Goal: Task Accomplishment & Management: Manage account settings

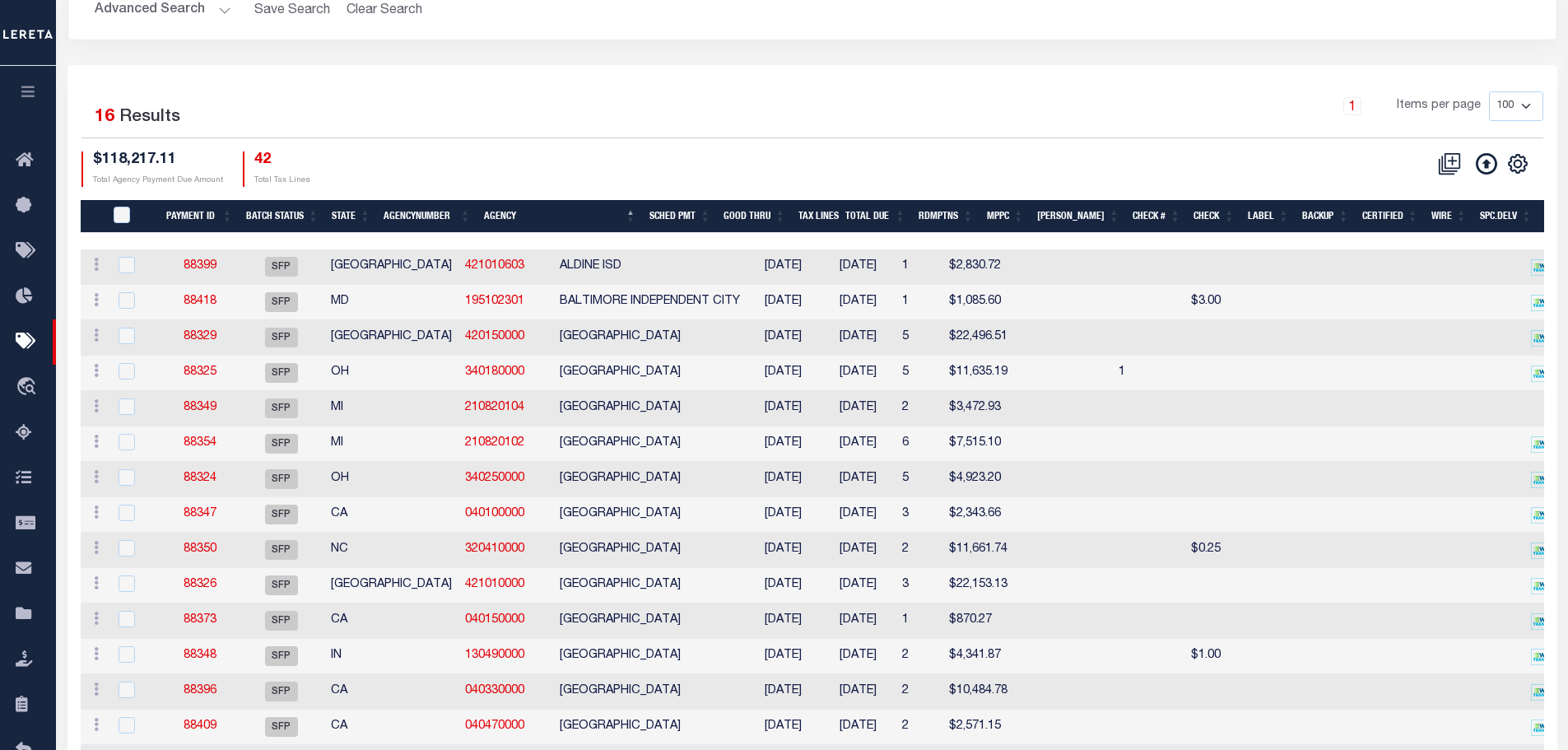
scroll to position [318, 0]
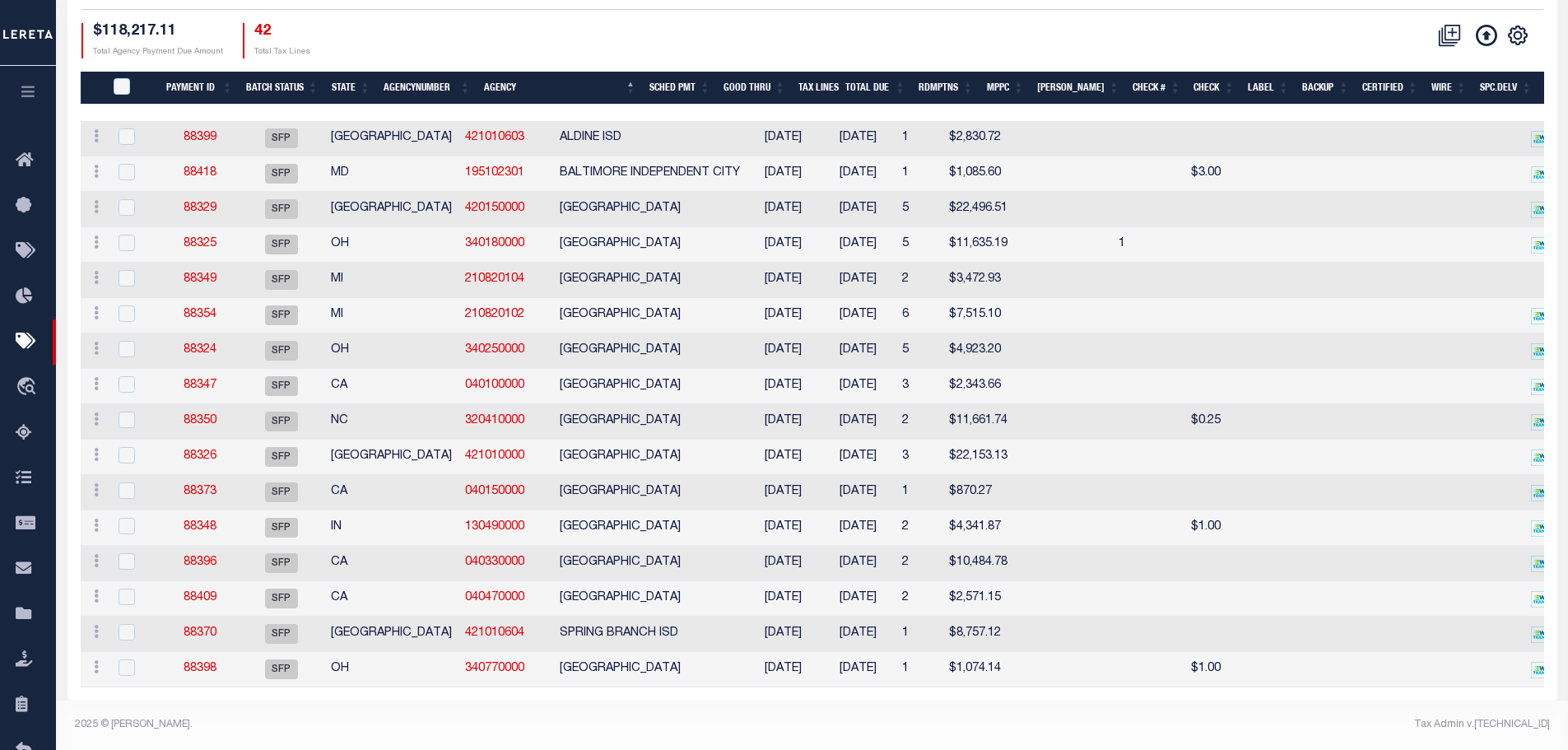
click at [202, 121] on td "88399" at bounding box center [200, 138] width 77 height 35
checkbox input "true"
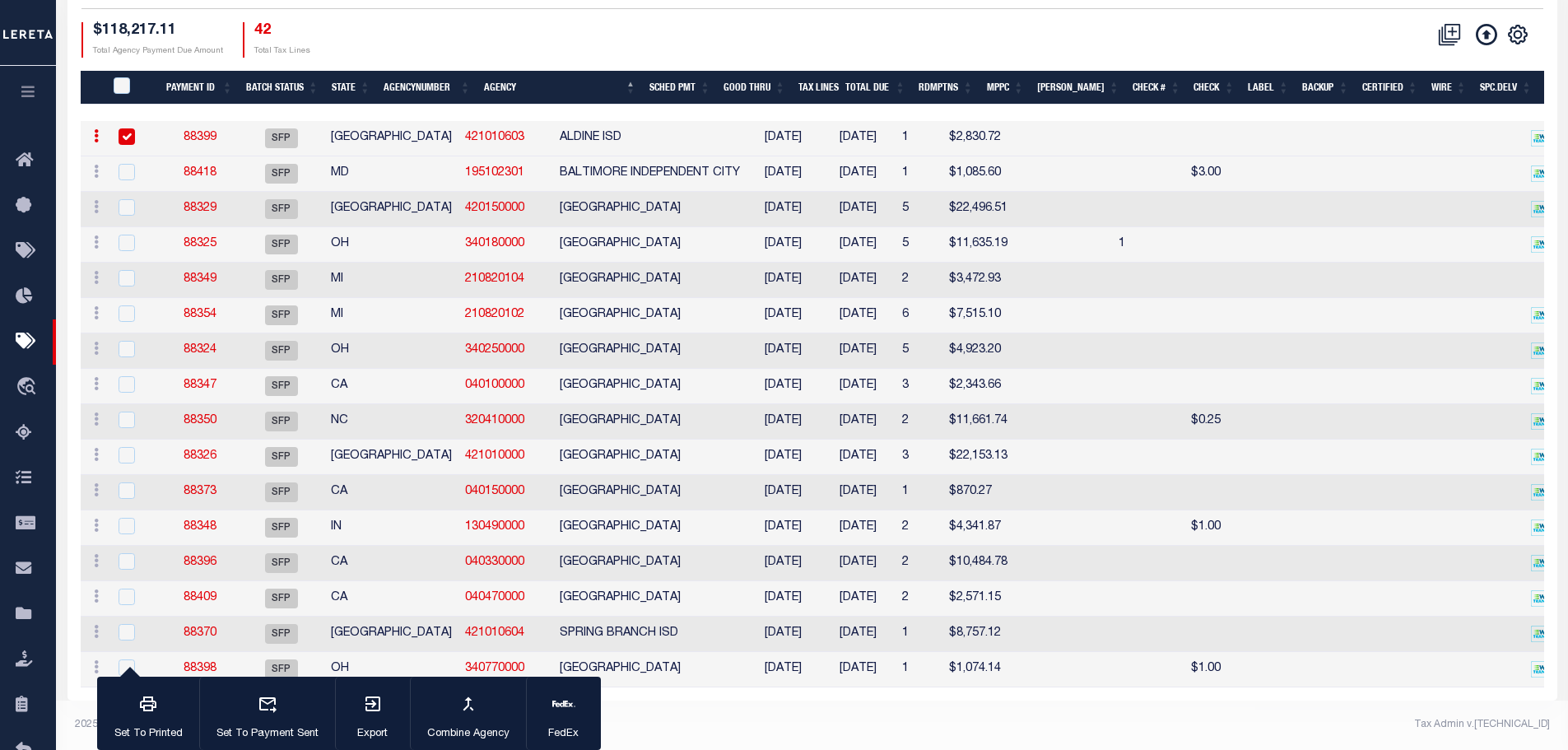
click at [201, 132] on link "88399" at bounding box center [200, 137] width 33 height 11
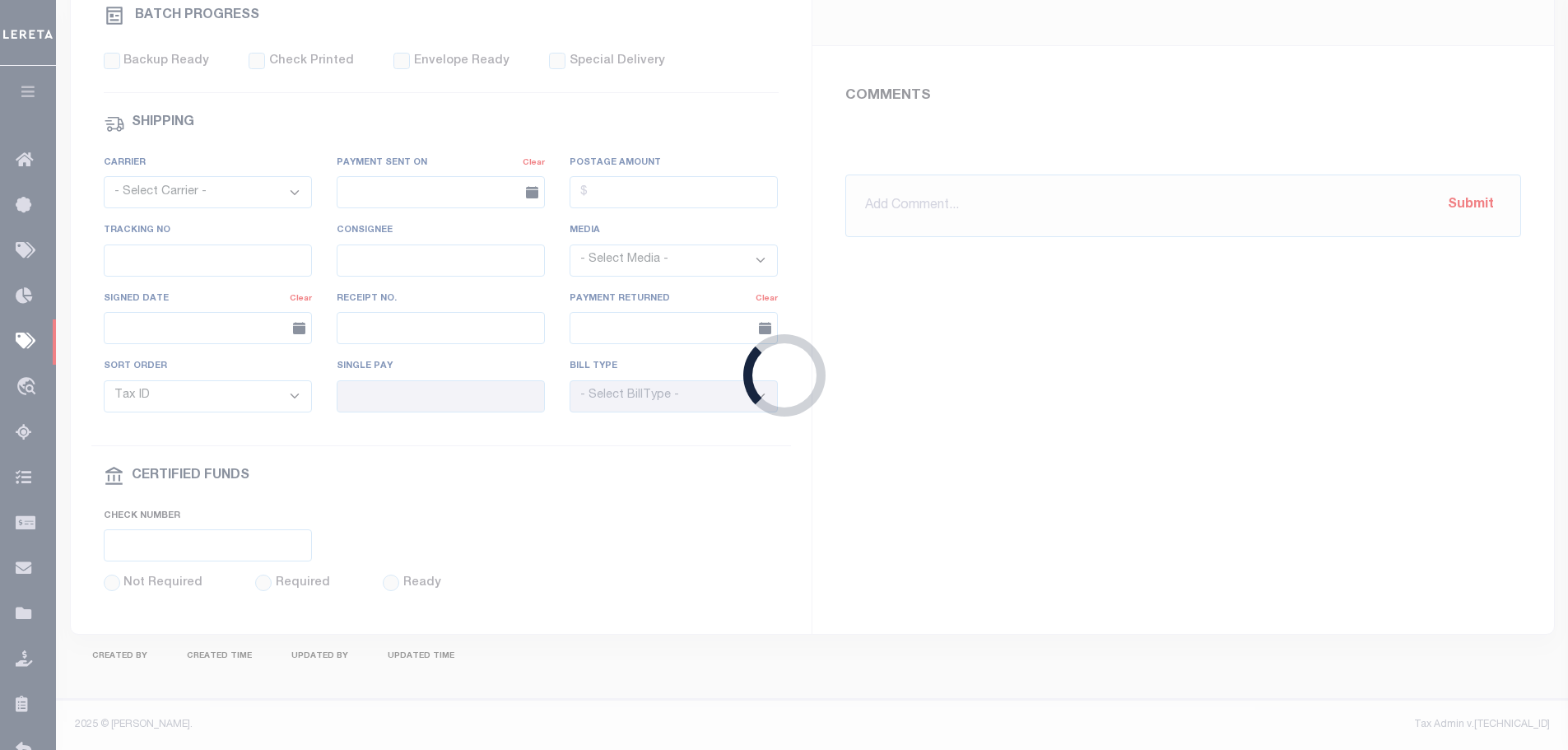
select select "SFP"
type input "[DATE]"
type input "[PERSON_NAME]"
type input "N"
select select "37"
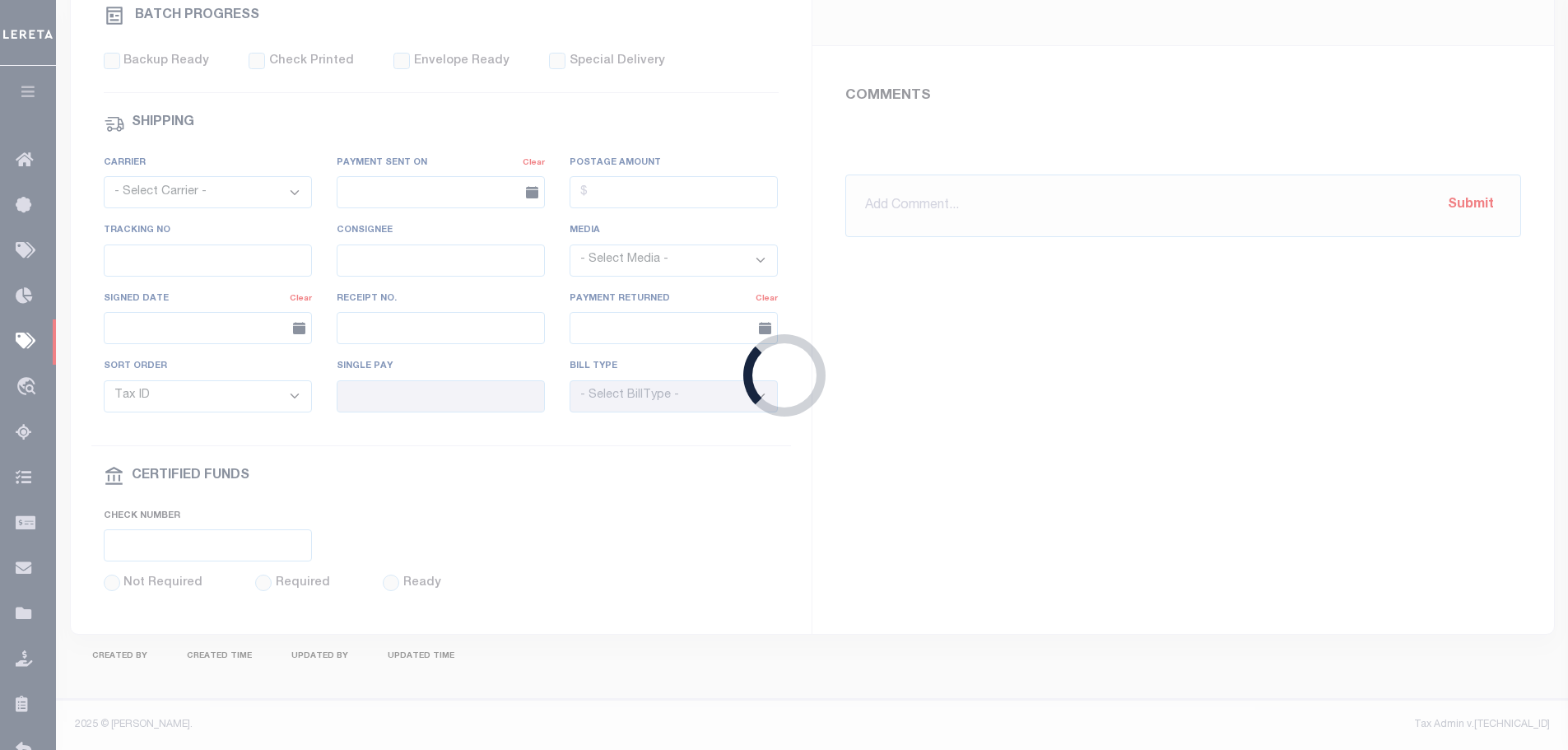
radio input "true"
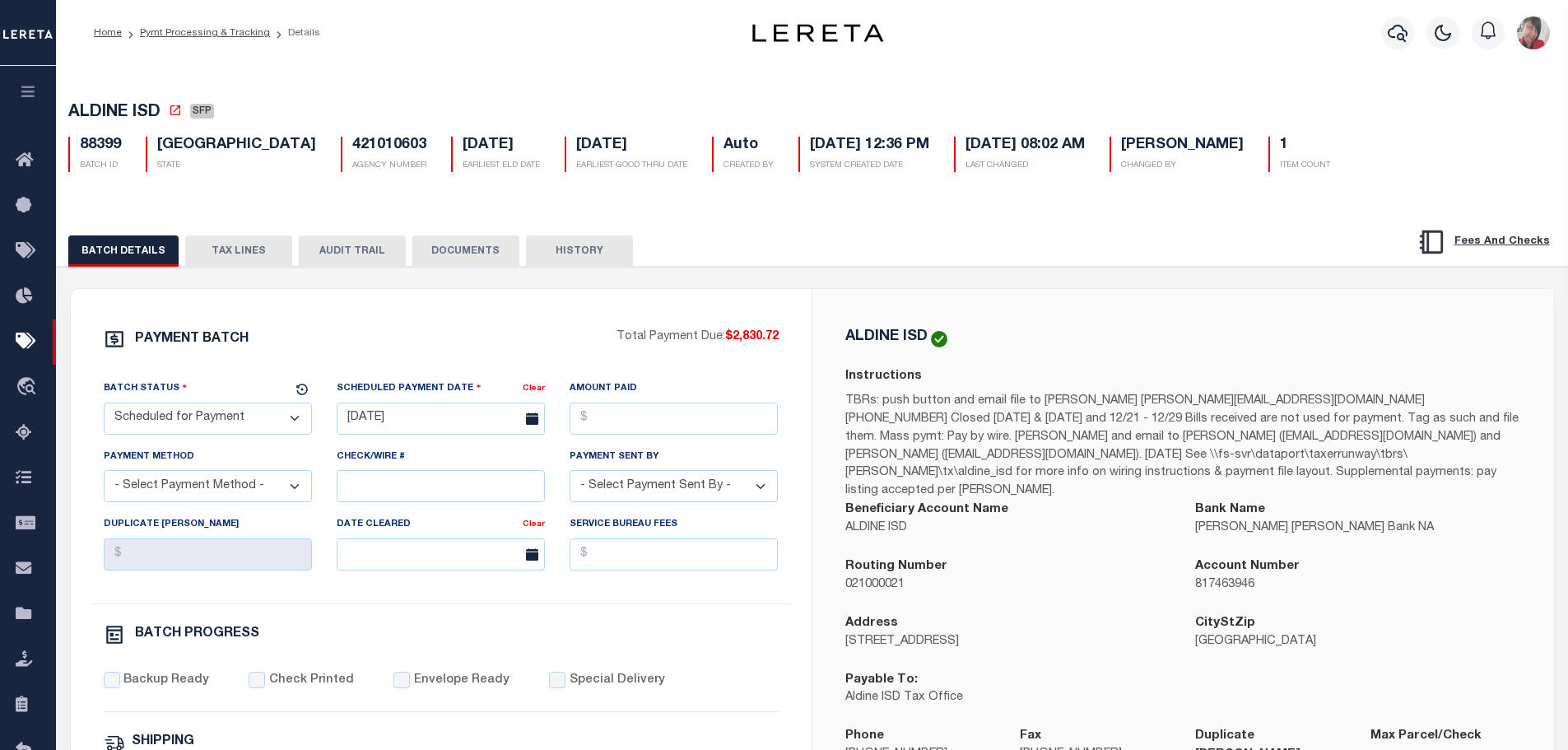
drag, startPoint x: 243, startPoint y: 246, endPoint x: 305, endPoint y: 291, distance: 76.6
click at [241, 246] on button "TAX LINES" at bounding box center [239, 251] width 107 height 31
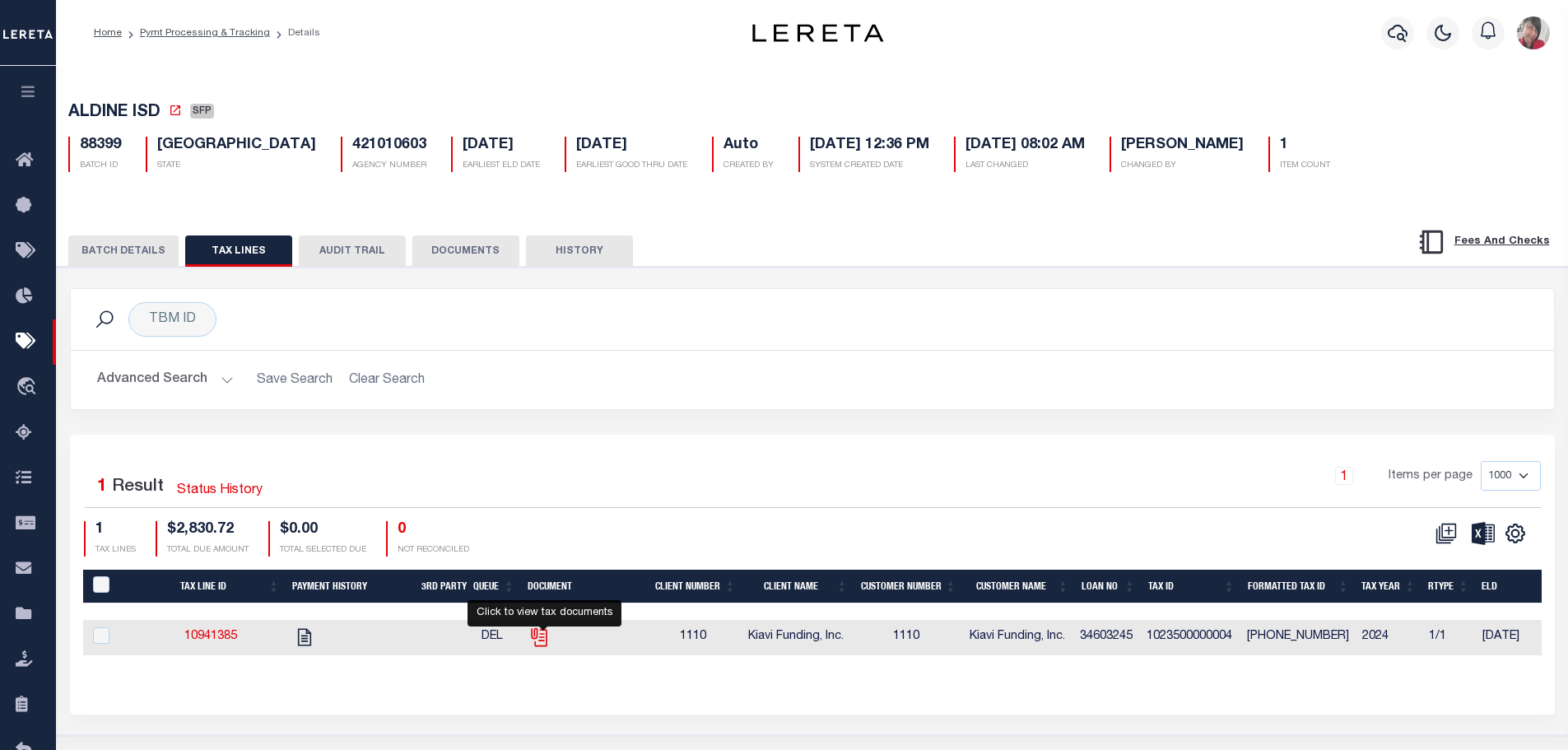
click at [548, 643] on icon "" at bounding box center [539, 637] width 22 height 22
checkbox input "true"
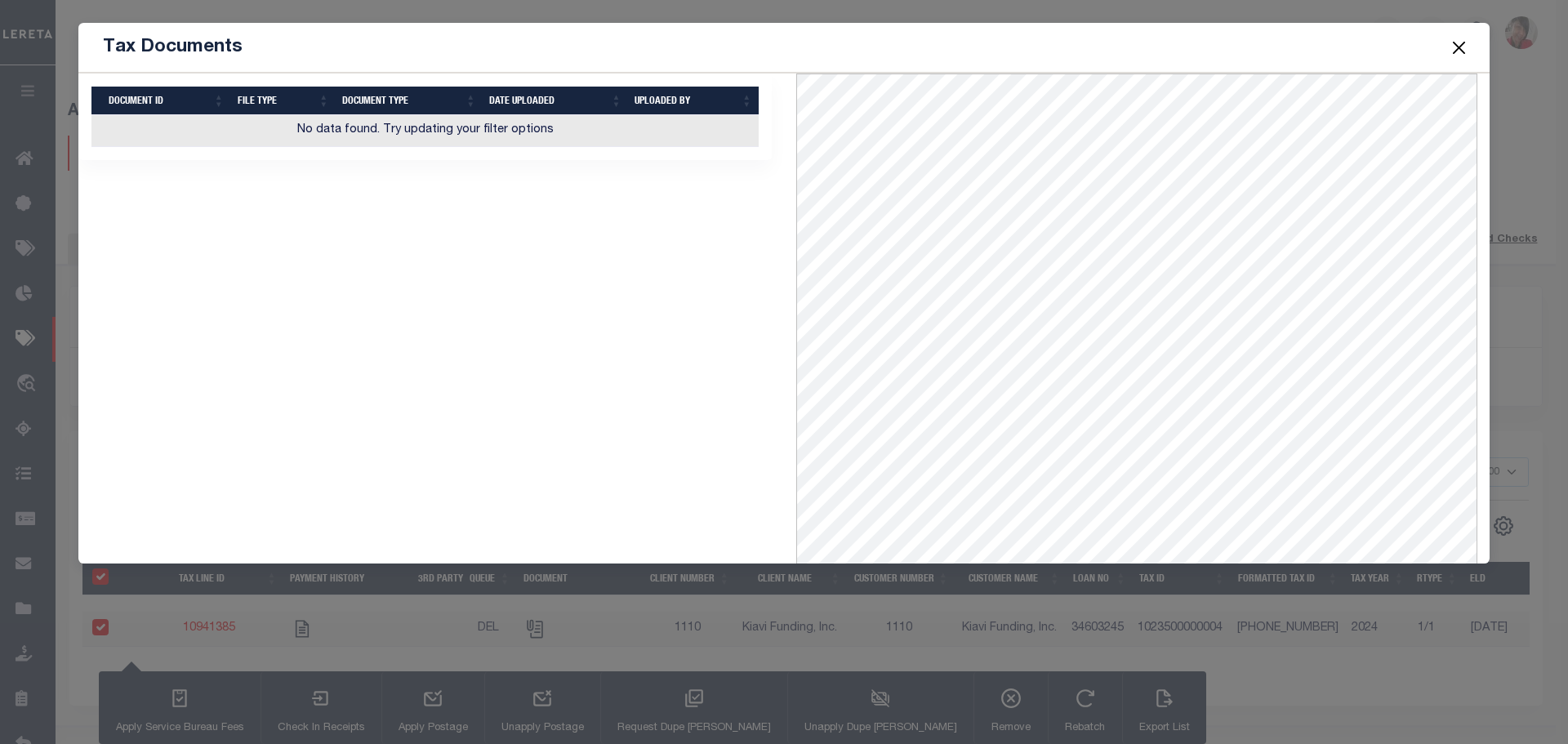
click at [1466, 45] on button "Close" at bounding box center [1459, 47] width 21 height 21
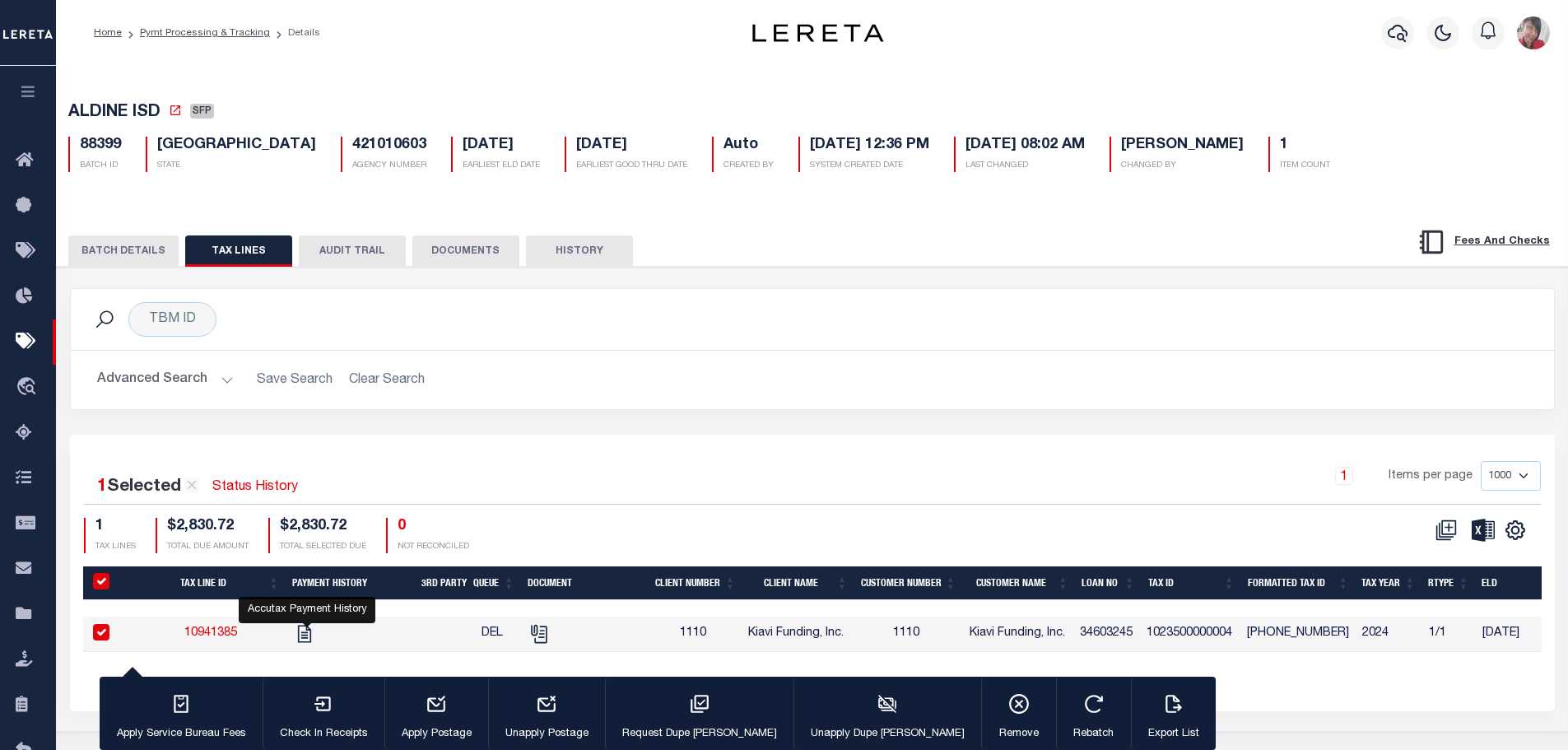
drag, startPoint x: 308, startPoint y: 634, endPoint x: 320, endPoint y: 624, distance: 15.6
click at [307, 634] on icon "" at bounding box center [304, 634] width 22 height 22
checkbox input "false"
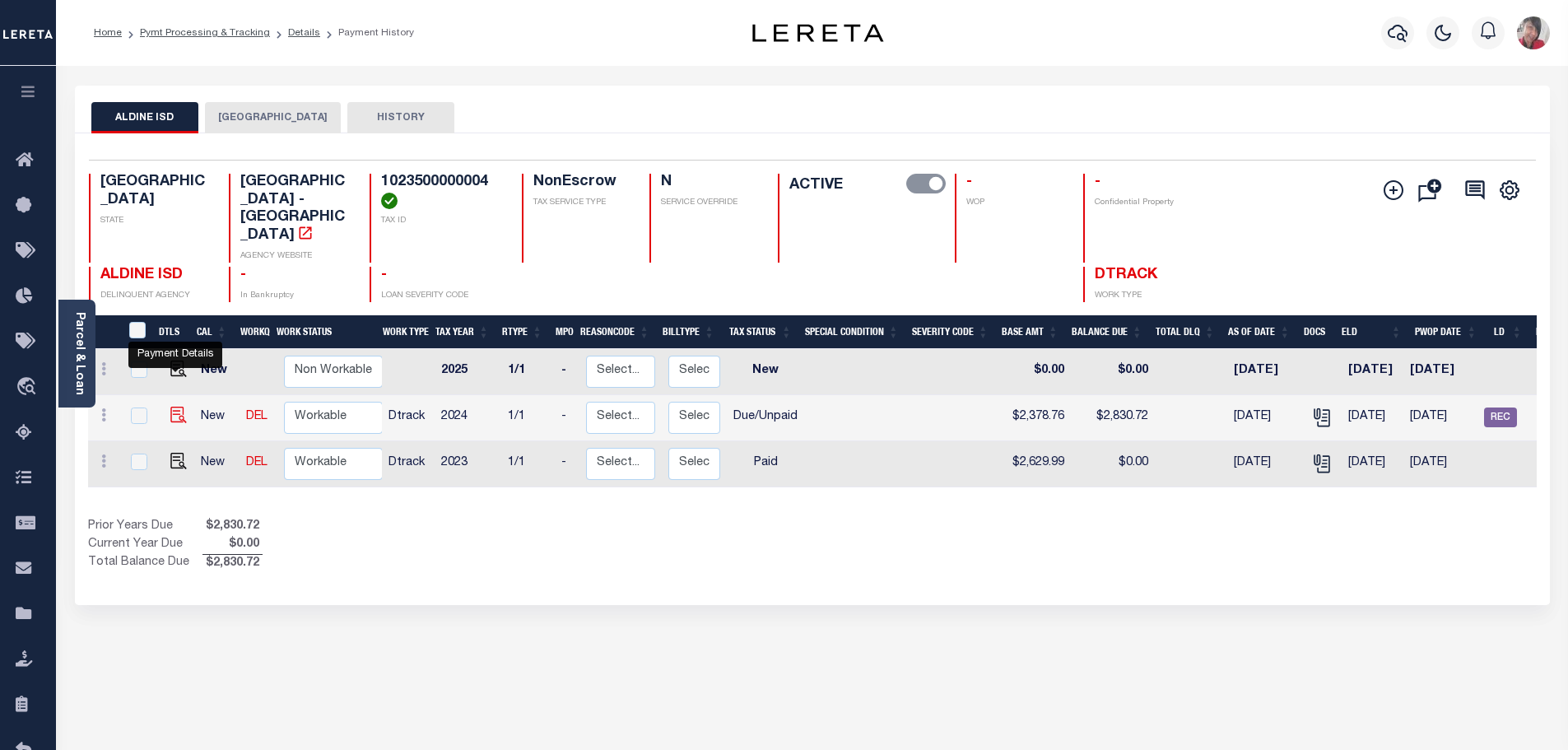
click at [180, 407] on img "" at bounding box center [178, 415] width 16 height 16
checkbox input "true"
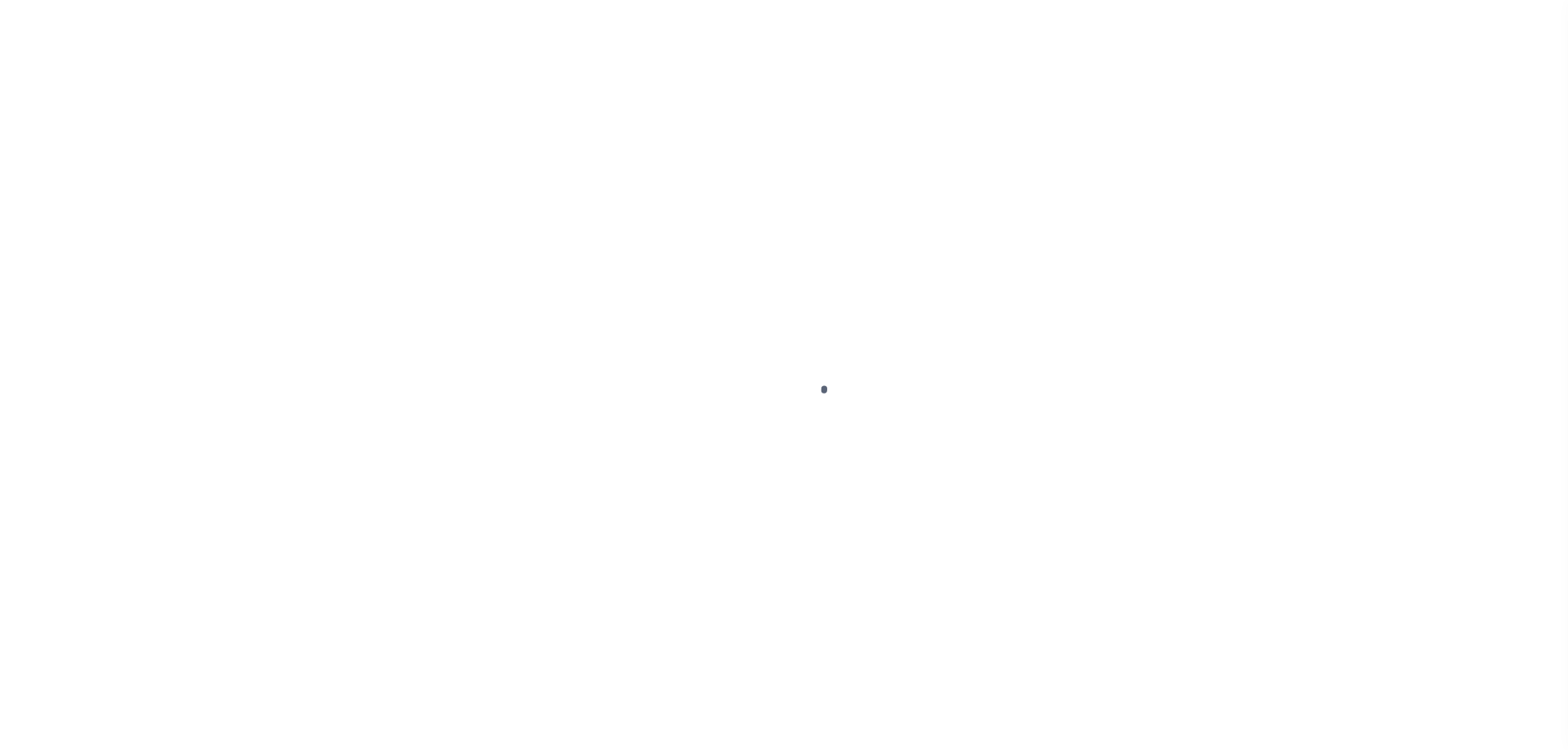
select select "DUE"
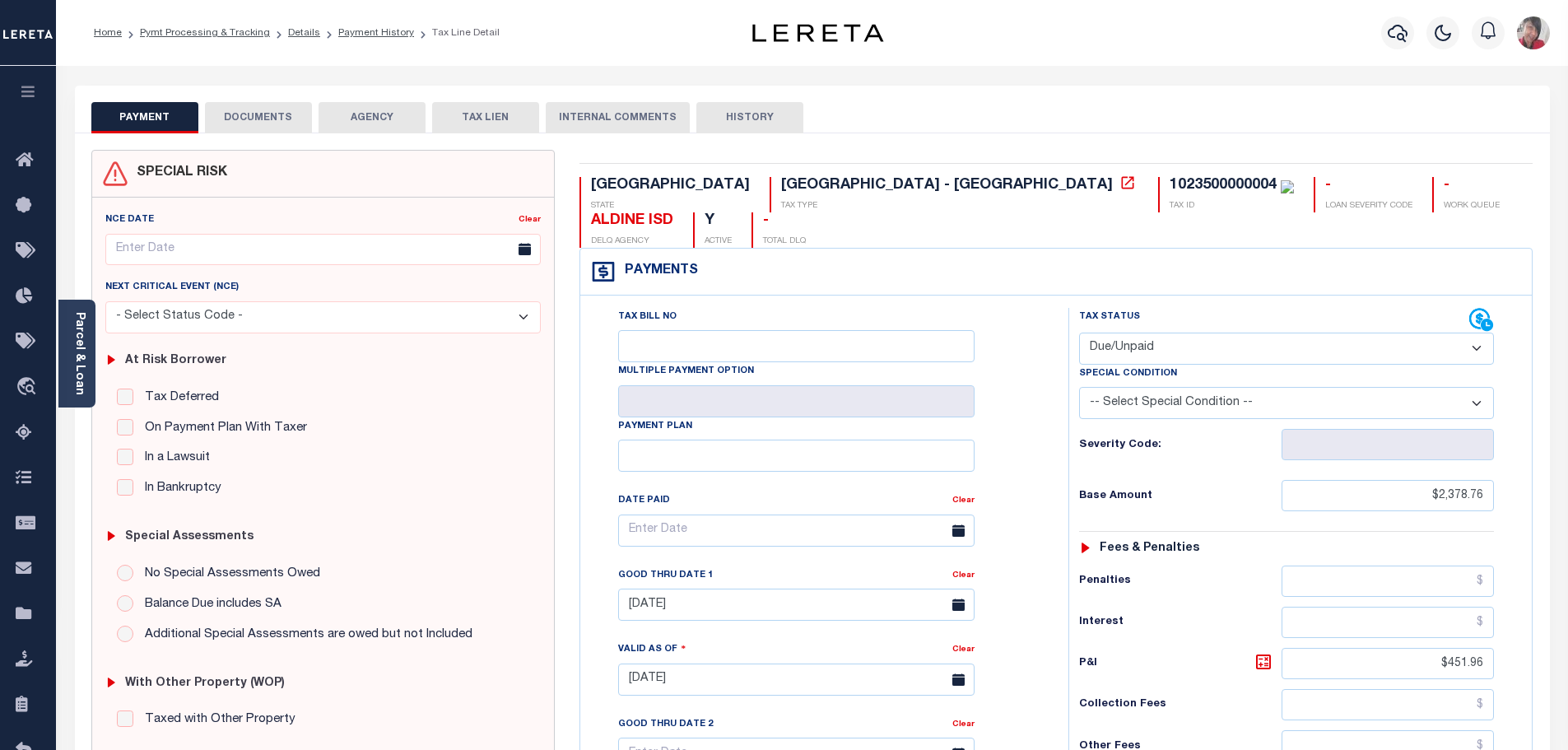
click at [256, 100] on div "PAYMENT DOCUMENTS AGENCY DELINQUENT PAYEE TAX LIEN" at bounding box center [812, 109] width 1475 height 47
click at [248, 114] on button "DOCUMENTS" at bounding box center [259, 117] width 107 height 31
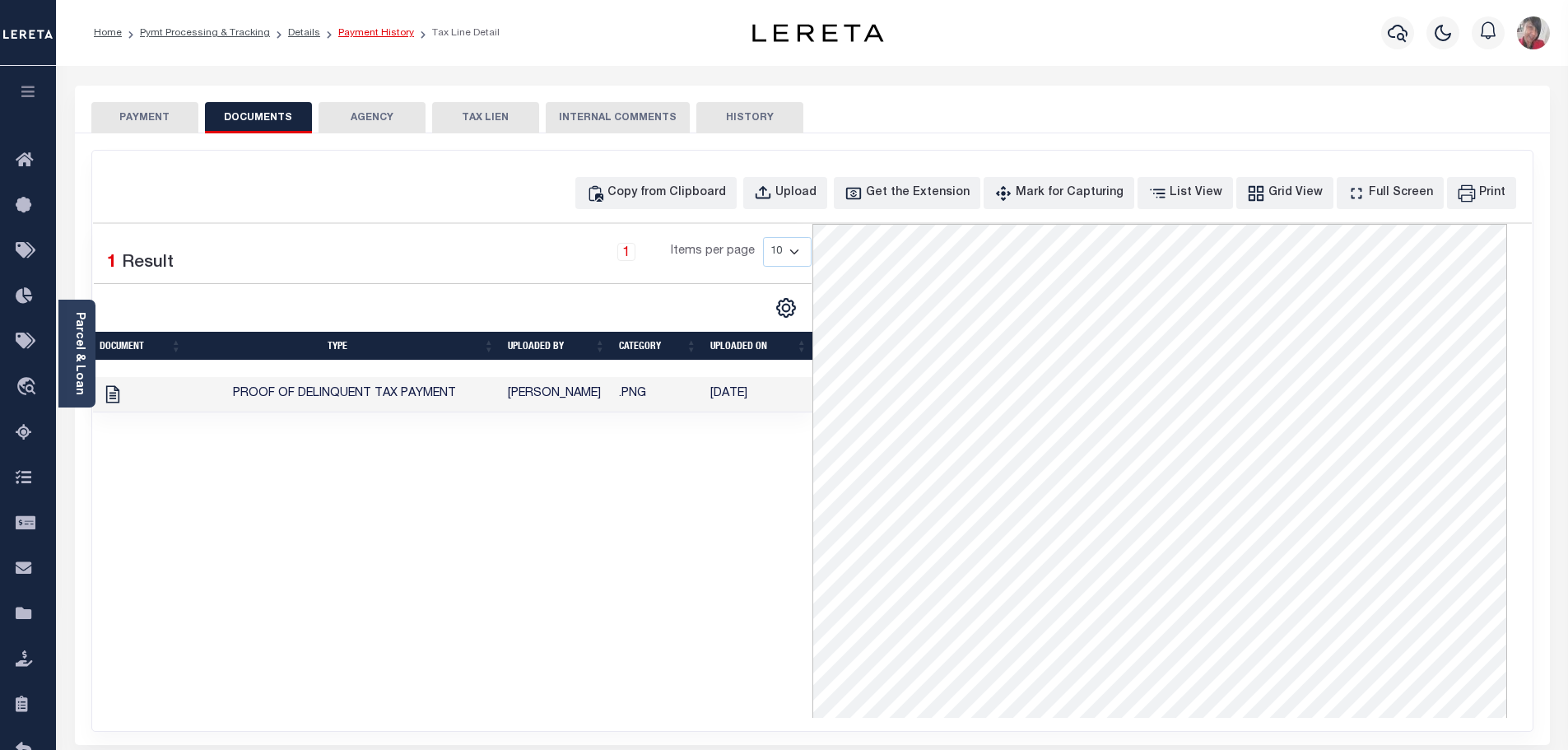
click at [373, 31] on link "Payment History" at bounding box center [376, 32] width 76 height 9
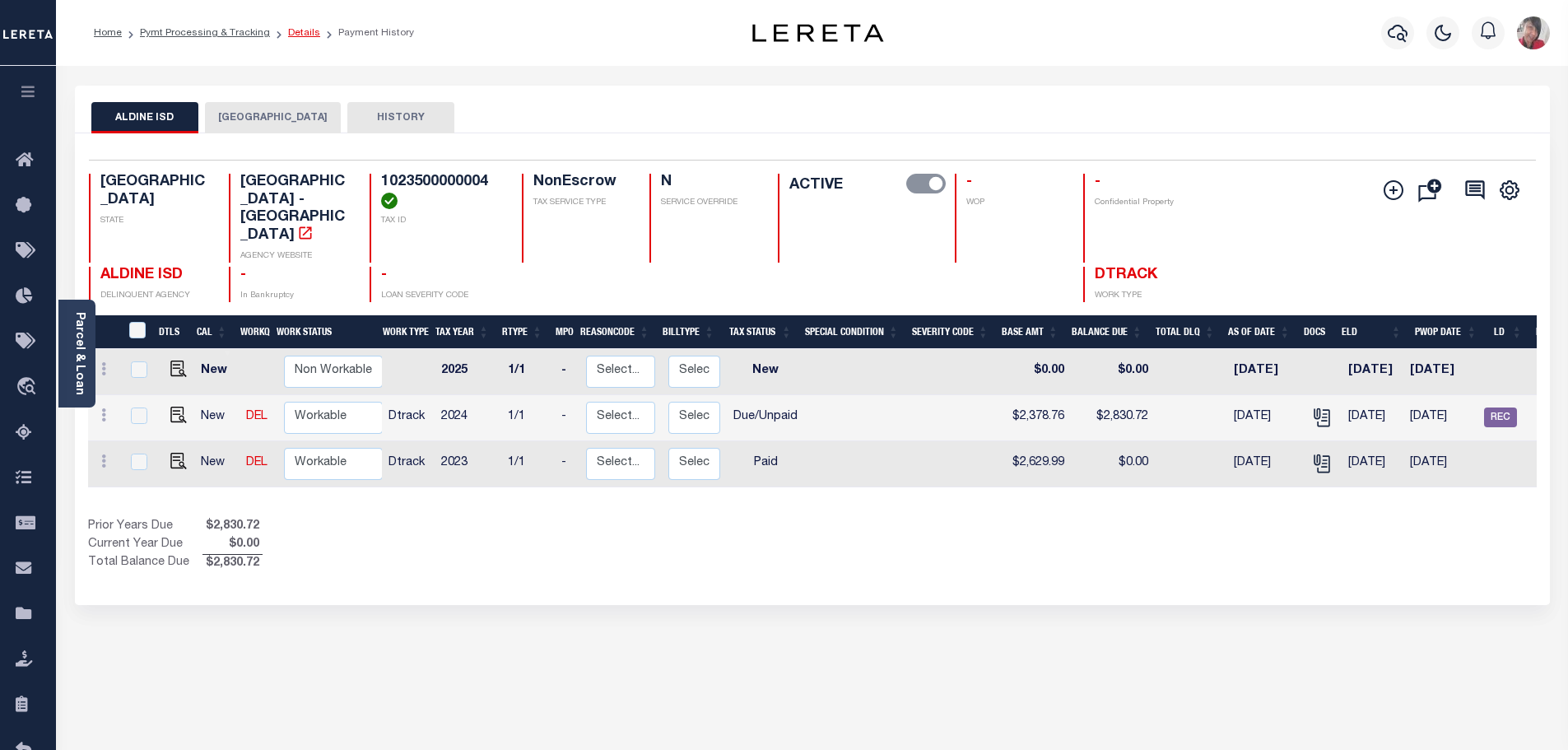
click at [292, 32] on link "Details" at bounding box center [303, 32] width 32 height 9
click at [206, 28] on link "Pymt Processing & Tracking" at bounding box center [204, 32] width 130 height 9
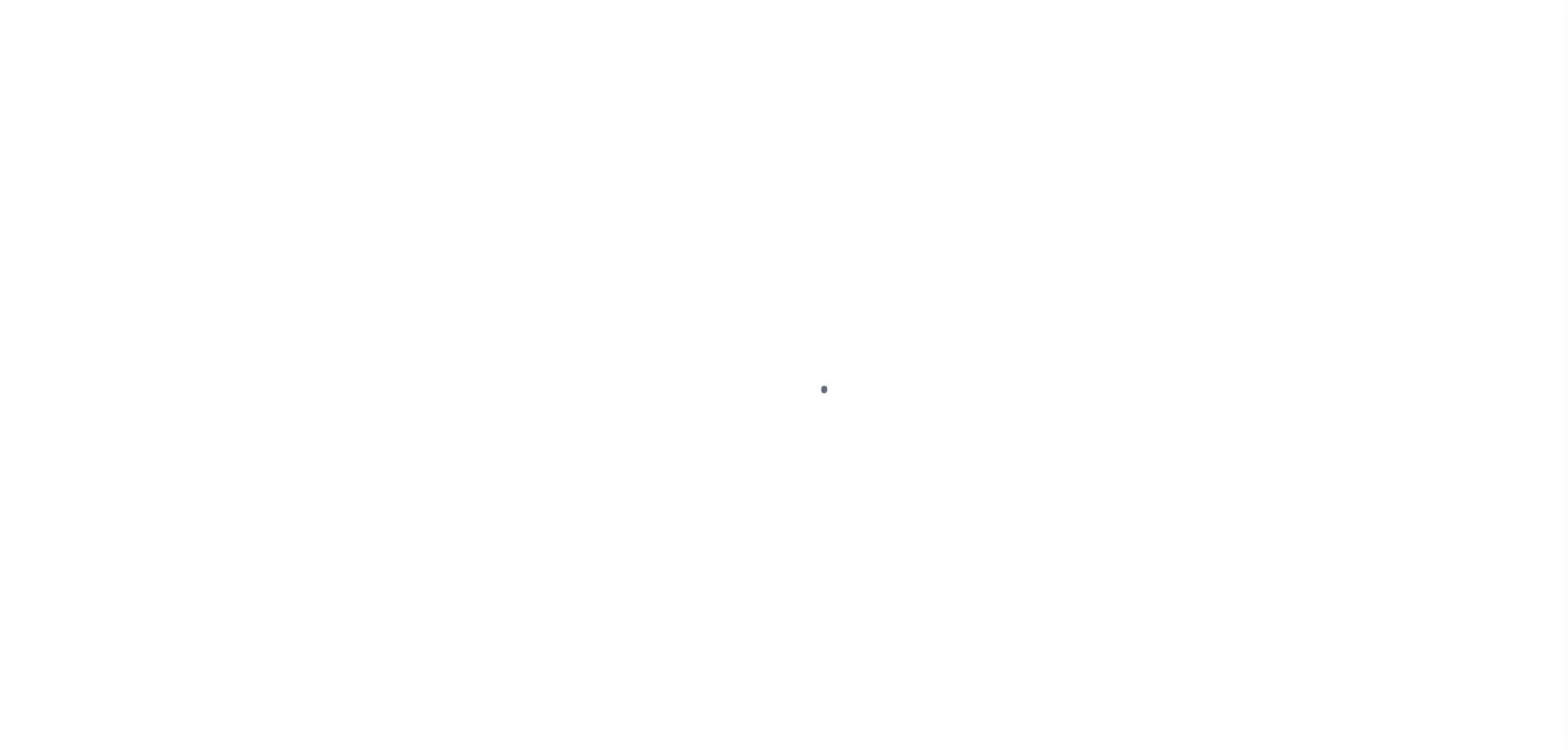
select select "SFP"
select select "37"
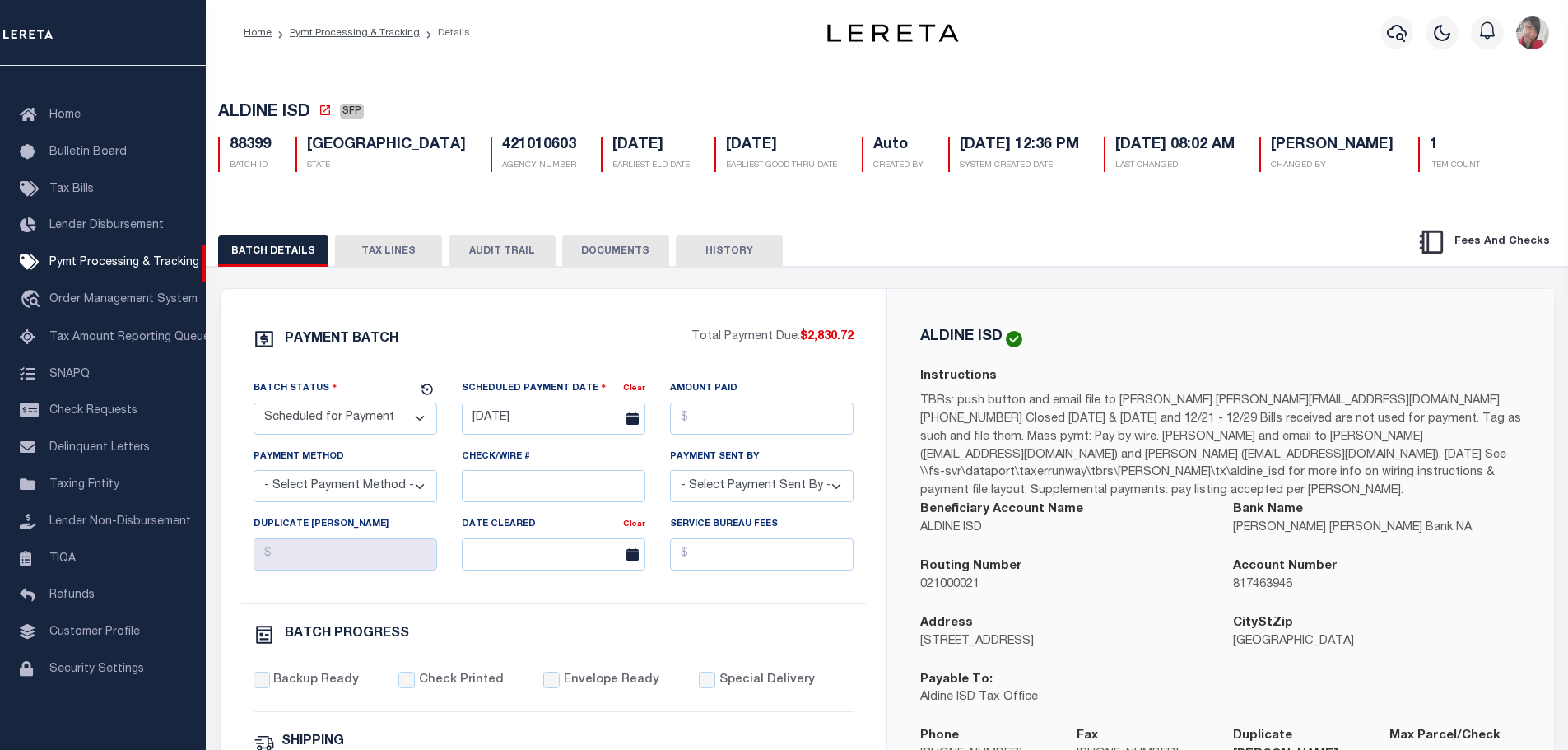
click at [415, 251] on button "TAX LINES" at bounding box center [389, 251] width 107 height 31
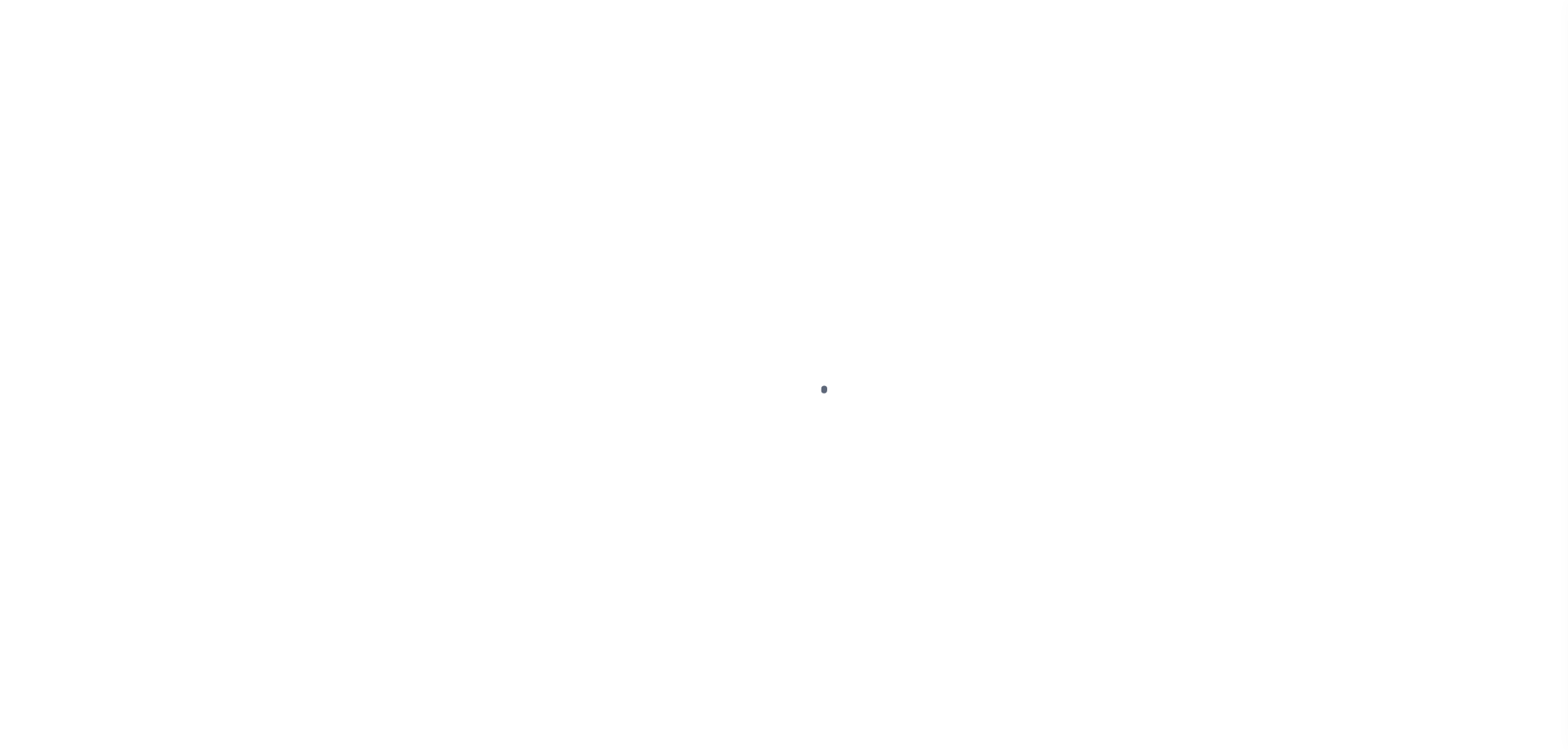
scroll to position [52, 0]
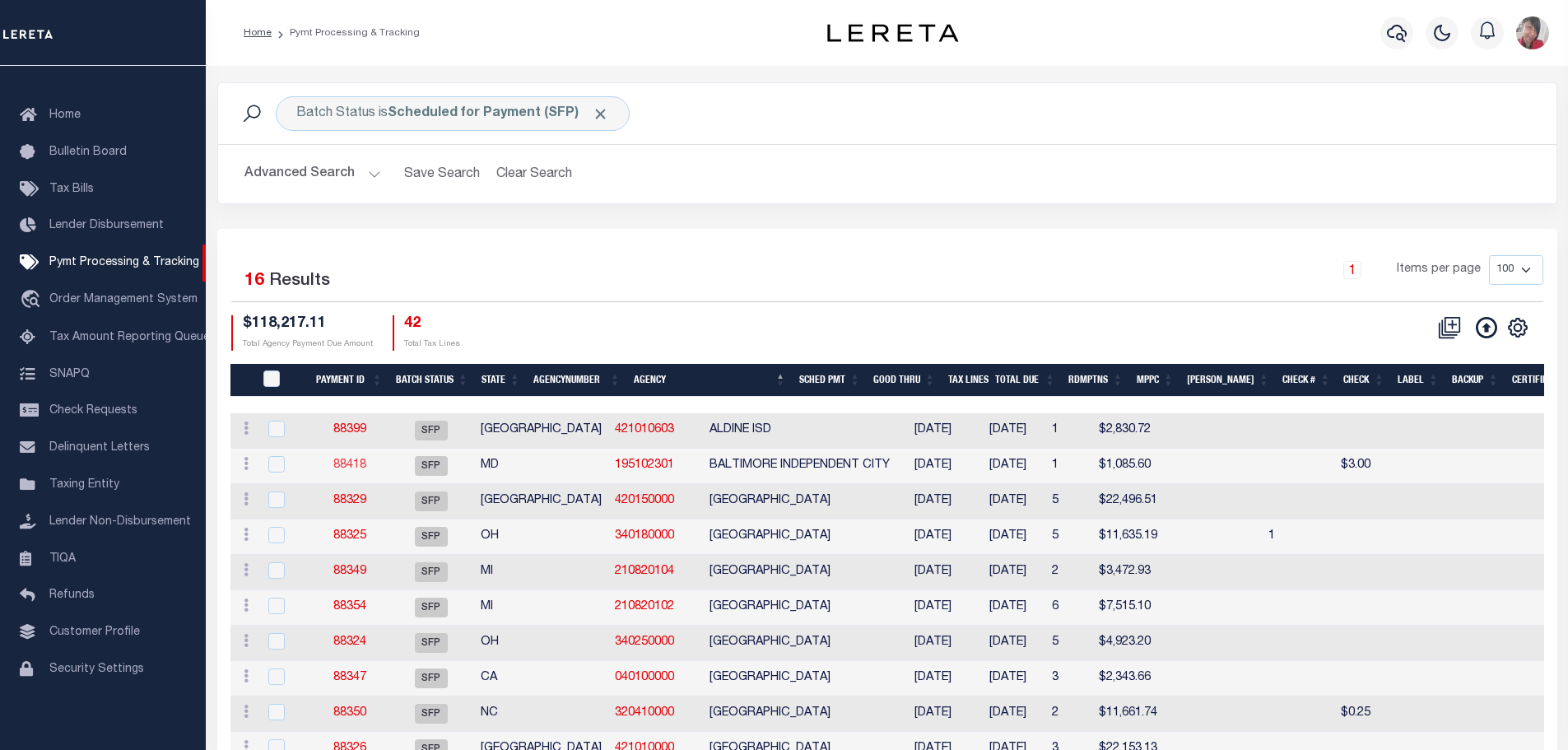
click at [349, 468] on link "88418" at bounding box center [350, 465] width 33 height 11
select select "SFP"
type input "[DATE]"
type input "N"
radio input "true"
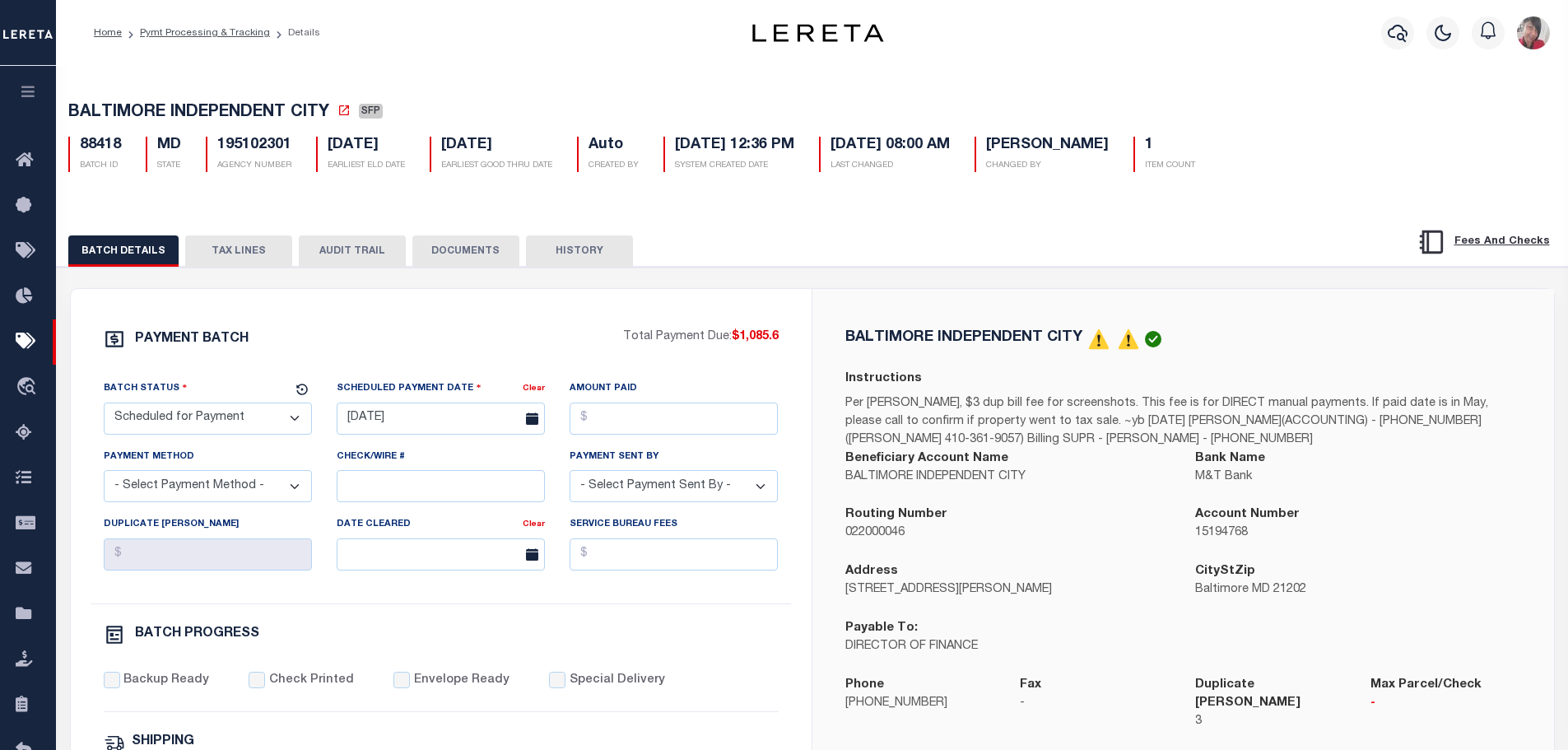
click at [226, 247] on button "TAX LINES" at bounding box center [239, 251] width 107 height 31
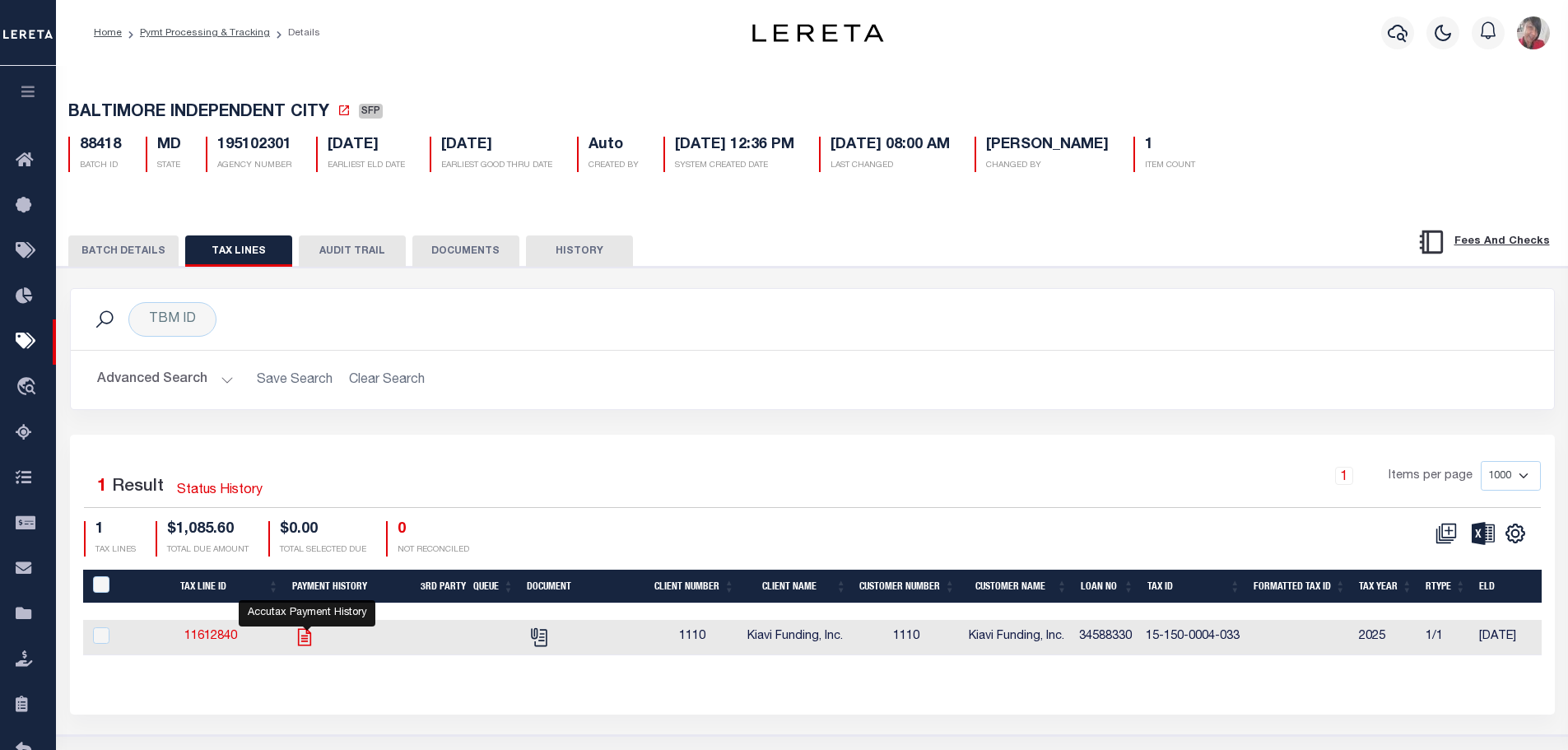
click at [315, 635] on icon "" at bounding box center [304, 637] width 22 height 22
checkbox input "true"
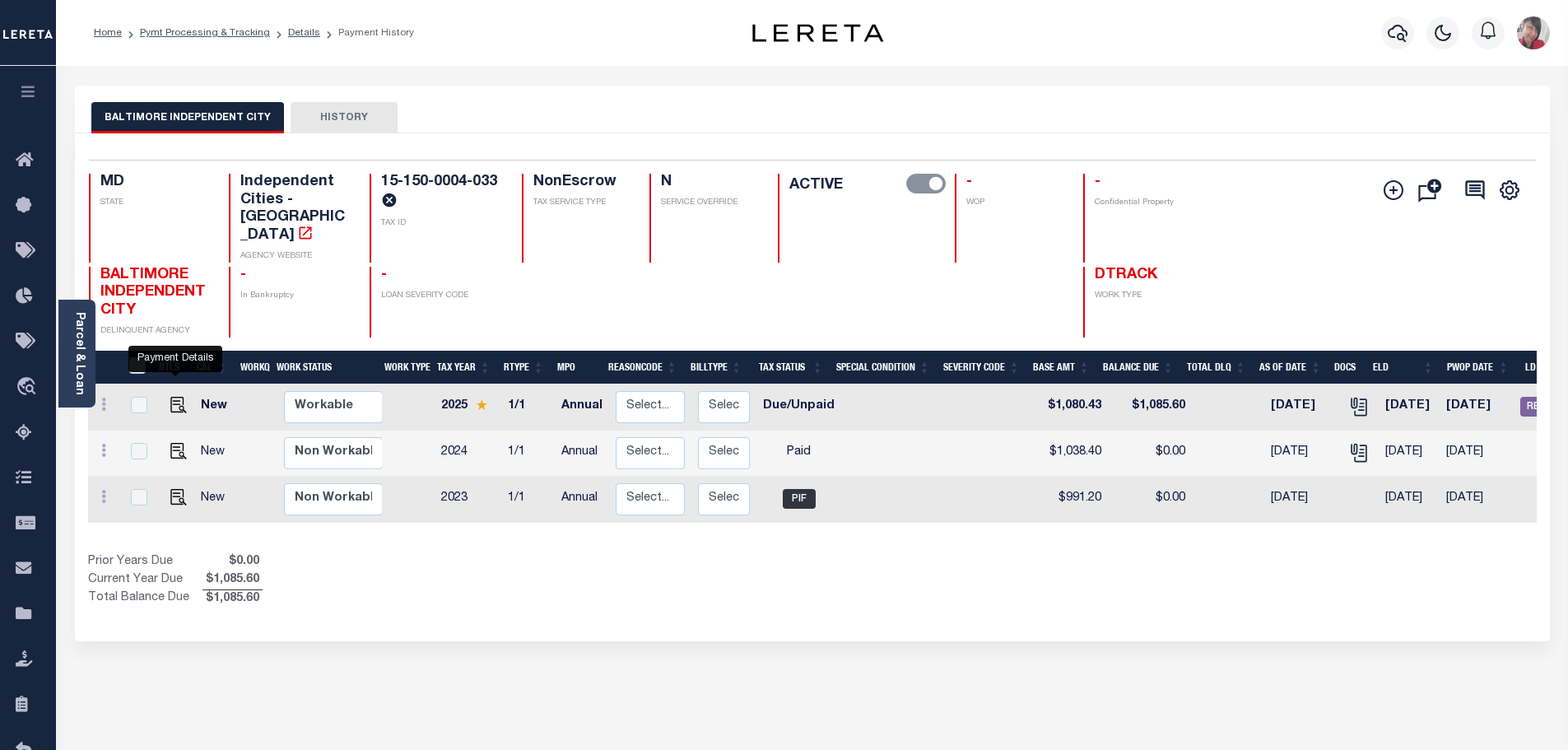
drag, startPoint x: 177, startPoint y: 366, endPoint x: 450, endPoint y: 341, distance: 274.1
click at [175, 397] on img "" at bounding box center [178, 404] width 16 height 16
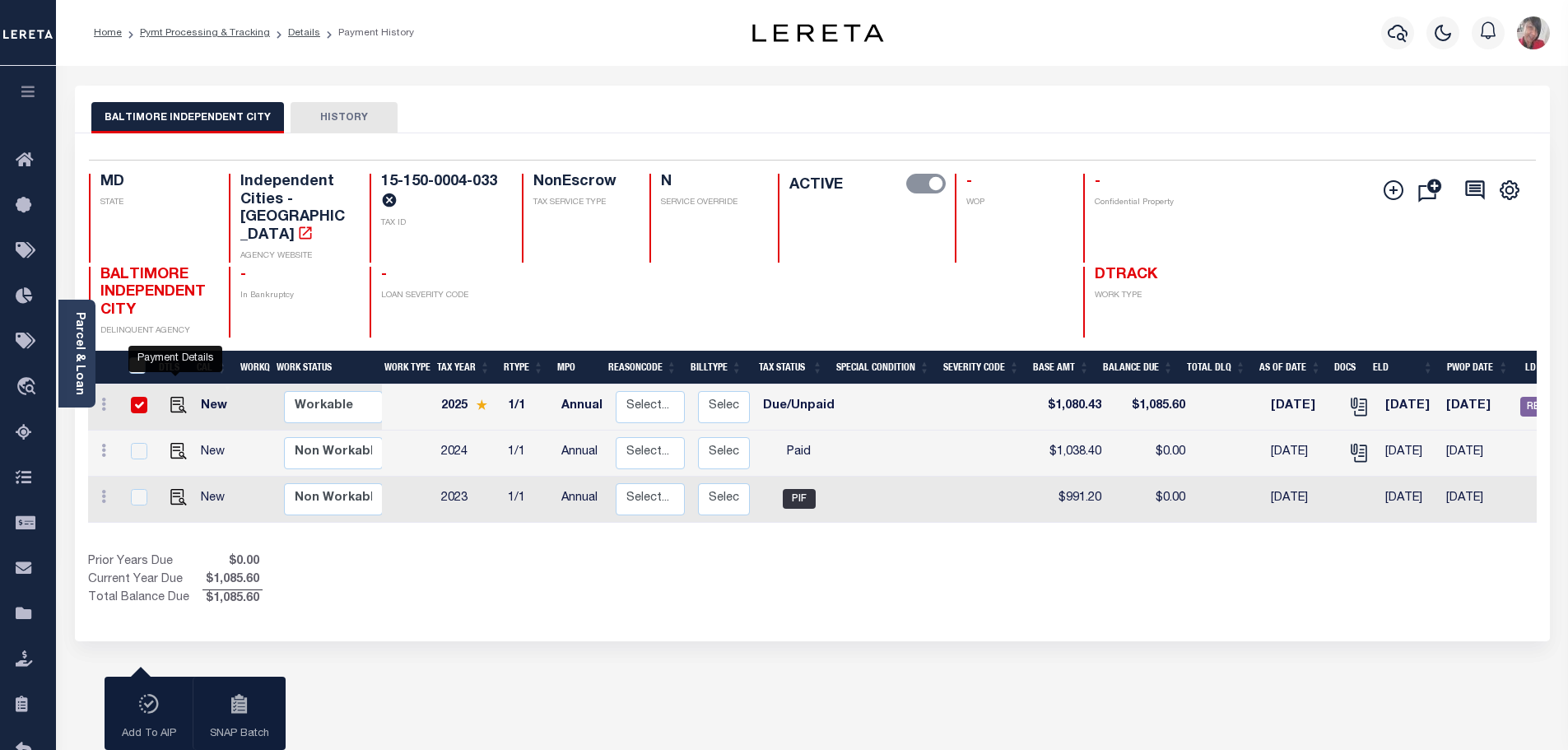
checkbox input "true"
click at [295, 32] on link "Details" at bounding box center [303, 32] width 32 height 9
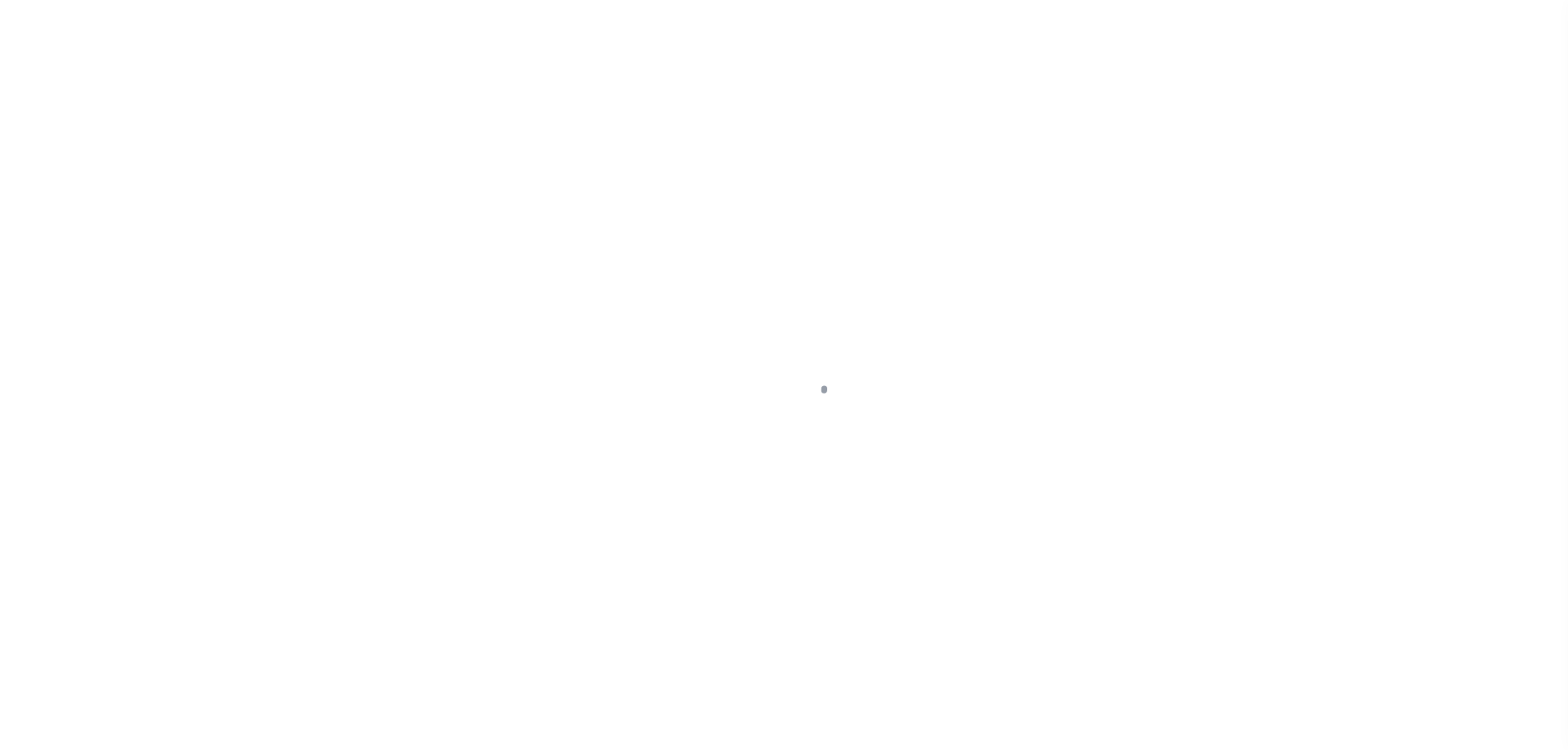
select select "DUE"
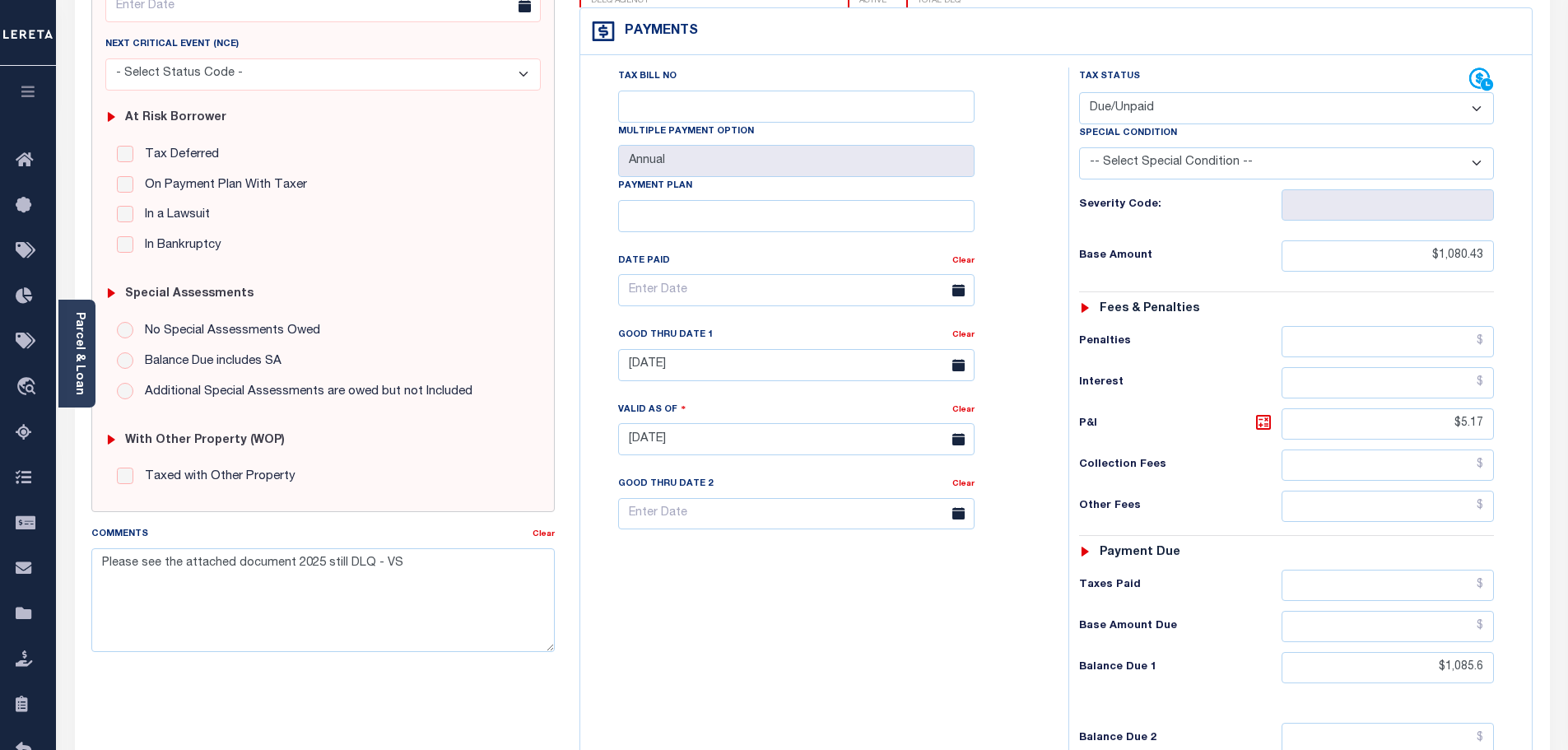
scroll to position [247, 0]
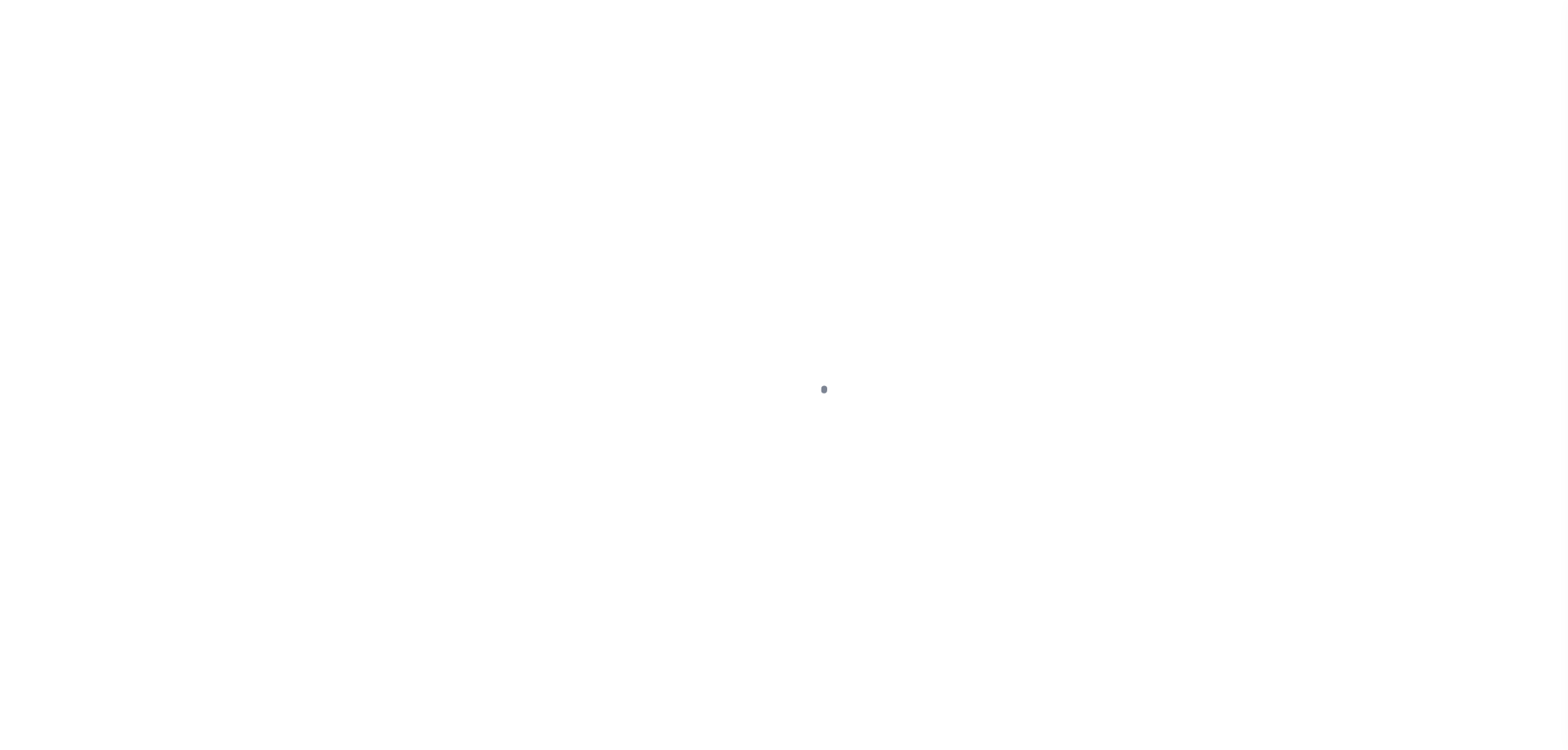
select select "SFP"
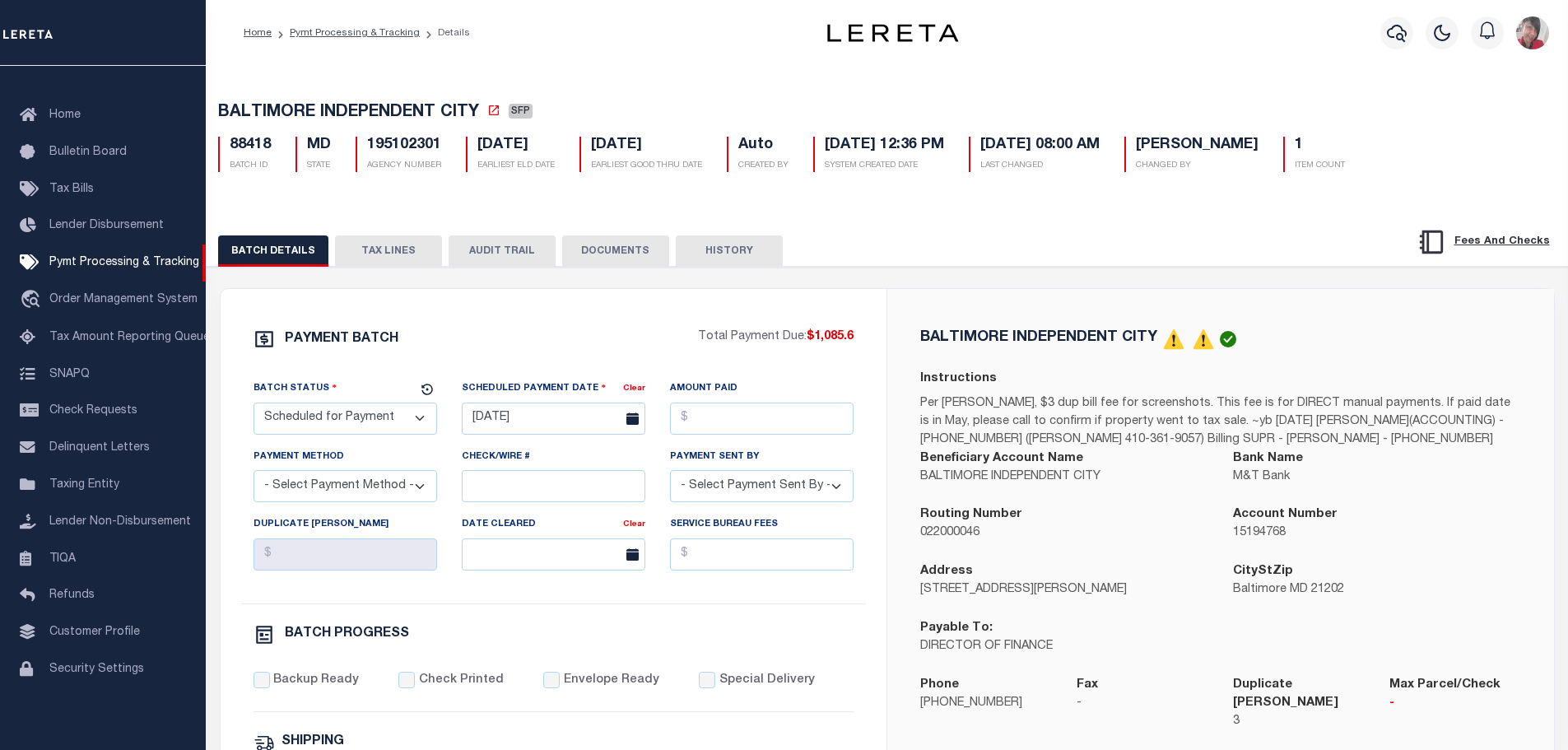
click at [403, 246] on button "TAX LINES" at bounding box center [389, 251] width 107 height 31
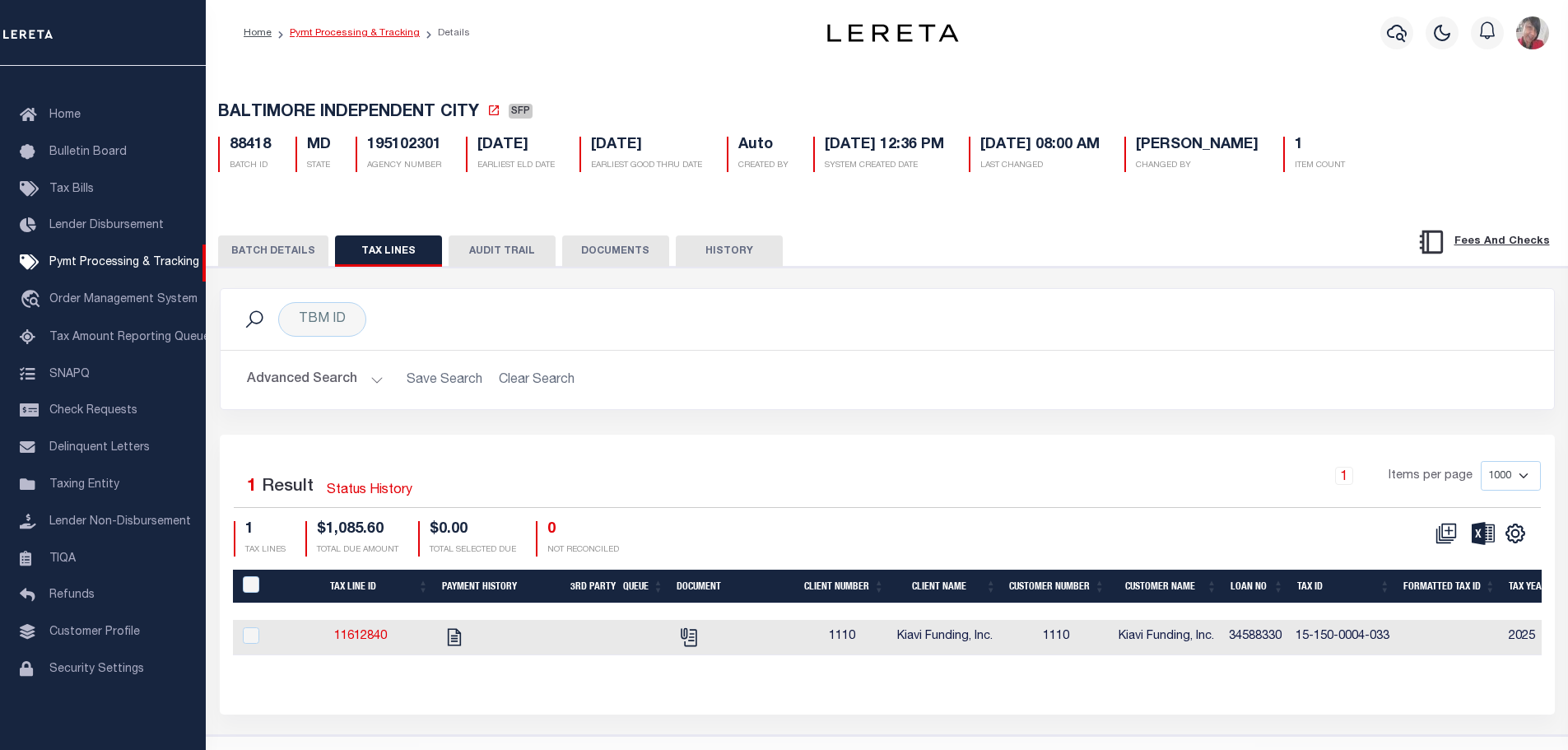
click at [334, 31] on link "Pymt Processing & Tracking" at bounding box center [354, 32] width 130 height 9
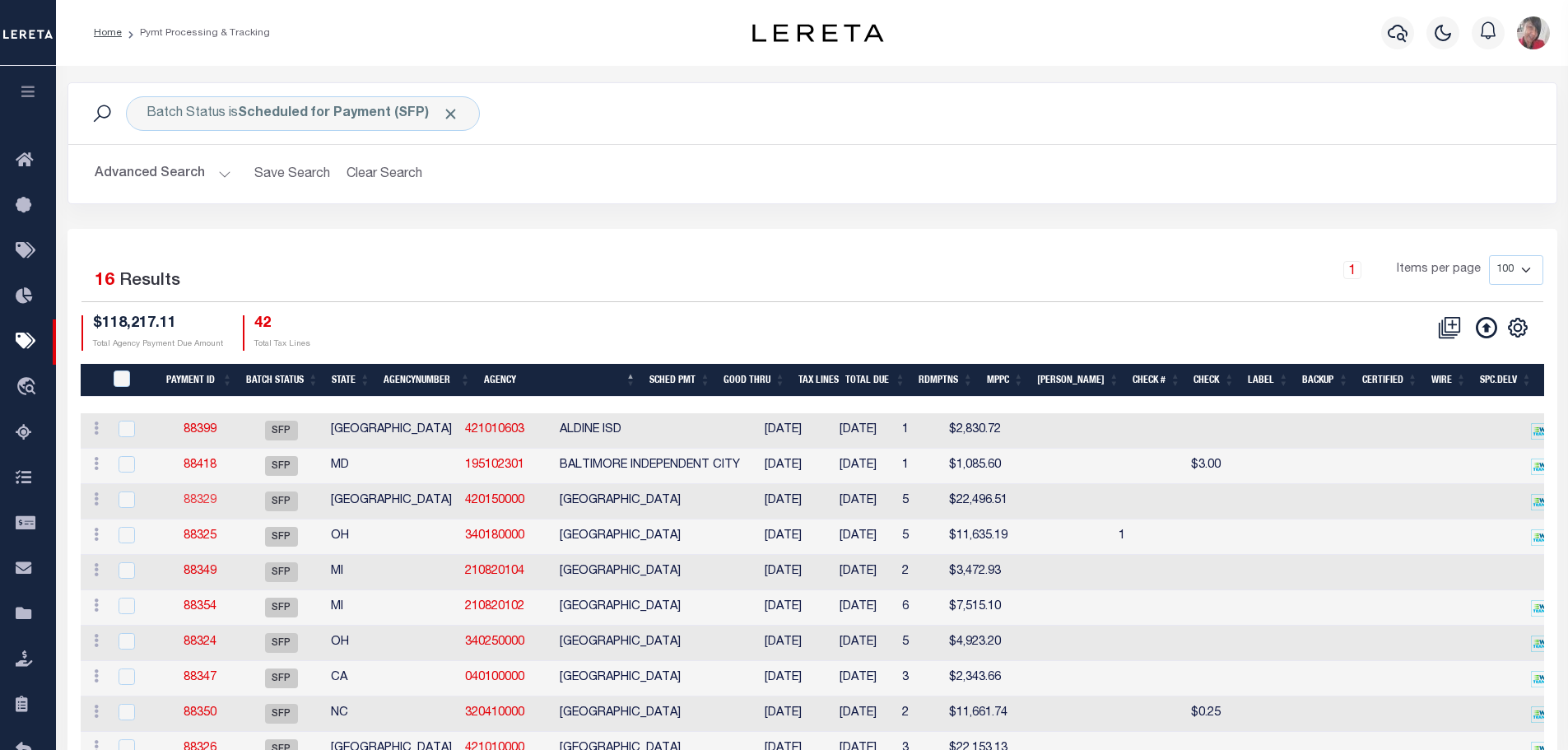
click at [199, 505] on link "88329" at bounding box center [200, 500] width 33 height 11
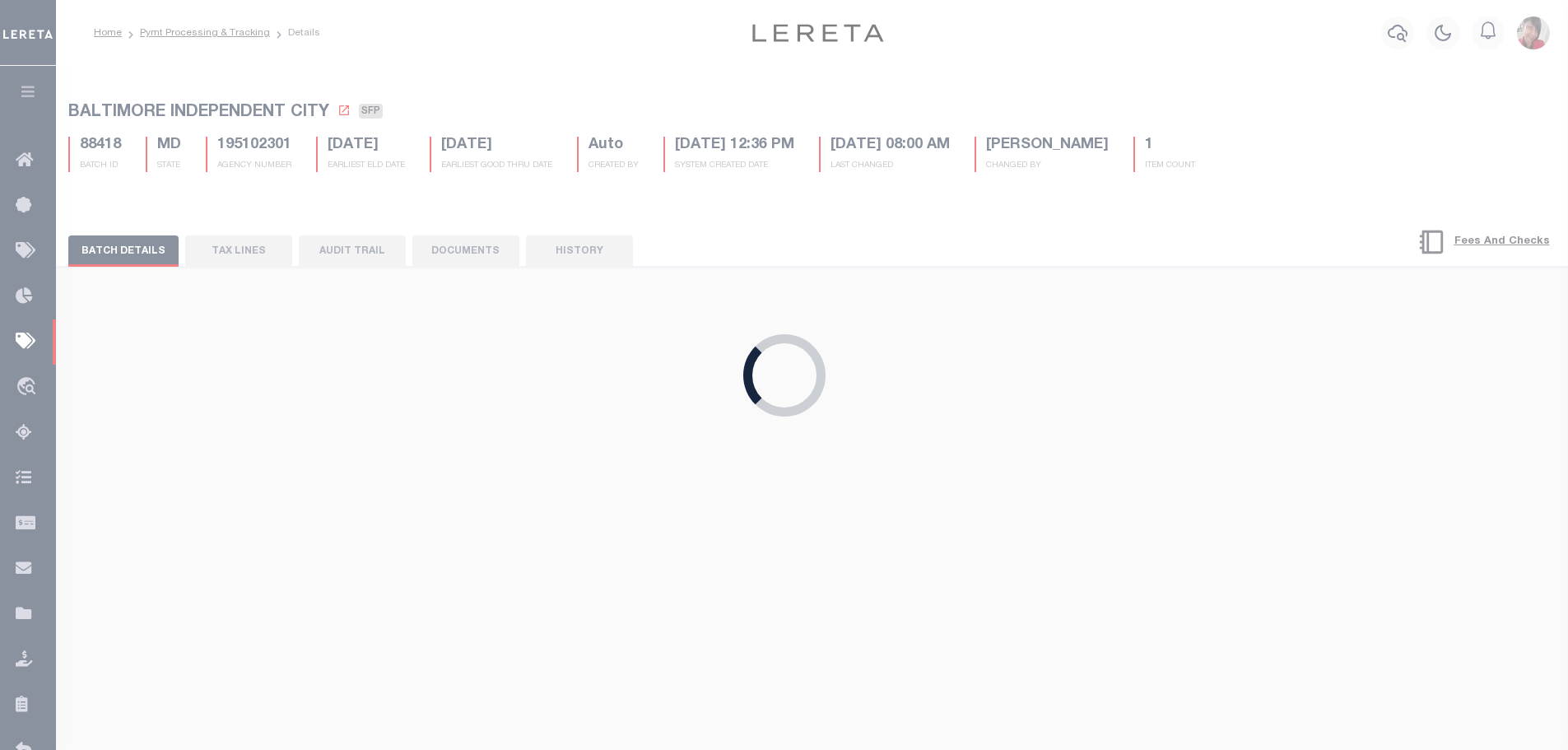
type input "[DATE]"
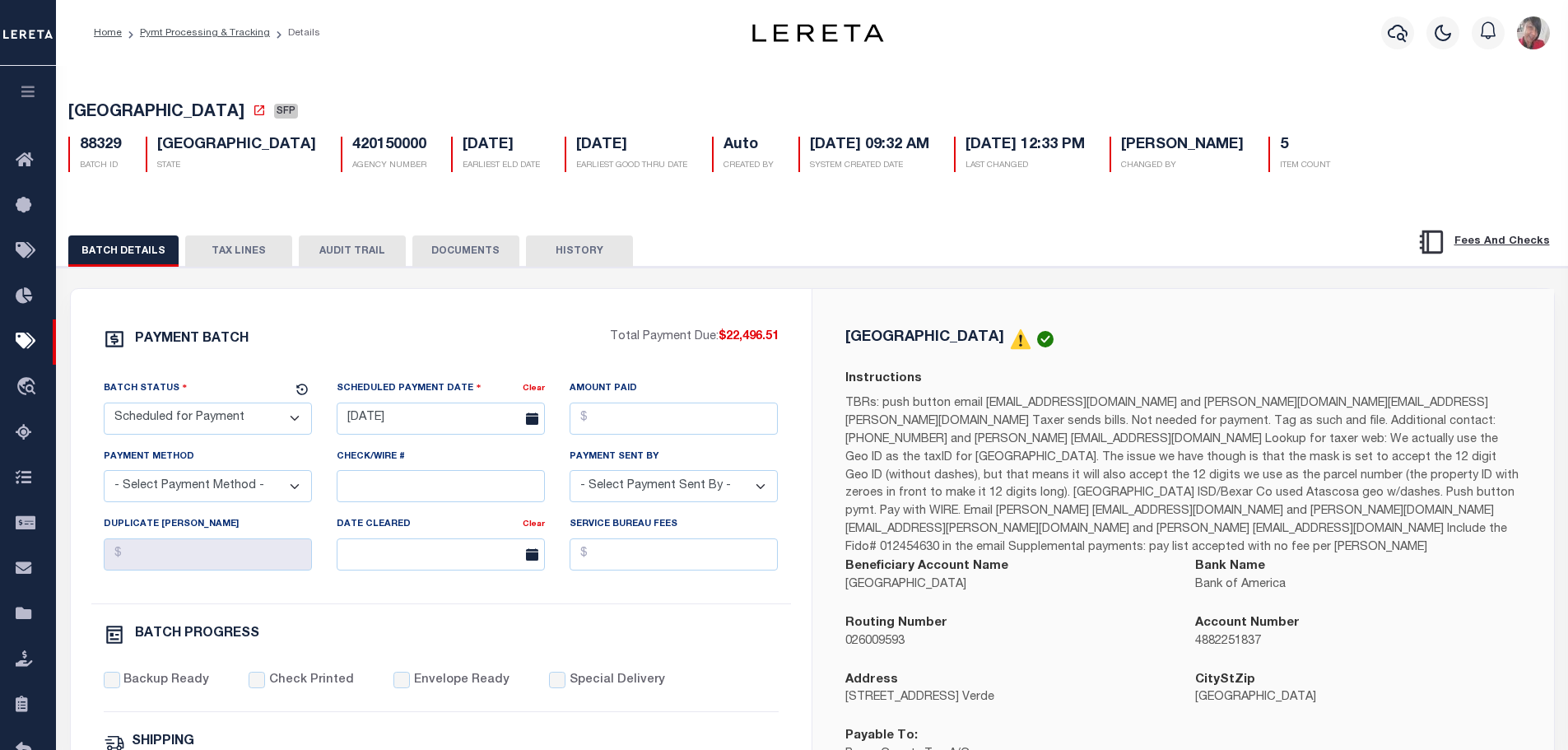
drag, startPoint x: 234, startPoint y: 253, endPoint x: 228, endPoint y: 247, distance: 8.5
click at [228, 247] on button "TAX LINES" at bounding box center [239, 251] width 107 height 31
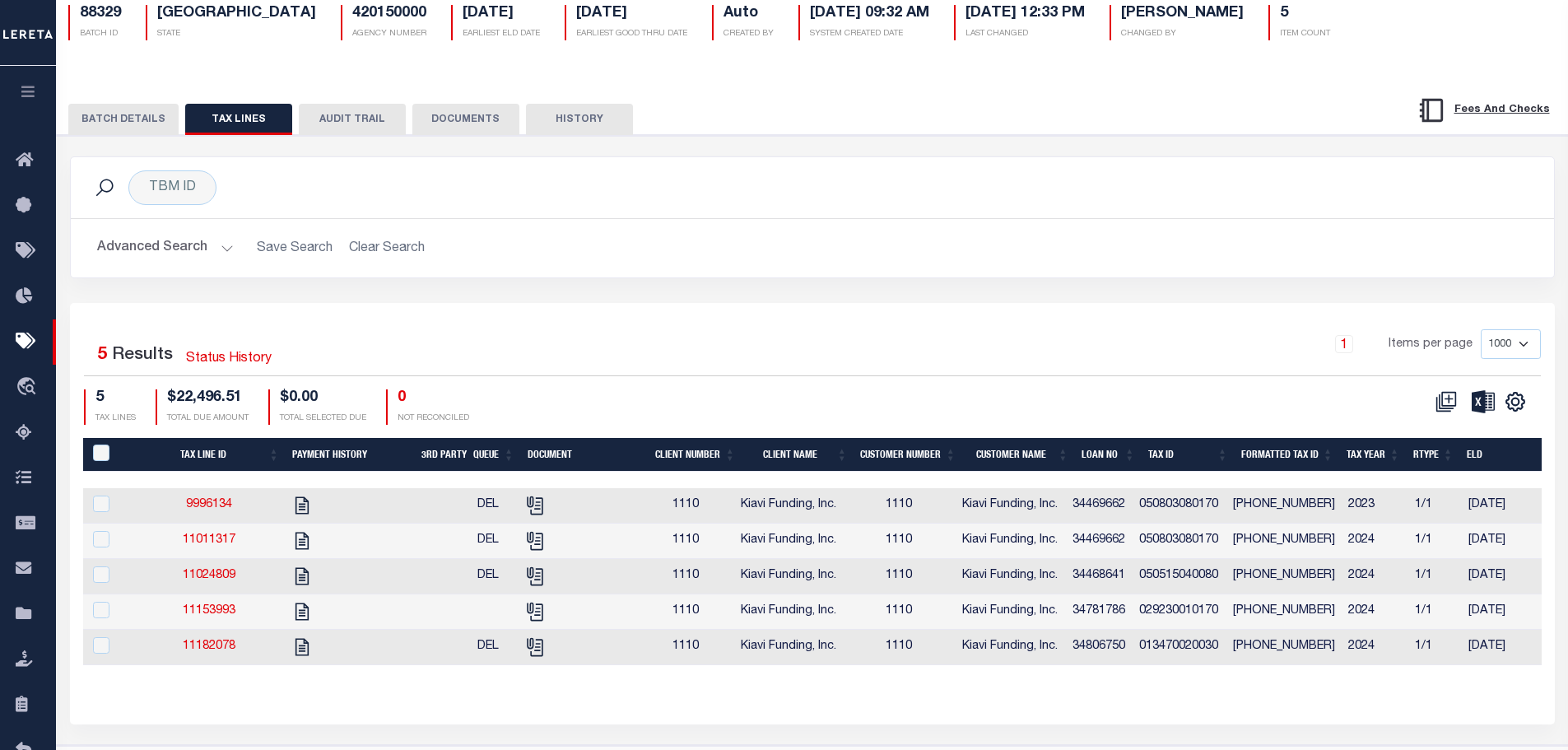
scroll to position [165, 0]
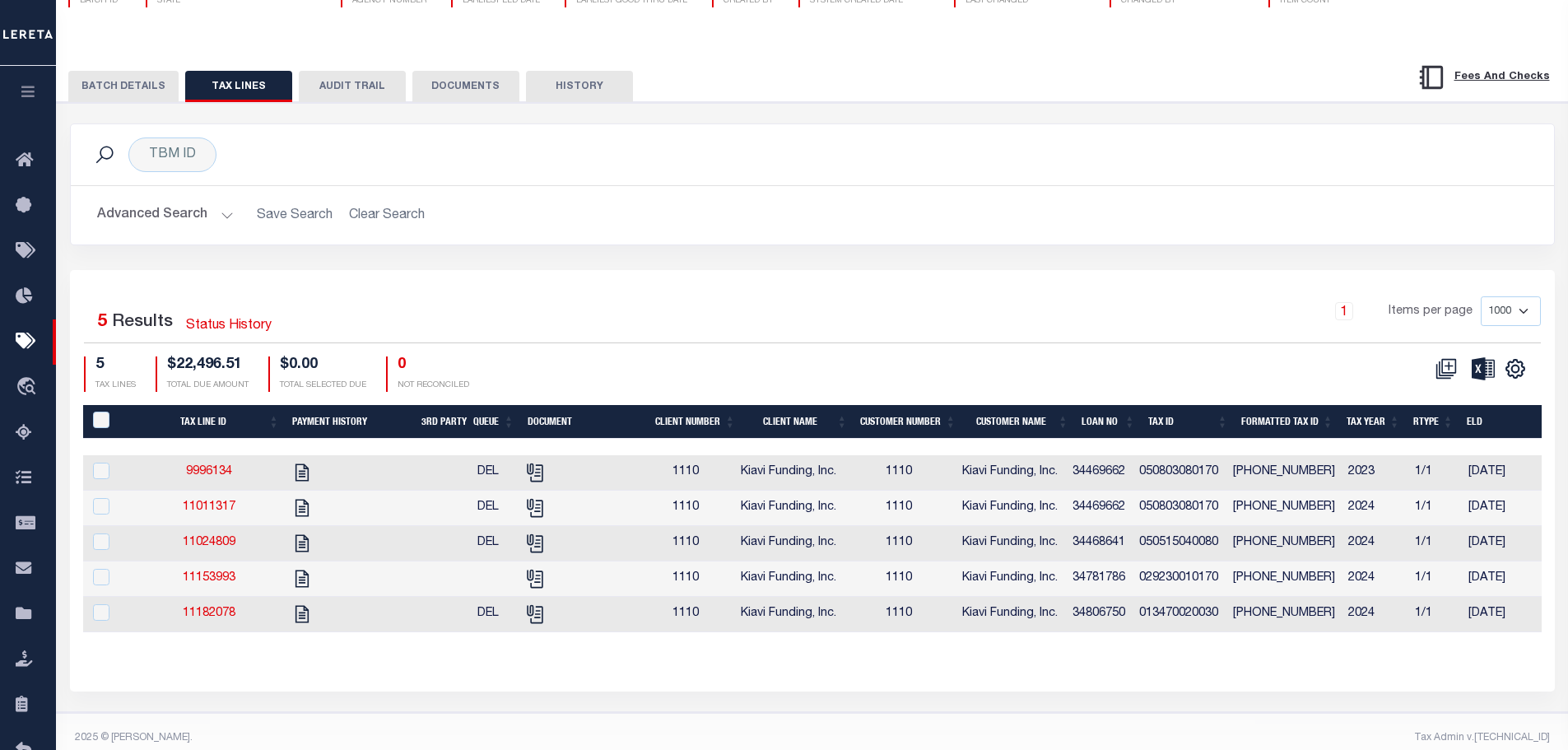
click at [1178, 428] on th "Tax ID" at bounding box center [1188, 422] width 93 height 34
click at [100, 472] on input "checkbox" at bounding box center [101, 471] width 16 height 16
checkbox input "true"
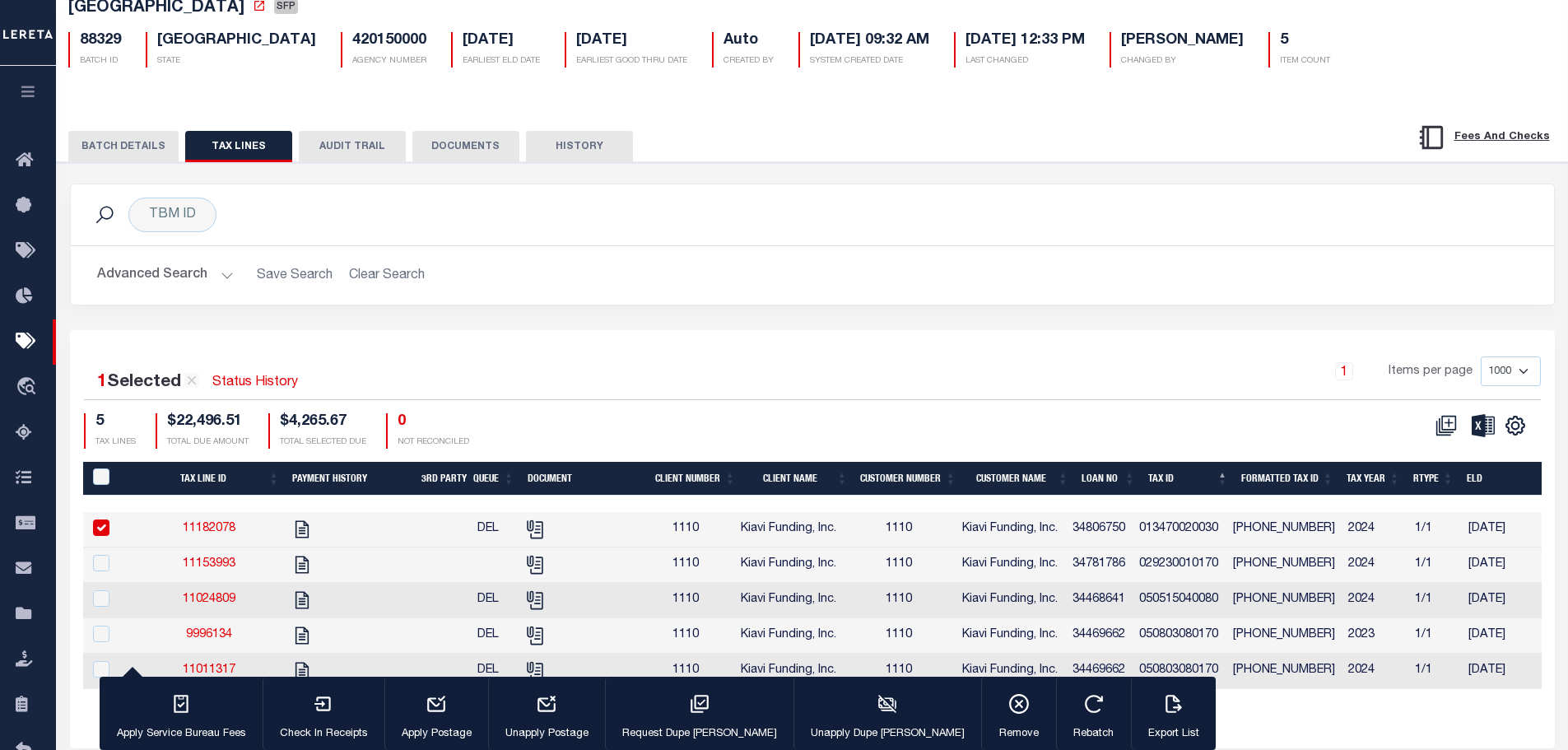
scroll to position [193, 0]
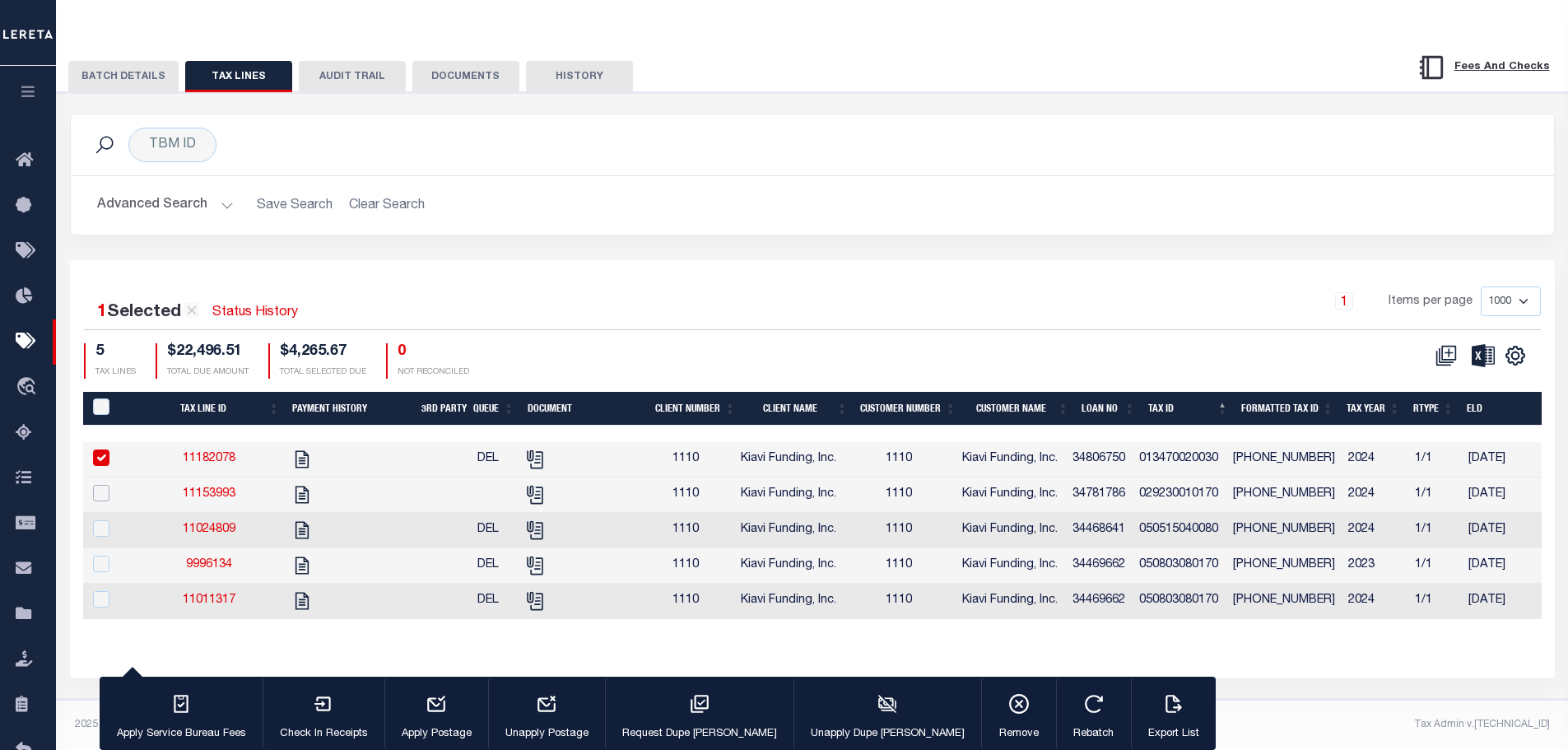
drag, startPoint x: 105, startPoint y: 476, endPoint x: 103, endPoint y: 459, distance: 17.1
click at [104, 484] on input "checkbox" at bounding box center [101, 492] width 16 height 16
checkbox input "true"
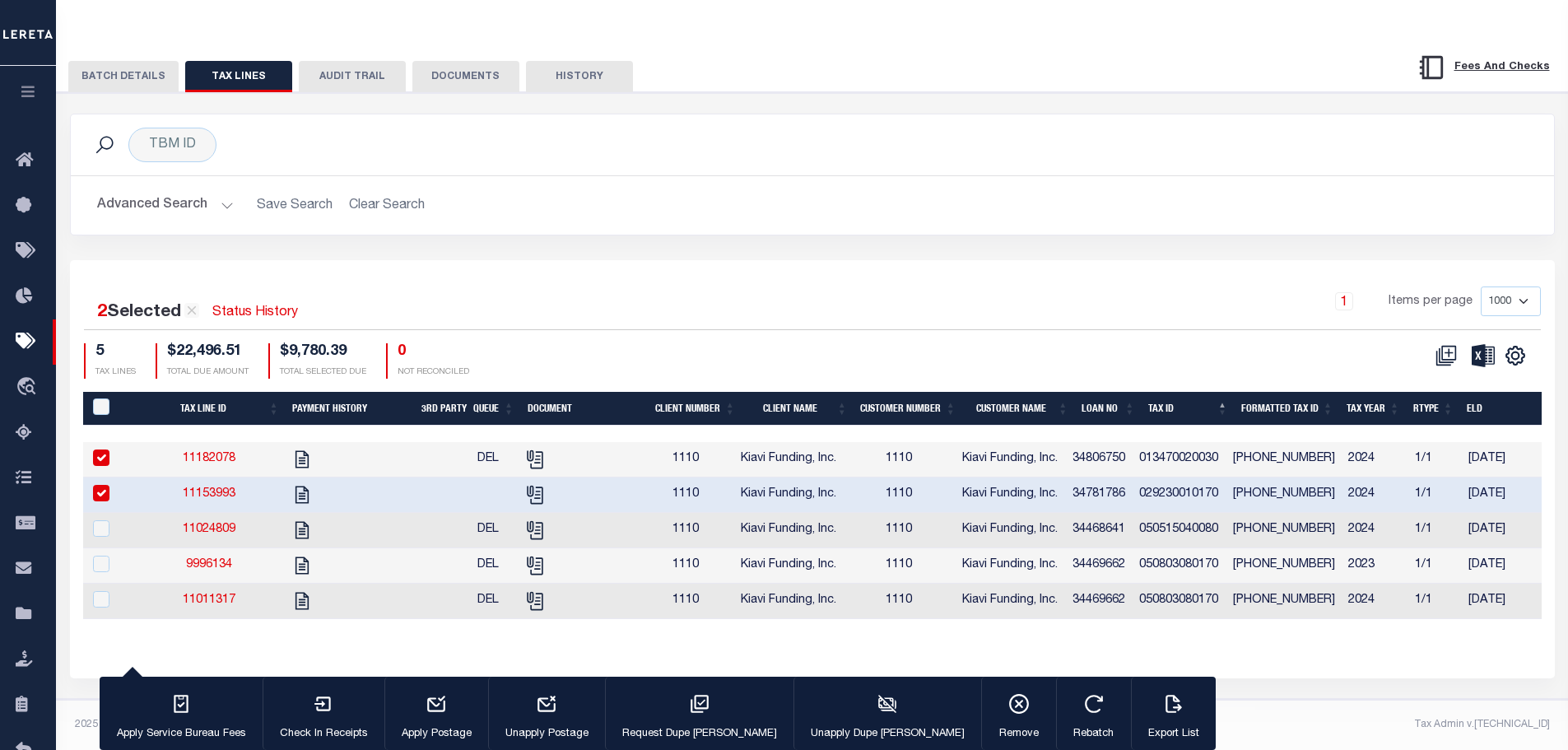
drag, startPoint x: 103, startPoint y: 446, endPoint x: 173, endPoint y: 419, distance: 75.0
click at [102, 449] on input "checkbox" at bounding box center [101, 457] width 16 height 16
checkbox input "false"
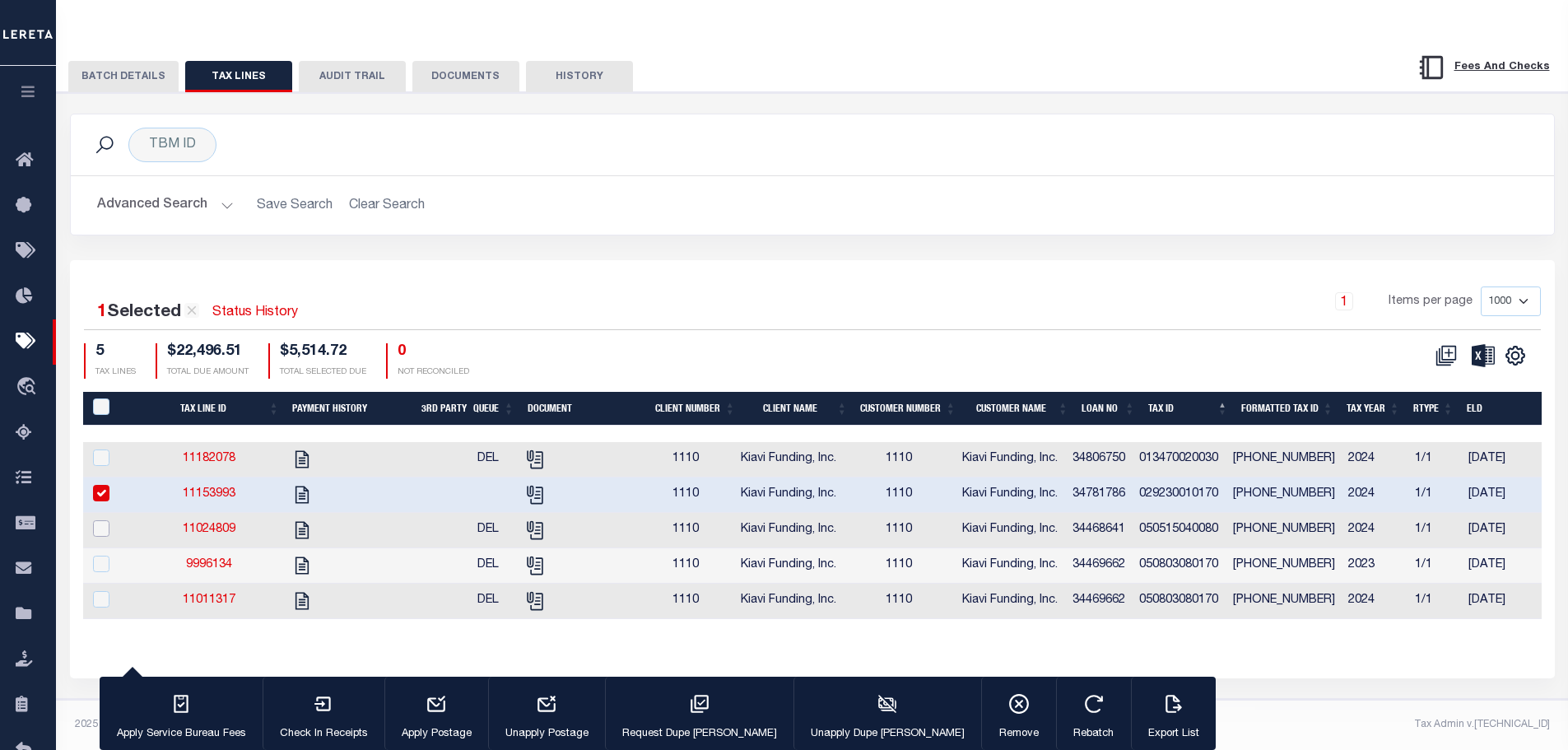
click at [100, 520] on input "checkbox" at bounding box center [101, 528] width 16 height 16
checkbox input "true"
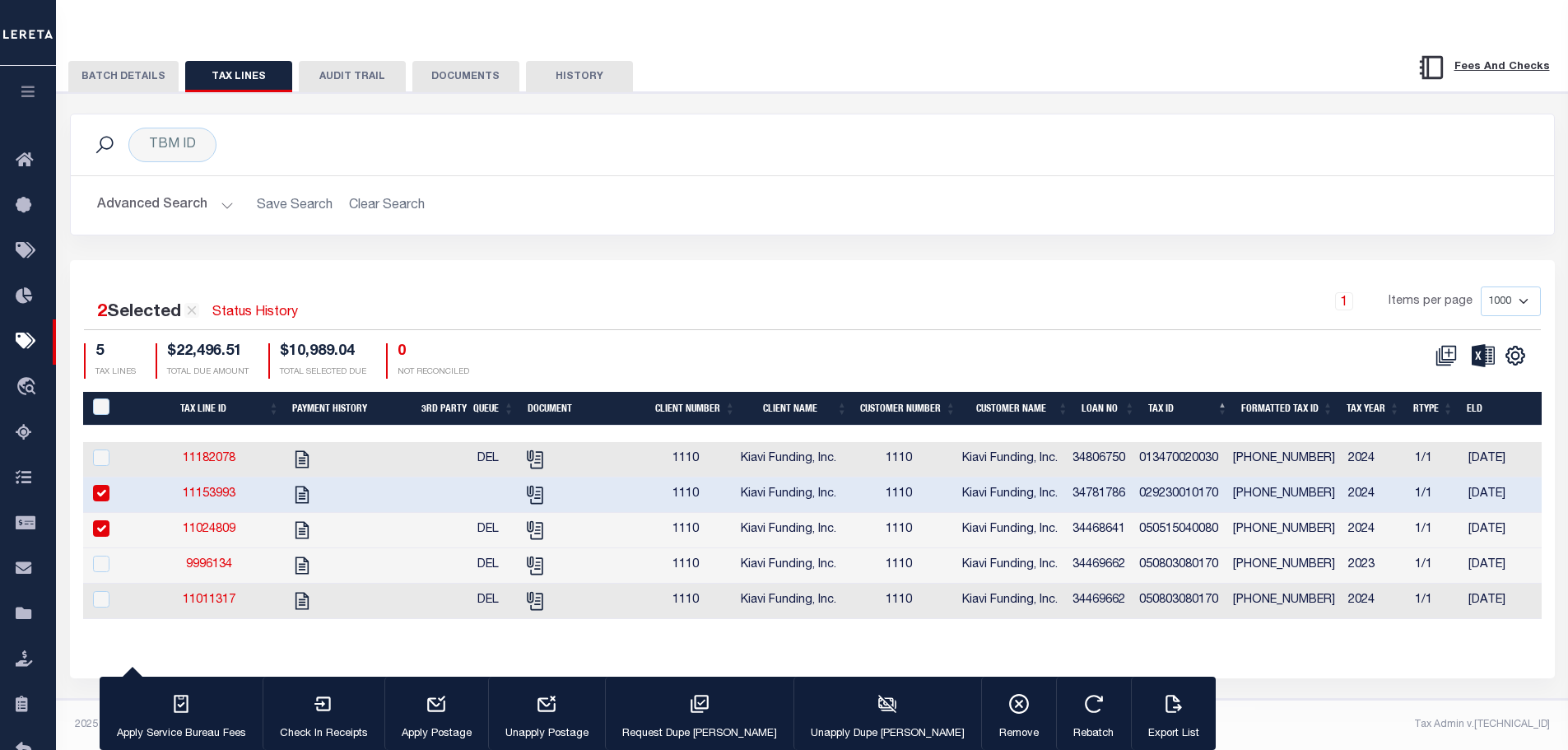
click at [105, 484] on input "checkbox" at bounding box center [101, 492] width 16 height 16
checkbox input "false"
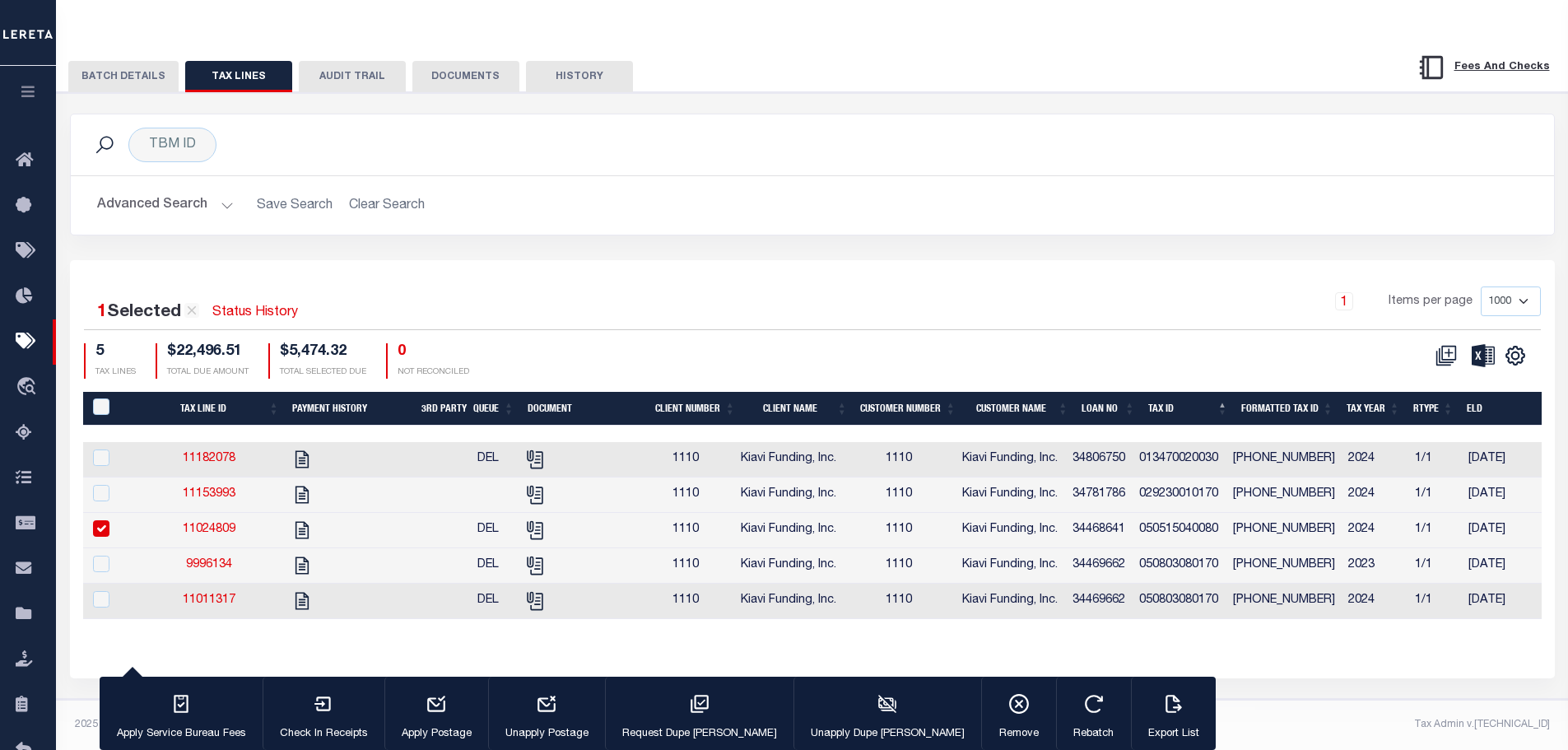
click at [97, 520] on input "checkbox" at bounding box center [101, 528] width 16 height 16
checkbox input "false"
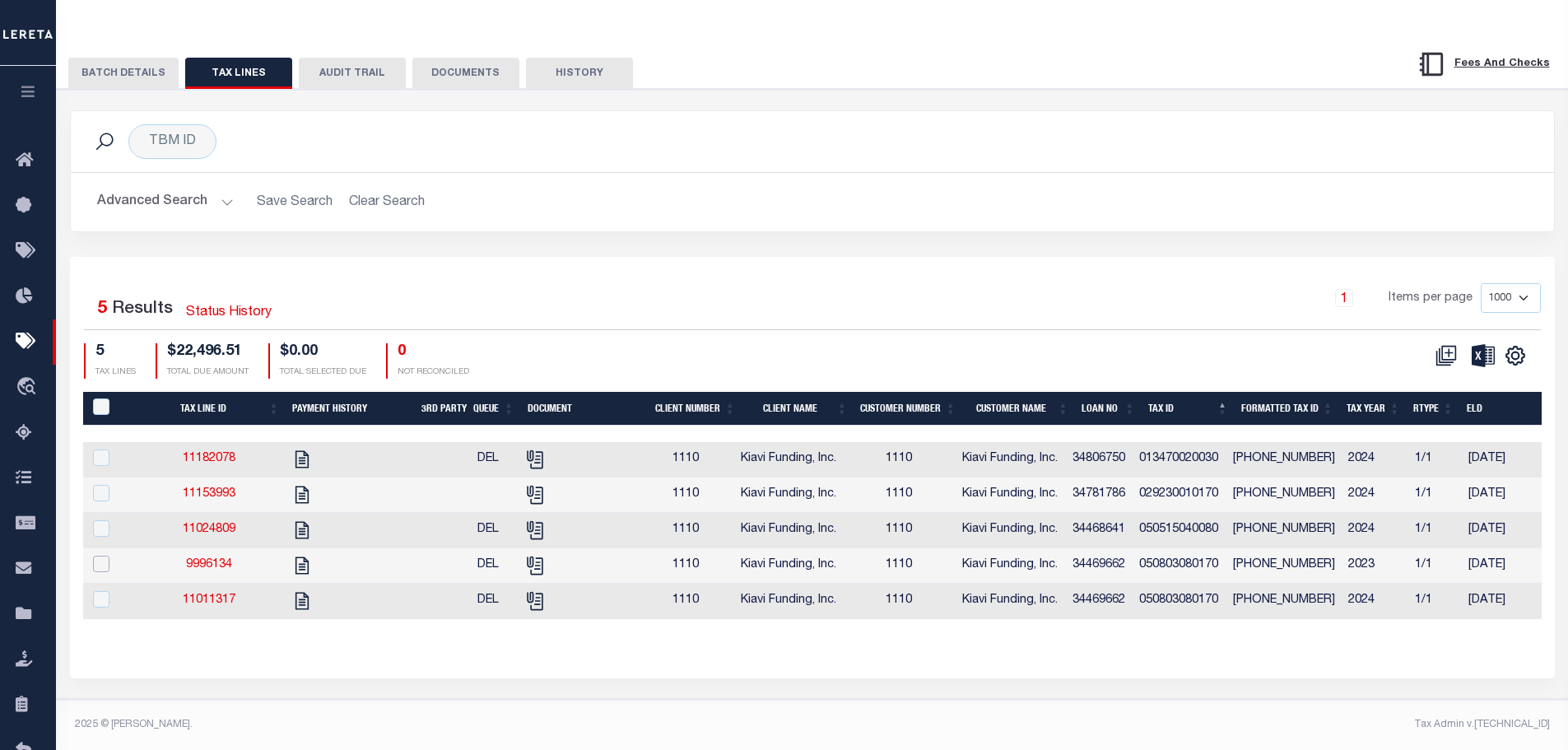
click at [103, 555] on input "checkbox" at bounding box center [101, 563] width 16 height 16
checkbox input "true"
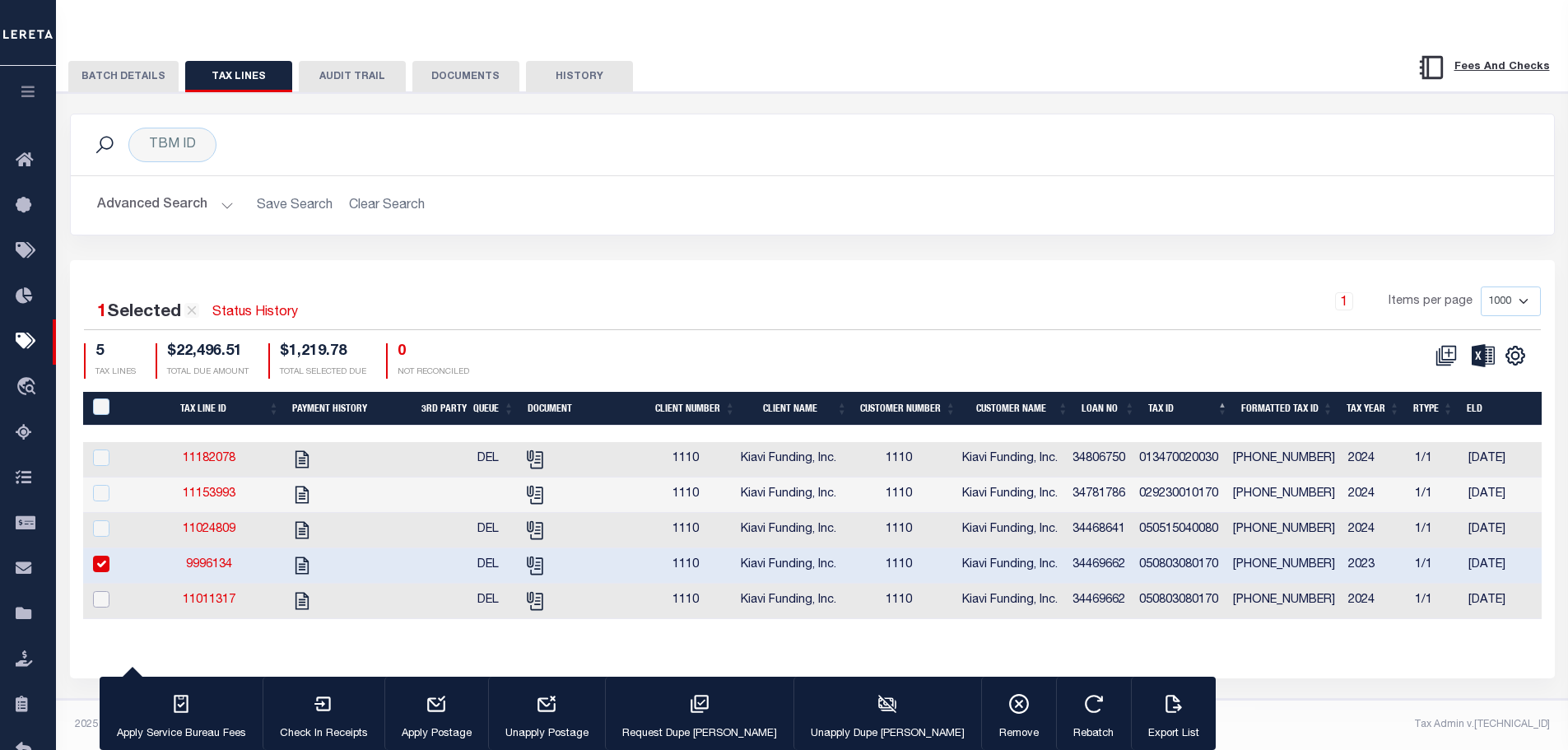
click at [109, 591] on input "checkbox" at bounding box center [101, 599] width 16 height 16
checkbox input "true"
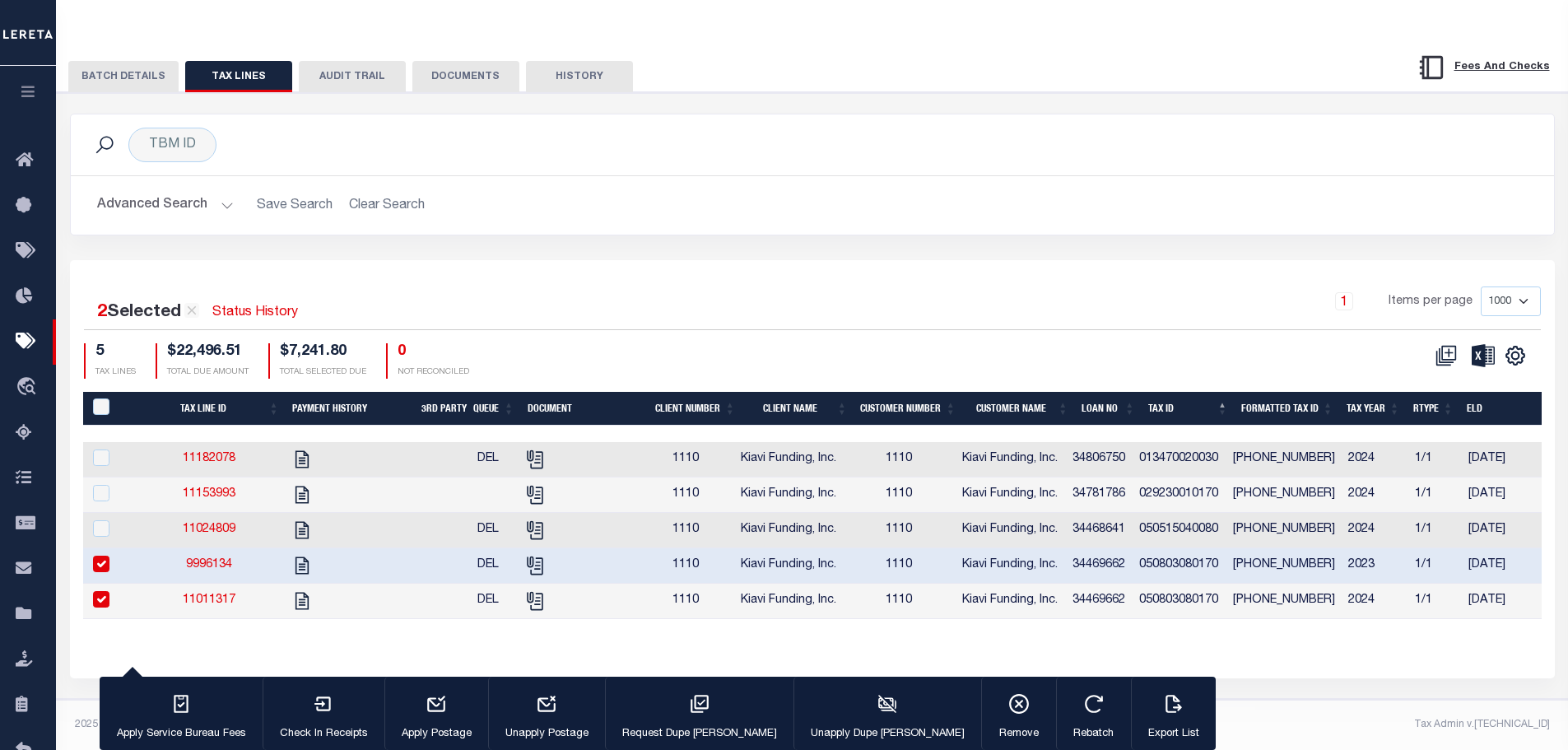
click at [99, 555] on input "checkbox" at bounding box center [101, 563] width 16 height 16
checkbox input "false"
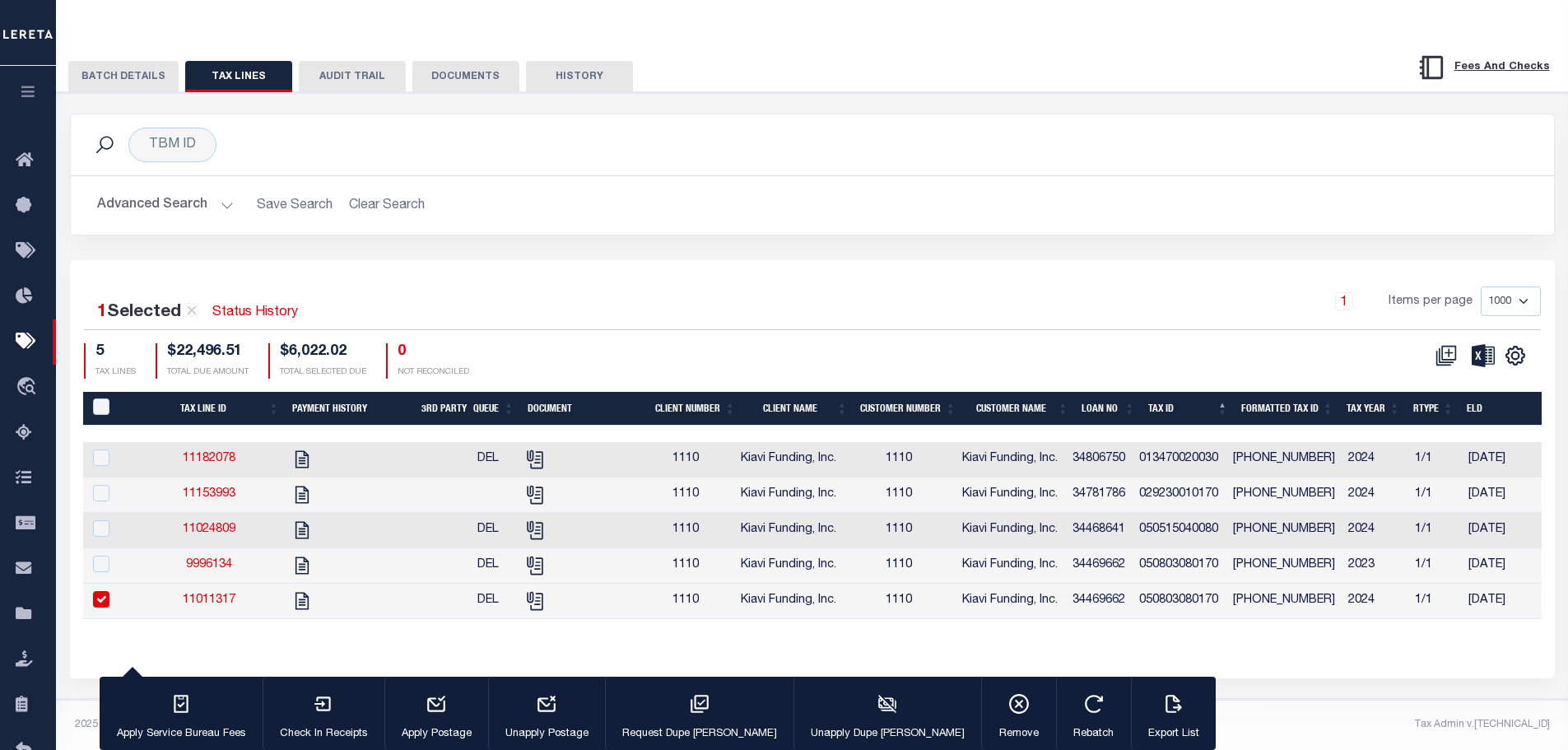
click at [103, 591] on input "checkbox" at bounding box center [101, 599] width 16 height 16
checkbox input "false"
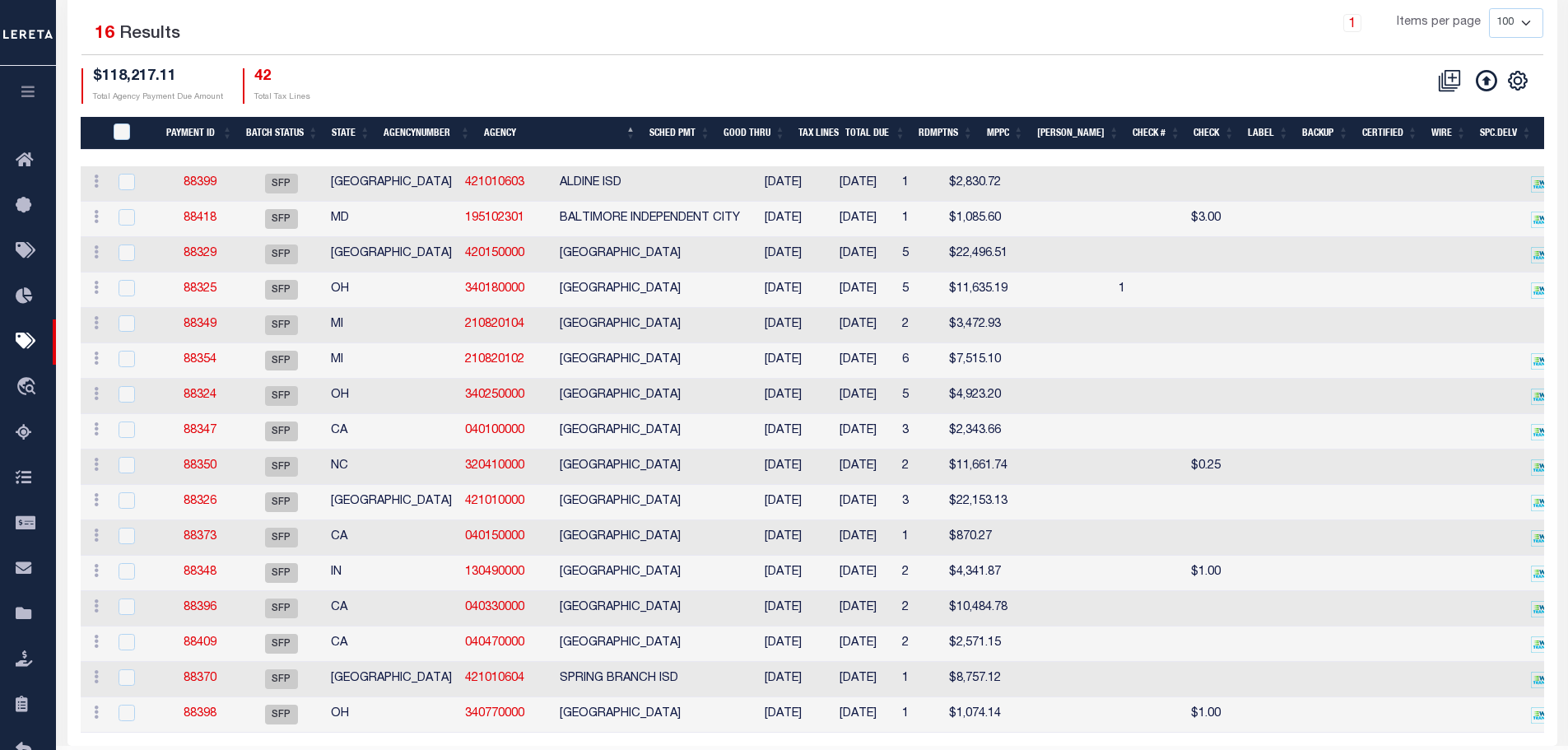
scroll to position [318, 0]
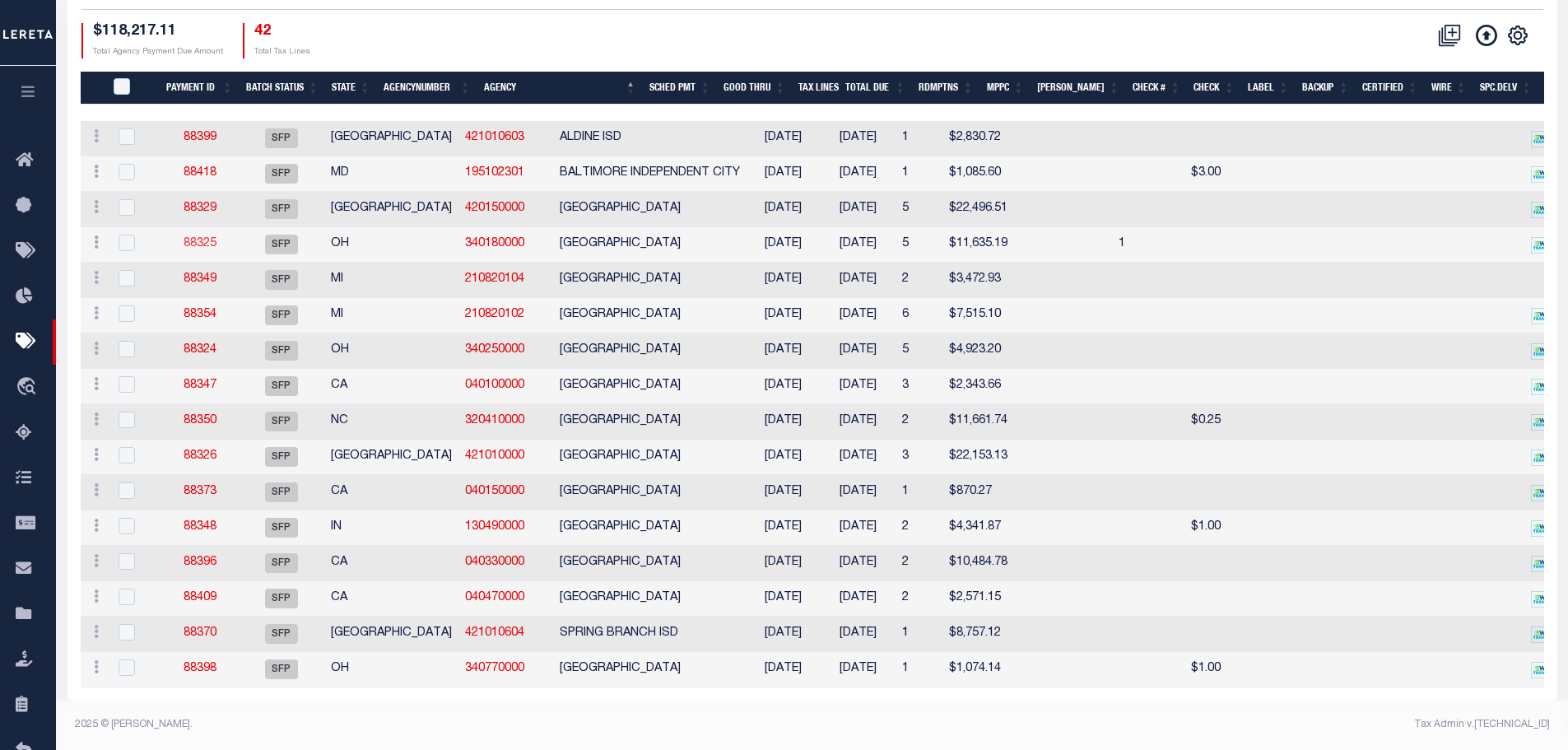
click at [198, 238] on link "88325" at bounding box center [200, 243] width 33 height 11
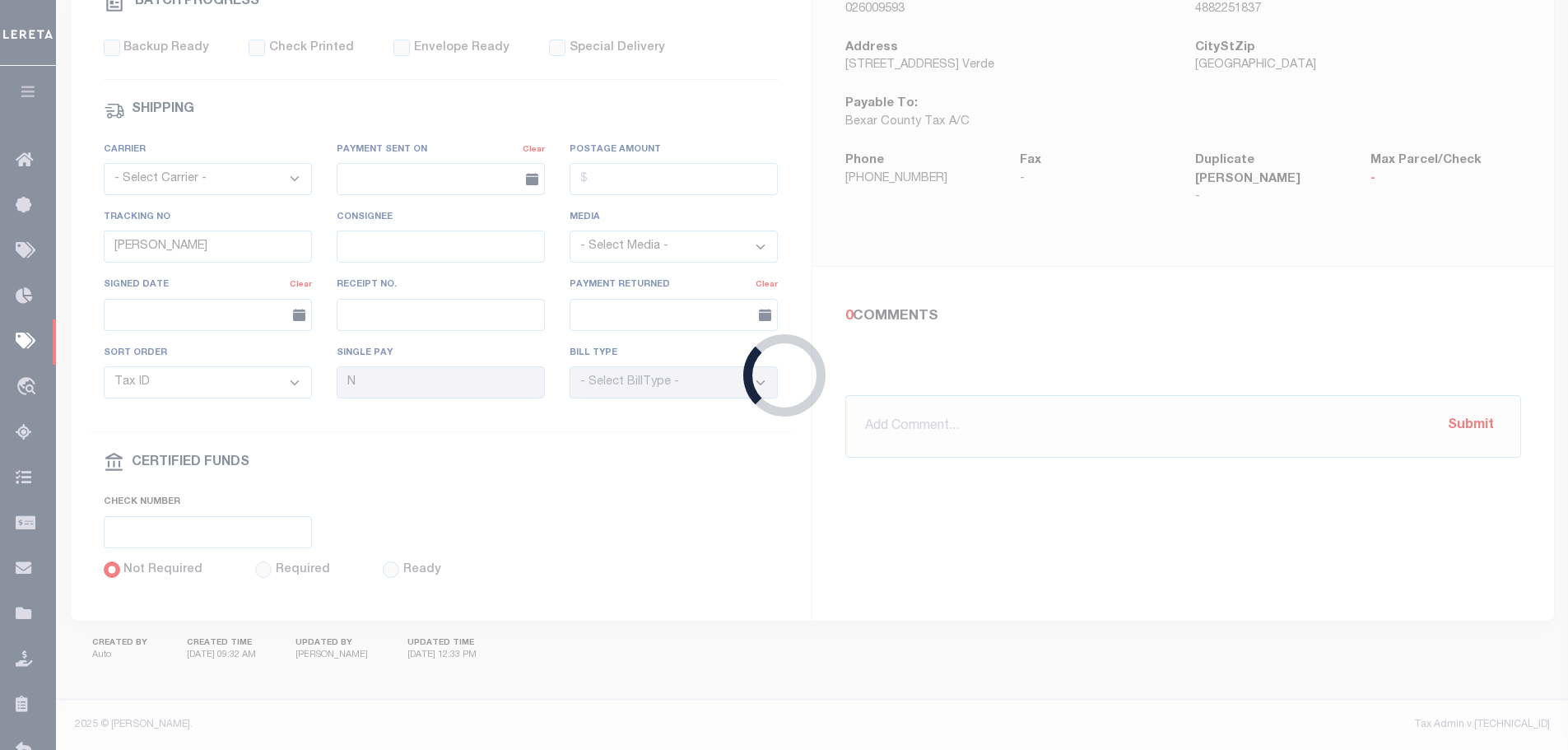
type input "01/25/2025"
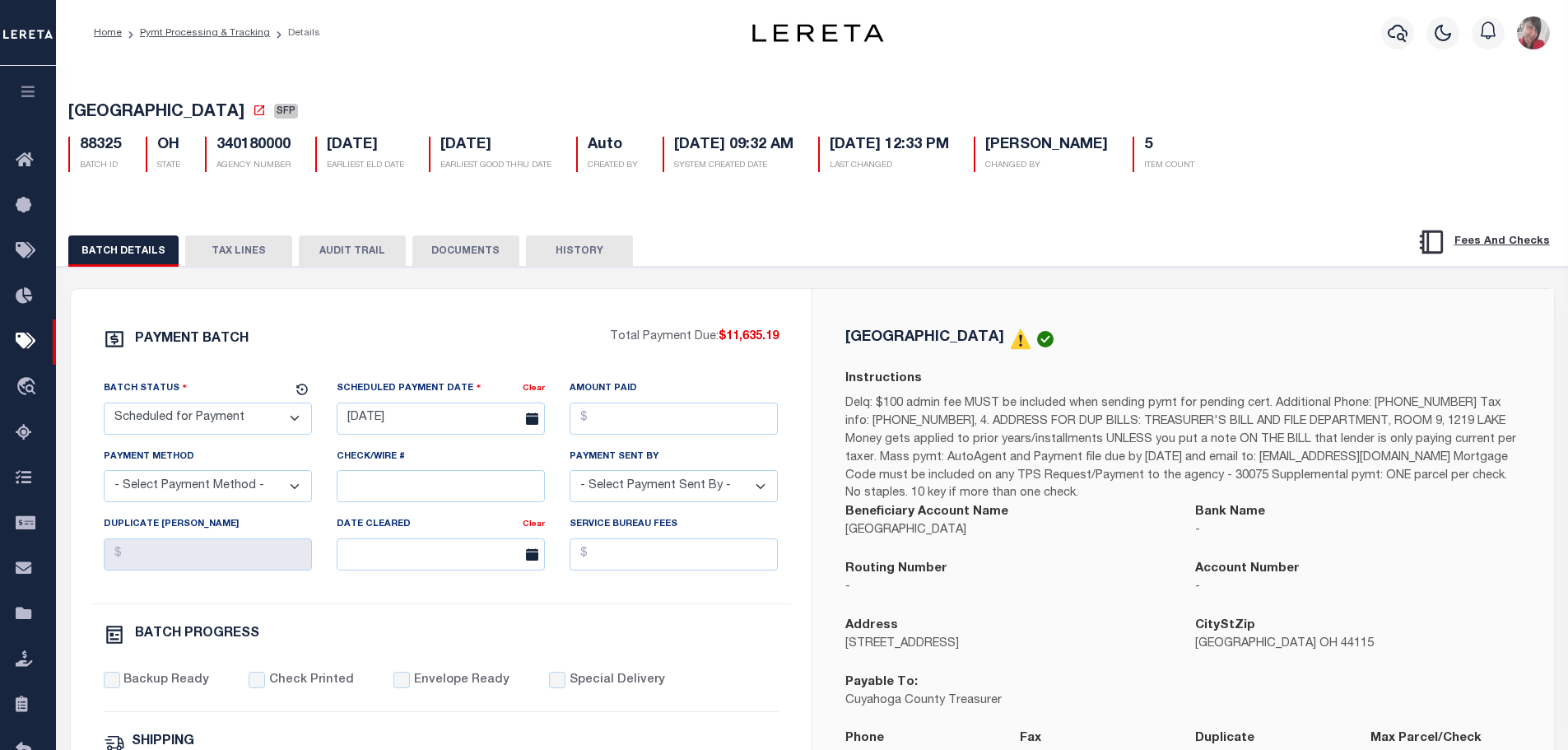
click at [235, 250] on button "TAX LINES" at bounding box center [239, 251] width 107 height 31
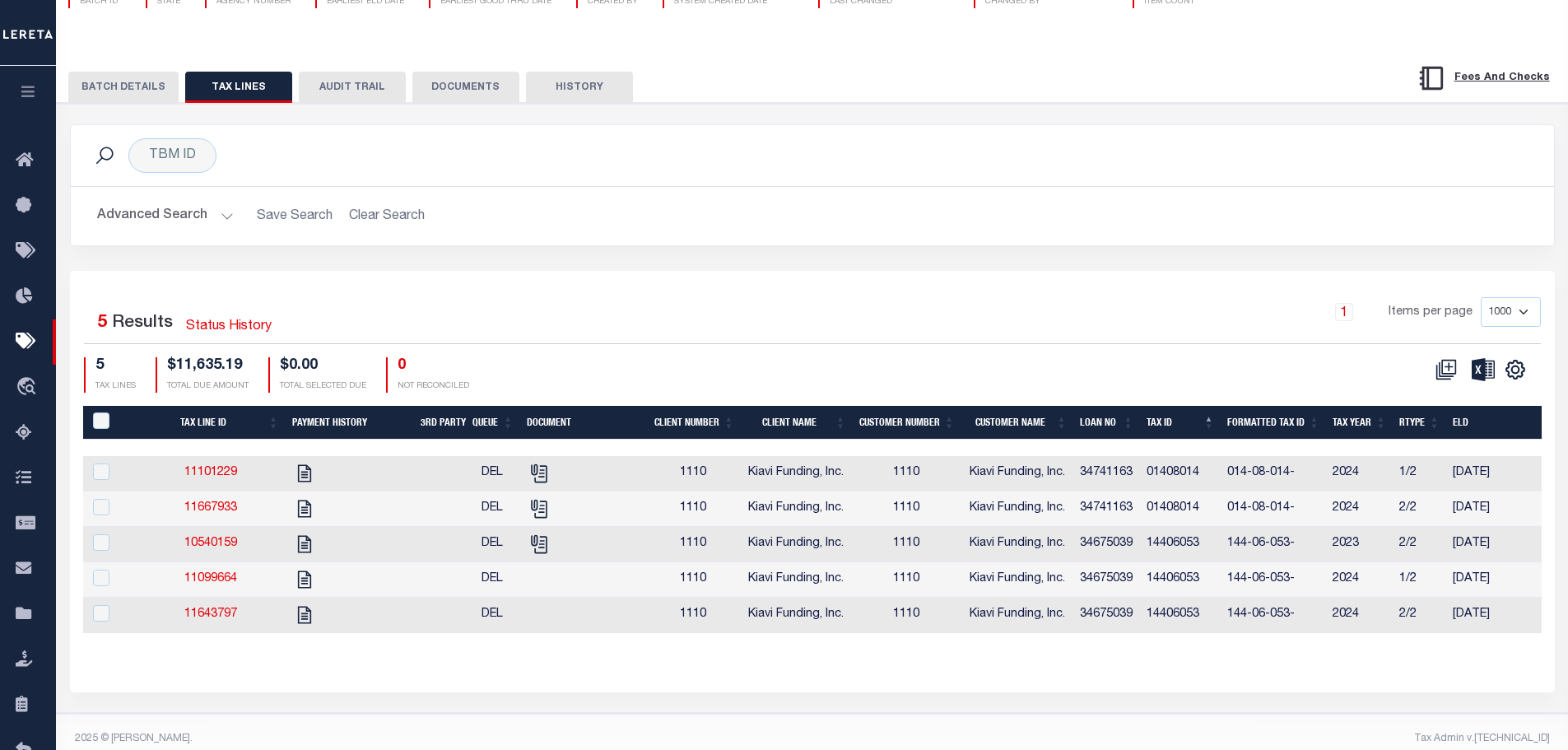
scroll to position [165, 0]
click at [103, 469] on input "checkbox" at bounding box center [101, 471] width 16 height 16
checkbox input "true"
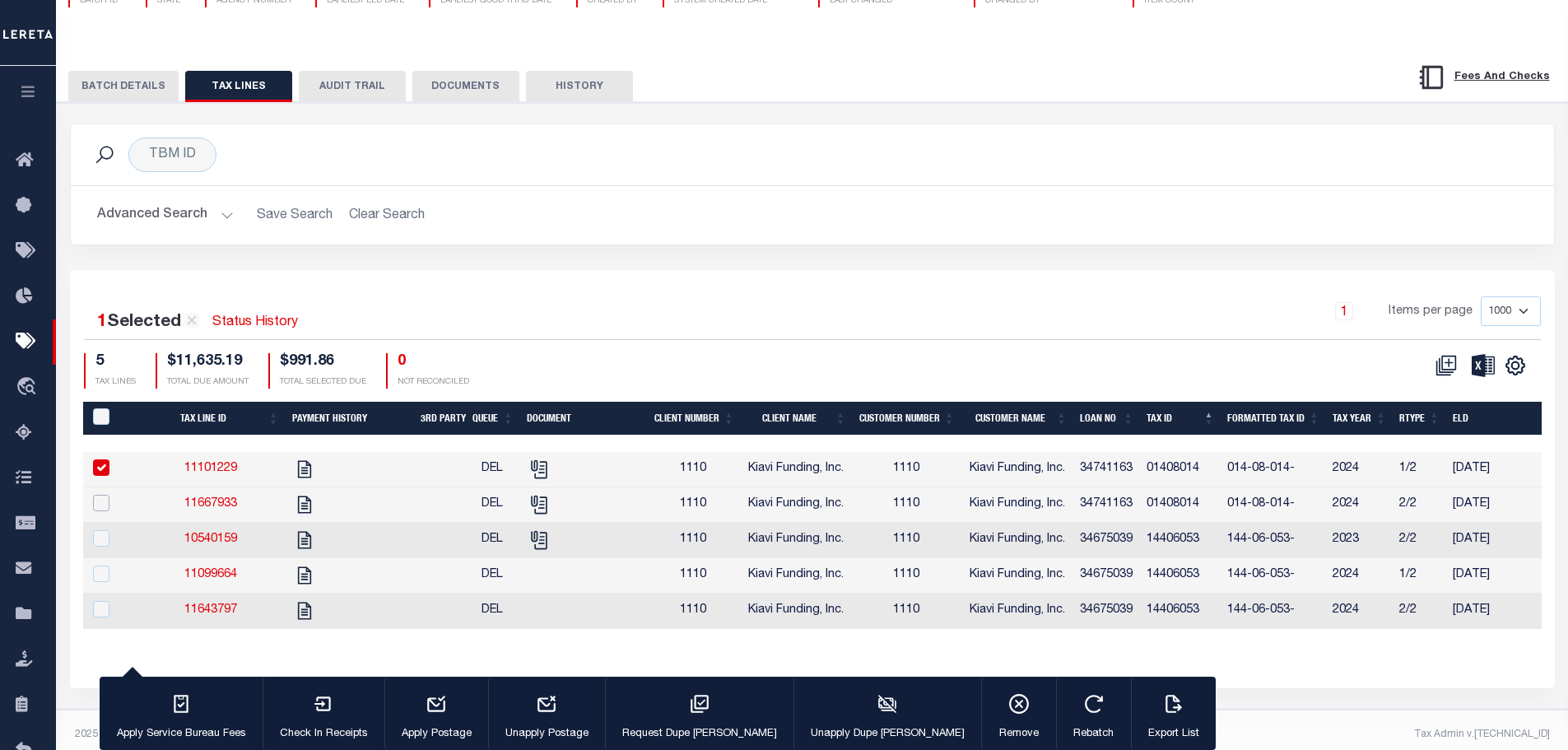
click at [105, 501] on input "checkbox" at bounding box center [101, 503] width 16 height 16
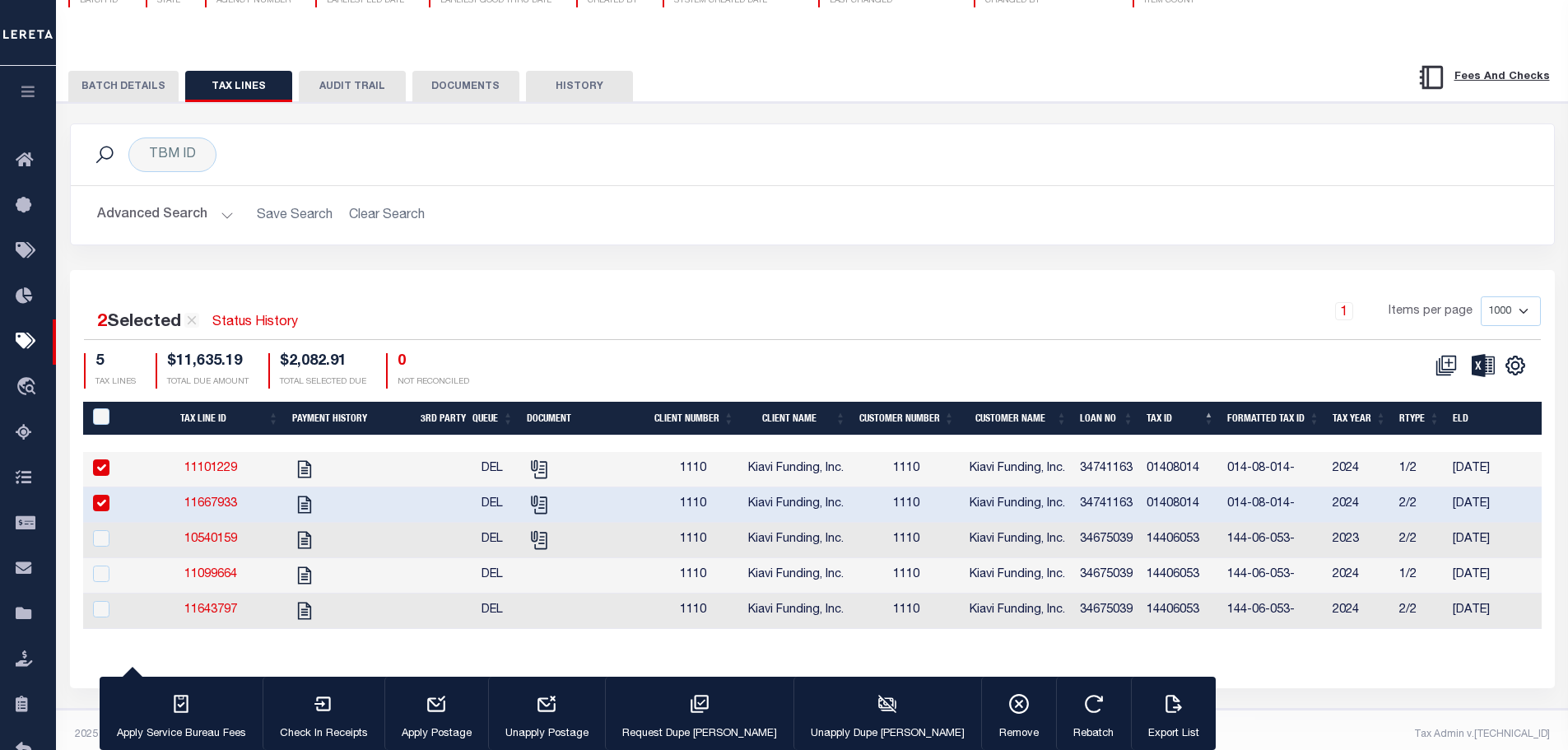
drag, startPoint x: 103, startPoint y: 509, endPoint x: 102, endPoint y: 495, distance: 14.0
click at [100, 502] on input "checkbox" at bounding box center [101, 503] width 16 height 16
checkbox input "false"
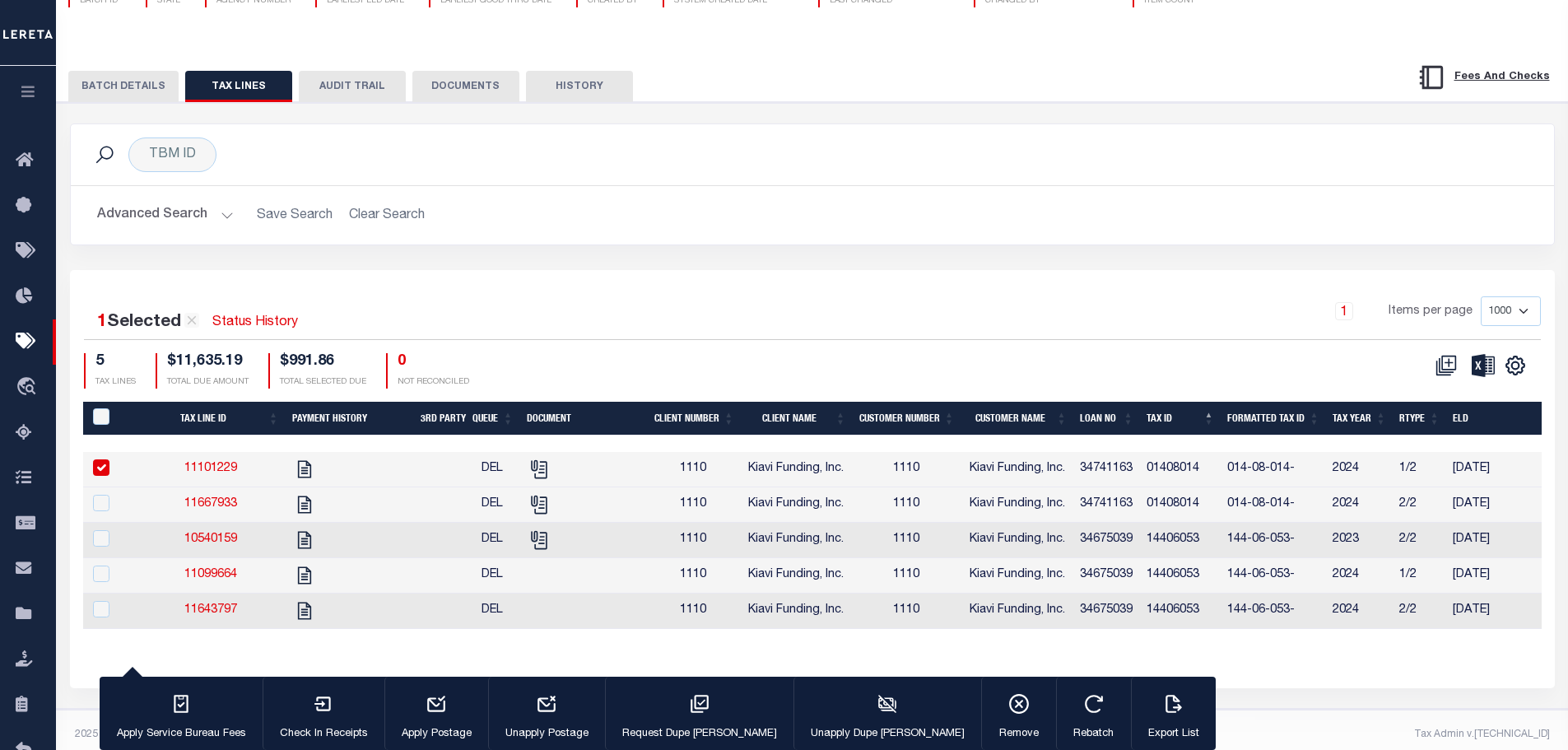
click at [108, 467] on input "checkbox" at bounding box center [101, 467] width 16 height 16
checkbox input "false"
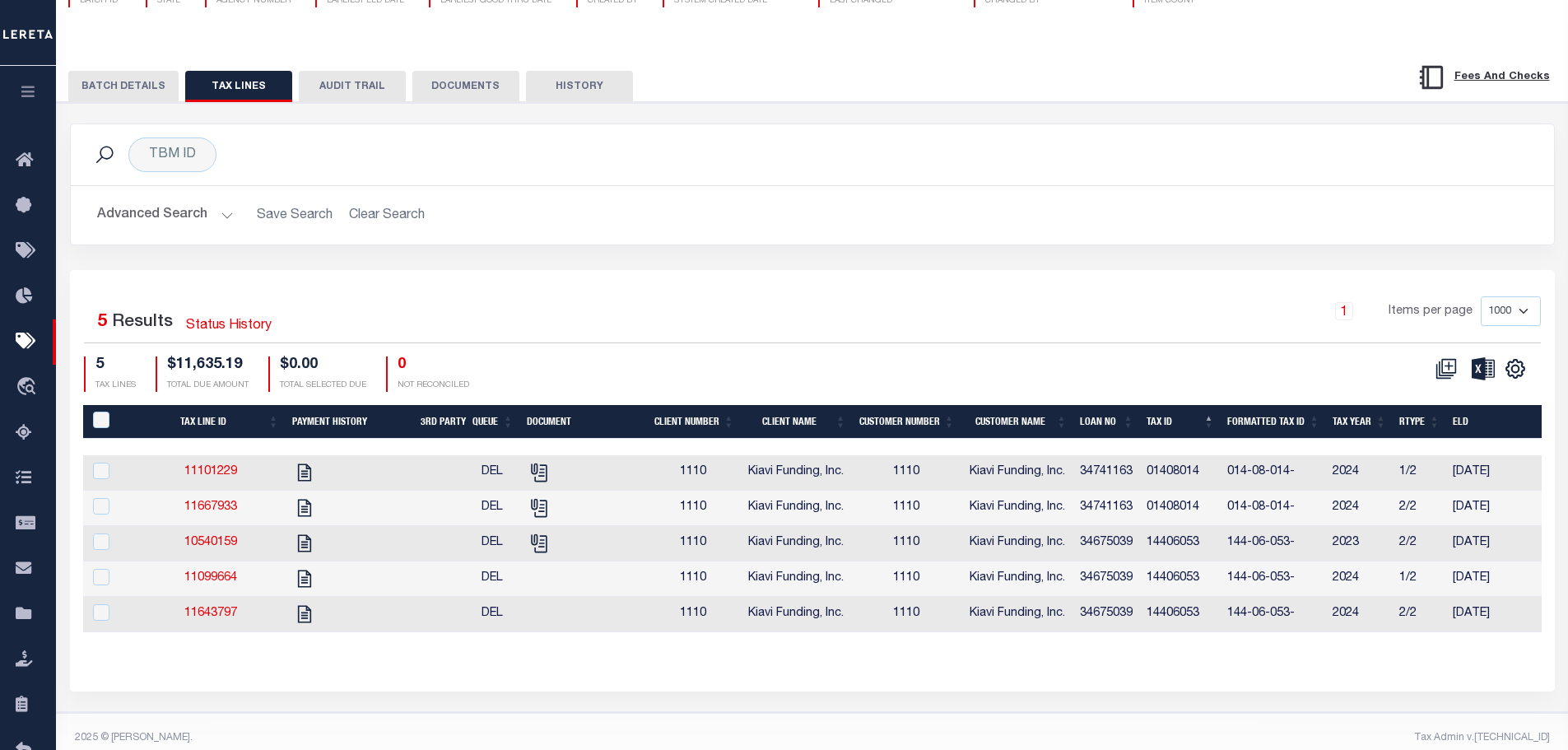
click at [97, 552] on div at bounding box center [109, 542] width 41 height 18
checkbox input "true"
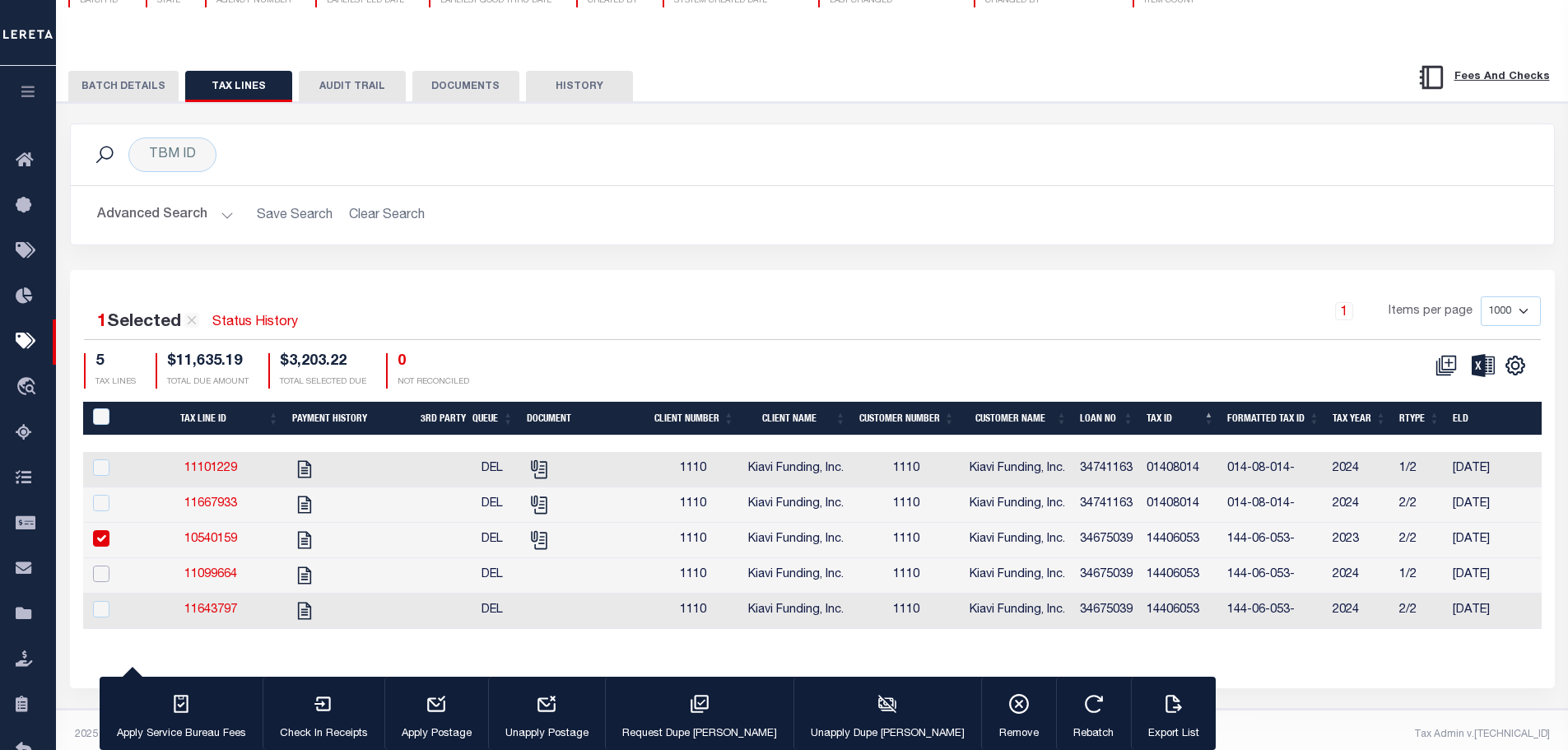
click at [100, 573] on input "checkbox" at bounding box center [101, 573] width 16 height 16
checkbox input "true"
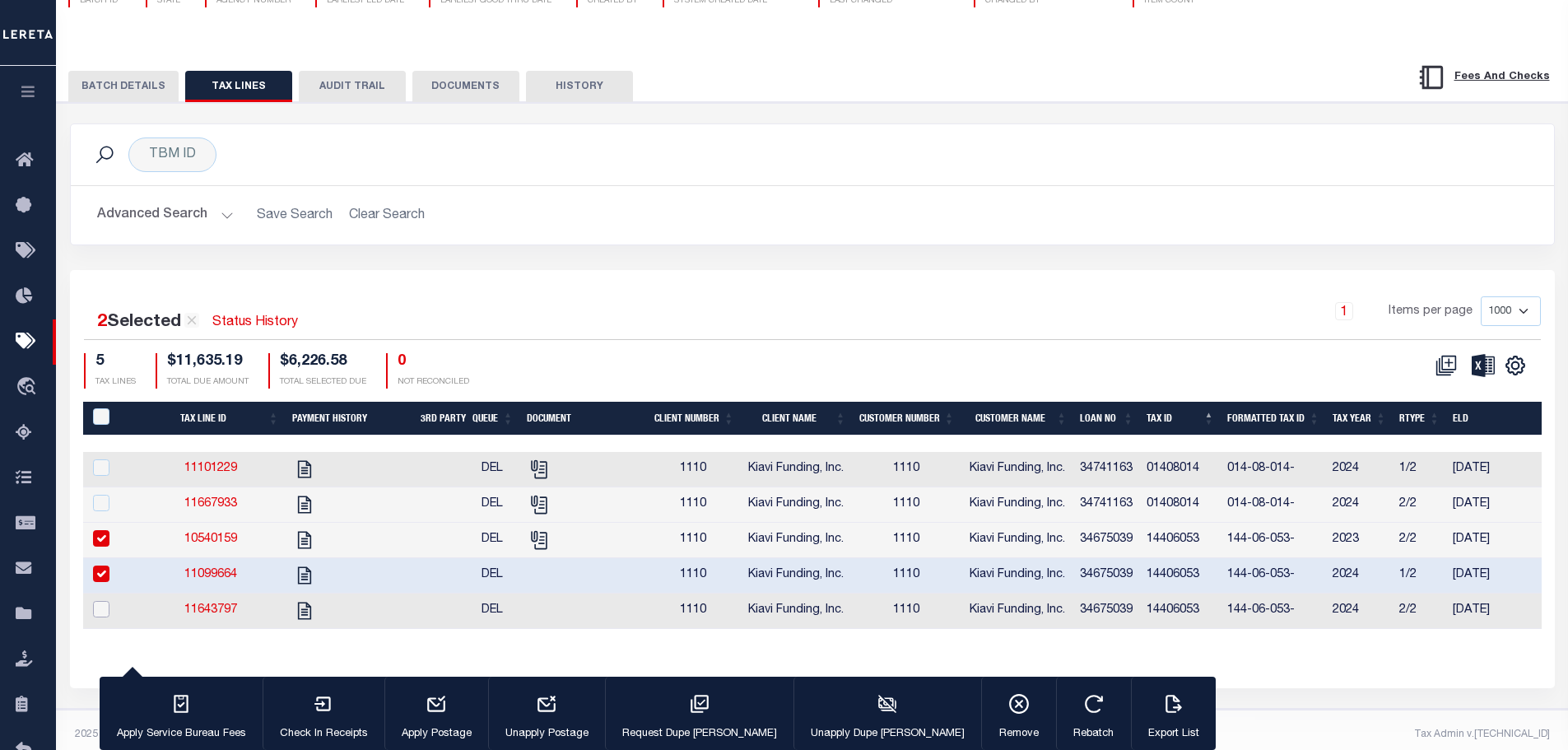
click at [98, 613] on input "checkbox" at bounding box center [101, 609] width 16 height 16
checkbox input "true"
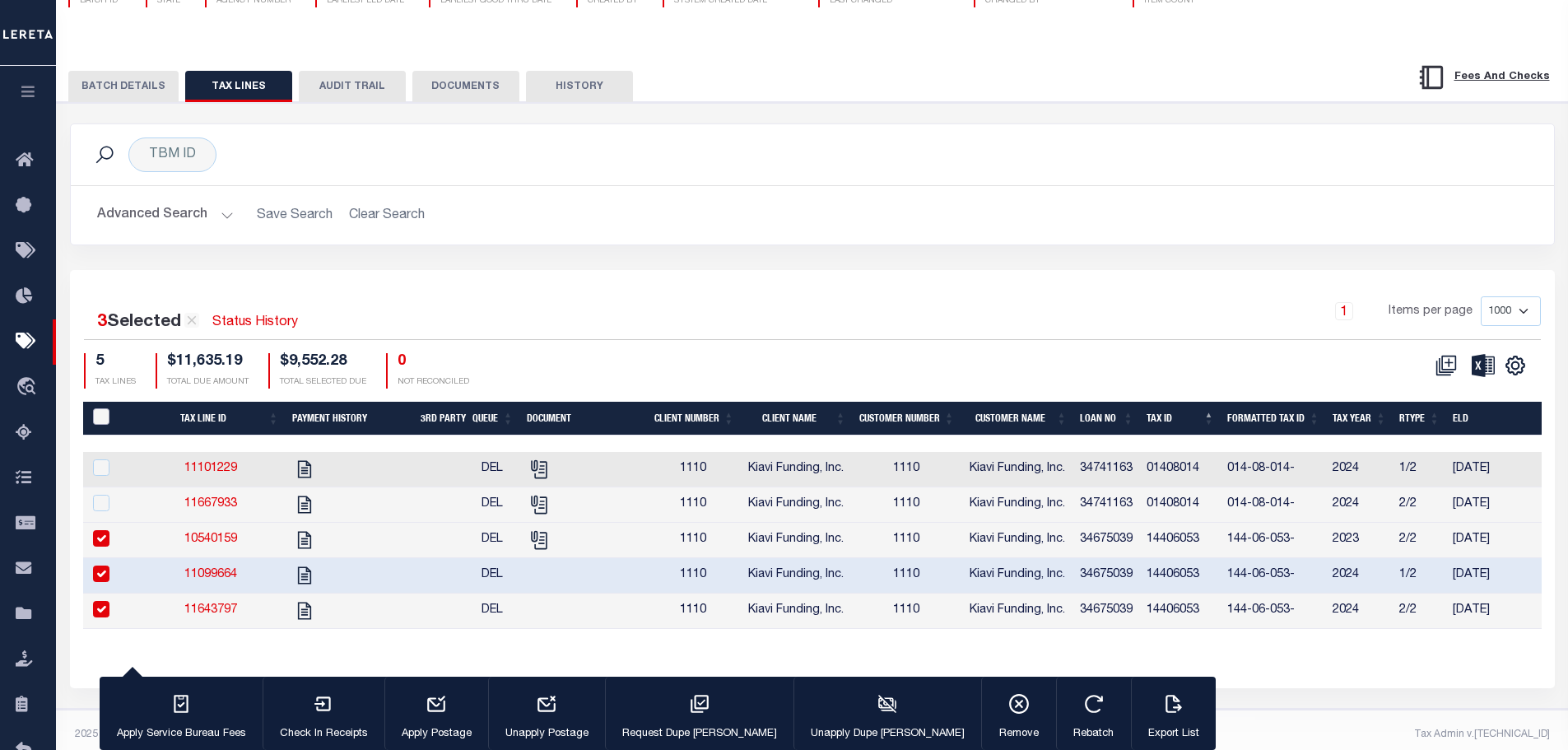
click at [100, 422] on input "PayeePaymentBatchId" at bounding box center [101, 416] width 16 height 16
checkbox input "true"
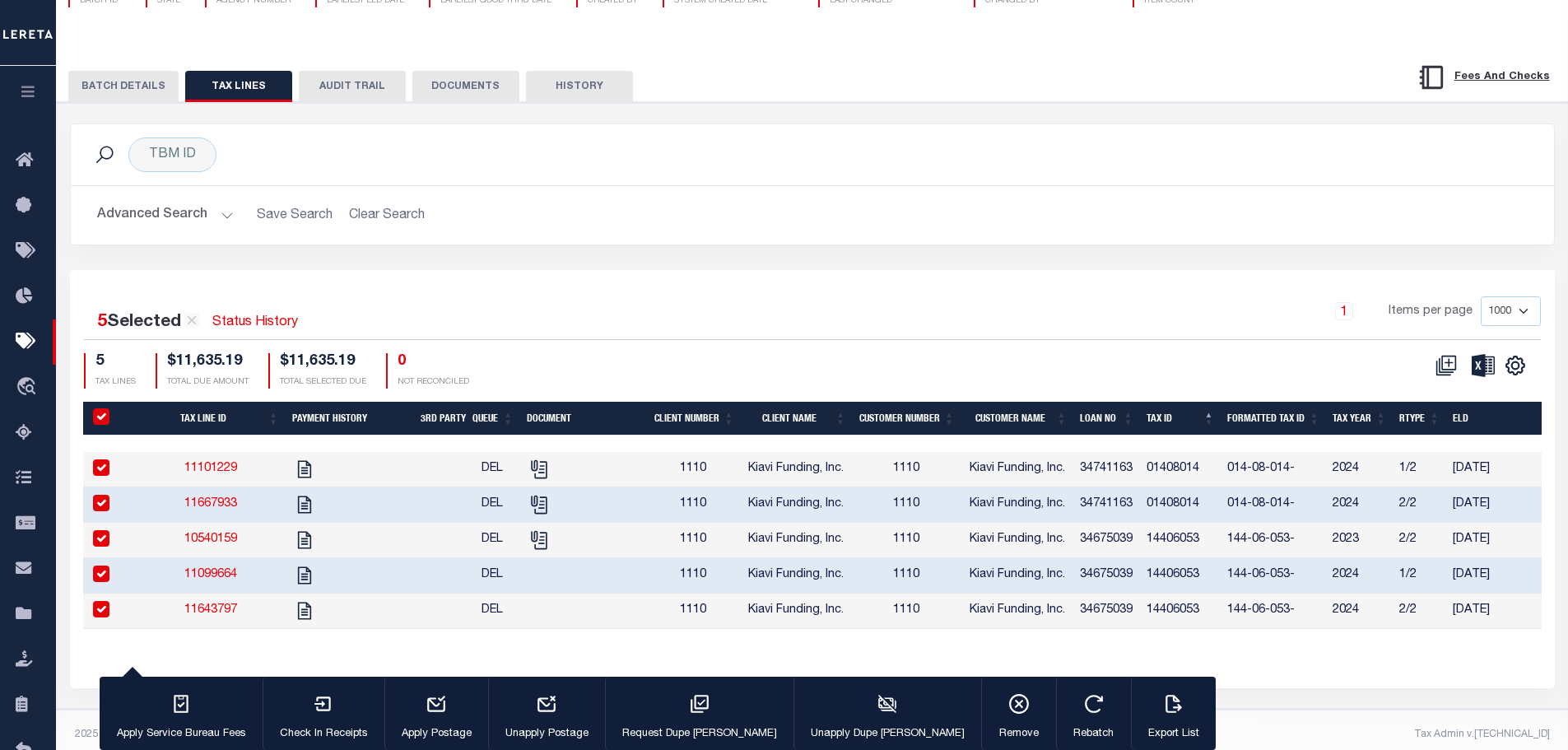
click at [99, 422] on input "PayeePaymentBatchId" at bounding box center [101, 416] width 16 height 16
checkbox input "false"
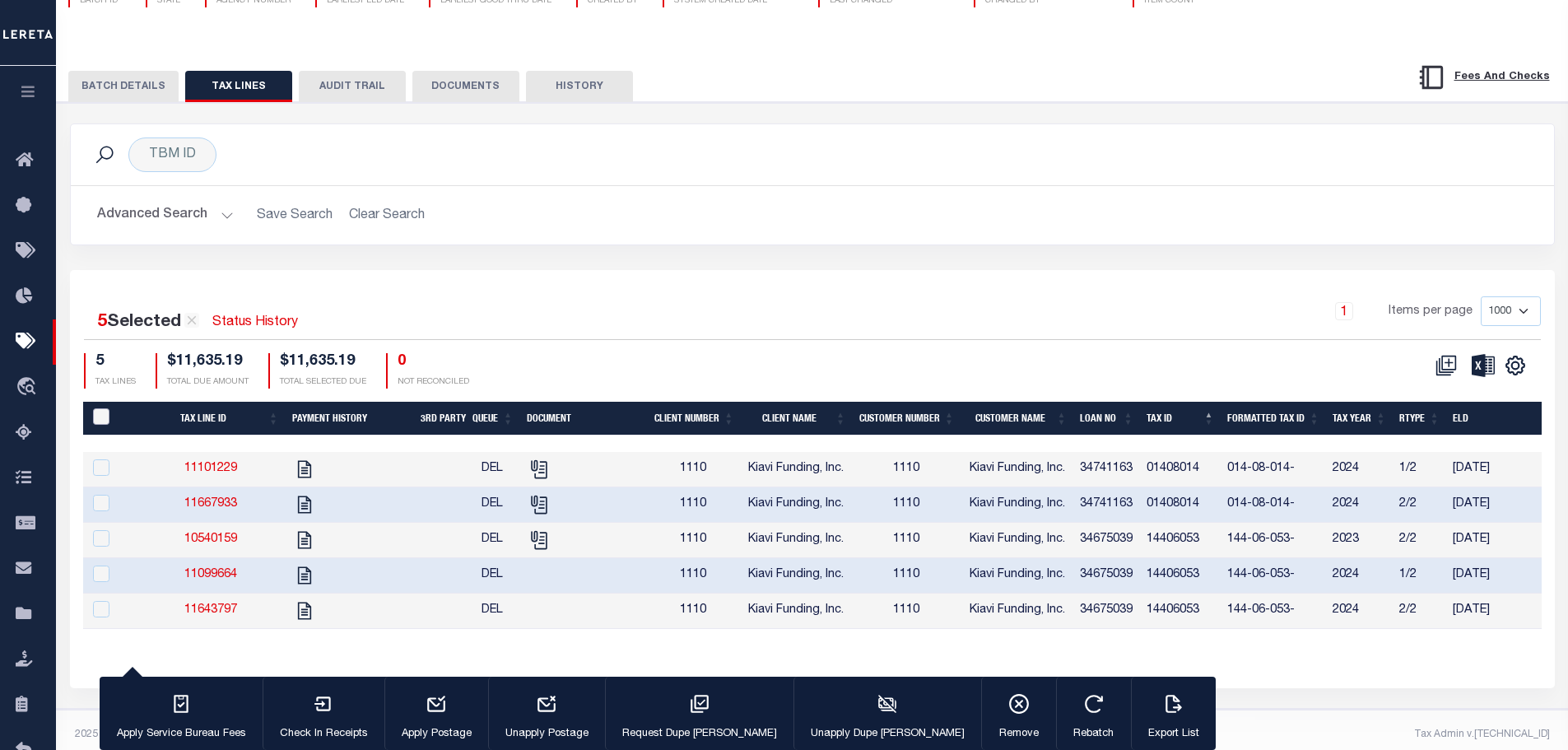
checkbox input "false"
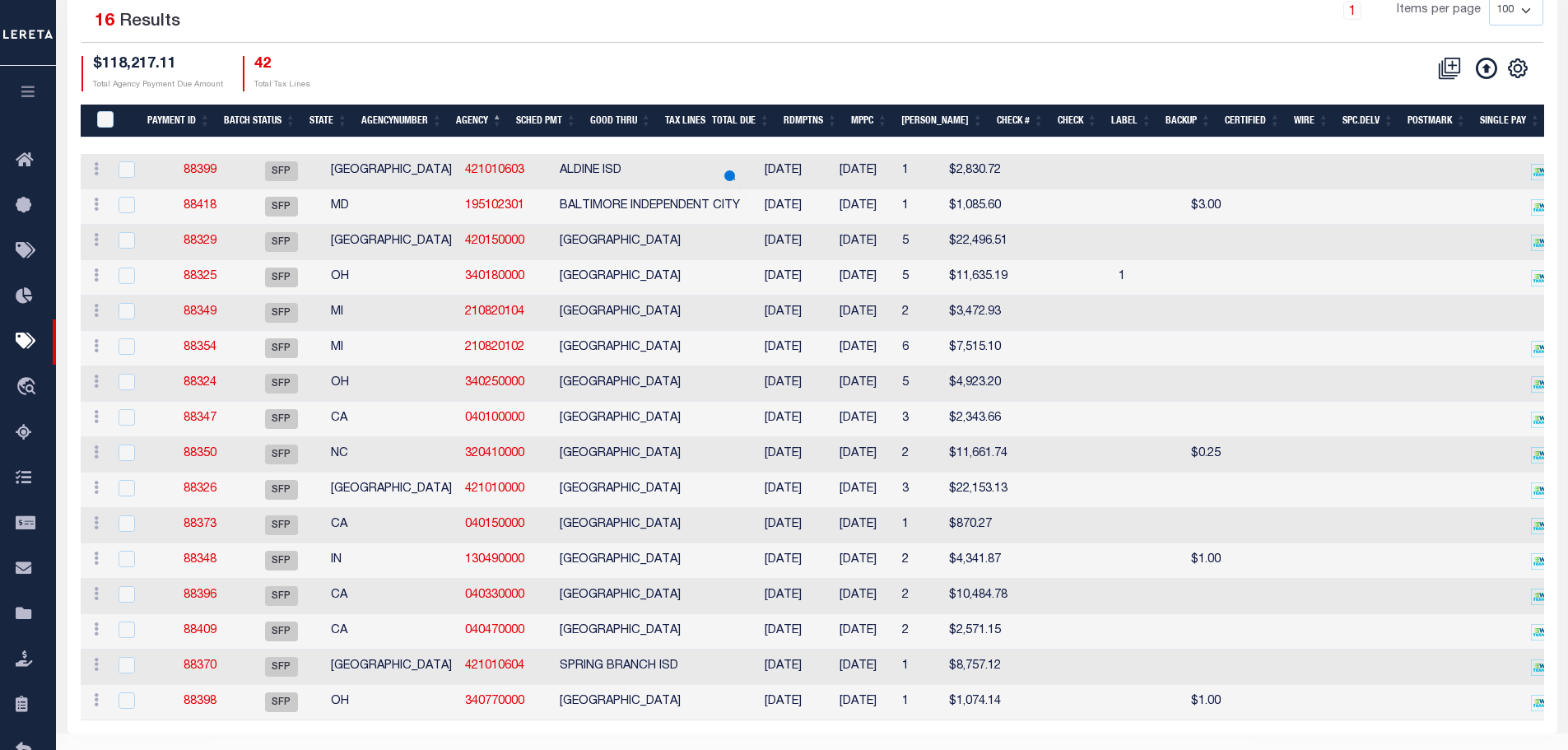
scroll to position [197, 0]
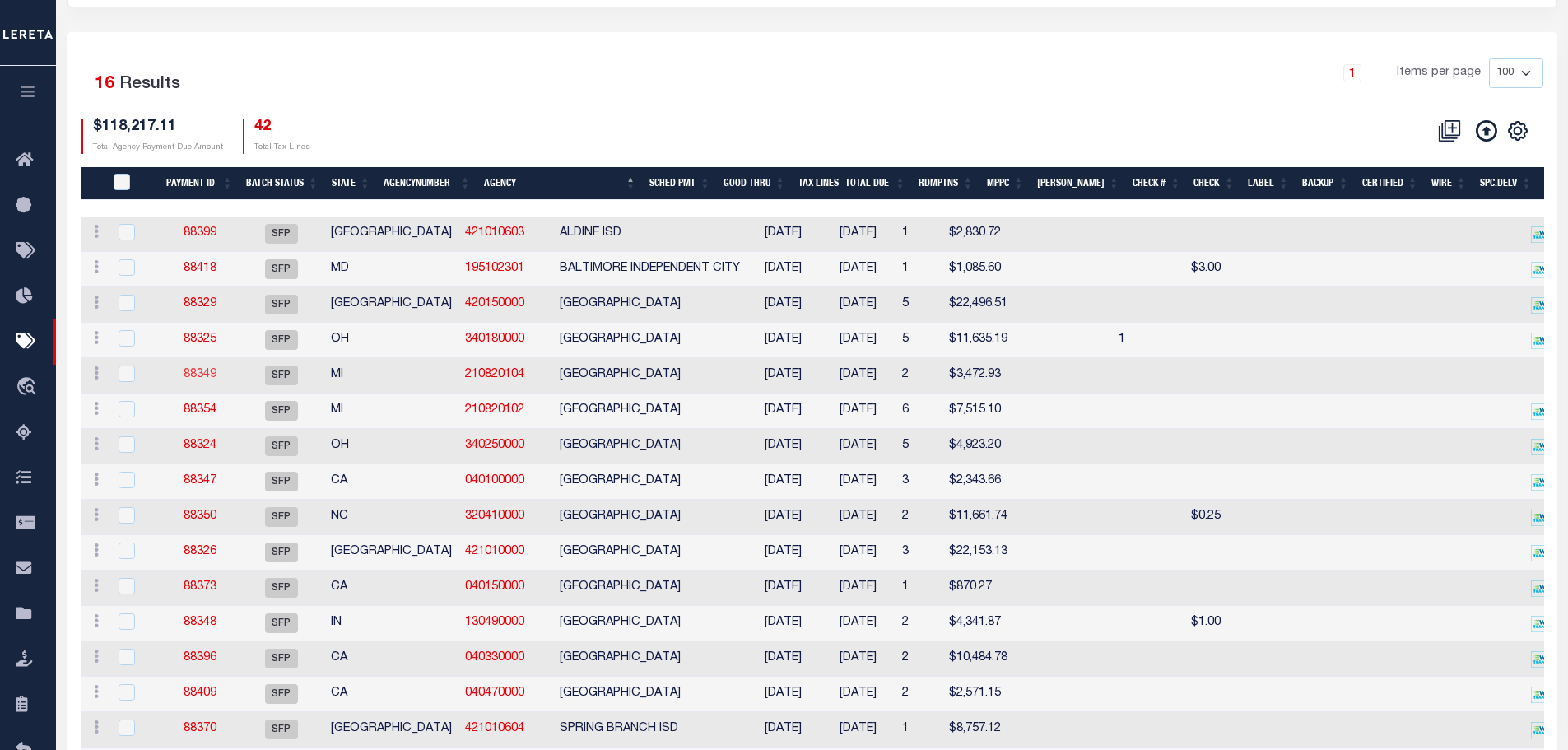
click at [202, 380] on link "88349" at bounding box center [200, 374] width 33 height 11
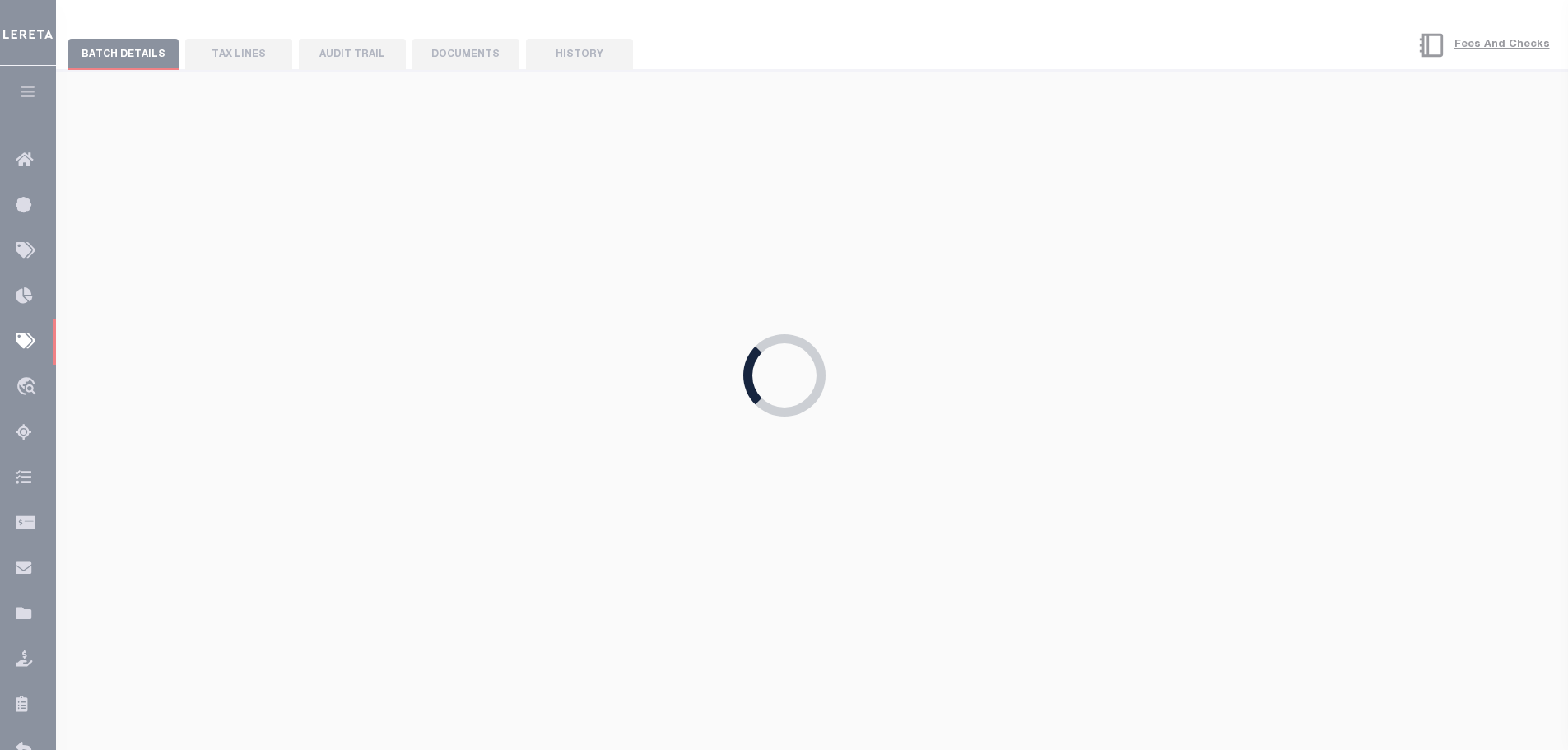
type input "09/09/2024"
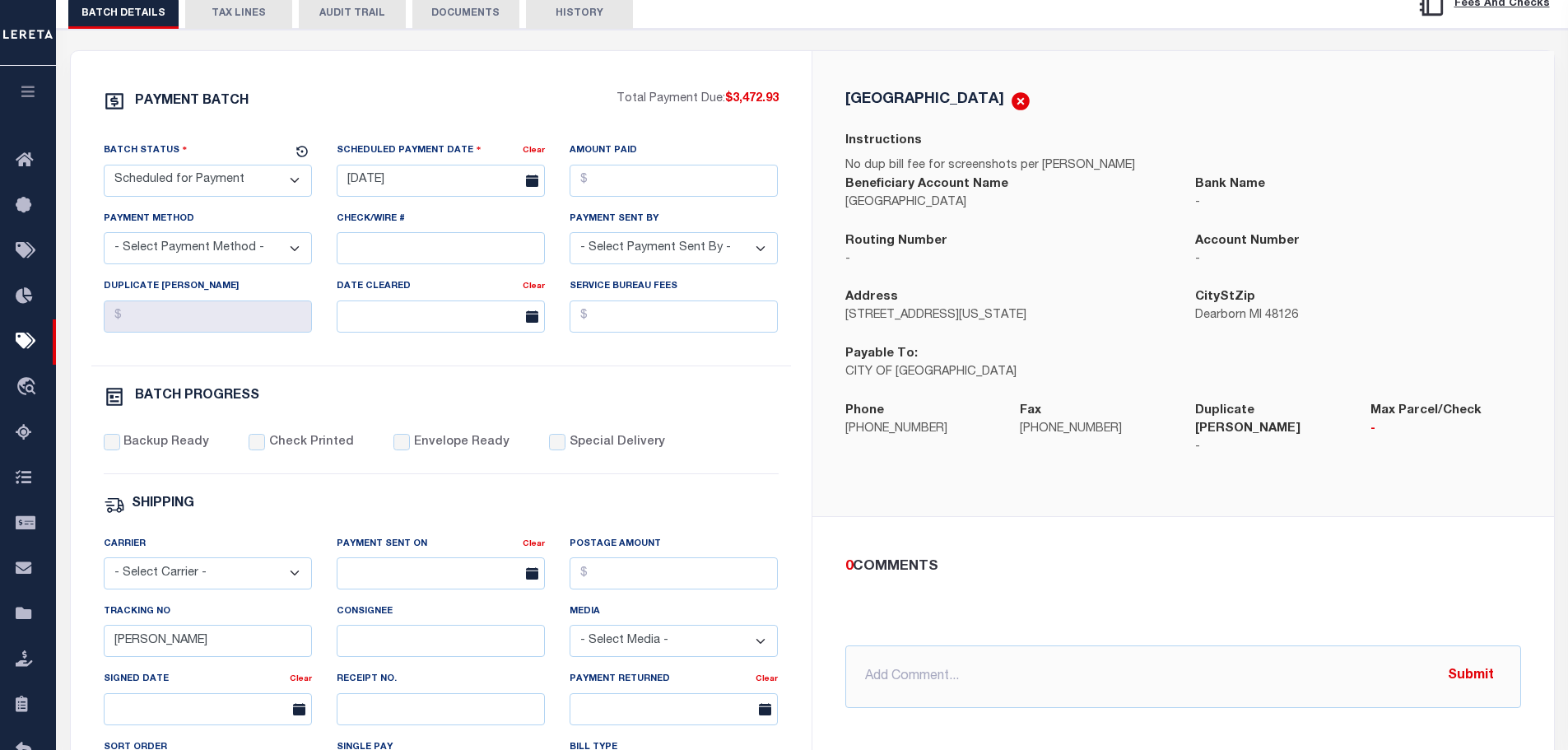
scroll to position [165, 0]
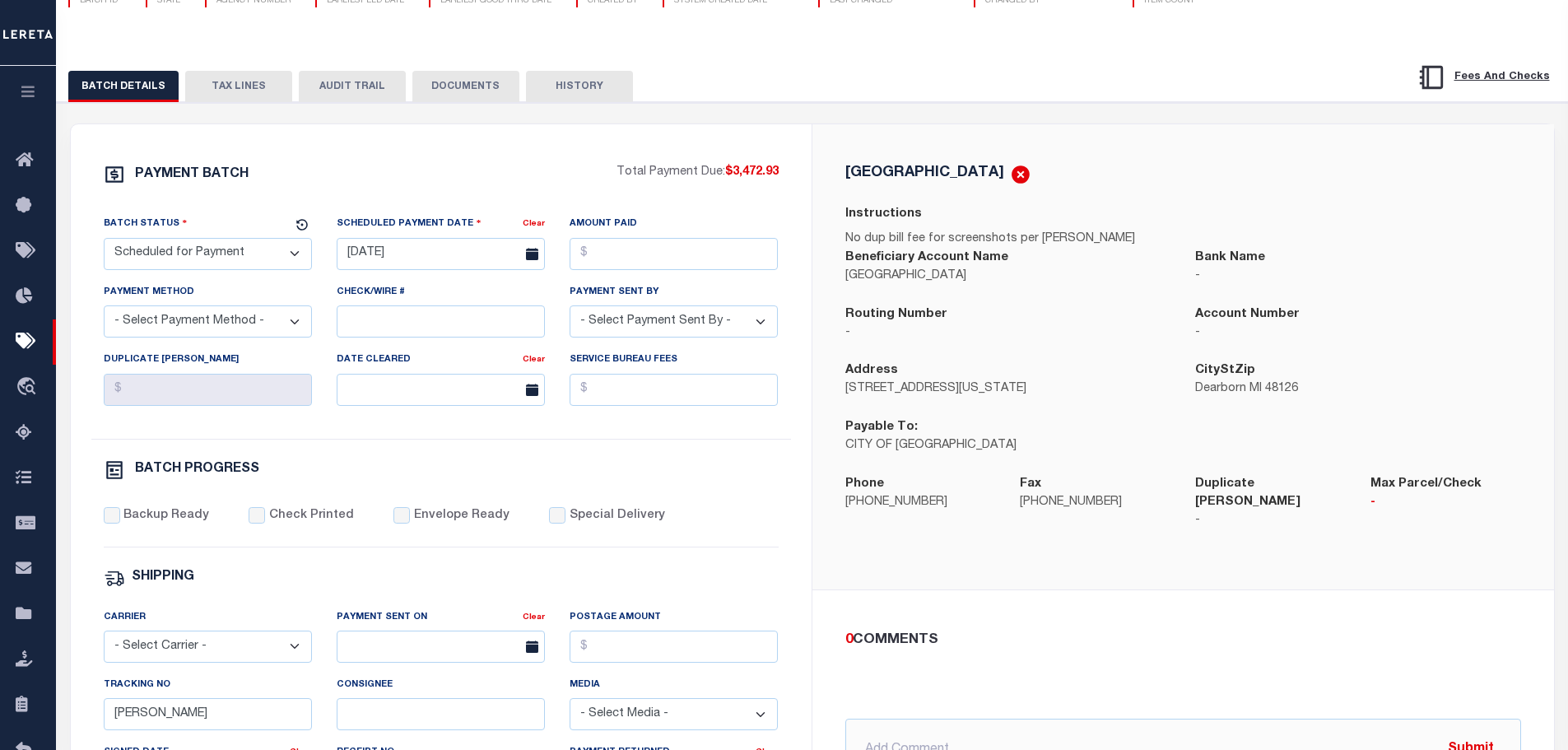
click at [228, 84] on button "TAX LINES" at bounding box center [239, 86] width 107 height 31
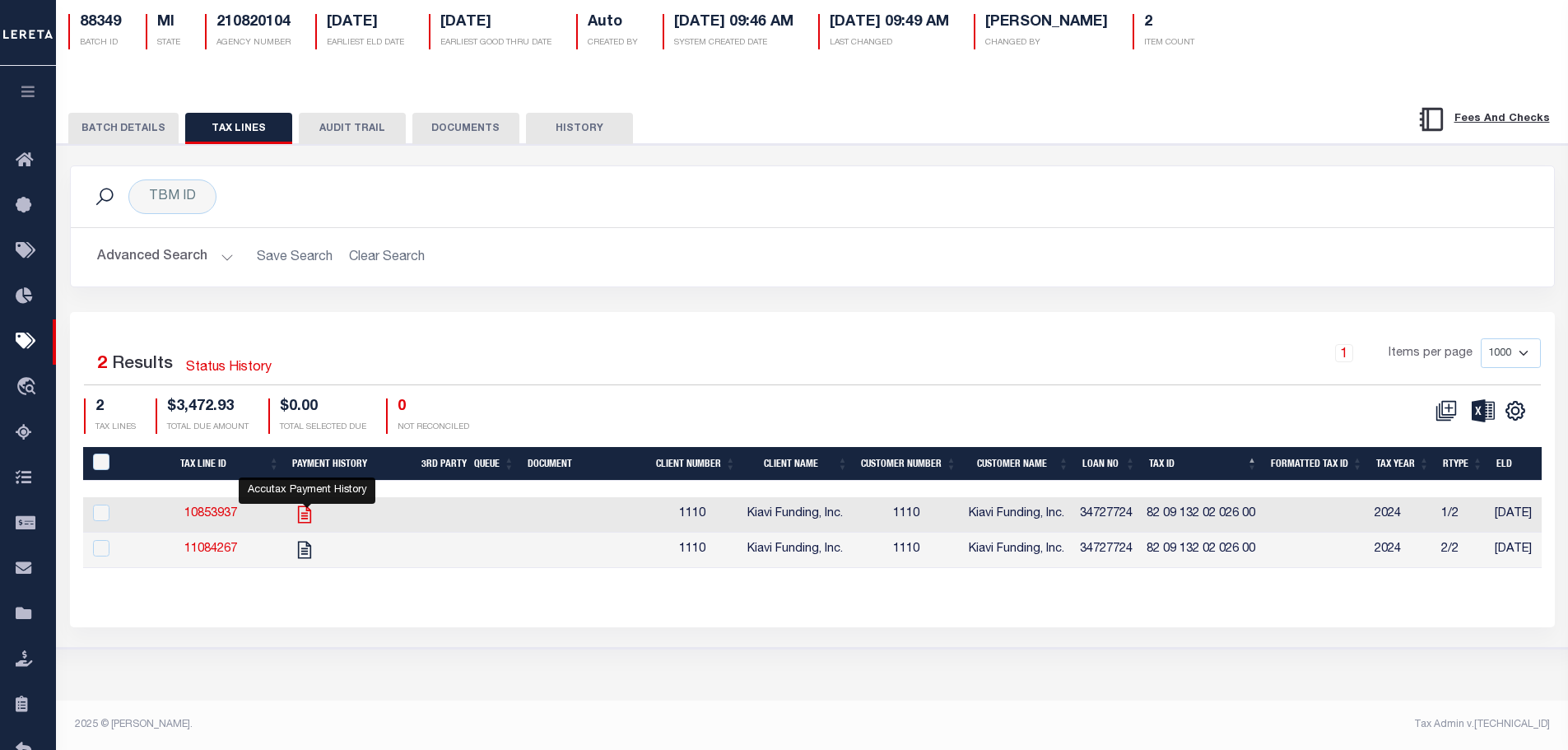
click at [303, 516] on icon "" at bounding box center [304, 514] width 22 height 22
checkbox input "true"
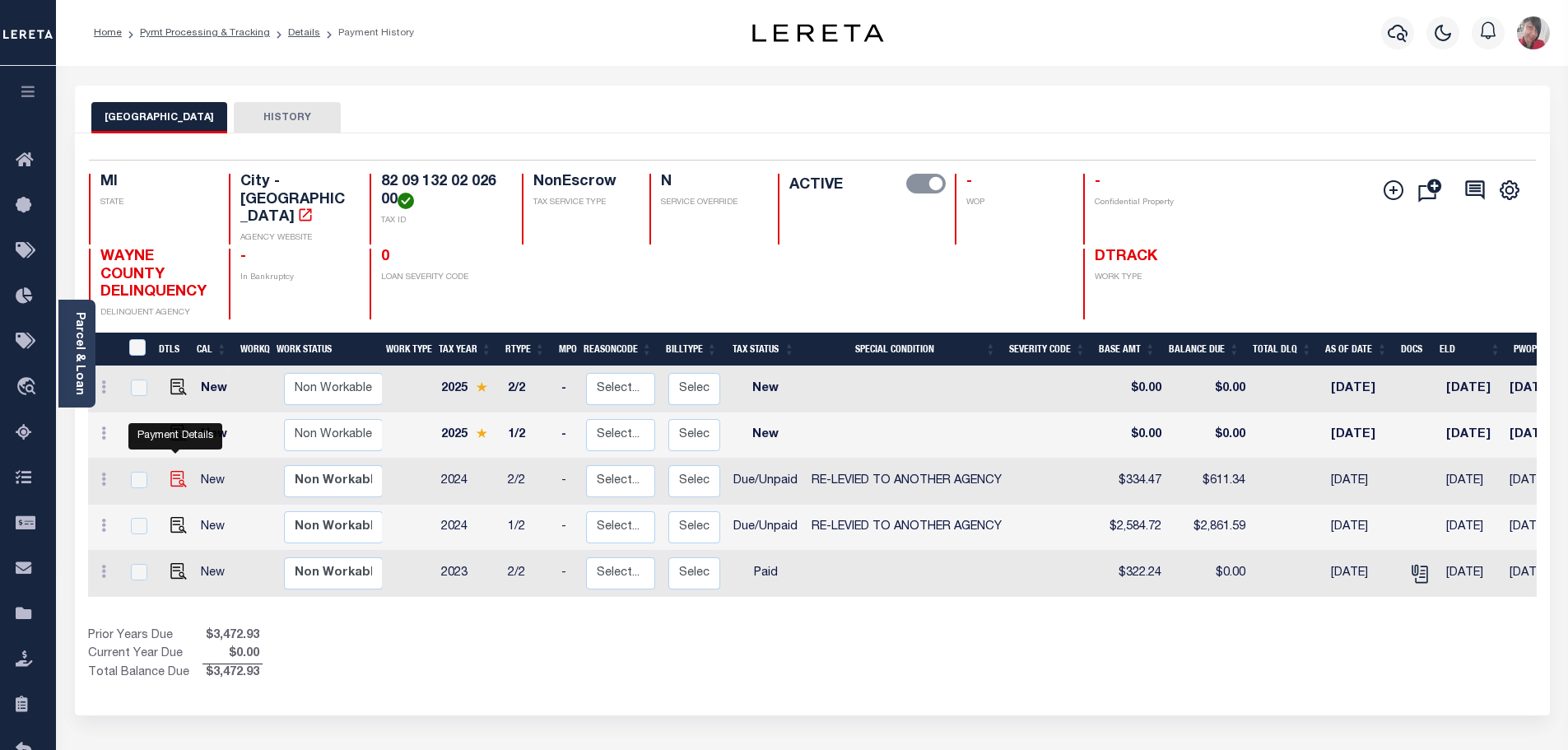
click at [173, 471] on img "" at bounding box center [178, 478] width 16 height 16
checkbox input "true"
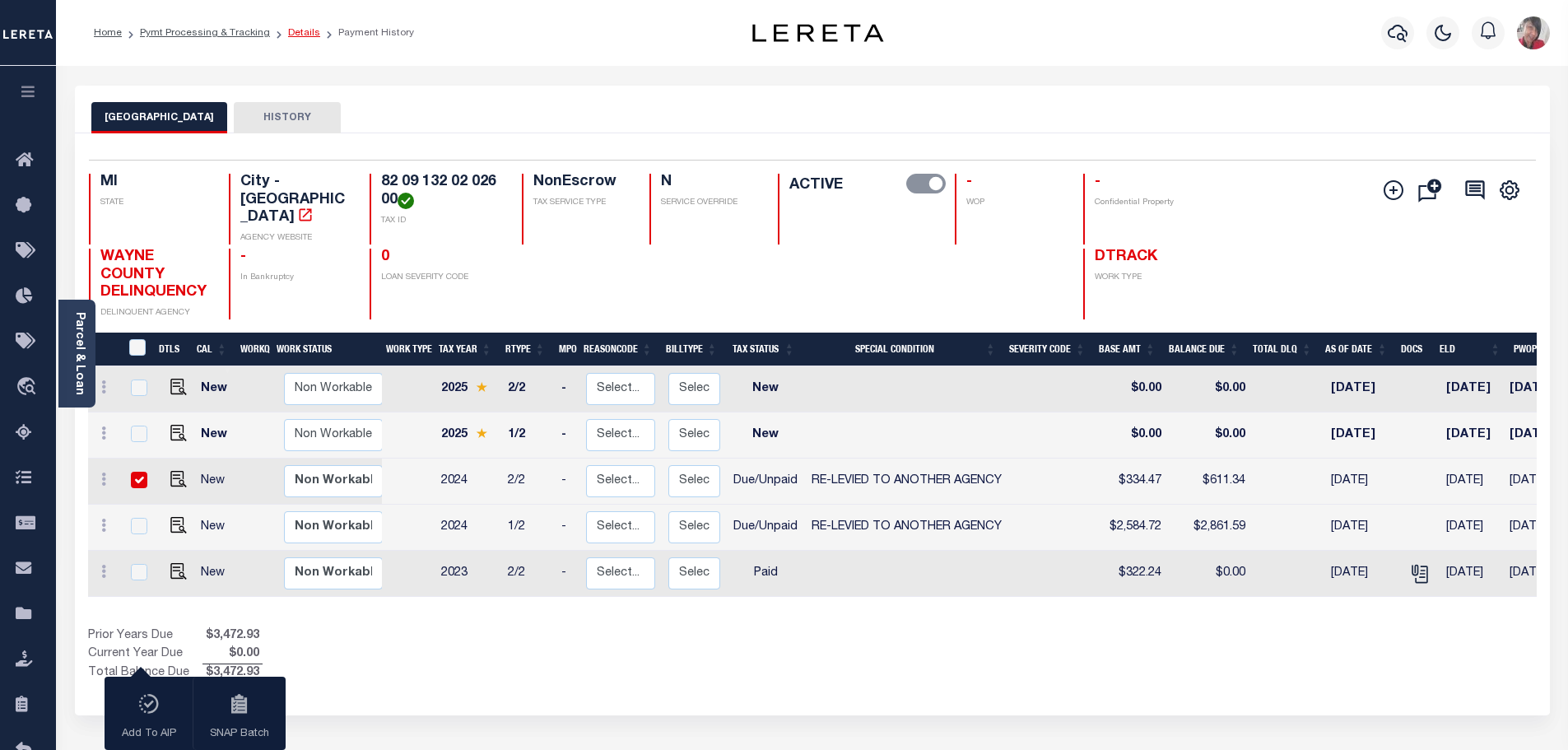
click at [288, 35] on link "Details" at bounding box center [303, 32] width 32 height 9
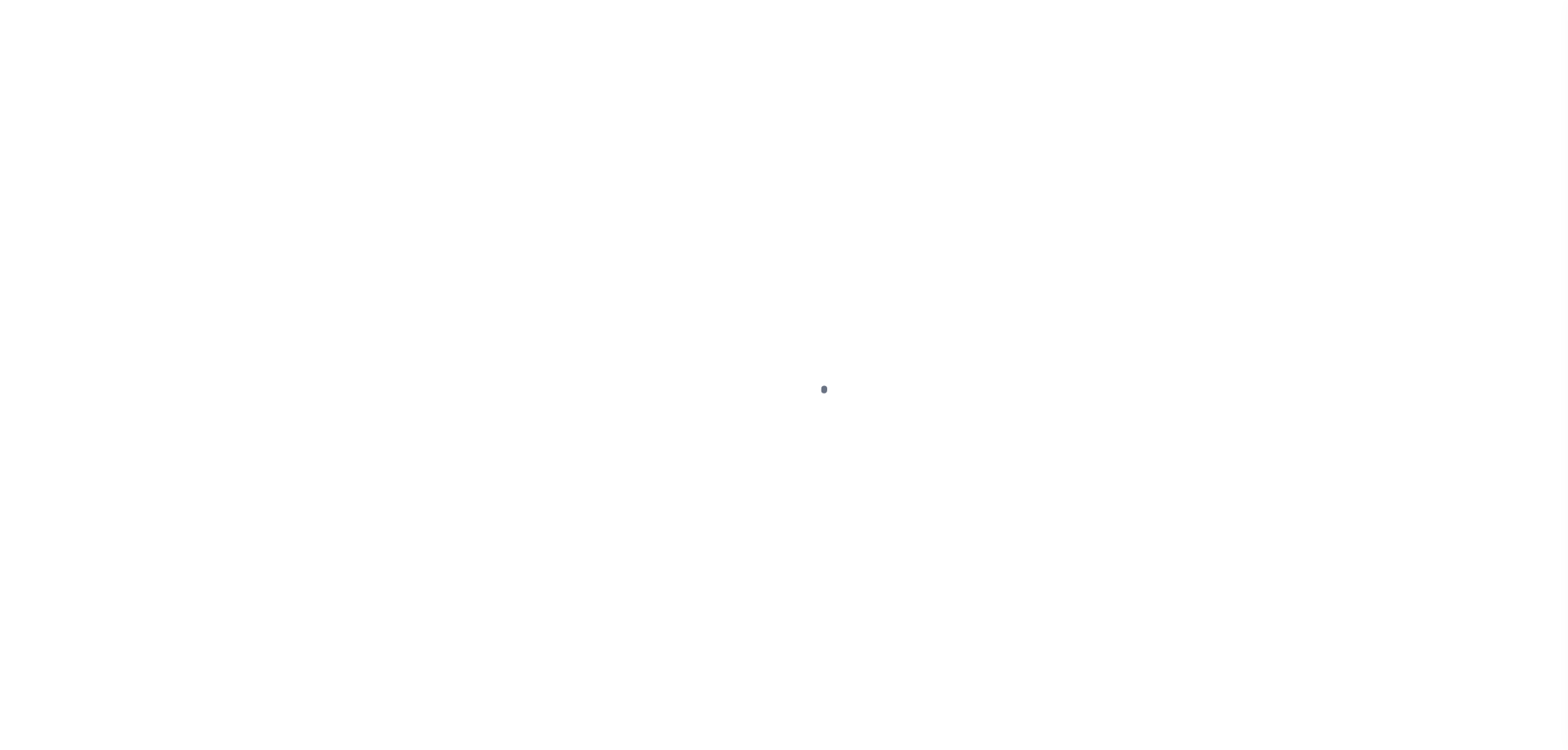
select select "DUE"
select select "31"
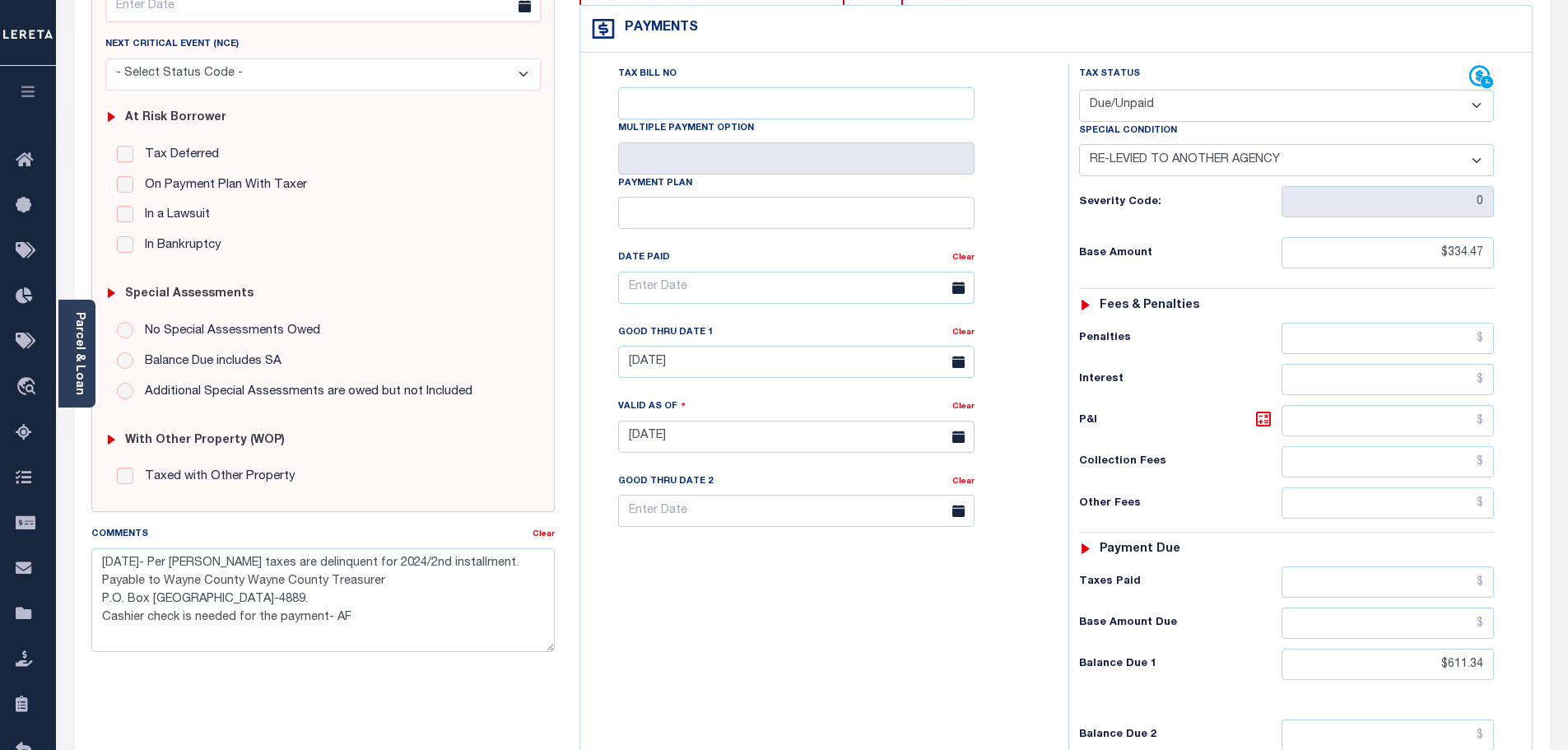
scroll to position [247, 0]
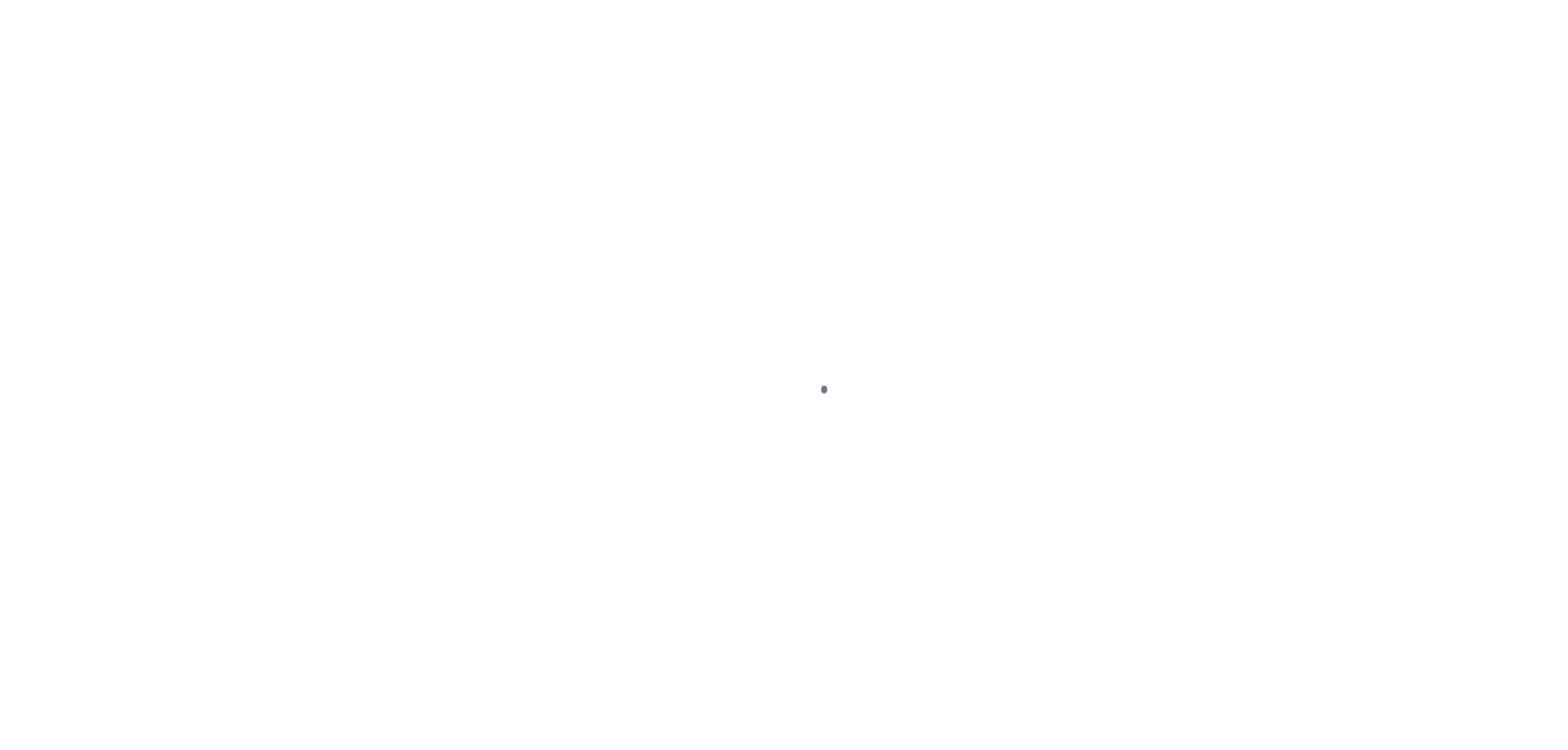
select select "SFP"
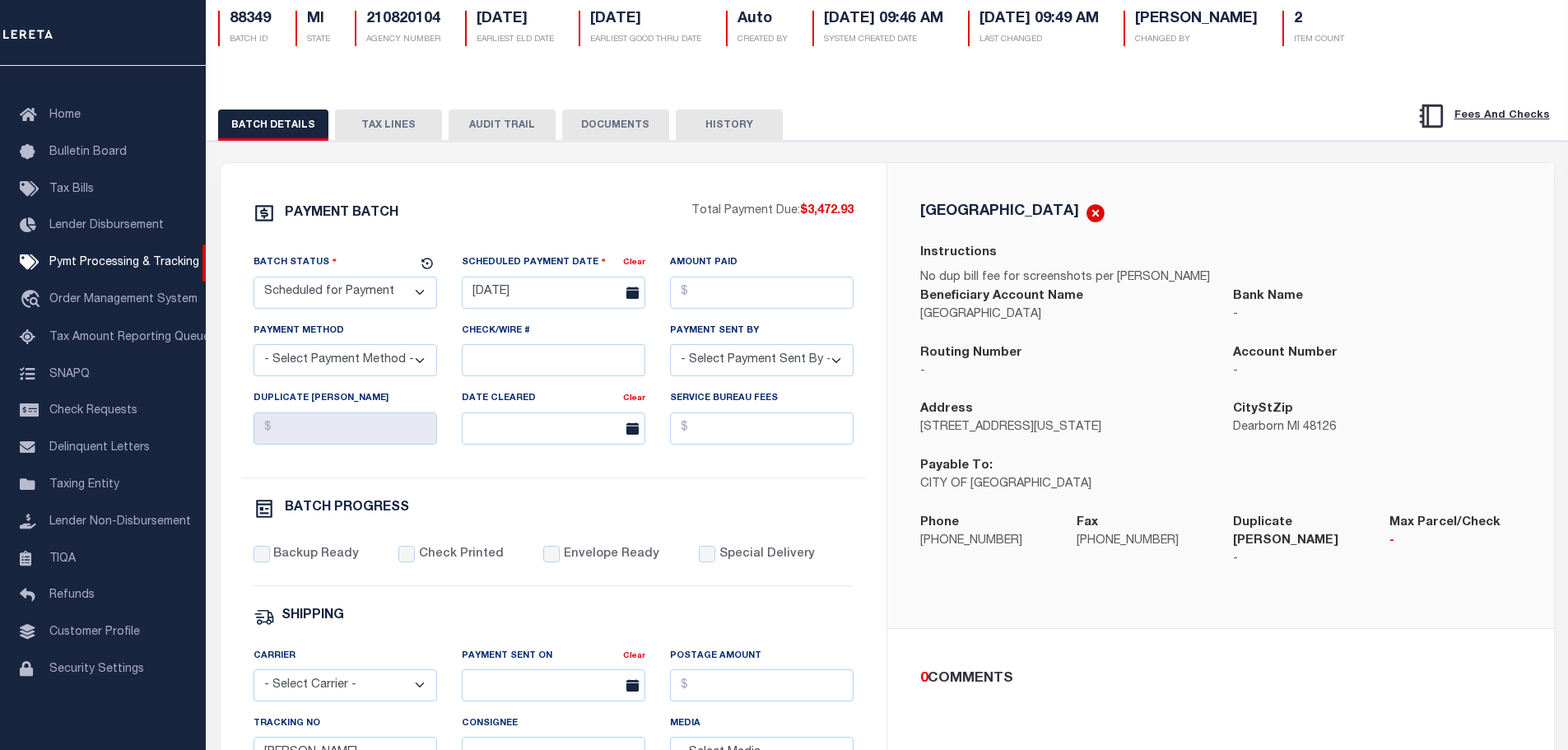
scroll to position [247, 0]
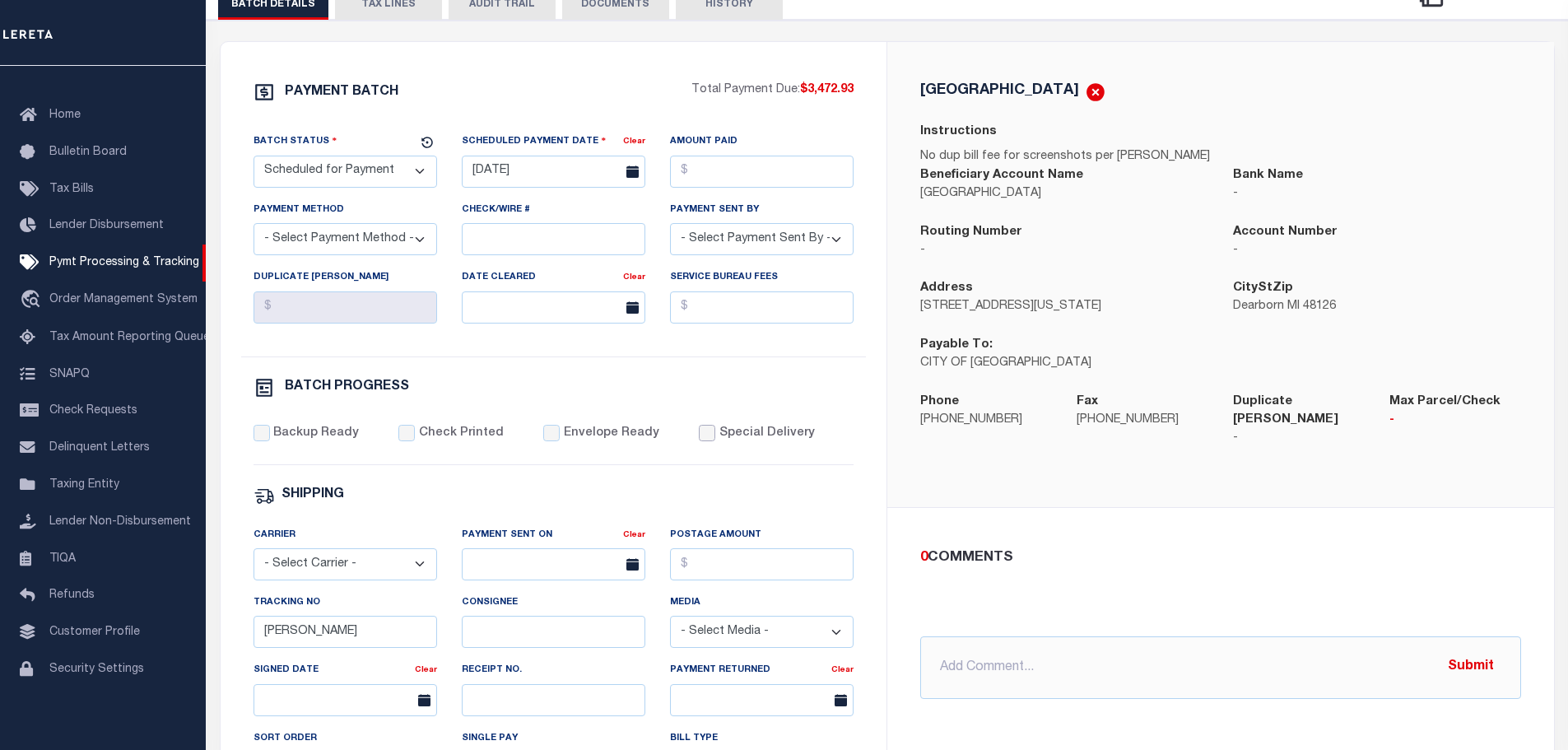
drag, startPoint x: 689, startPoint y: 443, endPoint x: 730, endPoint y: 507, distance: 76.0
click at [699, 441] on input "Special Delivery" at bounding box center [707, 433] width 16 height 16
checkbox input "true"
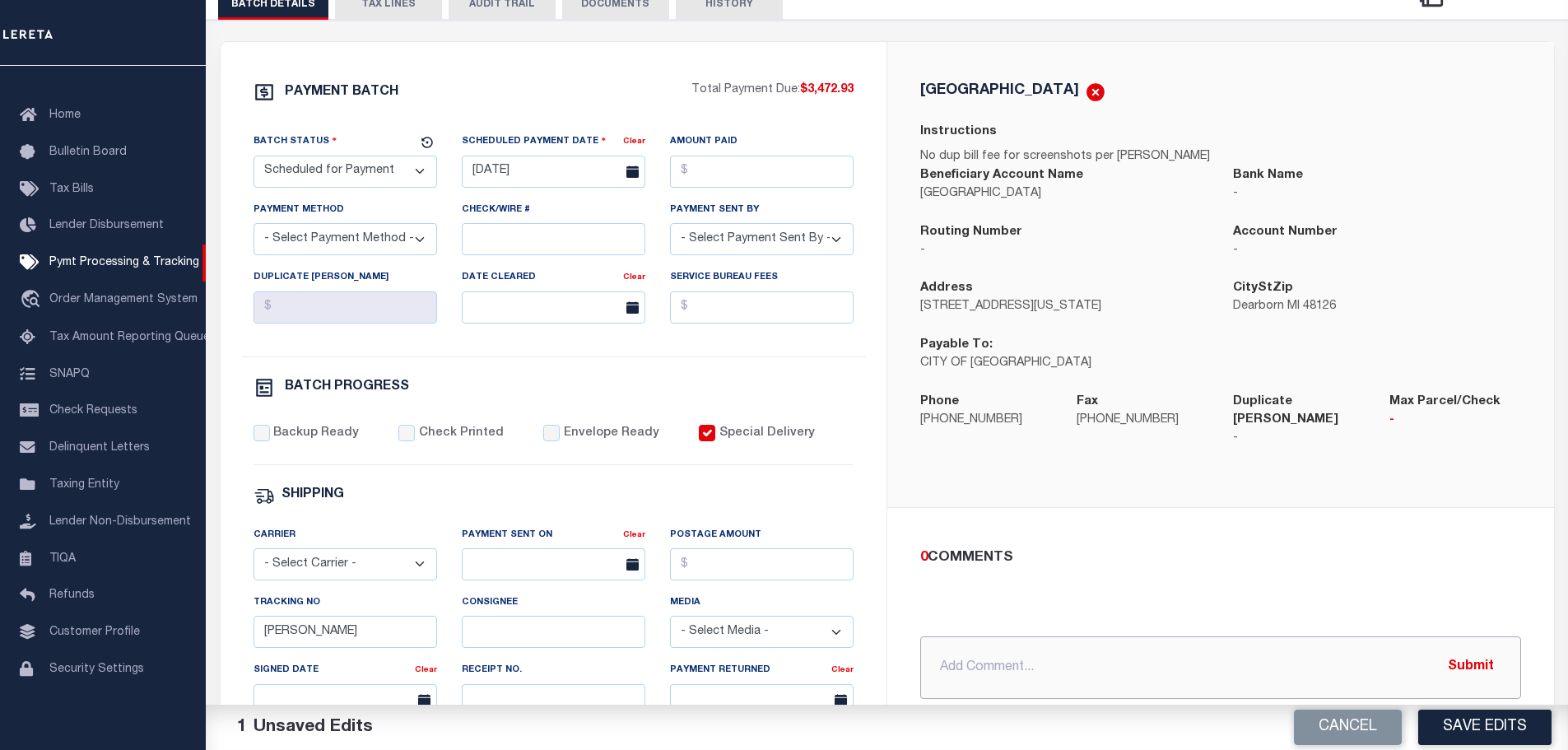
click at [955, 636] on input "text" at bounding box center [1220, 667] width 601 height 63
paste input "400 Monroe St 5th Floor, Detroit, MI 48226"
click at [1354, 656] on input "8/18/2025- Make check payable to Wayne County Treasurer. Mail to 400 Monroe St …" at bounding box center [1220, 667] width 601 height 63
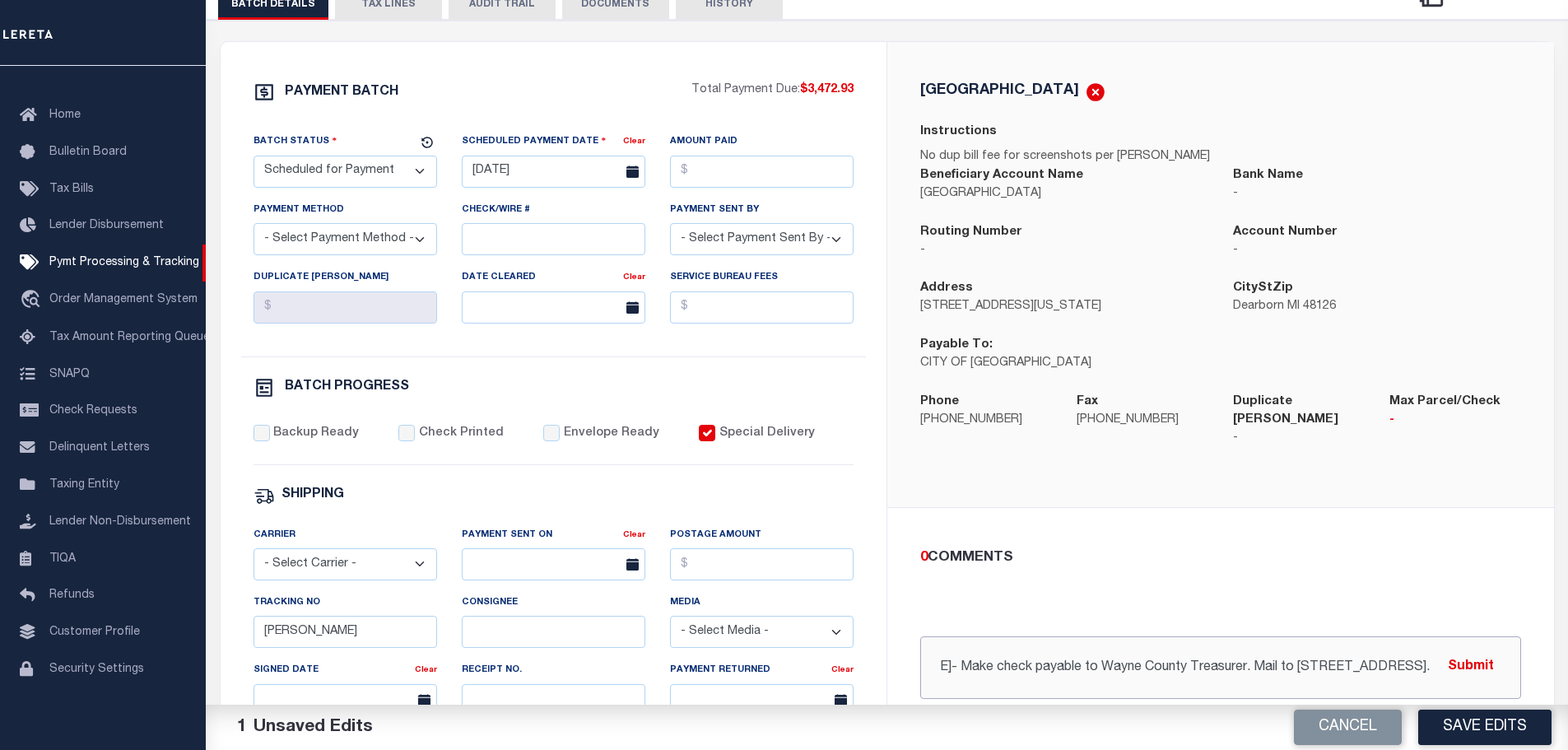
paste input "Phone: (313) 224-5990"
type input "8/18/2025- Make check payable to Wayne County Treasurer. Mail to 400 Monroe St …"
click at [1485, 650] on button "Submit" at bounding box center [1471, 666] width 67 height 34
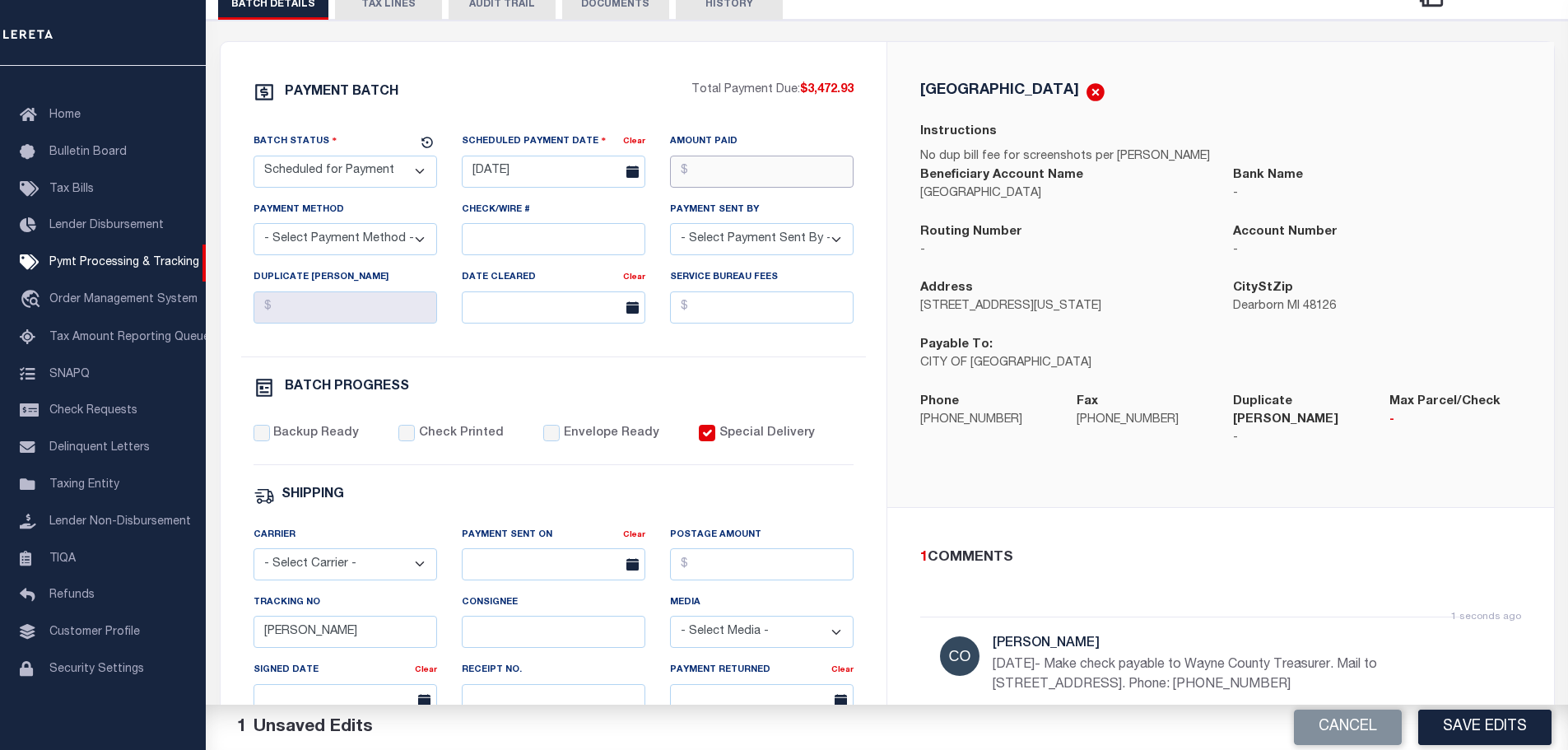
click at [712, 182] on input "Amount Paid" at bounding box center [761, 171] width 184 height 32
type input "$3,472.93"
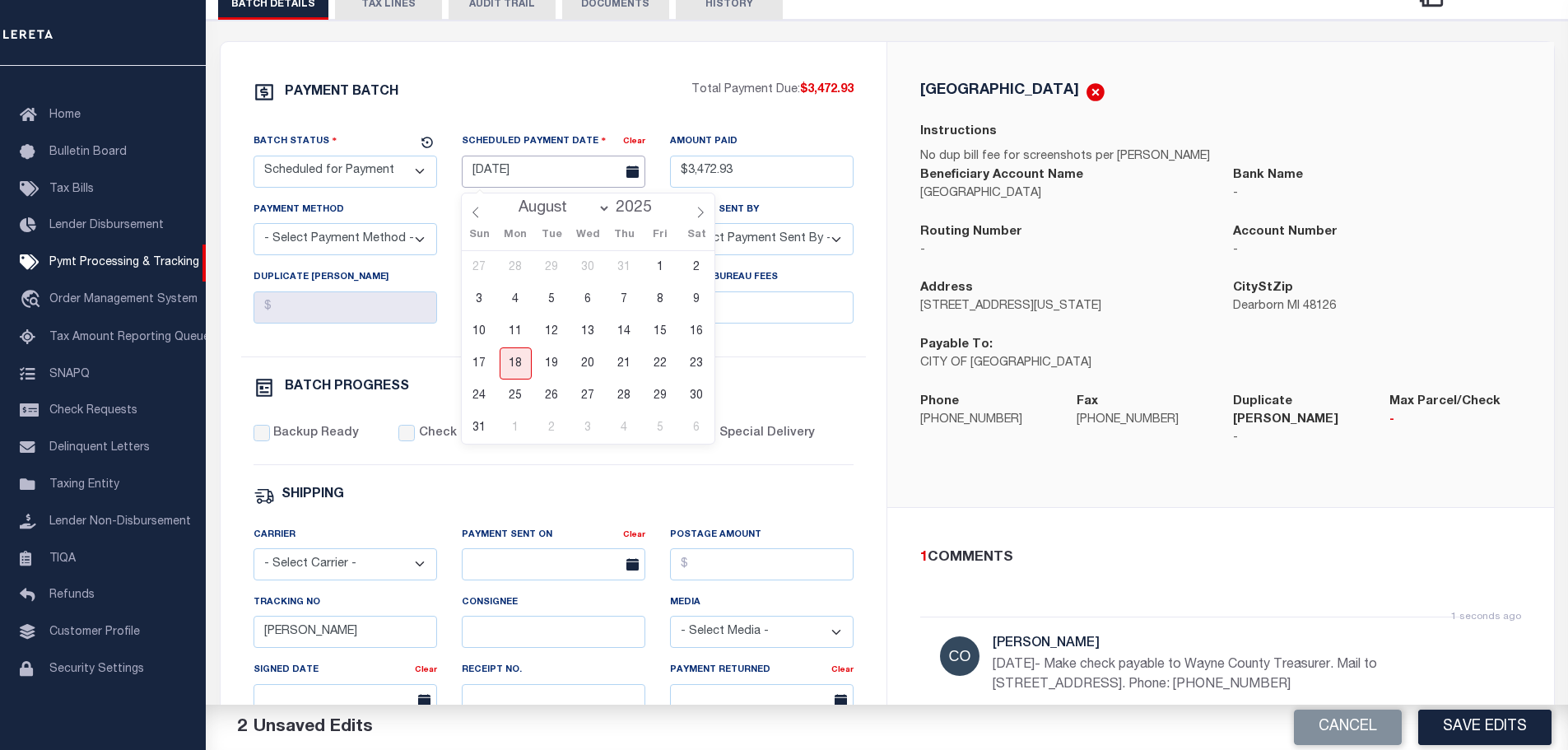
click at [515, 178] on input "09/09/2024" at bounding box center [553, 171] width 184 height 32
click at [514, 371] on span "18" at bounding box center [515, 363] width 32 height 32
type input "[DATE]"
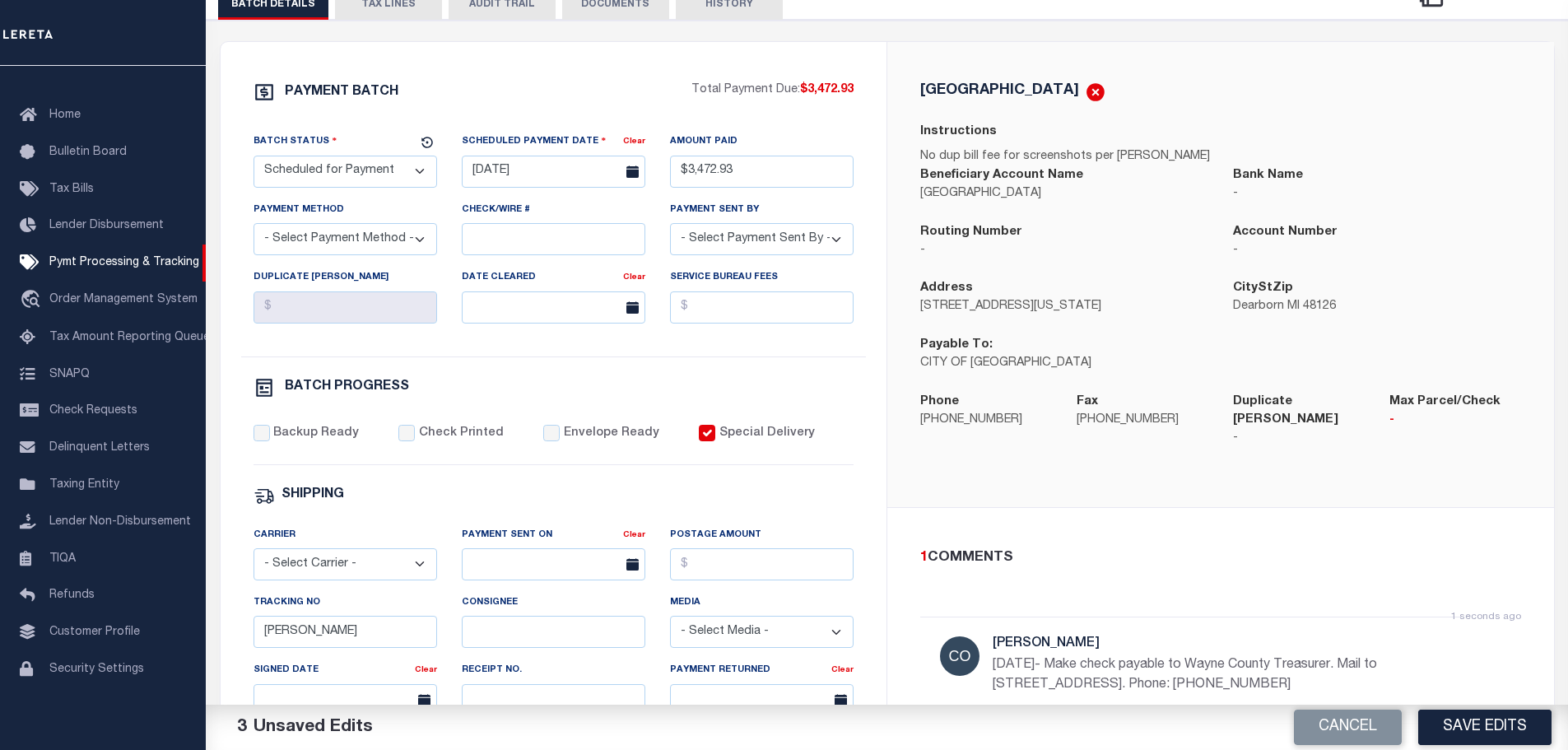
click at [830, 238] on select "- Select Payment Sent By - [PERSON_NAME] [PERSON_NAME] [PERSON_NAME] [PERSON_NA…" at bounding box center [761, 239] width 184 height 32
select select "[PERSON_NAME]"
click at [670, 228] on select "- Select Payment Sent By - [PERSON_NAME] [PERSON_NAME] [PERSON_NAME] [PERSON_NA…" at bounding box center [761, 239] width 184 height 32
click at [1483, 729] on button "Save Edits" at bounding box center [1484, 727] width 134 height 35
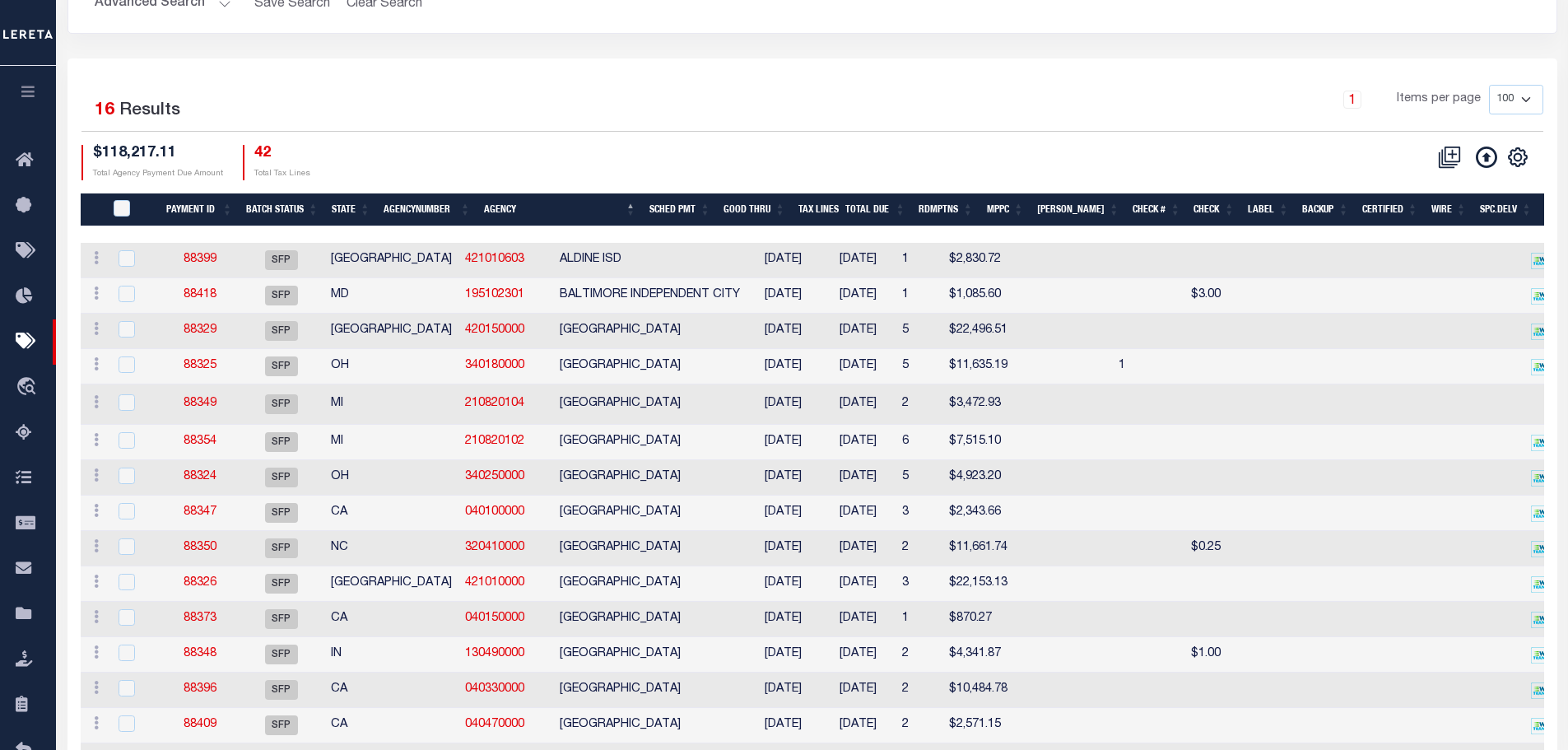
scroll to position [247, 0]
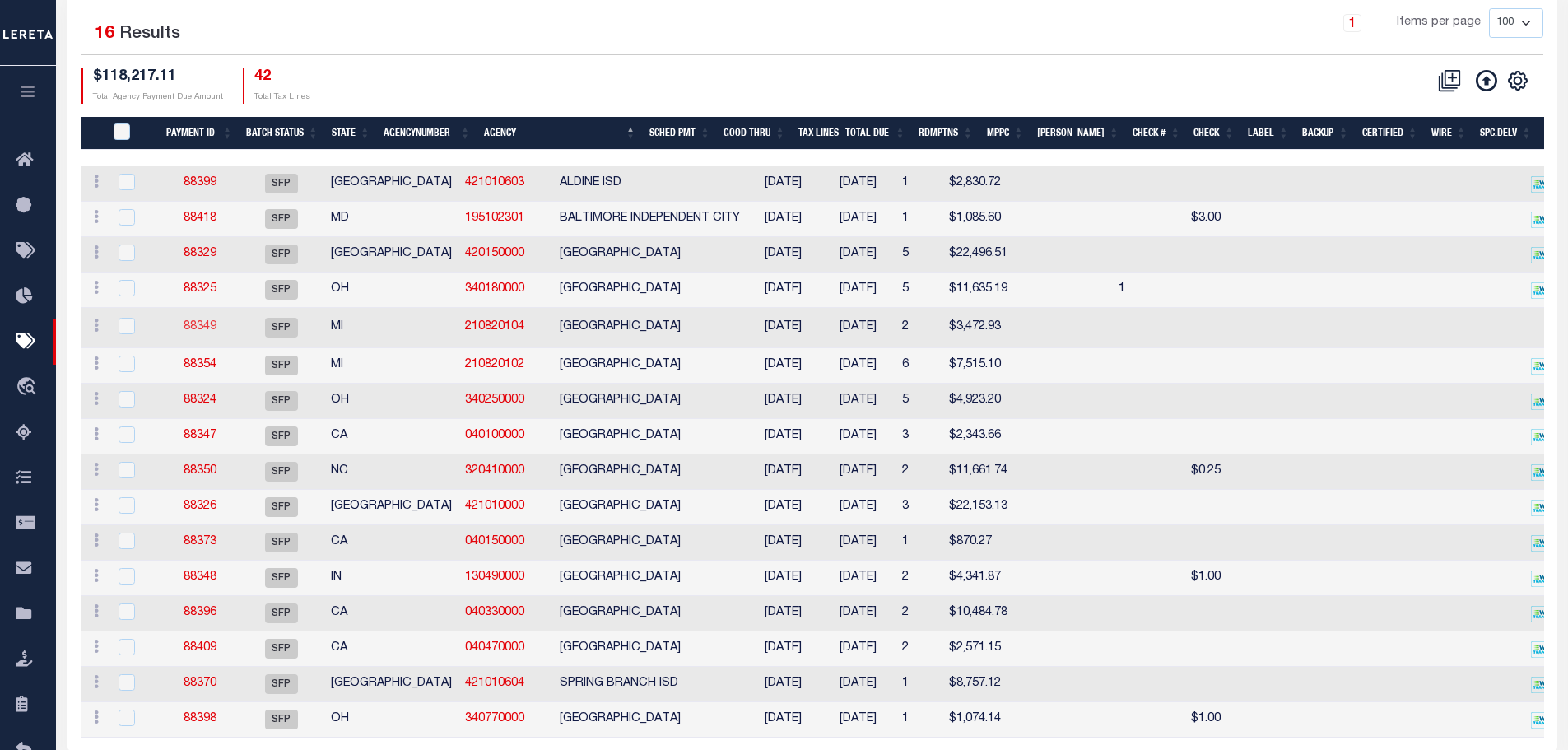
click at [203, 328] on link "88349" at bounding box center [200, 326] width 33 height 11
type input "$3,472.93"
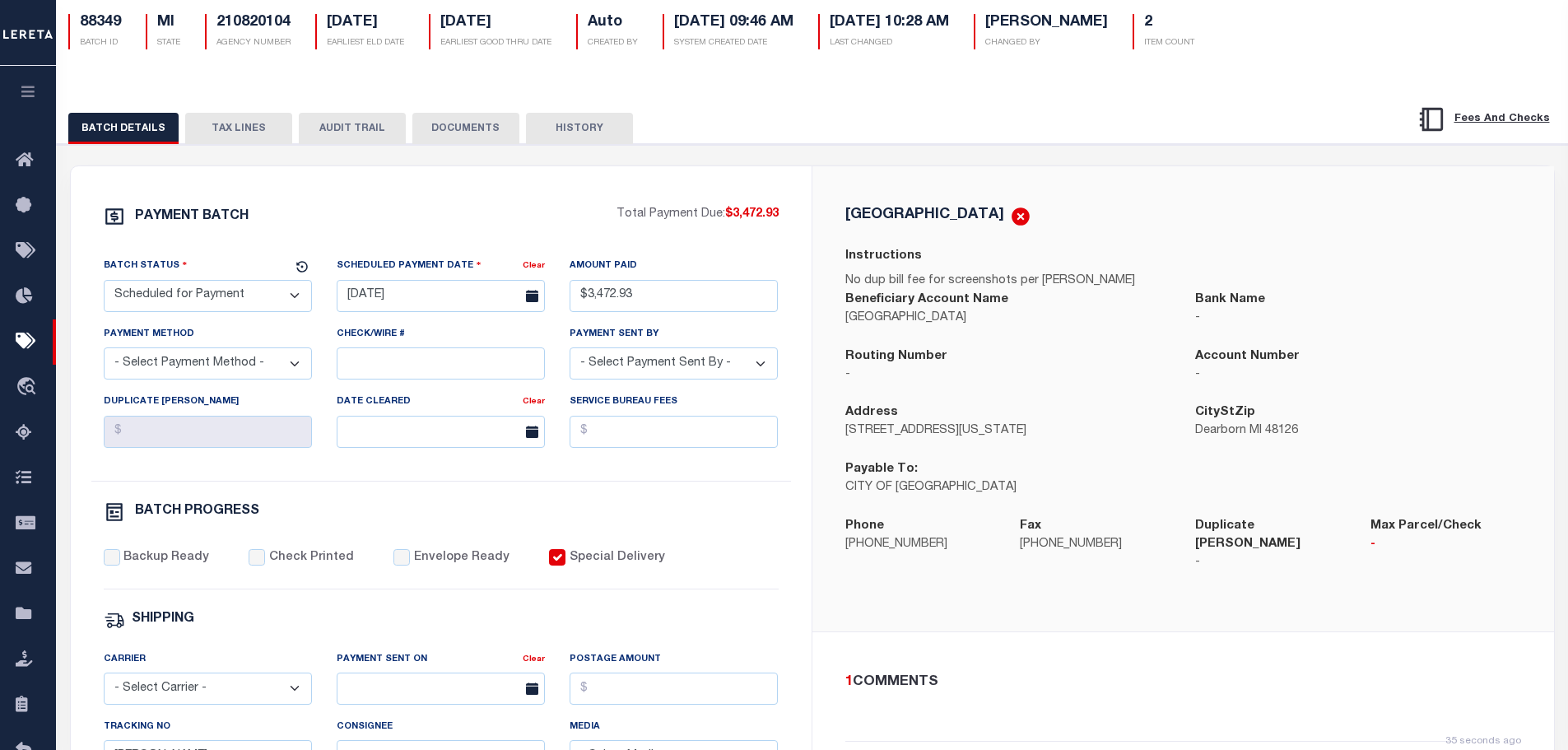
scroll to position [247, 0]
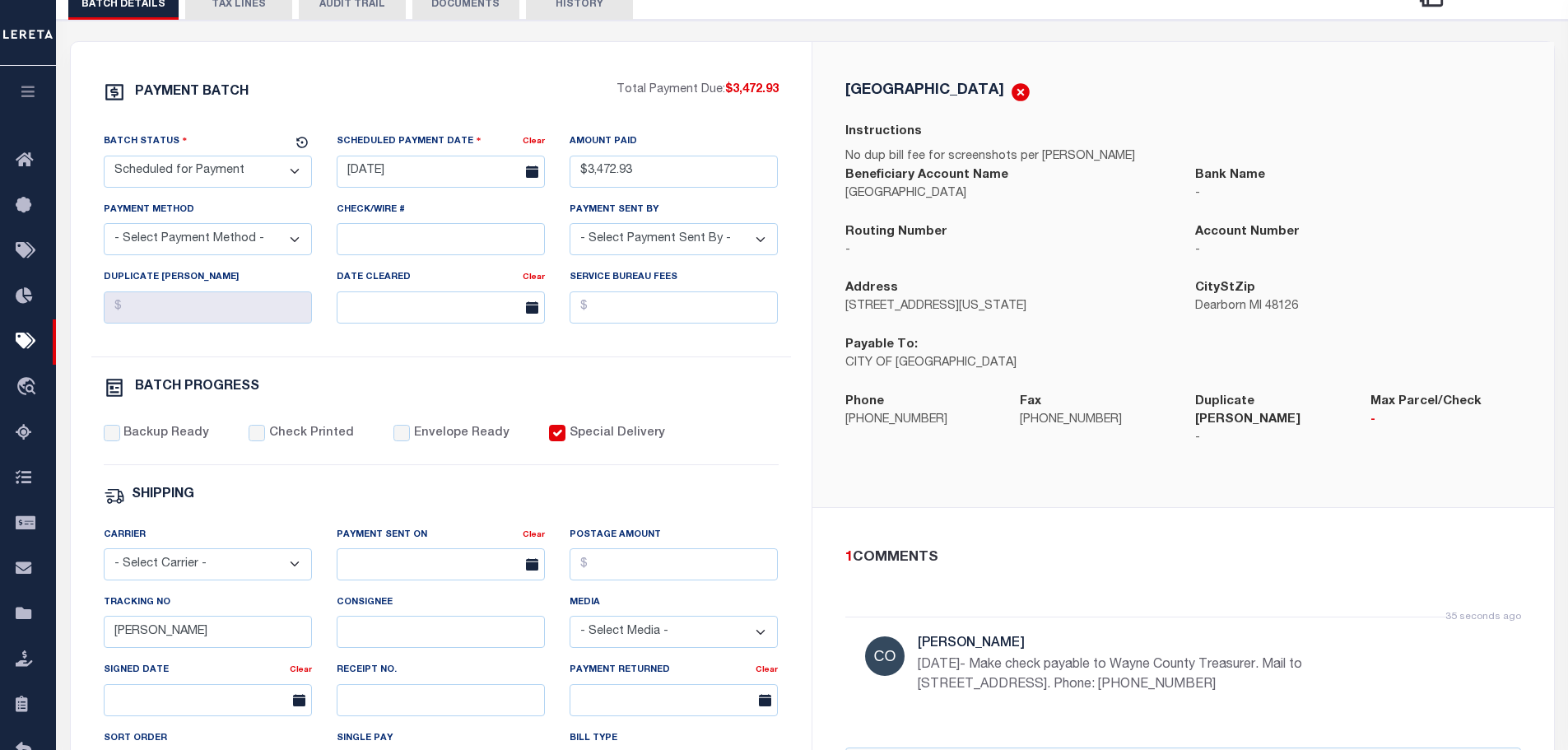
drag, startPoint x: 1230, startPoint y: 675, endPoint x: 914, endPoint y: 658, distance: 316.5
click at [914, 658] on div "35 seconds ago Cole, Gloria 8/18/2025- Make check payable to Wayne County Treas…" at bounding box center [1184, 672] width 676 height 111
copy p "[DATE]- Make check payable to Wayne County Treasurer. Mail to [STREET_ADDRESS].…"
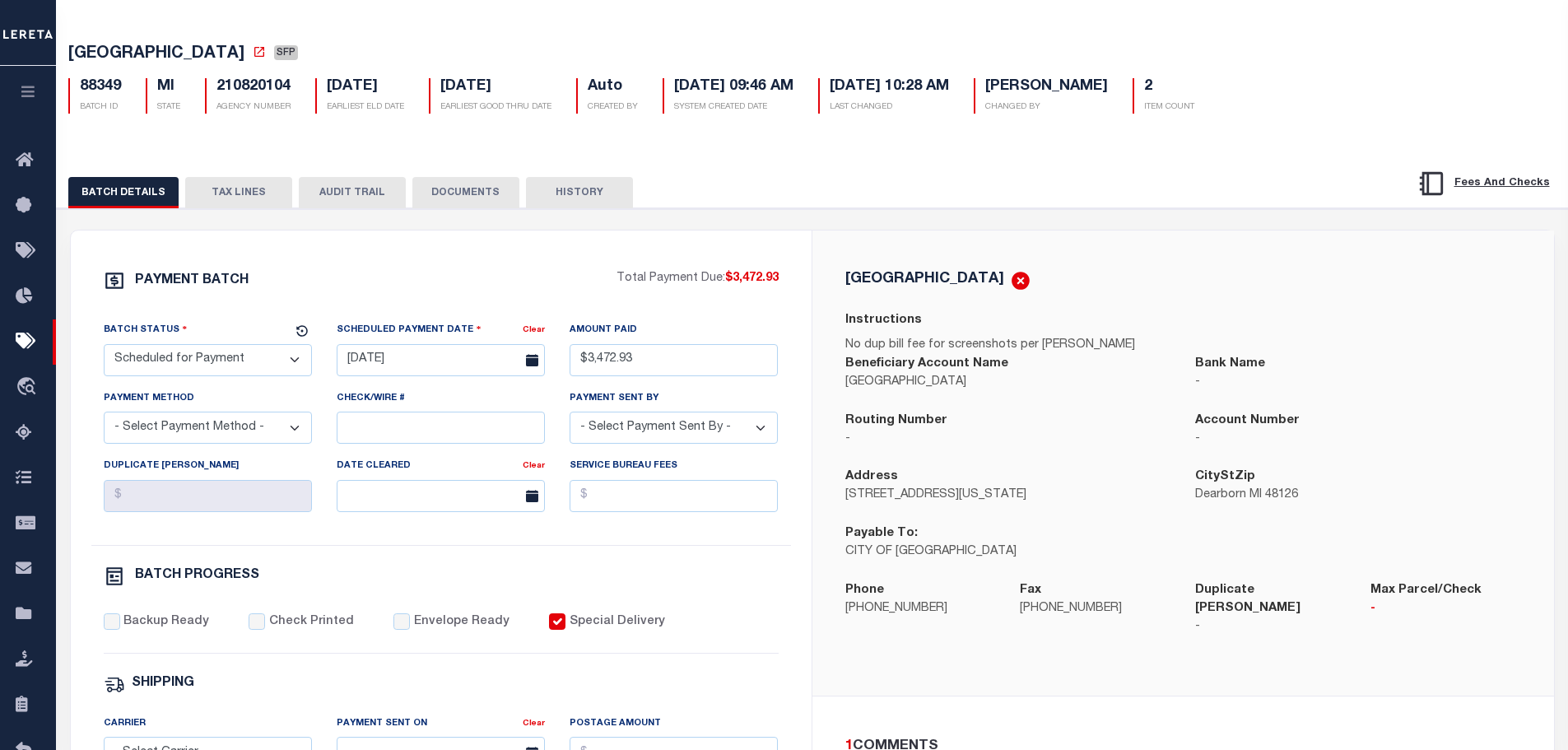
scroll to position [0, 0]
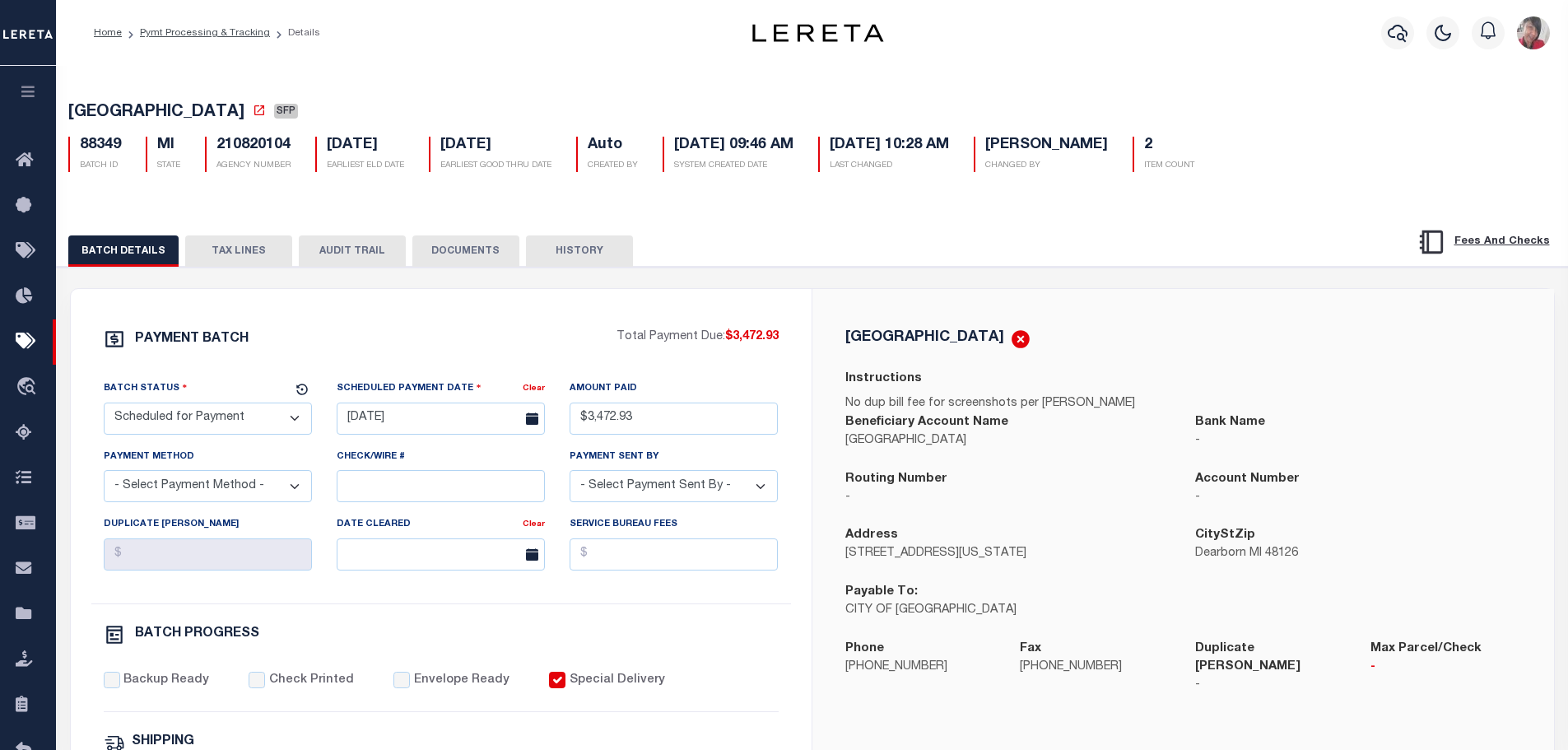
click at [241, 247] on button "TAX LINES" at bounding box center [239, 251] width 107 height 31
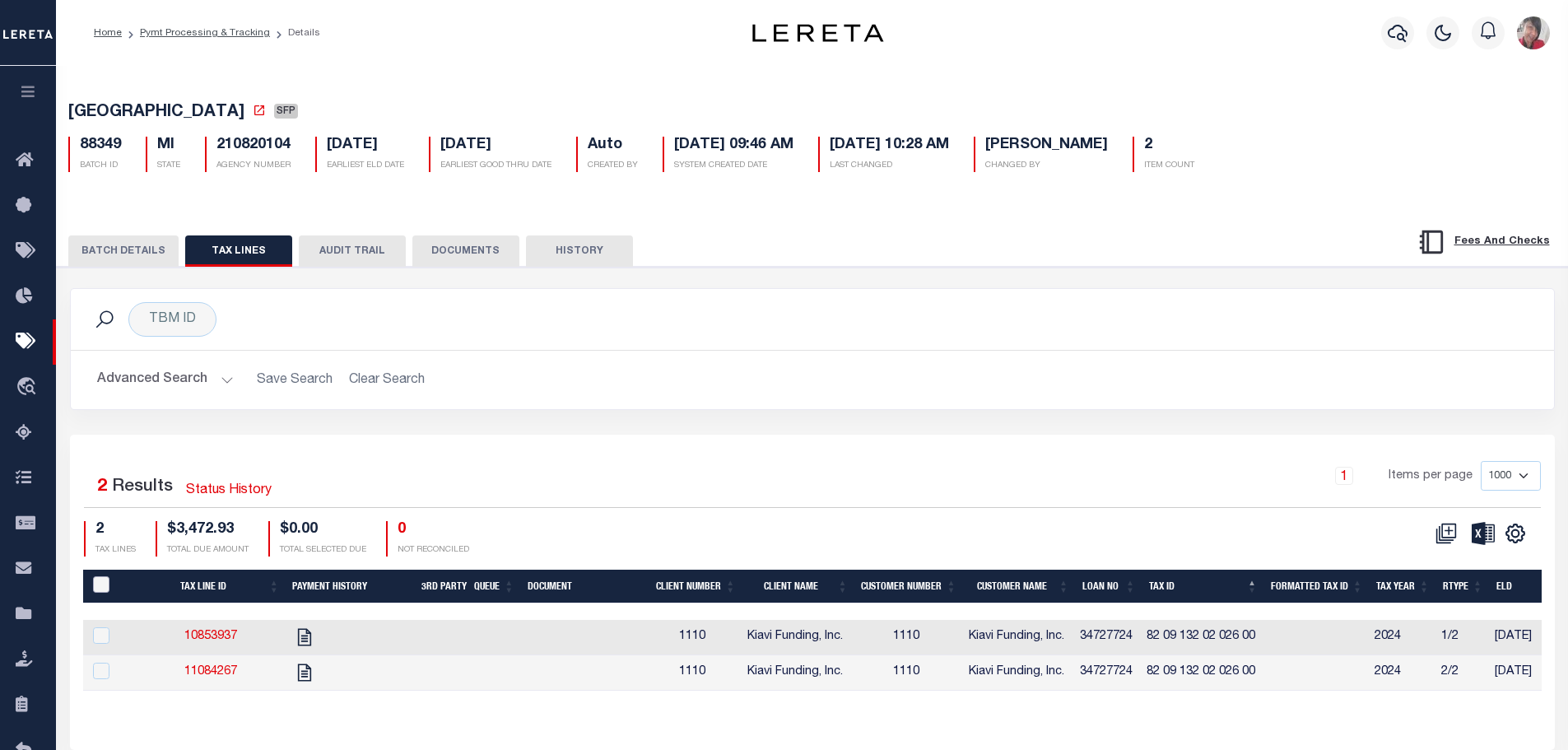
click at [98, 582] on input "PayeePaymentBatchId" at bounding box center [101, 584] width 16 height 16
checkbox input "true"
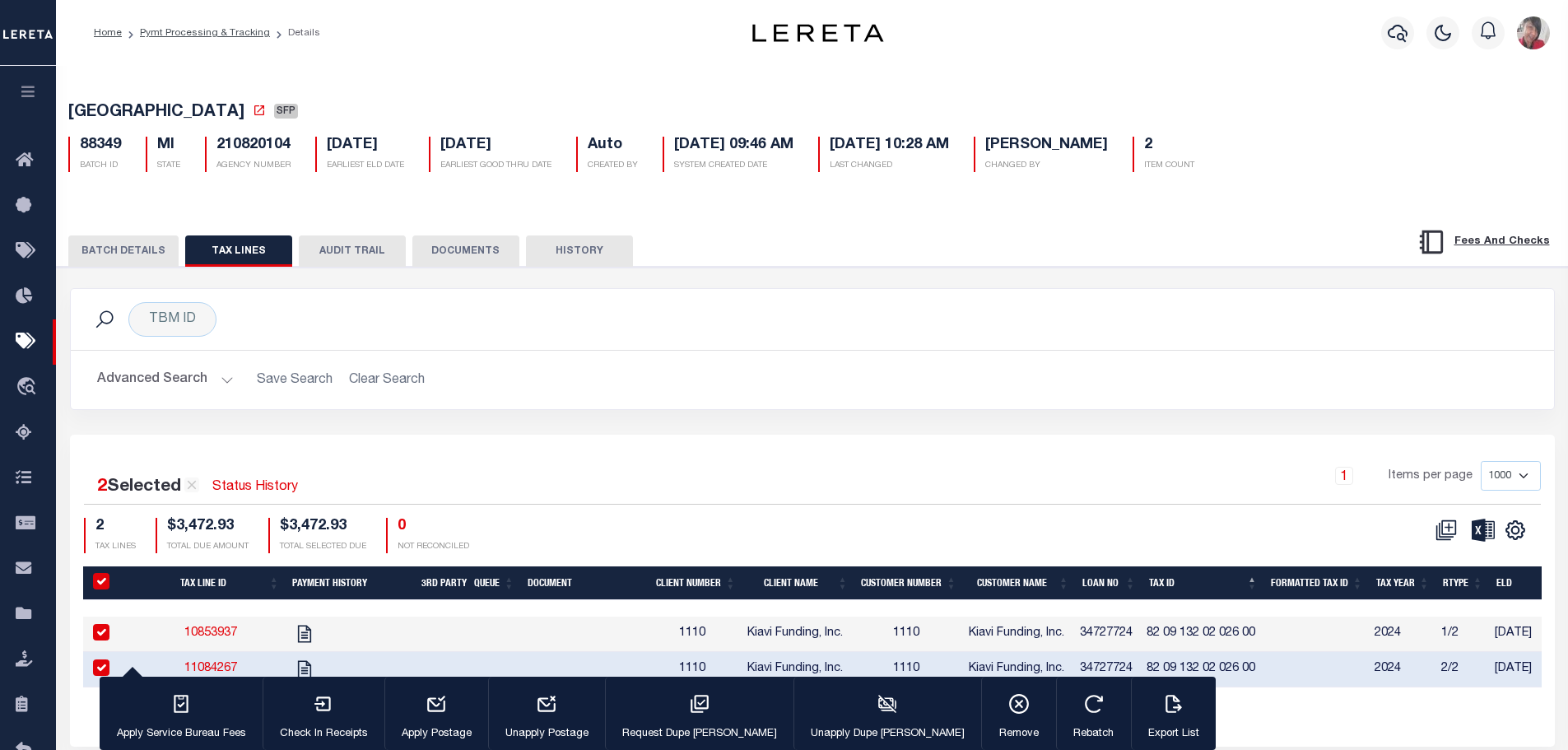
click at [98, 579] on input "PayeePaymentBatchId" at bounding box center [101, 581] width 16 height 16
checkbox input "false"
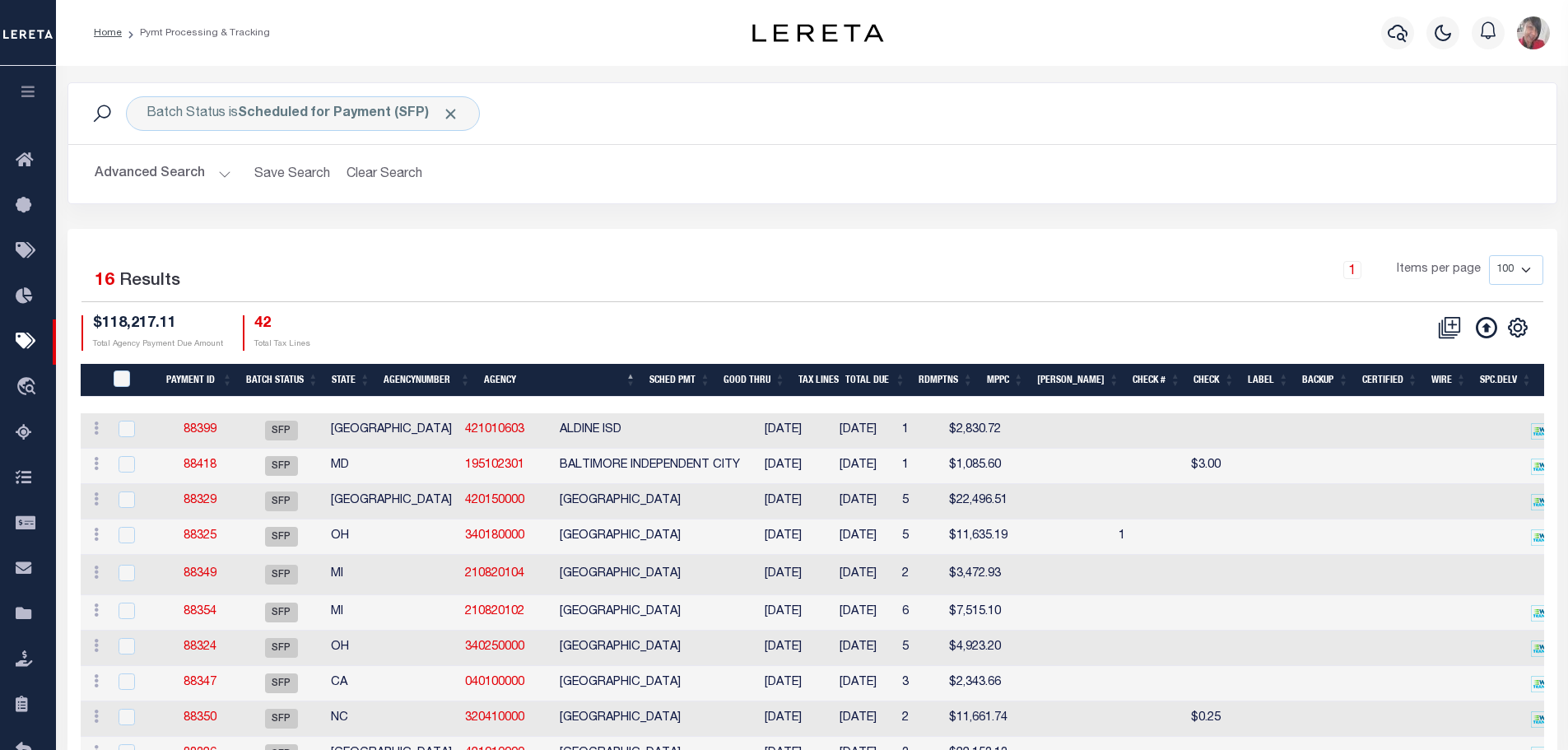
scroll to position [122, 0]
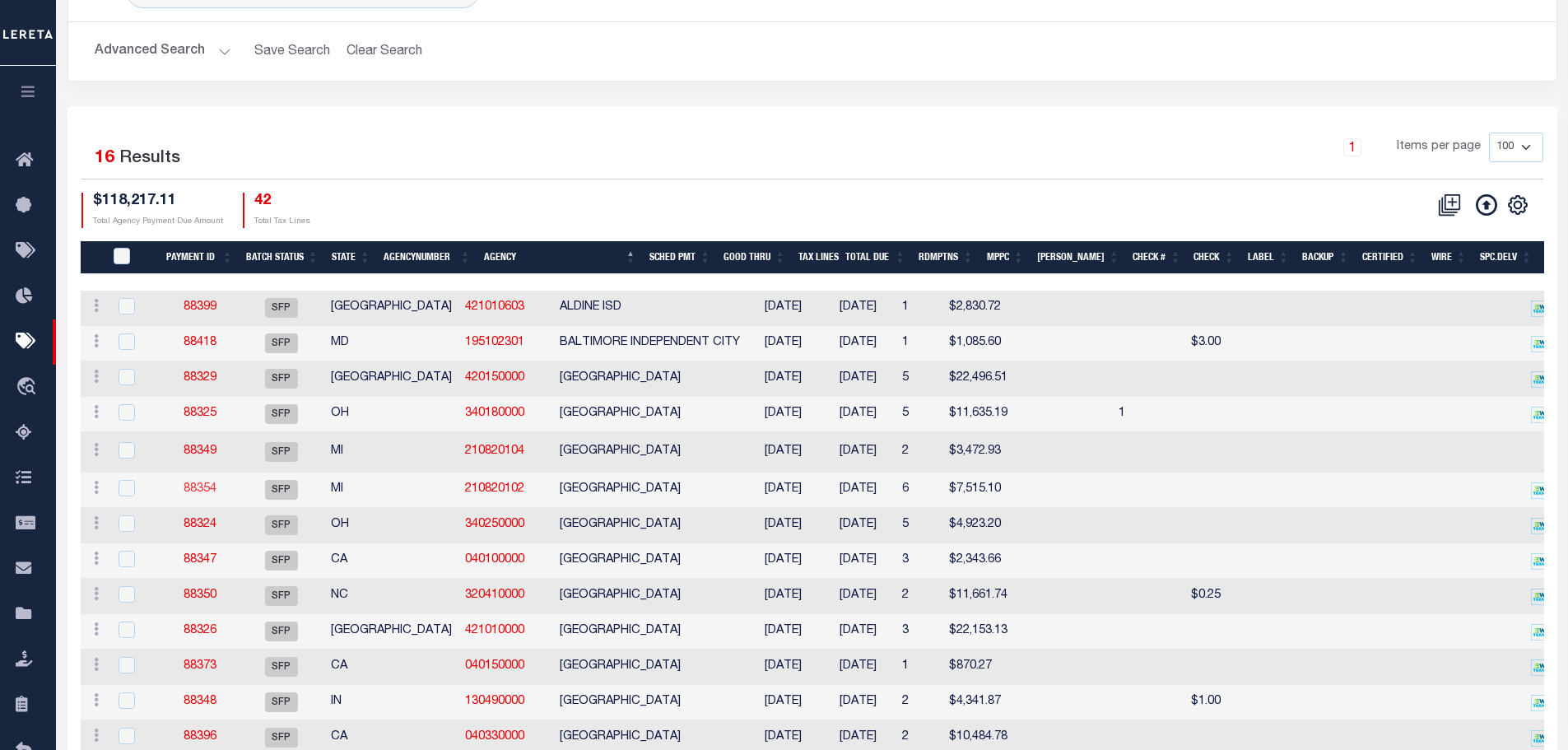
click at [203, 495] on link "88354" at bounding box center [200, 488] width 33 height 11
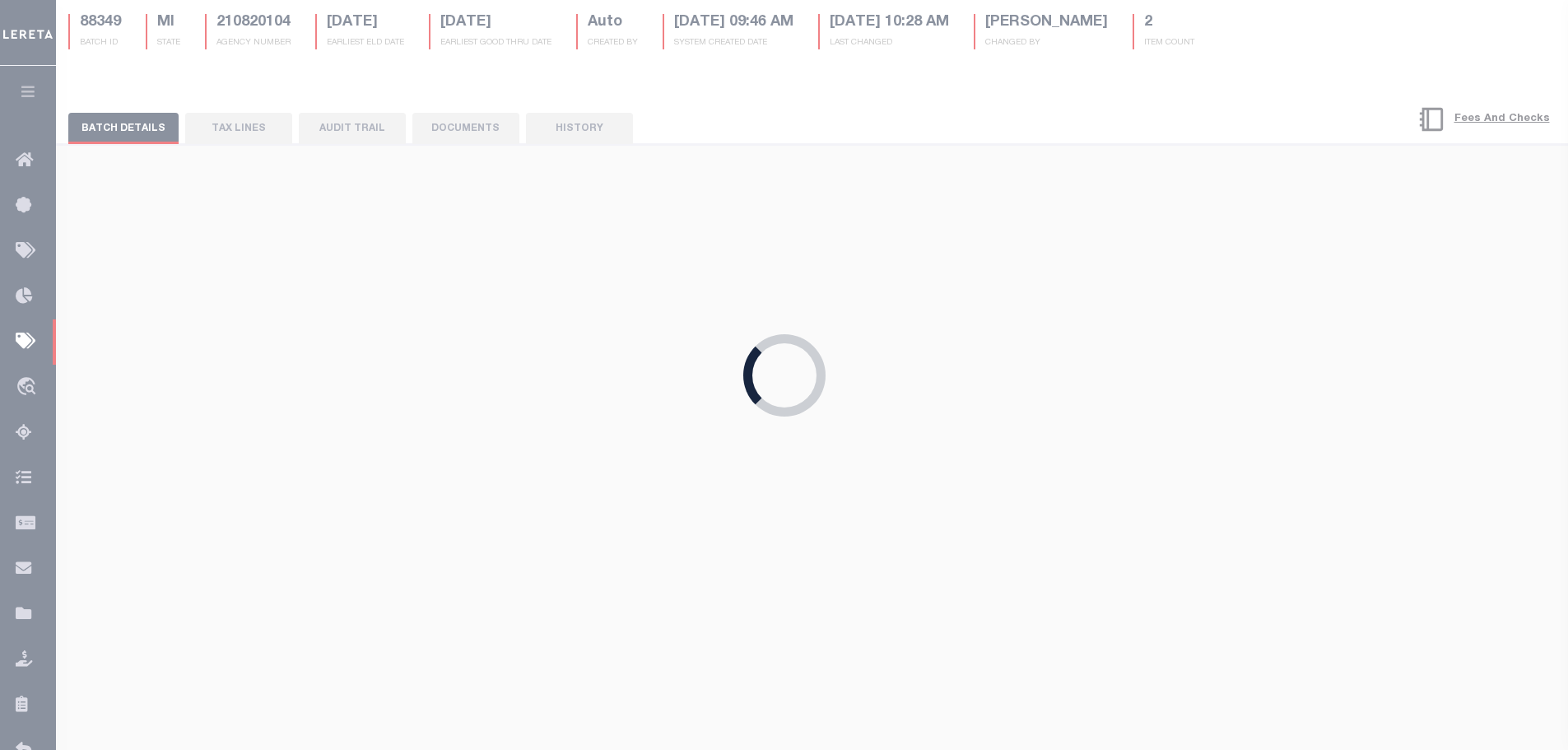
type input "12/31/2024"
select select
checkbox input "false"
select select "37"
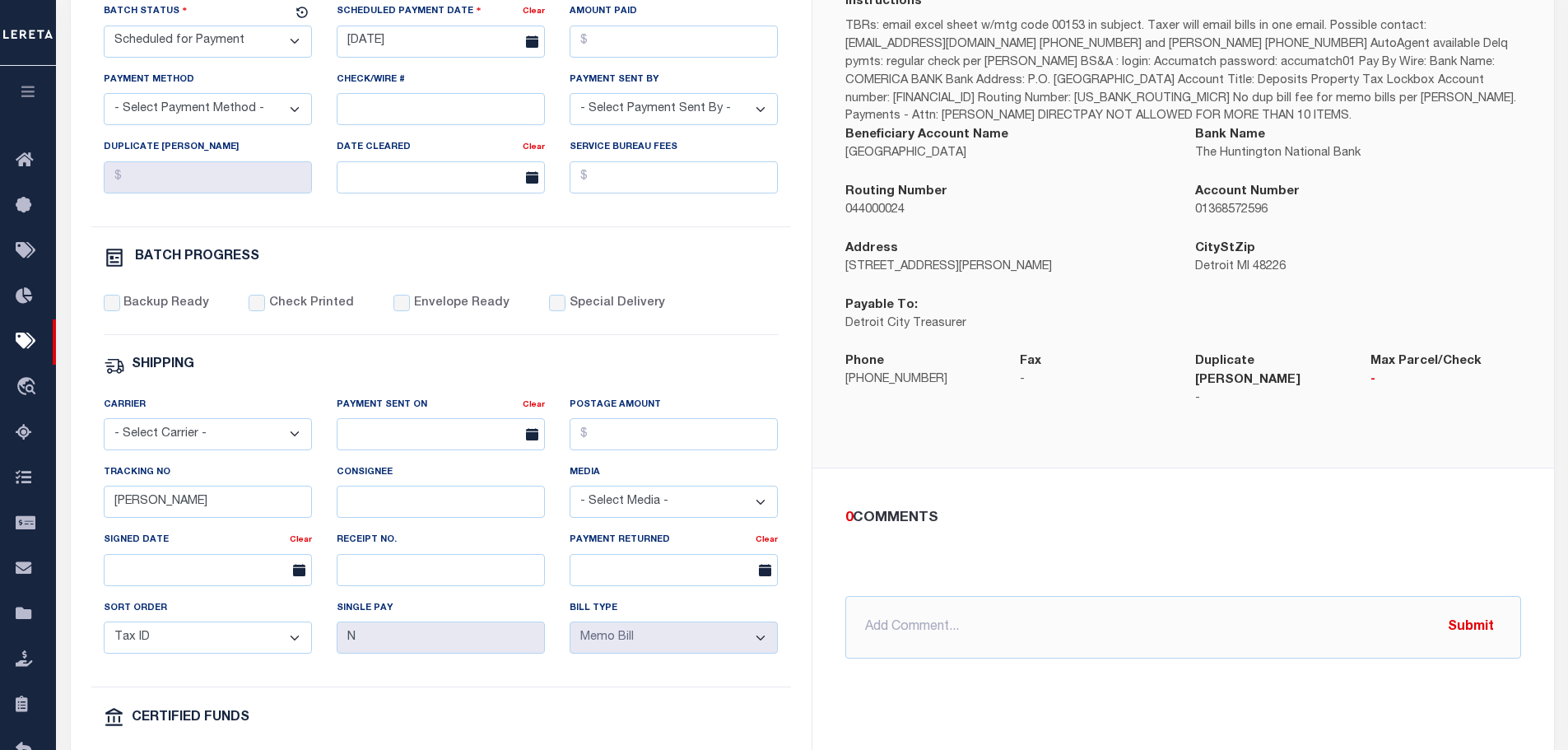
scroll to position [411, 0]
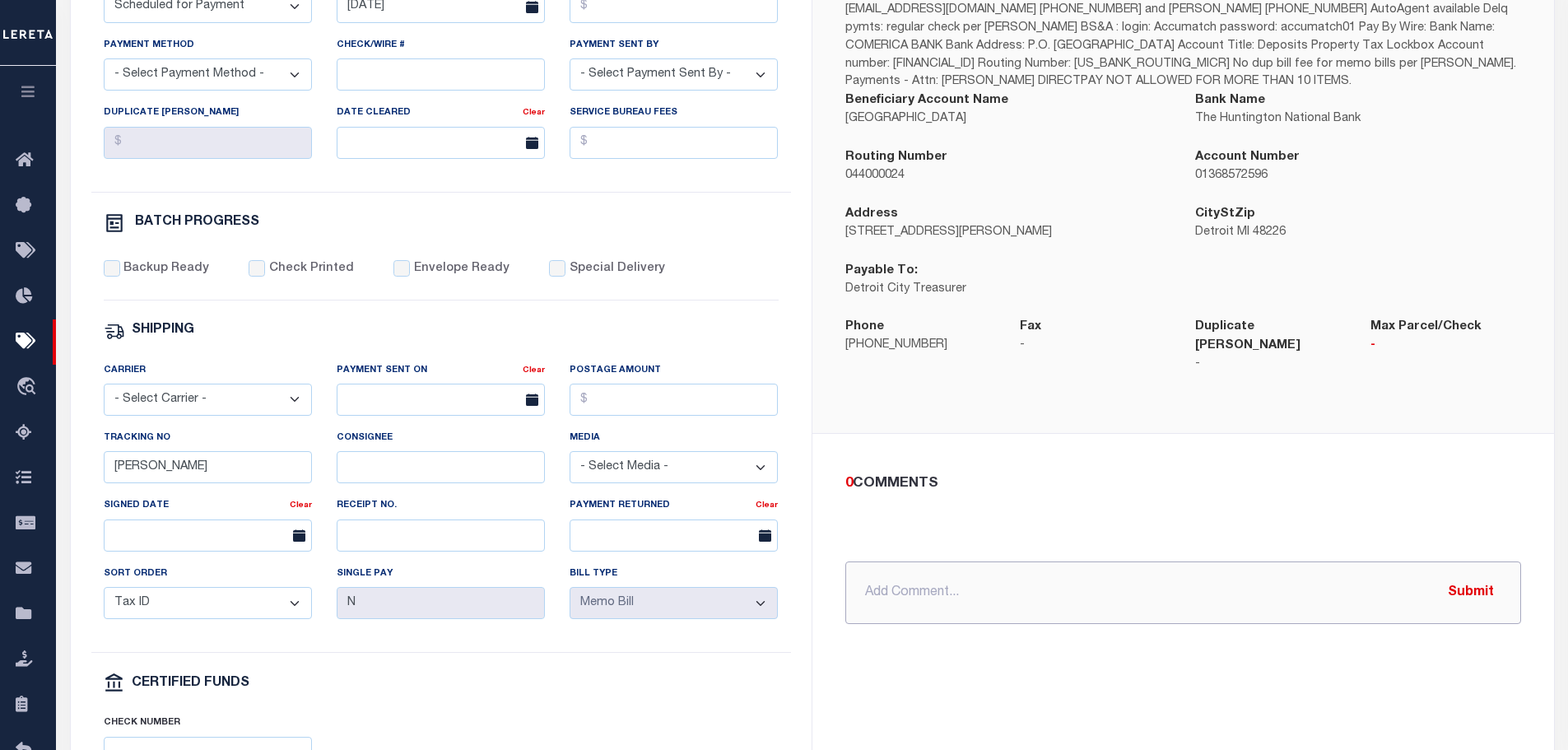
click at [905, 573] on input "text" at bounding box center [1184, 592] width 676 height 63
paste input "8/18/2025- Make check payable to Wayne County Treasurer. Mail to 400 Monroe St …"
type input "8/18/2025- Make check payable to Wayne County Treasurer. Mail to 400 Monroe St …"
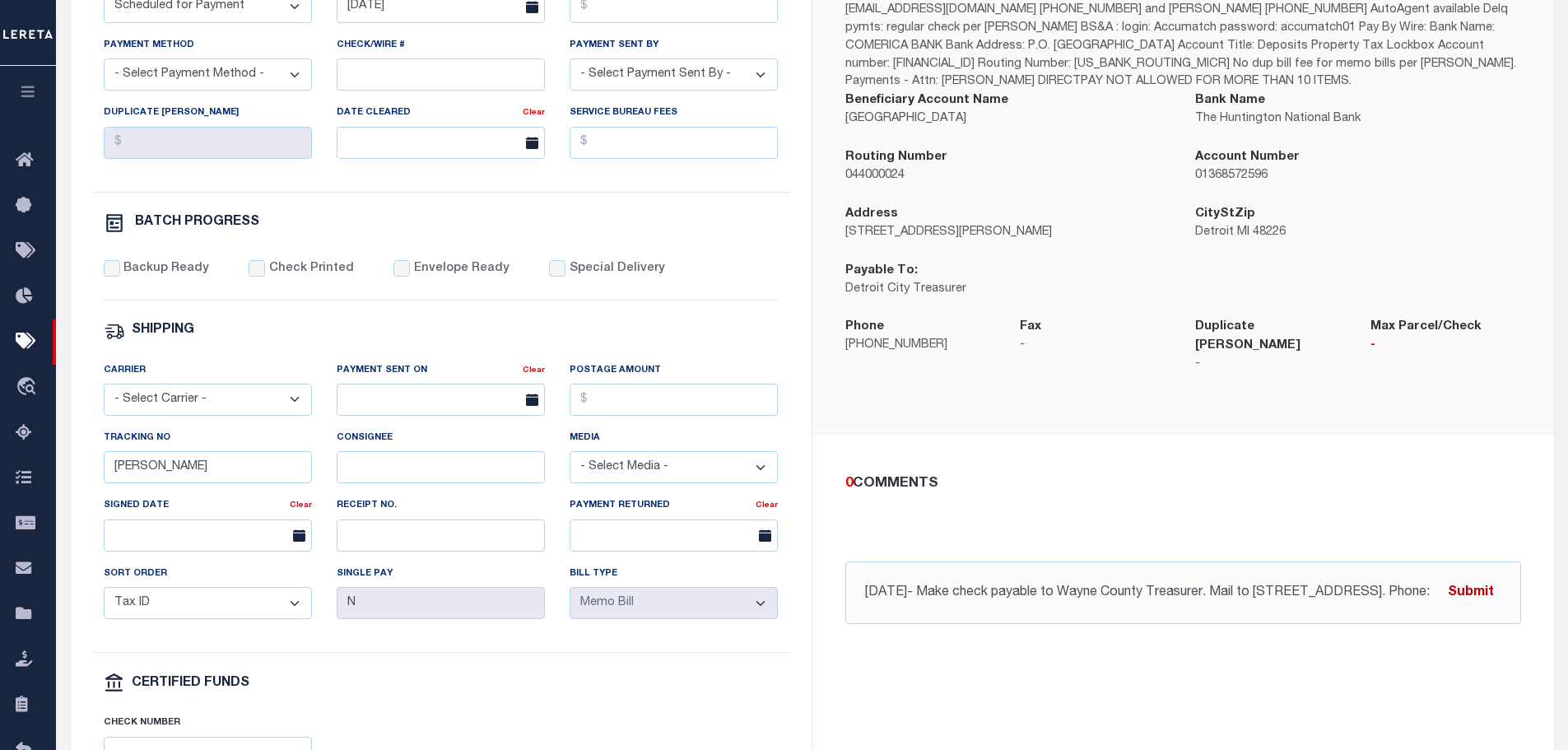
click at [1473, 578] on button "Submit" at bounding box center [1471, 591] width 67 height 34
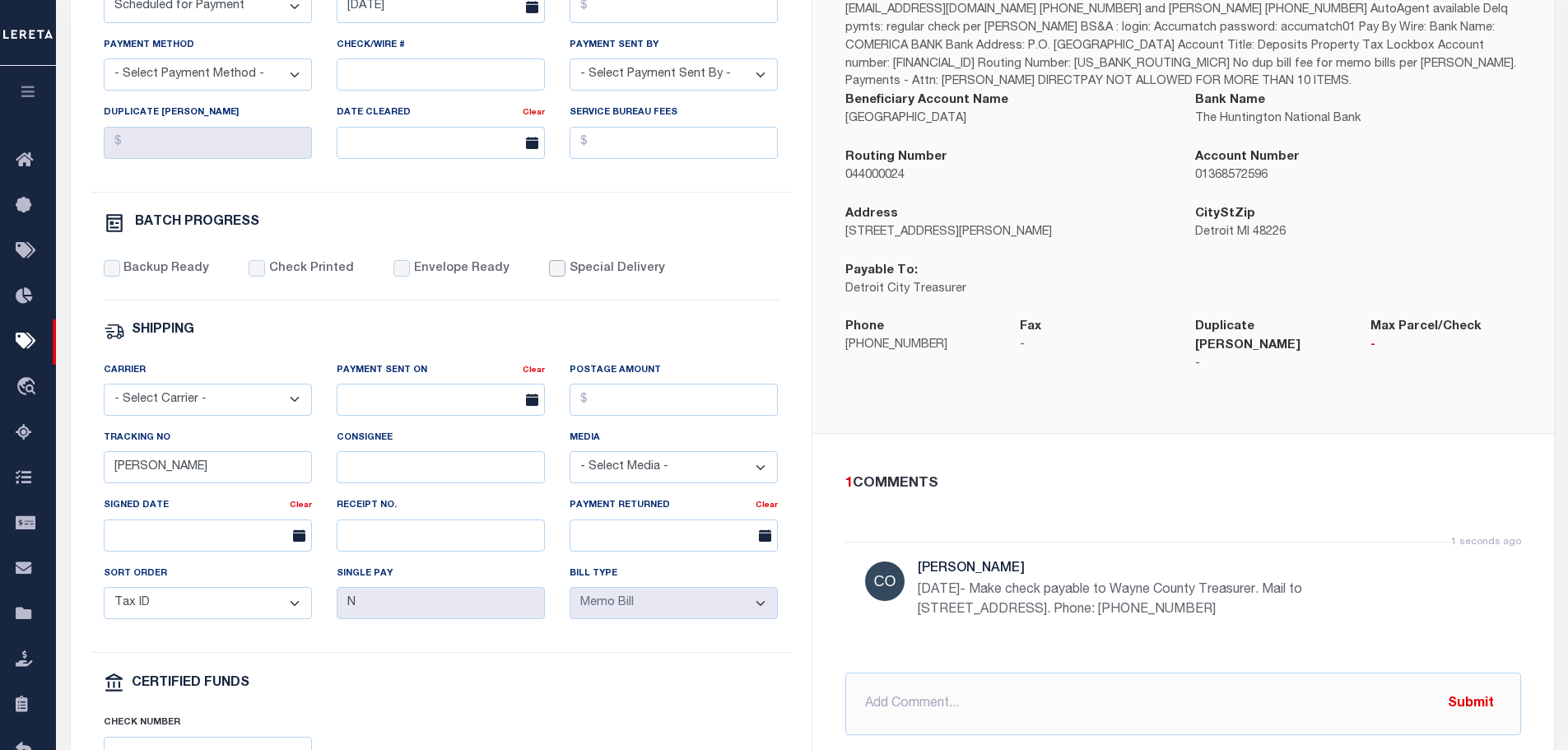
click at [549, 277] on input "Special Delivery" at bounding box center [557, 268] width 16 height 16
checkbox input "true"
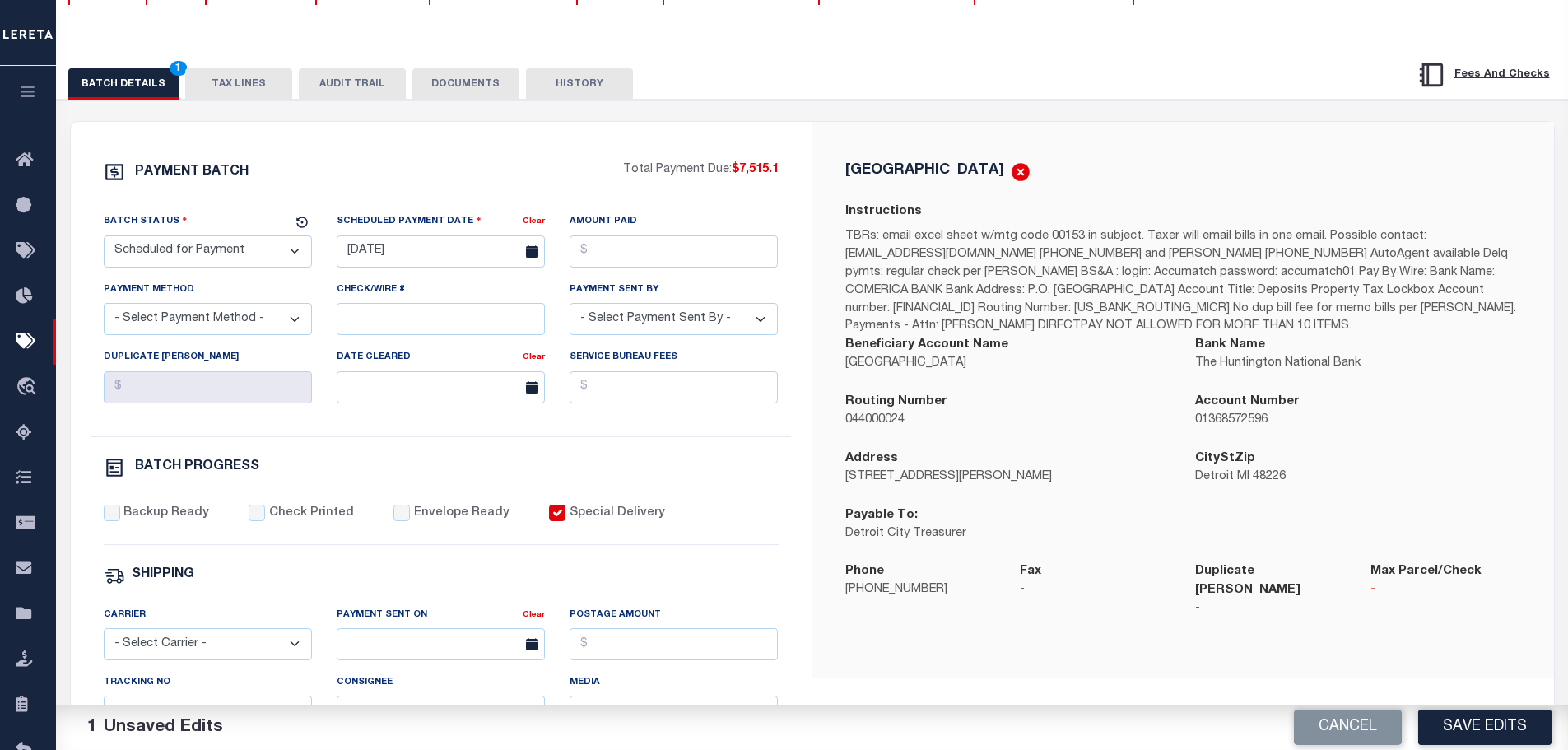
scroll to position [165, 0]
click at [234, 87] on button "TAX LINES" at bounding box center [239, 86] width 107 height 31
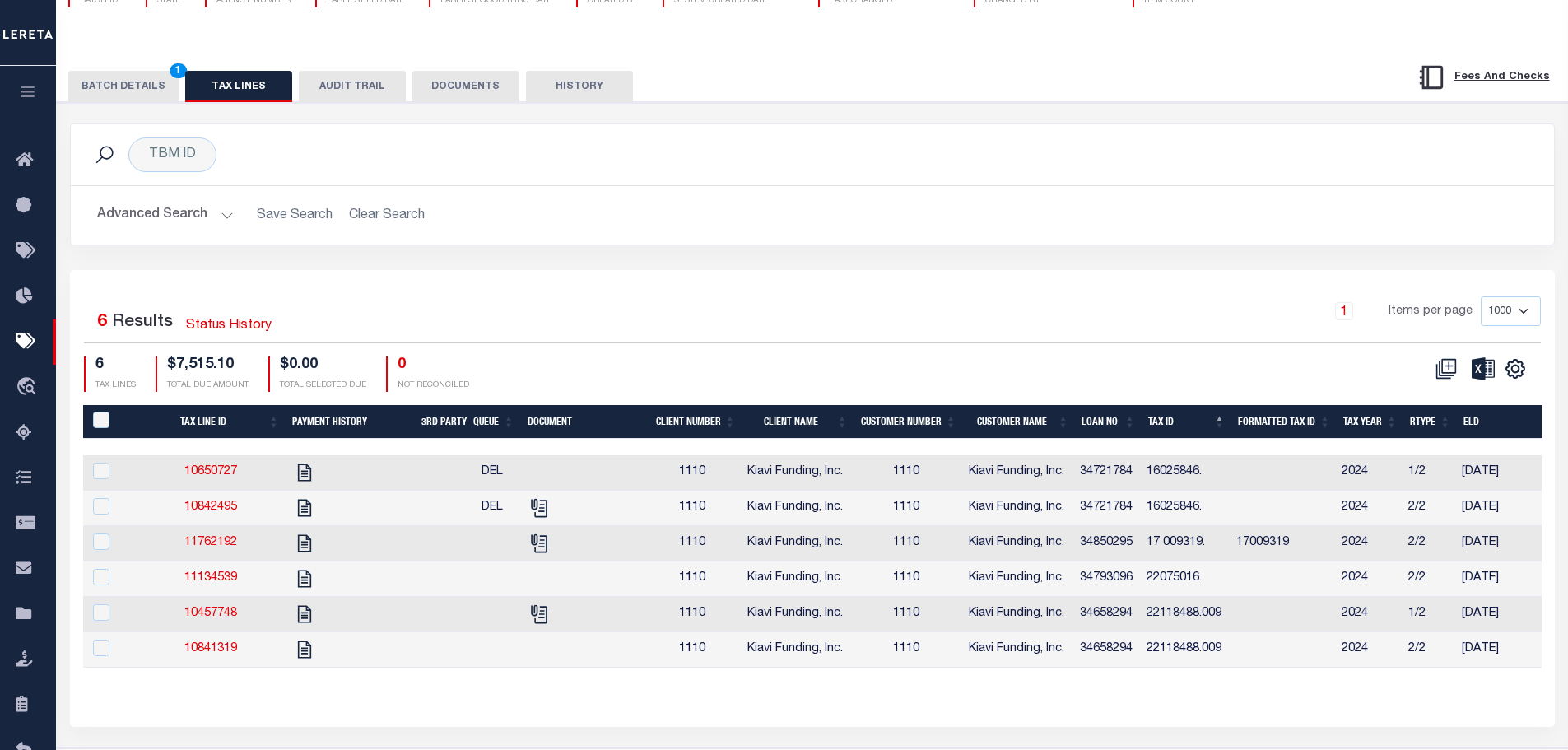
click at [1113, 429] on th "Loan No" at bounding box center [1108, 422] width 66 height 34
click at [221, 478] on link "10841319" at bounding box center [210, 471] width 53 height 11
checkbox input "true"
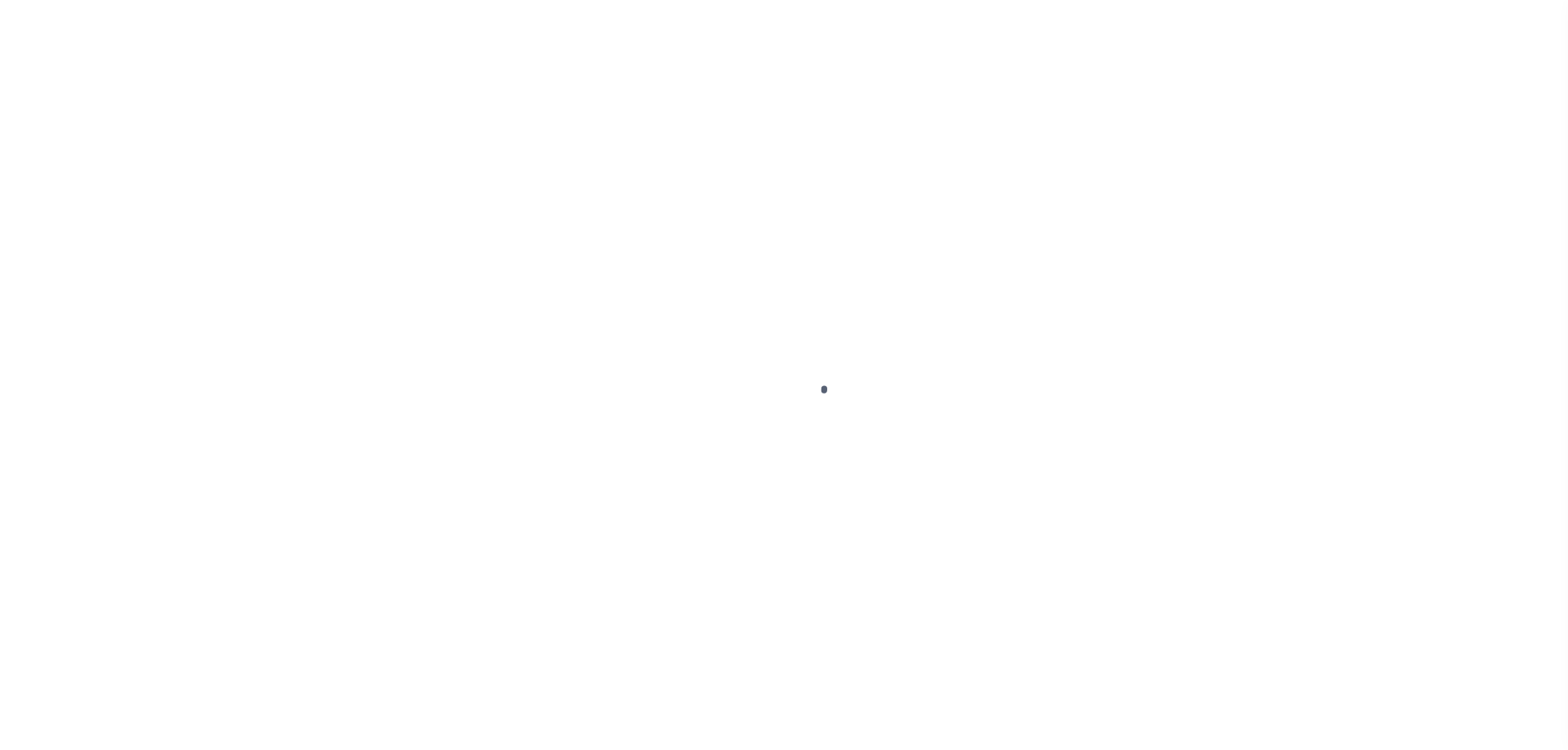
checkbox input "false"
type textarea "Per website taxes are Delinquent for 2024 1/2 and 2/2 and Taxes needs to be mai…"
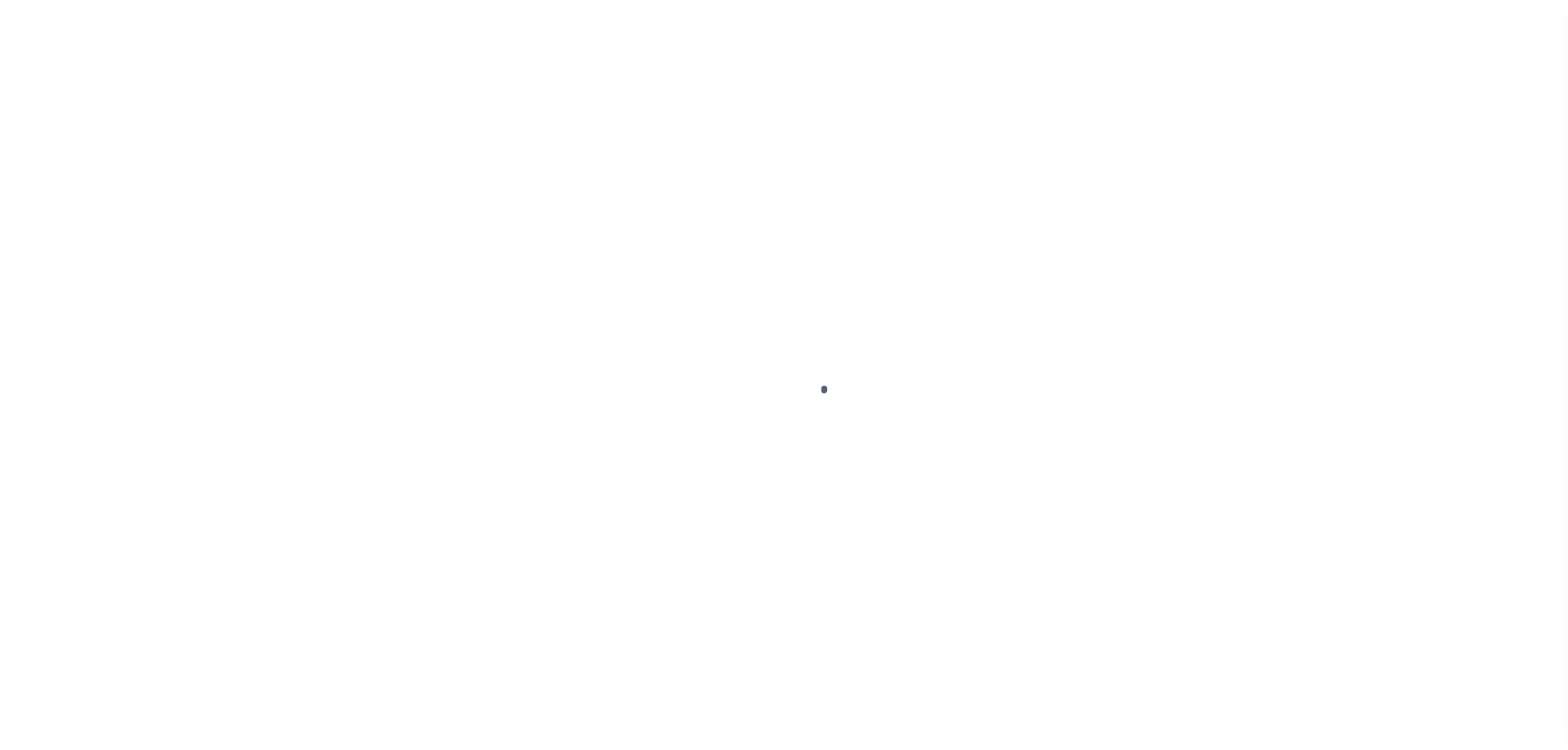
type input "Semi Annual"
type input "[DATE]"
select select "DUE"
select select "31"
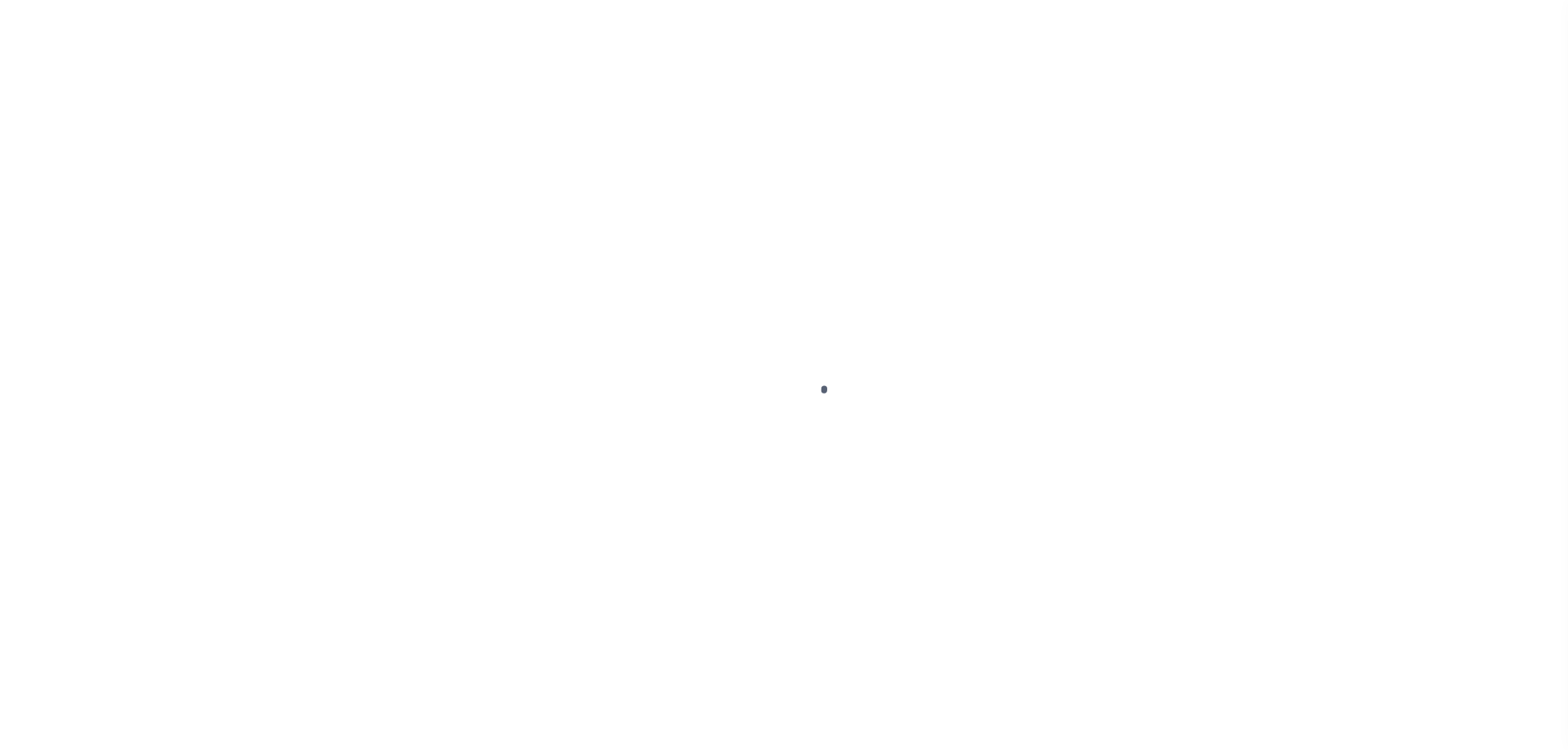
type input "0"
type input "$445.76"
type input "$410.16"
type input "$855.92"
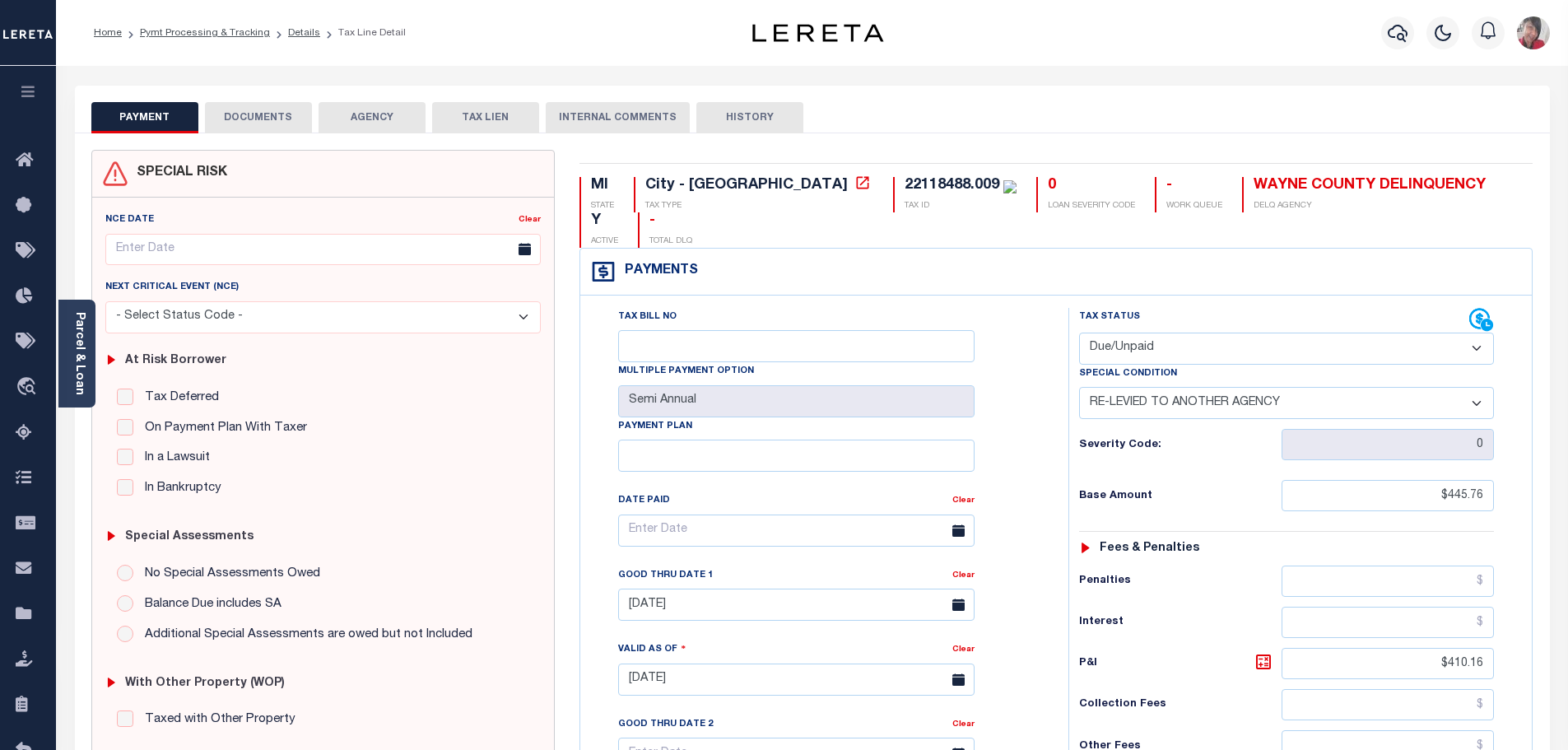
click at [249, 111] on button "DOCUMENTS" at bounding box center [259, 117] width 107 height 31
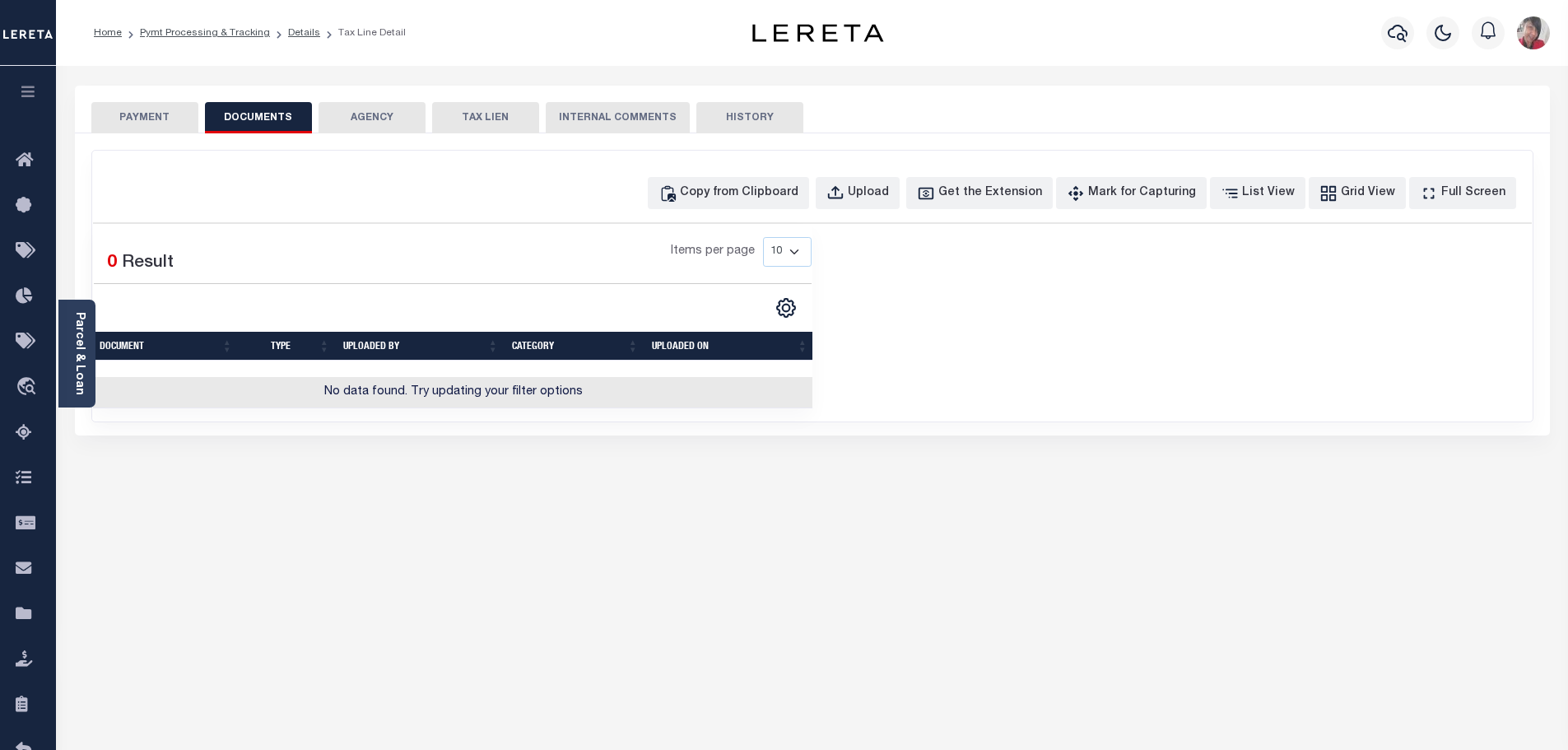
click at [135, 113] on button "PAYMENT" at bounding box center [145, 117] width 107 height 31
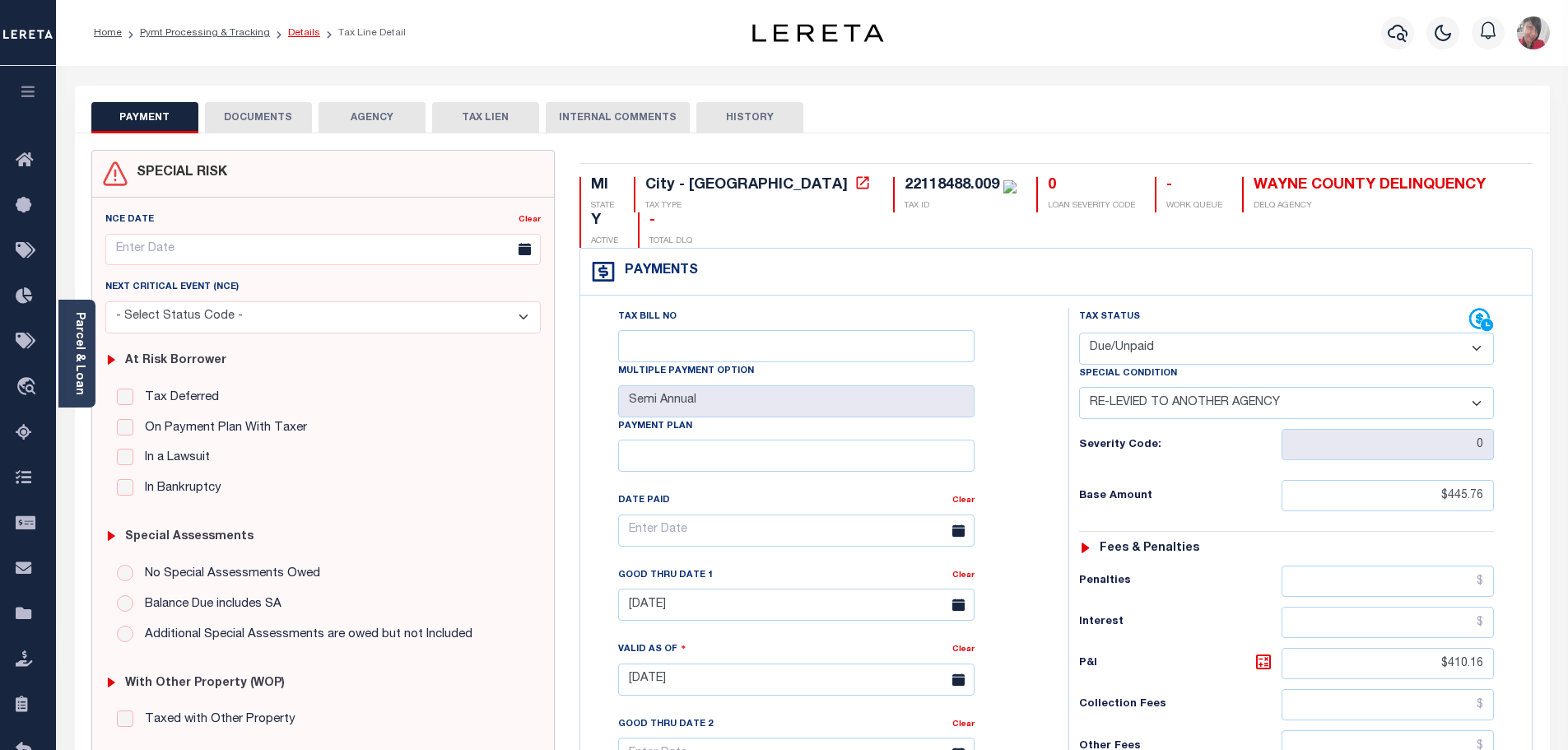
click at [297, 29] on link "Details" at bounding box center [303, 32] width 32 height 9
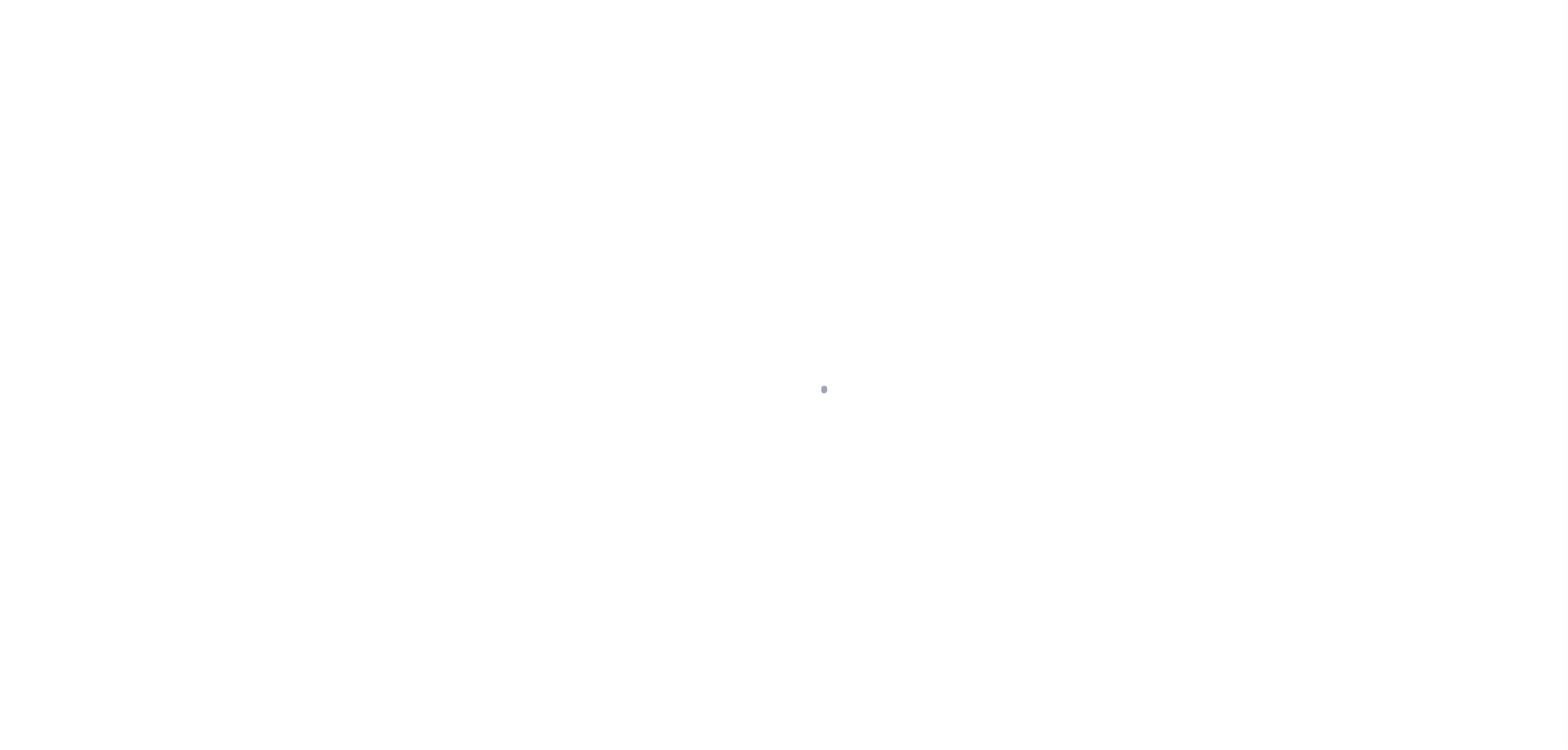
select select "SFP"
select select "37"
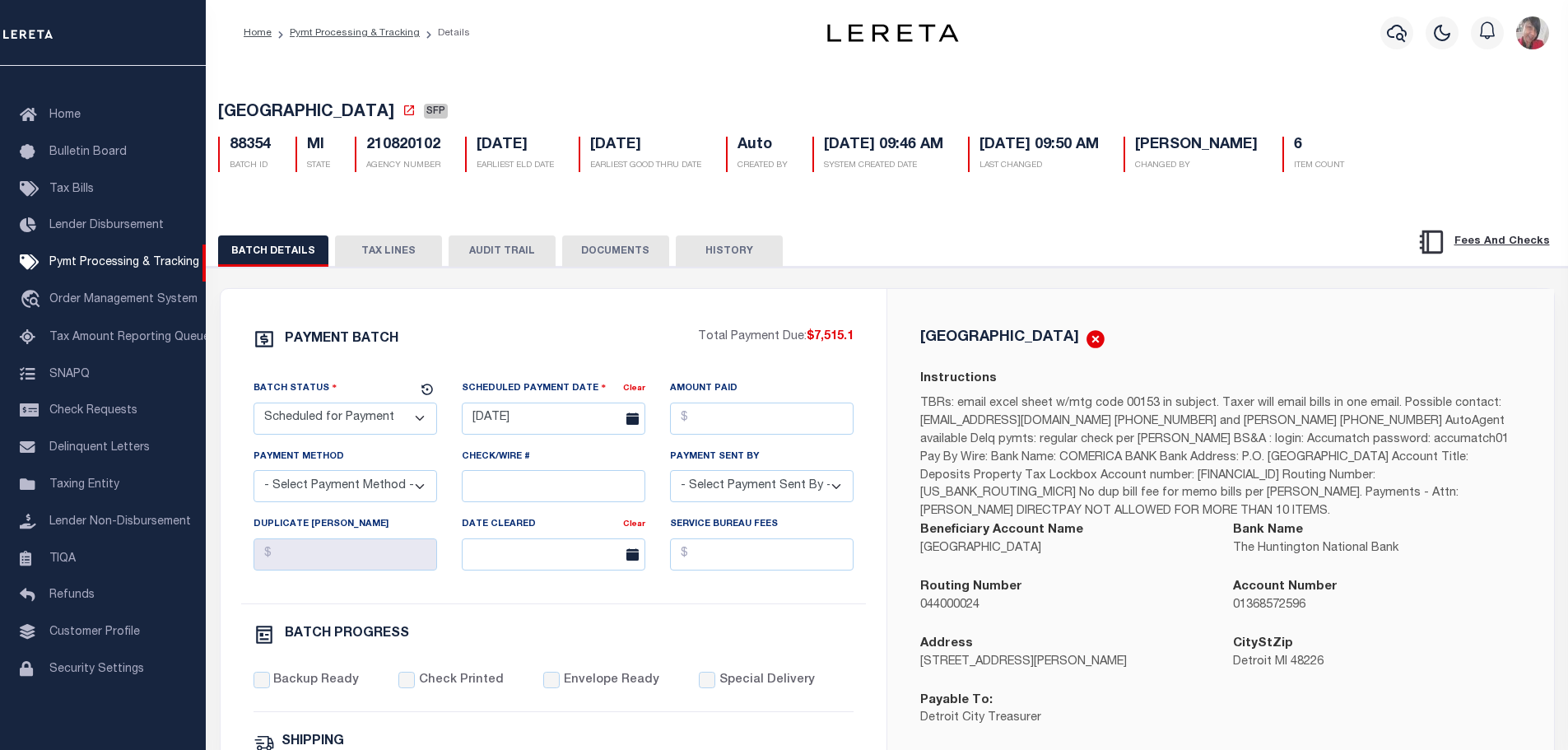
click at [392, 259] on button "TAX LINES" at bounding box center [389, 251] width 107 height 31
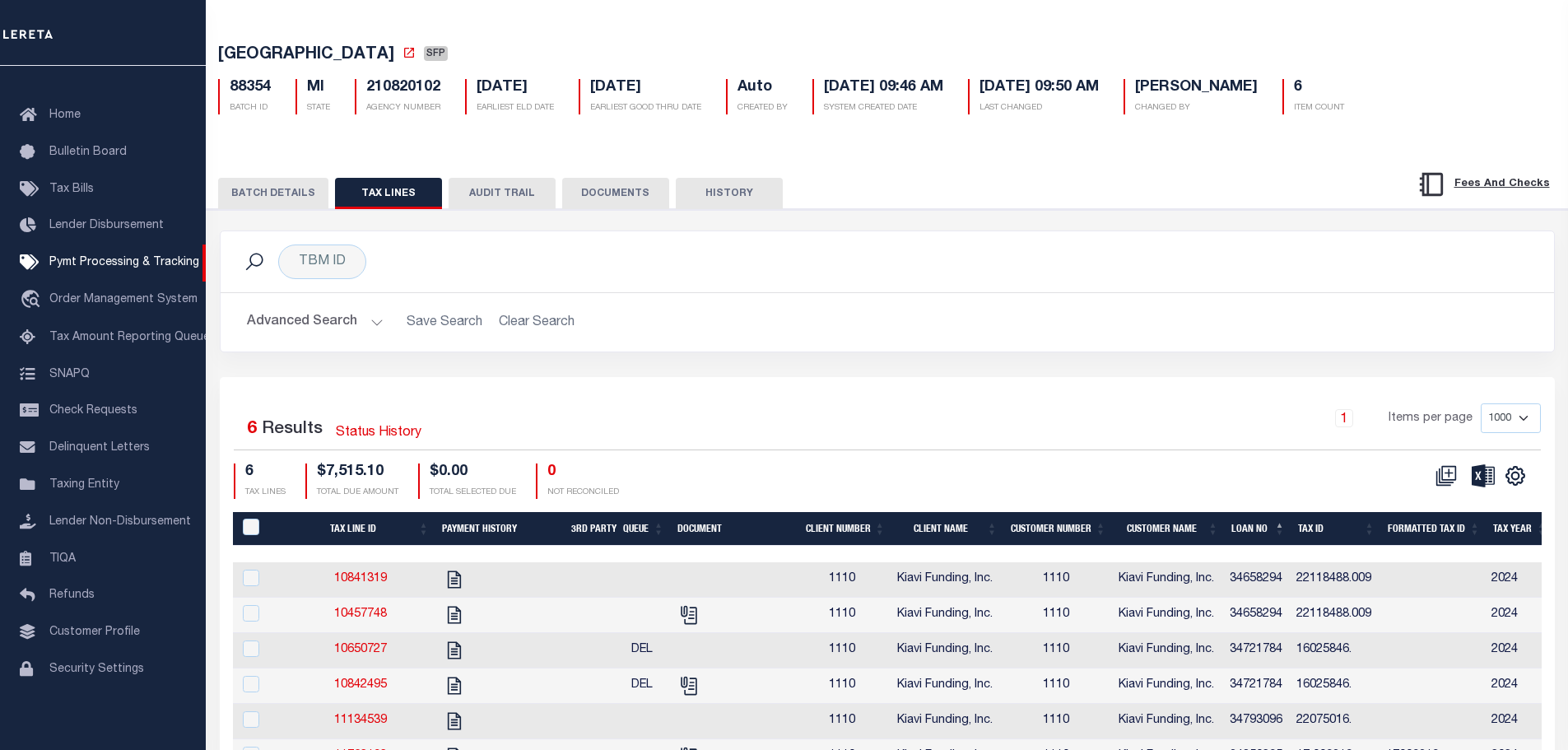
scroll to position [0, 0]
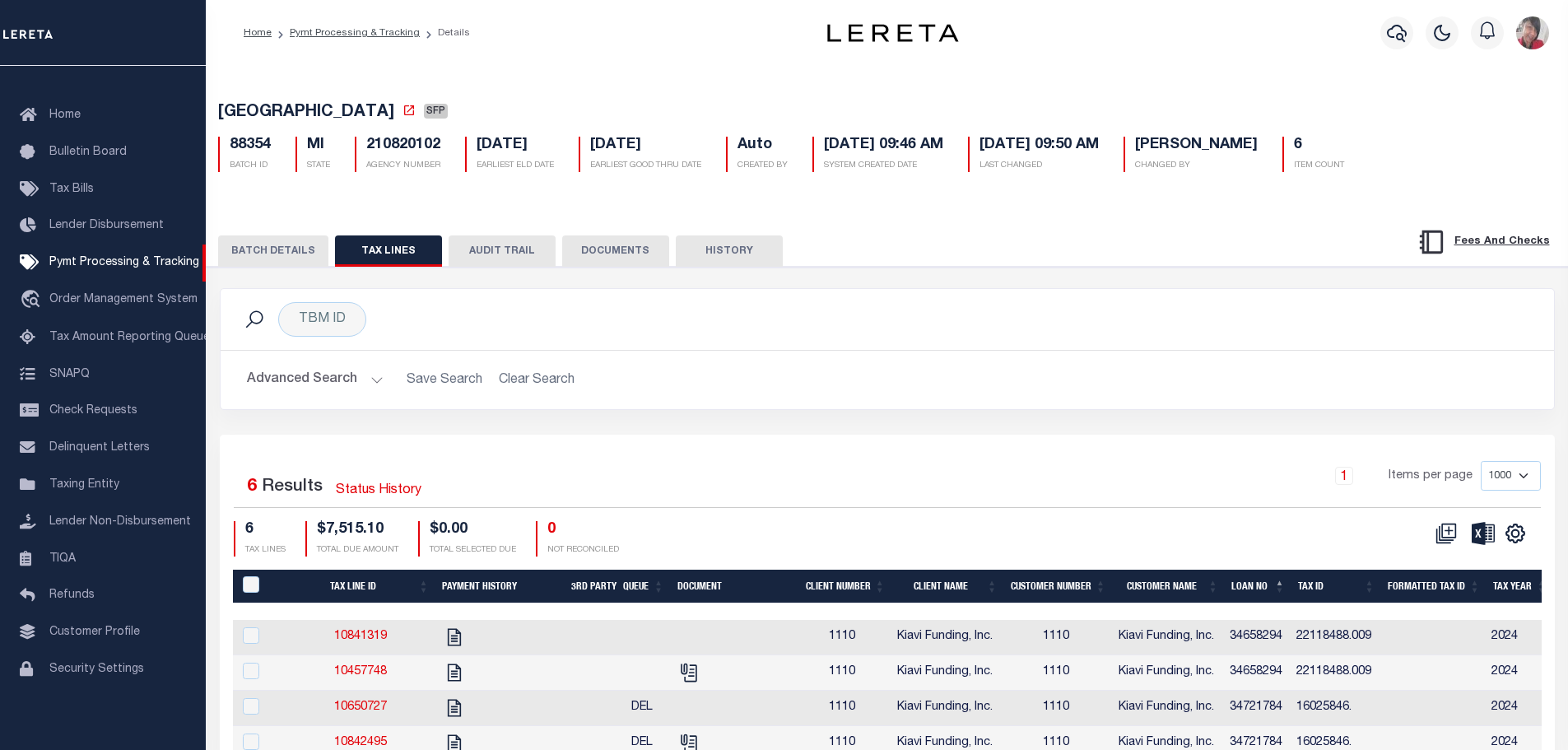
click at [257, 260] on button "BATCH DETAILS" at bounding box center [273, 251] width 110 height 31
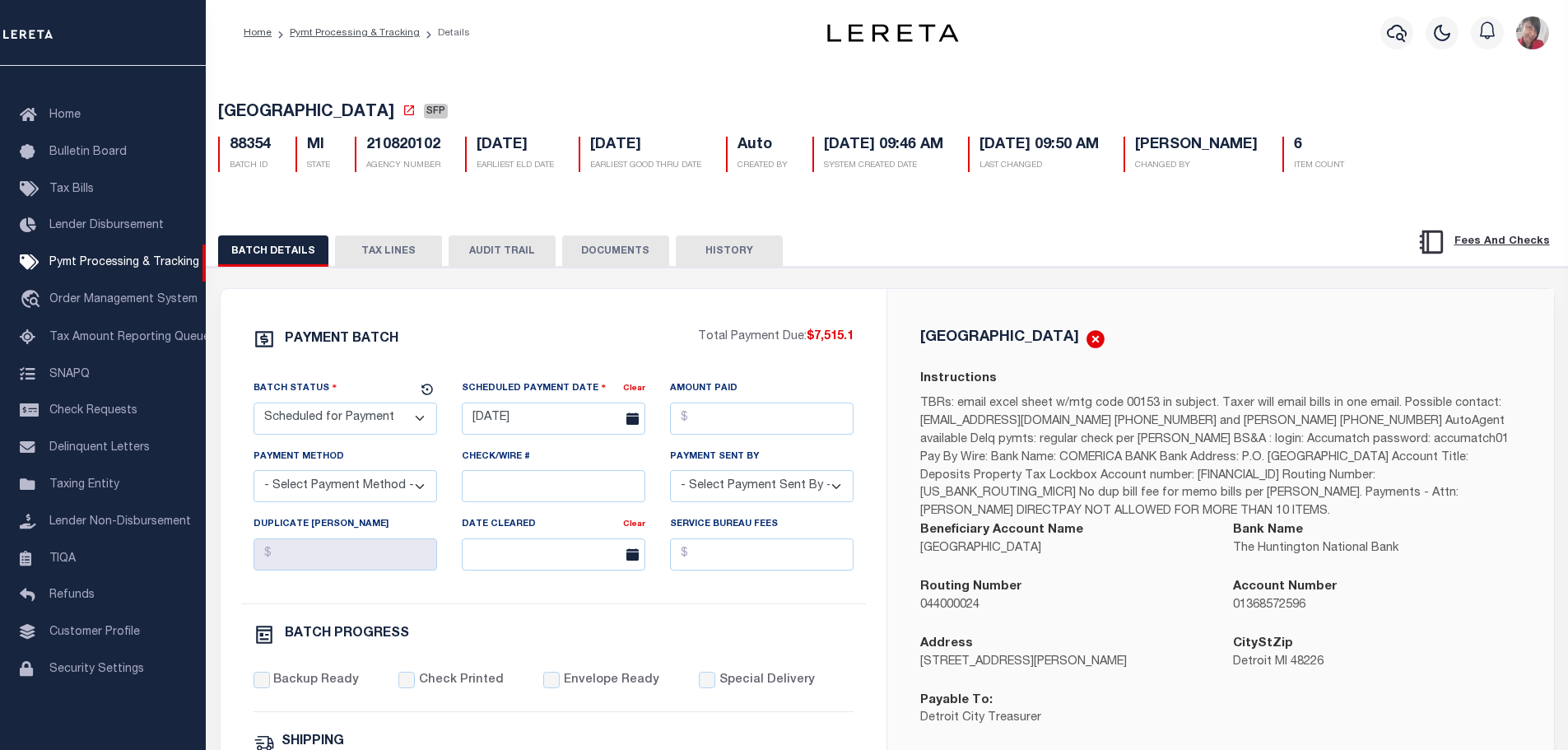
click at [774, 483] on select "- Select Payment Sent By - [PERSON_NAME] [PERSON_NAME] [PERSON_NAME] [PERSON_NA…" at bounding box center [761, 485] width 184 height 32
select select "[PERSON_NAME]"
click at [670, 475] on select "- Select Payment Sent By - [PERSON_NAME] [PERSON_NAME] [PERSON_NAME] [PERSON_NA…" at bounding box center [761, 485] width 184 height 32
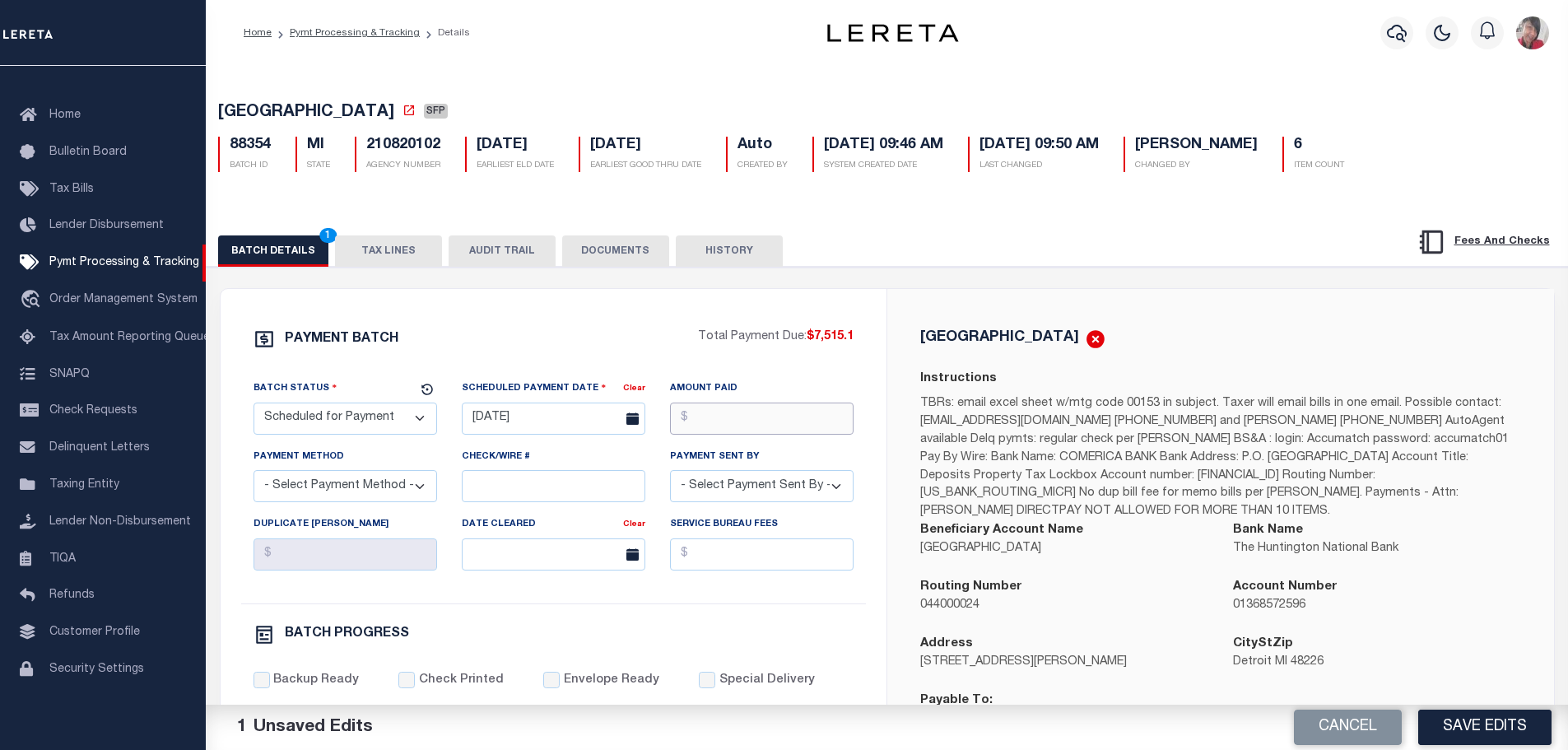
click at [737, 420] on input "Amount Paid" at bounding box center [761, 418] width 184 height 32
type input "$7,515.10"
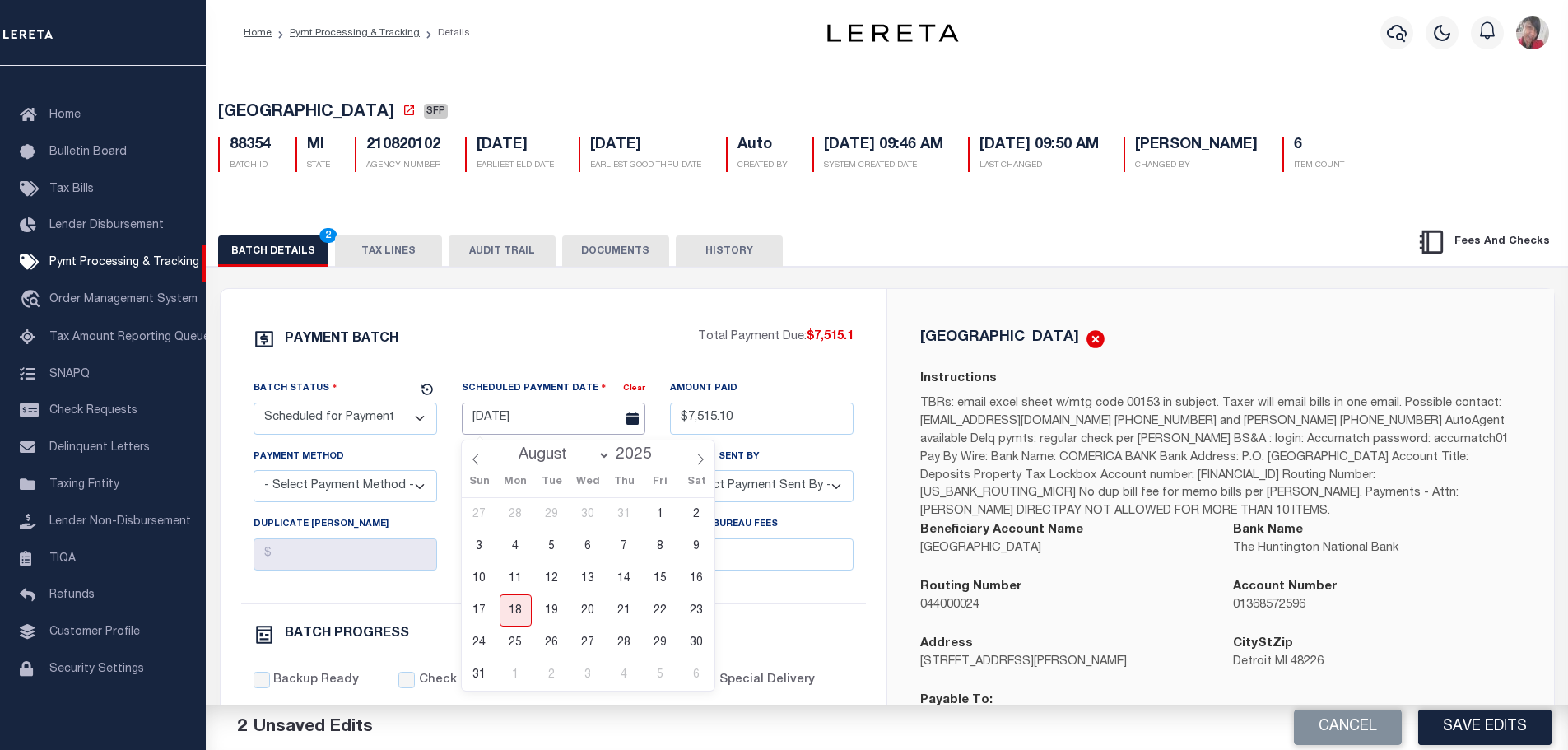
click at [490, 428] on input "[DATE]" at bounding box center [553, 418] width 184 height 32
click at [510, 610] on span "18" at bounding box center [515, 609] width 32 height 32
type input "[DATE]"
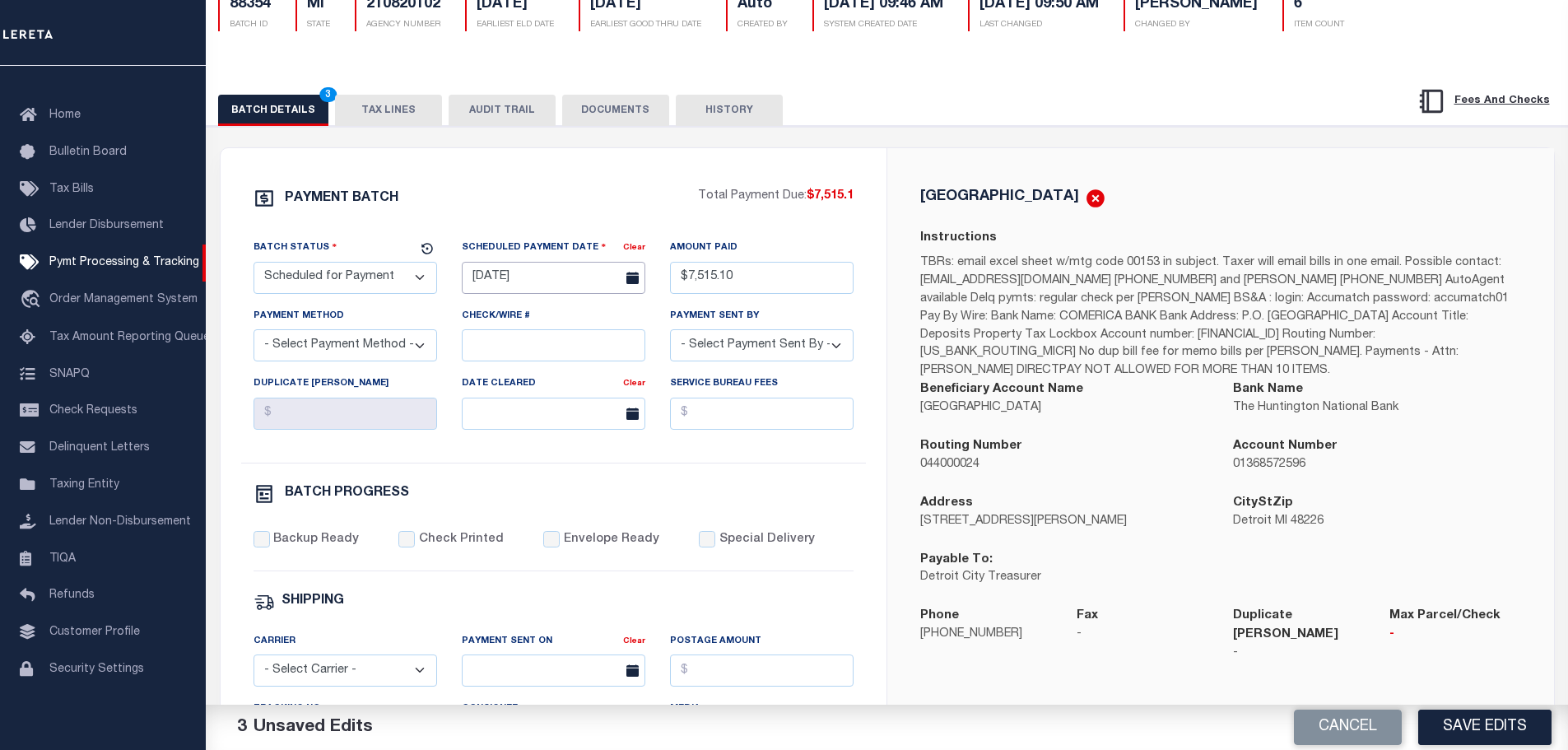
scroll to position [165, 0]
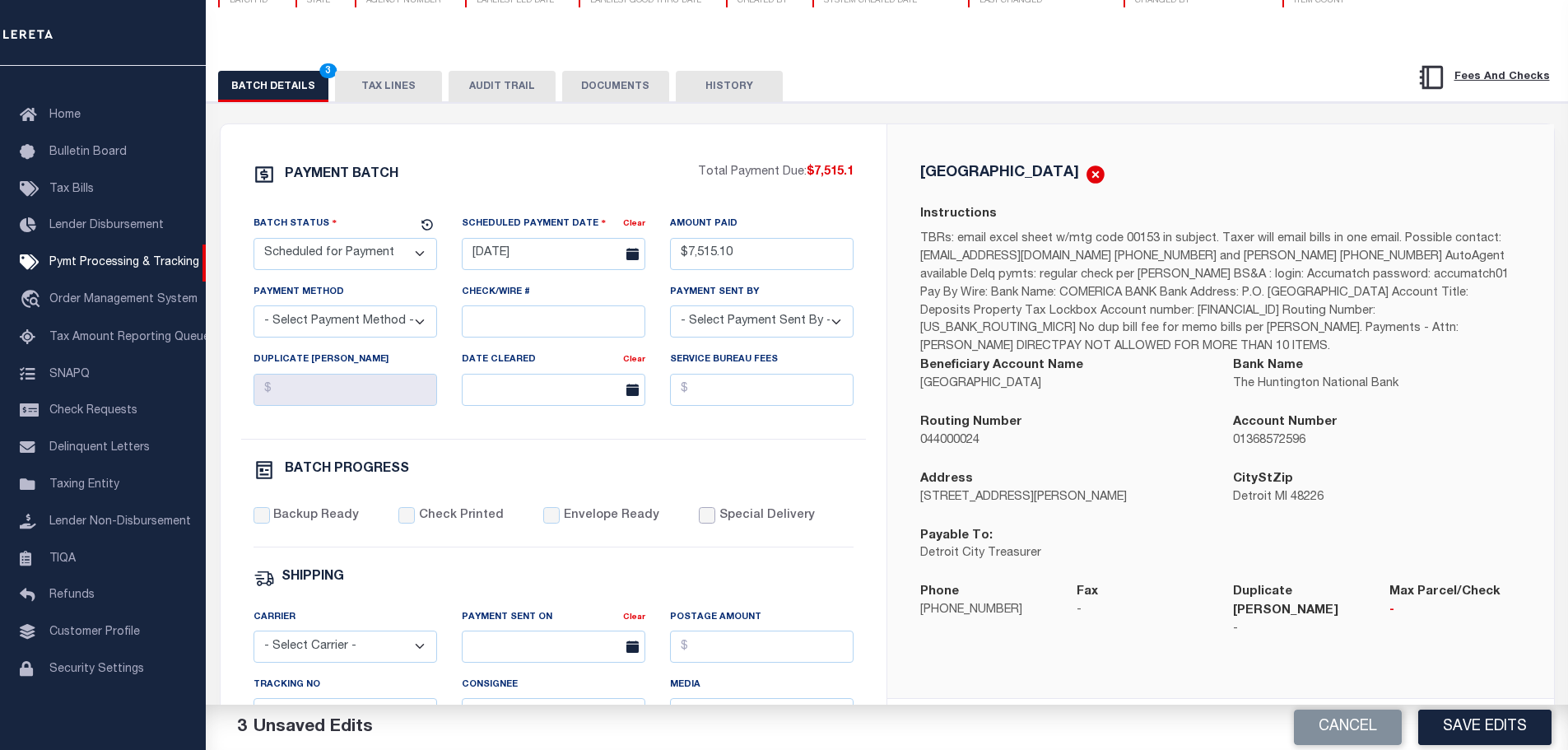
click at [699, 518] on input "Special Delivery" at bounding box center [707, 515] width 16 height 16
checkbox input "true"
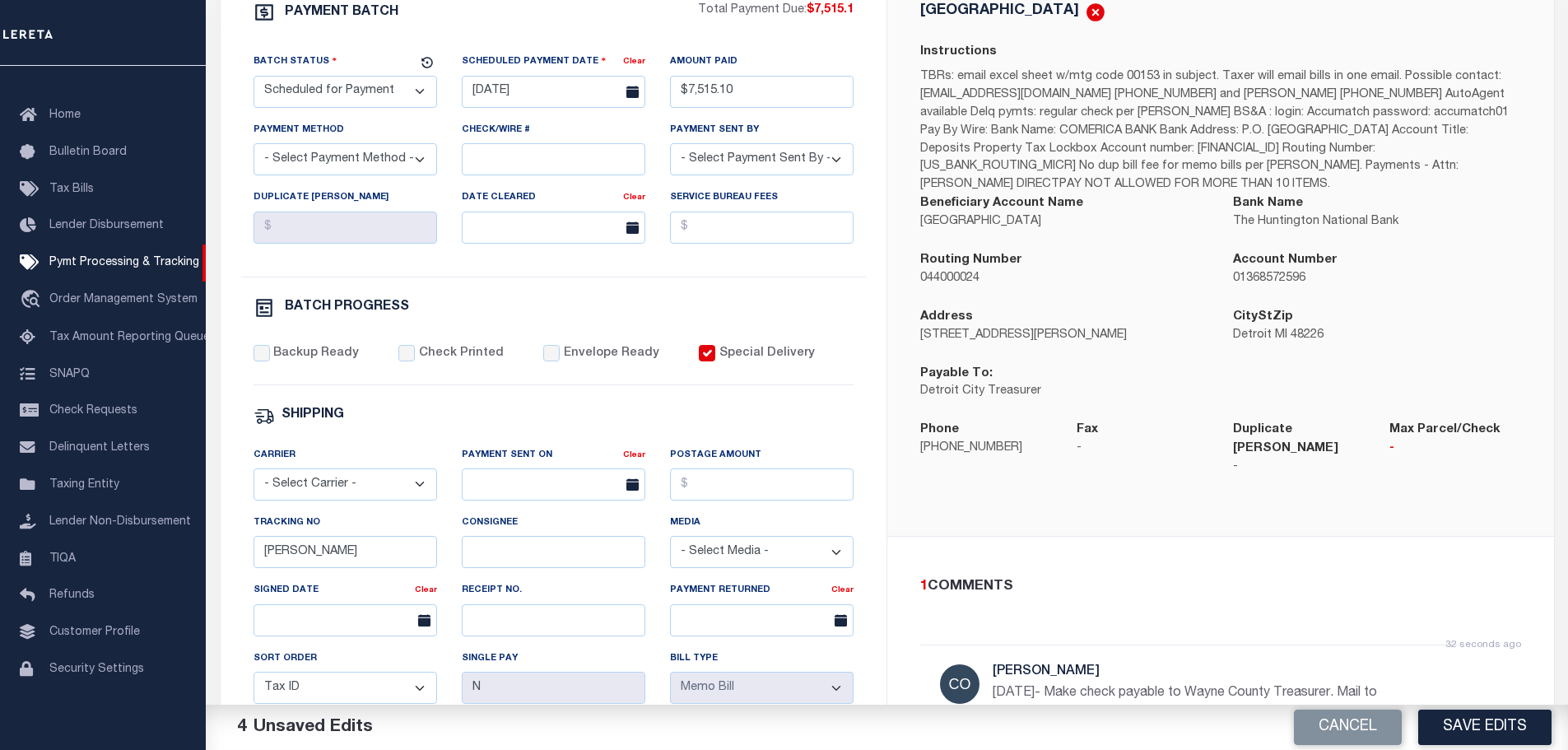
scroll to position [494, 0]
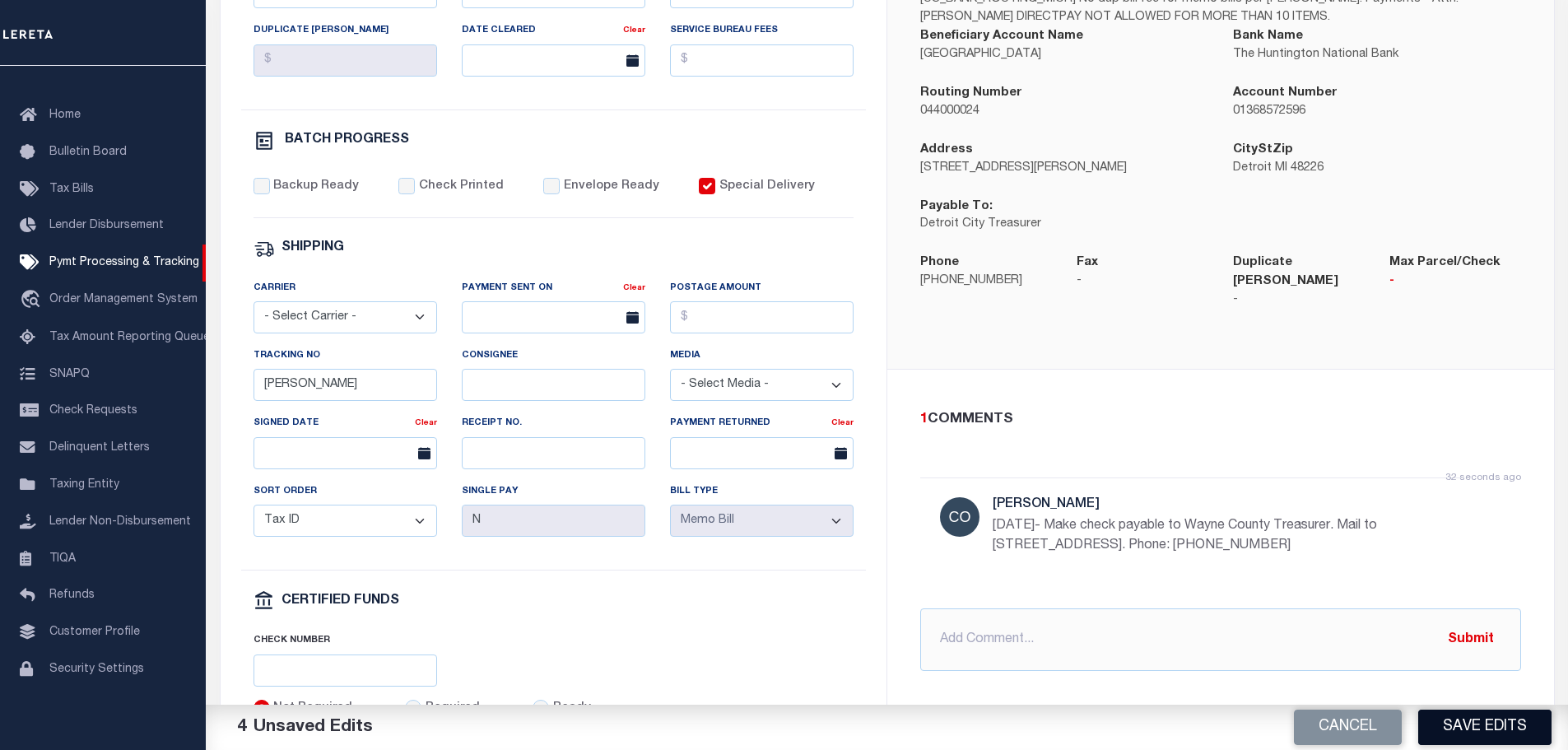
click at [1478, 719] on button "Save Edits" at bounding box center [1484, 727] width 134 height 35
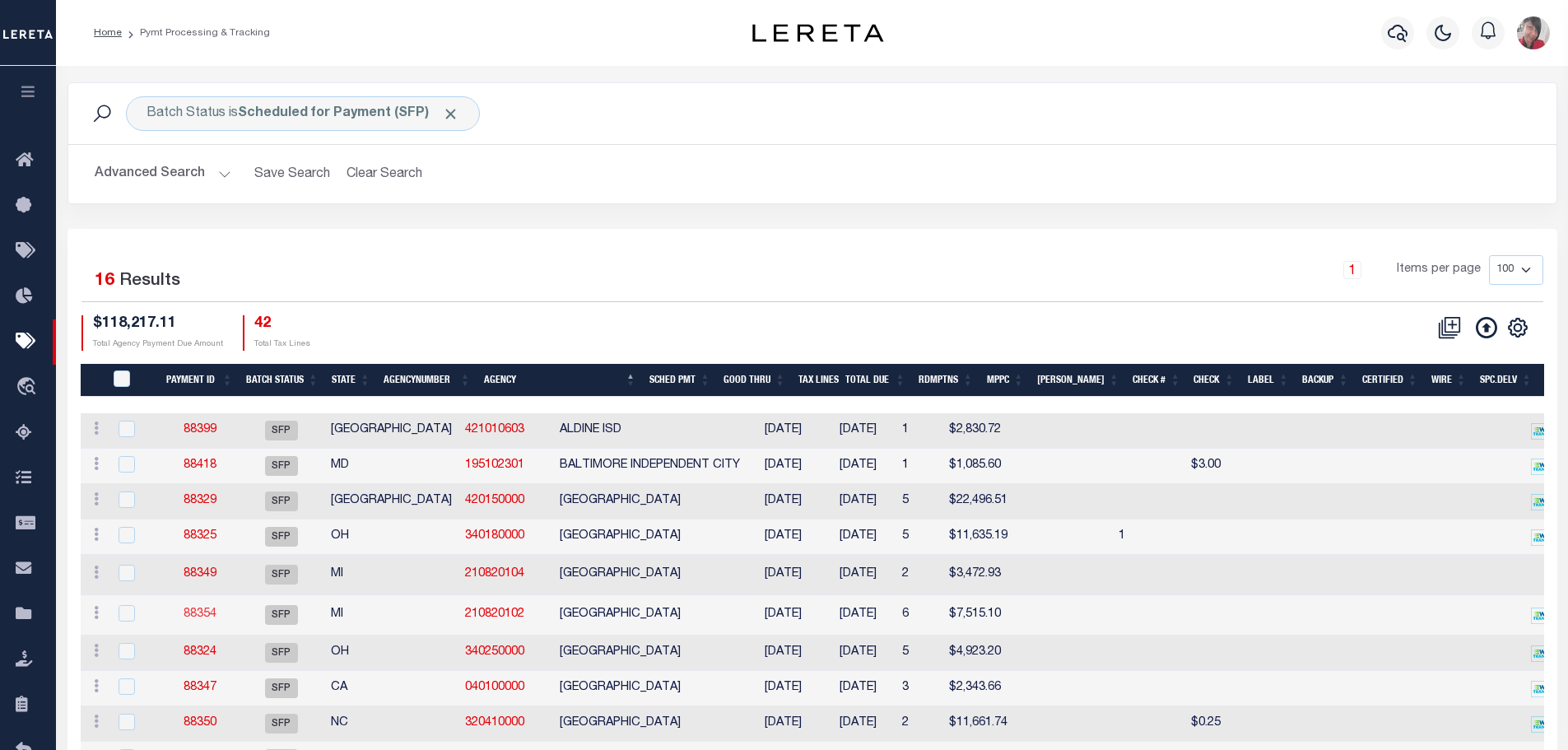
click at [191, 620] on link "88354" at bounding box center [200, 614] width 33 height 11
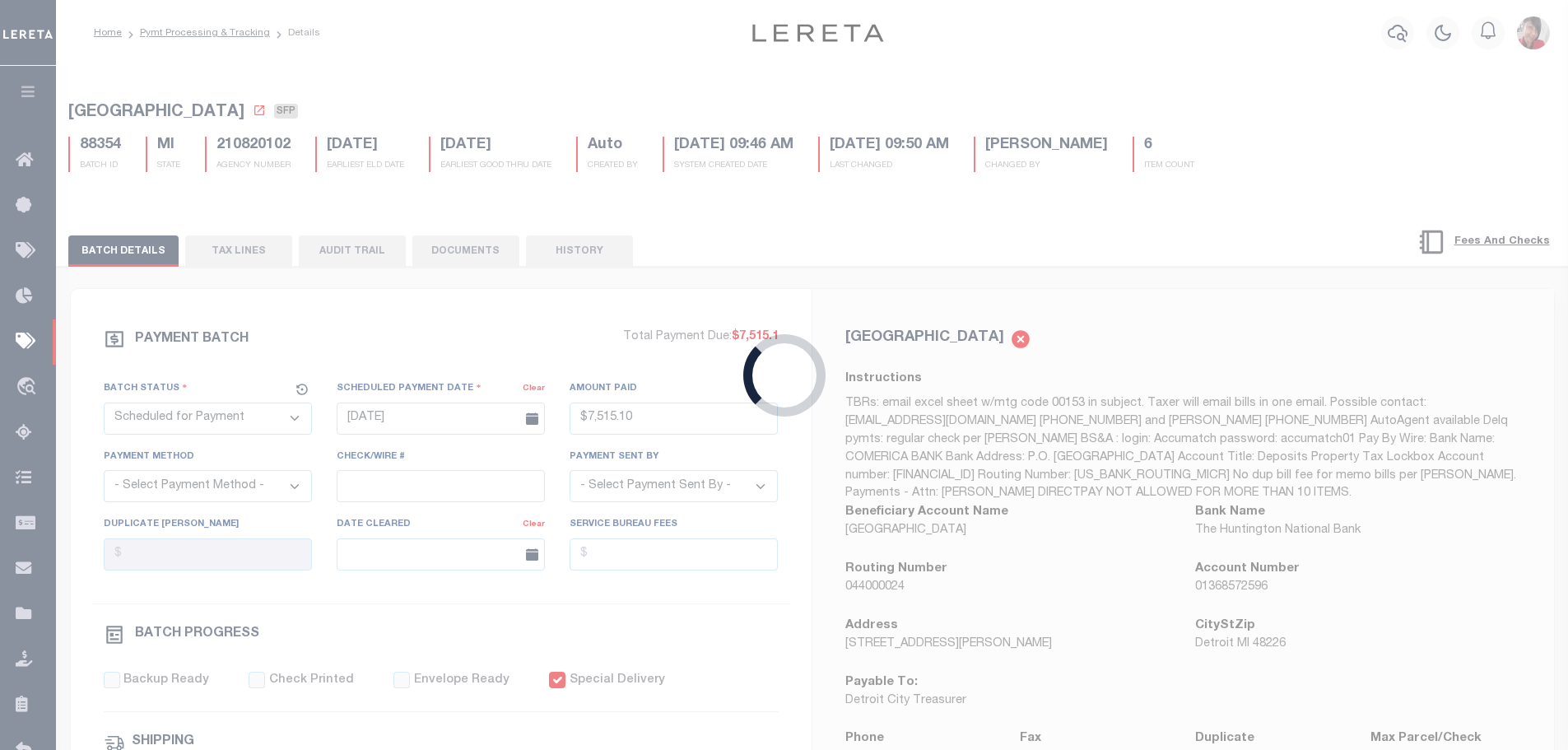
type input "$7,515.1"
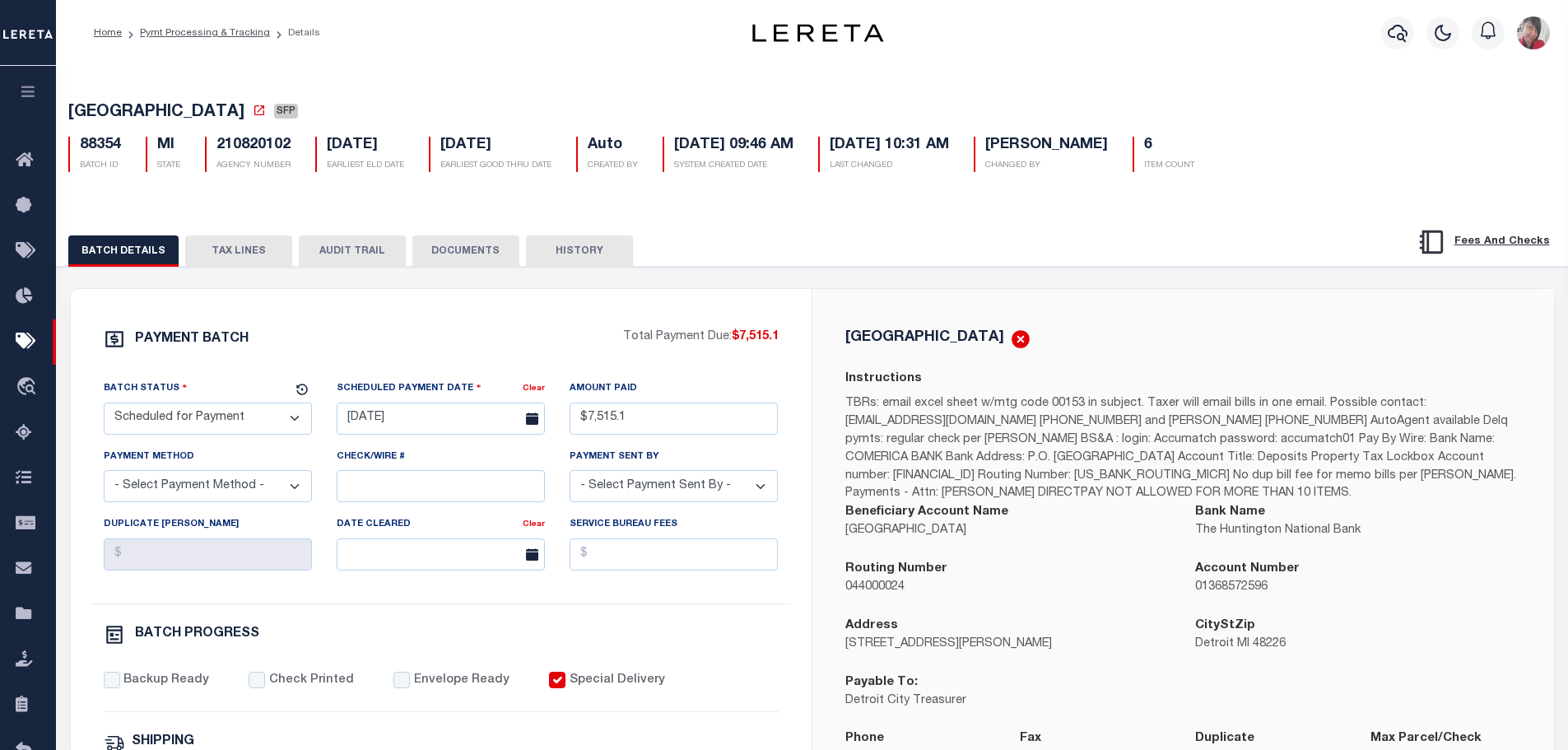
drag, startPoint x: 214, startPoint y: 251, endPoint x: 218, endPoint y: 268, distance: 17.5
click at [211, 248] on button "TAX LINES" at bounding box center [239, 251] width 107 height 31
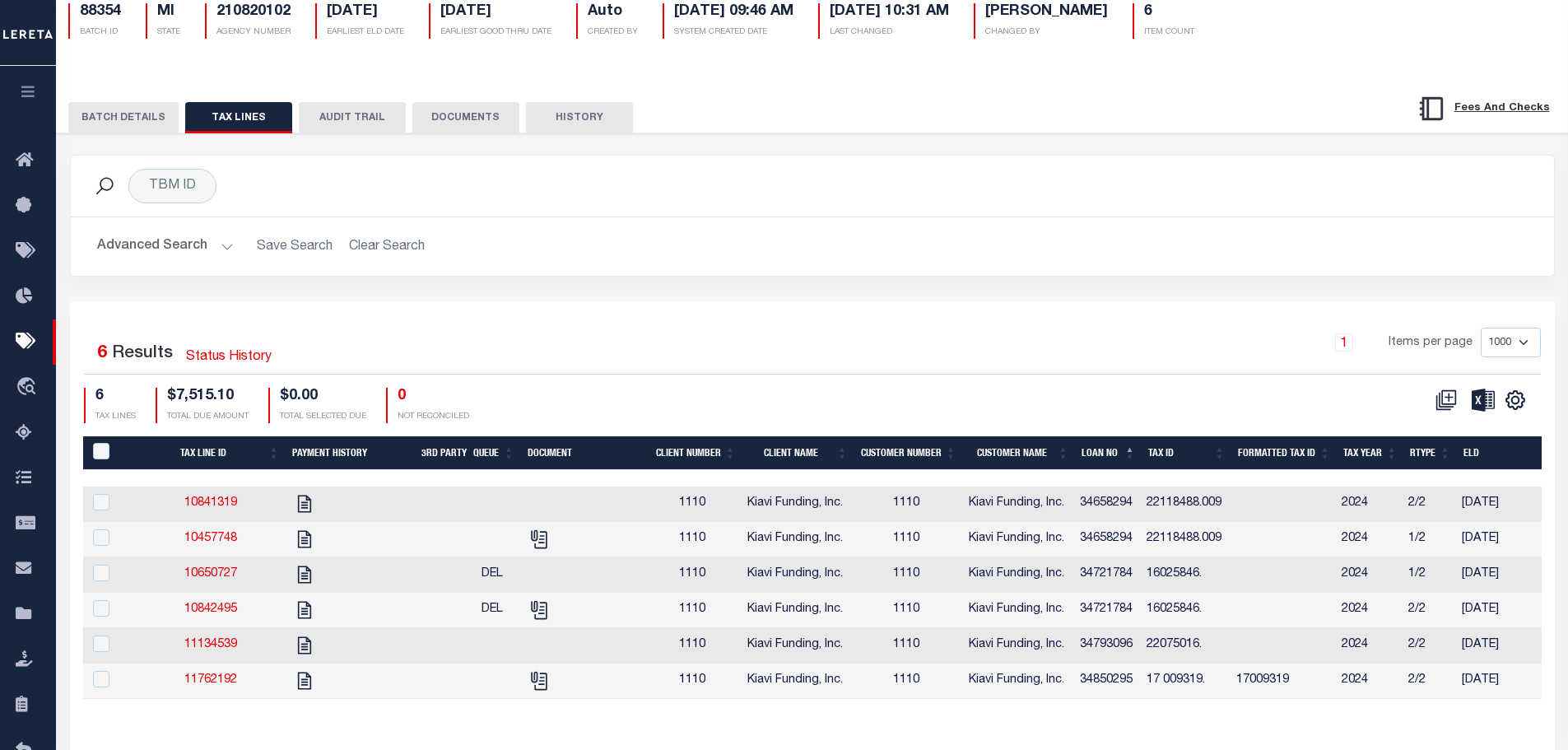
scroll to position [125, 0]
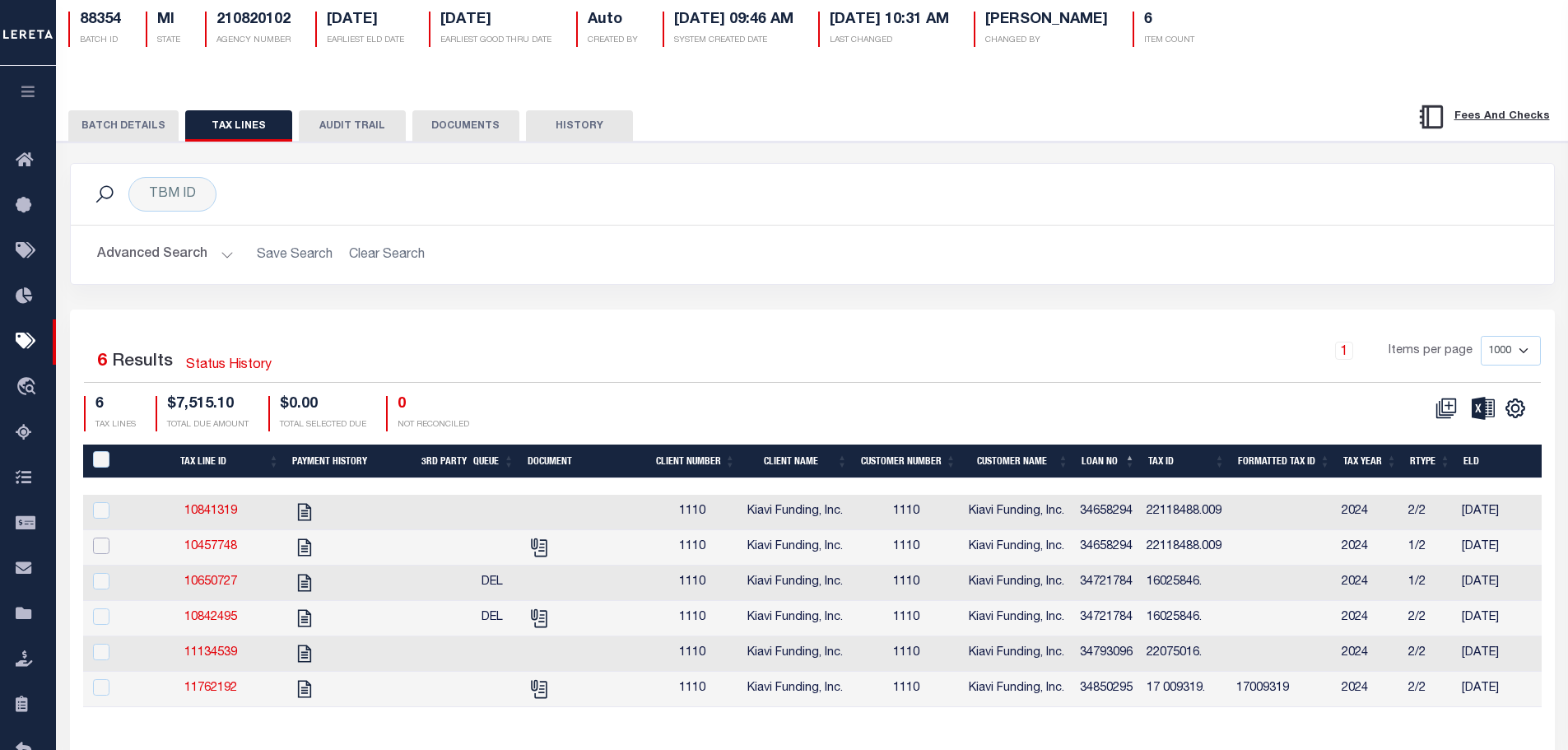
click at [103, 551] on input "checkbox" at bounding box center [101, 545] width 16 height 16
checkbox input "true"
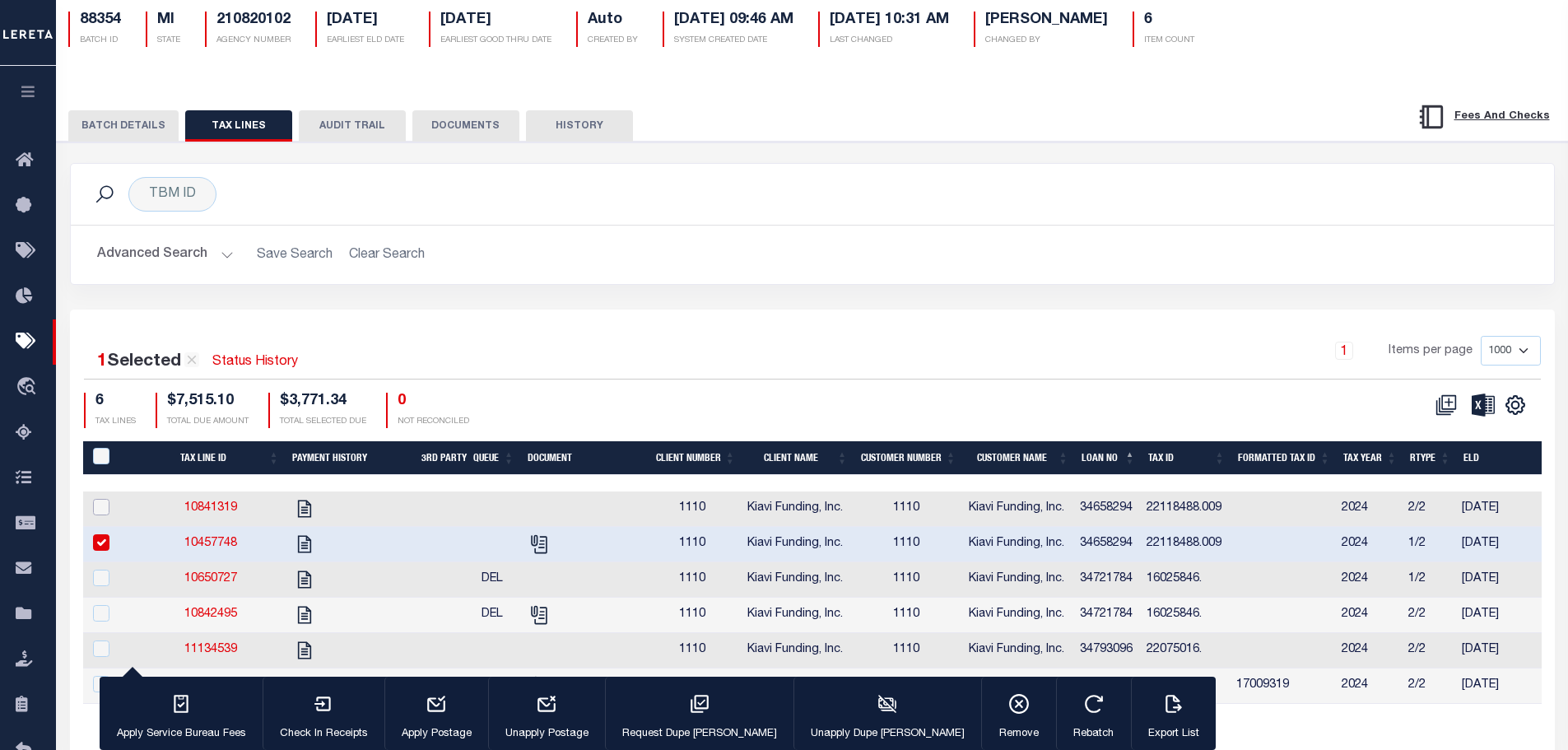
click at [103, 514] on input "checkbox" at bounding box center [101, 507] width 16 height 16
checkbox input "true"
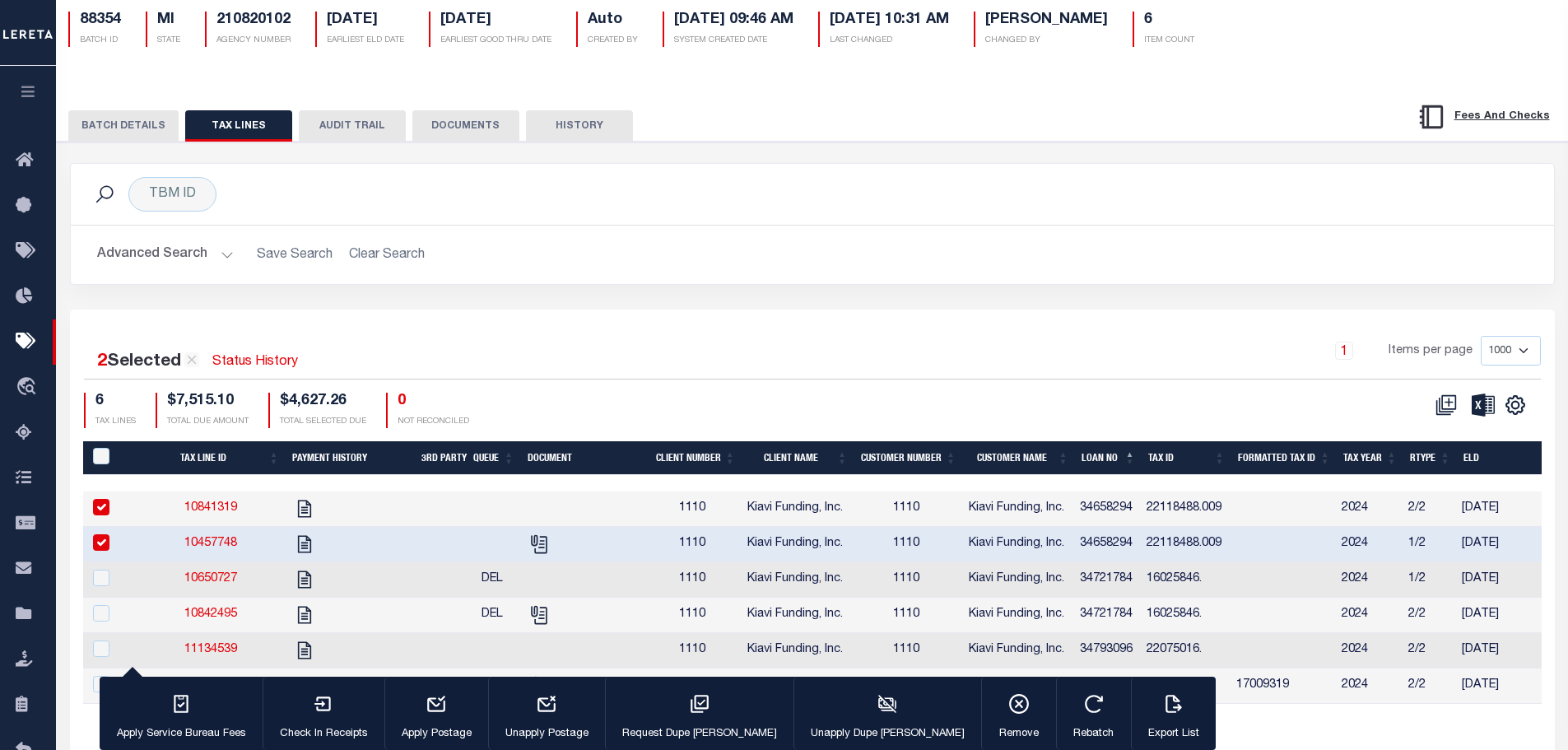
drag, startPoint x: 106, startPoint y: 545, endPoint x: 110, endPoint y: 526, distance: 19.4
click at [106, 540] on input "checkbox" at bounding box center [101, 542] width 16 height 16
checkbox input "false"
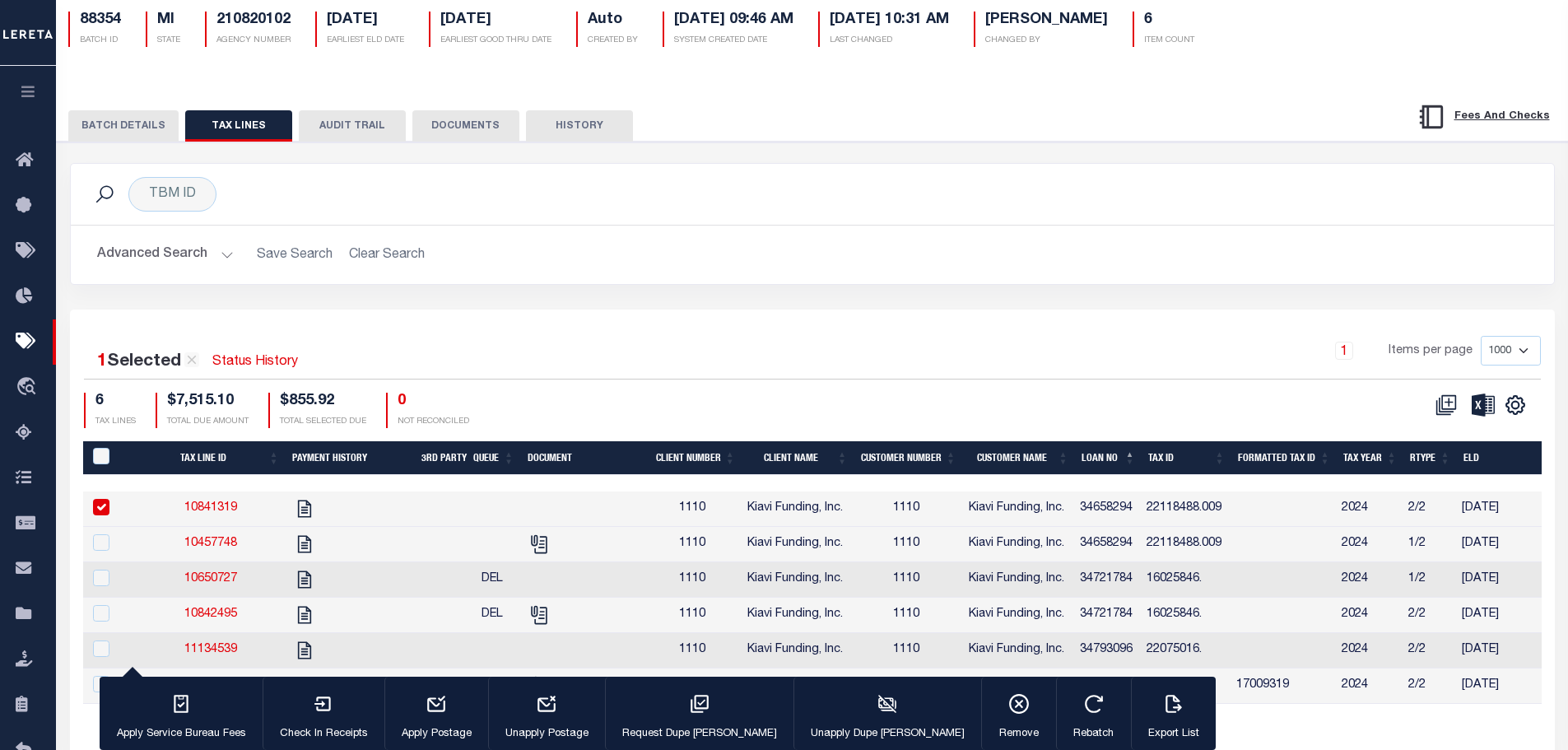
drag, startPoint x: 105, startPoint y: 507, endPoint x: 76, endPoint y: 559, distance: 59.5
click at [104, 507] on input "checkbox" at bounding box center [101, 507] width 16 height 16
checkbox input "false"
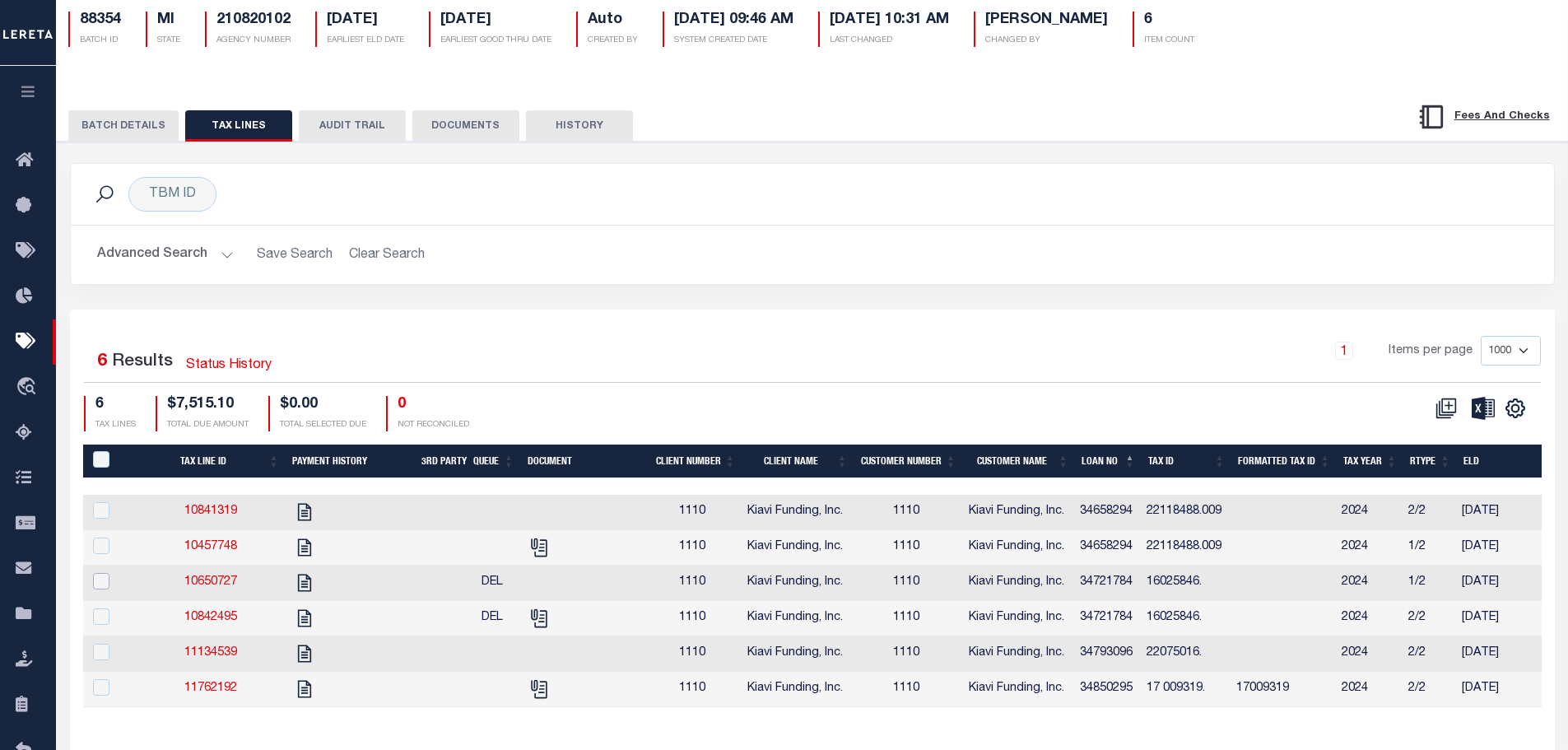
click at [100, 586] on input "checkbox" at bounding box center [101, 581] width 16 height 16
checkbox input "true"
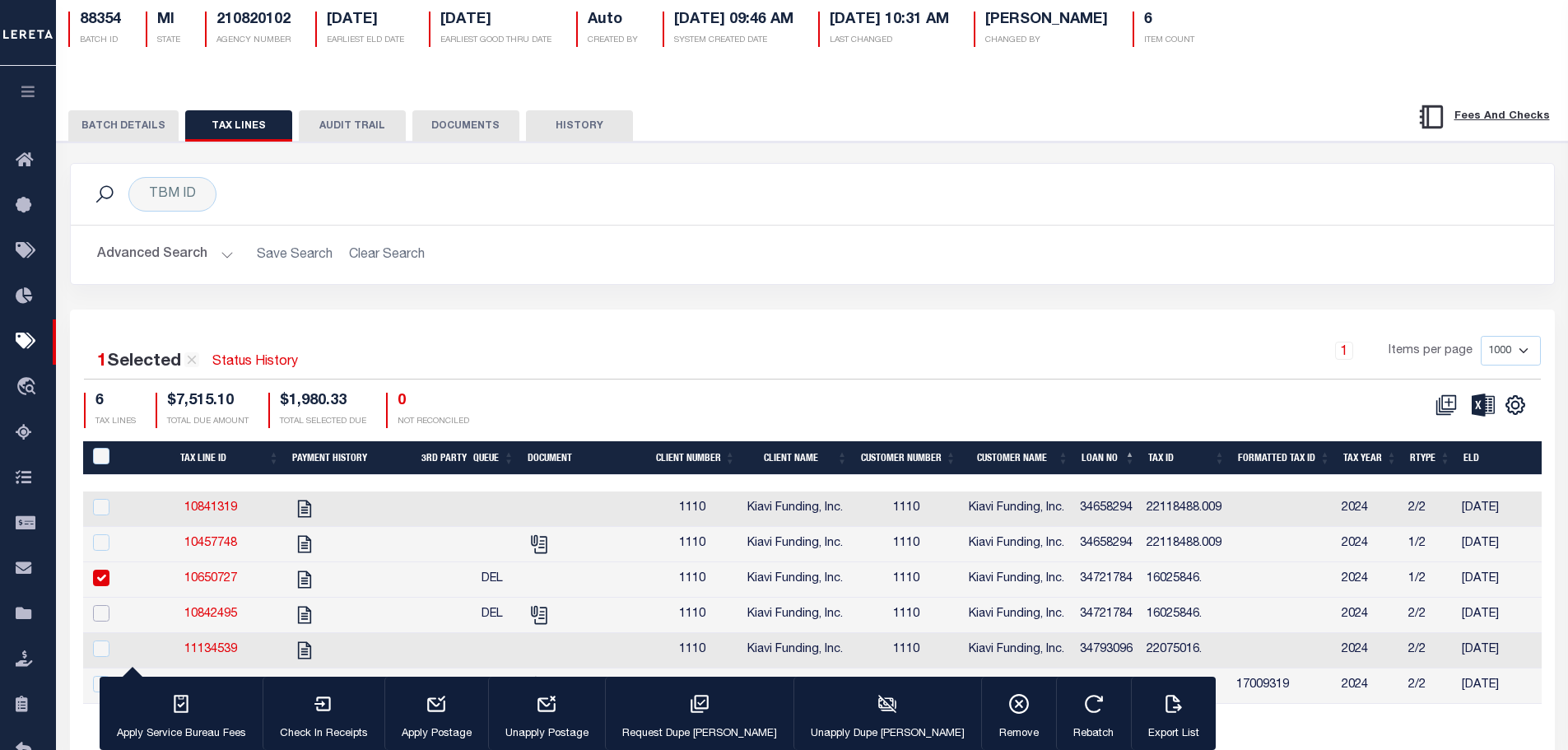
click at [100, 621] on input "checkbox" at bounding box center [101, 613] width 16 height 16
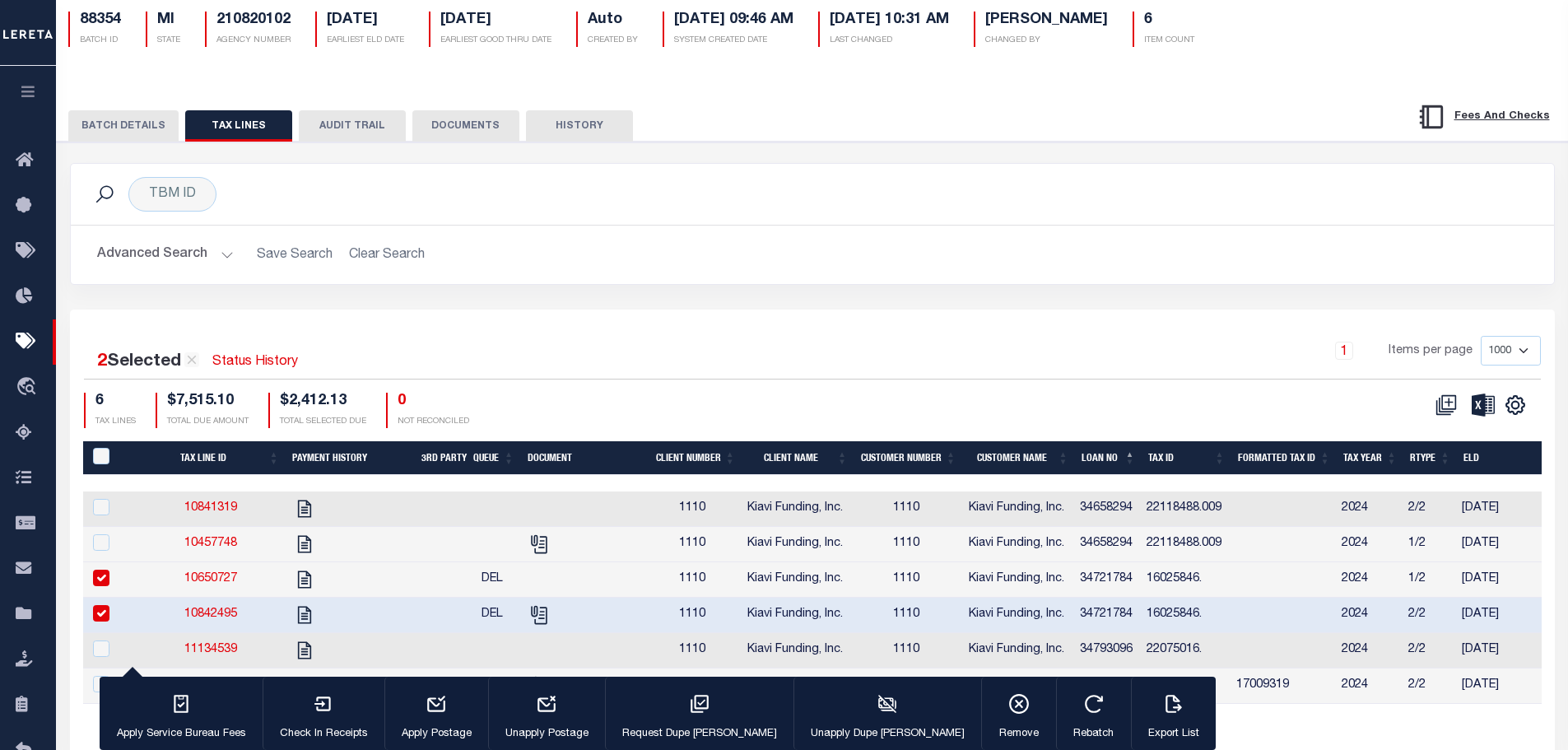
drag, startPoint x: 100, startPoint y: 619, endPoint x: 97, endPoint y: 610, distance: 9.5
click at [98, 618] on input "checkbox" at bounding box center [101, 613] width 16 height 16
checkbox input "false"
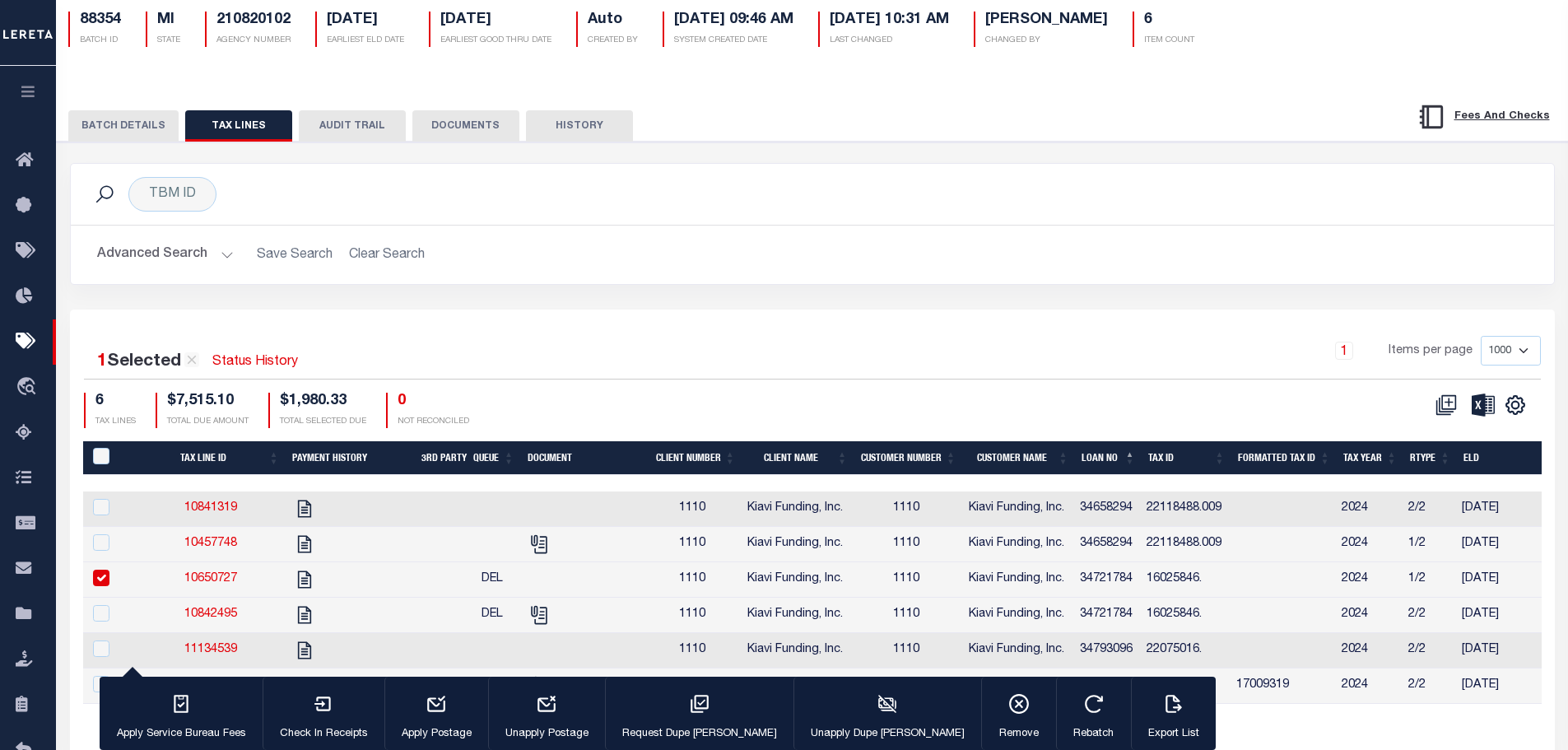
click at [96, 584] on input "checkbox" at bounding box center [101, 578] width 16 height 16
checkbox input "false"
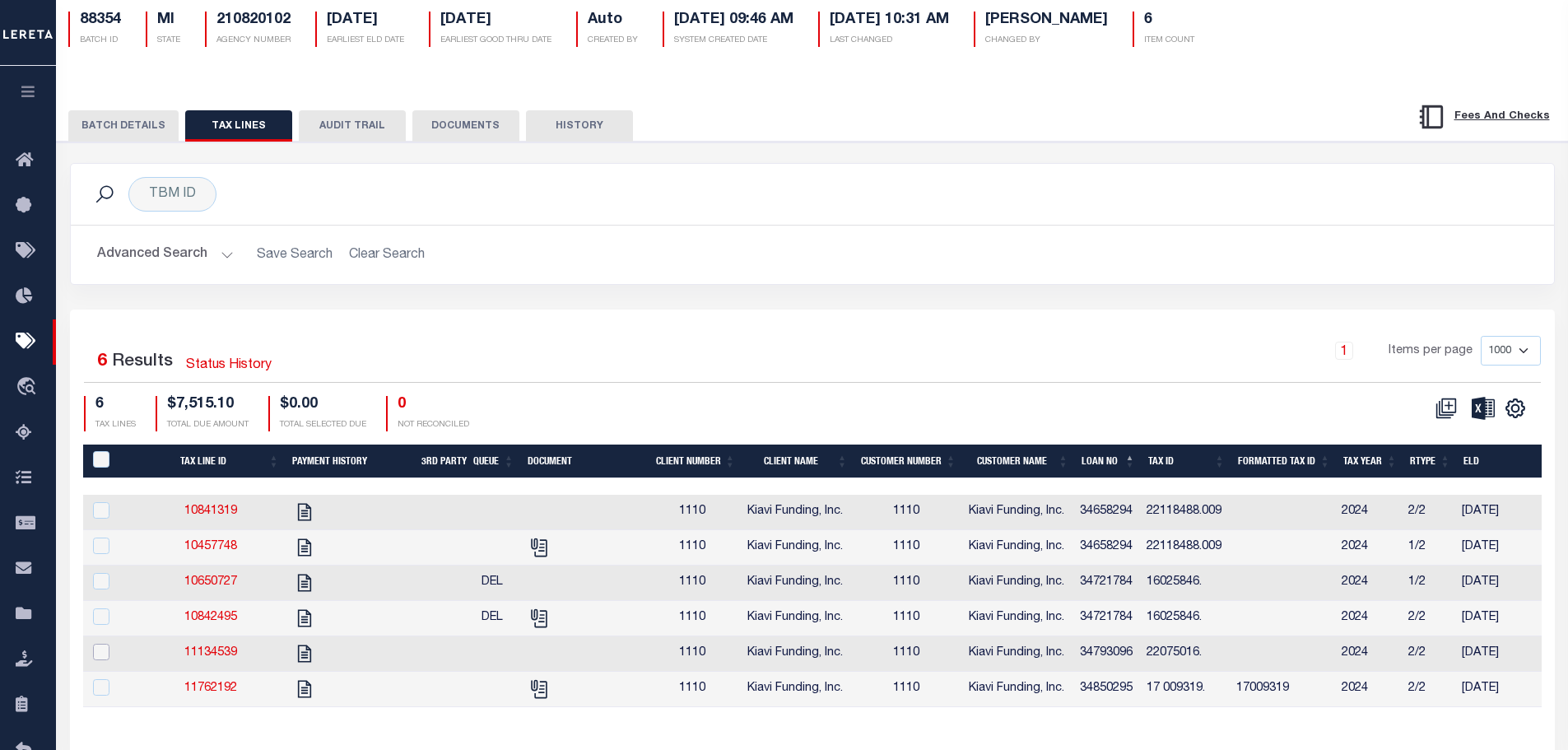
click at [100, 655] on input "checkbox" at bounding box center [101, 652] width 16 height 16
checkbox input "true"
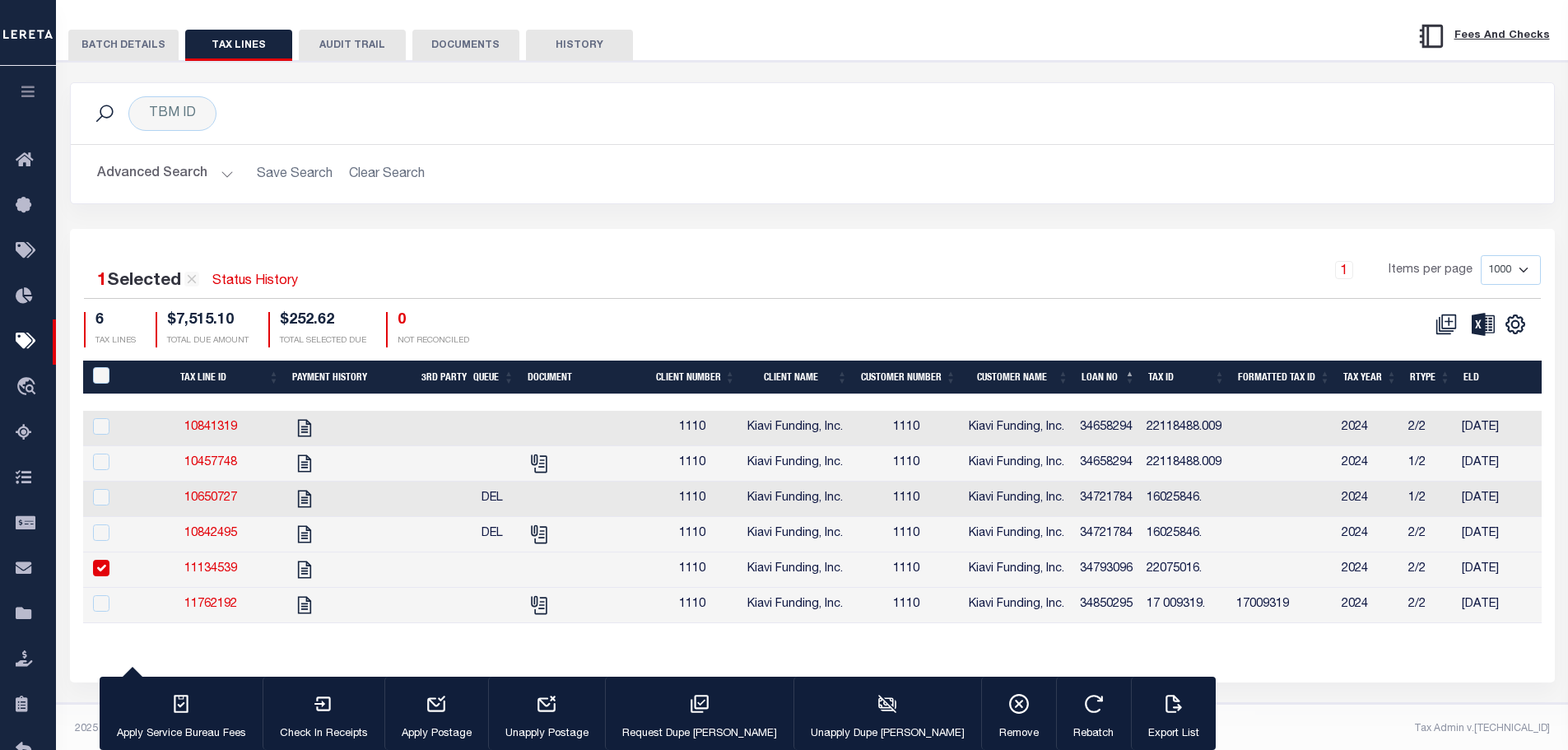
scroll to position [229, 0]
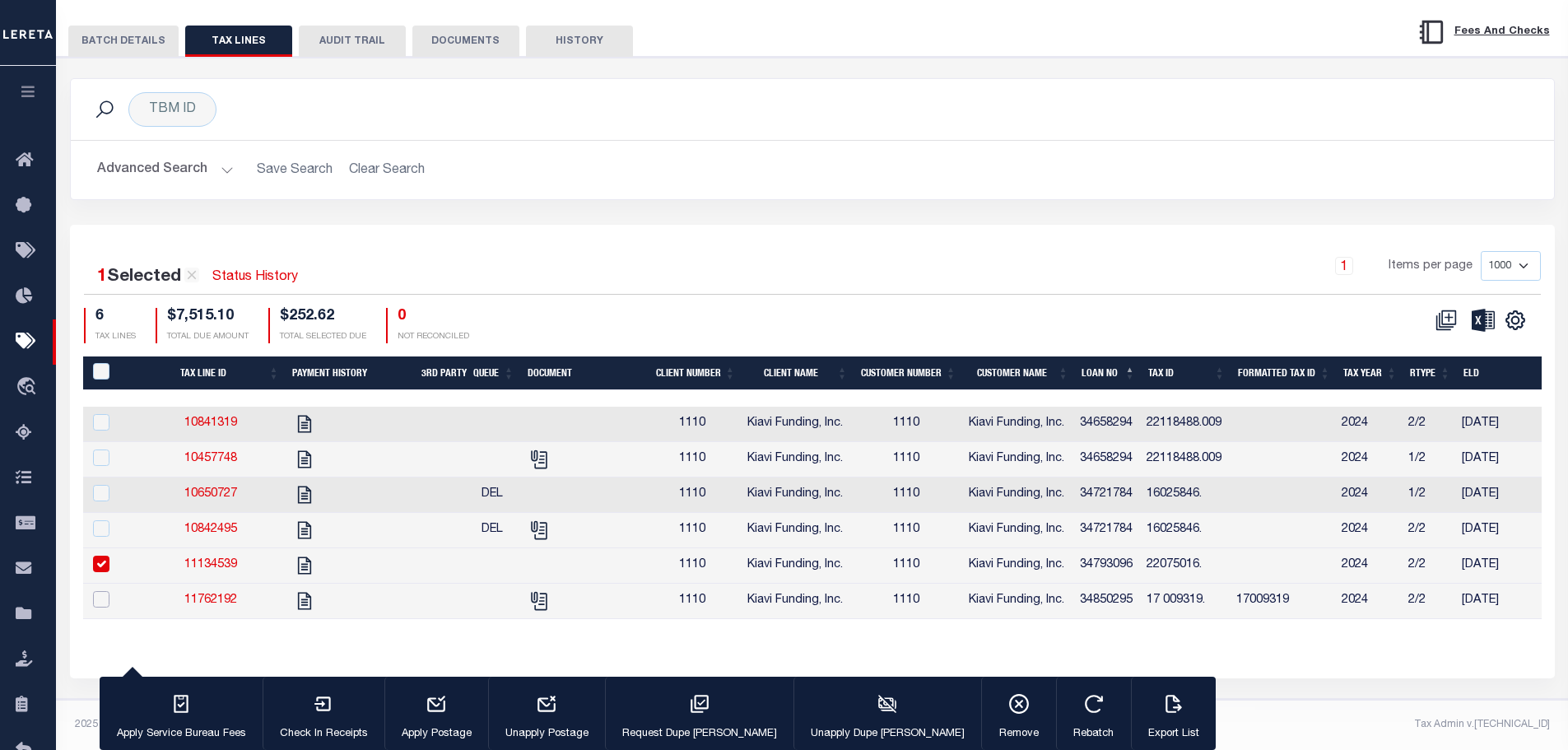
drag, startPoint x: 98, startPoint y: 588, endPoint x: 101, endPoint y: 579, distance: 9.5
click at [98, 591] on input "checkbox" at bounding box center [101, 599] width 16 height 16
checkbox input "true"
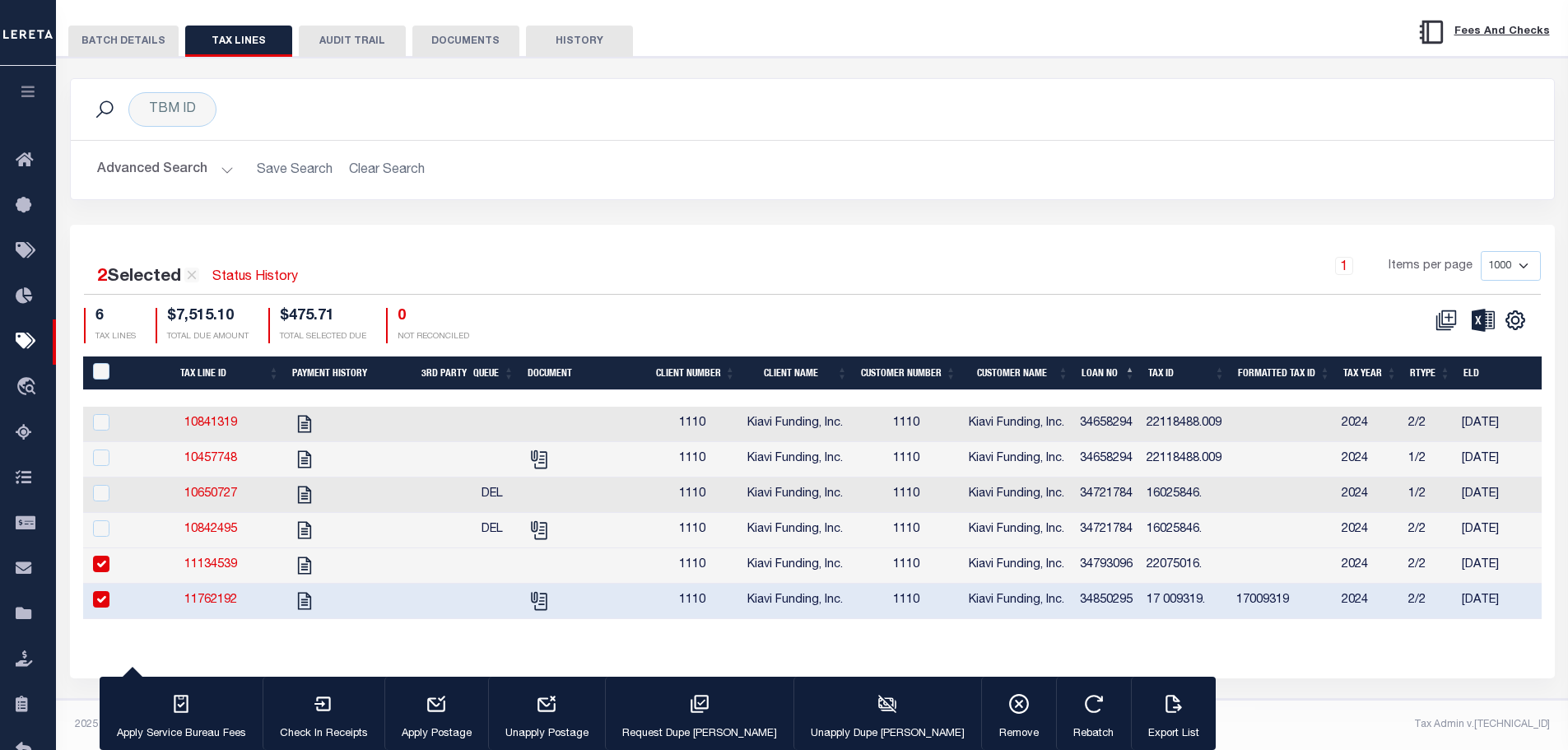
click at [100, 555] on input "checkbox" at bounding box center [101, 563] width 16 height 16
checkbox input "false"
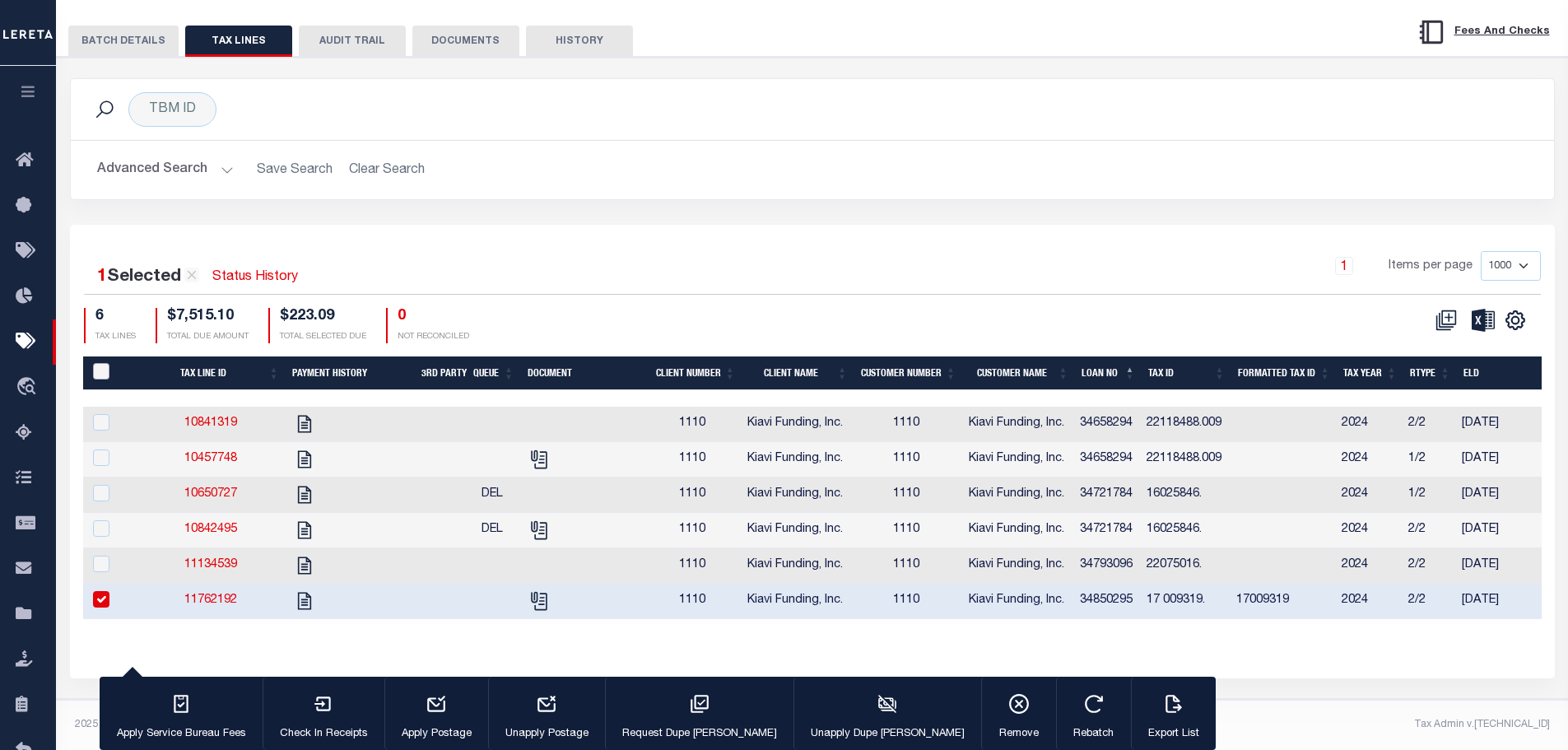
click at [100, 363] on input "PayeePaymentBatchId" at bounding box center [101, 371] width 16 height 16
checkbox input "true"
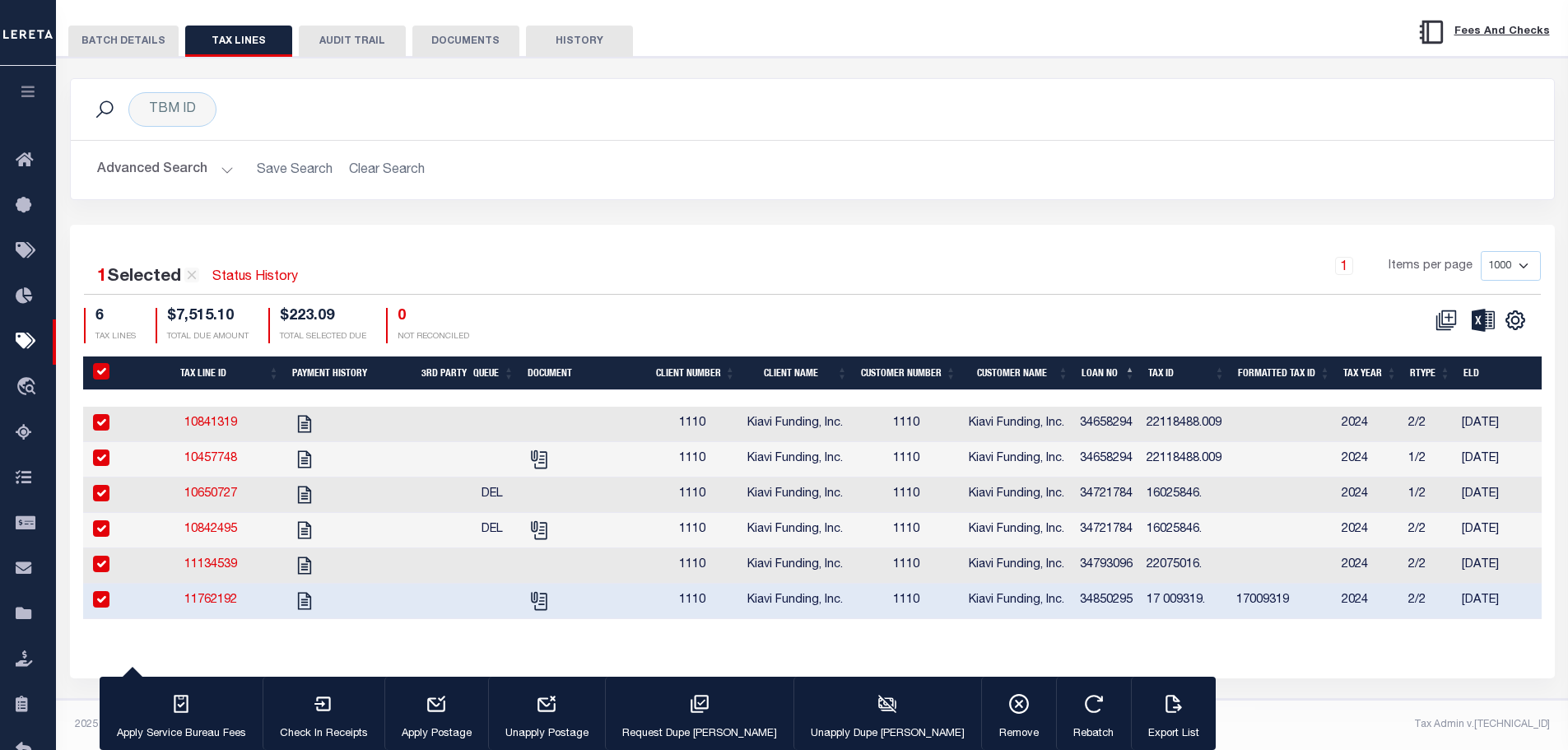
checkbox input "true"
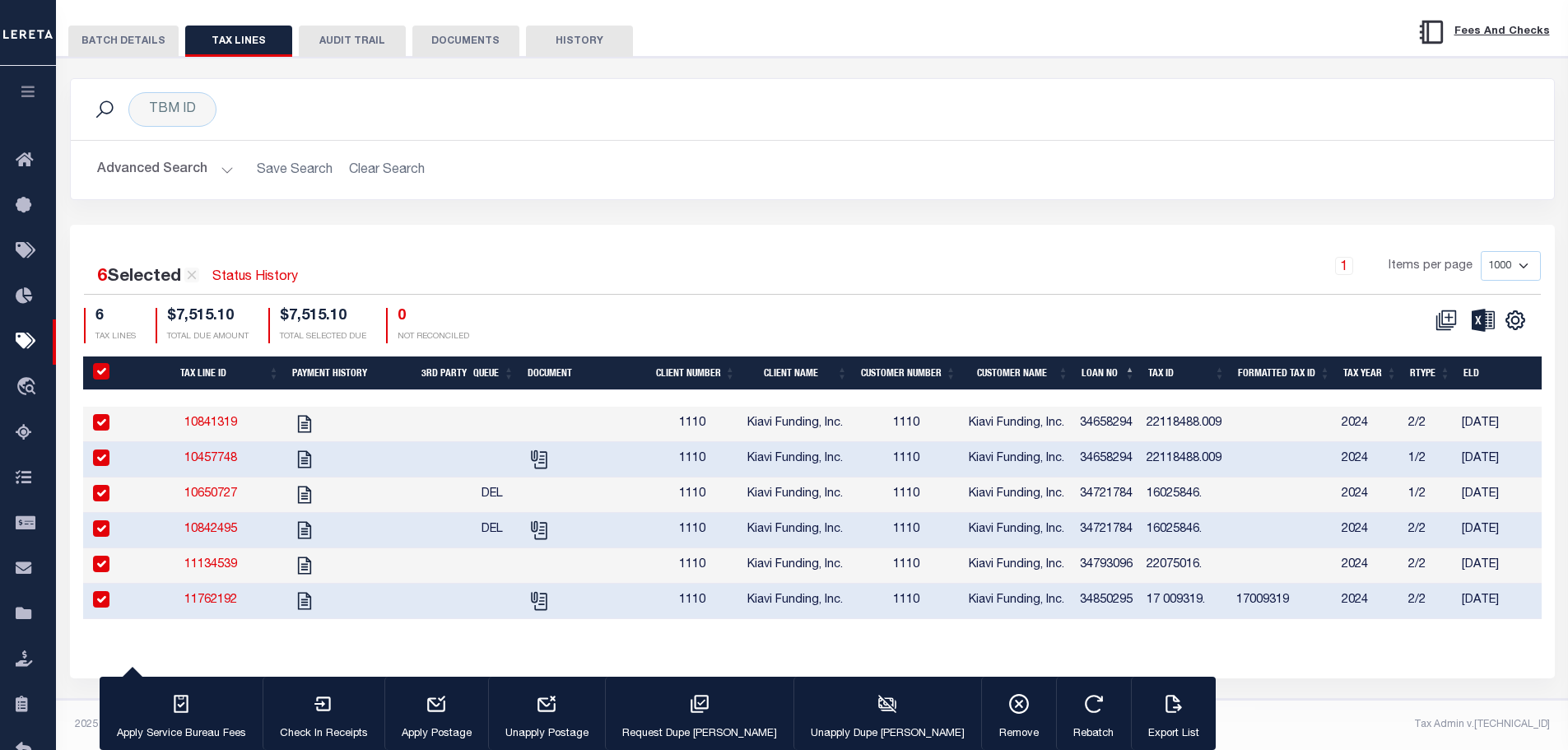
click at [100, 363] on input "PayeePaymentBatchId" at bounding box center [101, 371] width 16 height 16
checkbox input "false"
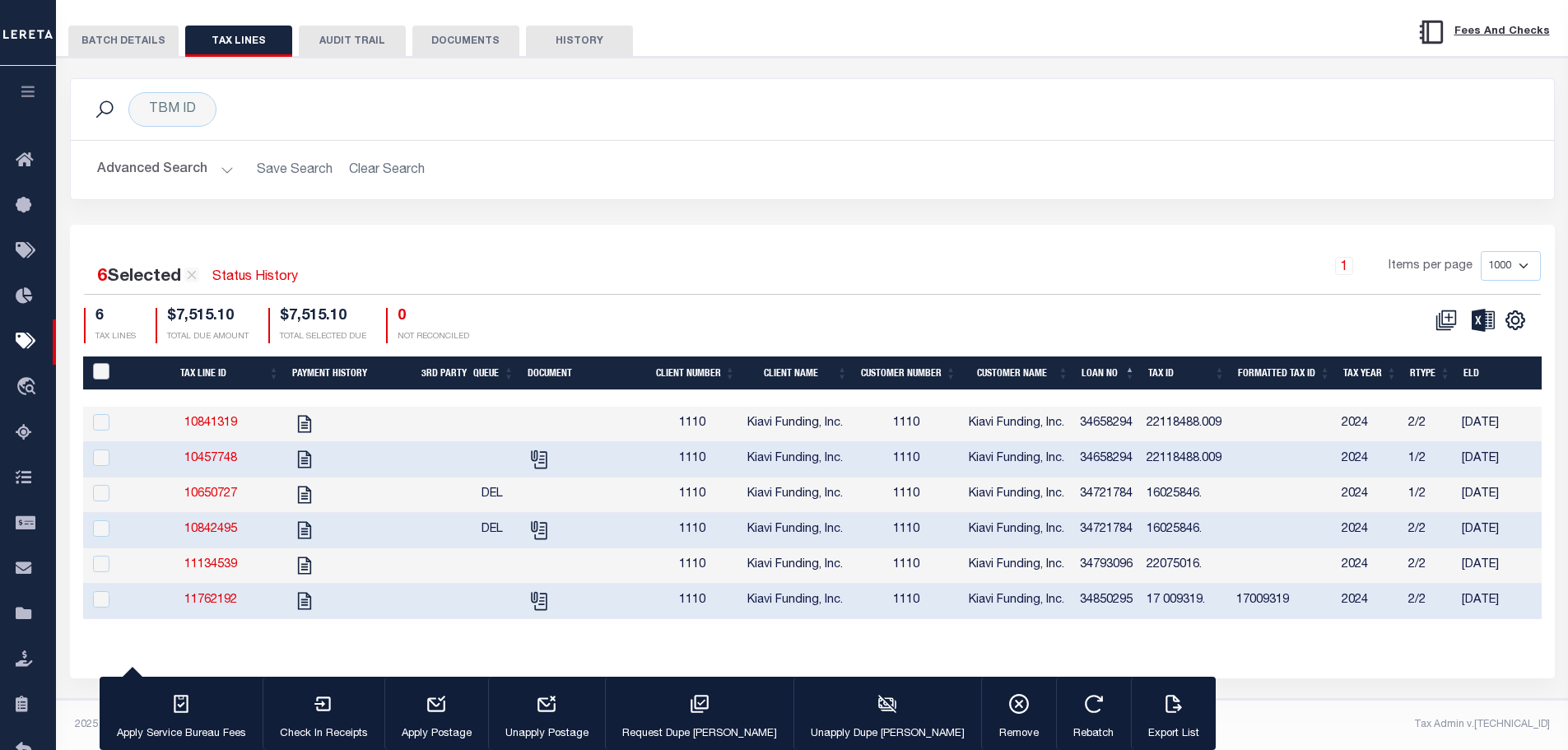
checkbox input "false"
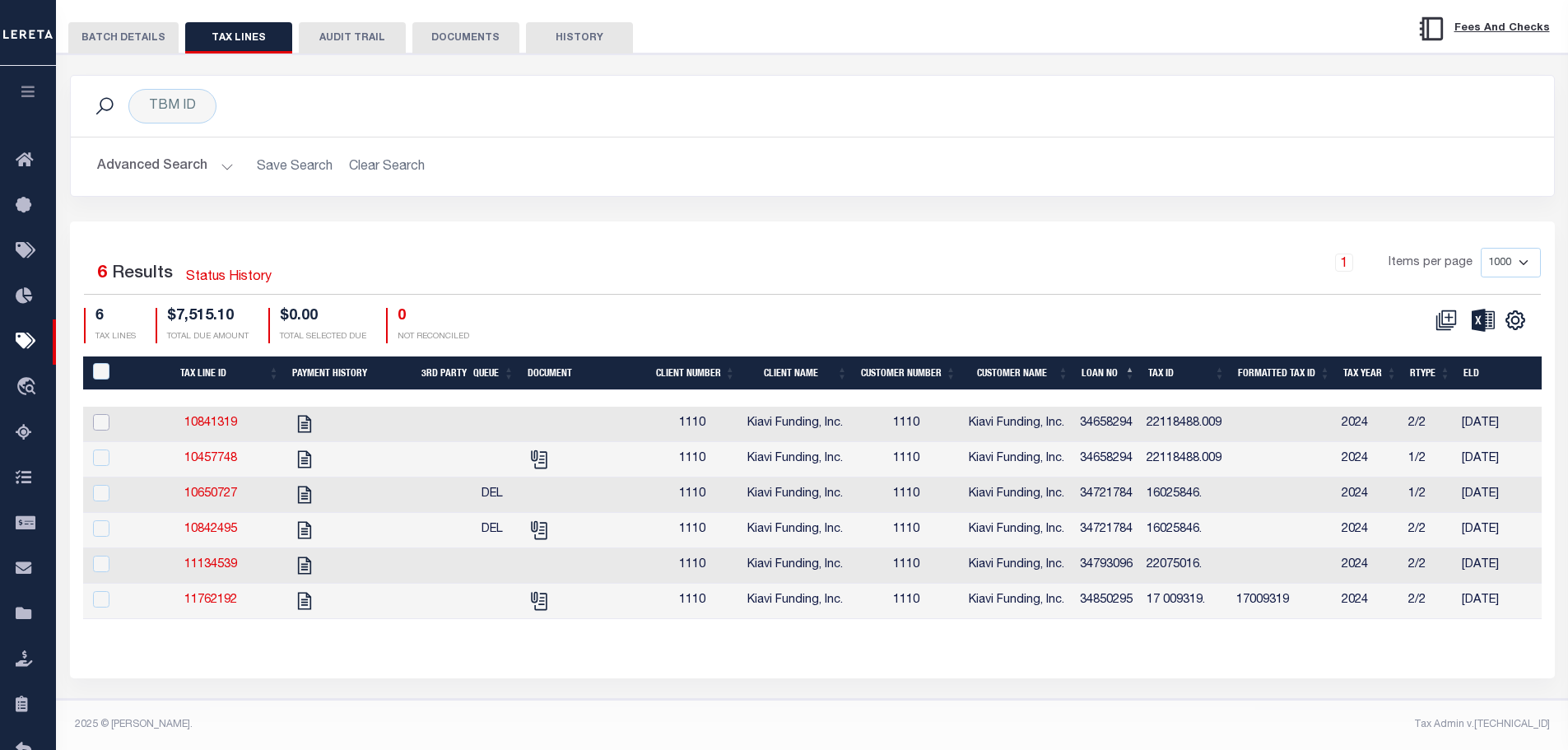
drag, startPoint x: 103, startPoint y: 403, endPoint x: 99, endPoint y: 416, distance: 13.6
click at [103, 414] on input "checkbox" at bounding box center [101, 422] width 16 height 16
checkbox input "true"
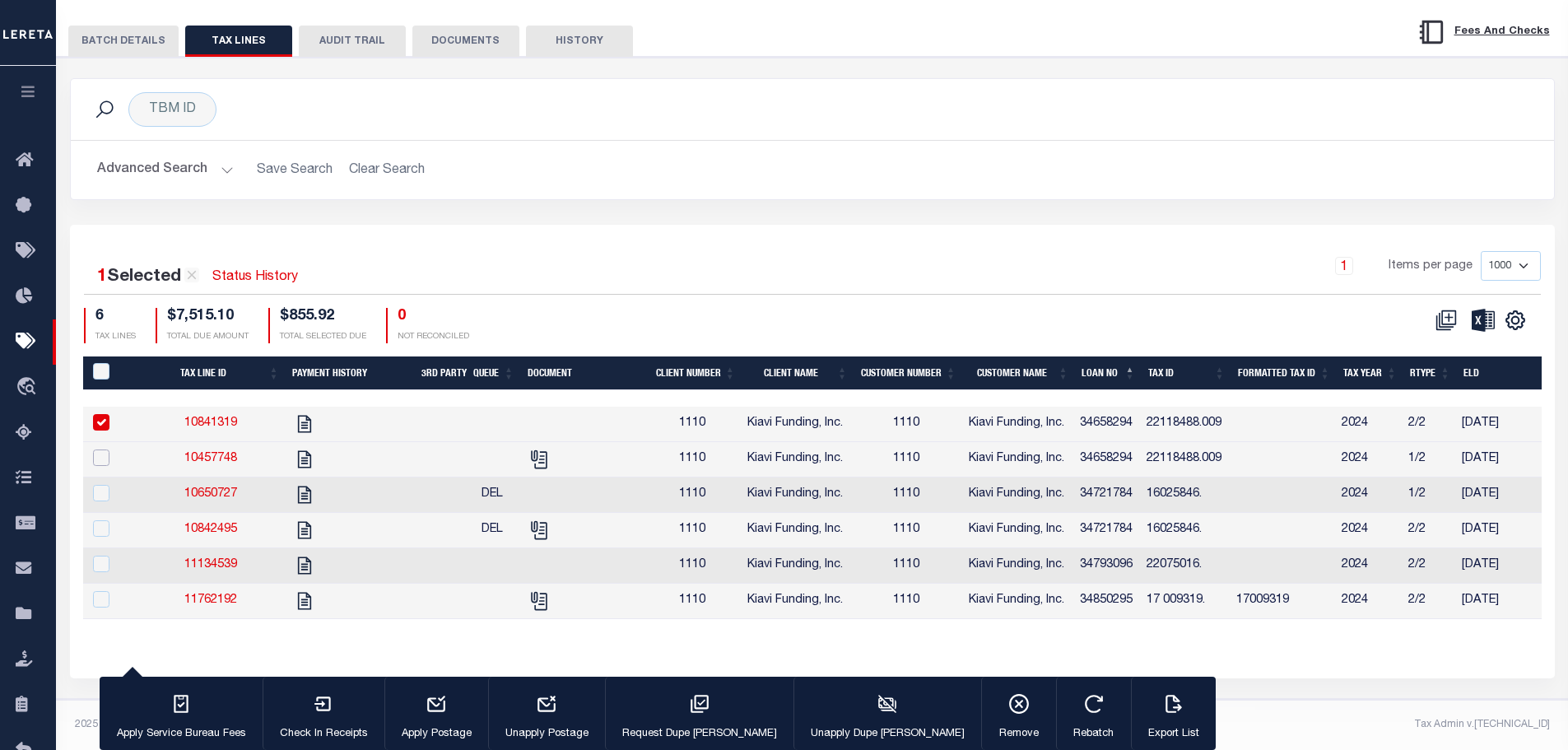
click at [94, 449] on input "checkbox" at bounding box center [101, 457] width 16 height 16
checkbox input "true"
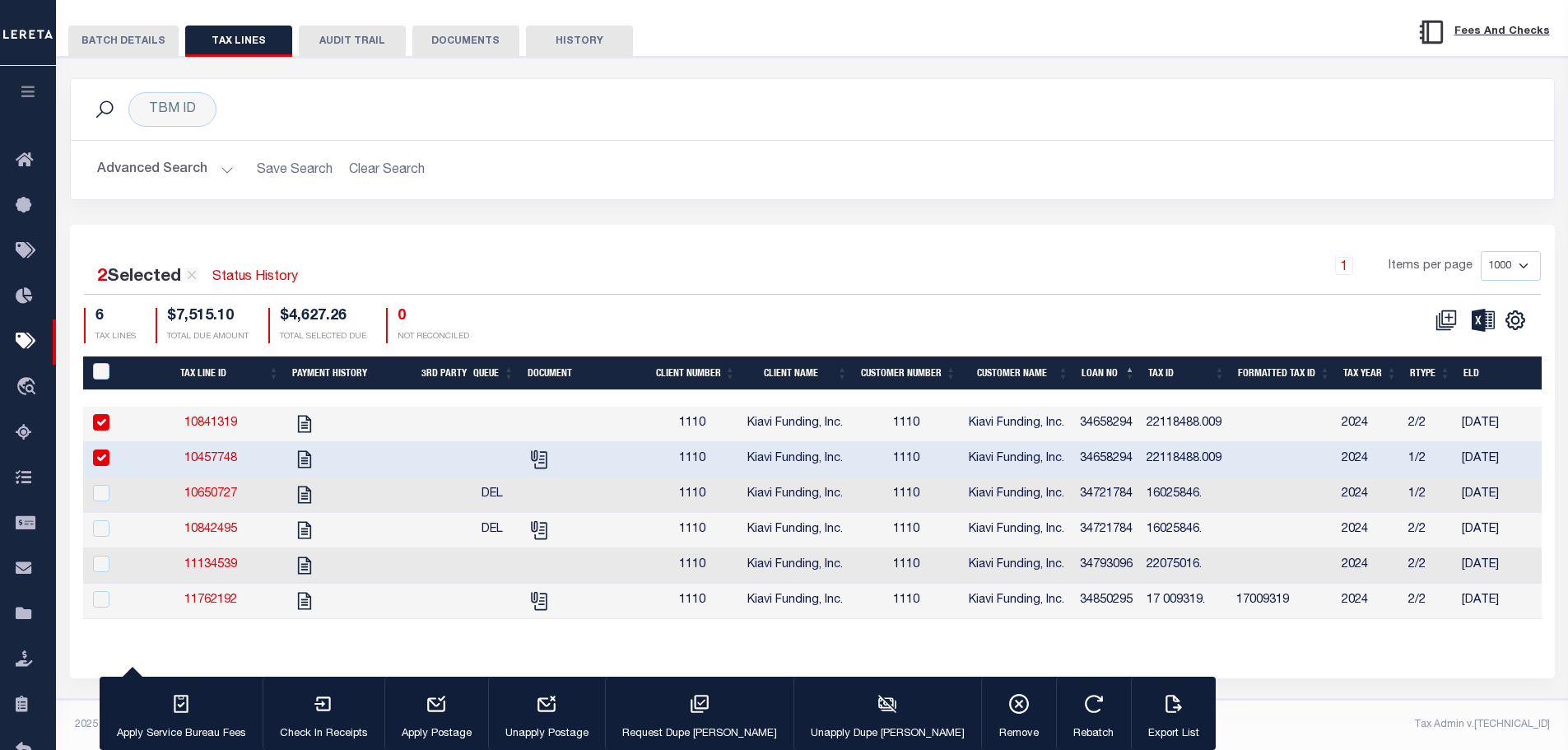
click at [100, 414] on input "checkbox" at bounding box center [101, 422] width 16 height 16
checkbox input "false"
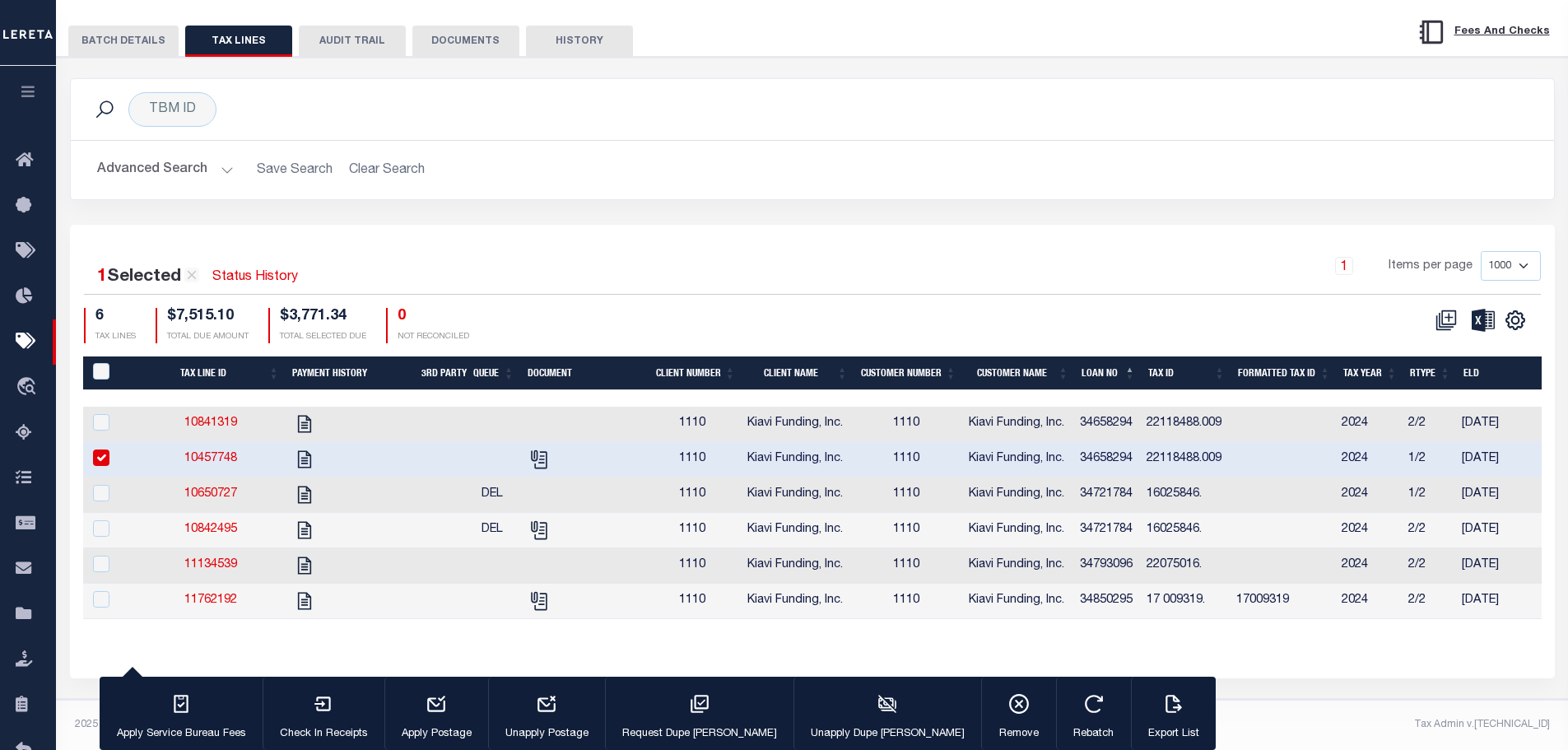
click at [103, 449] on input "checkbox" at bounding box center [101, 457] width 16 height 16
checkbox input "false"
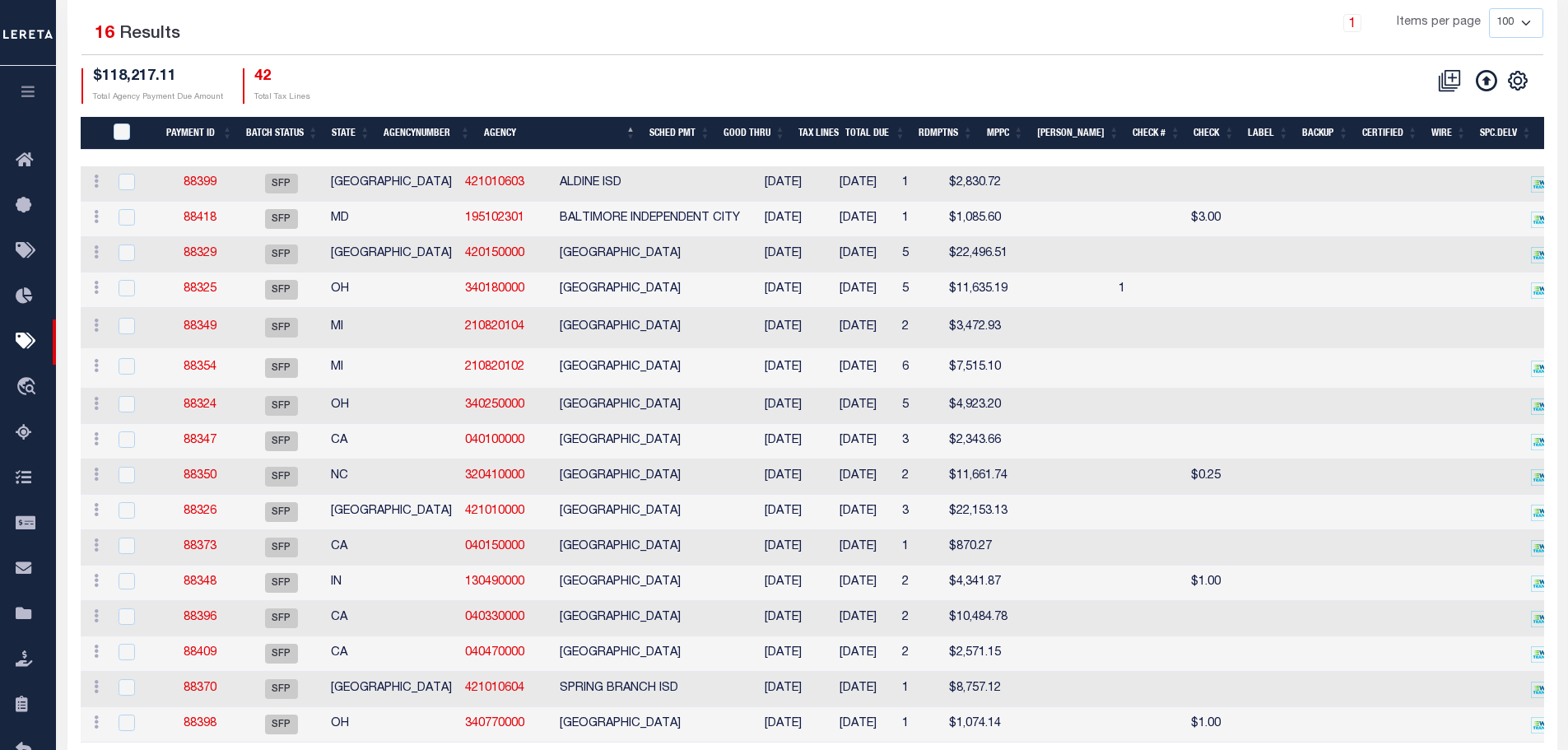
scroll to position [327, 0]
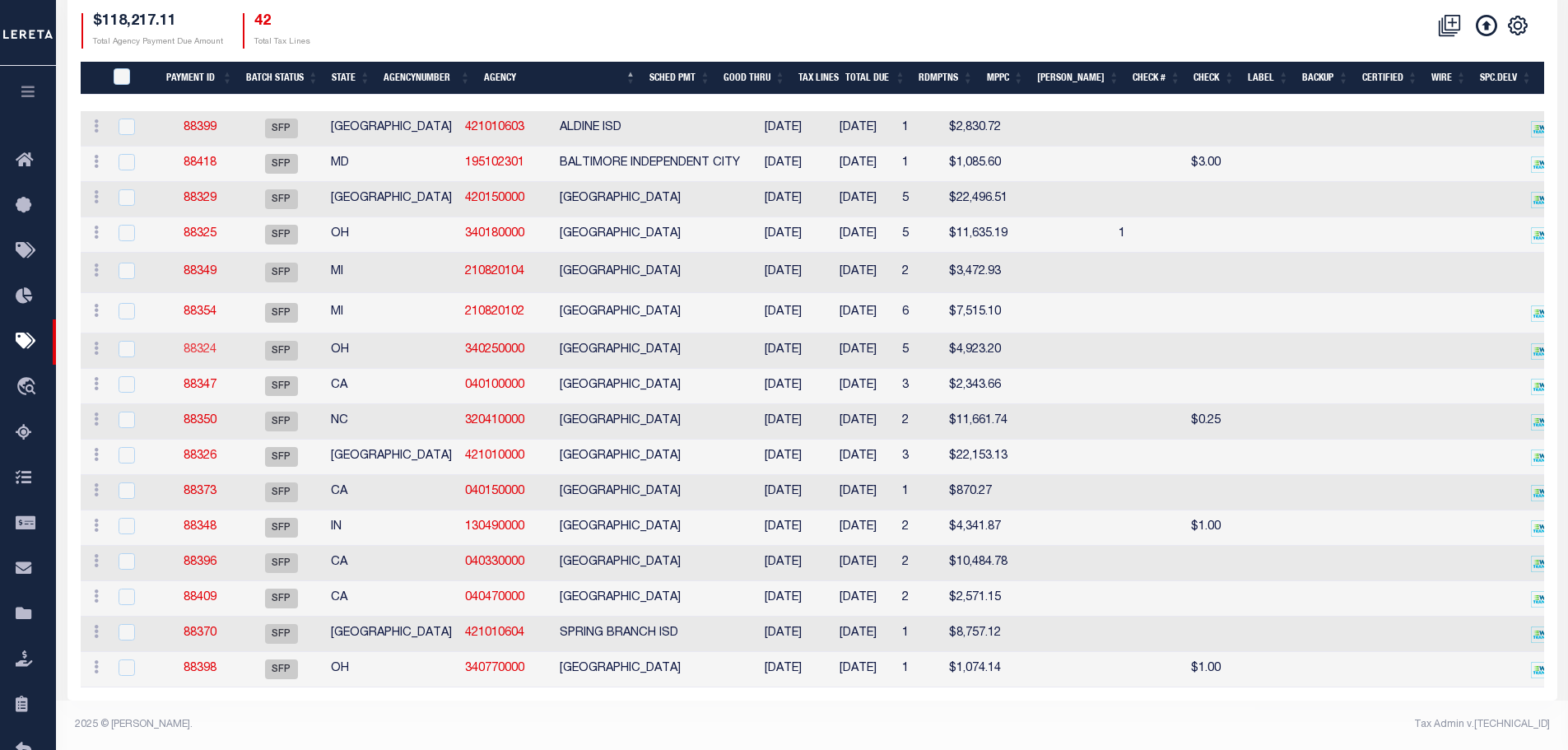
click at [191, 344] on link "88324" at bounding box center [200, 349] width 33 height 11
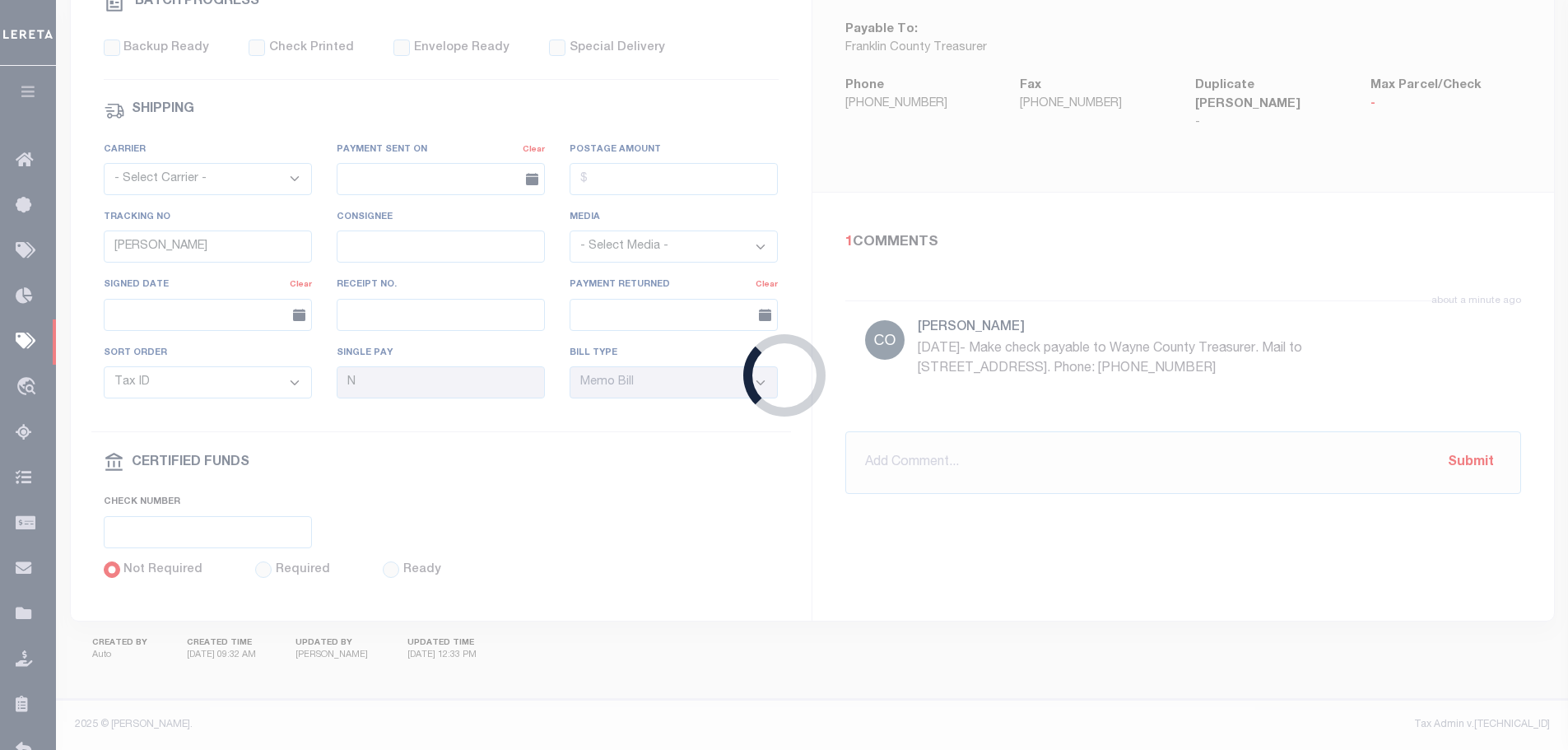
type input "[DATE]"
select select
checkbox input "false"
select select
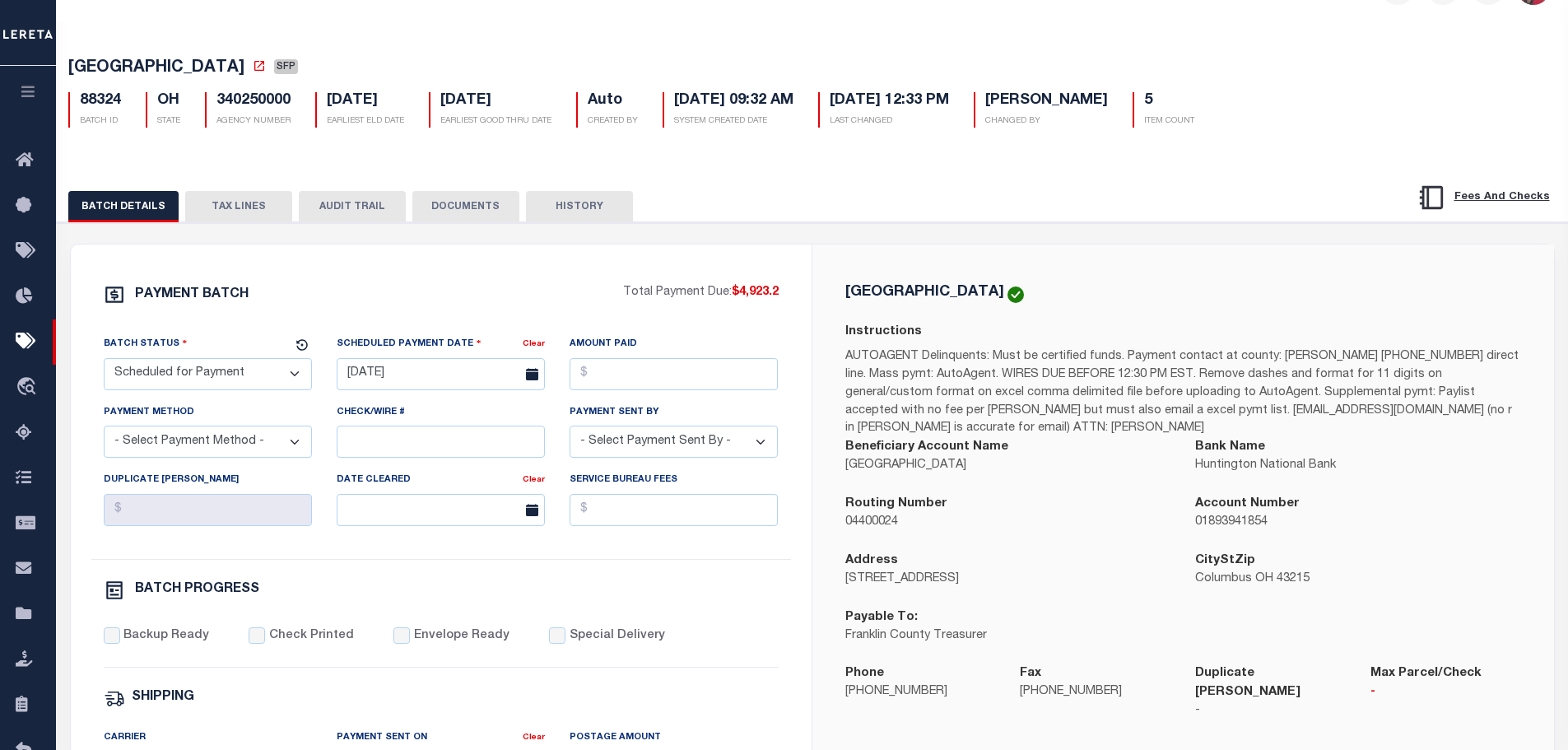
scroll to position [82, 0]
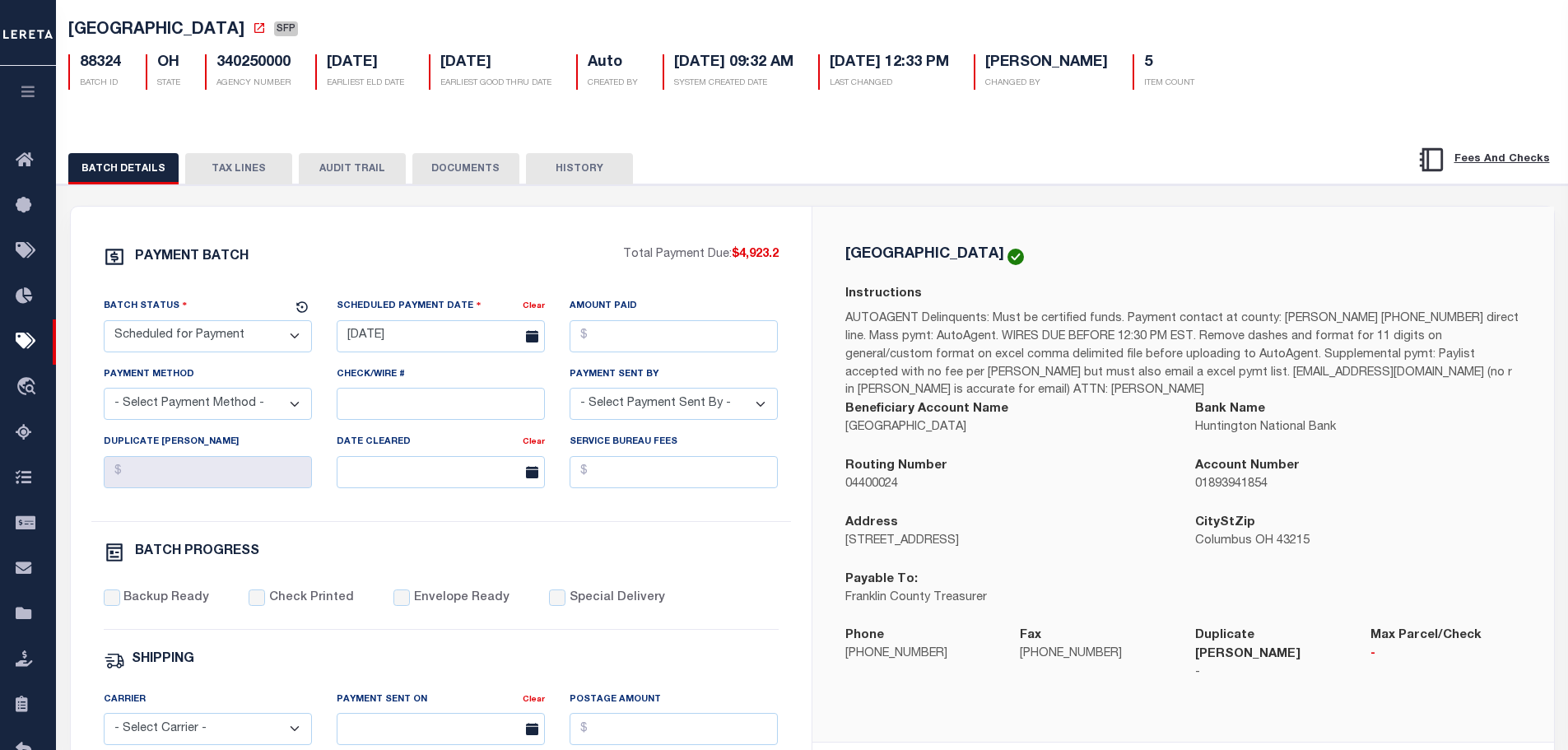
click at [264, 160] on button "TAX LINES" at bounding box center [239, 169] width 107 height 31
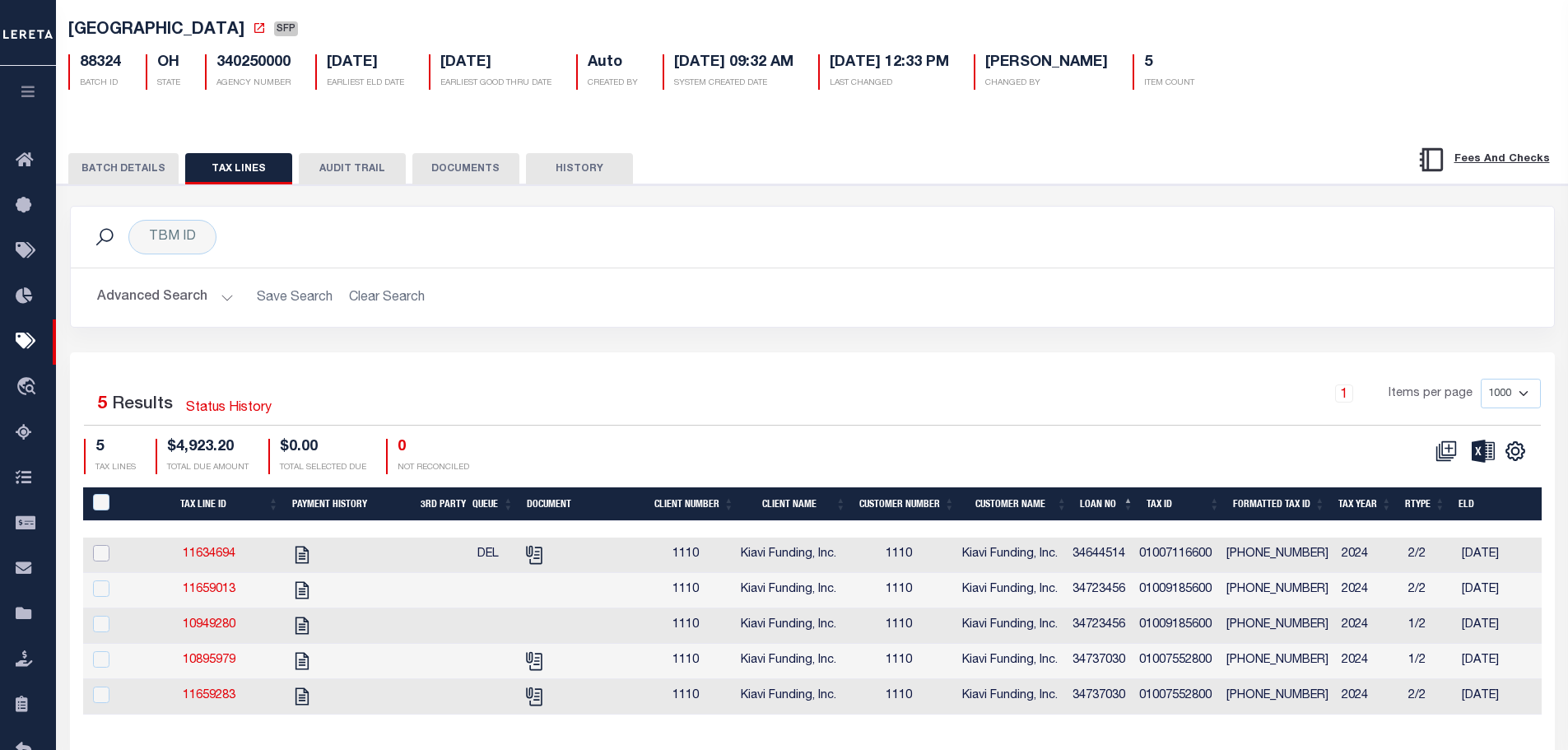
click at [100, 557] on input "checkbox" at bounding box center [101, 553] width 16 height 16
checkbox input "true"
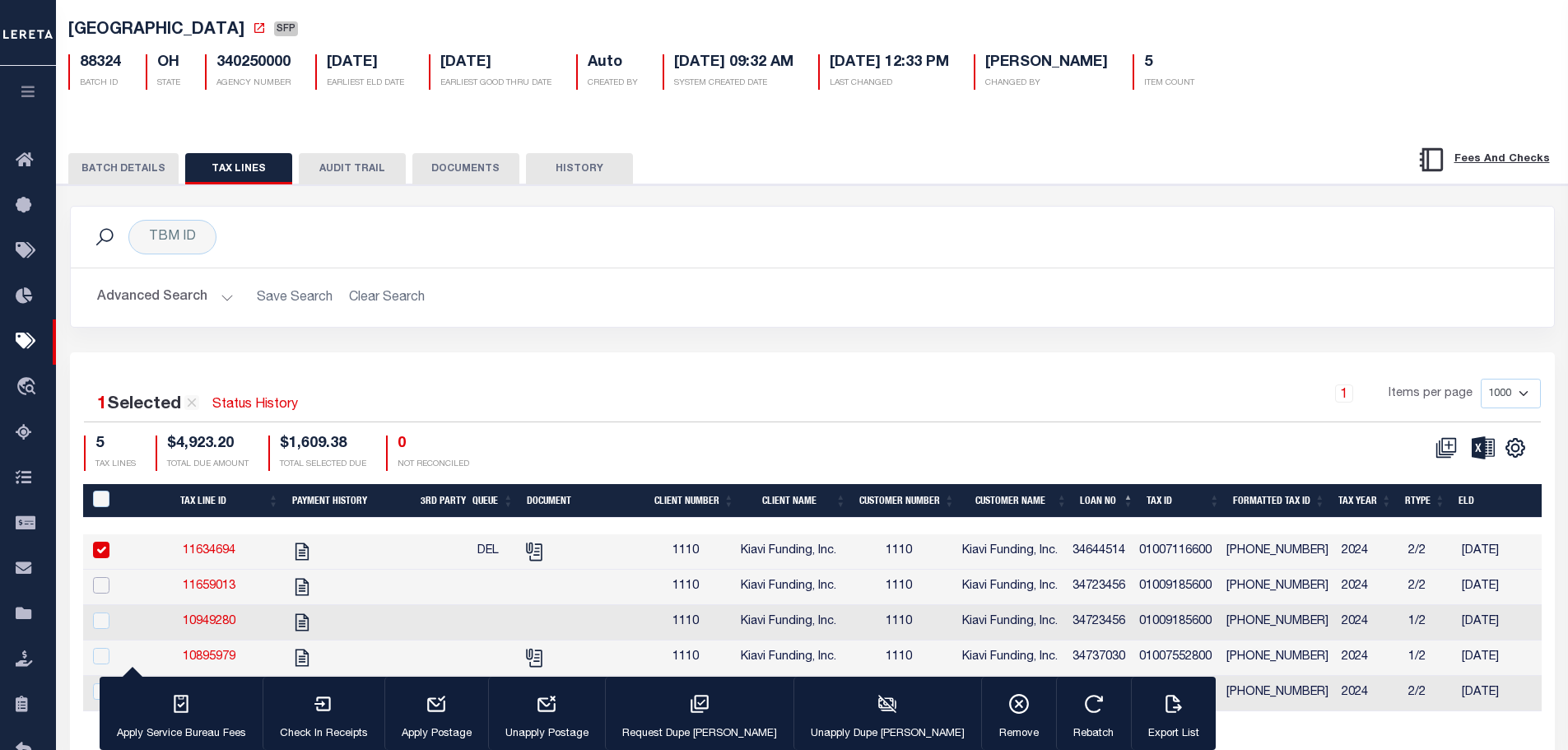
click at [95, 588] on input "checkbox" at bounding box center [101, 584] width 16 height 16
checkbox input "true"
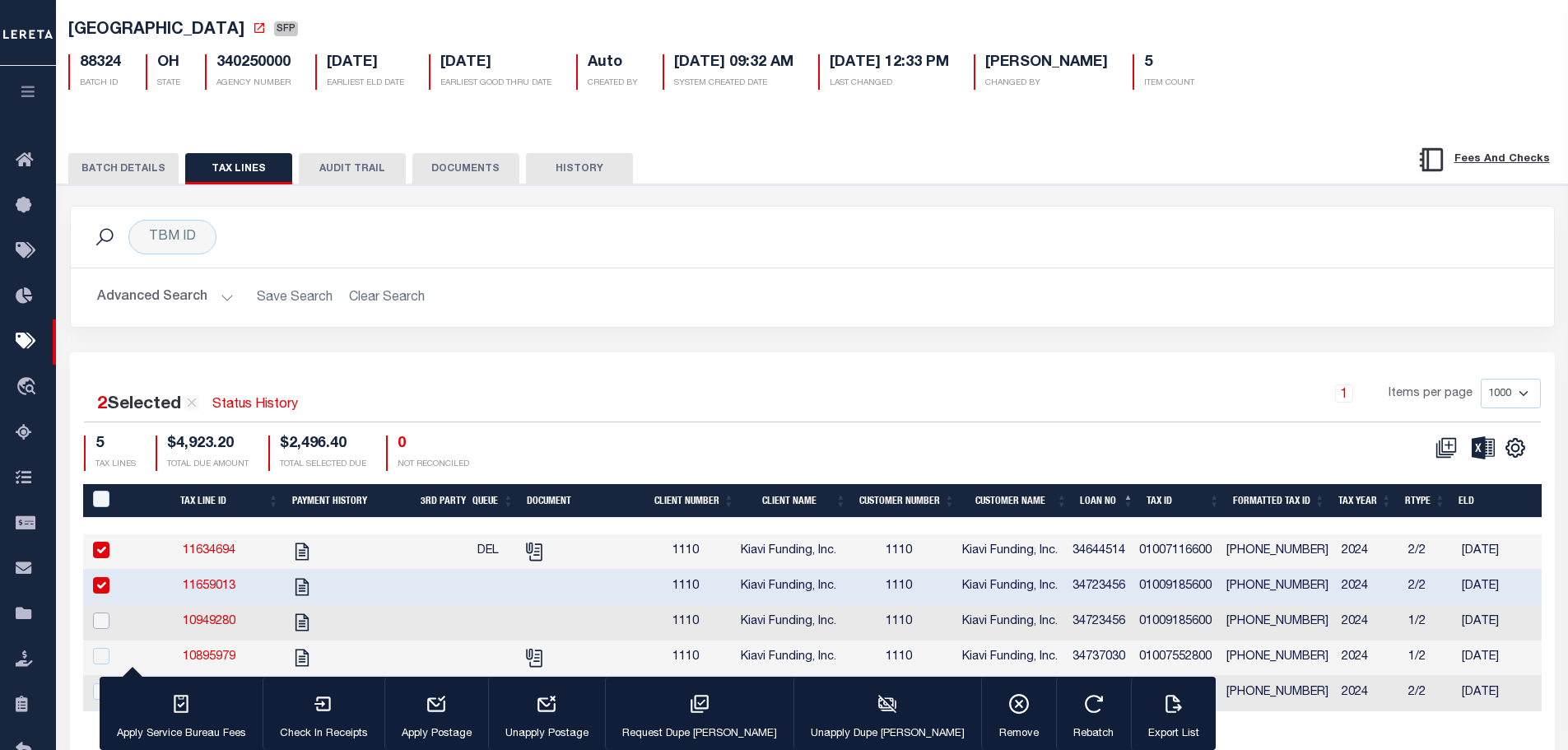
click at [103, 624] on input "checkbox" at bounding box center [101, 620] width 16 height 16
checkbox input "true"
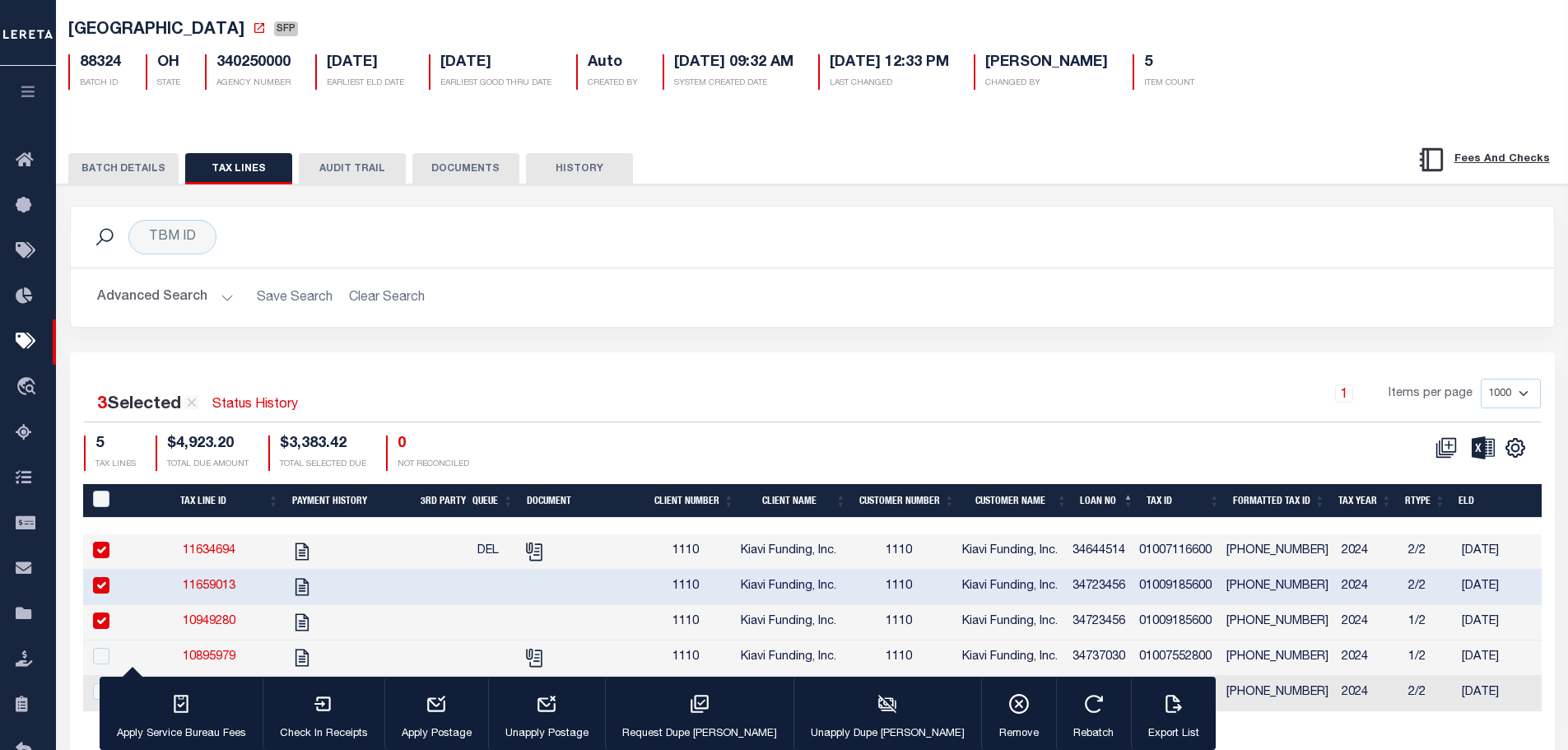
click at [97, 555] on input "checkbox" at bounding box center [101, 549] width 16 height 16
checkbox input "false"
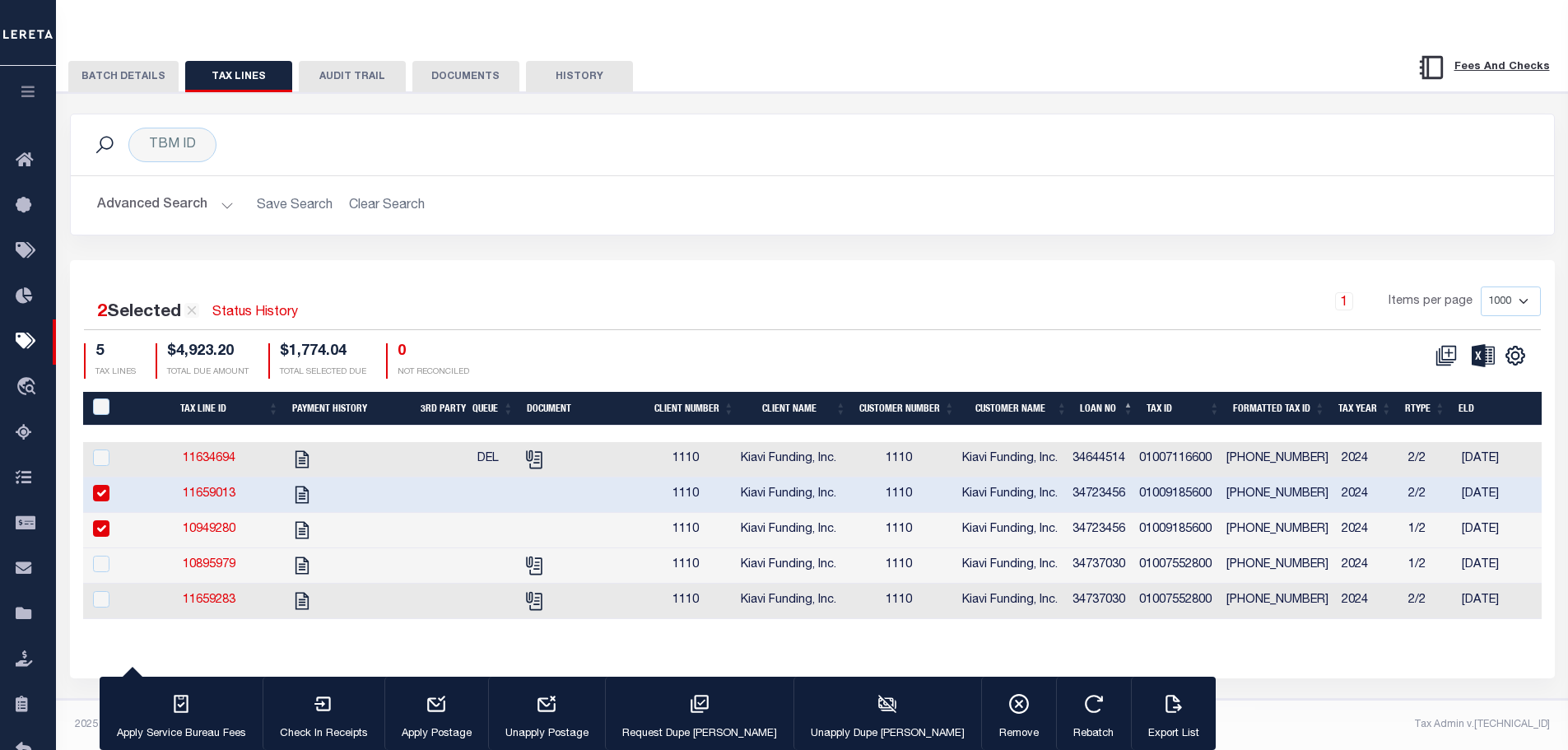
scroll to position [193, 0]
drag, startPoint x: 100, startPoint y: 519, endPoint x: 104, endPoint y: 491, distance: 28.3
click at [99, 520] on input "checkbox" at bounding box center [101, 528] width 16 height 16
checkbox input "false"
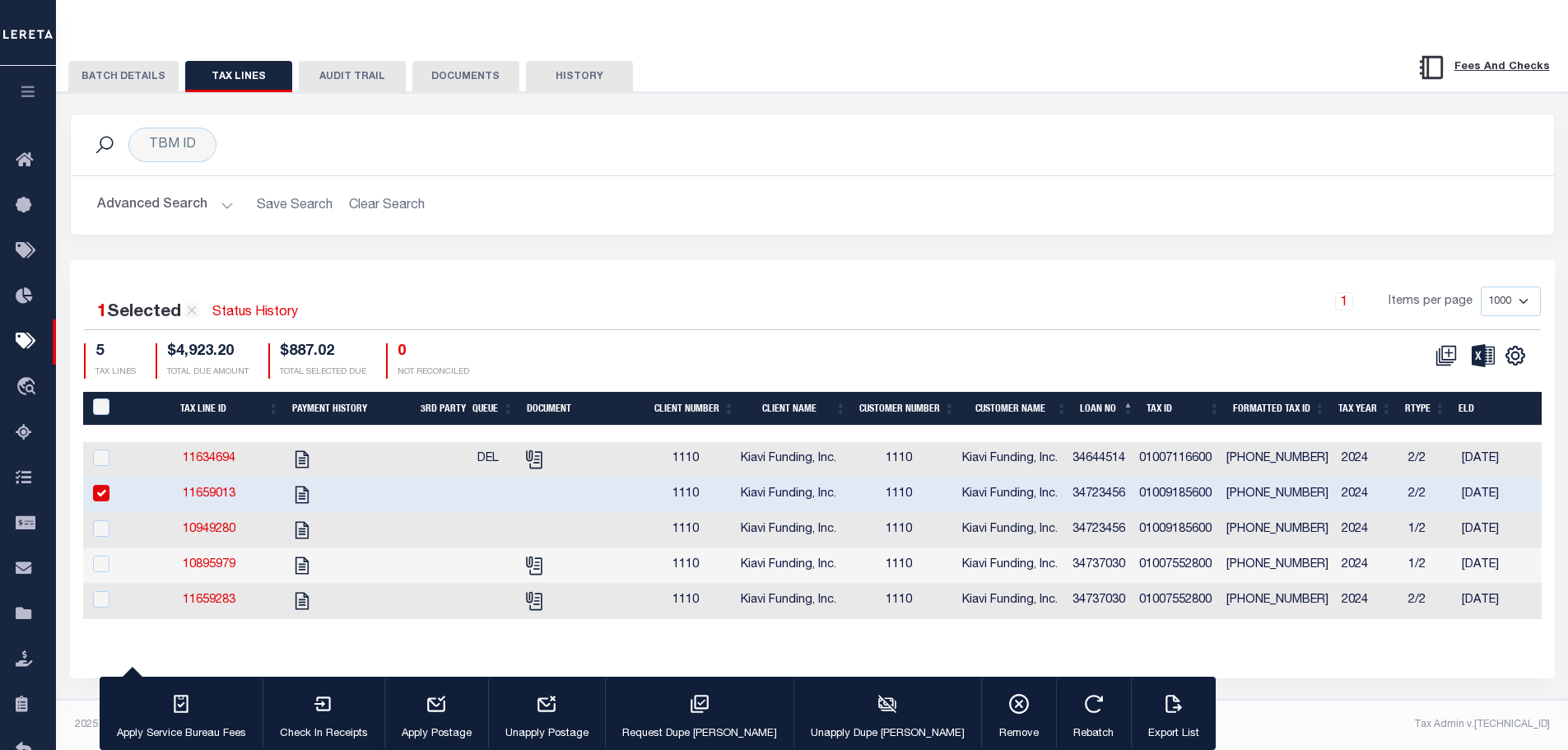
click at [100, 484] on input "checkbox" at bounding box center [101, 492] width 16 height 16
checkbox input "false"
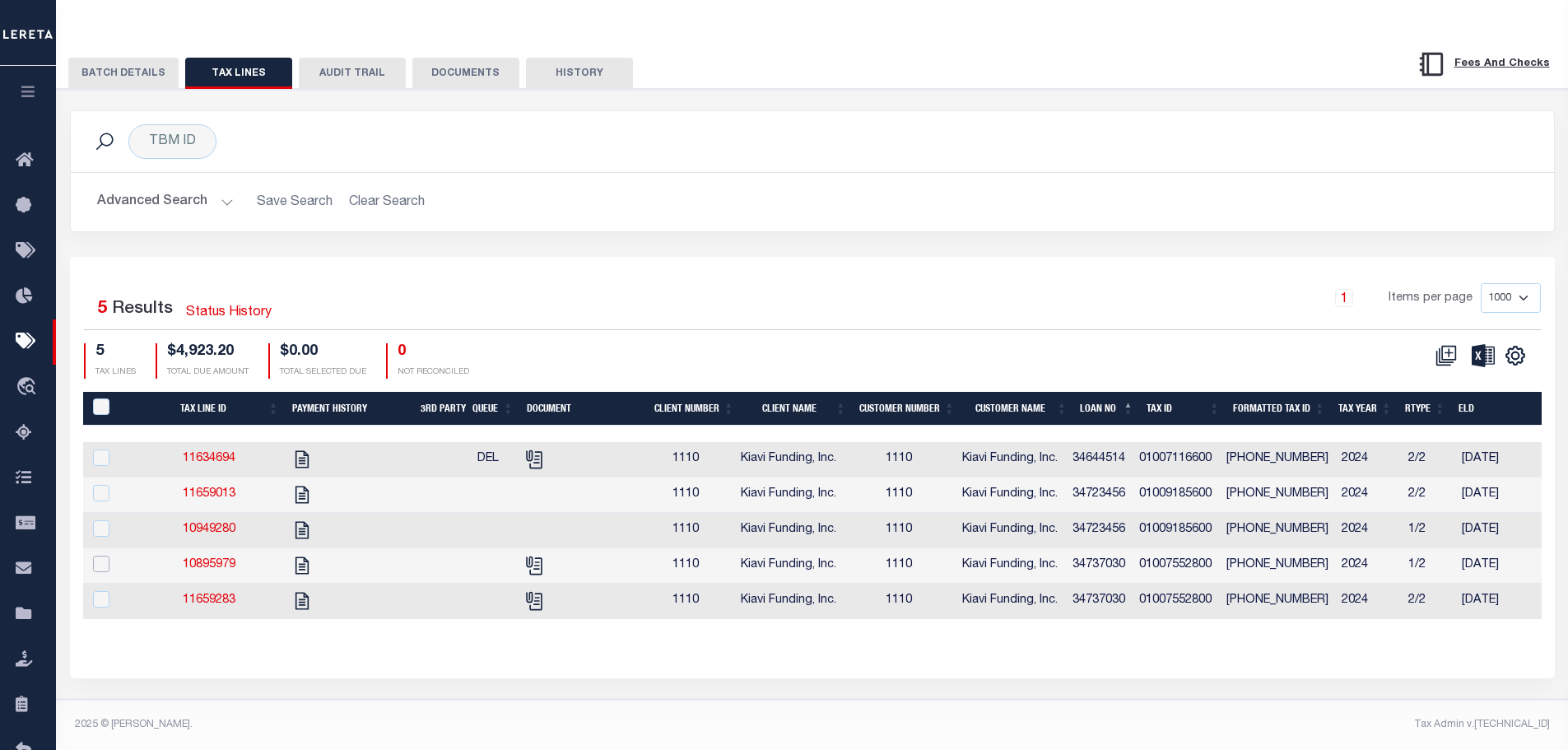
drag, startPoint x: 103, startPoint y: 553, endPoint x: 102, endPoint y: 561, distance: 8.1
click at [102, 555] on input "checkbox" at bounding box center [101, 563] width 16 height 16
checkbox input "true"
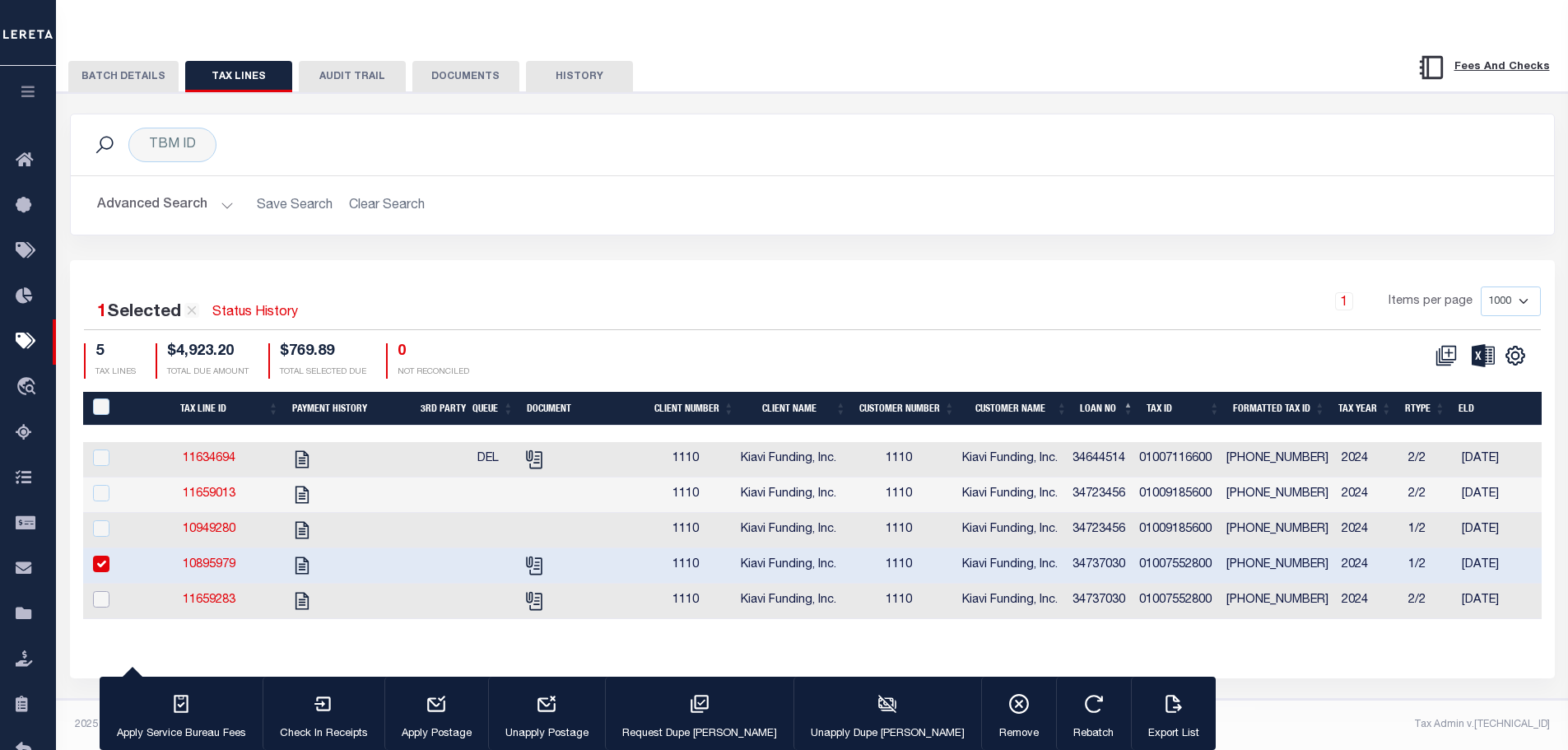
click at [100, 591] on input "checkbox" at bounding box center [101, 599] width 16 height 16
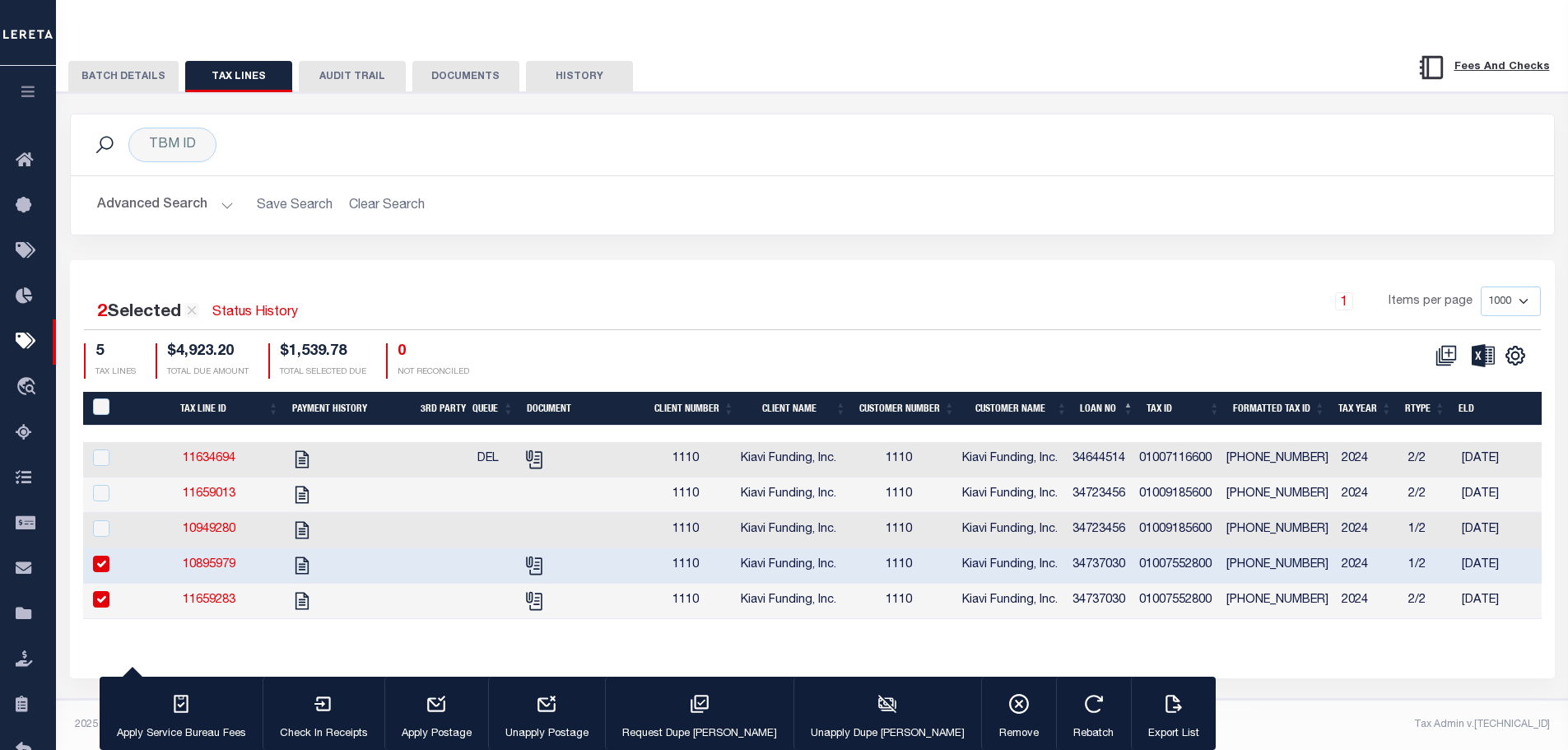
click at [103, 591] on input "checkbox" at bounding box center [101, 599] width 16 height 16
checkbox input "false"
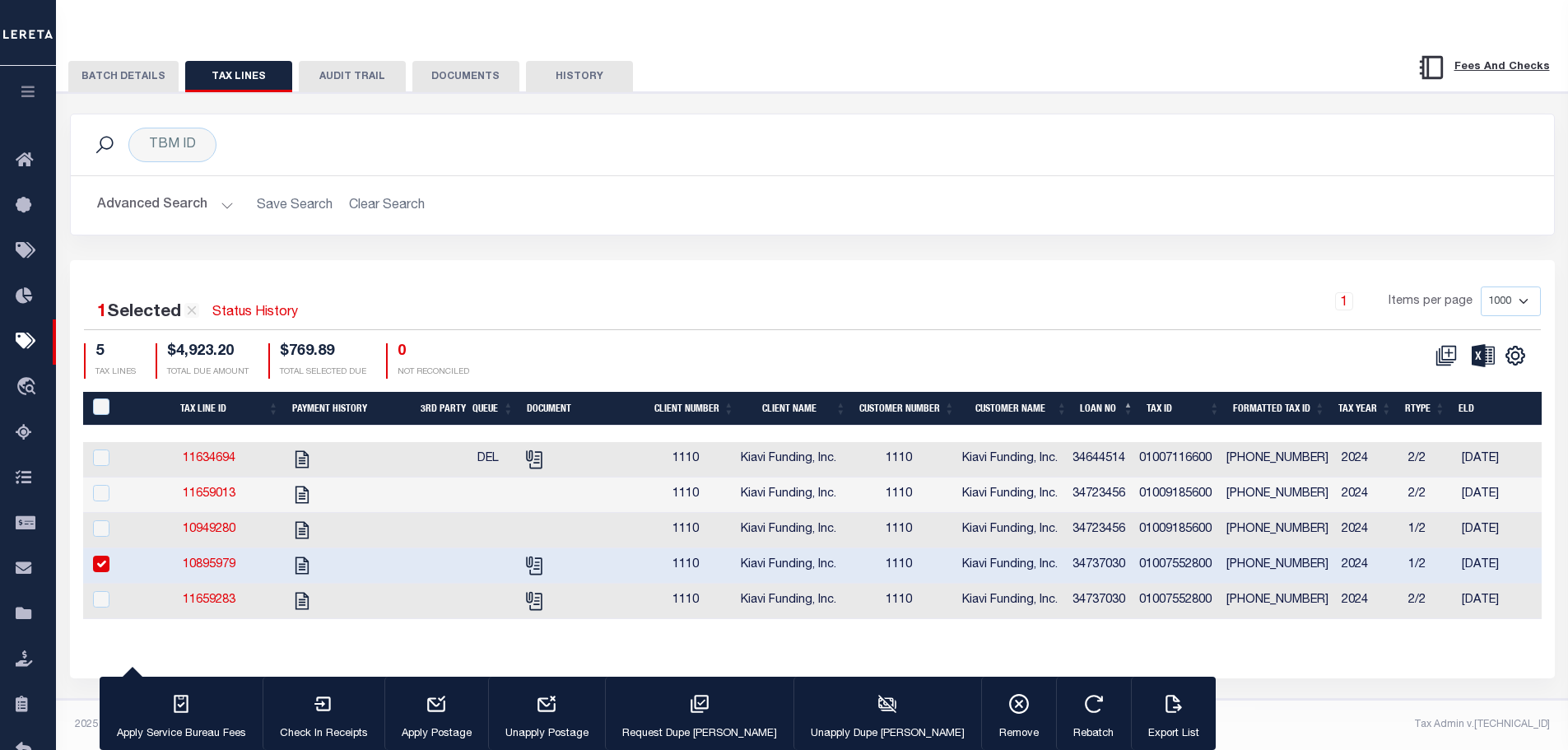
click at [99, 555] on input "checkbox" at bounding box center [101, 563] width 16 height 16
checkbox input "false"
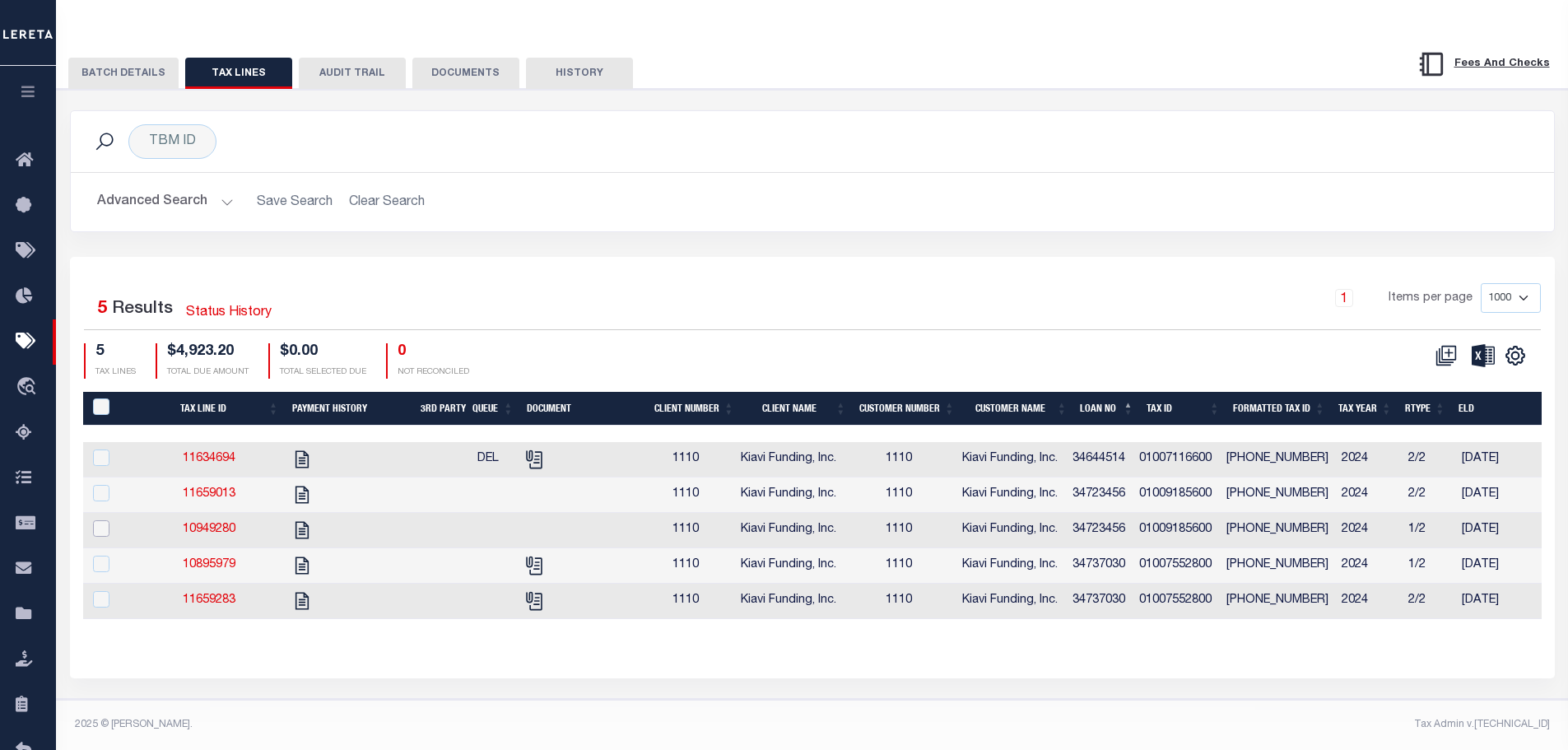
click at [97, 522] on input "checkbox" at bounding box center [101, 528] width 16 height 16
checkbox input "true"
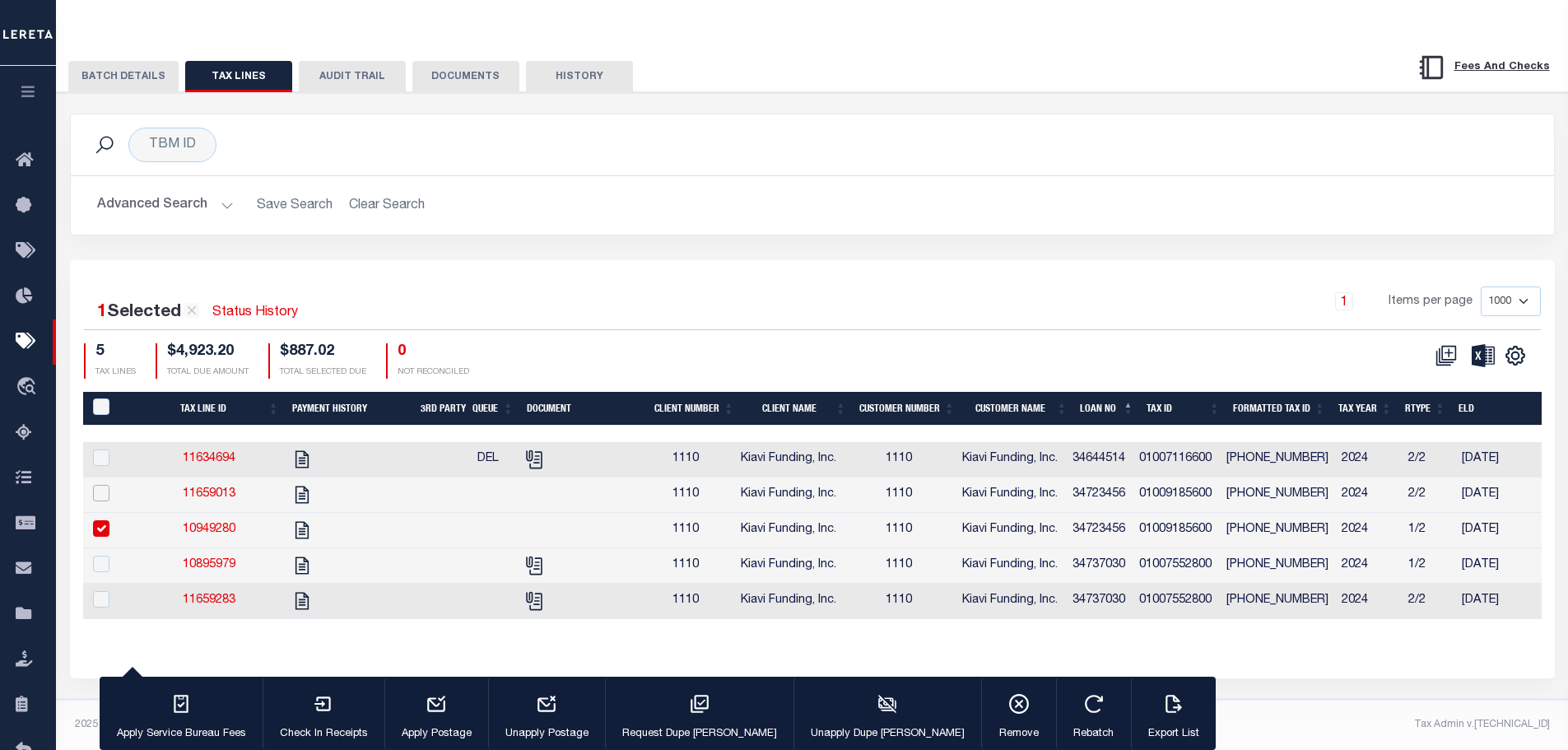
click at [104, 484] on input "checkbox" at bounding box center [101, 492] width 16 height 16
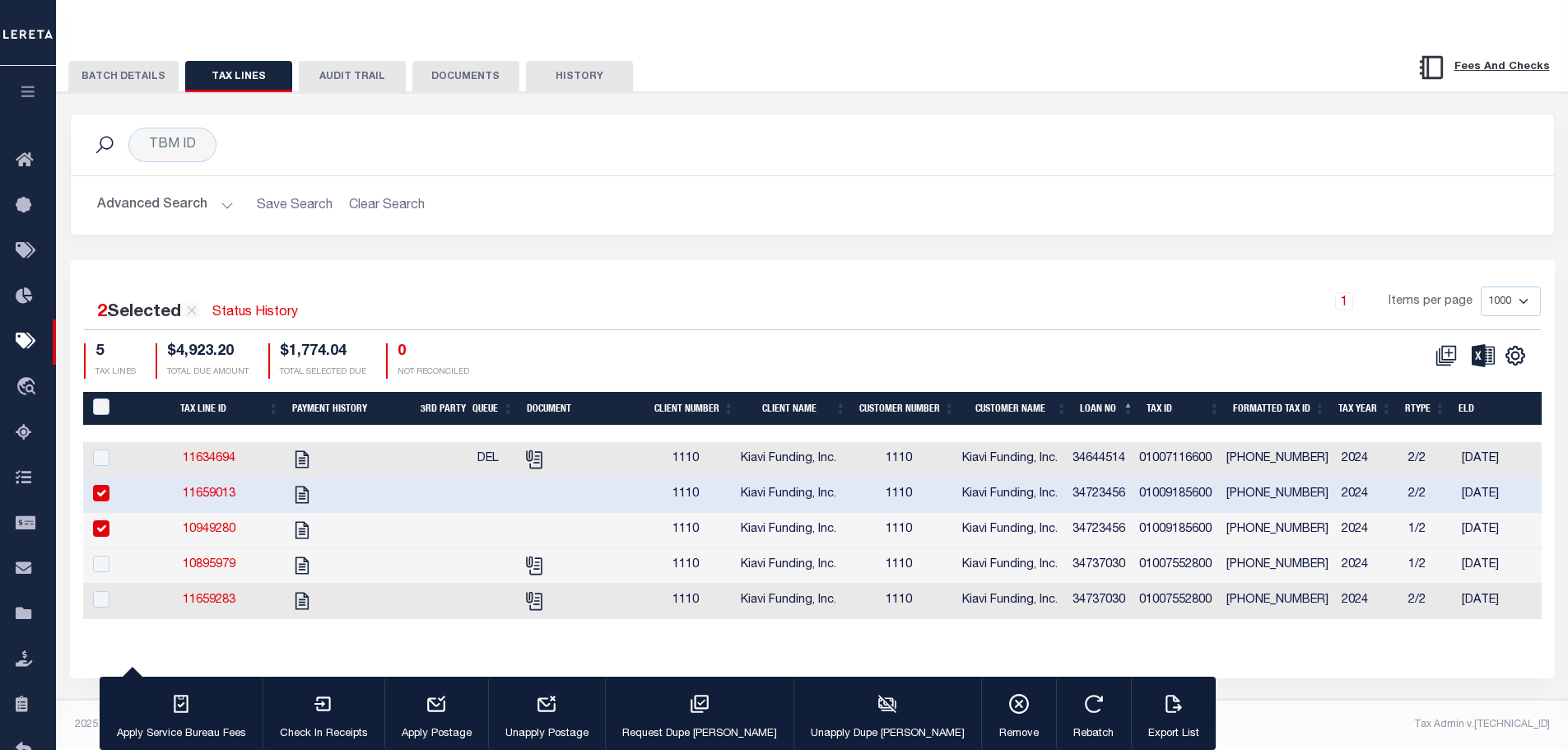
click at [104, 484] on input "checkbox" at bounding box center [101, 492] width 16 height 16
checkbox input "false"
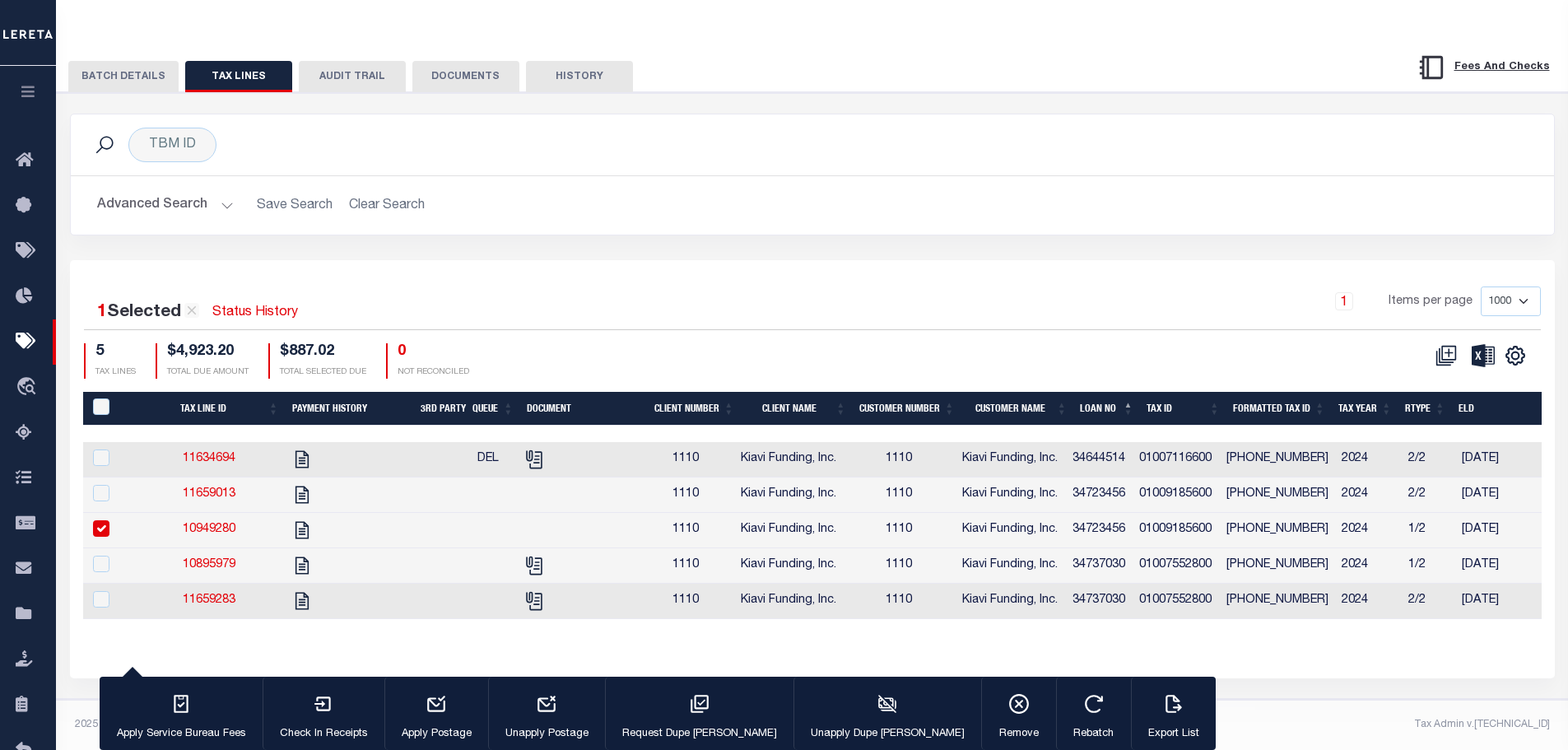
click at [100, 520] on input "checkbox" at bounding box center [101, 528] width 16 height 16
checkbox input "false"
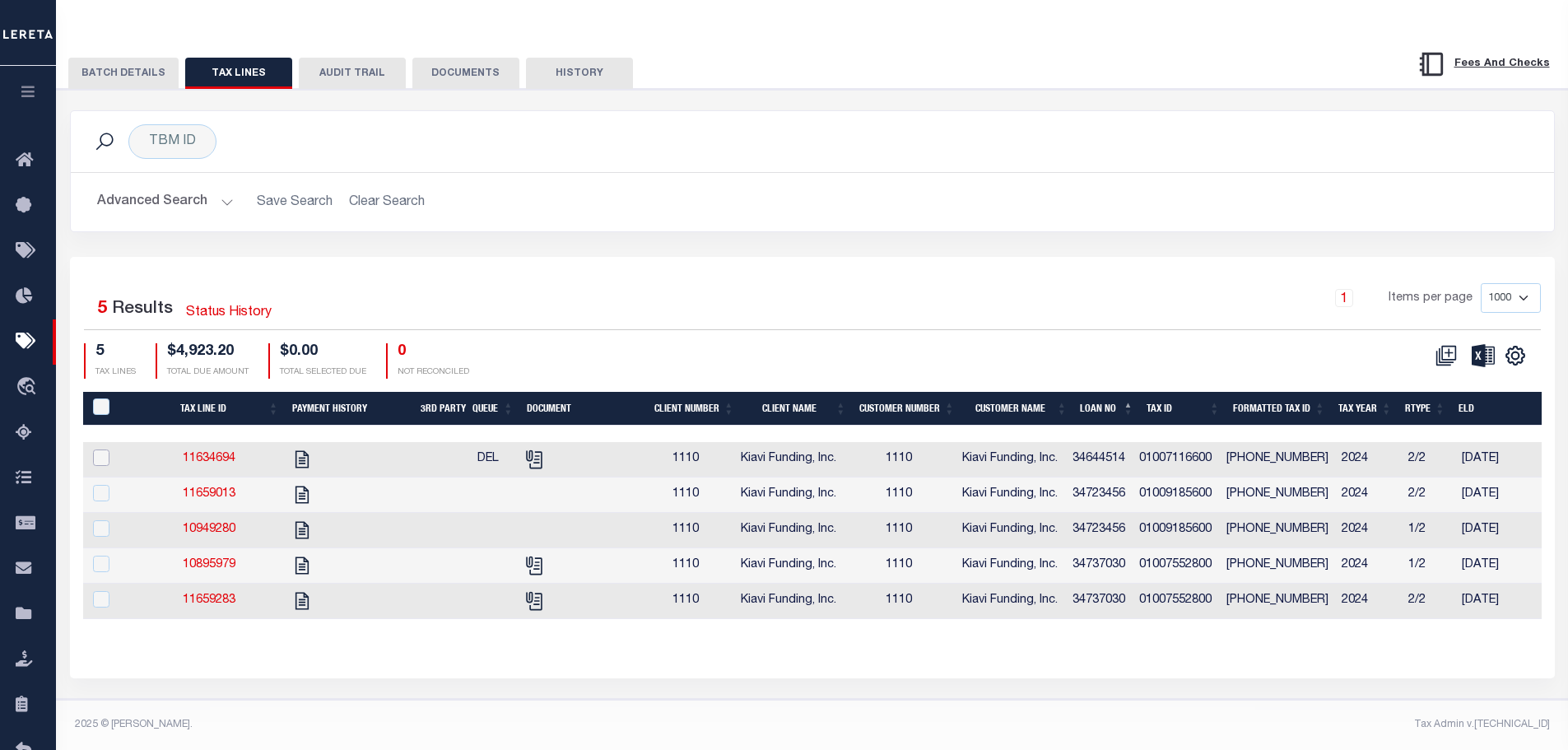
click at [100, 449] on input "checkbox" at bounding box center [101, 457] width 16 height 16
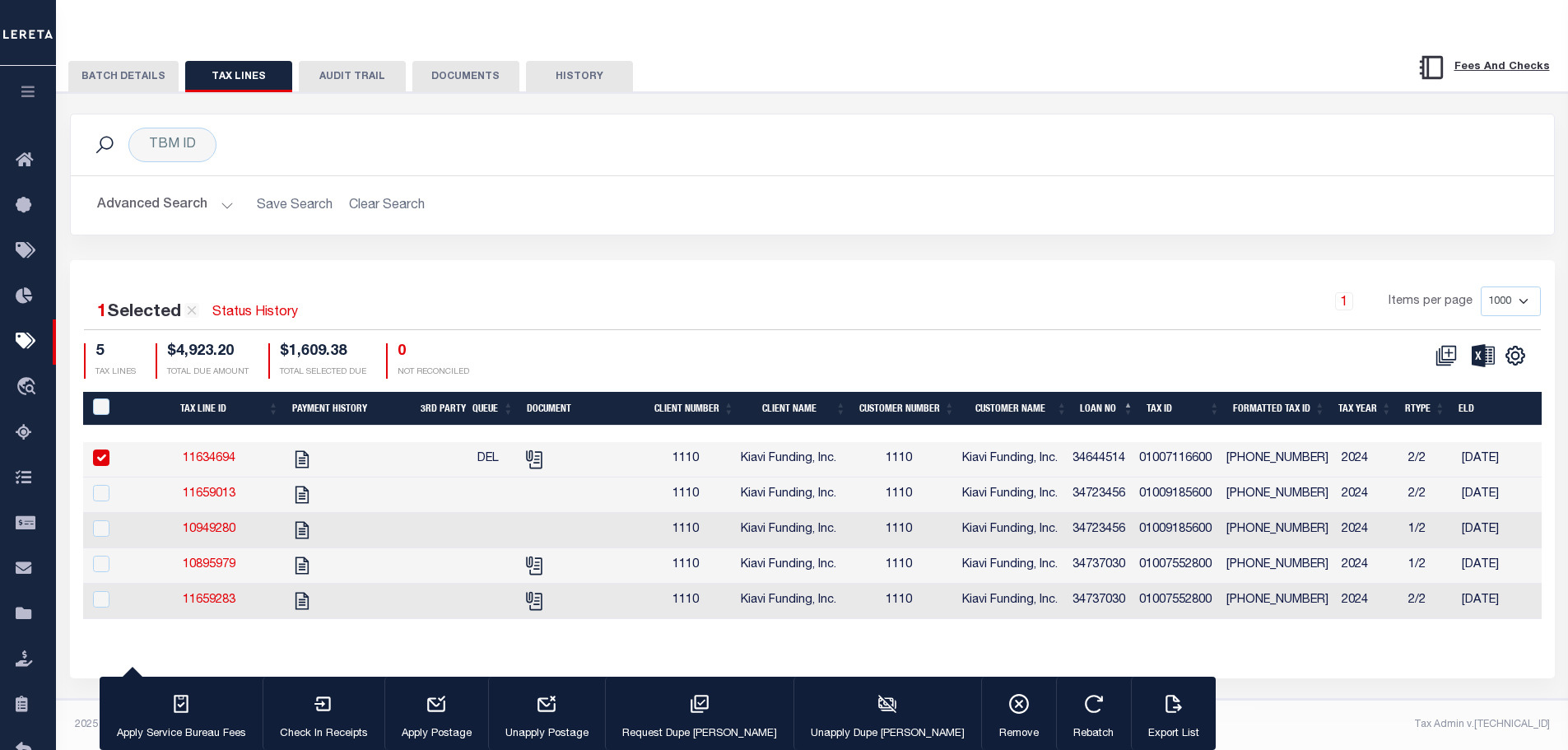
click at [97, 442] on td at bounding box center [109, 459] width 53 height 35
checkbox input "false"
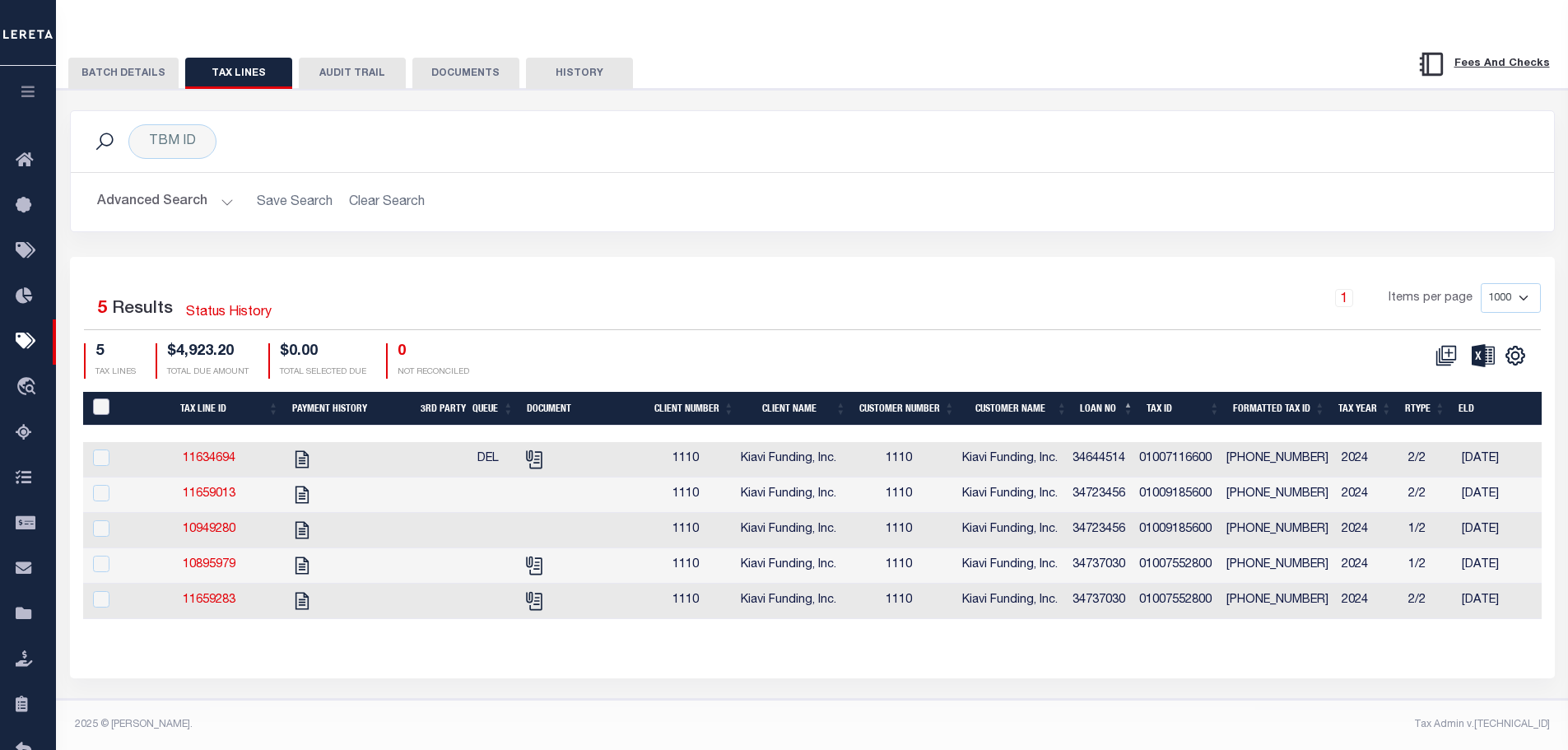
click at [94, 398] on input "PayeePaymentBatchId" at bounding box center [101, 406] width 16 height 16
checkbox input "true"
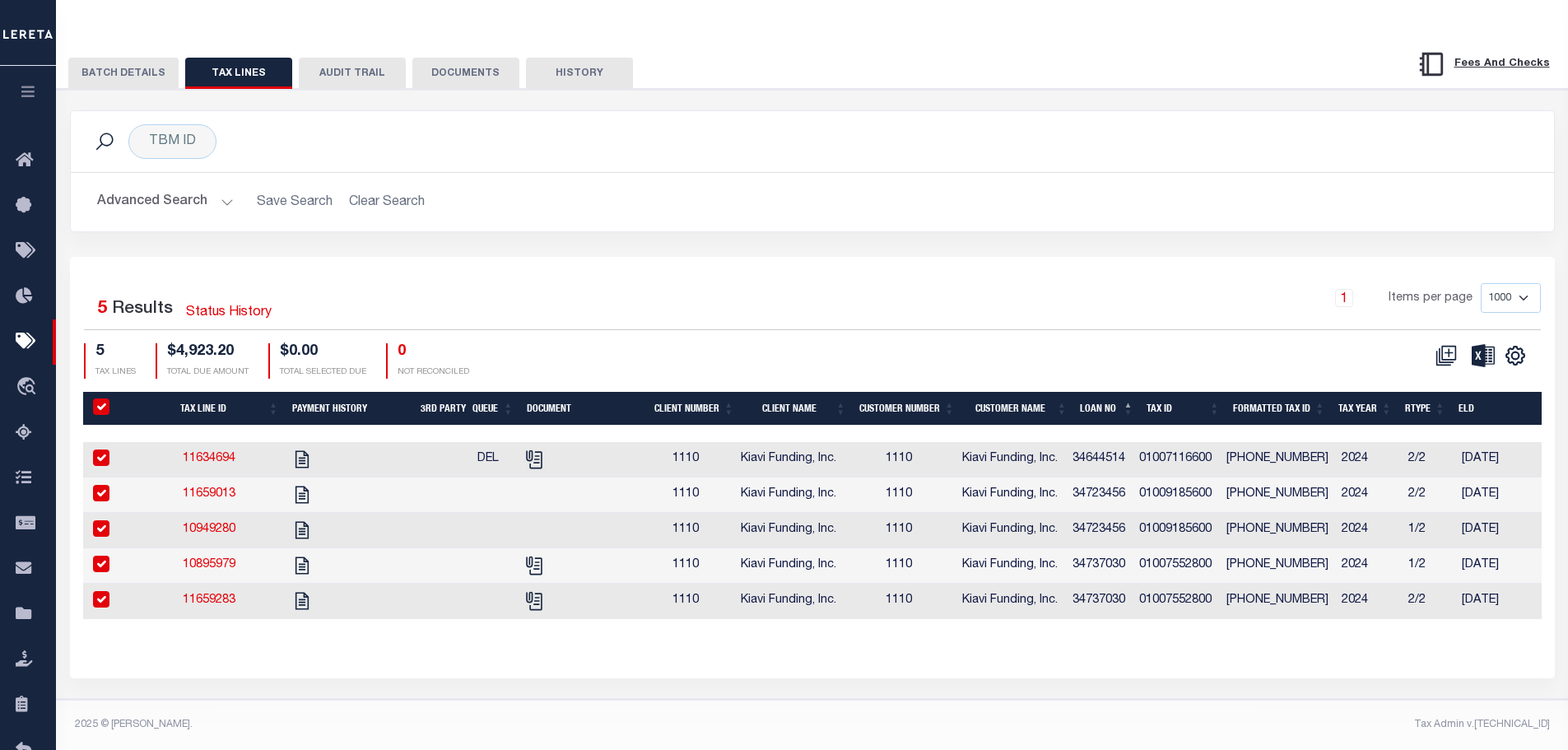
checkbox input "true"
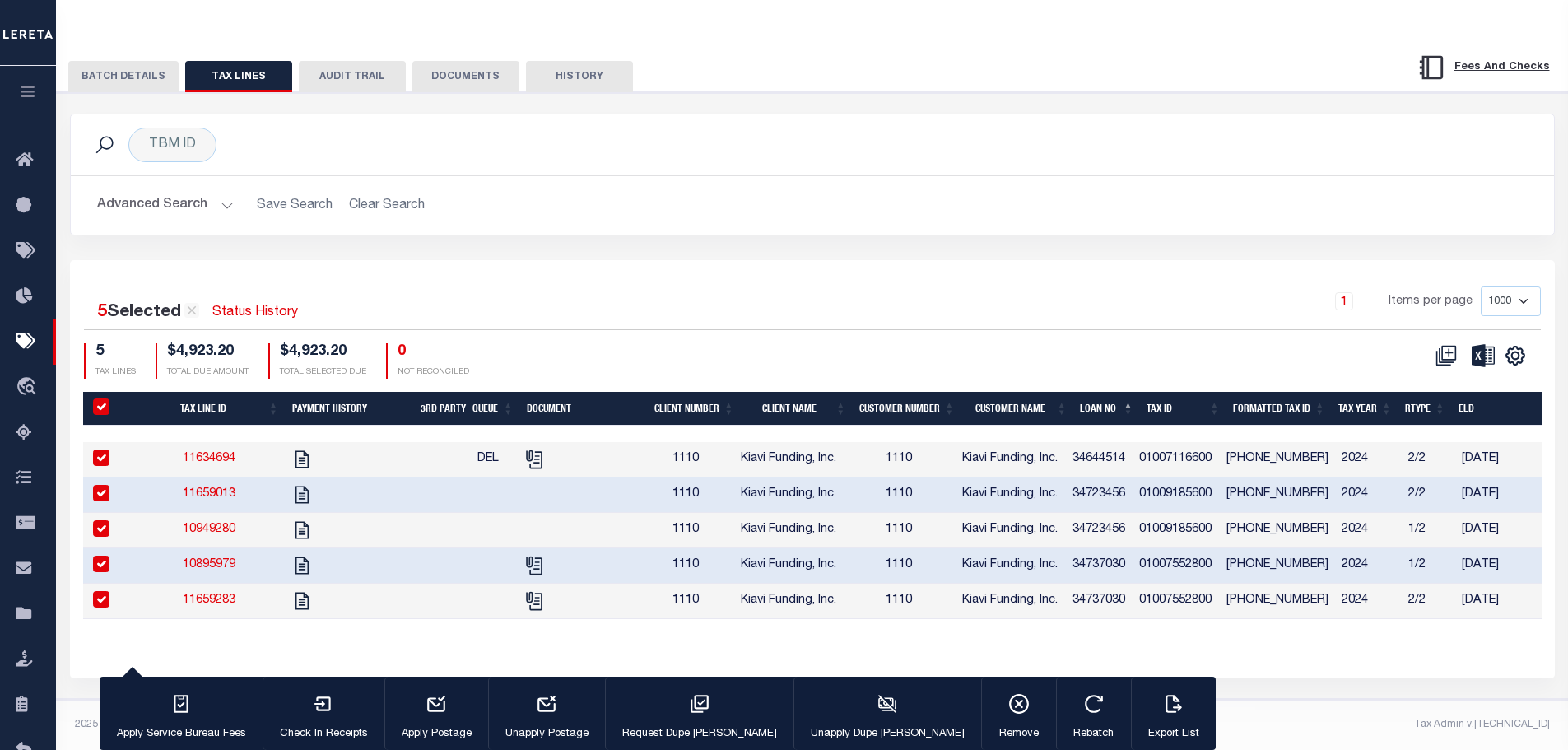
click at [100, 398] on input "PayeePaymentBatchId" at bounding box center [101, 406] width 16 height 16
checkbox input "false"
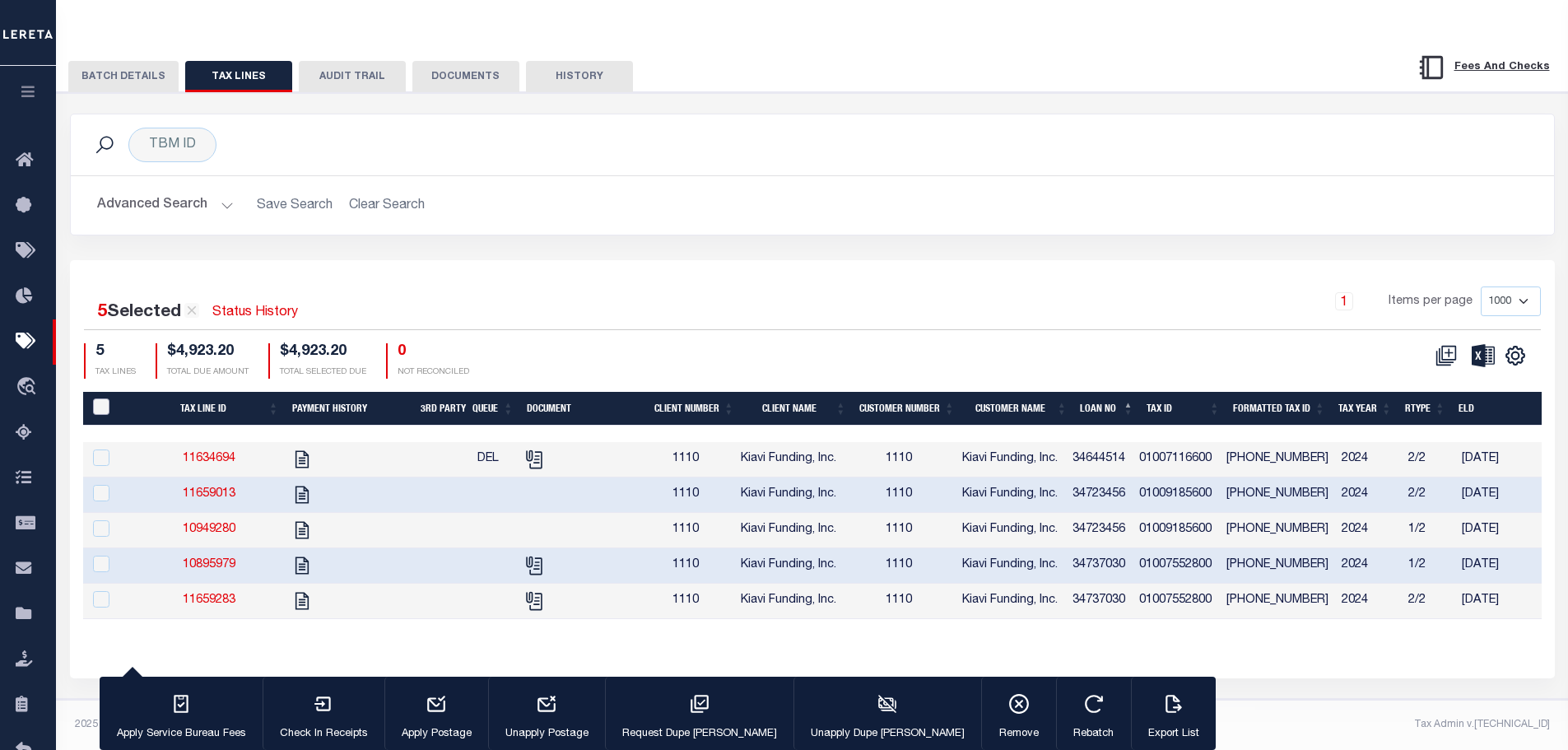
checkbox input "false"
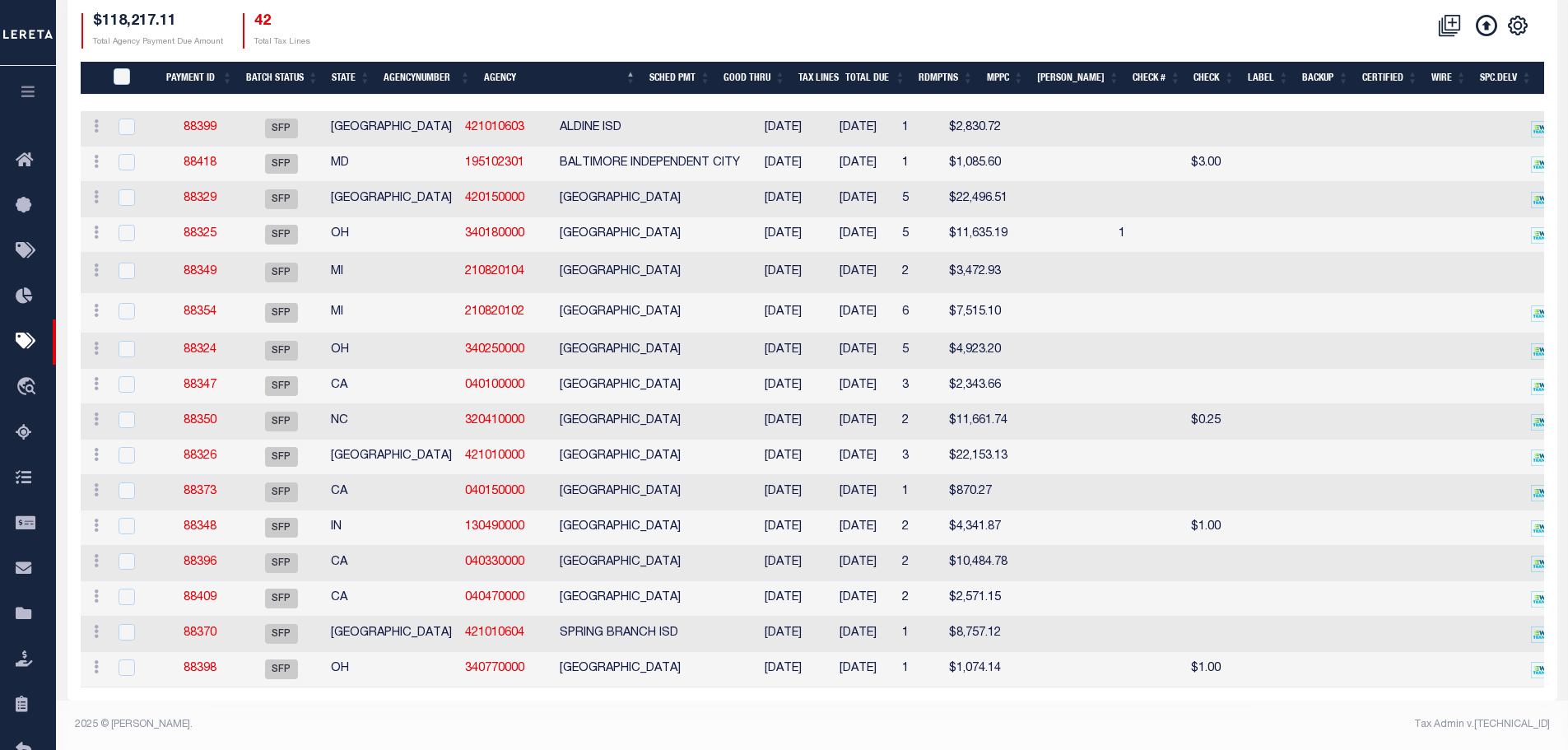
scroll to position [327, 0]
click at [199, 379] on link "88347" at bounding box center [200, 384] width 33 height 11
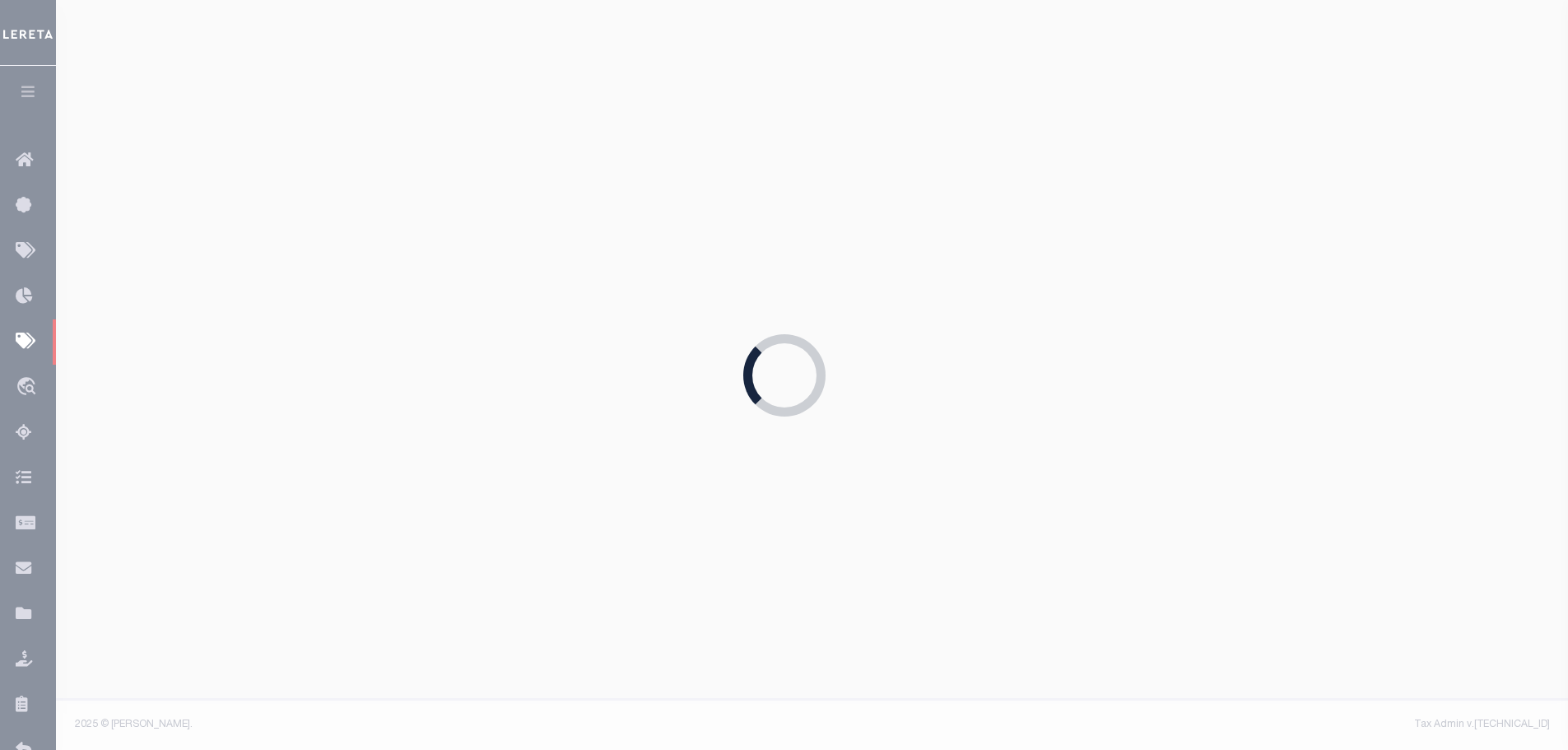
type input "04/01/2025"
type input "1"
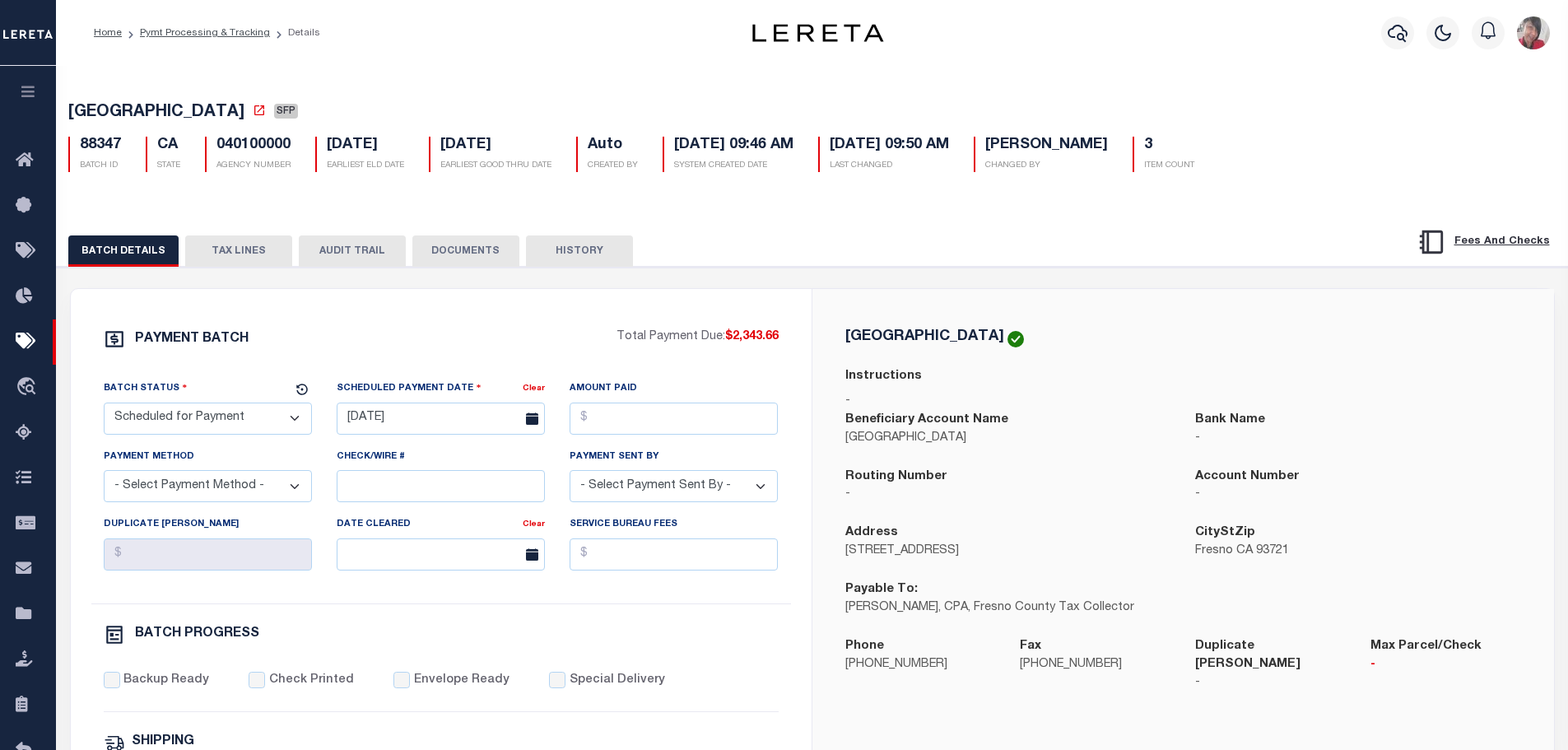
click at [238, 255] on button "TAX LINES" at bounding box center [239, 251] width 107 height 31
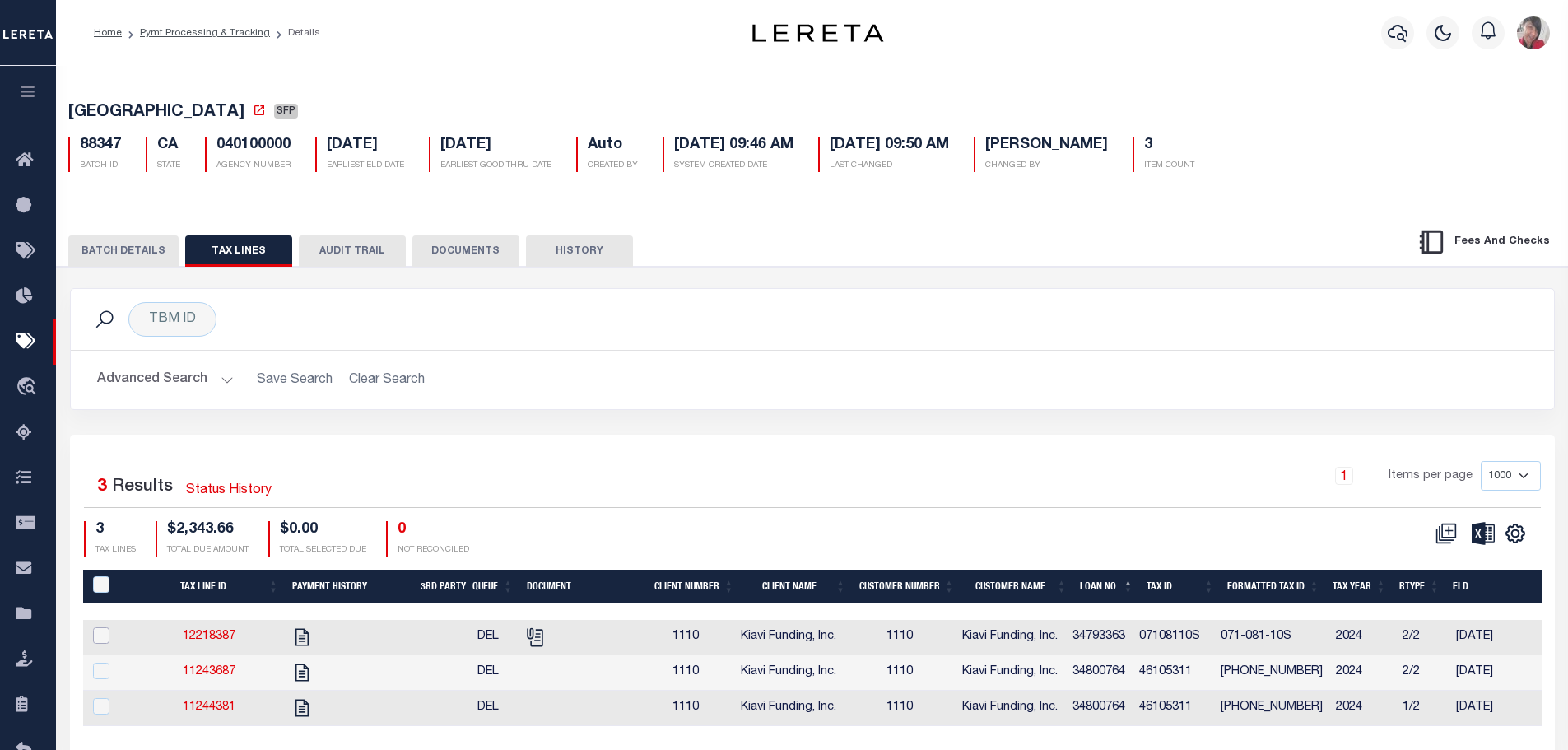
click at [100, 641] on input "checkbox" at bounding box center [101, 635] width 16 height 16
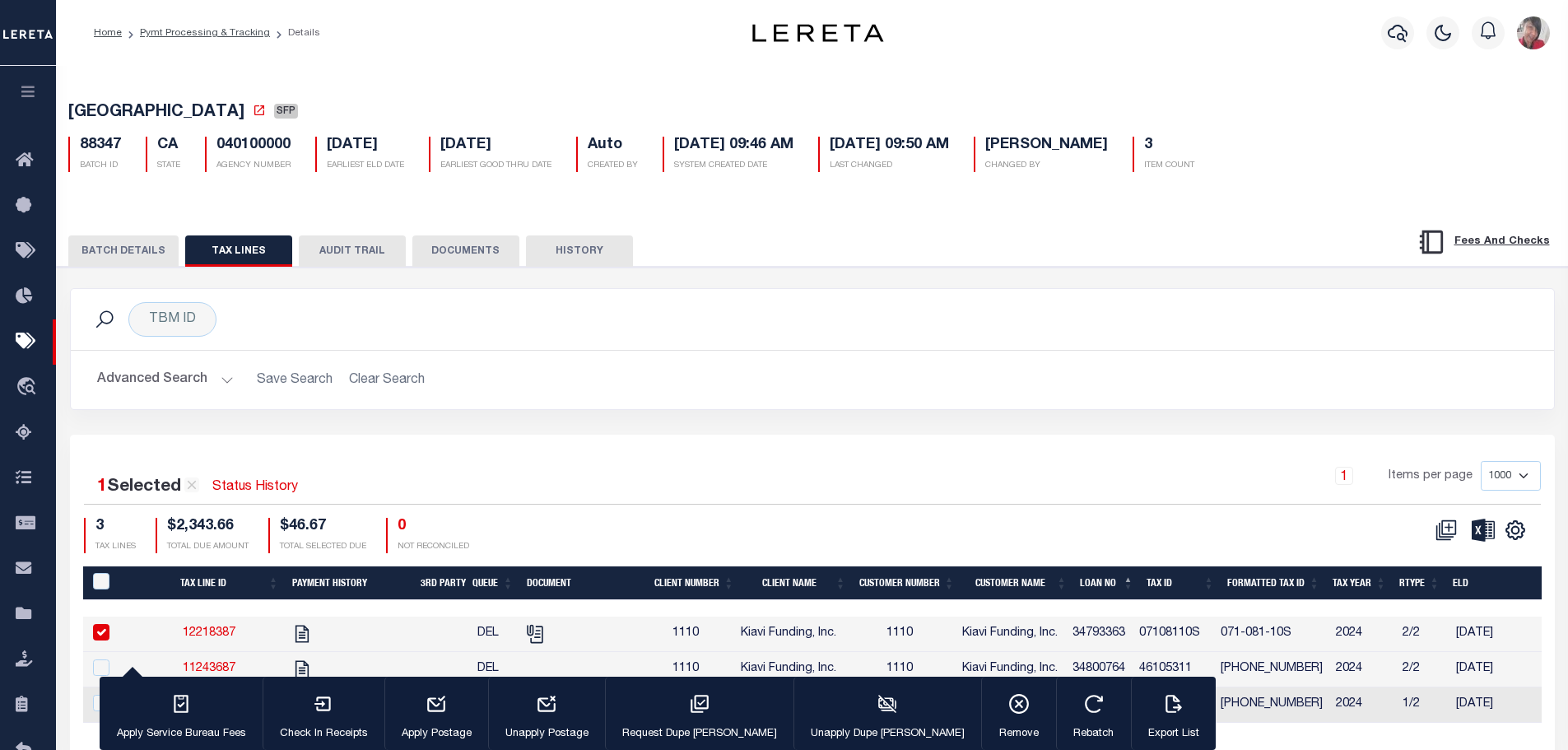
click at [104, 632] on input "checkbox" at bounding box center [101, 632] width 16 height 16
checkbox input "false"
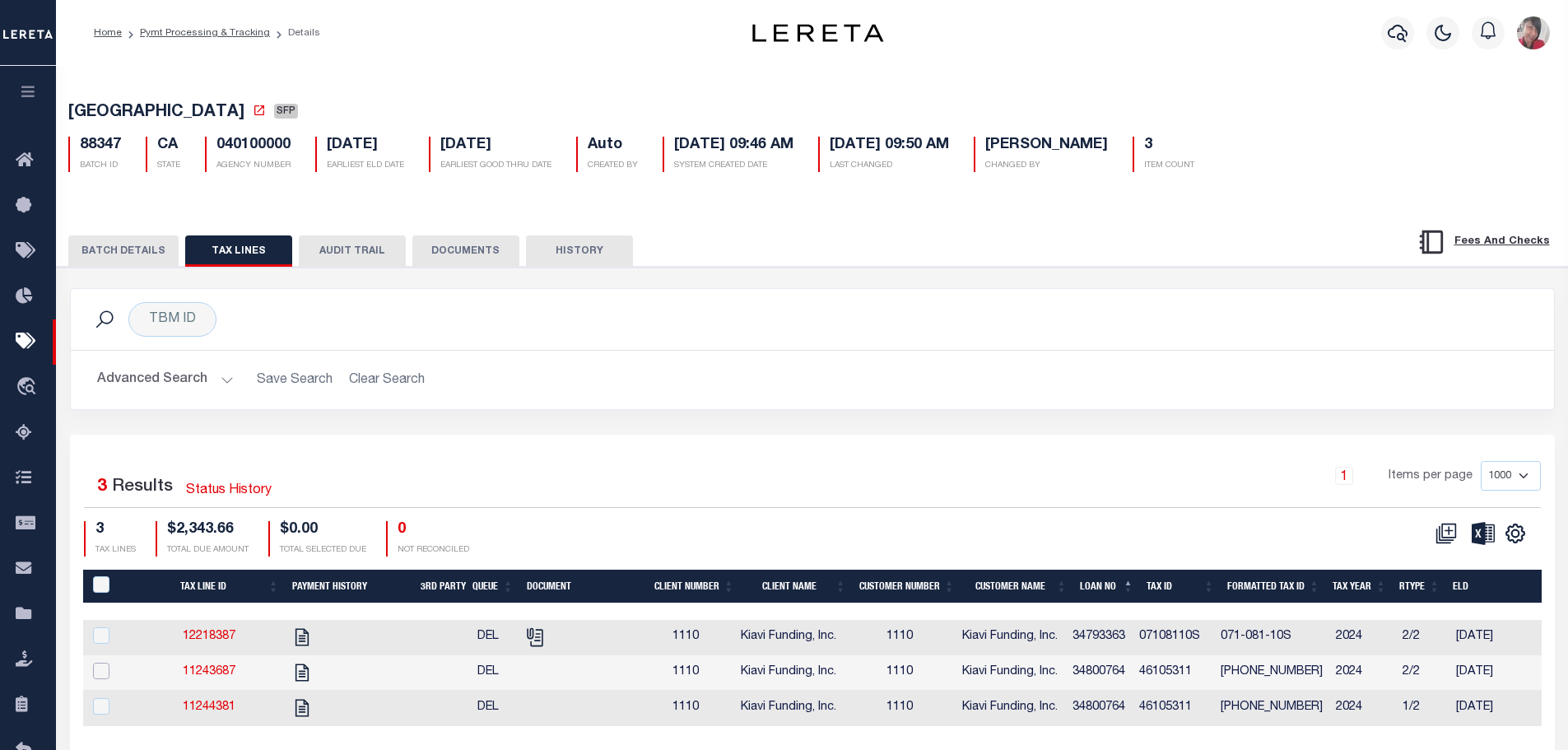
click at [99, 671] on input "checkbox" at bounding box center [101, 671] width 16 height 16
checkbox input "true"
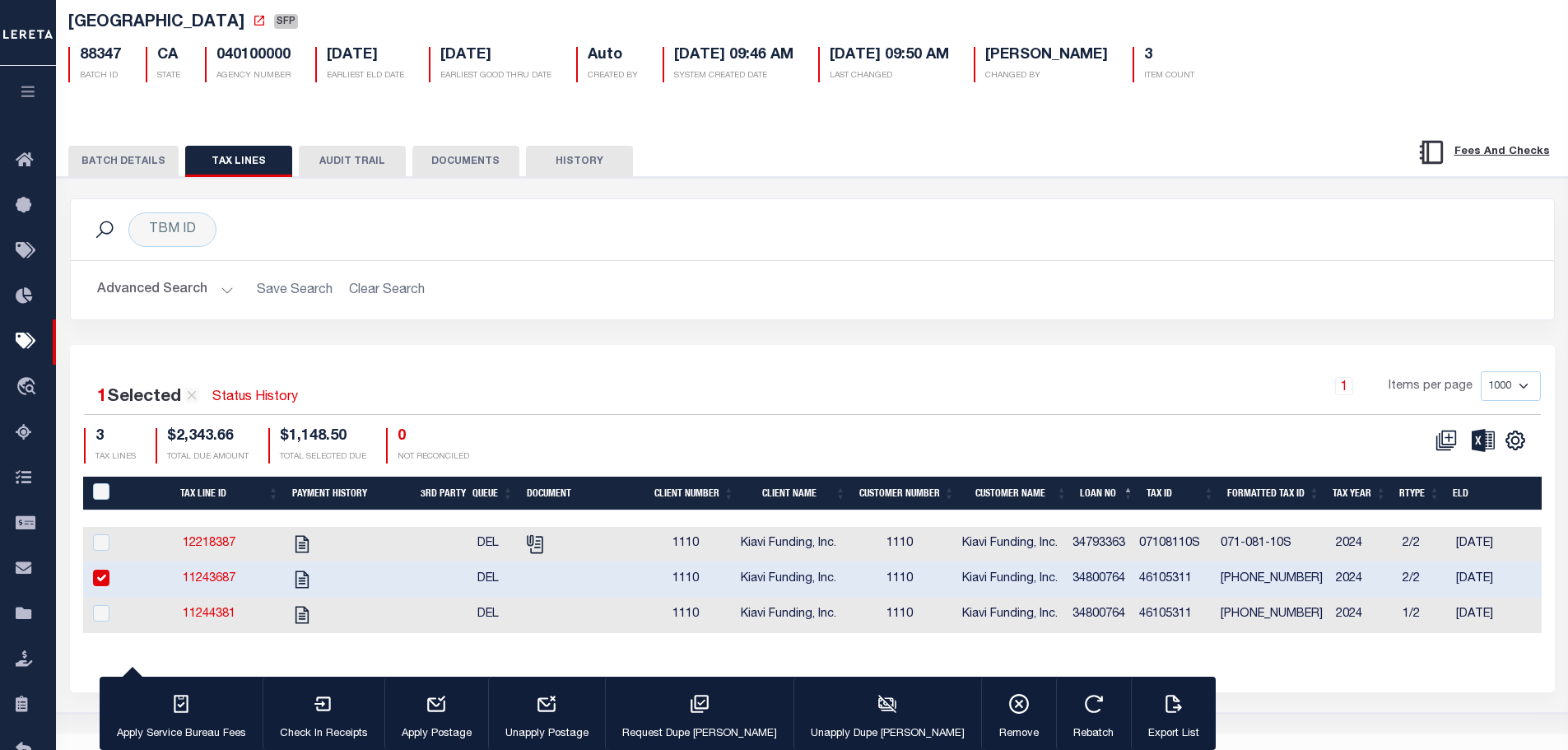
scroll to position [122, 0]
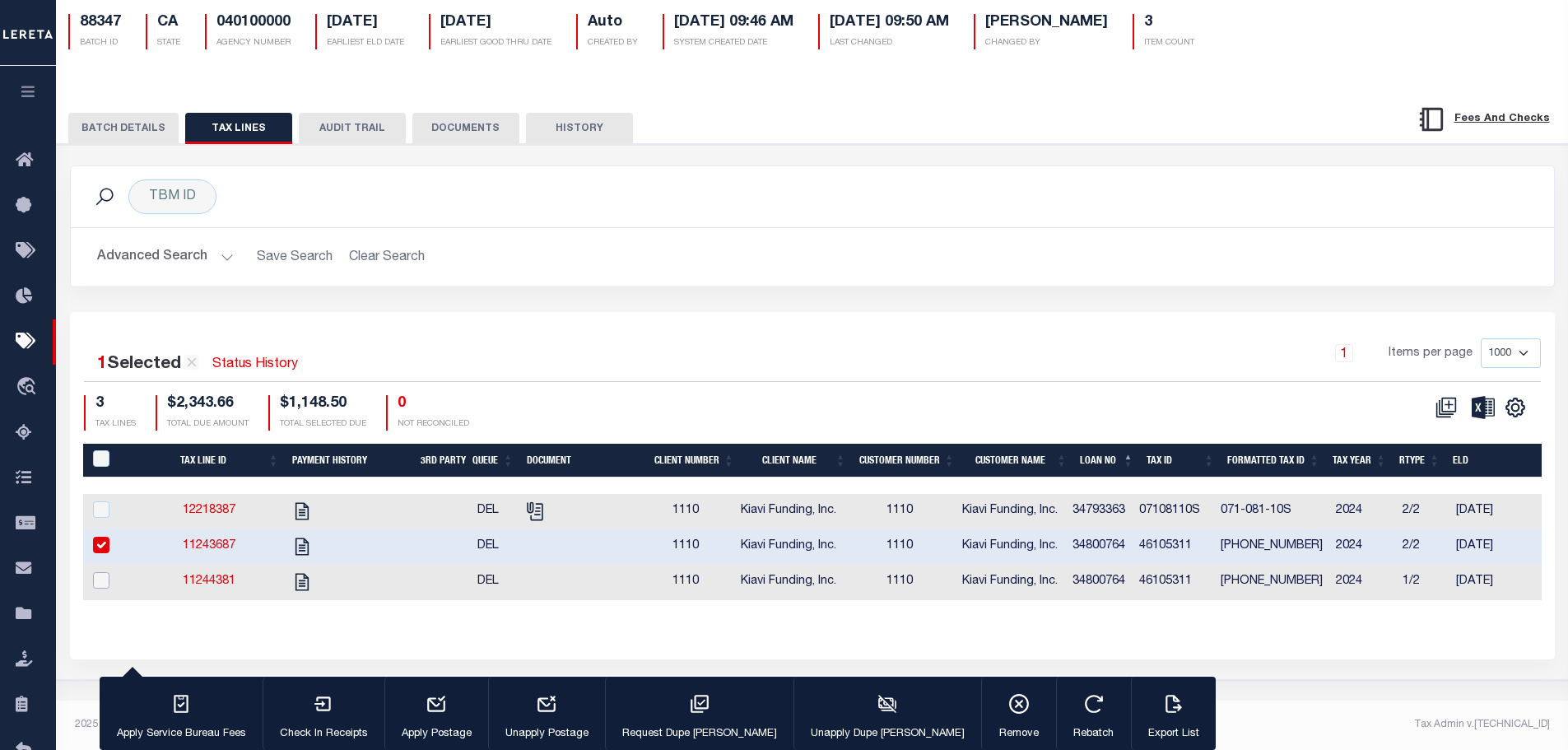
click at [100, 589] on input "checkbox" at bounding box center [101, 580] width 16 height 16
checkbox input "true"
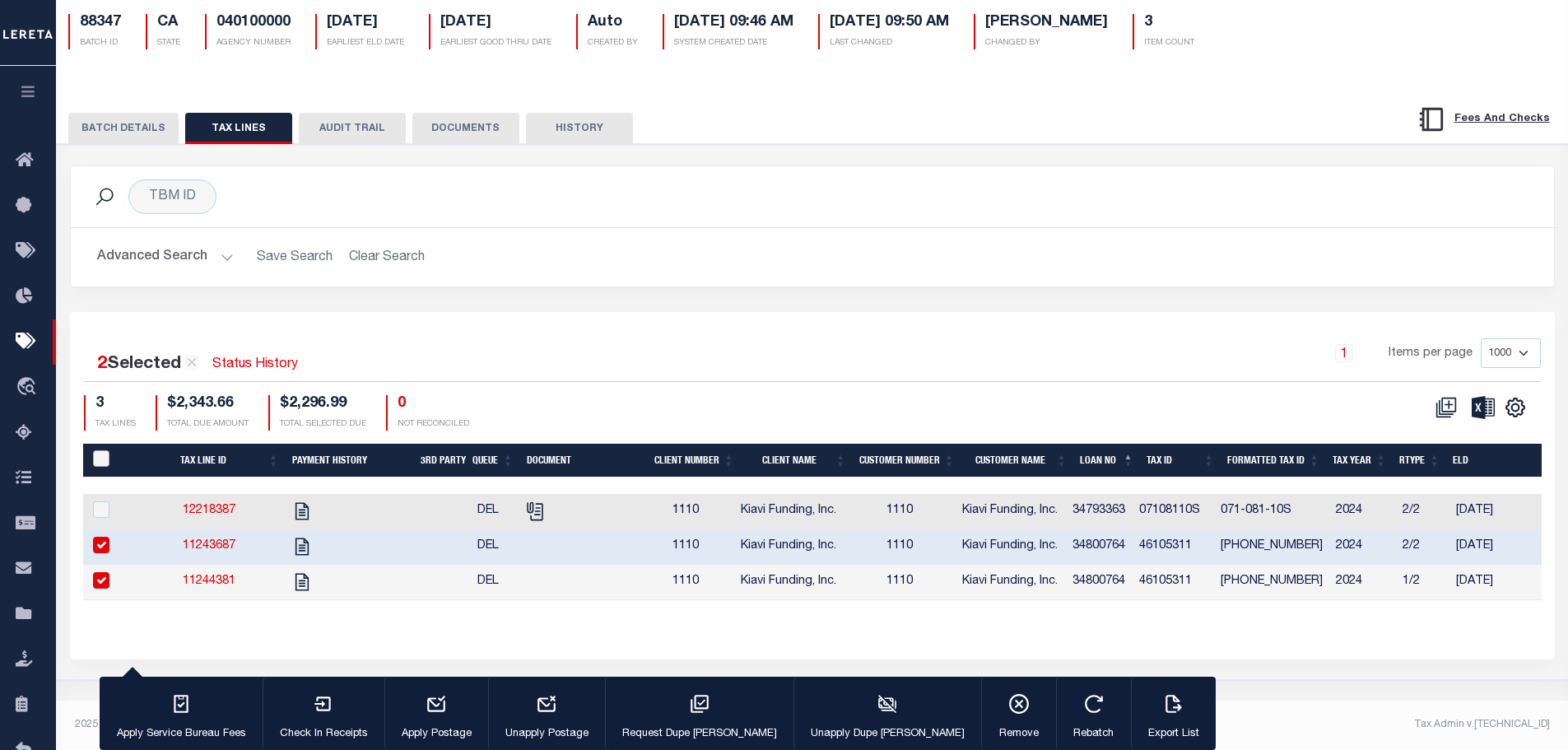
click at [103, 455] on input "PayeePaymentBatchId" at bounding box center [101, 458] width 16 height 16
checkbox input "true"
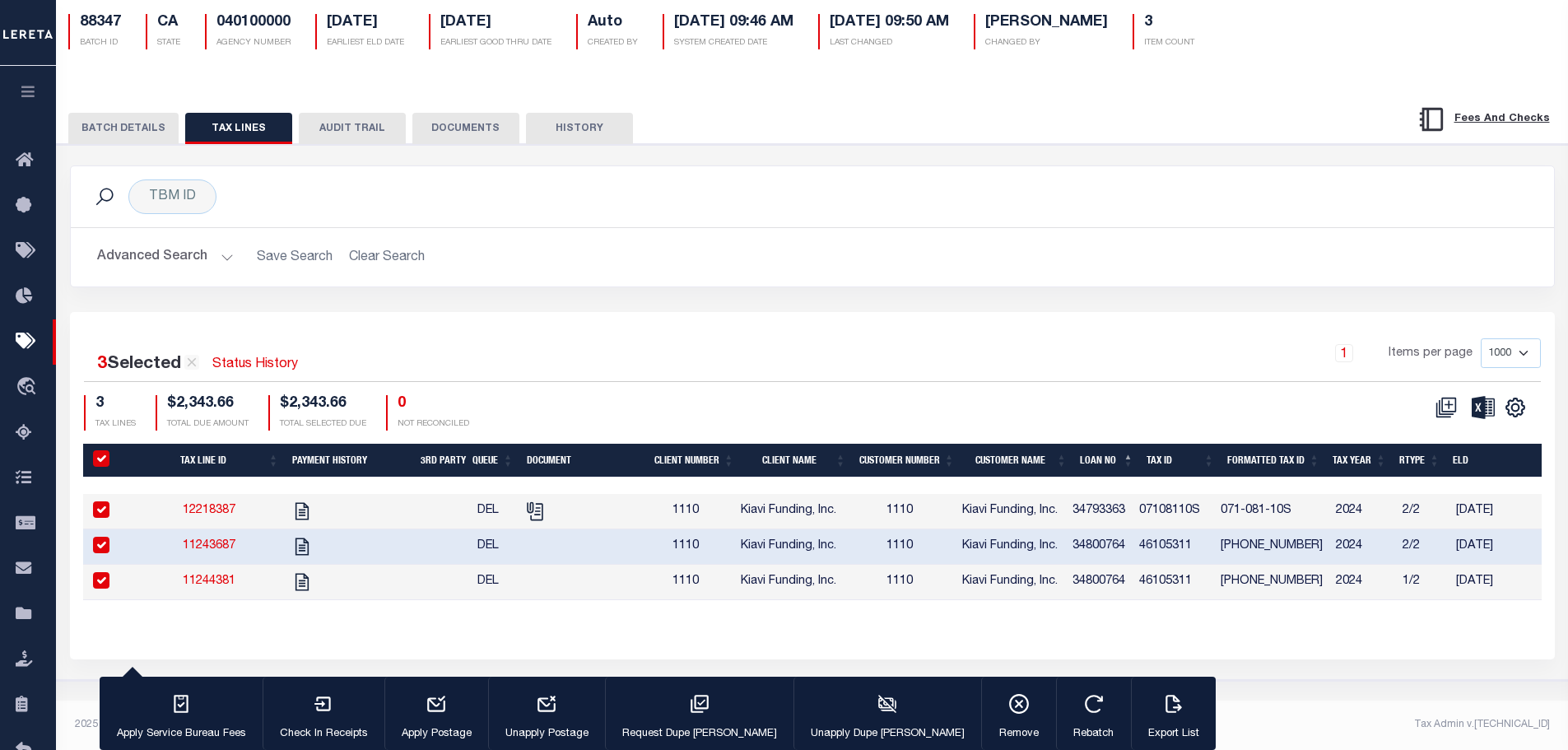
click at [94, 459] on input "PayeePaymentBatchId" at bounding box center [101, 458] width 16 height 16
checkbox input "false"
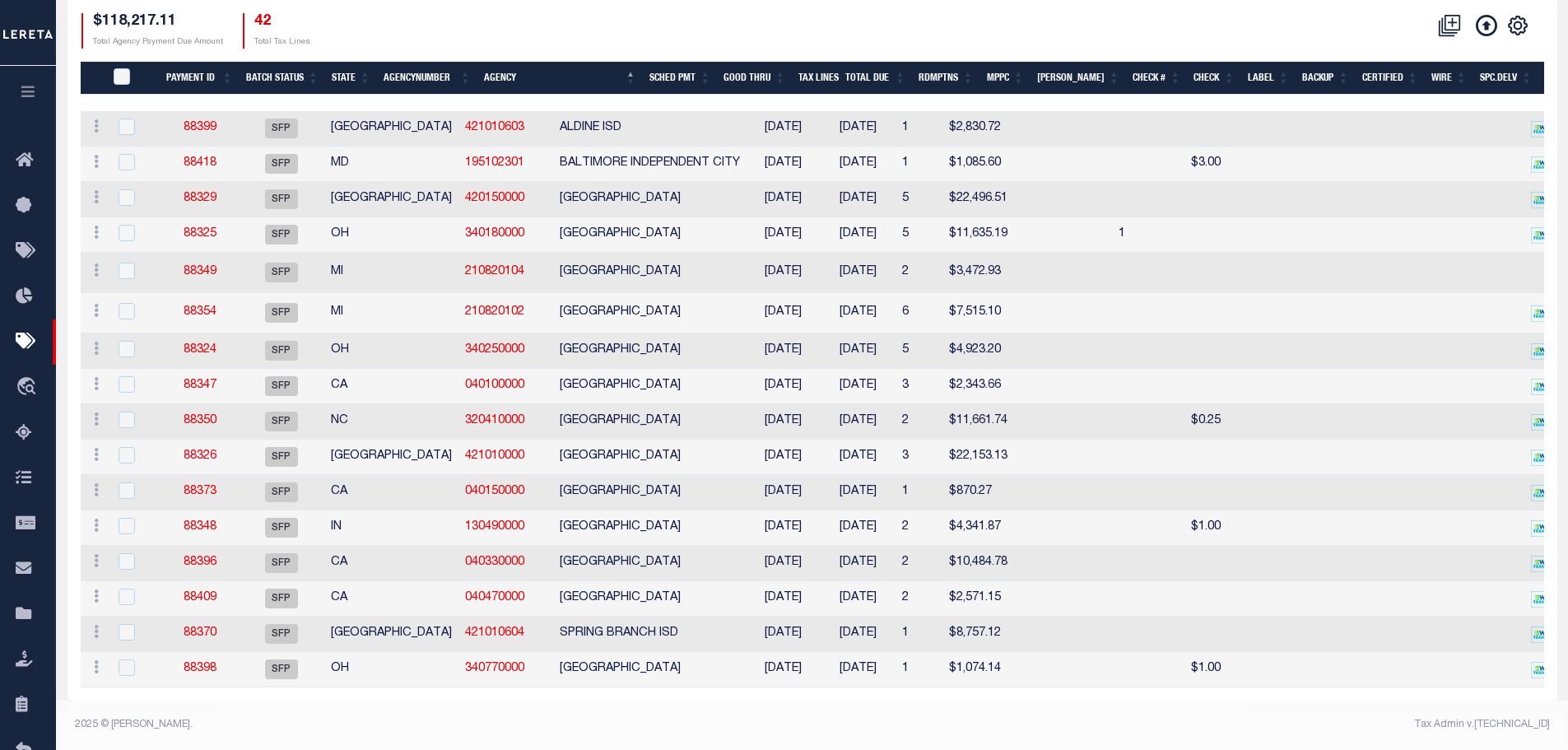
scroll to position [327, 0]
click at [203, 415] on link "88350" at bounding box center [200, 420] width 33 height 11
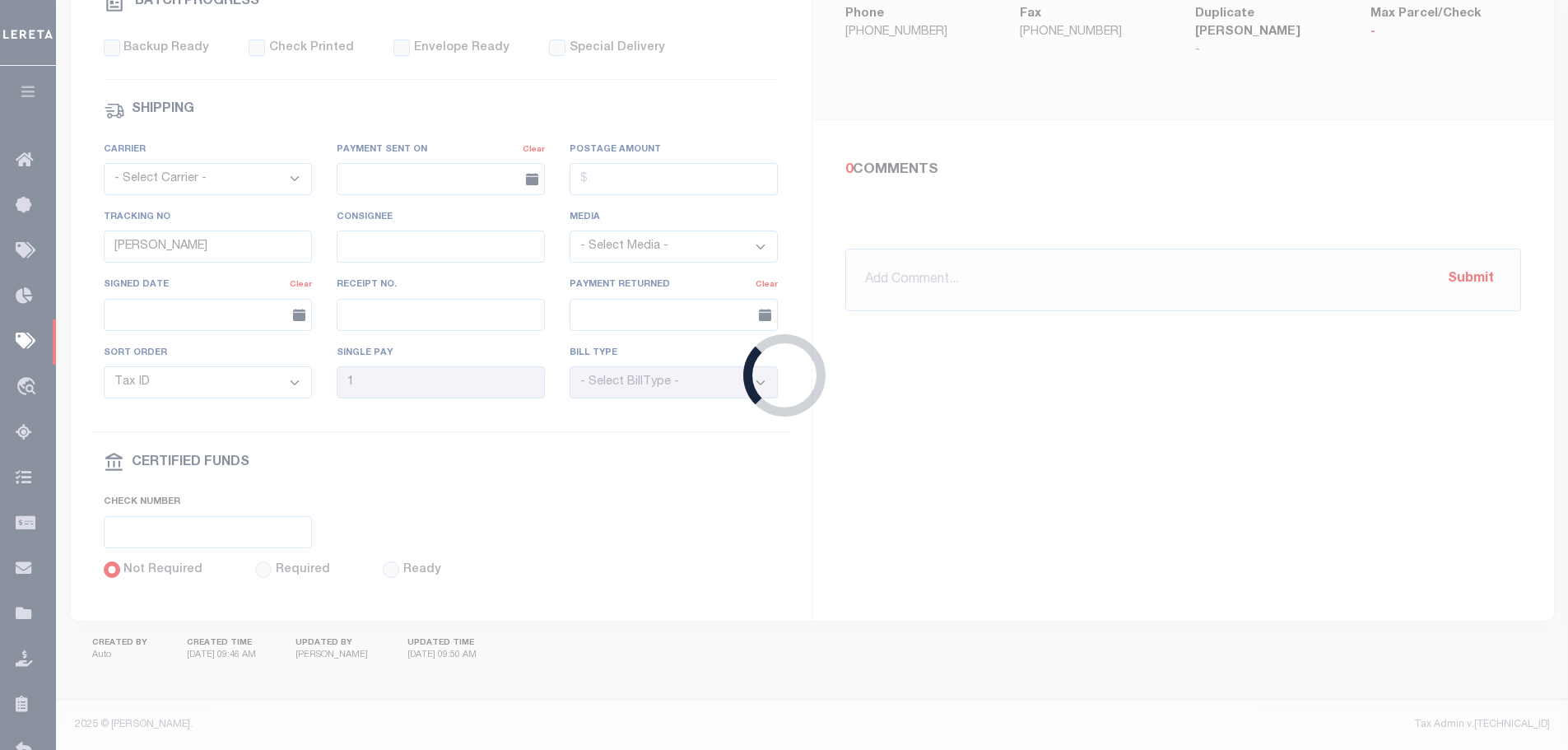
type input "08/30/2024"
type input "N"
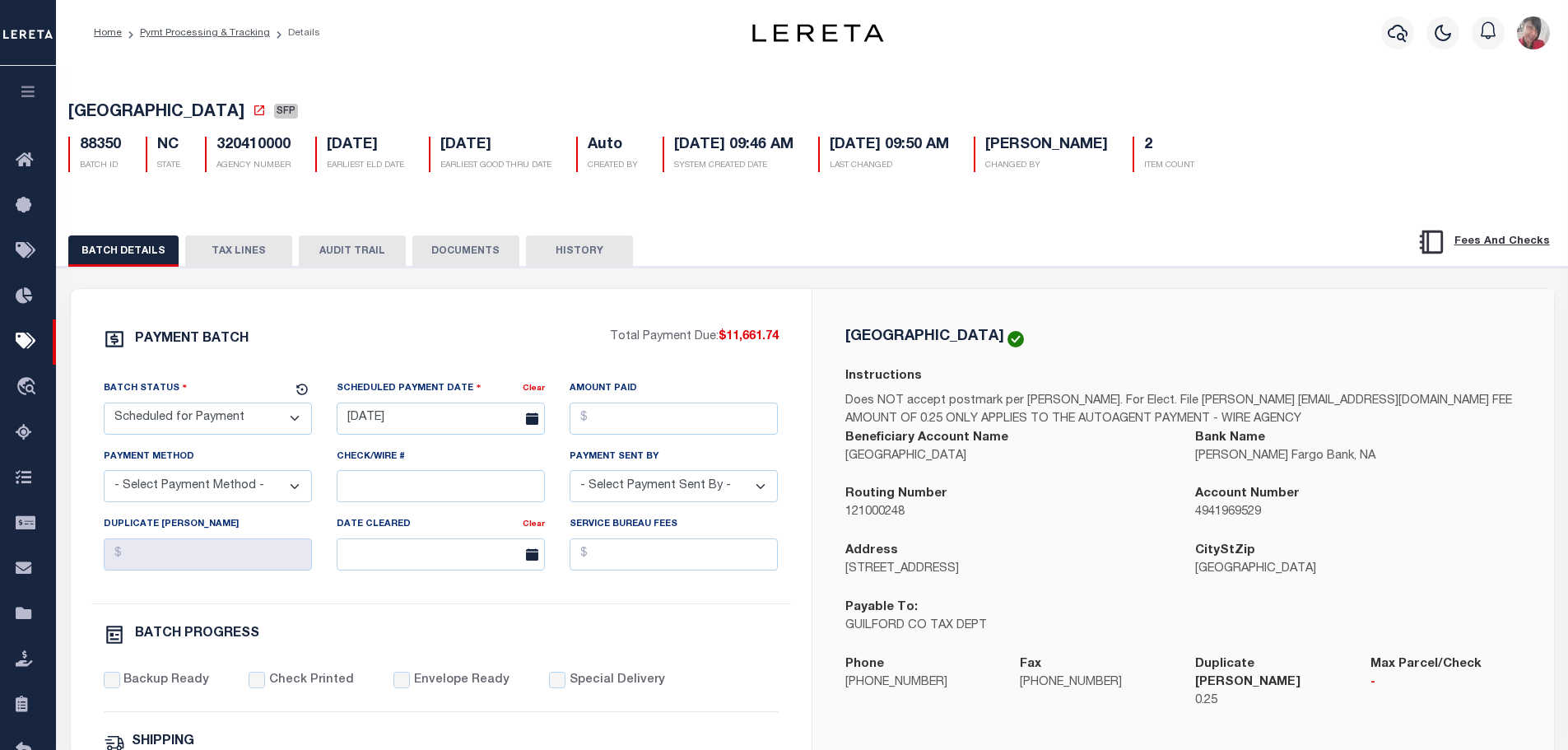
click at [220, 251] on button "TAX LINES" at bounding box center [239, 251] width 107 height 31
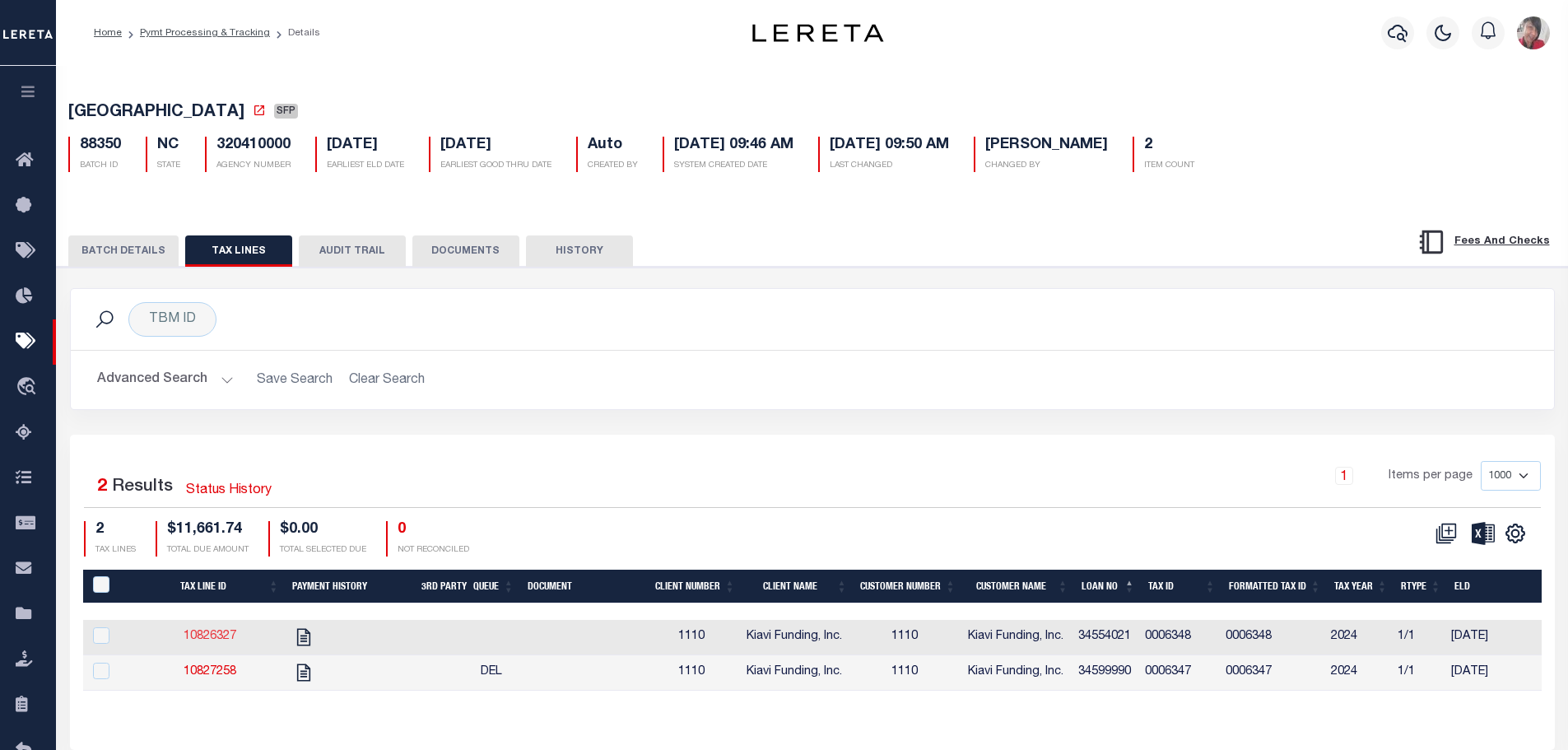
click at [220, 637] on link "10826327" at bounding box center [209, 635] width 53 height 11
checkbox input "true"
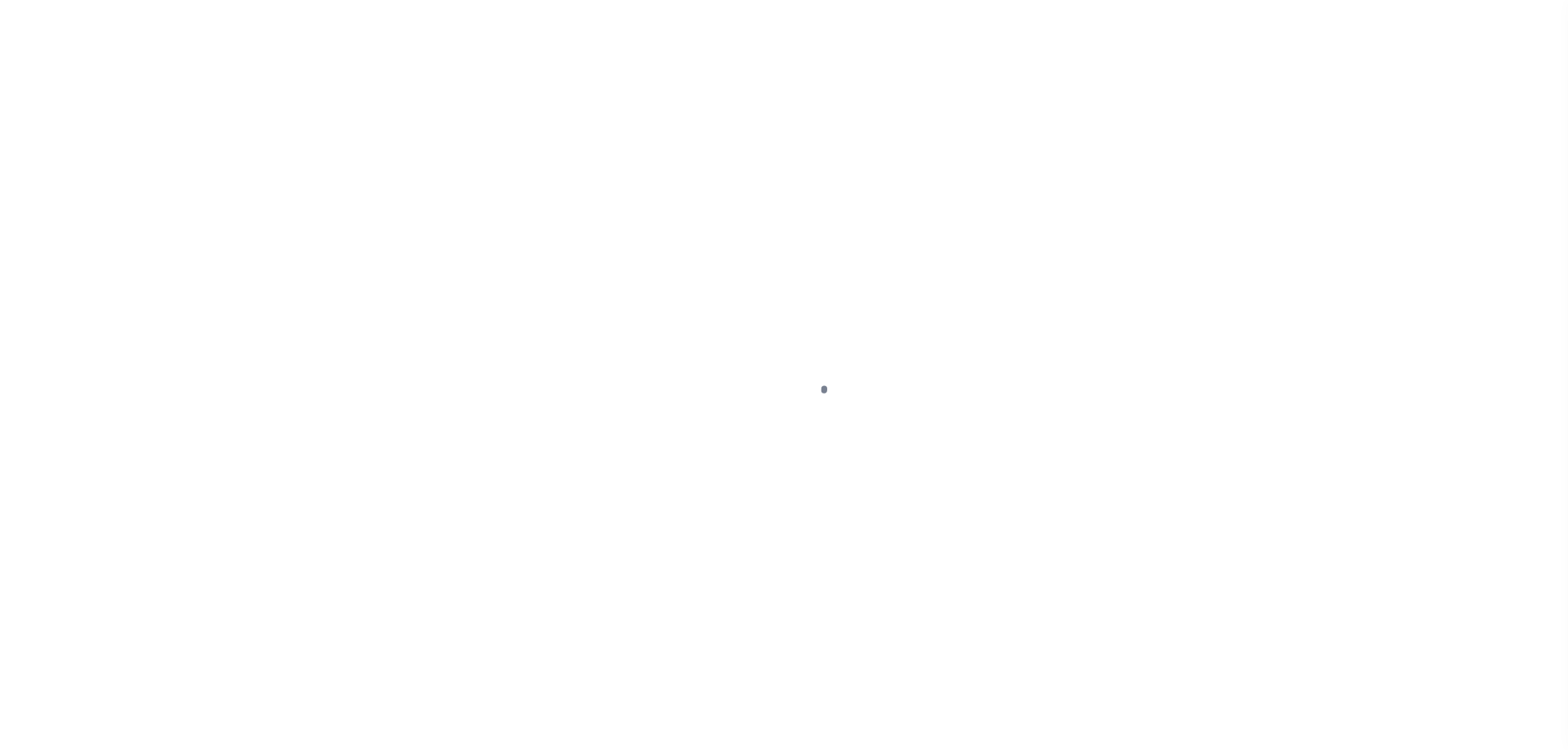
select select "DUE"
select select "23"
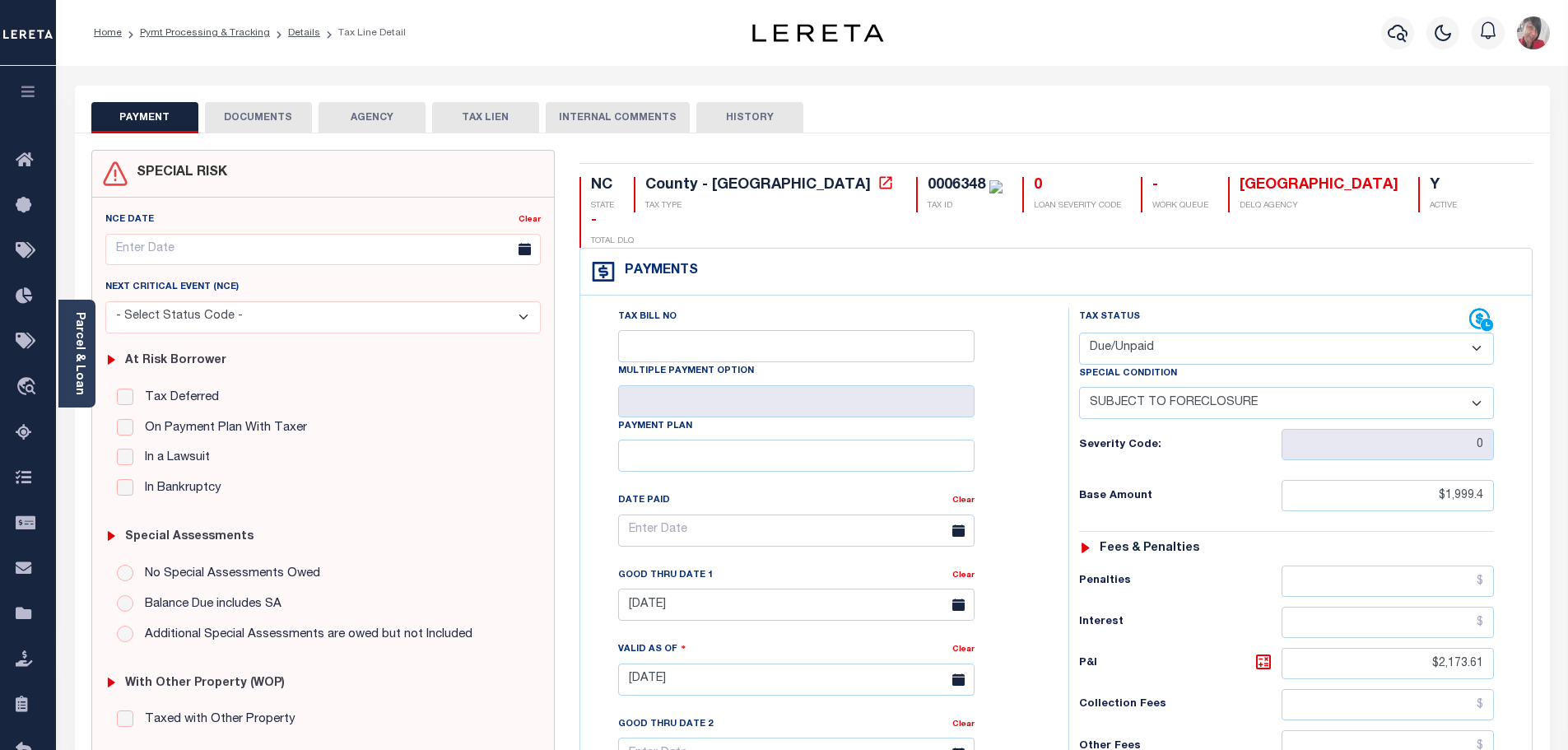
click at [247, 113] on button "DOCUMENTS" at bounding box center [259, 117] width 107 height 31
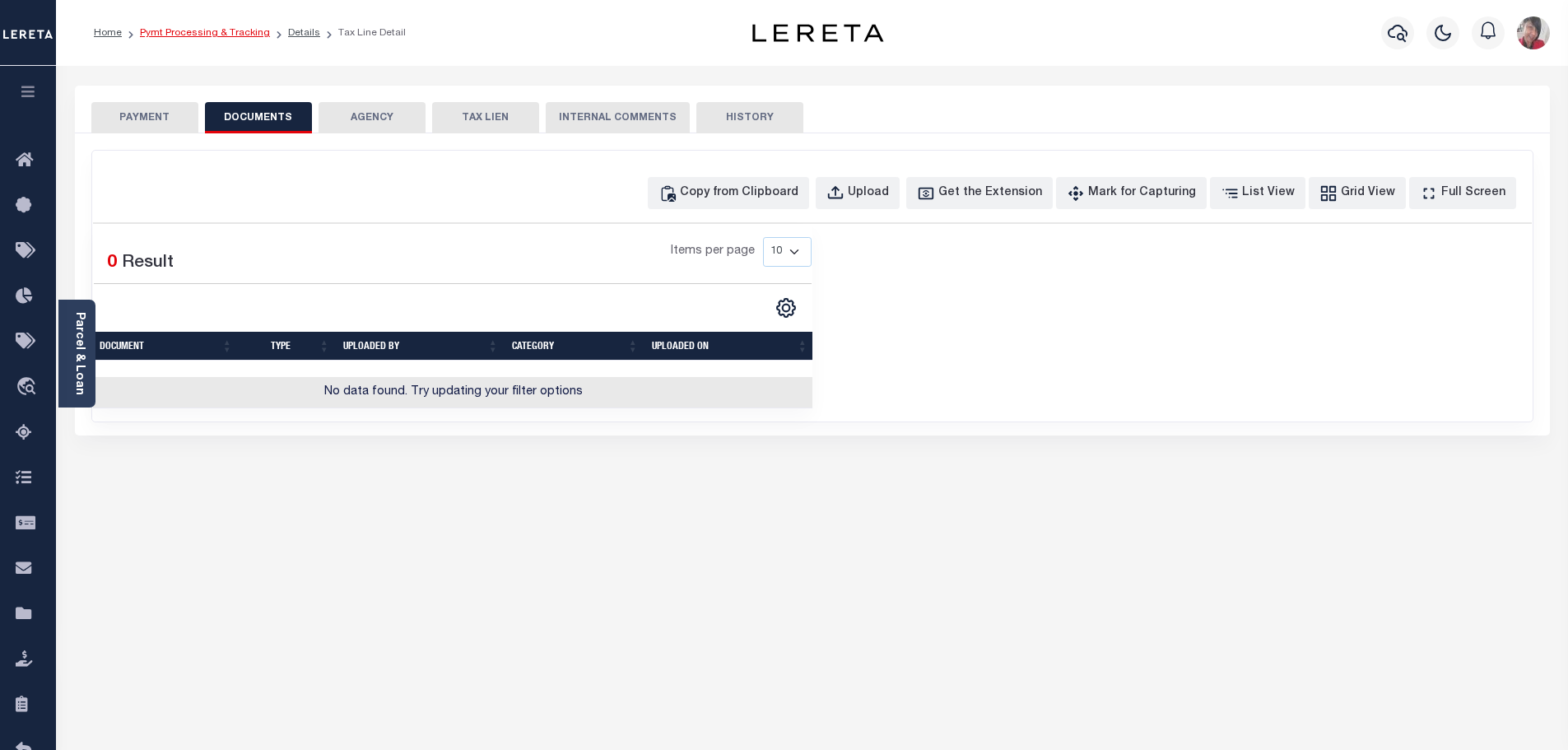
click at [207, 31] on link "Pymt Processing & Tracking" at bounding box center [204, 32] width 130 height 9
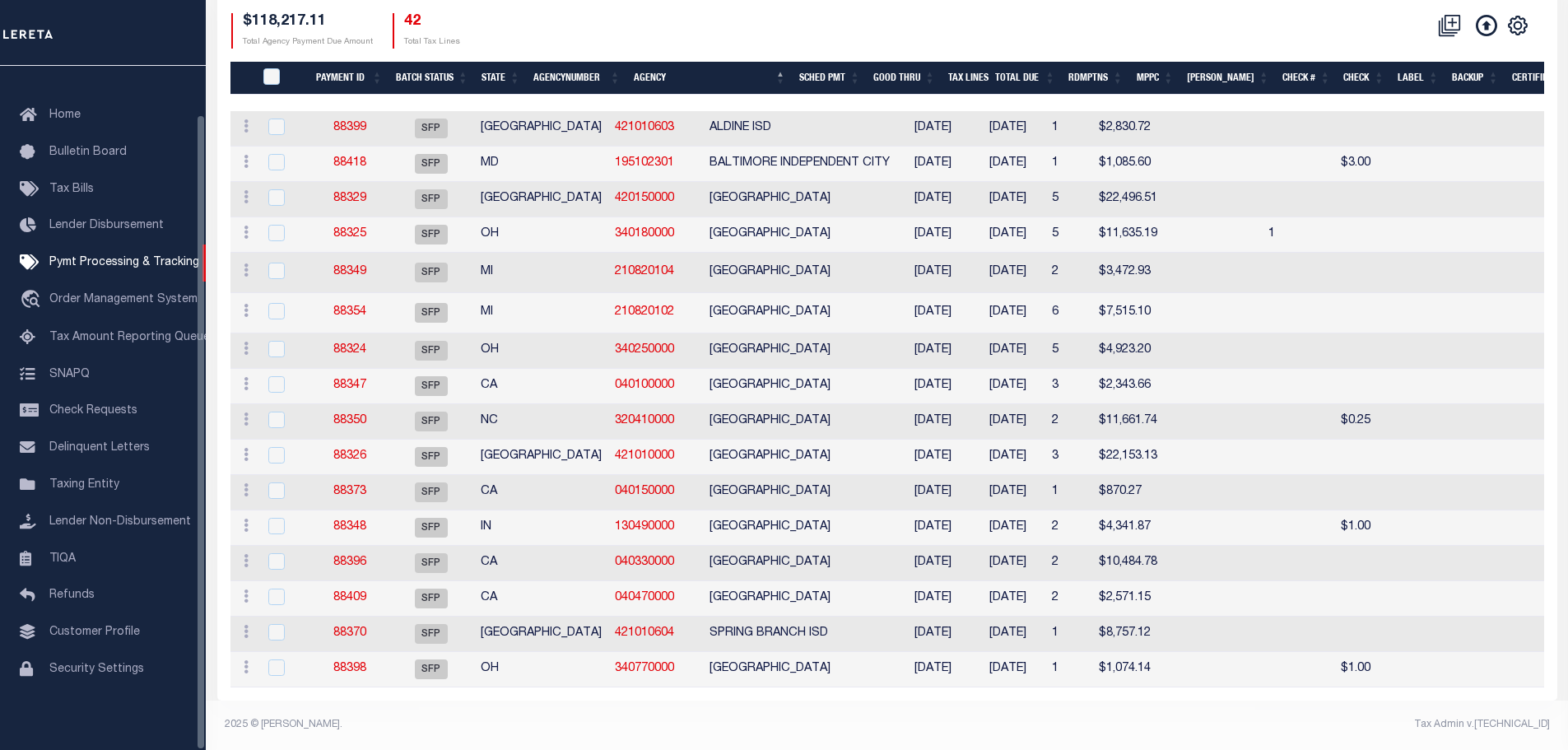
scroll to position [327, 0]
click at [358, 415] on link "88350" at bounding box center [350, 420] width 33 height 11
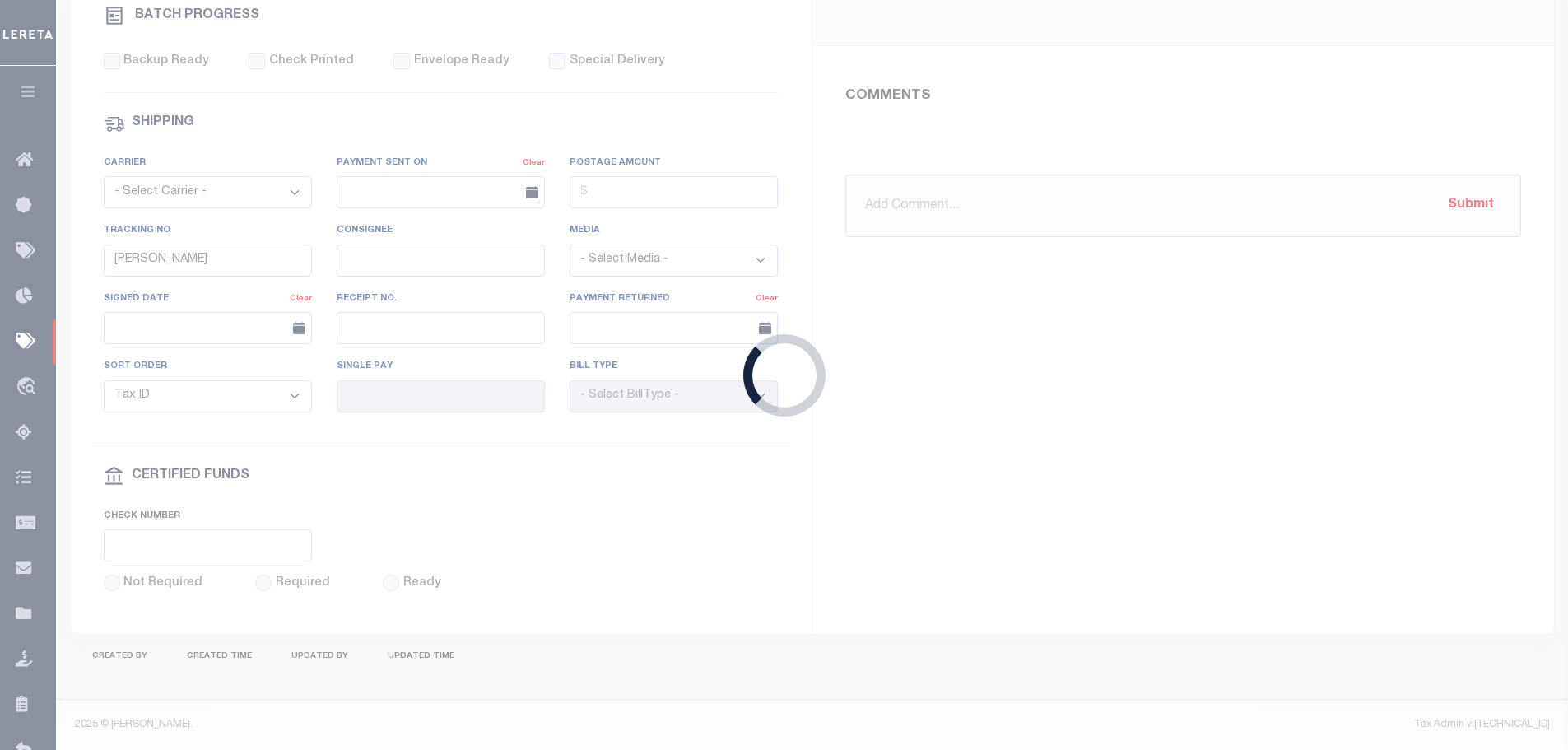
select select "SFP"
type input "[DATE]"
type input "N"
radio input "true"
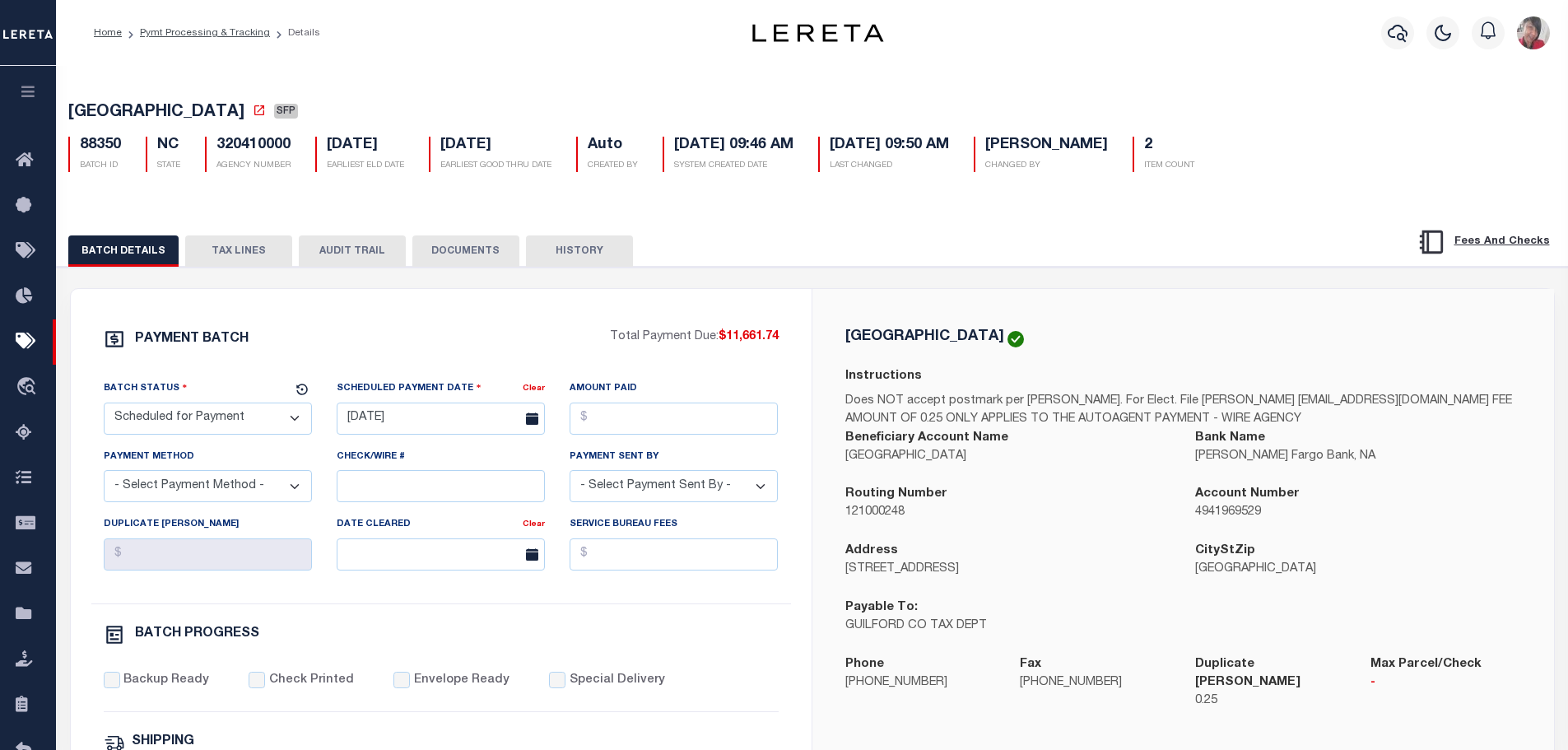
click at [229, 257] on button "TAX LINES" at bounding box center [239, 251] width 107 height 31
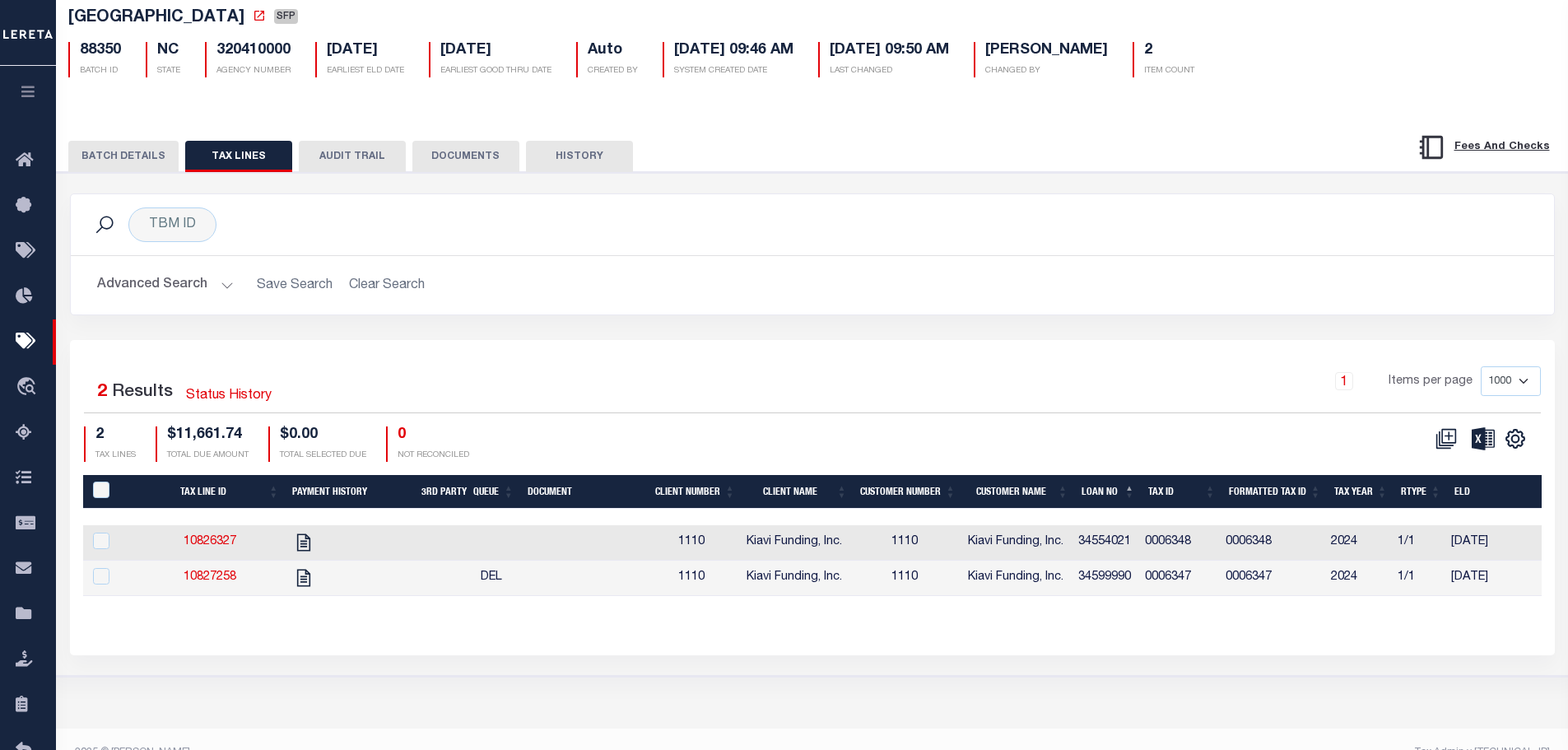
scroll to position [122, 0]
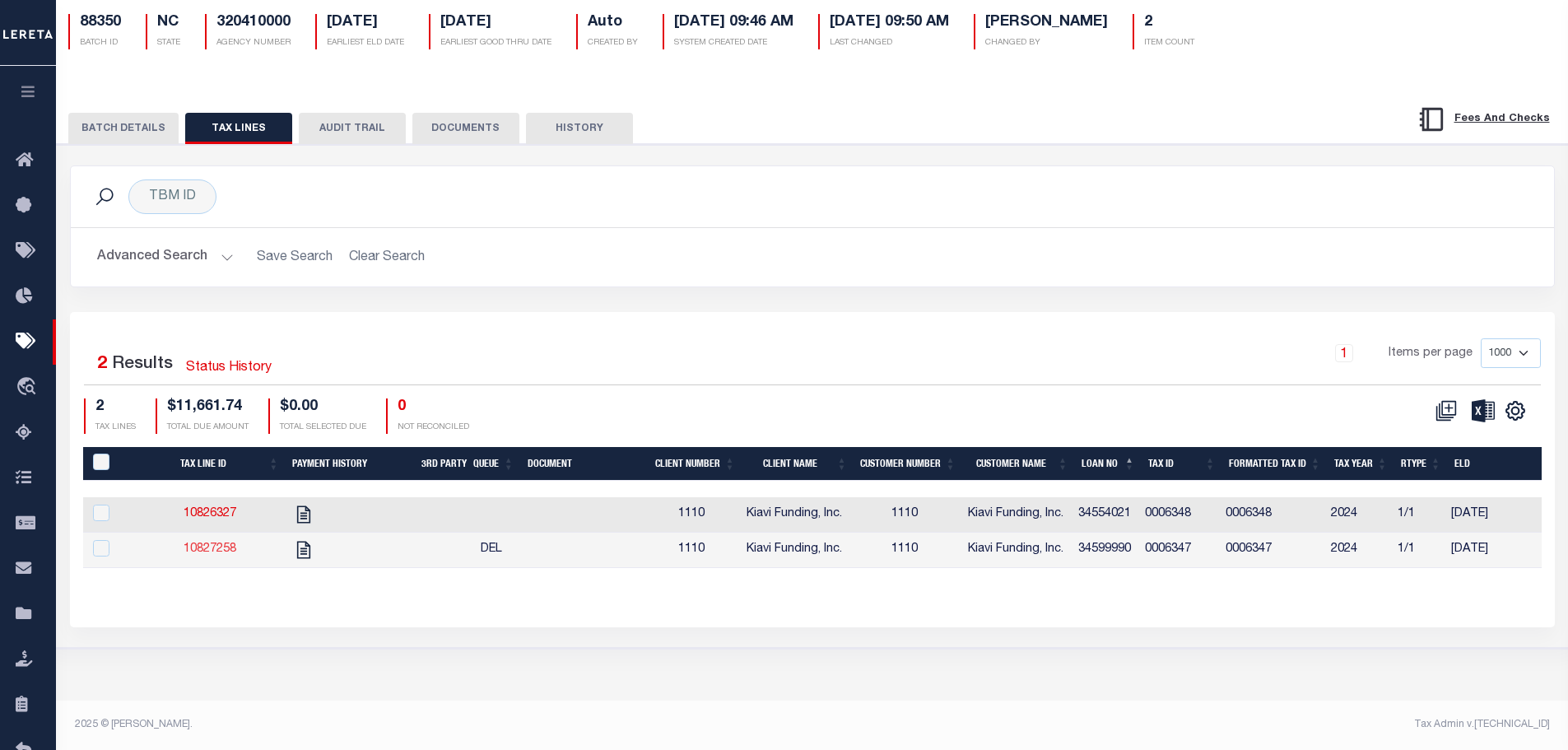
click at [217, 554] on link "10827258" at bounding box center [209, 548] width 53 height 11
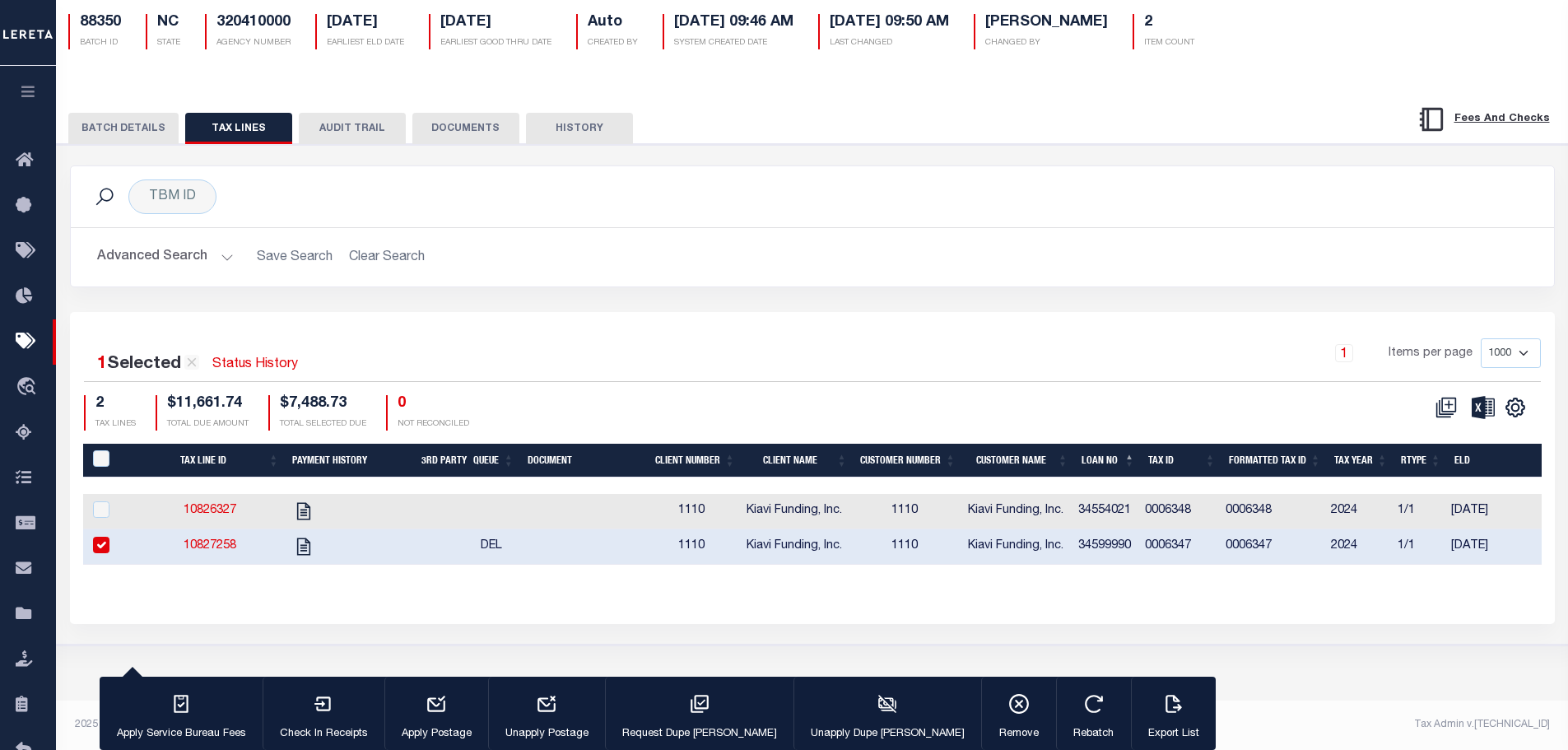
click at [103, 541] on input "checkbox" at bounding box center [101, 545] width 16 height 16
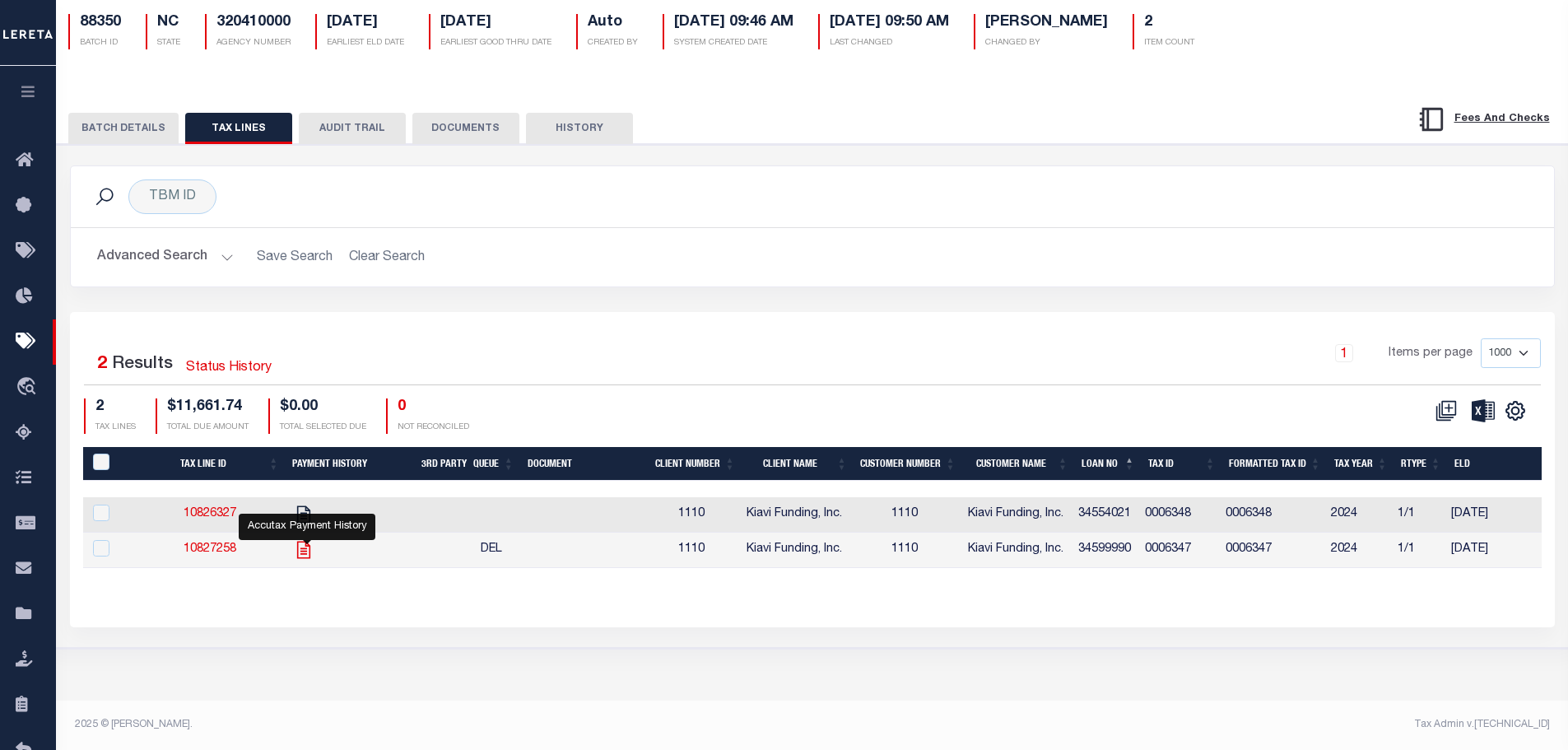
click at [307, 558] on icon "" at bounding box center [303, 549] width 22 height 22
checkbox input "true"
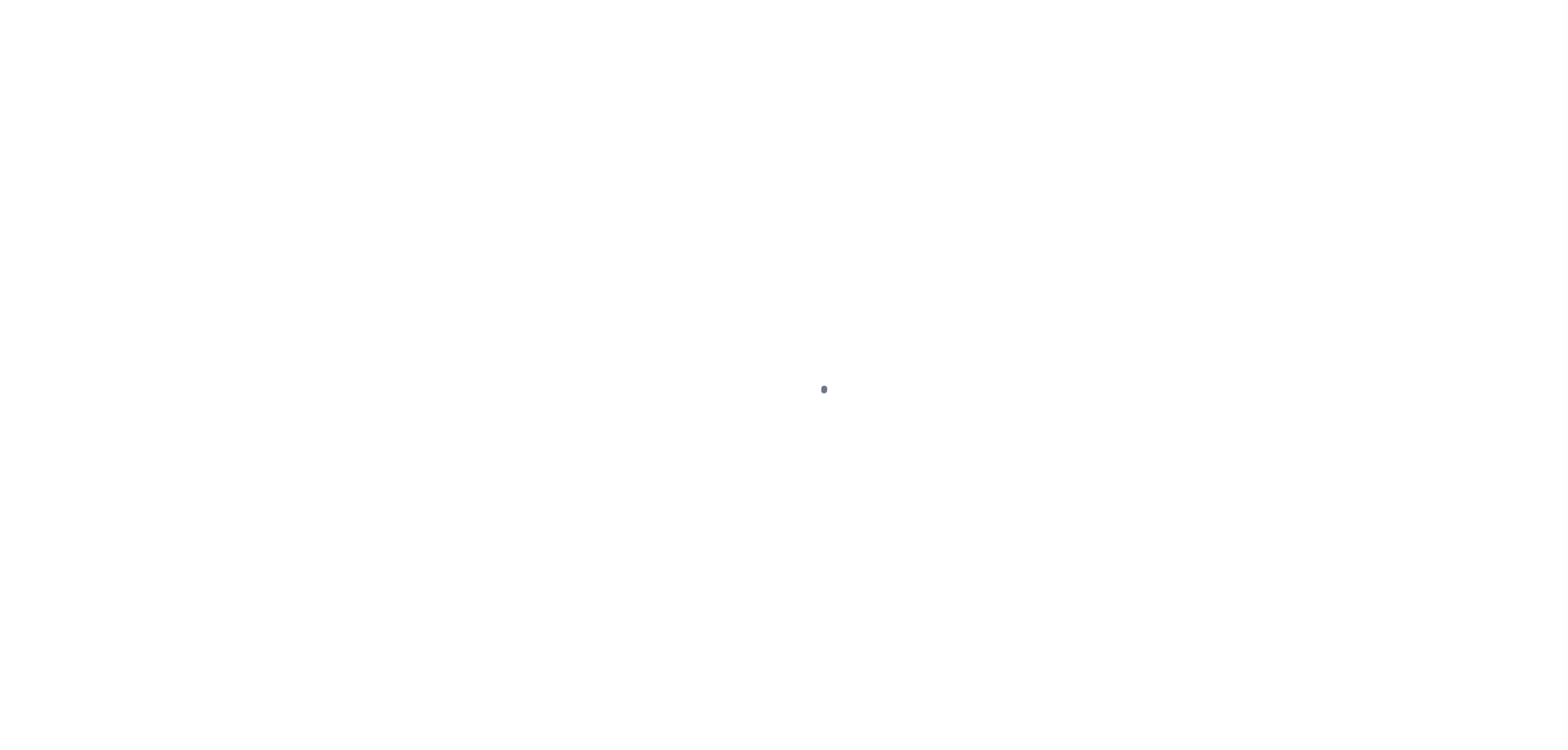
select select "DUE"
select select "23"
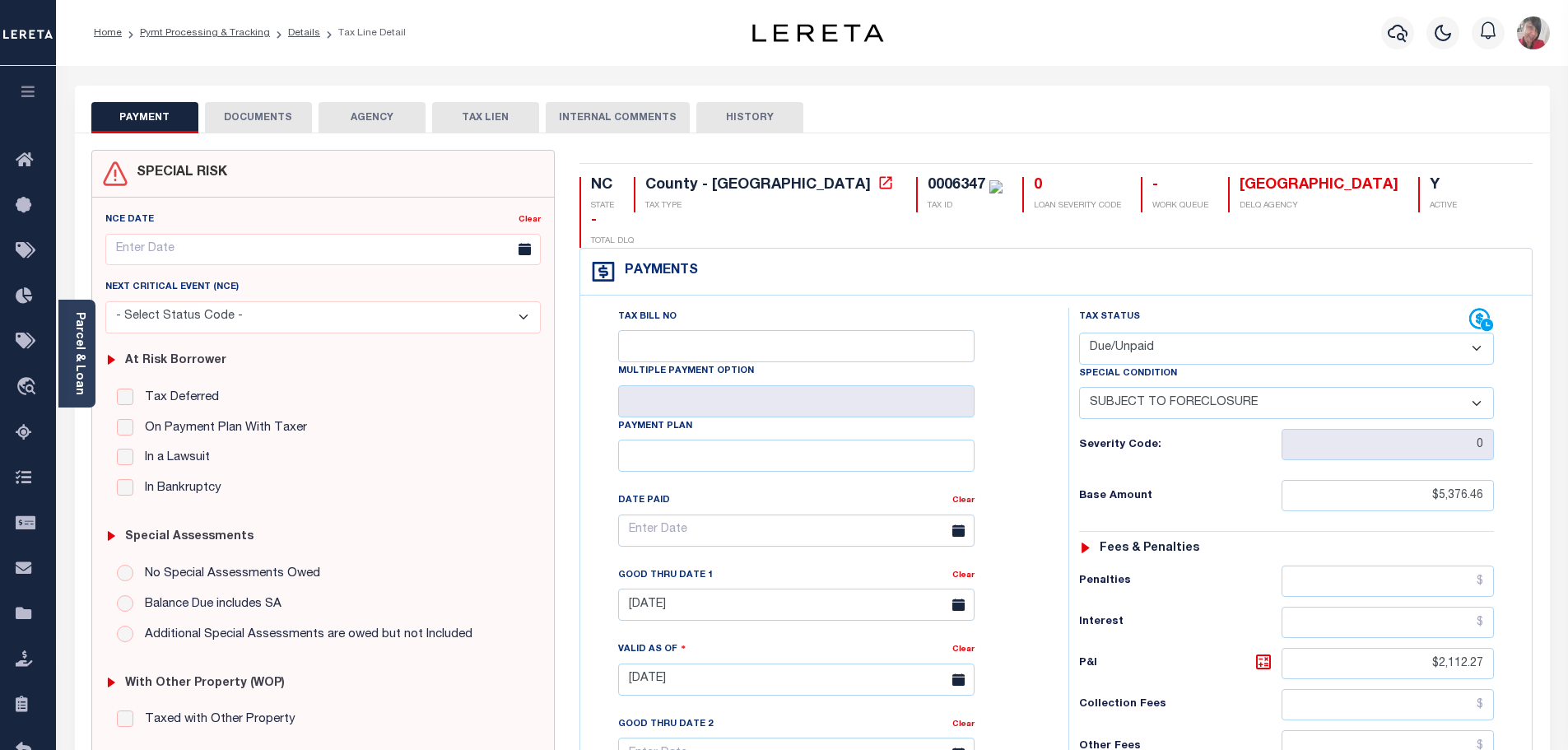
click at [259, 116] on button "DOCUMENTS" at bounding box center [259, 117] width 107 height 31
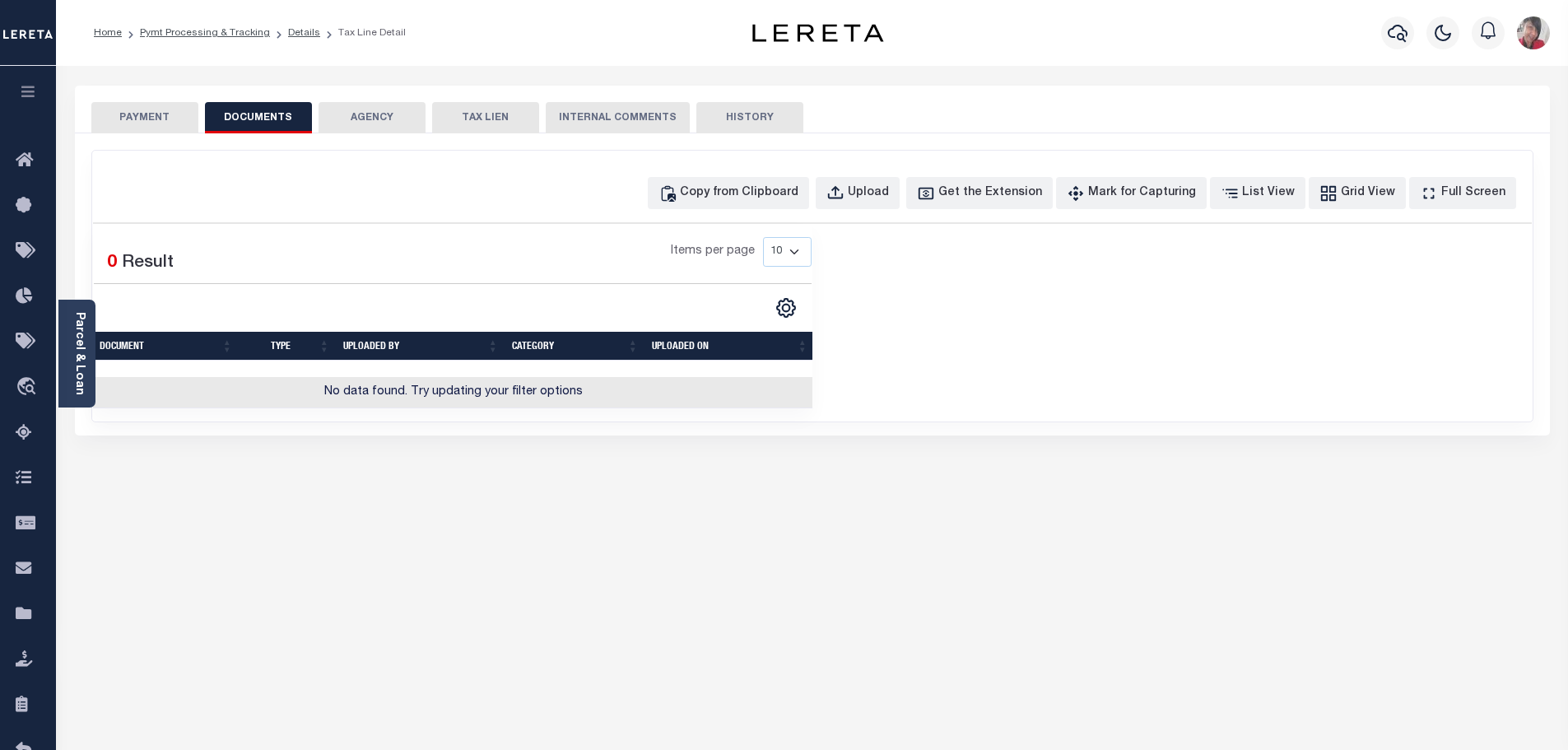
click at [273, 107] on button "DOCUMENTS" at bounding box center [259, 117] width 107 height 31
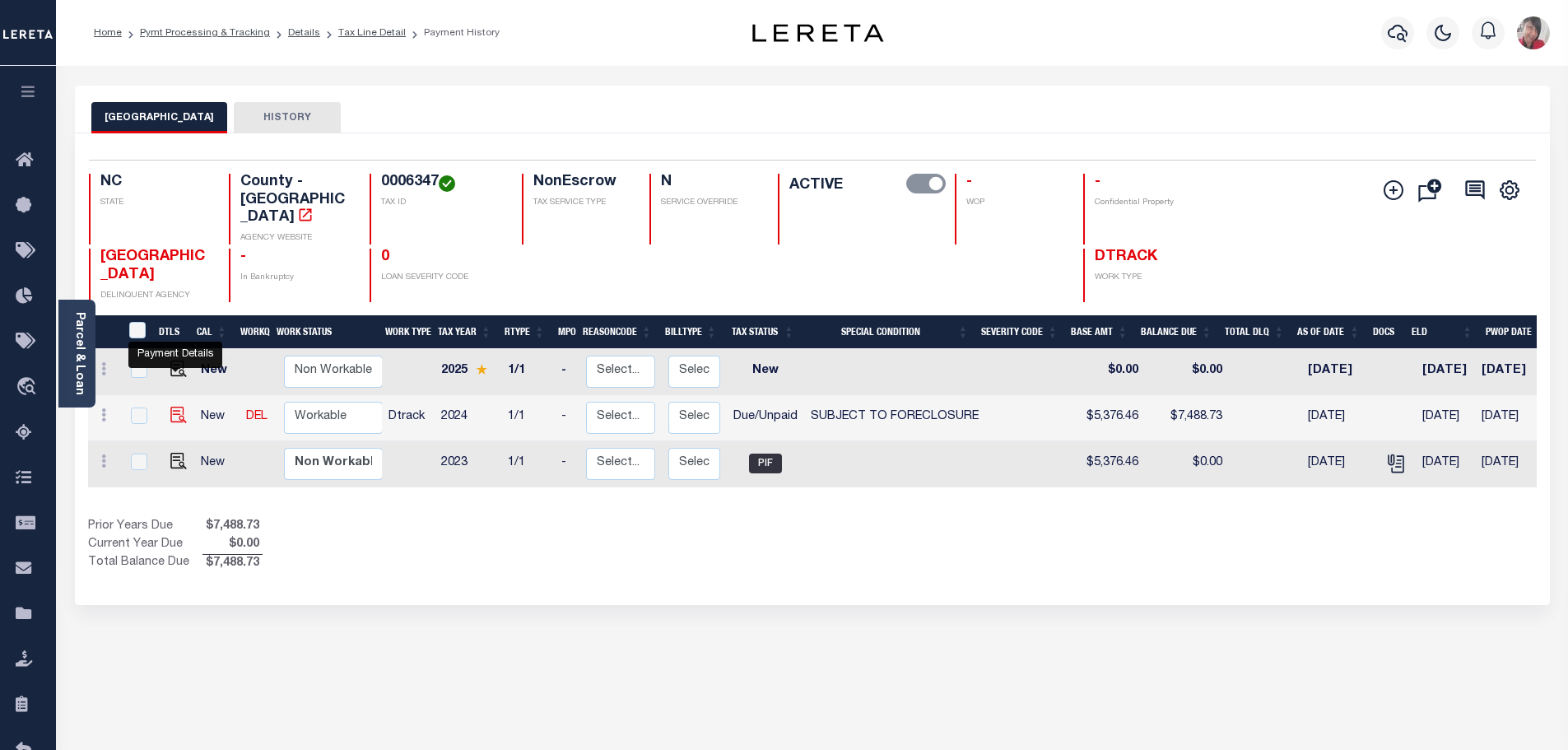
click at [174, 407] on img "" at bounding box center [178, 415] width 16 height 16
checkbox input "true"
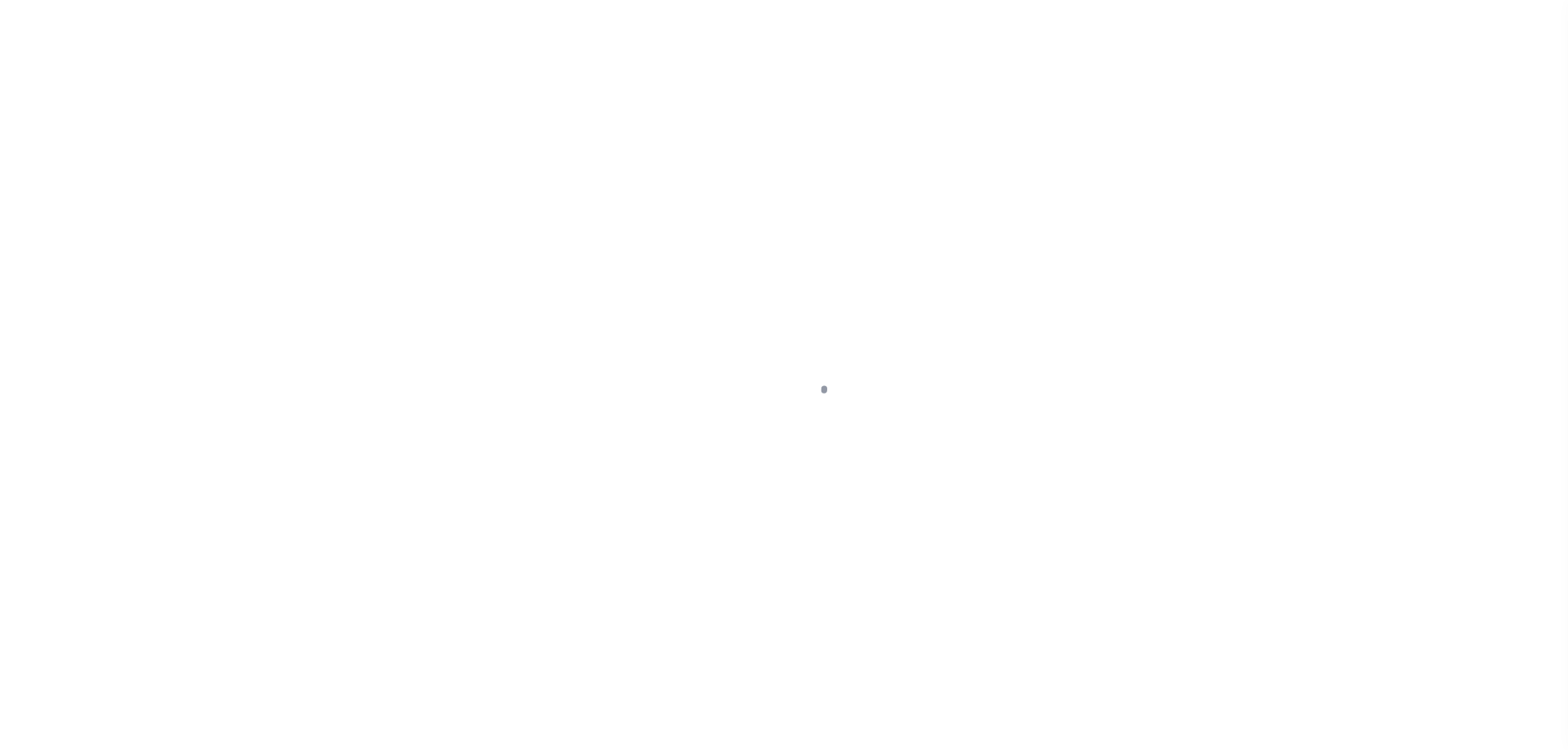
select select "DUE"
select select "23"
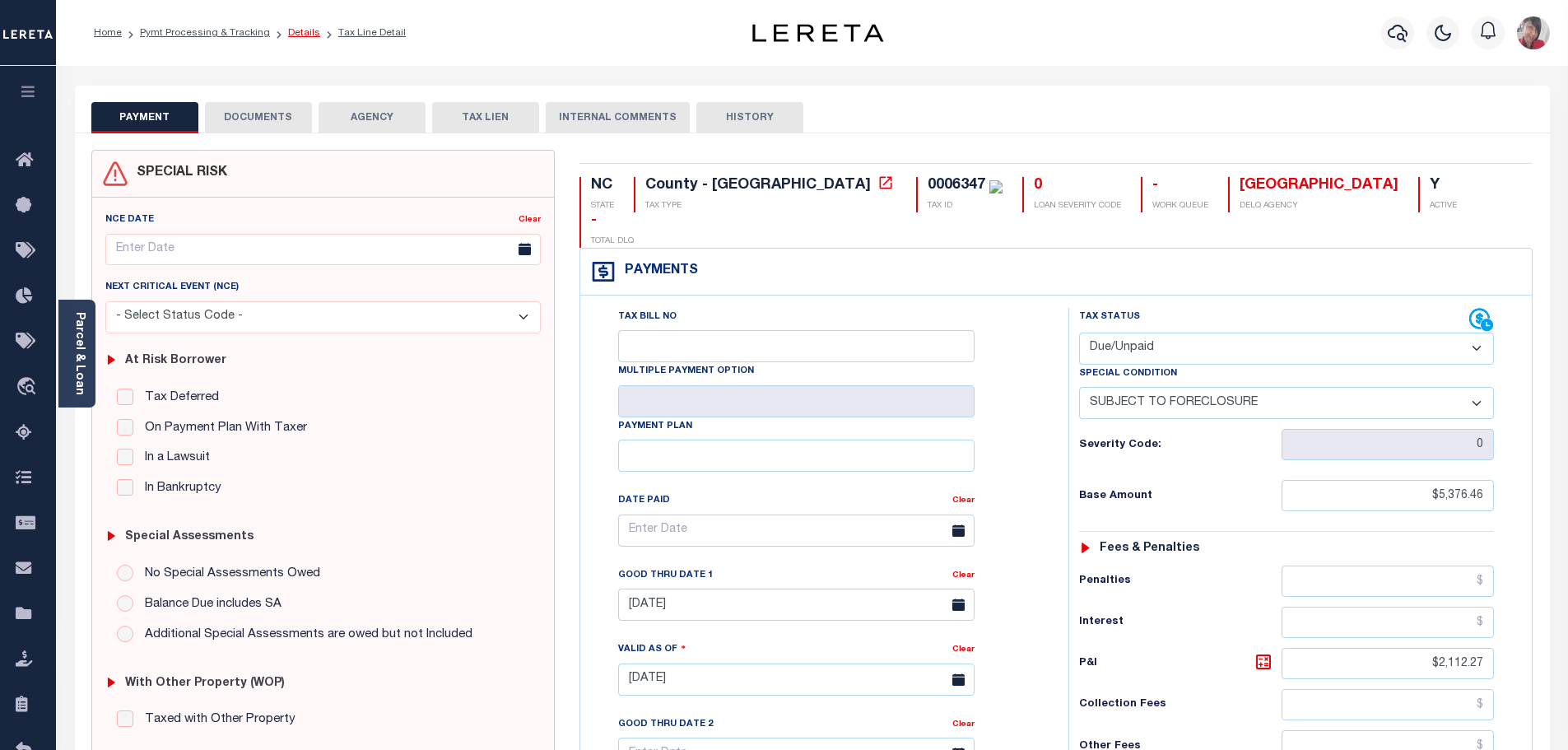
click at [301, 34] on link "Details" at bounding box center [303, 32] width 32 height 9
click at [222, 28] on link "Pymt Processing & Tracking" at bounding box center [204, 32] width 130 height 9
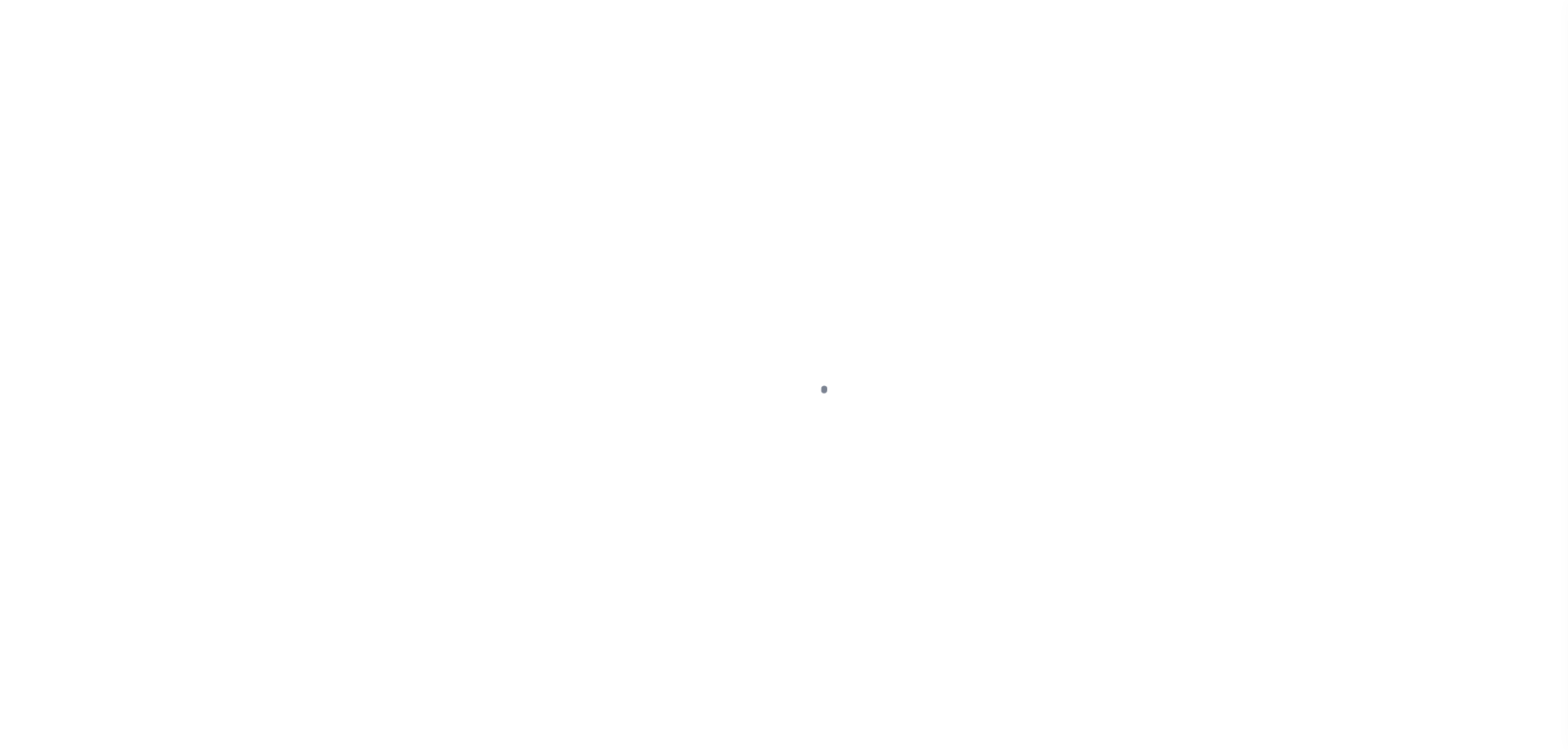
select select "SFP"
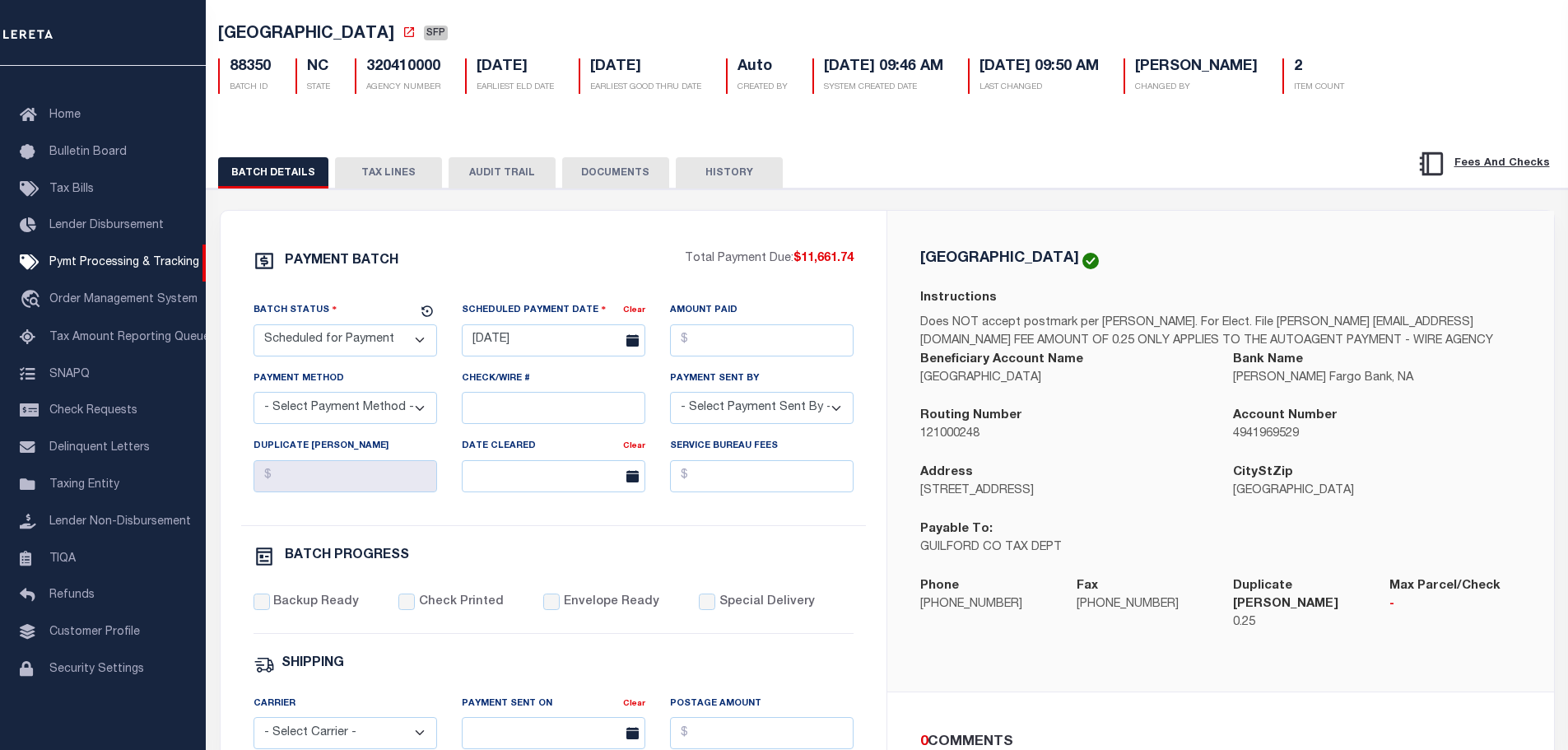
scroll to position [82, 0]
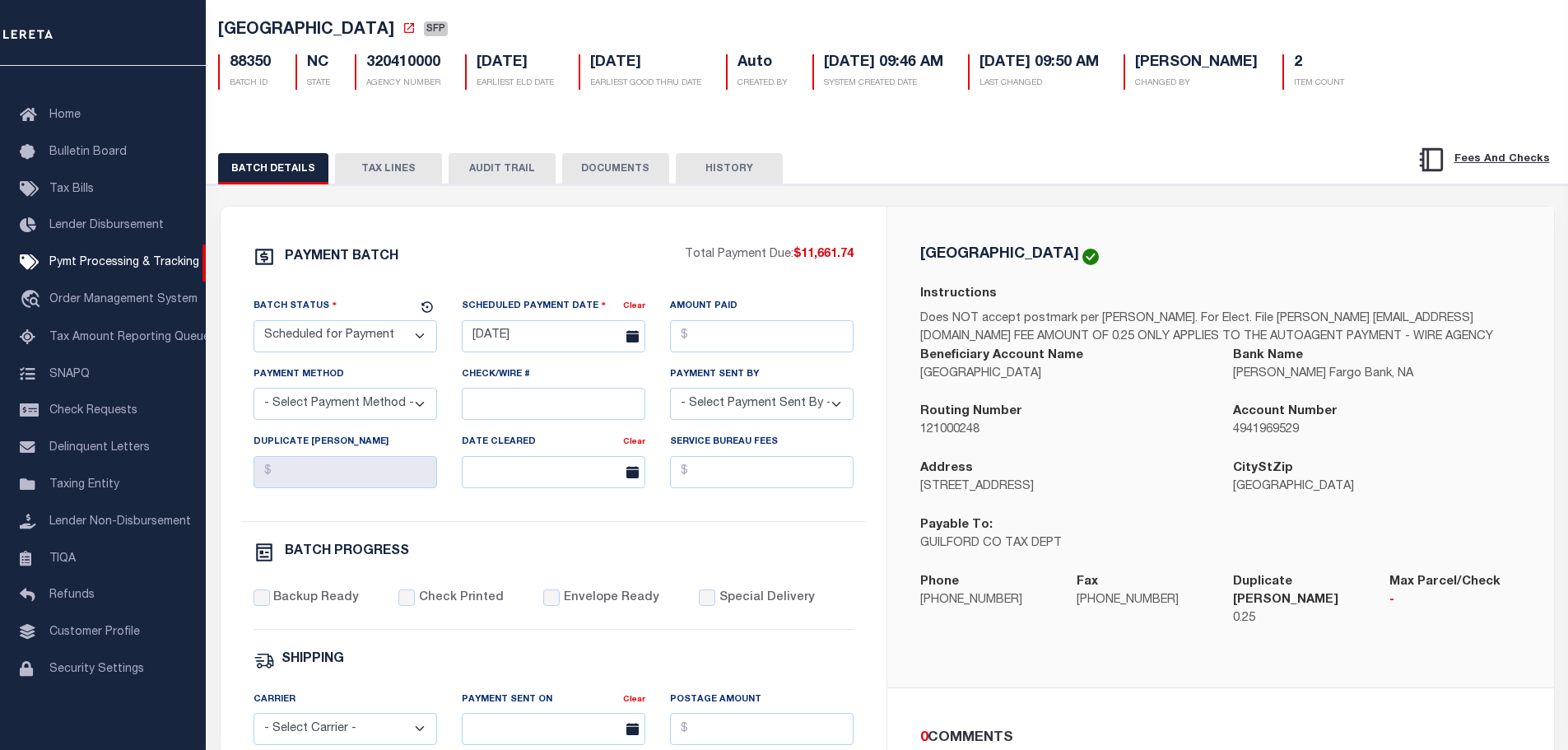
click at [383, 165] on button "TAX LINES" at bounding box center [389, 169] width 107 height 31
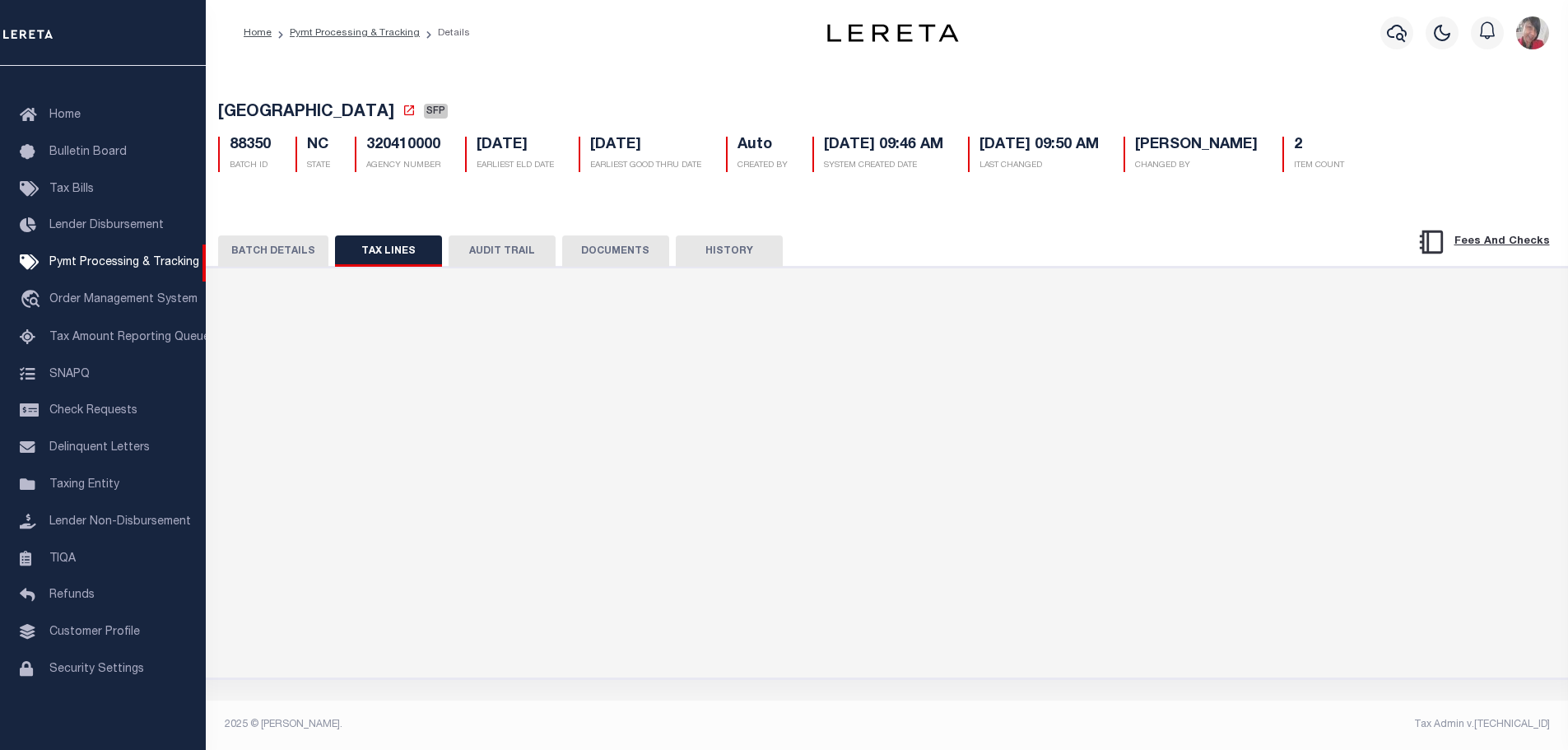
scroll to position [0, 0]
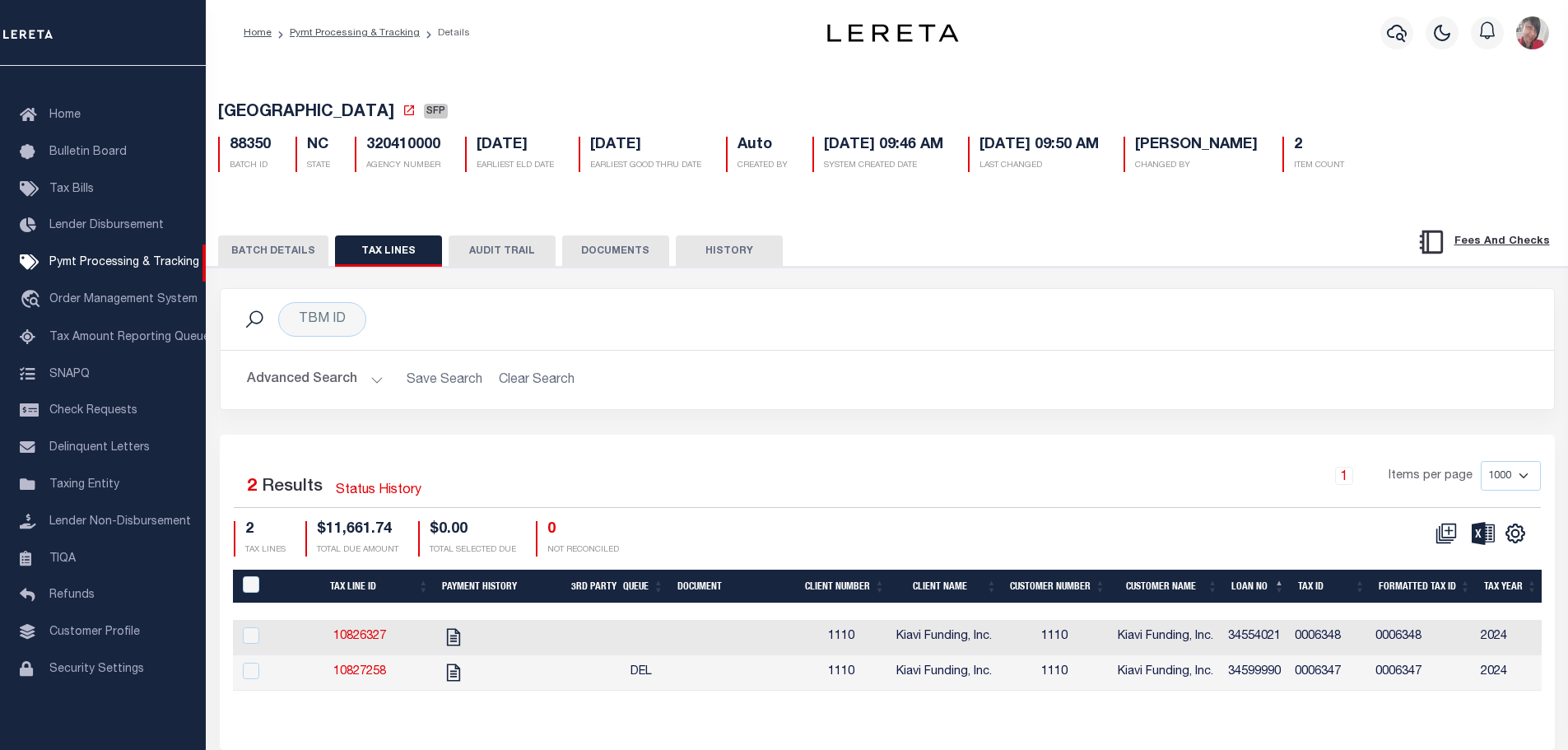
click at [391, 630] on td "10826327" at bounding box center [360, 637] width 148 height 35
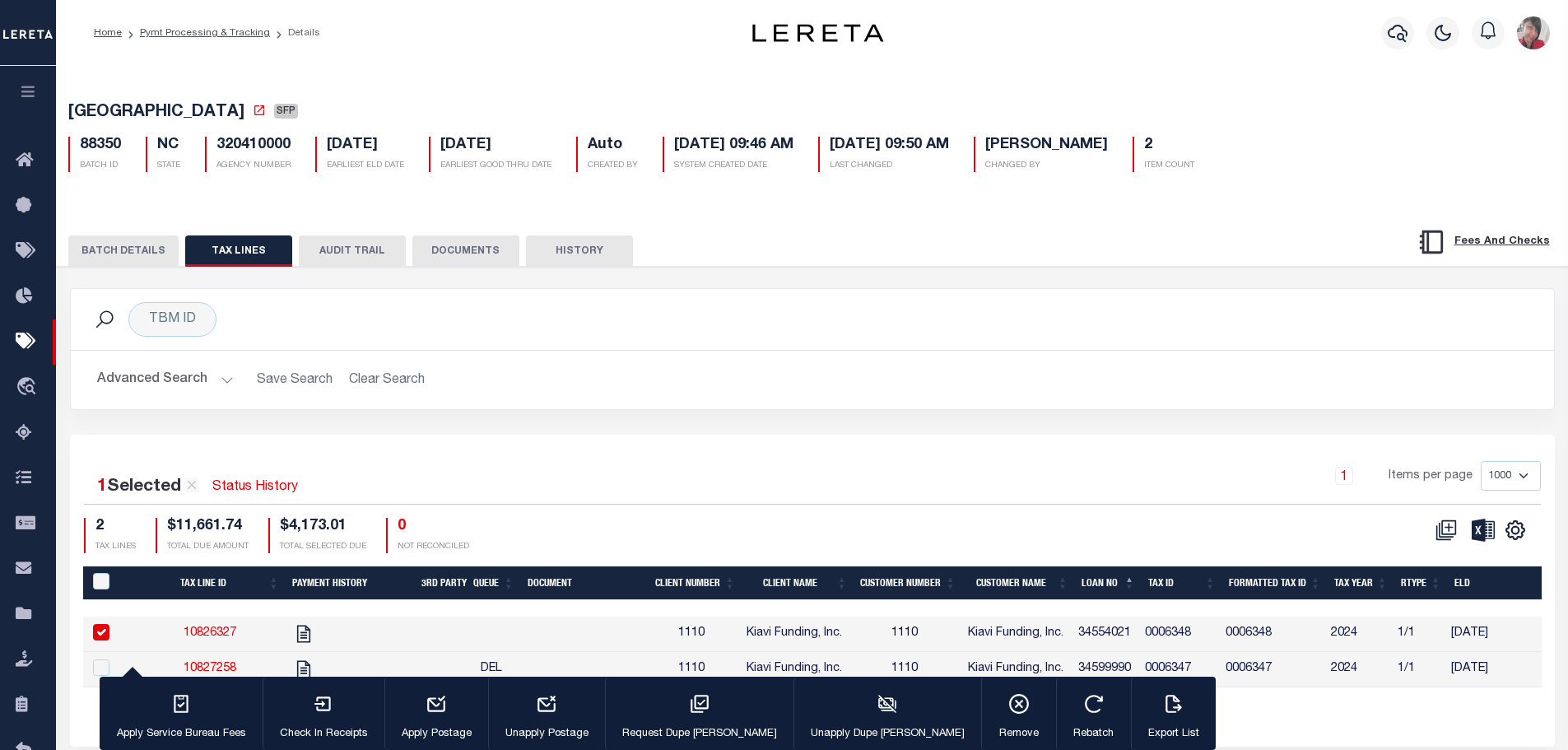
click at [200, 634] on link "10826327" at bounding box center [209, 633] width 53 height 11
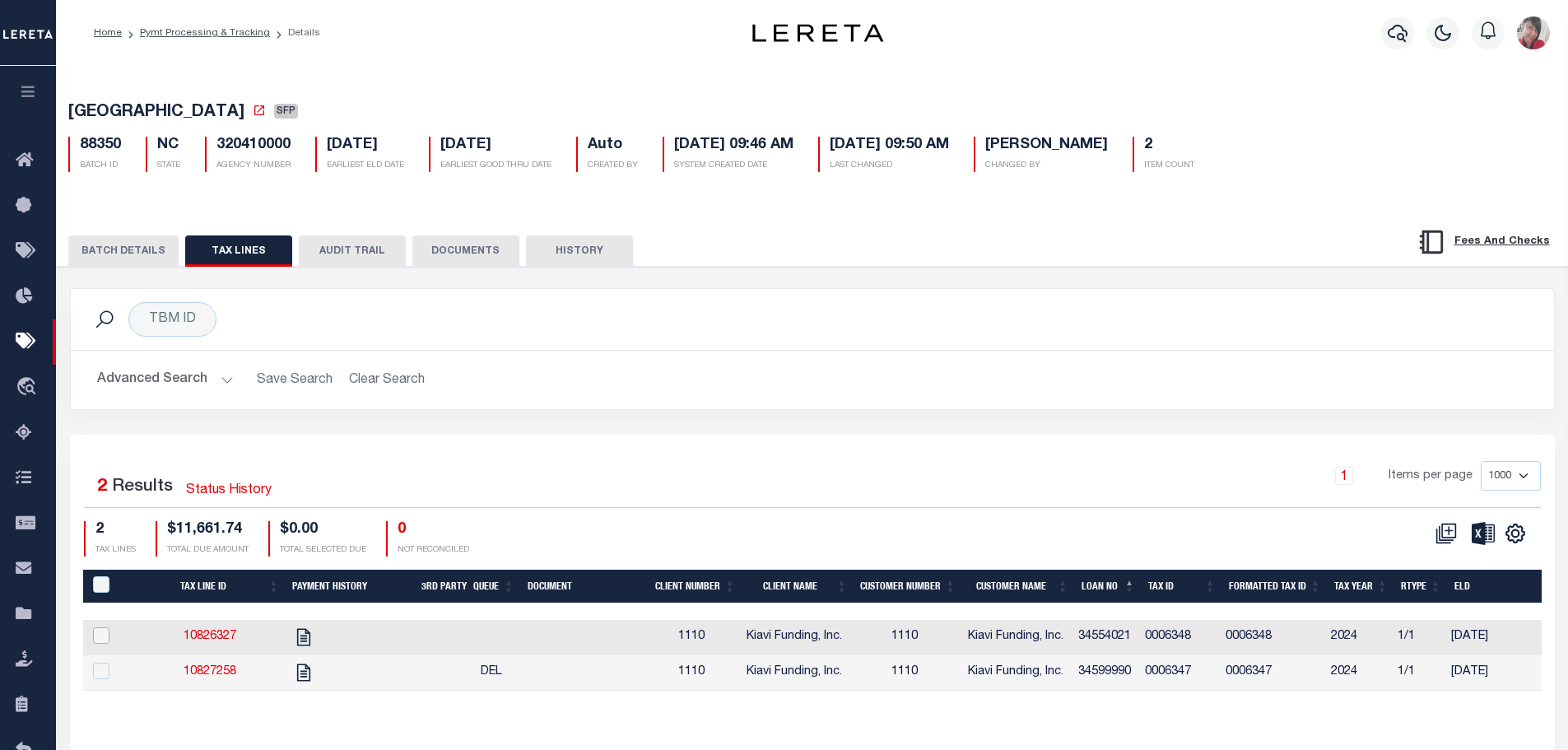
click at [96, 635] on input "checkbox" at bounding box center [101, 635] width 16 height 16
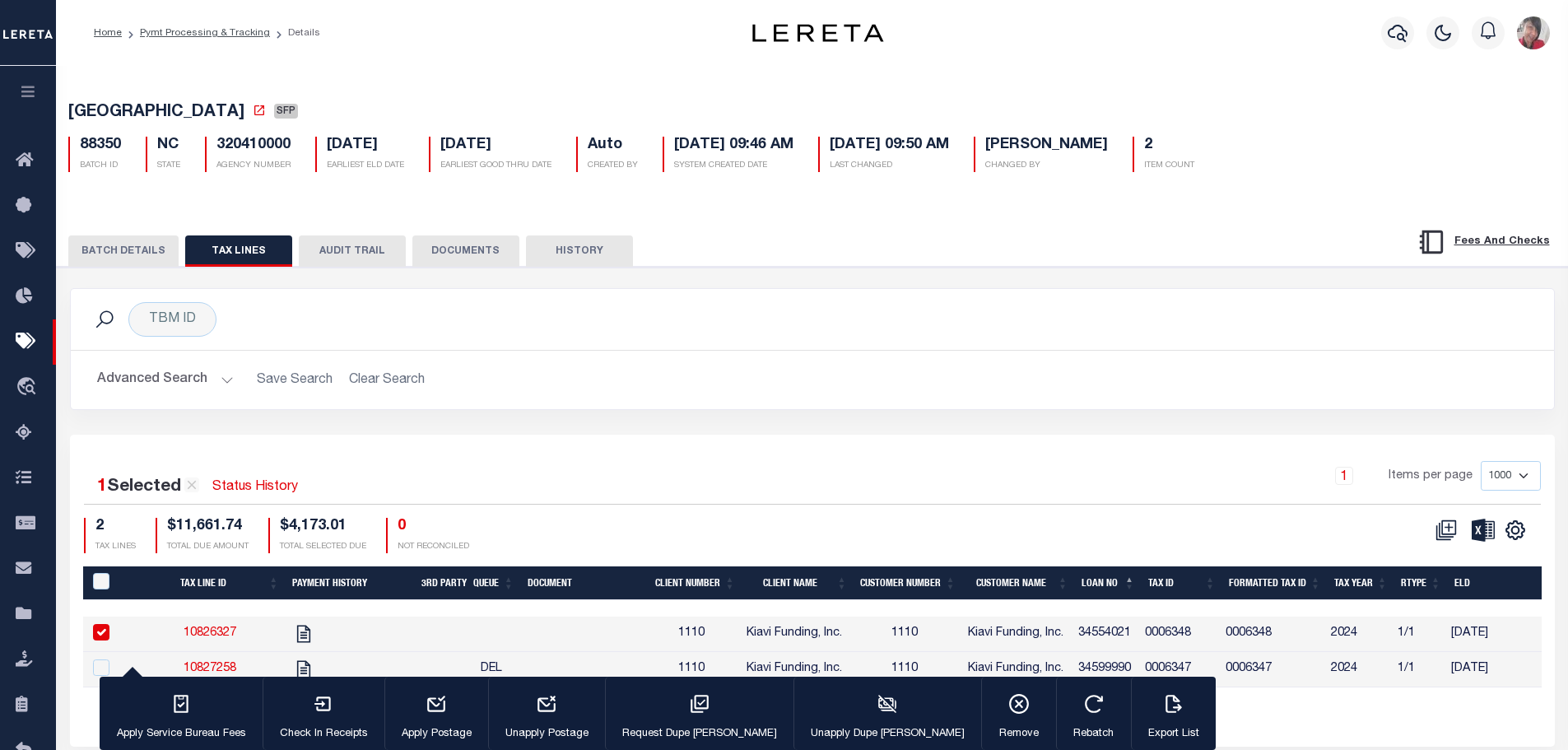
drag, startPoint x: 106, startPoint y: 627, endPoint x: 66, endPoint y: 683, distance: 68.8
click at [106, 627] on td at bounding box center [109, 634] width 53 height 35
checkbox input "false"
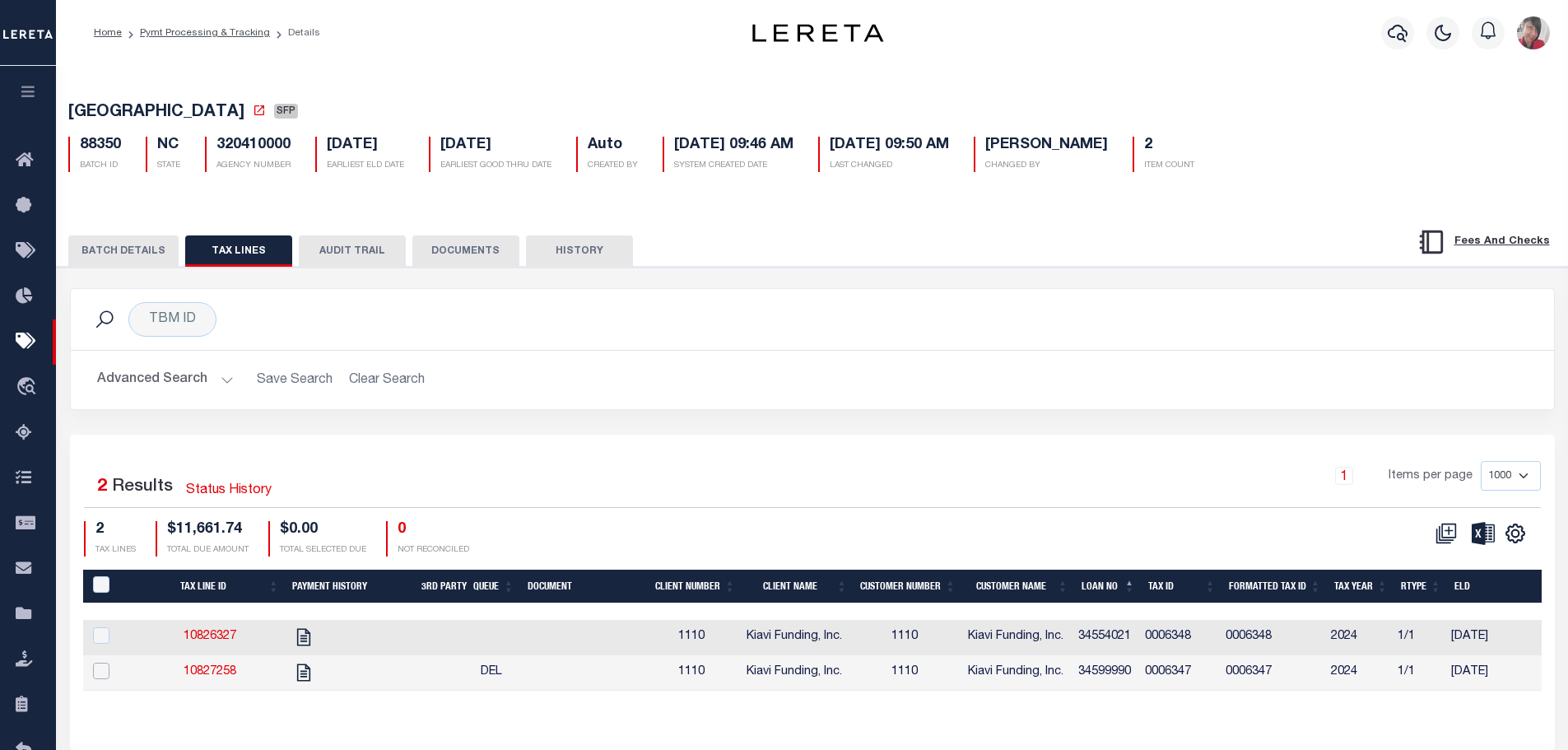
click at [99, 668] on input "checkbox" at bounding box center [101, 671] width 16 height 16
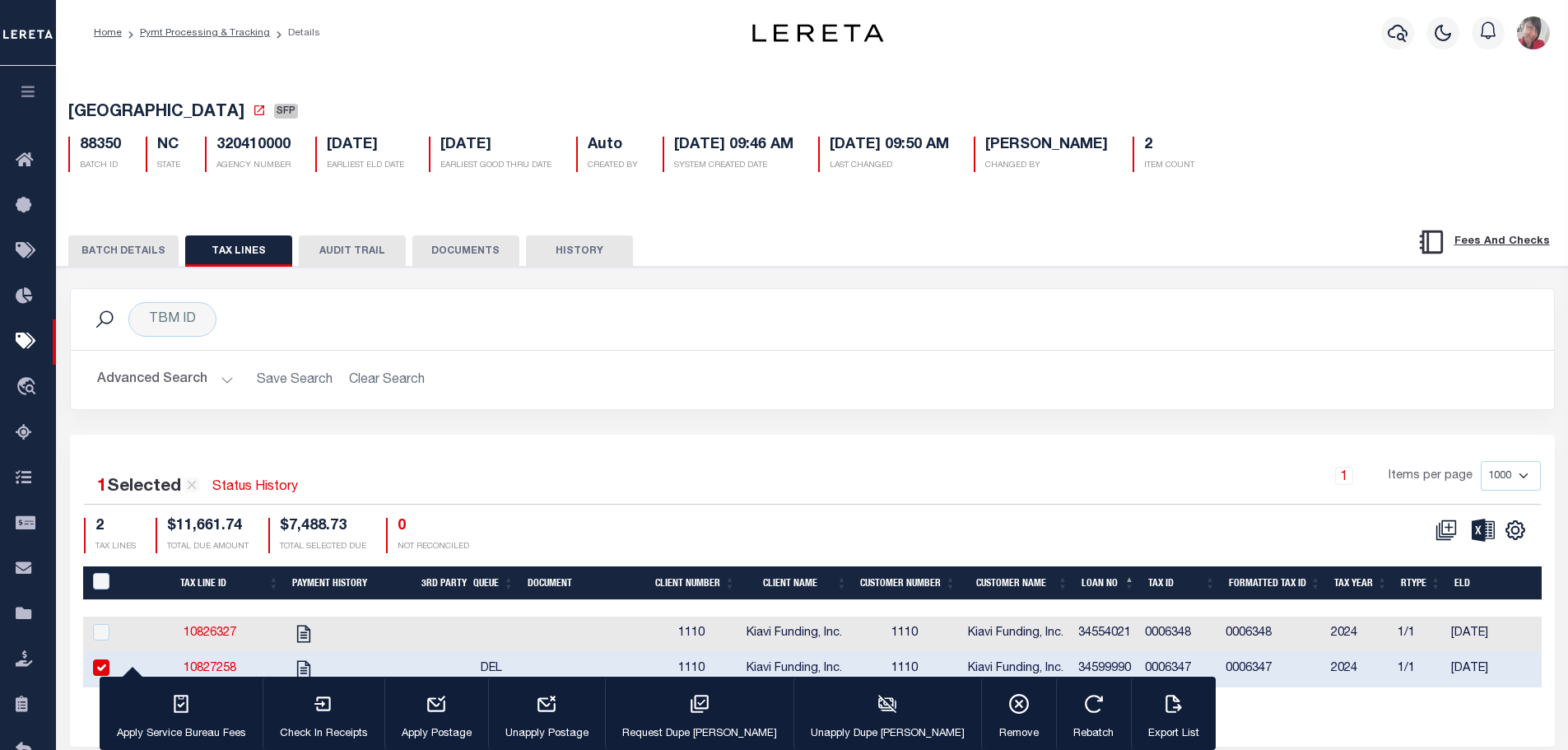
click at [96, 666] on input "checkbox" at bounding box center [101, 667] width 16 height 16
checkbox input "false"
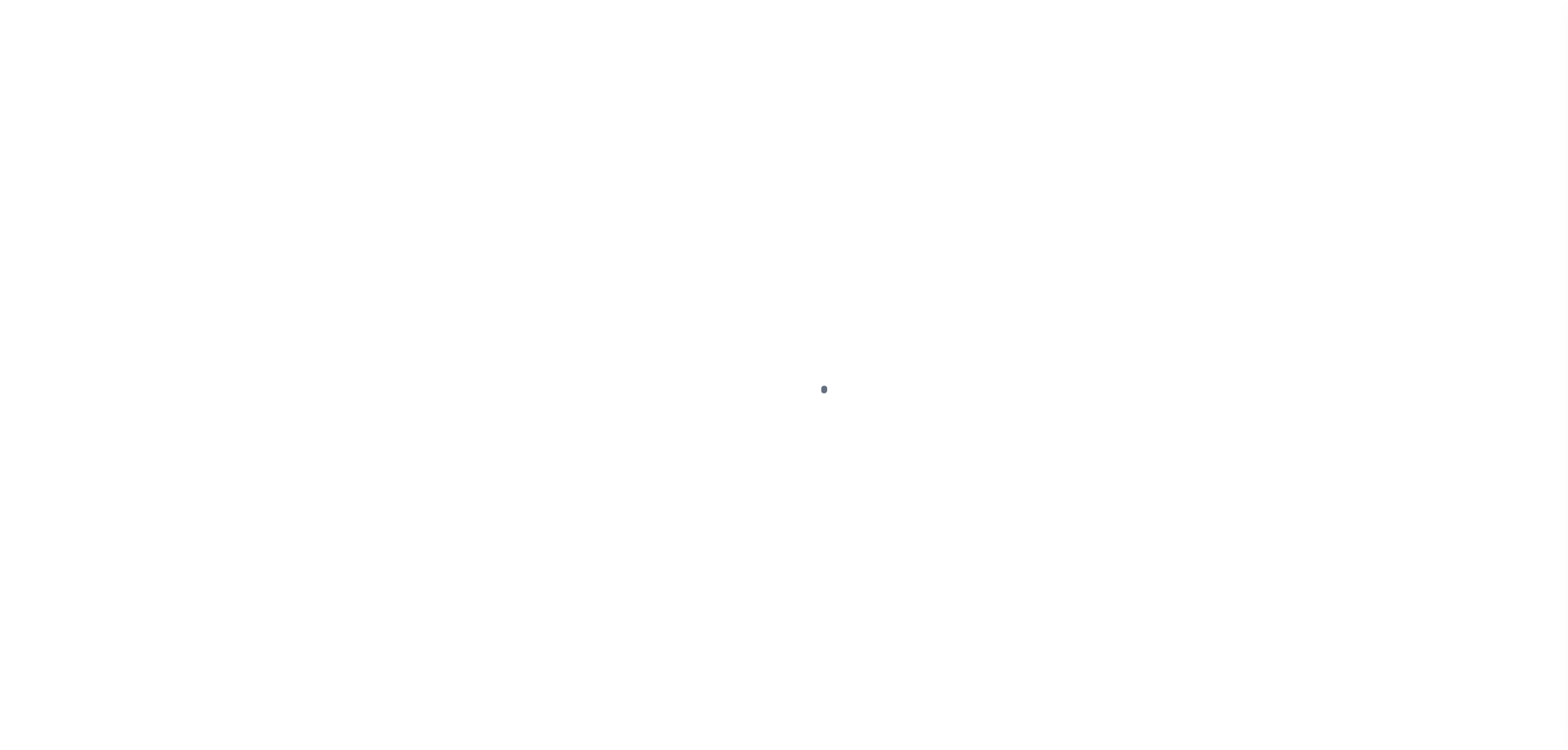
select select "DUE"
select select "23"
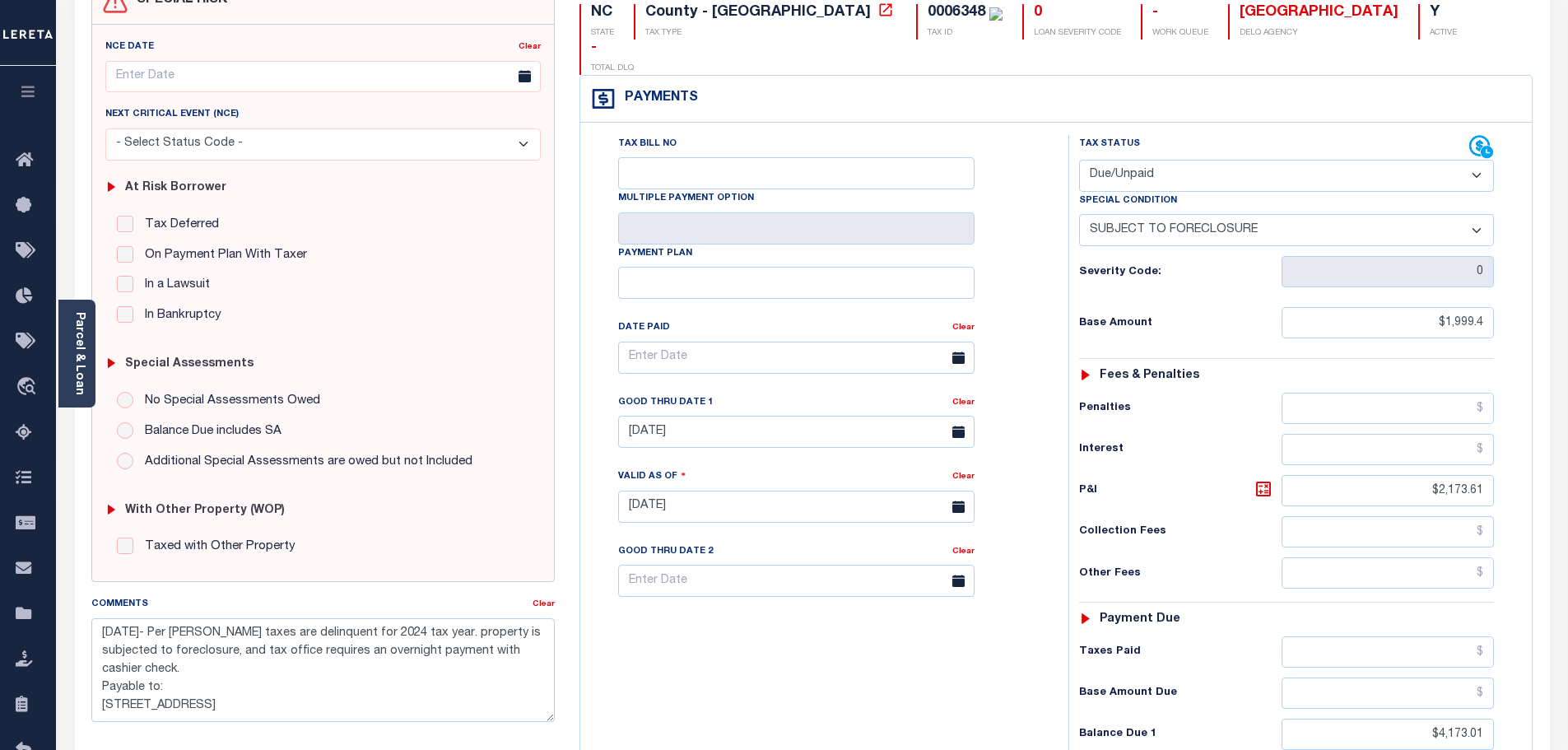
scroll to position [247, 0]
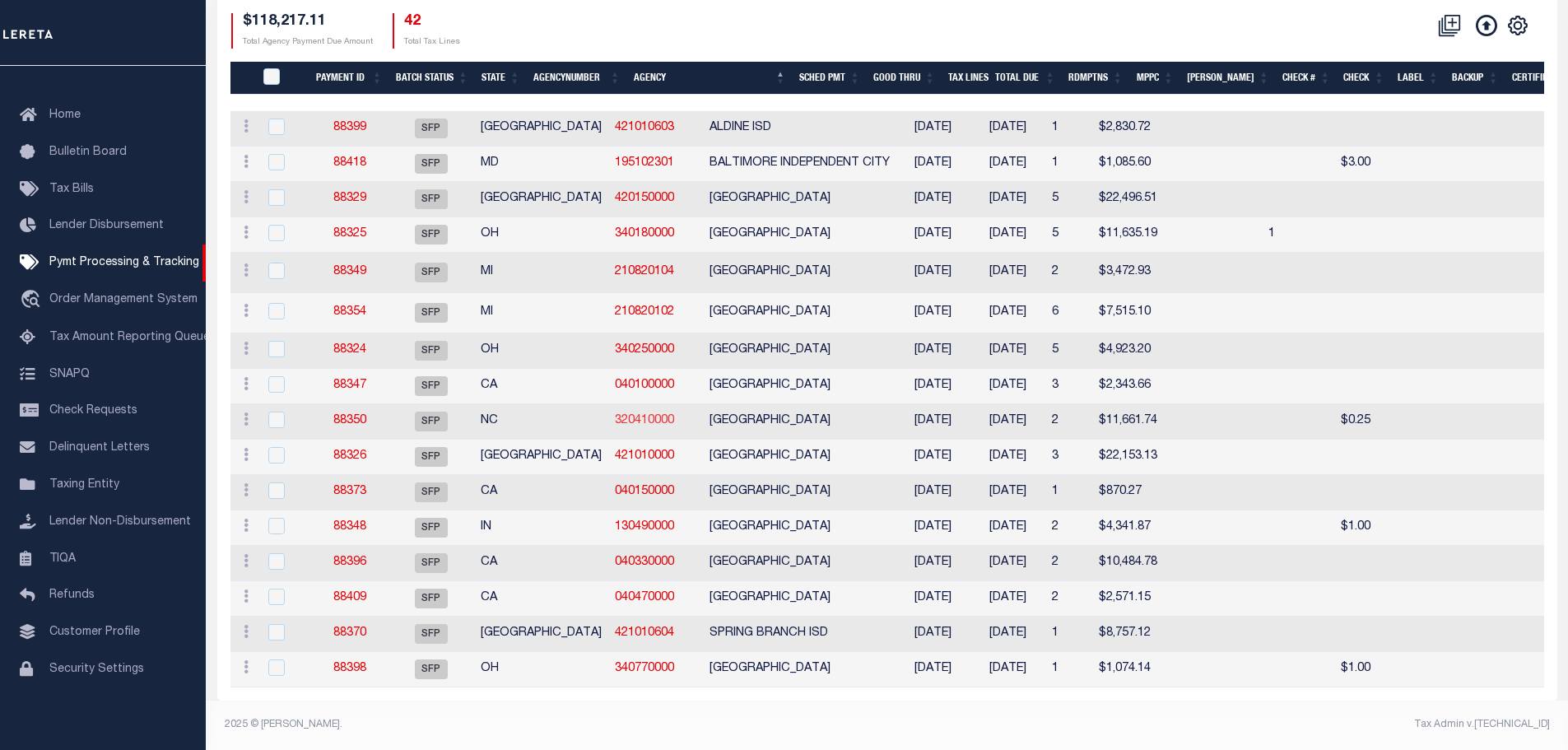
scroll to position [327, 0]
click at [349, 450] on link "88326" at bounding box center [350, 455] width 33 height 11
select select "SFP"
type input "[DATE]"
type input "N"
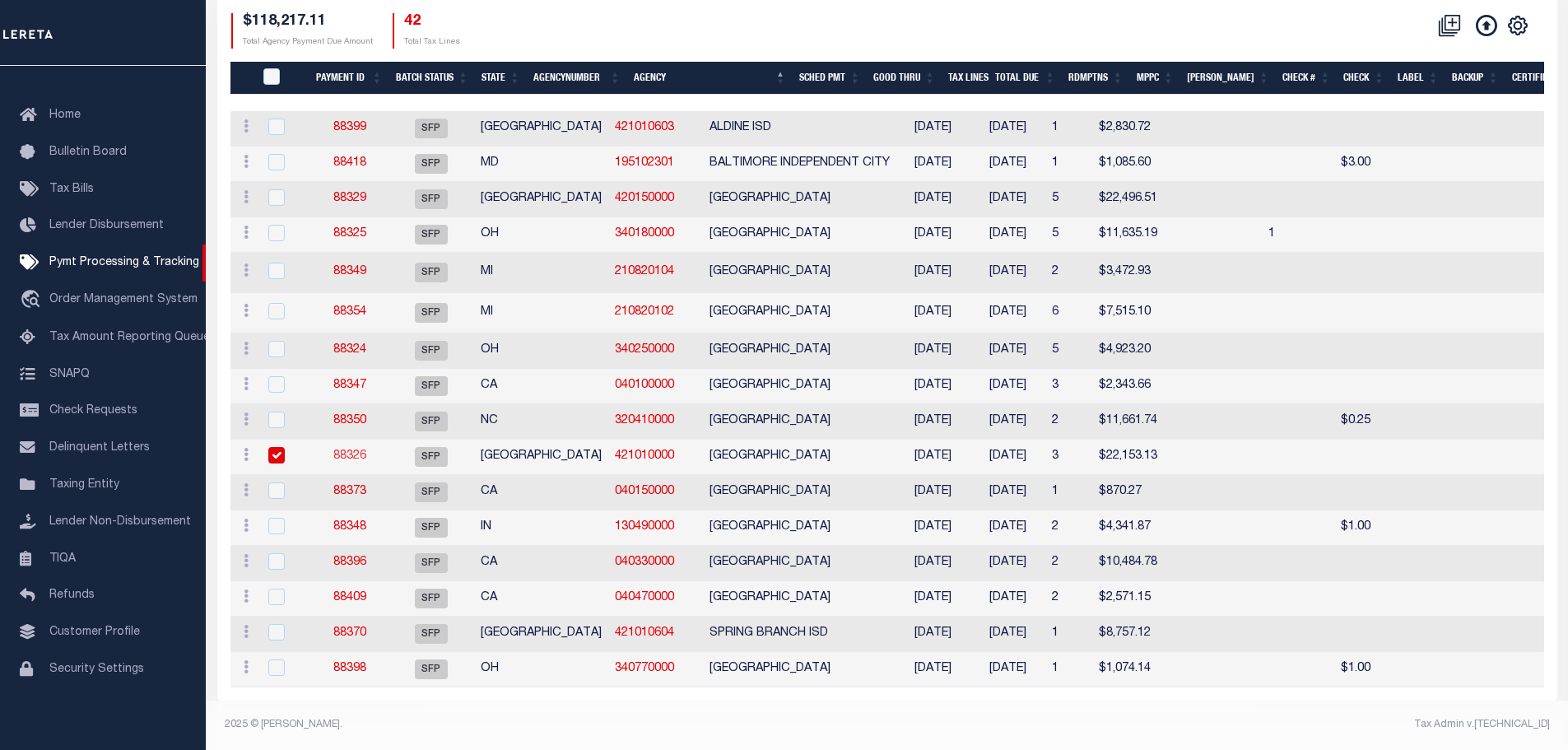
radio input "true"
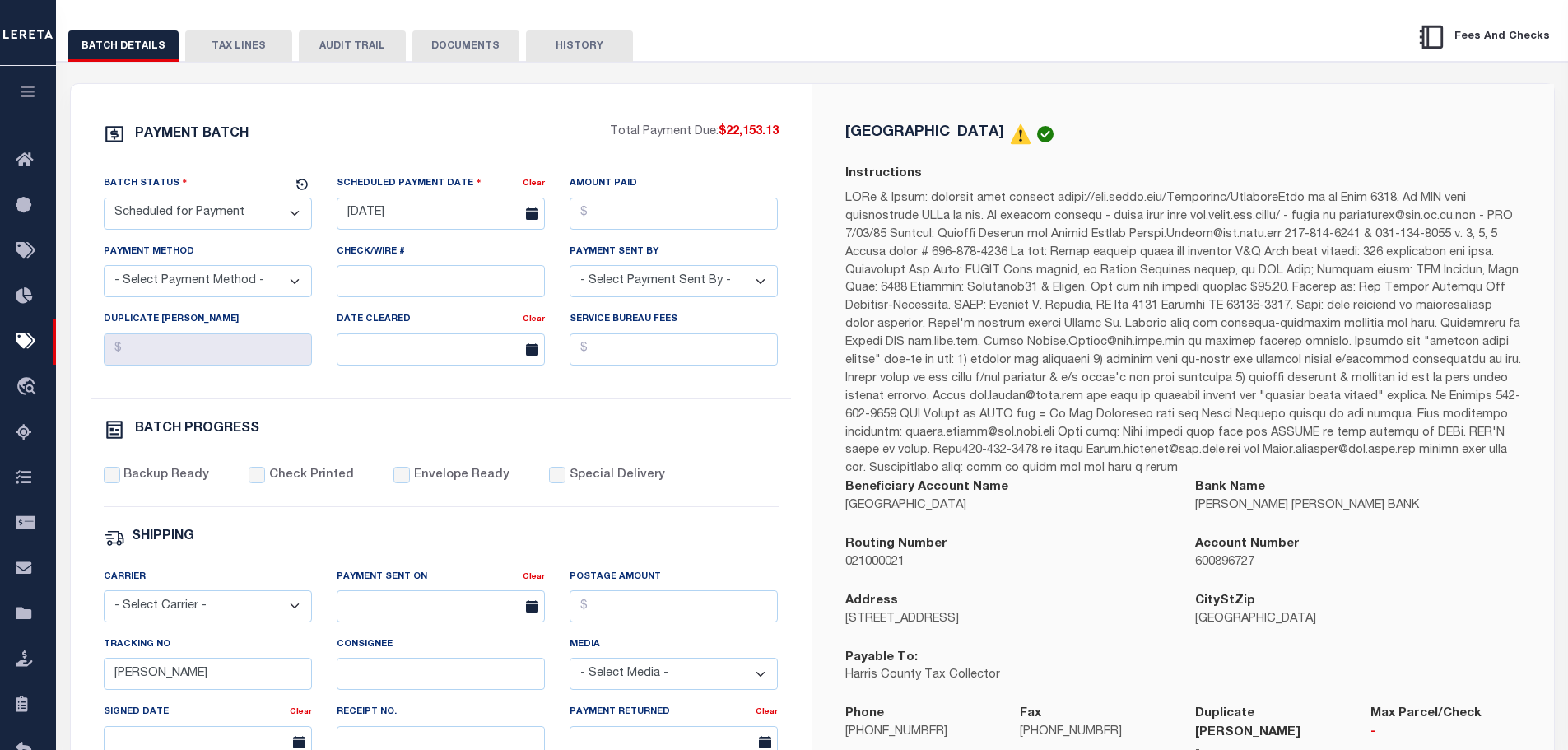
scroll to position [165, 0]
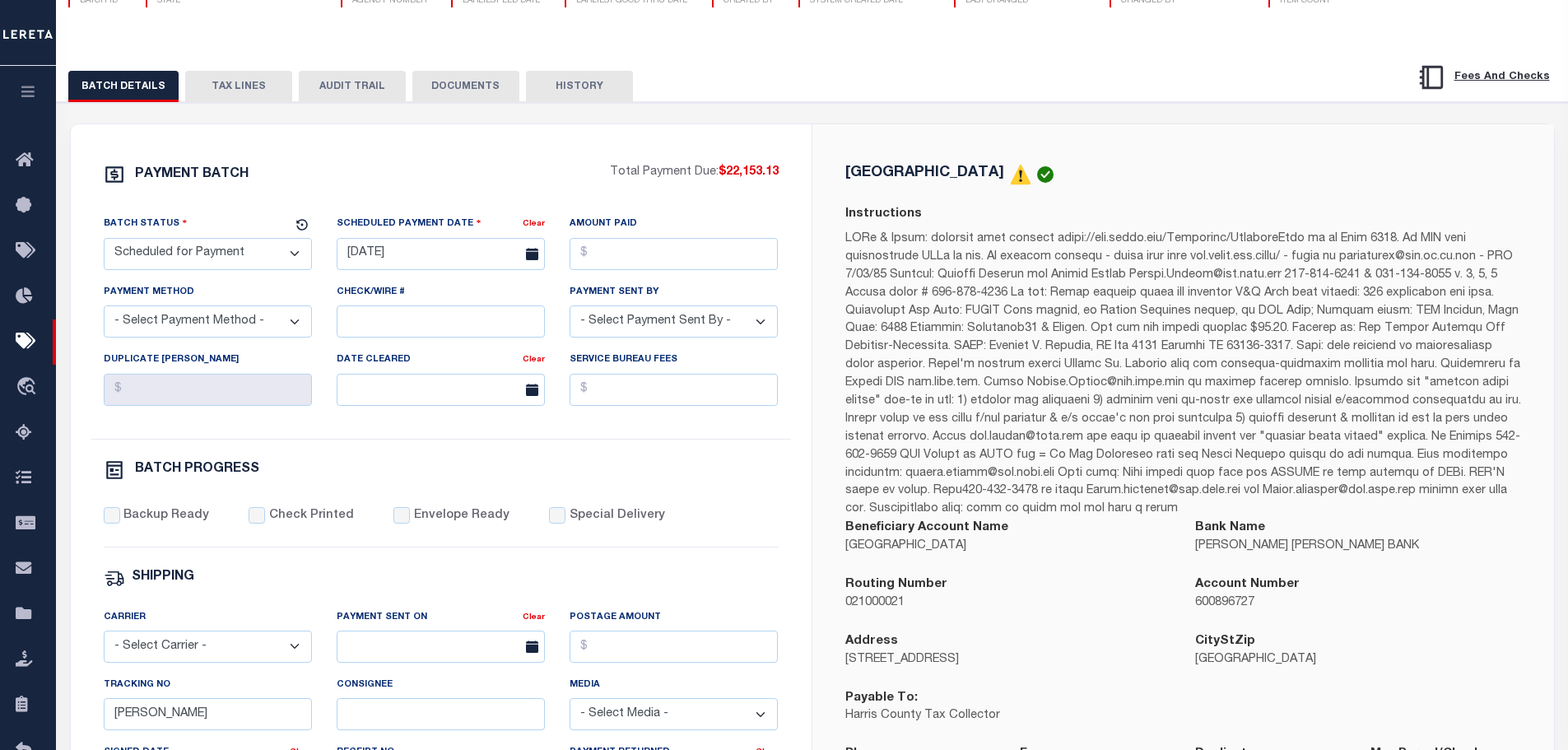
click at [222, 88] on button "TAX LINES" at bounding box center [239, 86] width 107 height 31
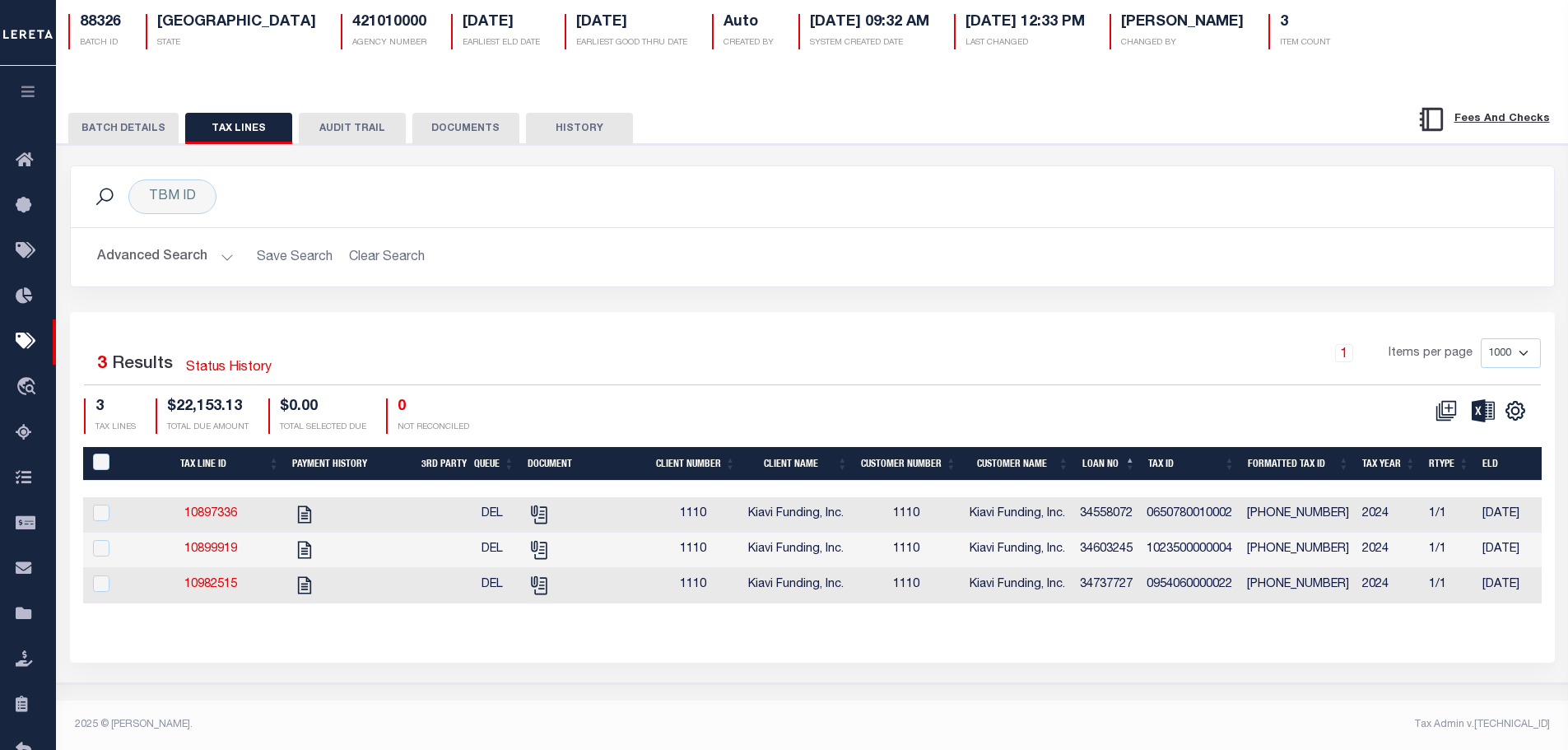
scroll to position [123, 0]
click at [309, 514] on icon "" at bounding box center [304, 514] width 22 height 22
checkbox input "true"
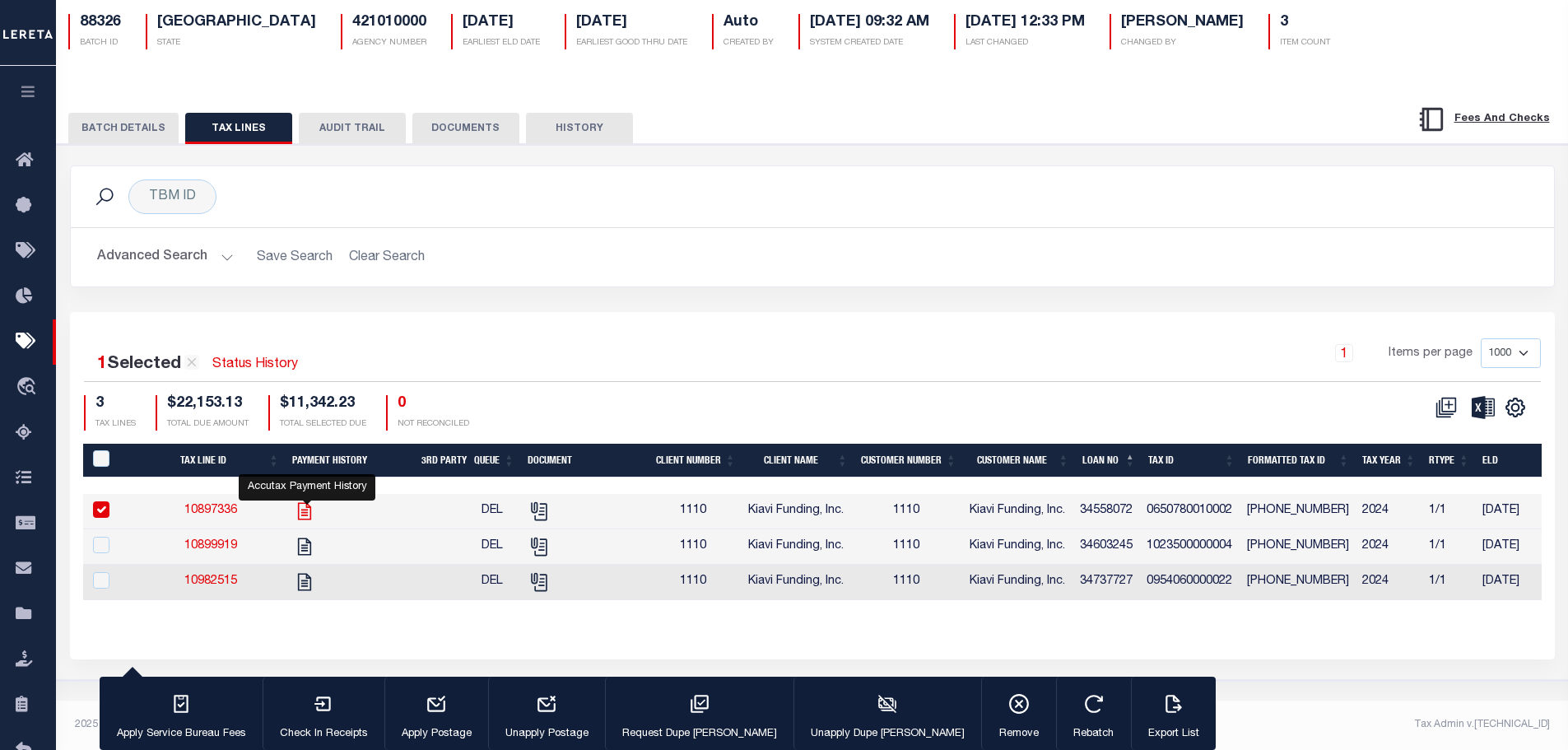
scroll to position [122, 0]
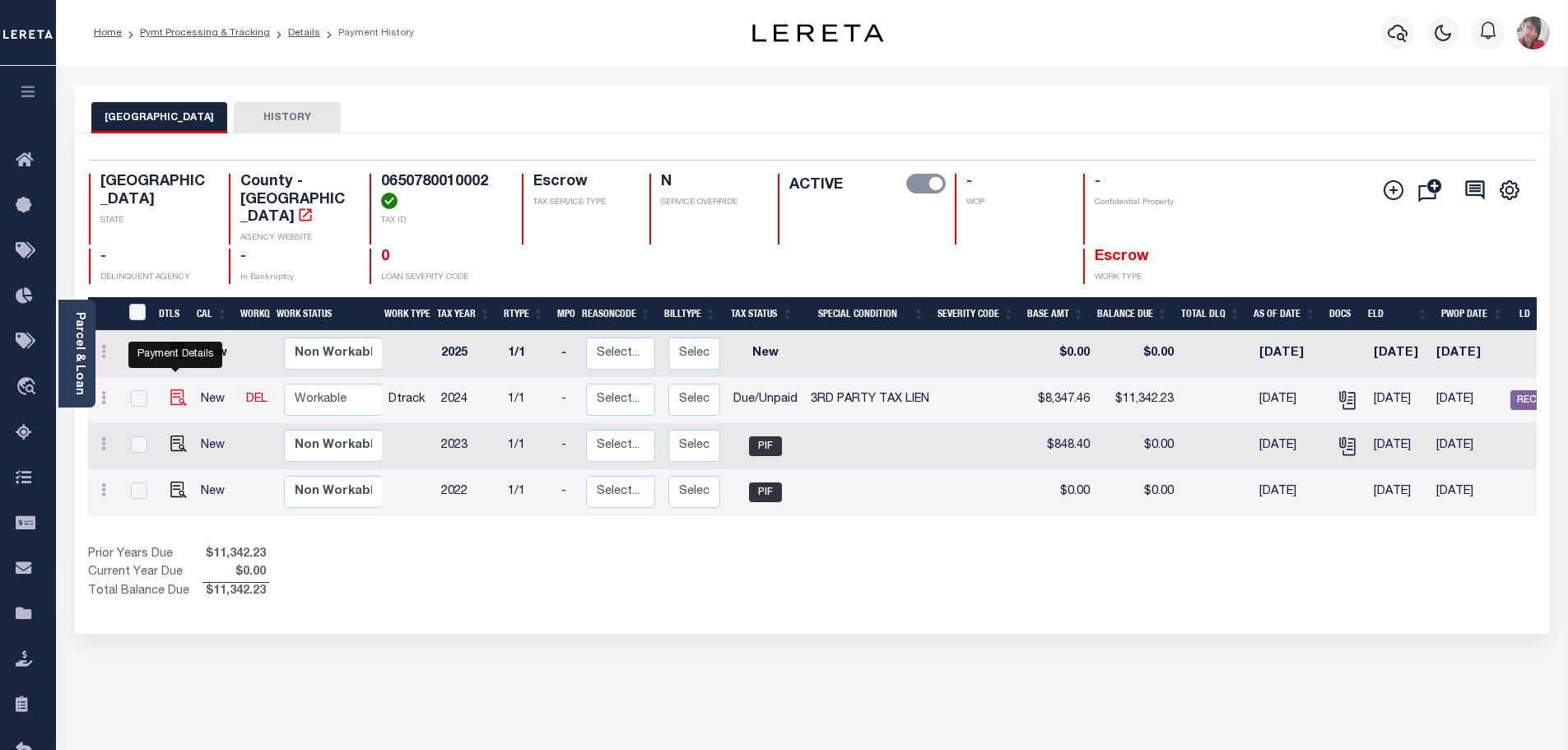
click at [176, 390] on img "" at bounding box center [178, 397] width 16 height 16
checkbox input "true"
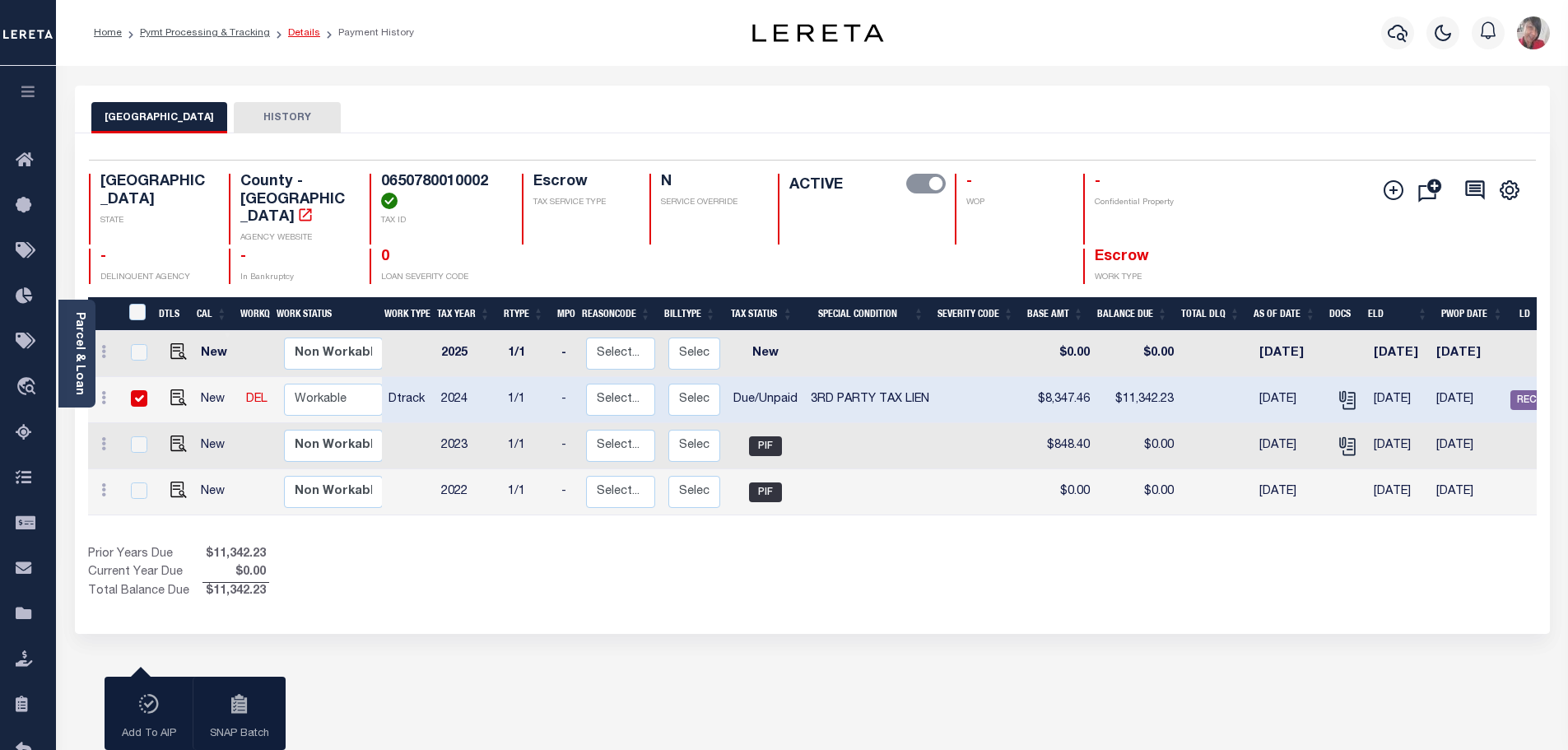
click at [303, 30] on link "Details" at bounding box center [303, 32] width 32 height 9
drag, startPoint x: 136, startPoint y: 384, endPoint x: 138, endPoint y: 373, distance: 11.2
click at [136, 391] on input "checkbox" at bounding box center [139, 398] width 16 height 16
checkbox input "false"
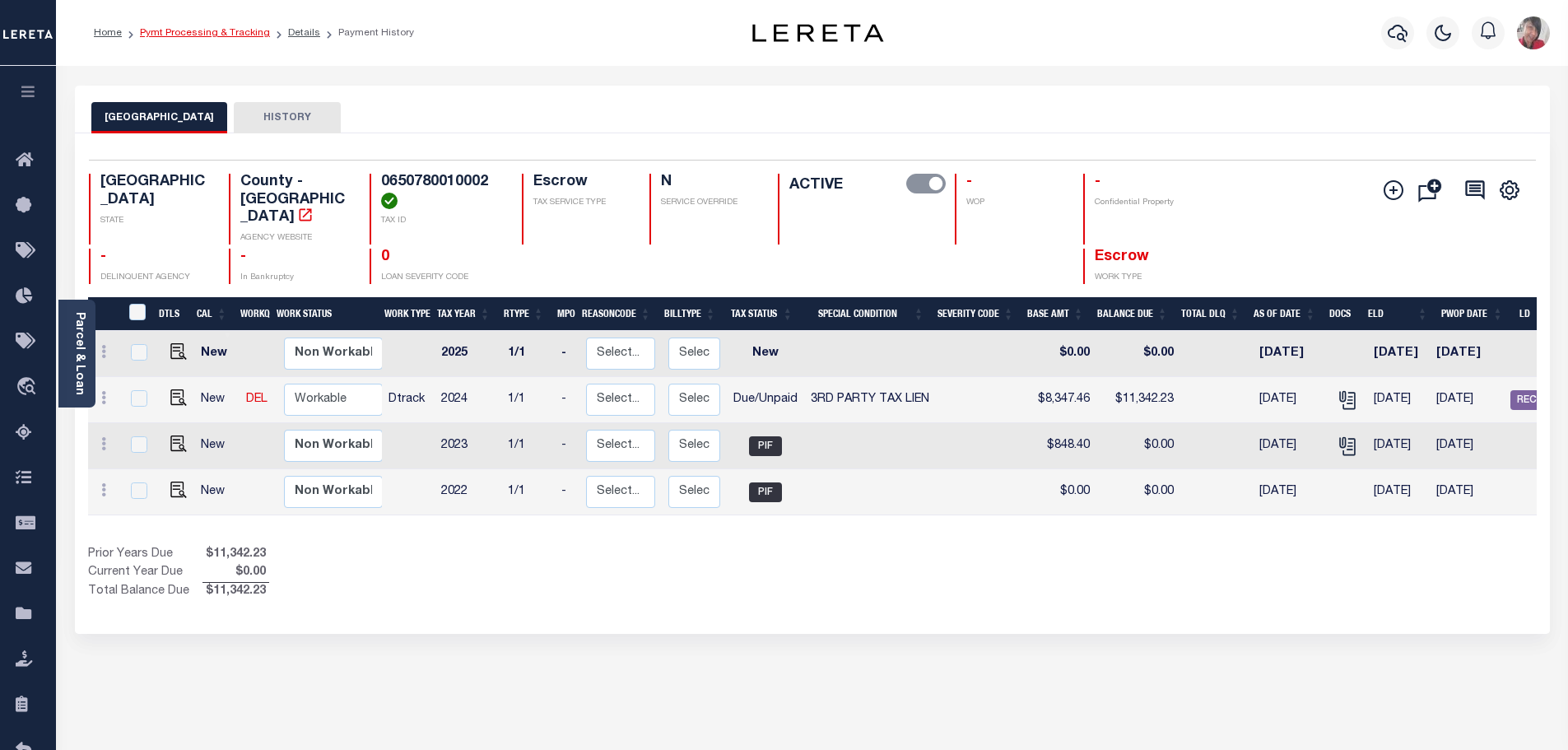
click at [242, 36] on link "Pymt Processing & Tracking" at bounding box center [204, 32] width 130 height 9
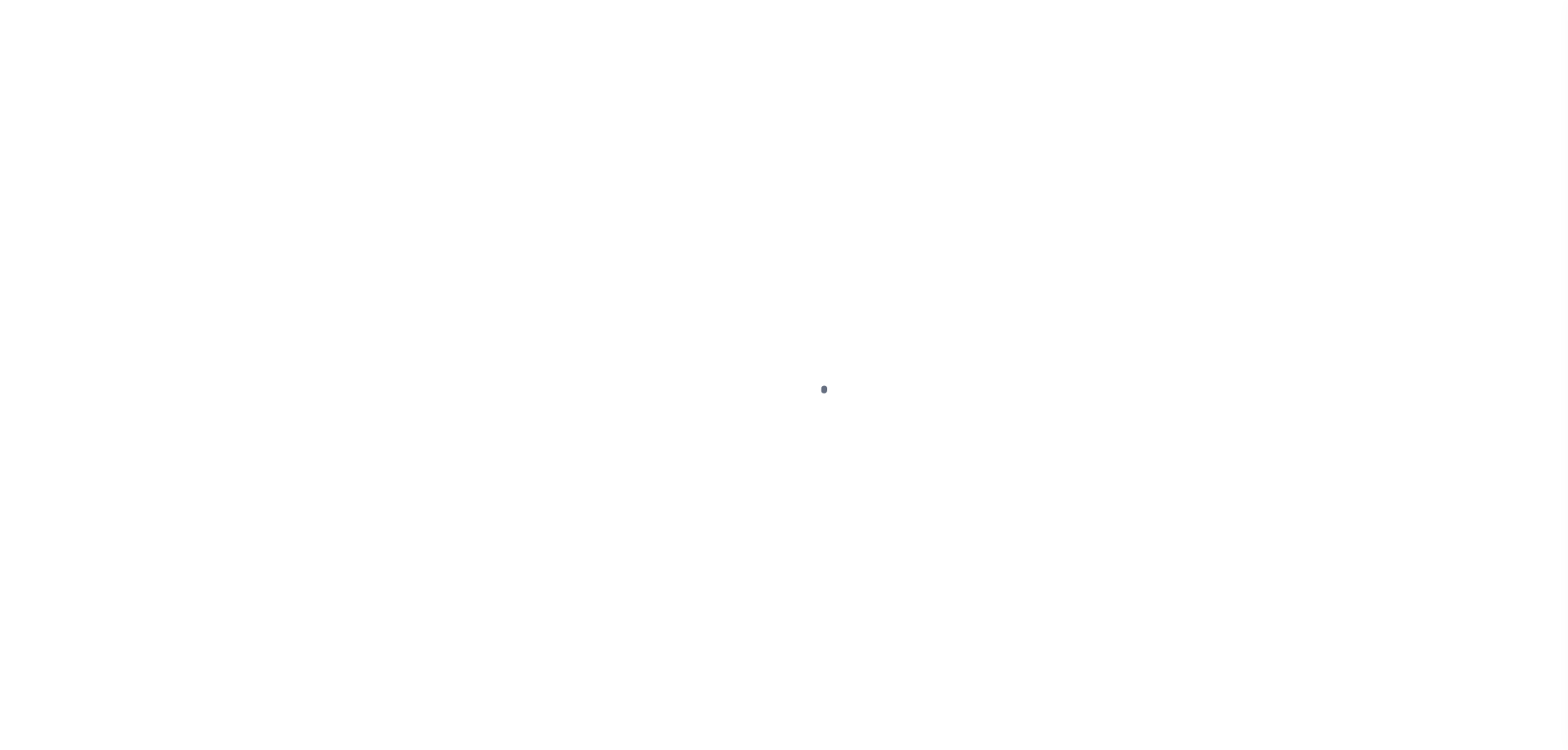
select select "DUE"
select select "20"
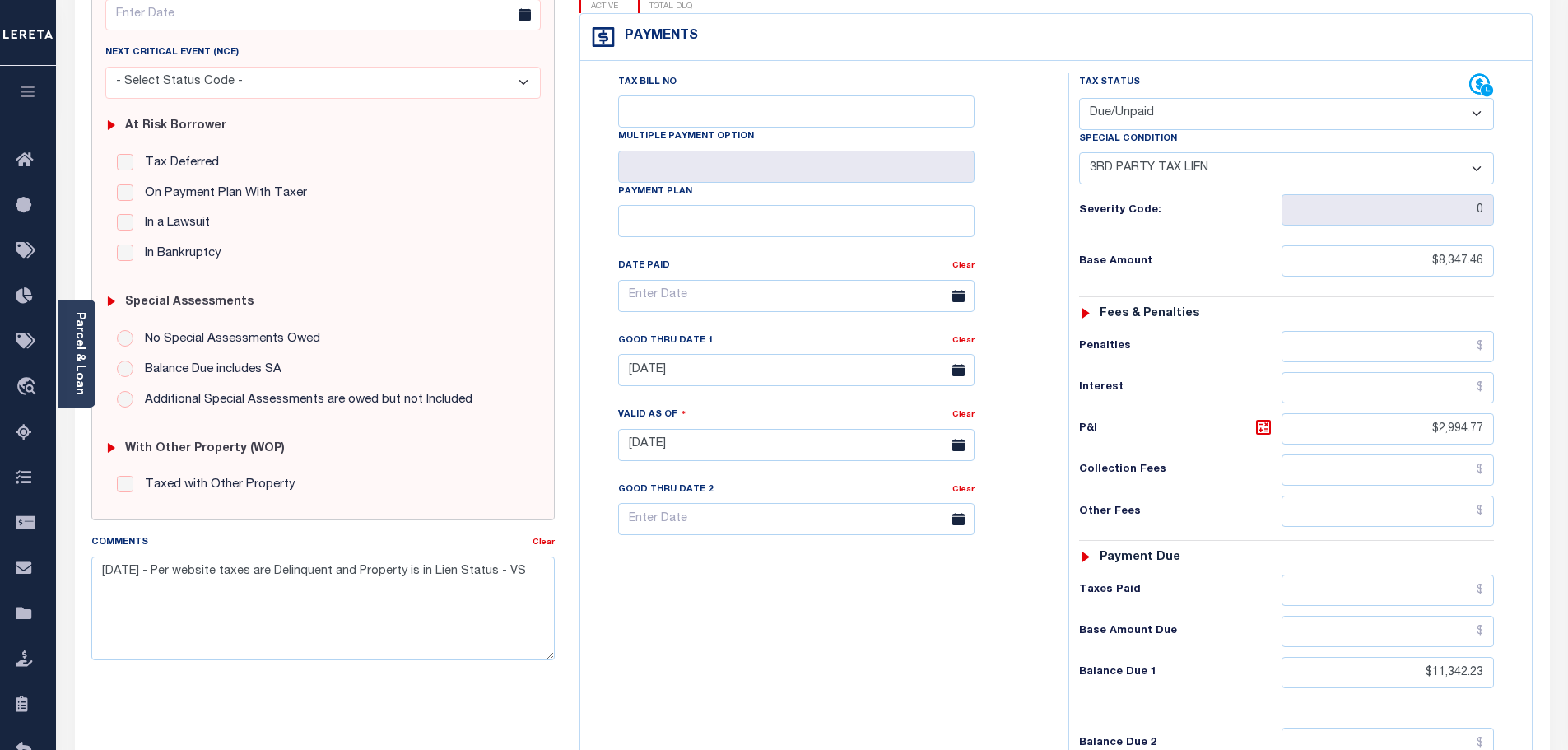
scroll to position [247, 0]
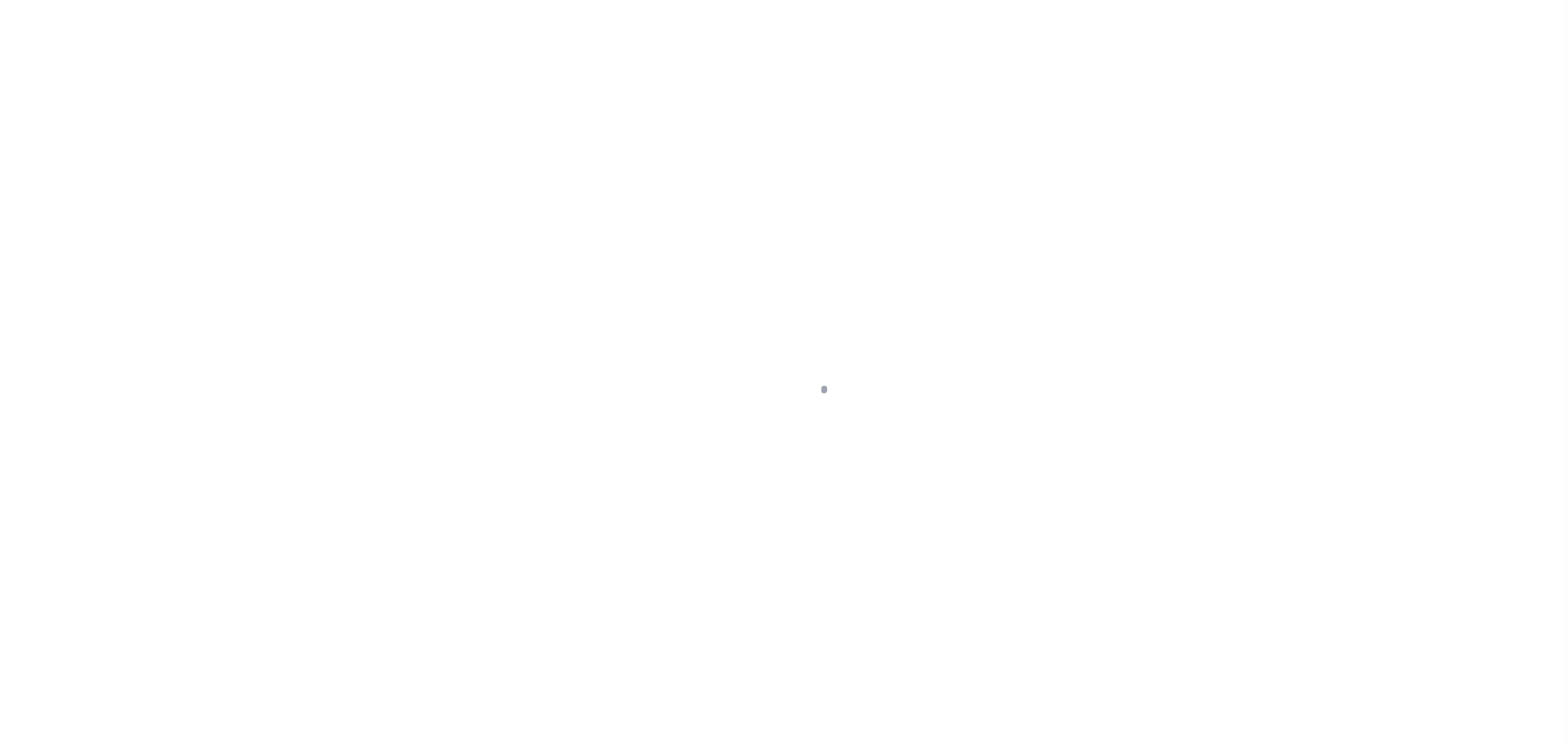
select select "SFP"
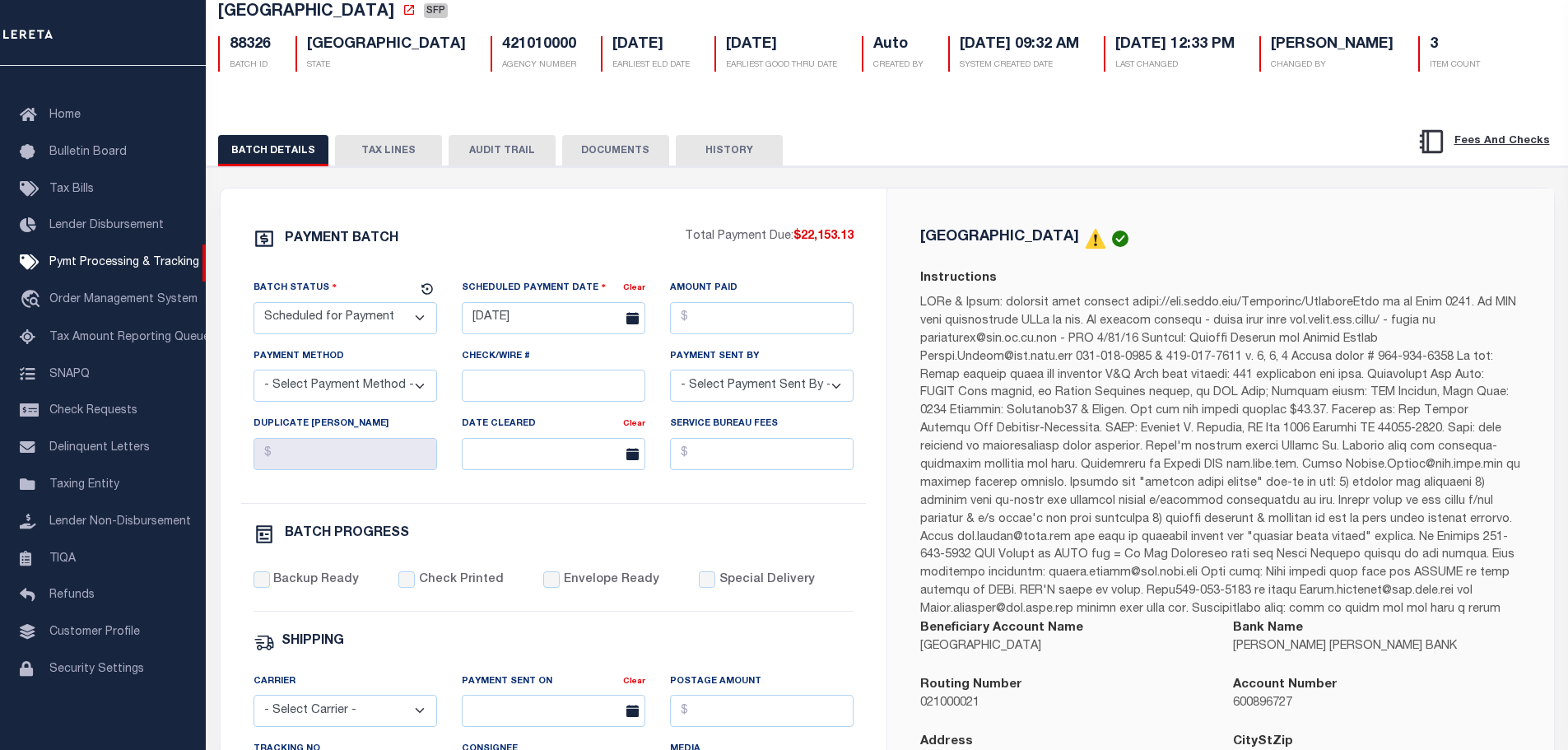
scroll to position [82, 0]
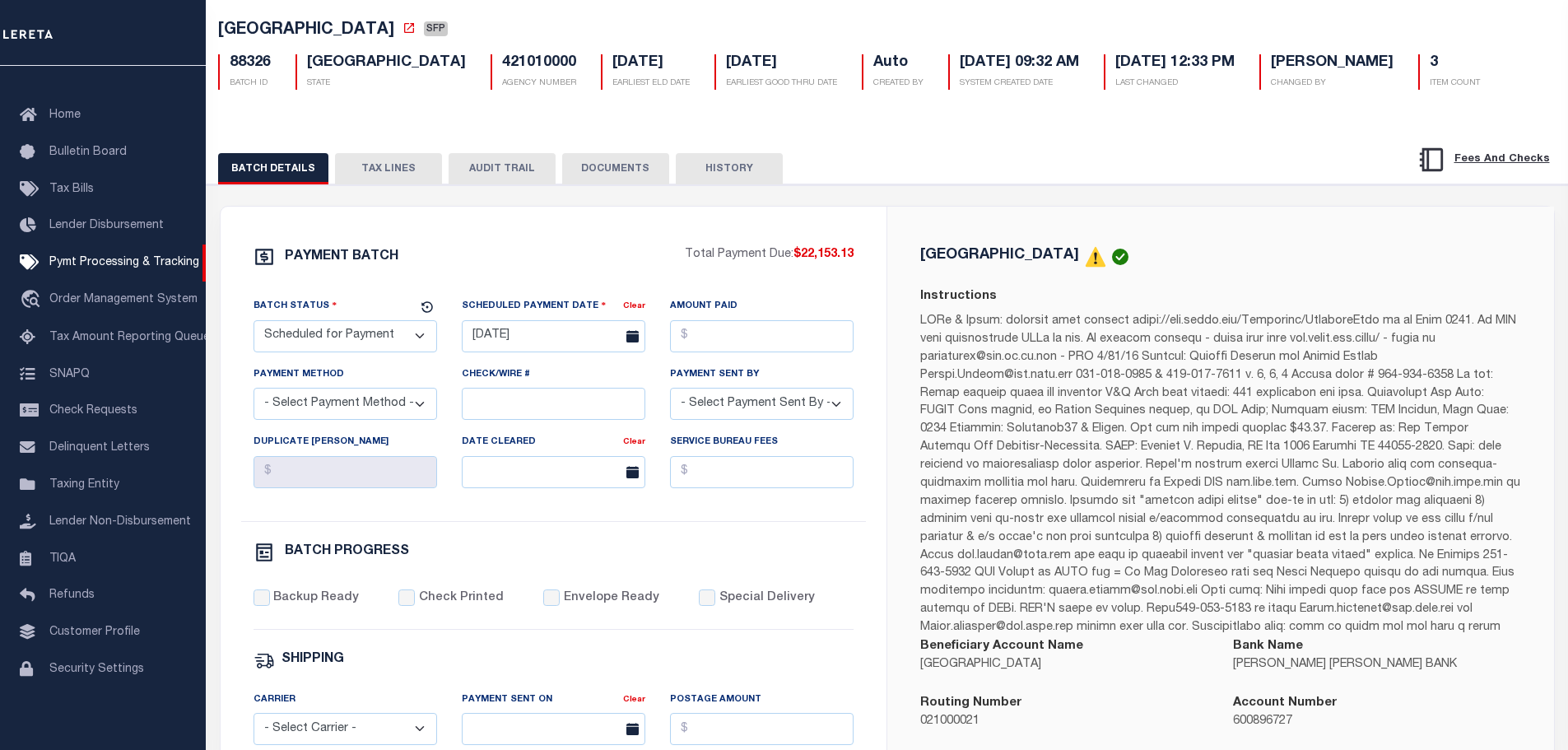
click at [389, 181] on button "TAX LINES" at bounding box center [389, 169] width 107 height 31
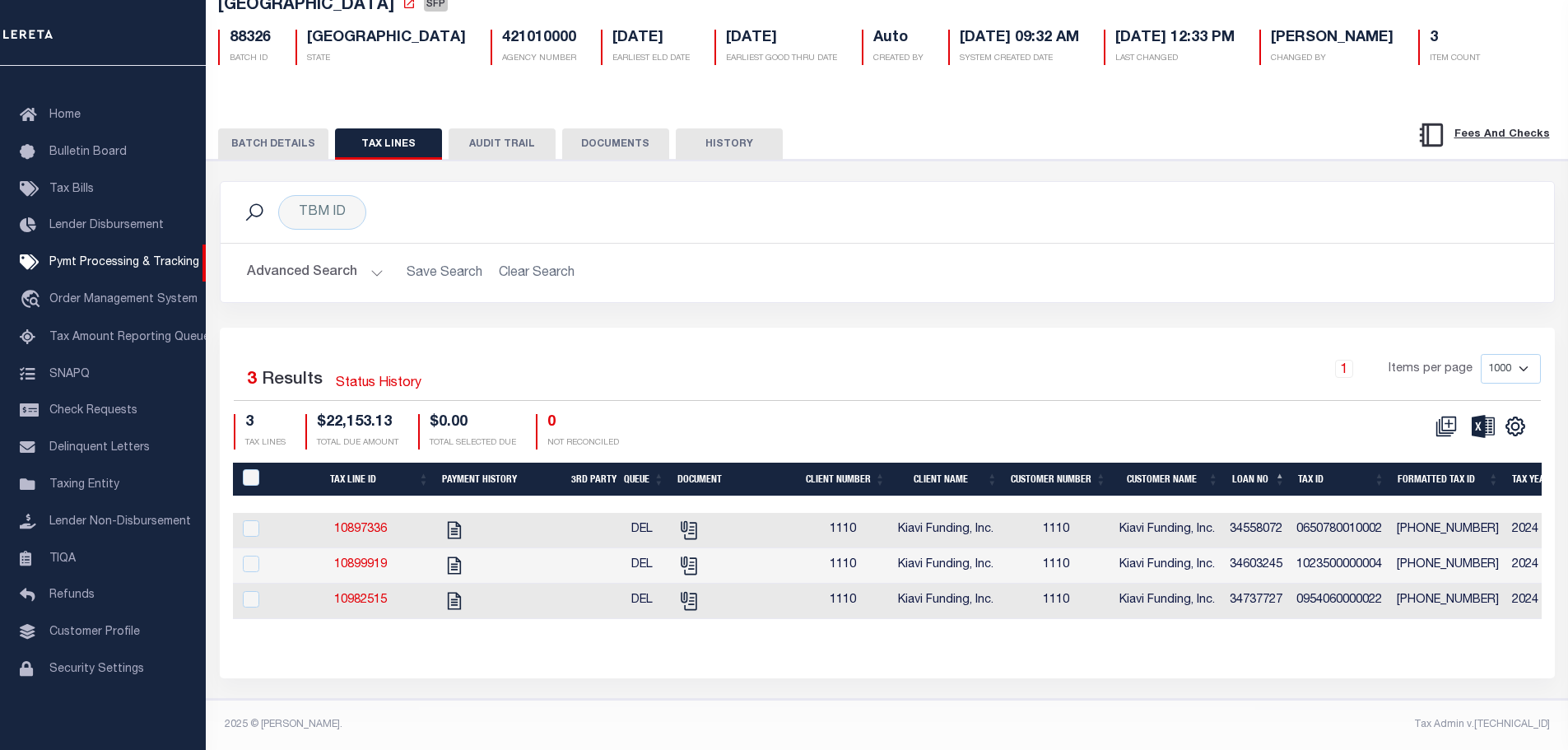
scroll to position [123, 0]
click at [252, 520] on input "checkbox" at bounding box center [251, 528] width 16 height 16
checkbox input "true"
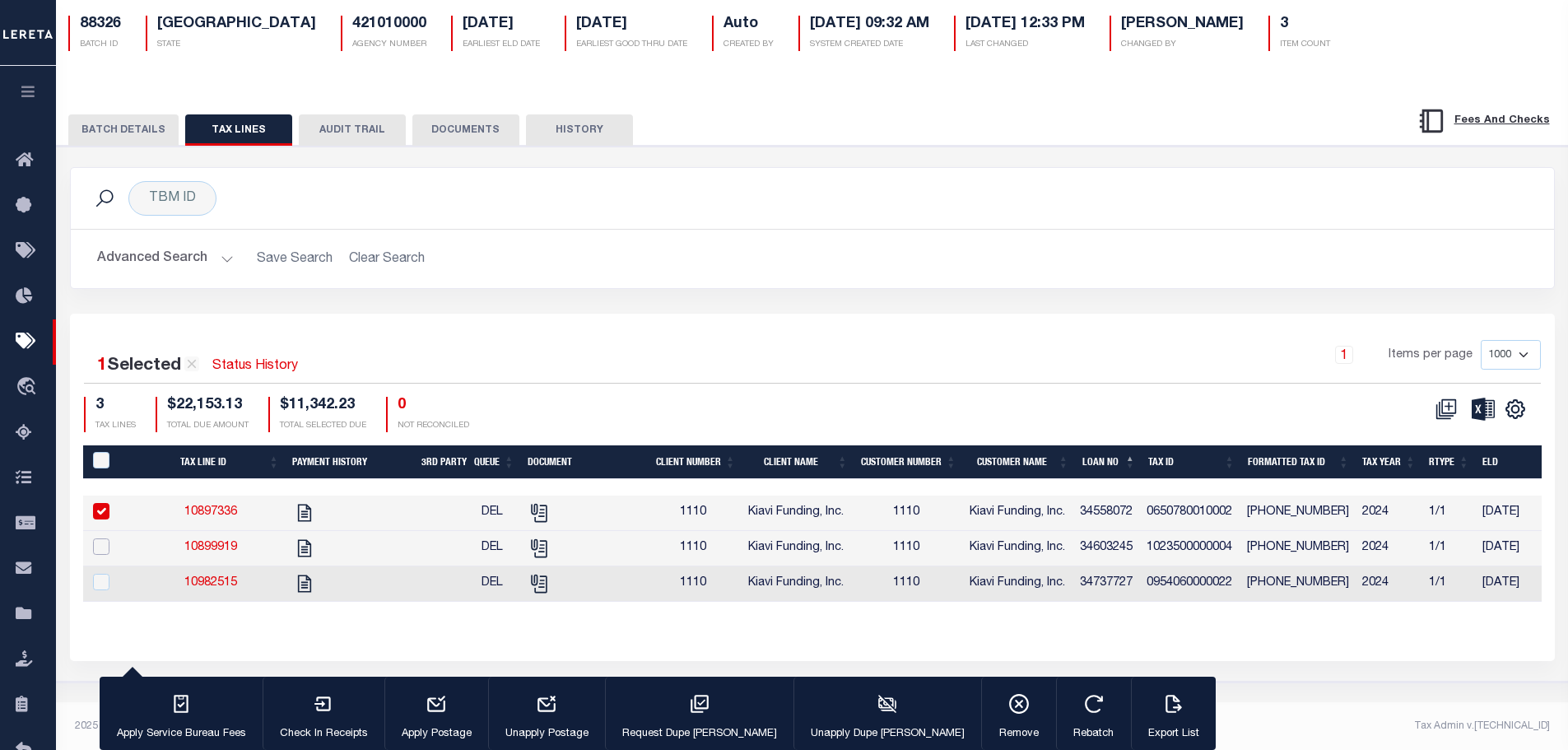
click at [100, 546] on input "checkbox" at bounding box center [101, 546] width 16 height 16
checkbox input "true"
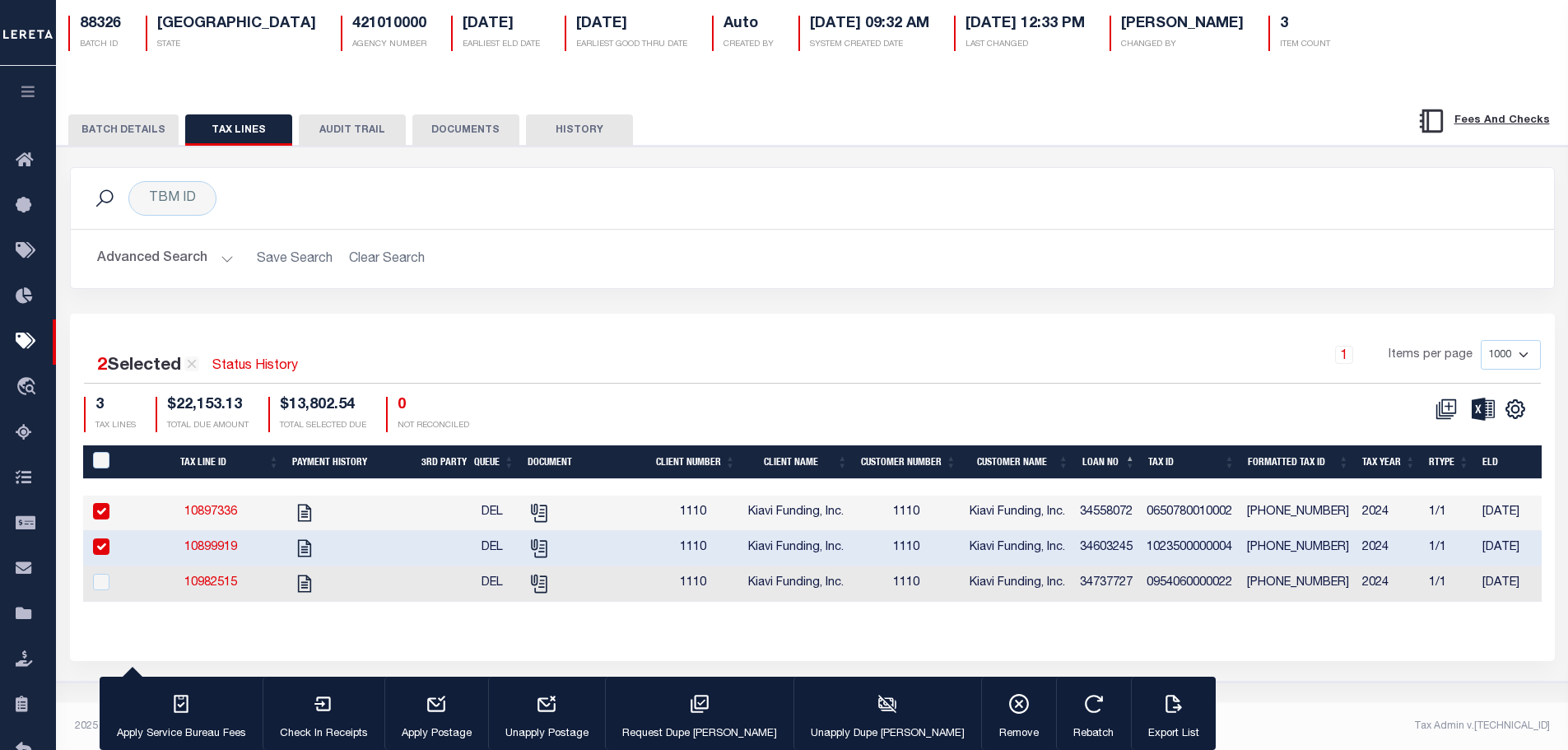
click at [106, 513] on input "checkbox" at bounding box center [101, 510] width 16 height 16
checkbox input "false"
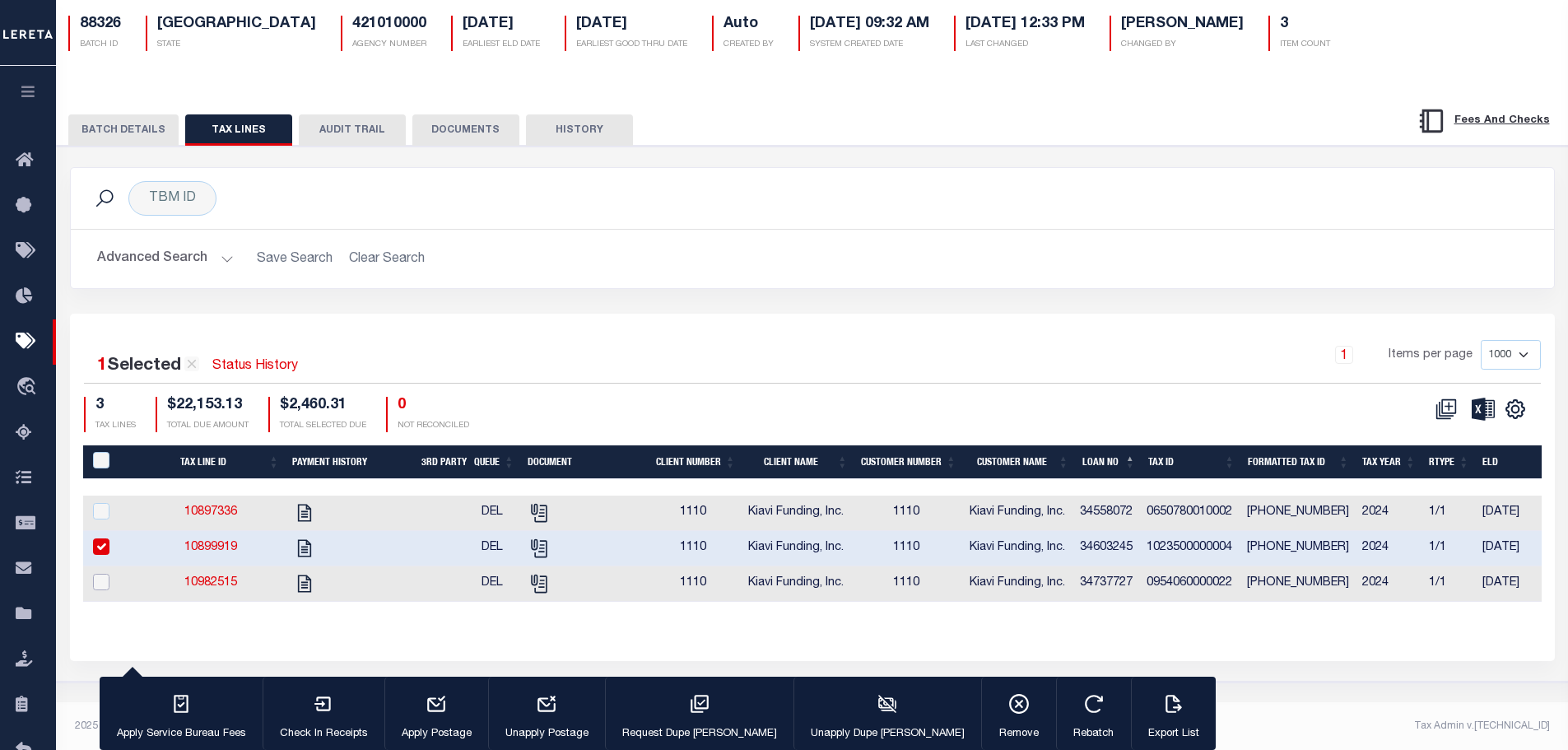
click at [106, 581] on input "checkbox" at bounding box center [101, 581] width 16 height 16
checkbox input "true"
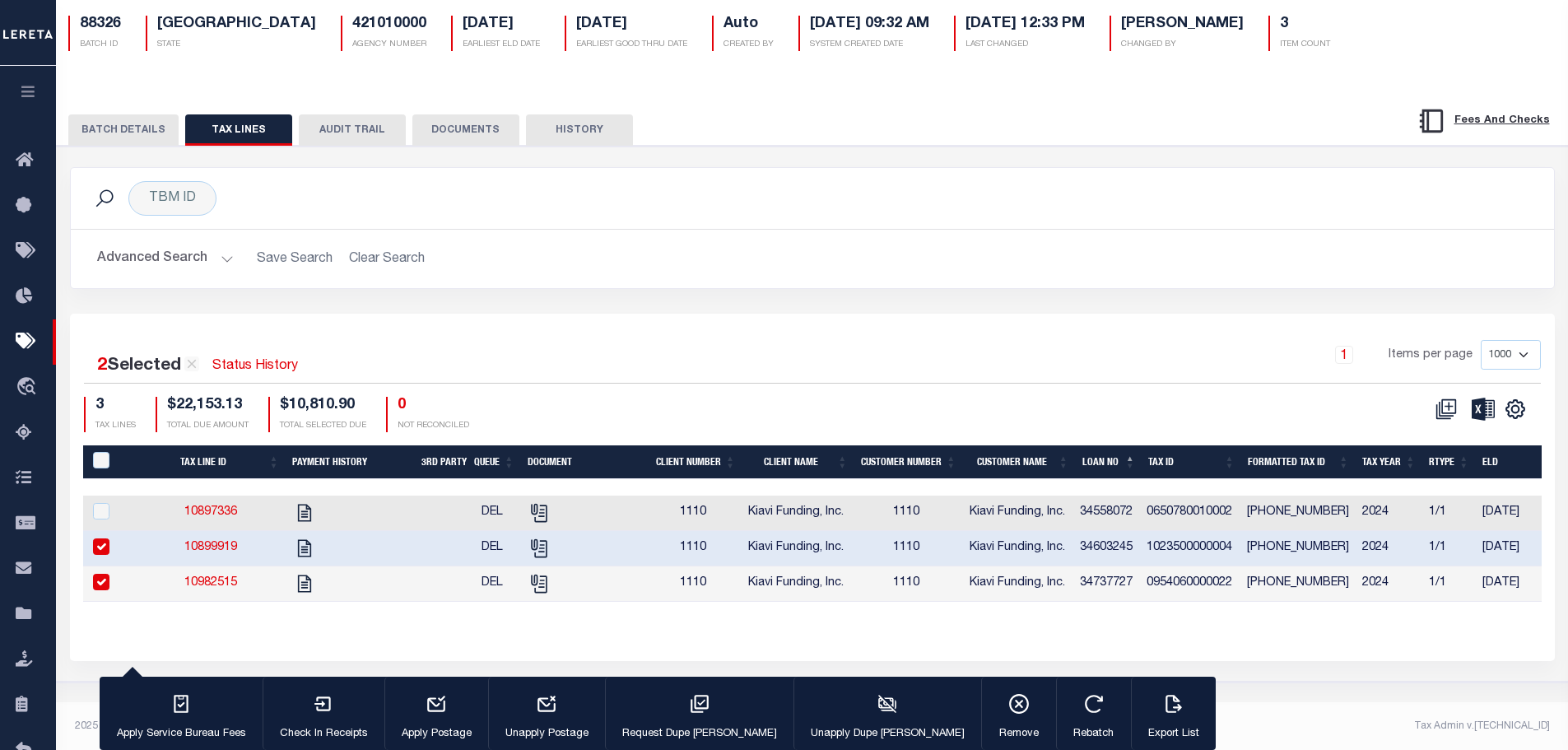
click at [97, 553] on input "checkbox" at bounding box center [101, 546] width 16 height 16
checkbox input "false"
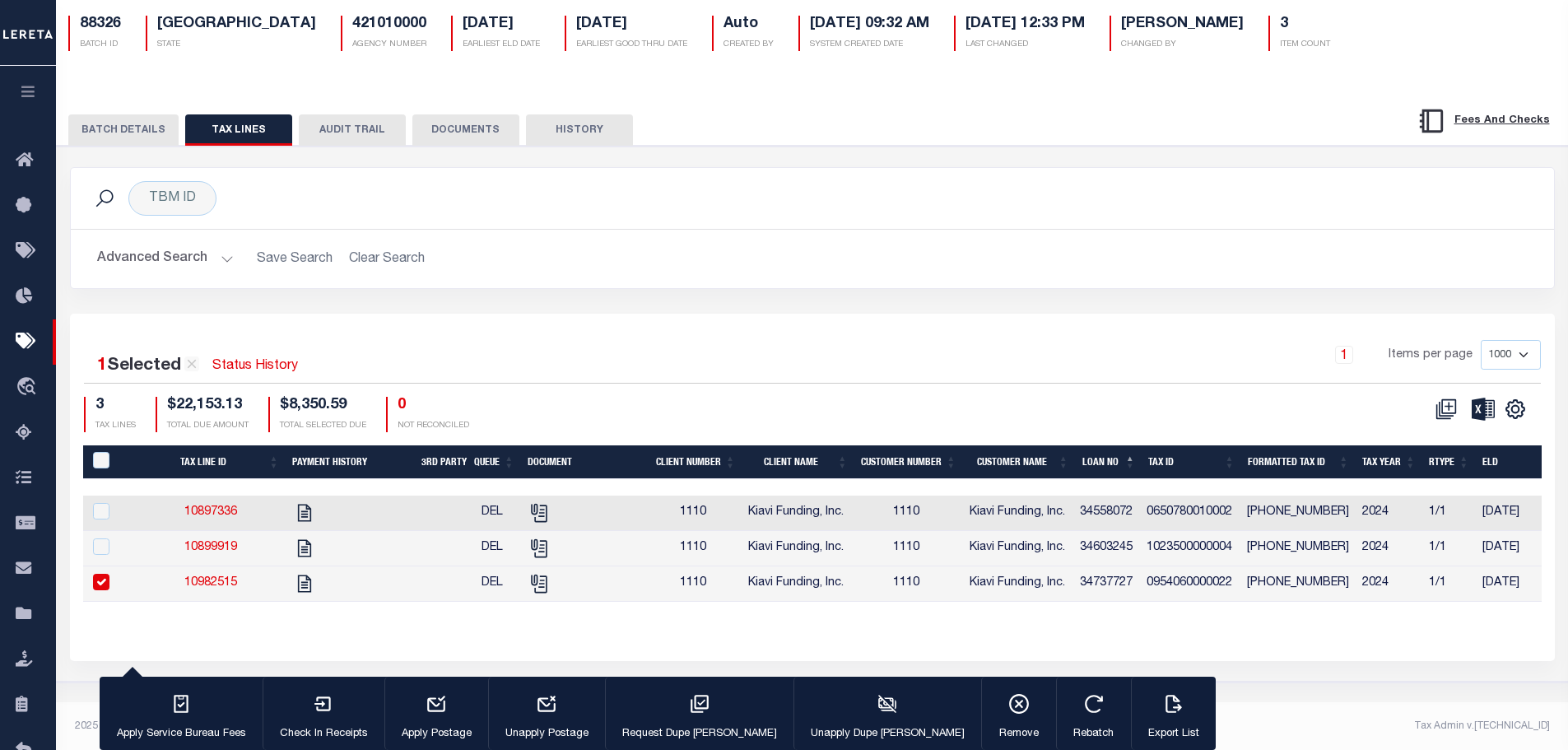
click at [105, 579] on input "checkbox" at bounding box center [101, 581] width 16 height 16
checkbox input "false"
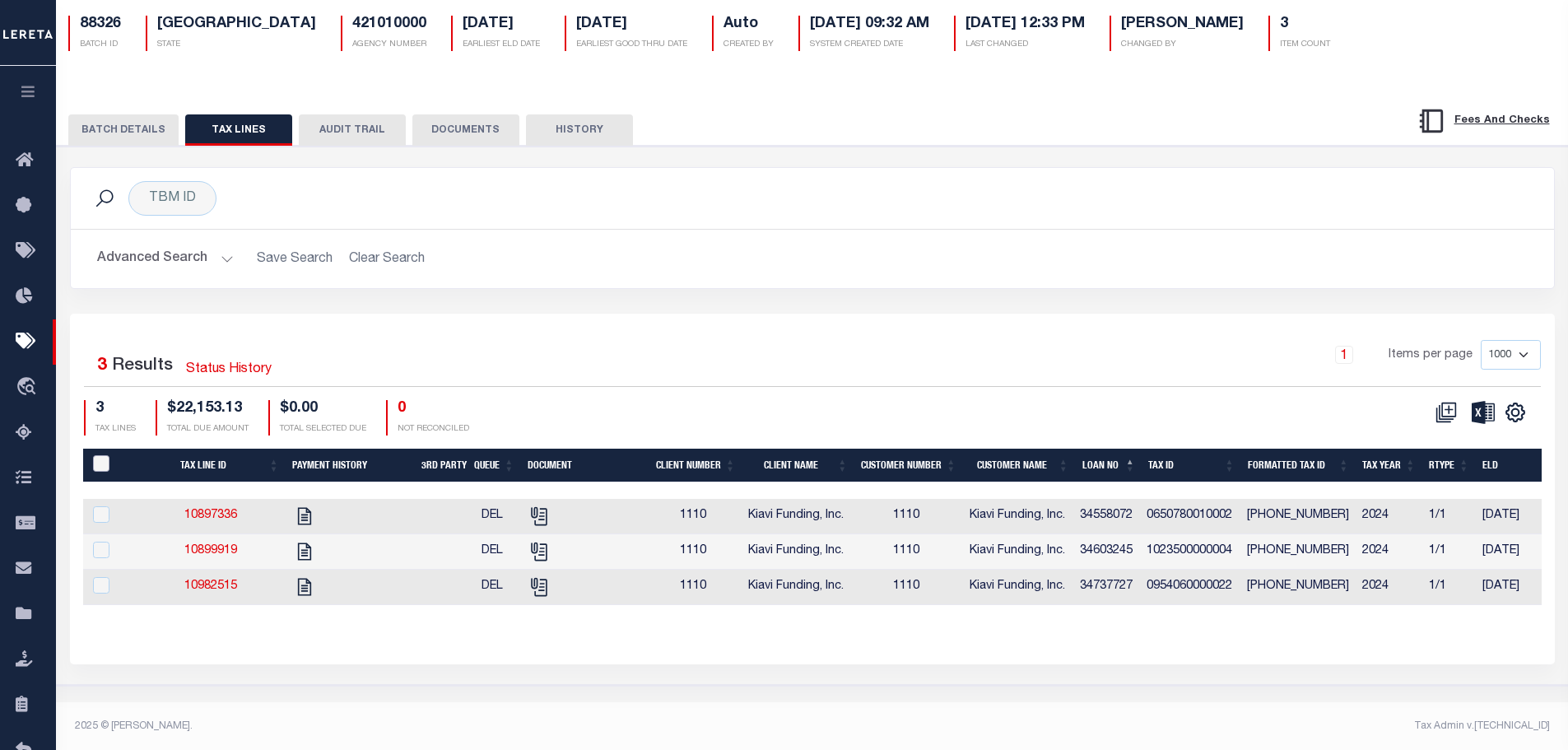
drag, startPoint x: 109, startPoint y: 465, endPoint x: 124, endPoint y: 464, distance: 15.0
click at [109, 464] on input "PayeePaymentBatchId" at bounding box center [101, 463] width 16 height 16
checkbox input "true"
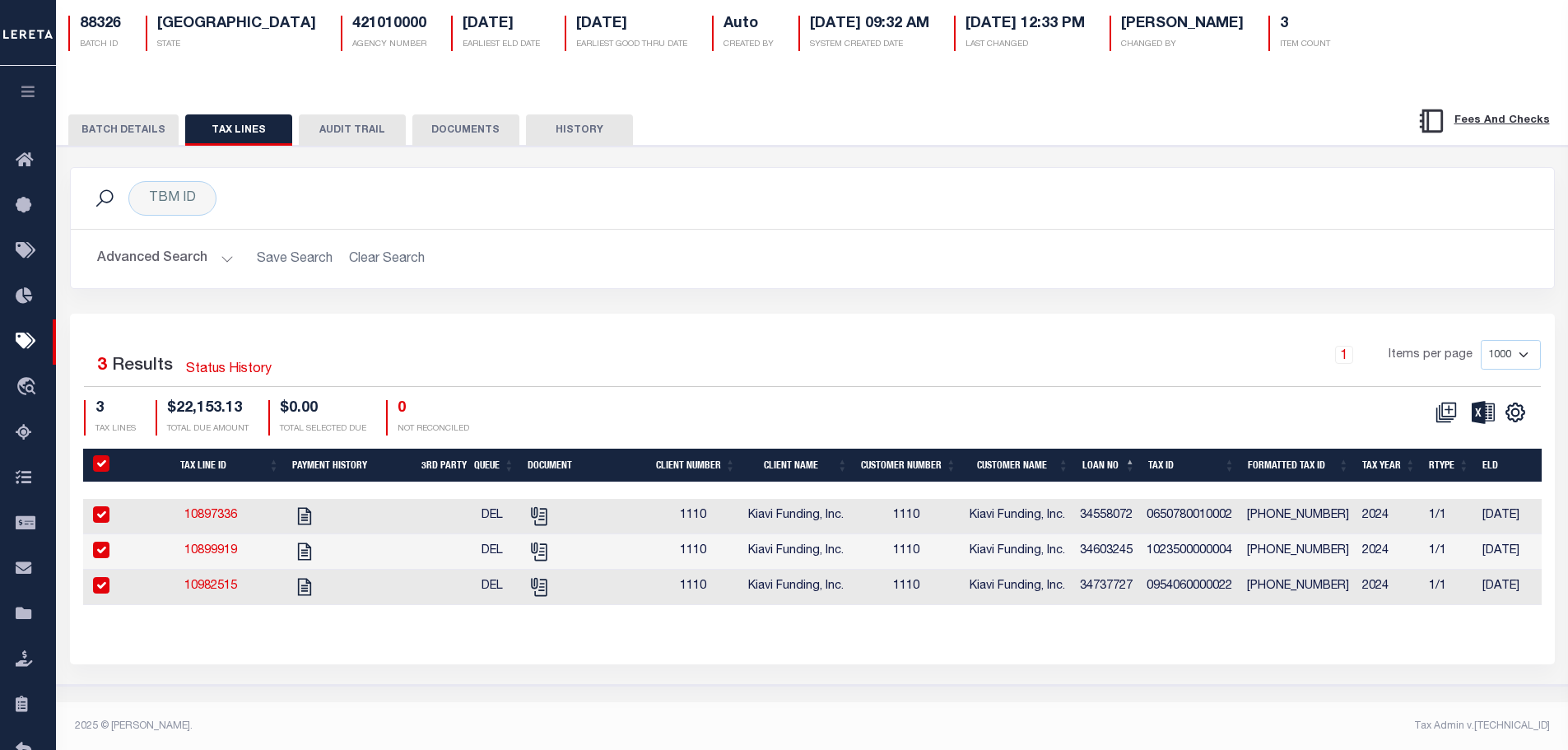
checkbox input "true"
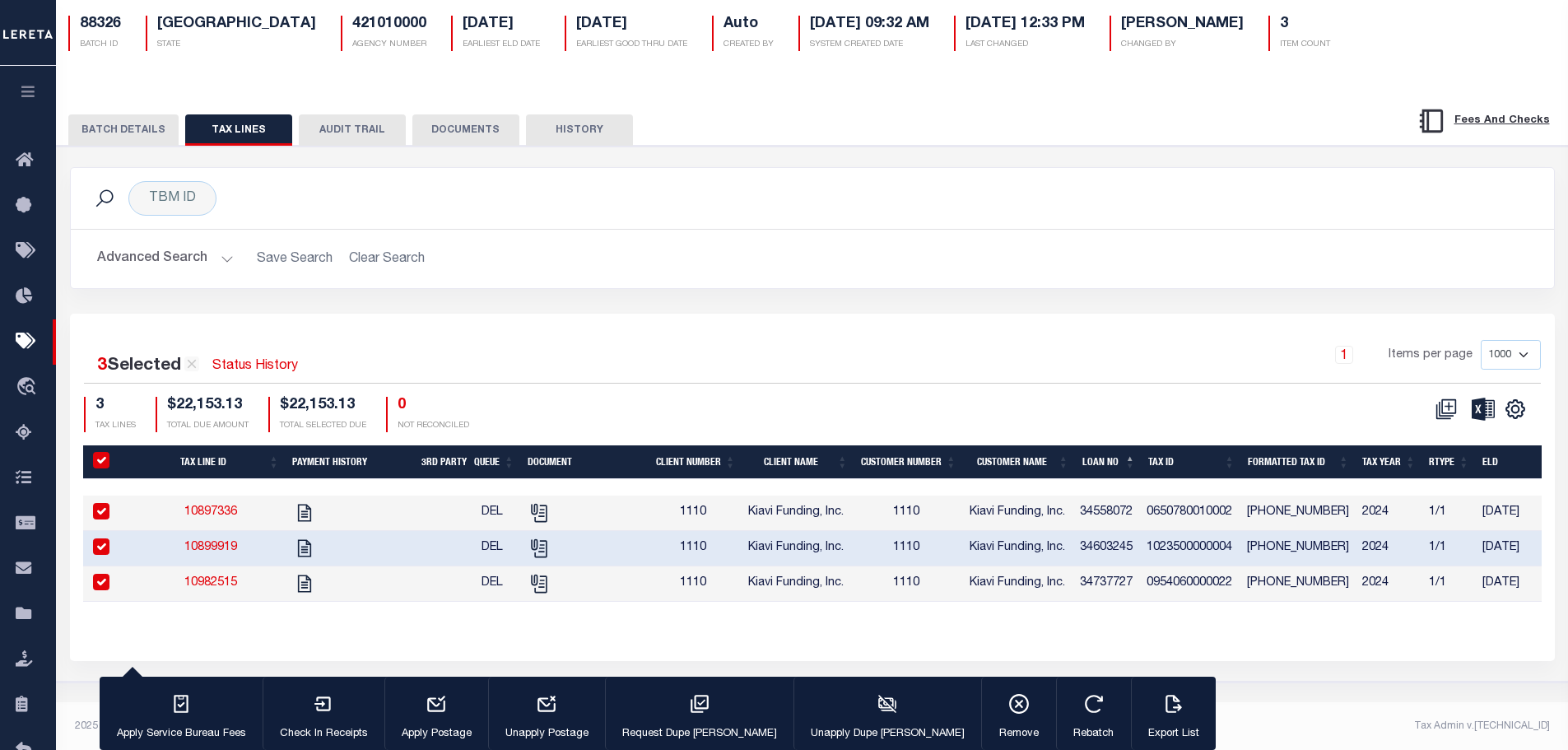
click at [99, 461] on input "PayeePaymentBatchId" at bounding box center [101, 459] width 16 height 16
checkbox input "false"
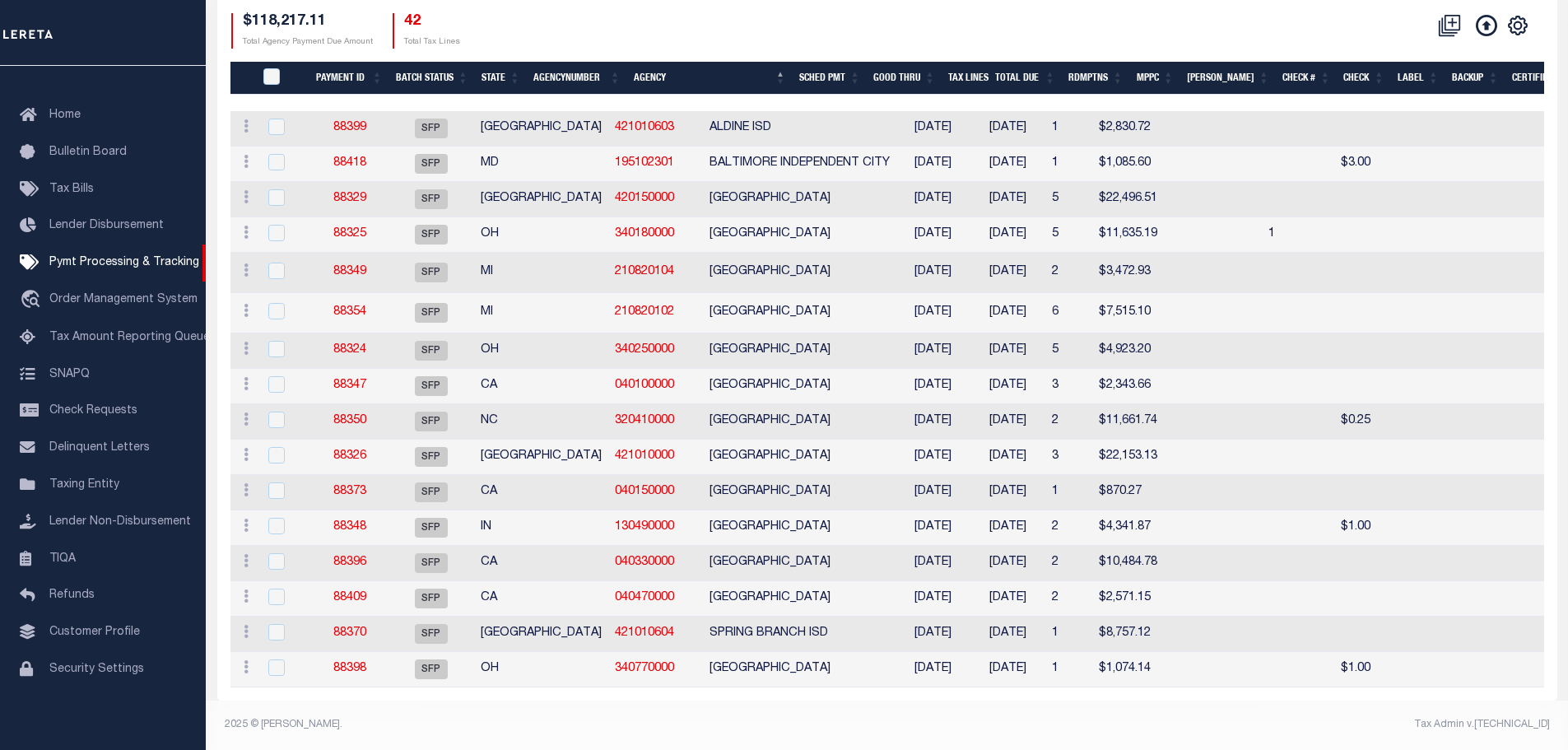
scroll to position [327, 0]
click at [360, 485] on link "88373" at bounding box center [350, 491] width 33 height 11
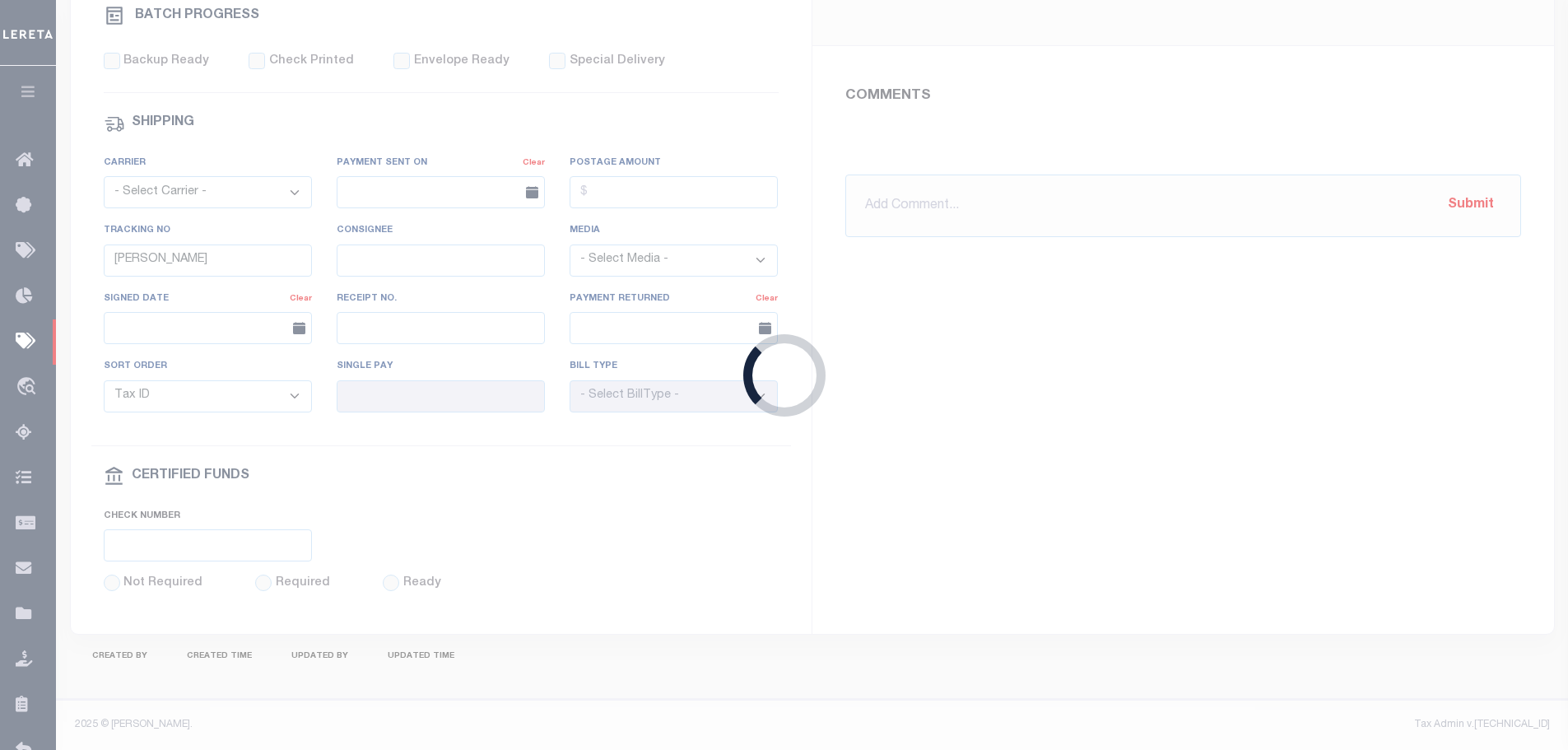
select select "SFP"
type input "[DATE]"
type input "1"
radio input "true"
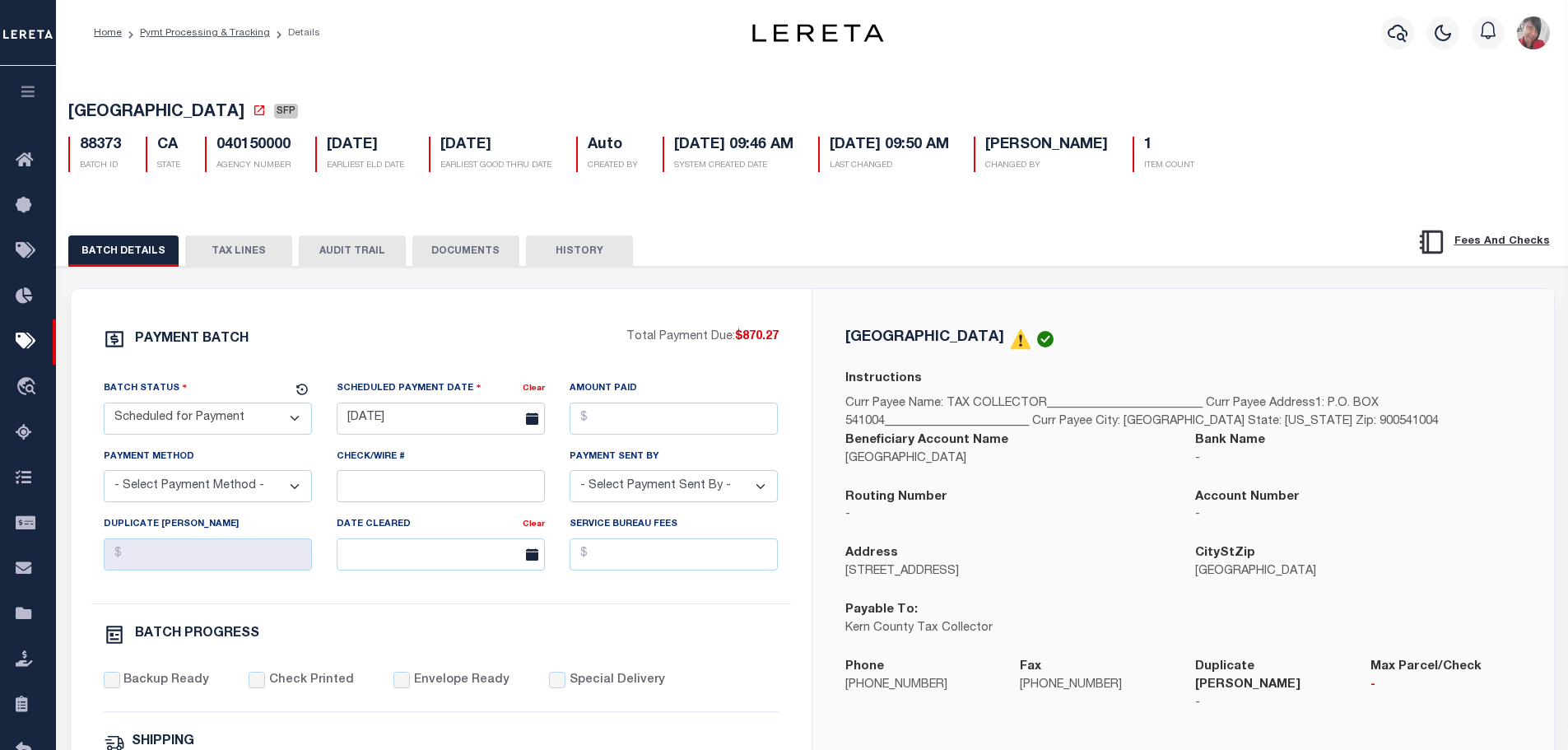
click at [229, 250] on button "TAX LINES" at bounding box center [239, 251] width 107 height 31
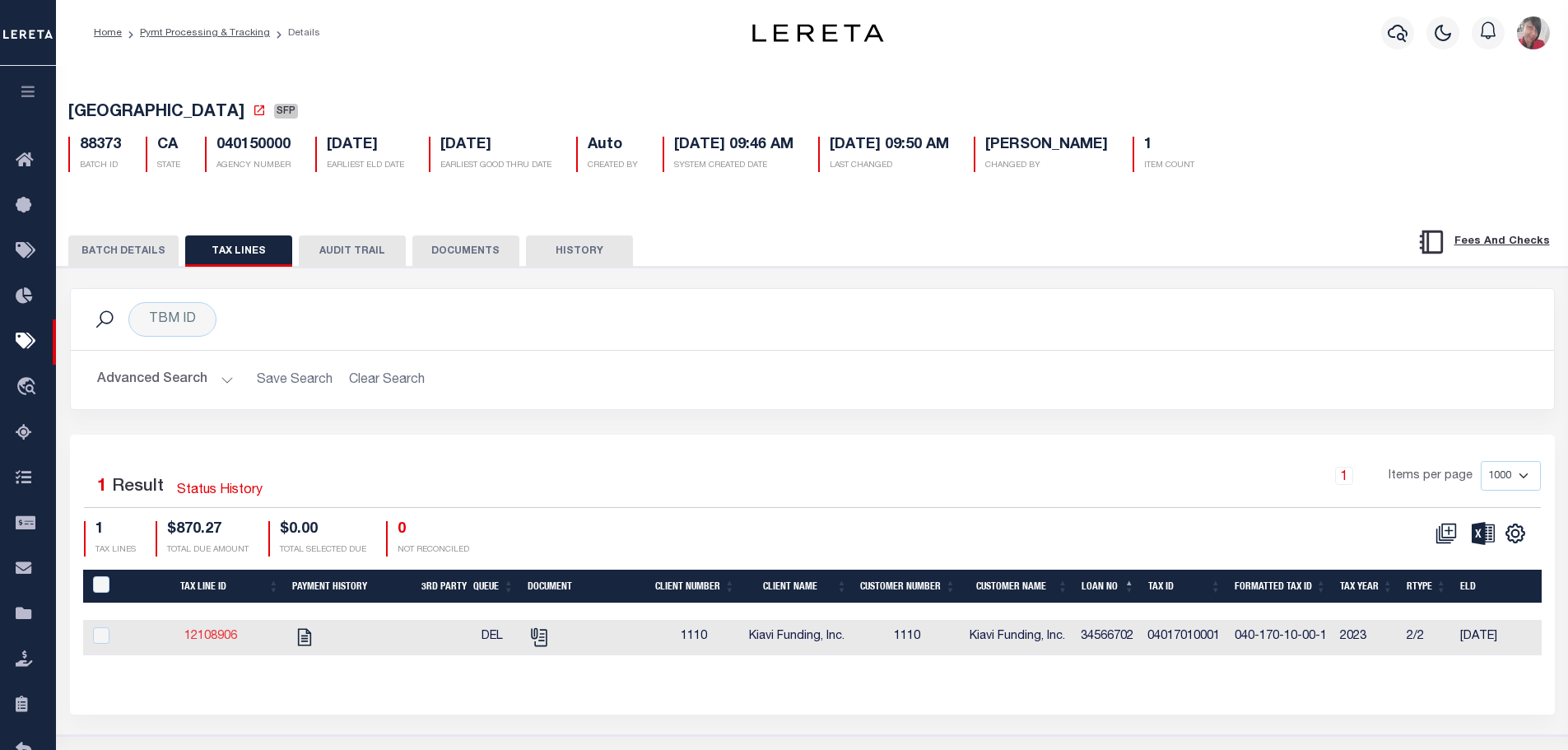
click at [227, 635] on link "12108906" at bounding box center [210, 635] width 53 height 11
checkbox input "true"
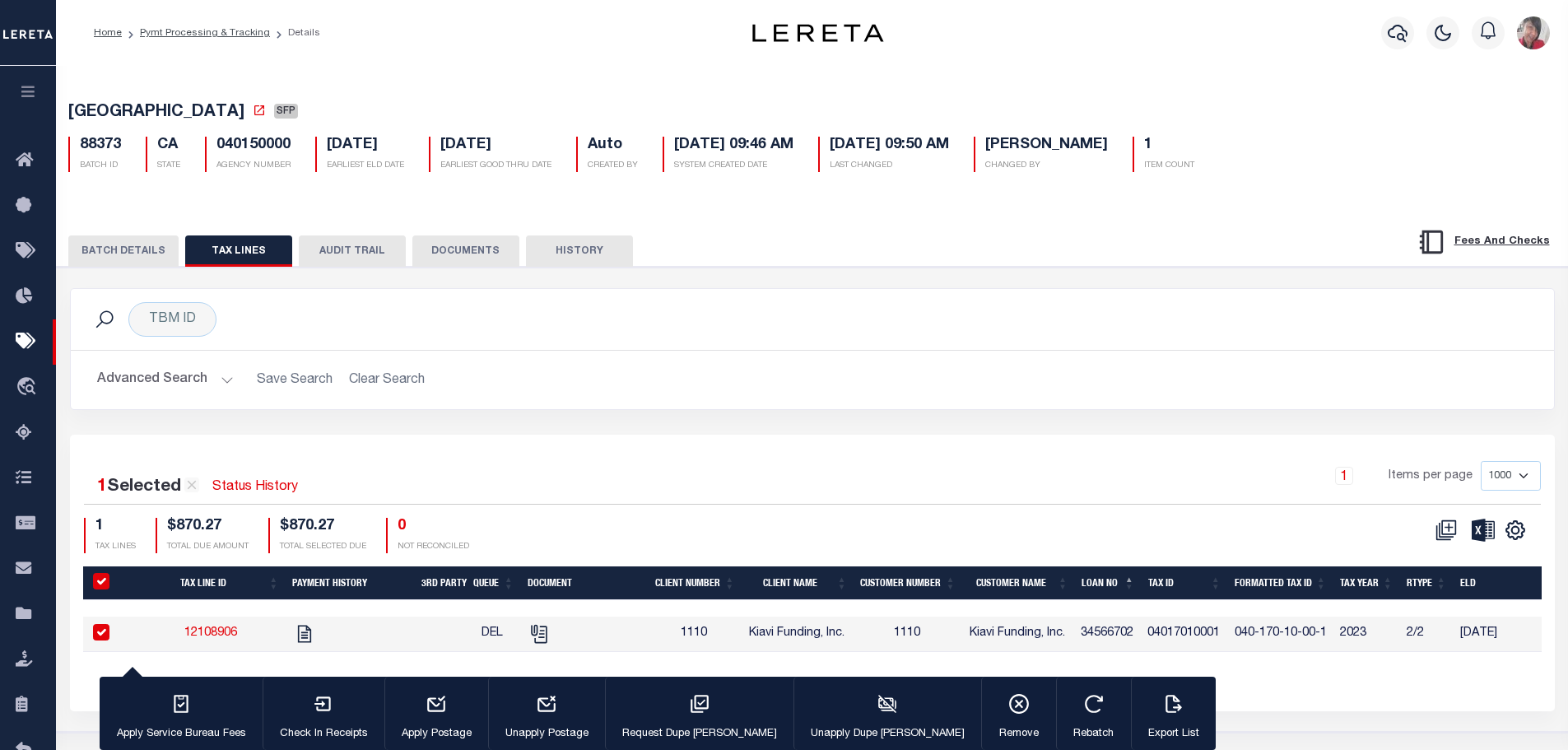
click at [99, 584] on input "PayeePaymentBatchId" at bounding box center [101, 581] width 16 height 16
checkbox input "false"
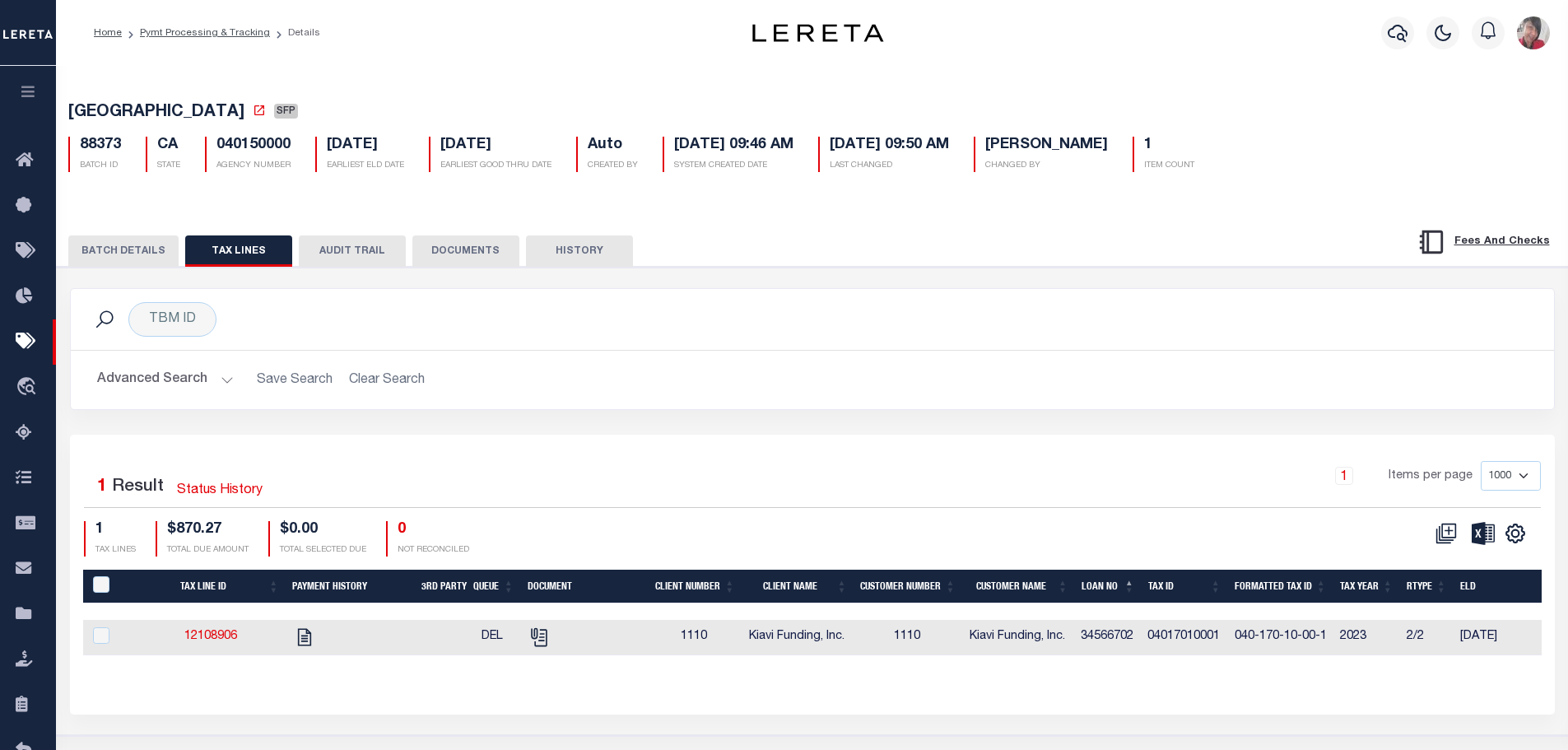
click at [113, 254] on button "BATCH DETAILS" at bounding box center [123, 251] width 110 height 31
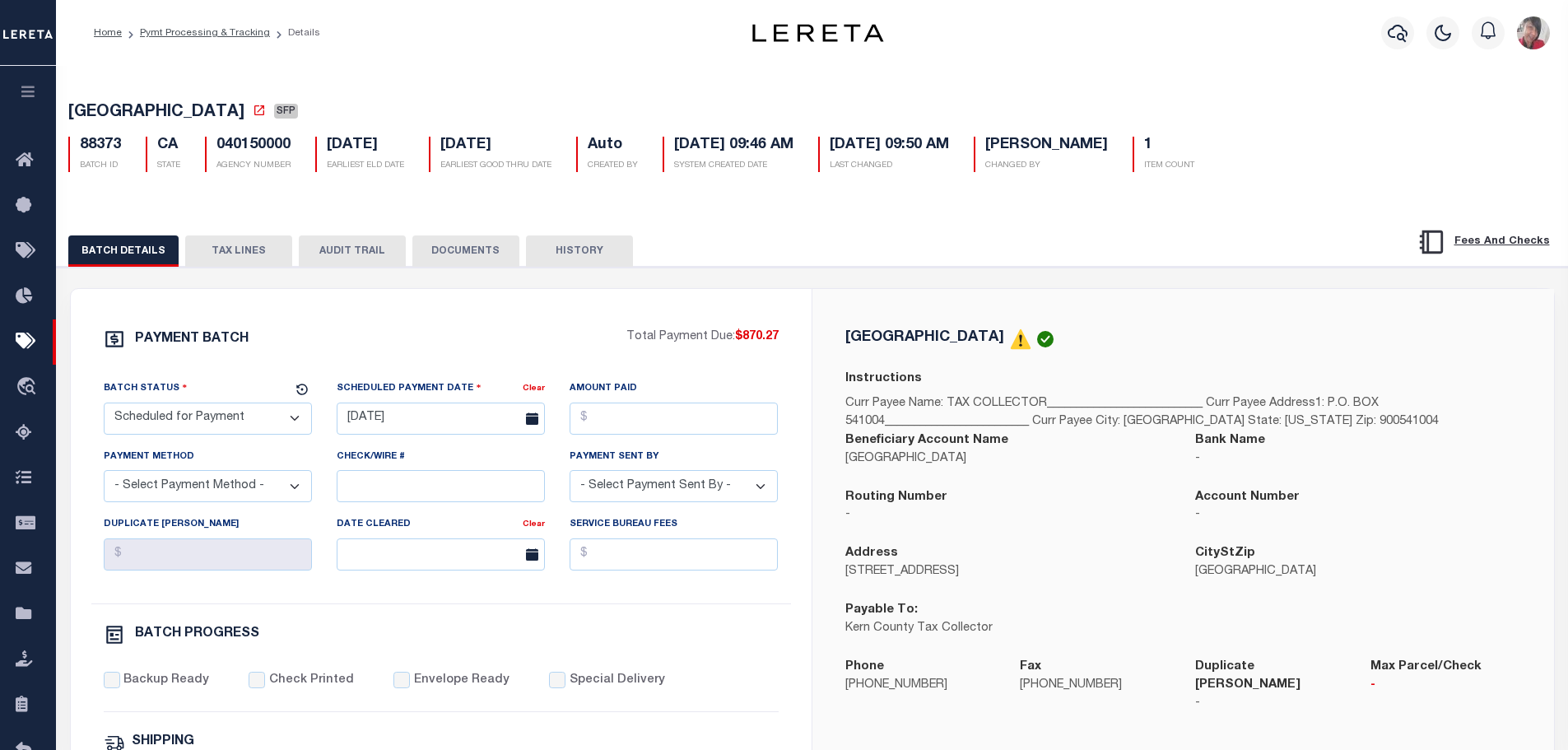
click at [258, 242] on button "TAX LINES" at bounding box center [239, 251] width 107 height 31
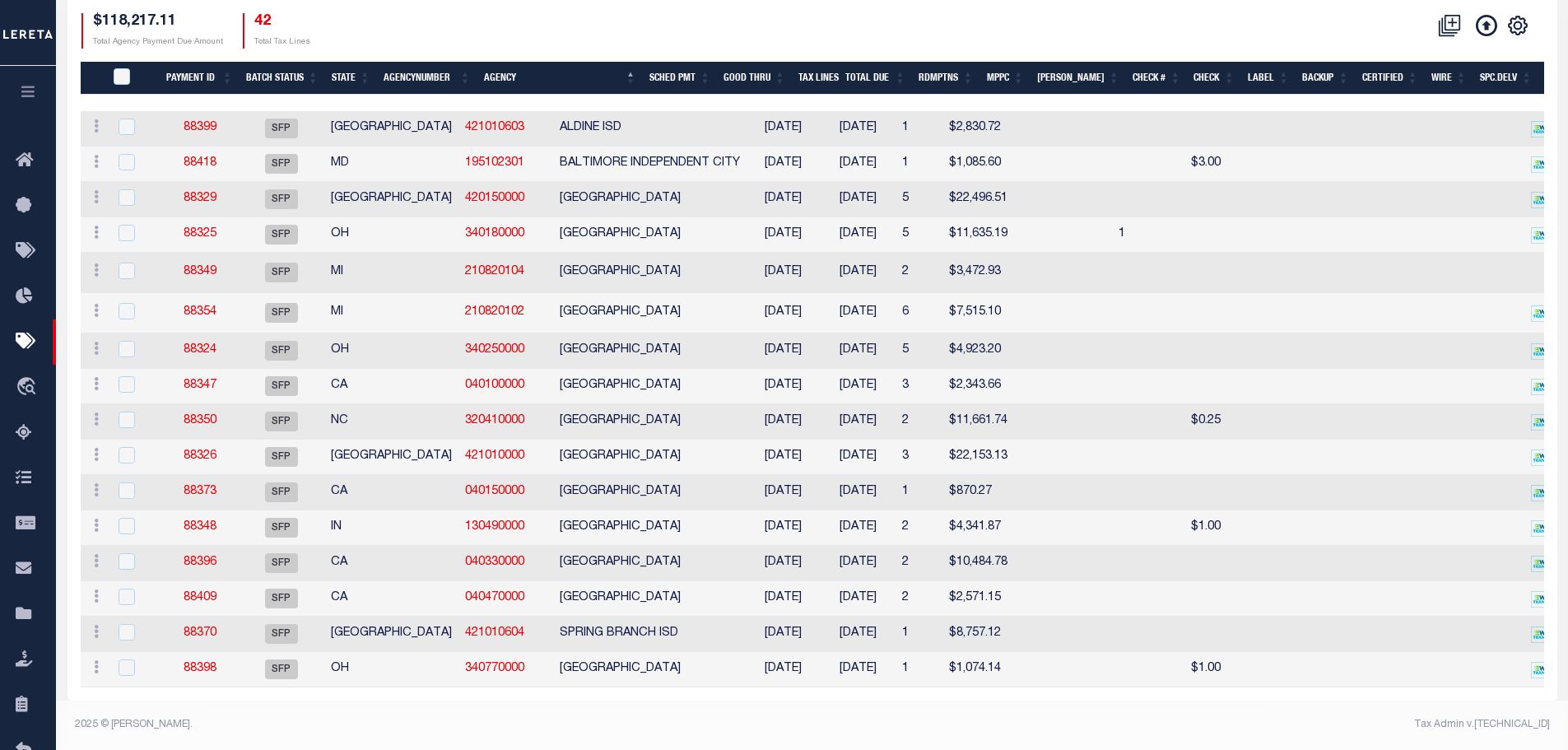
scroll to position [327, 0]
click at [209, 521] on link "88348" at bounding box center [200, 526] width 33 height 11
type input "[DATE]"
type input "N"
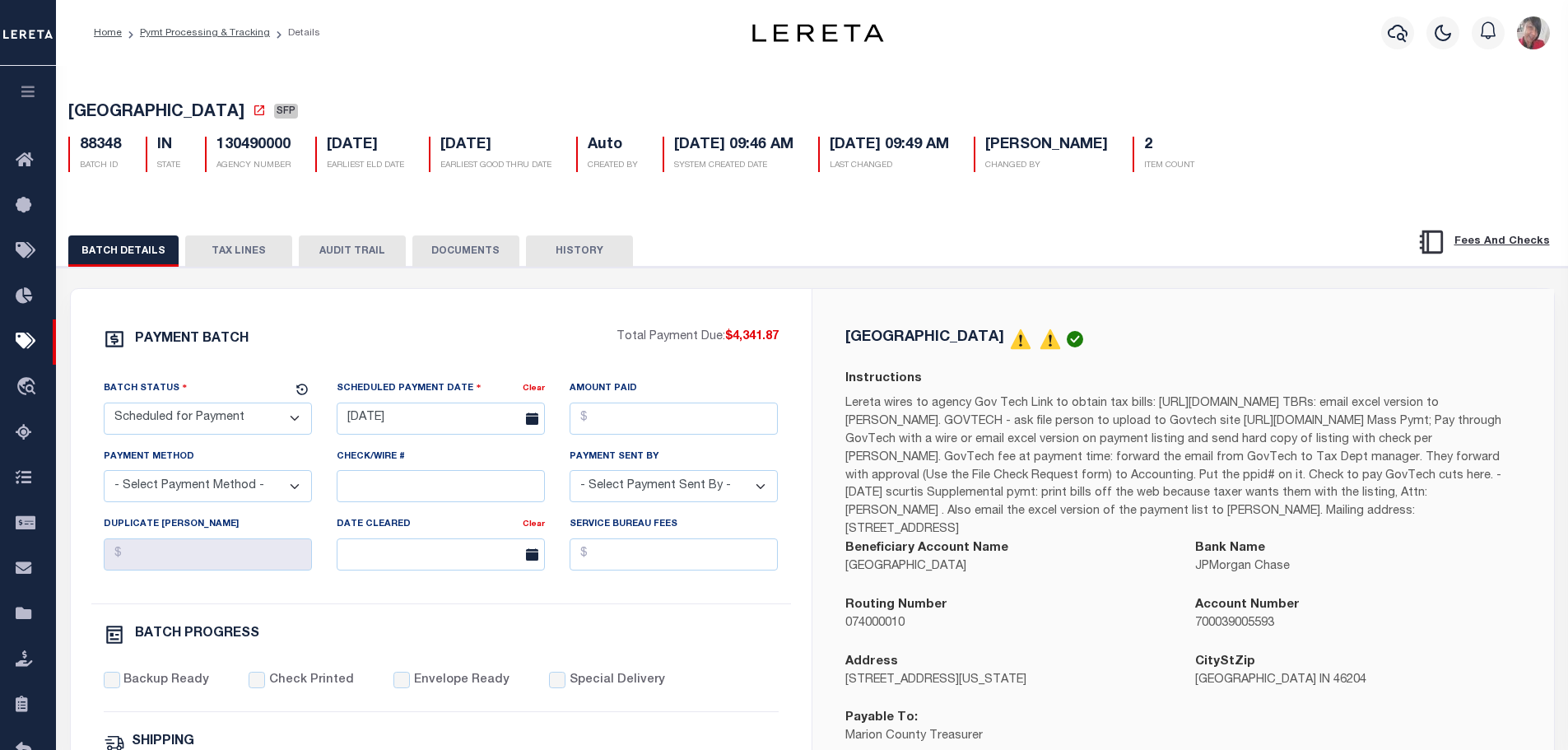
click at [228, 255] on button "TAX LINES" at bounding box center [239, 251] width 107 height 31
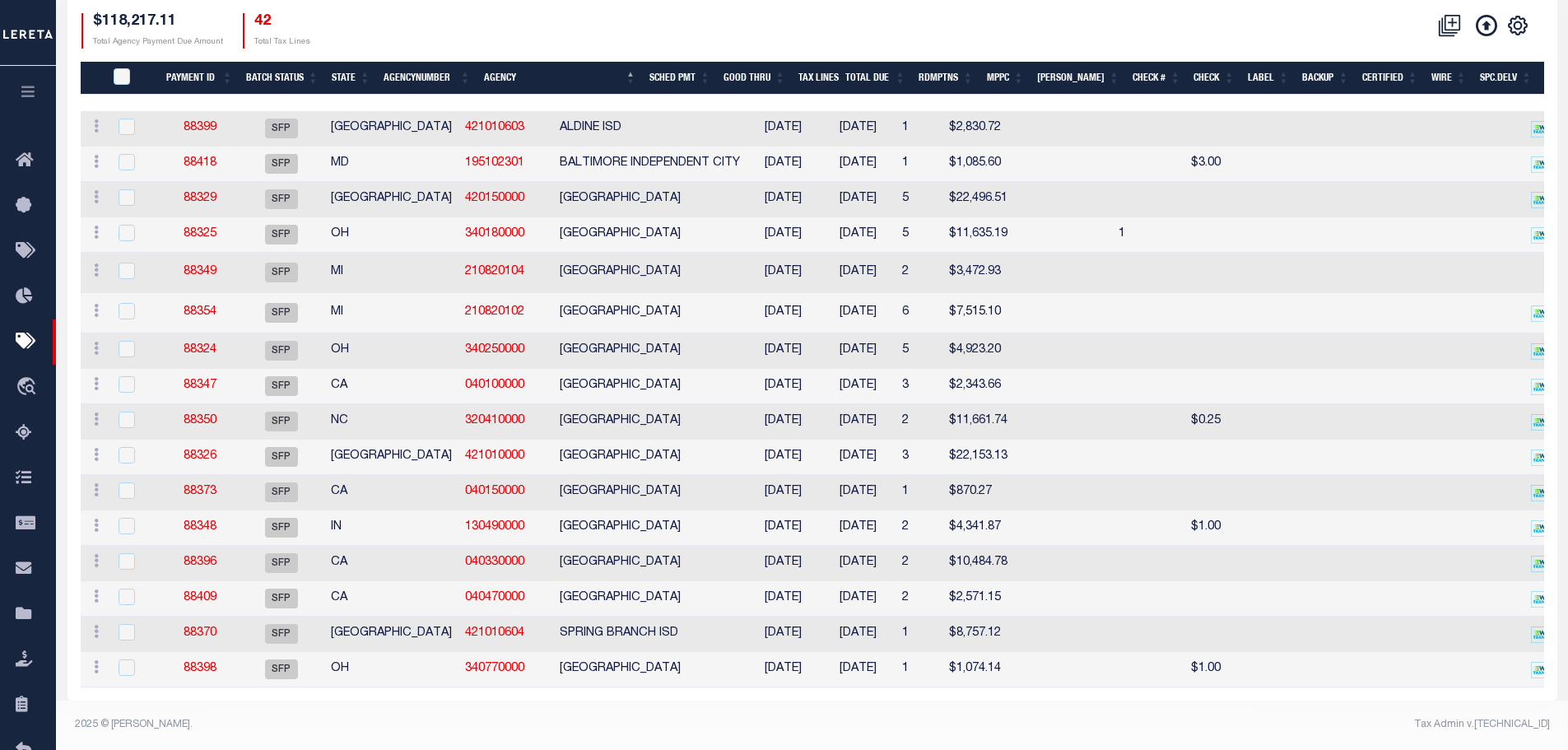
scroll to position [327, 0]
click at [216, 556] on link "88396" at bounding box center [200, 561] width 33 height 11
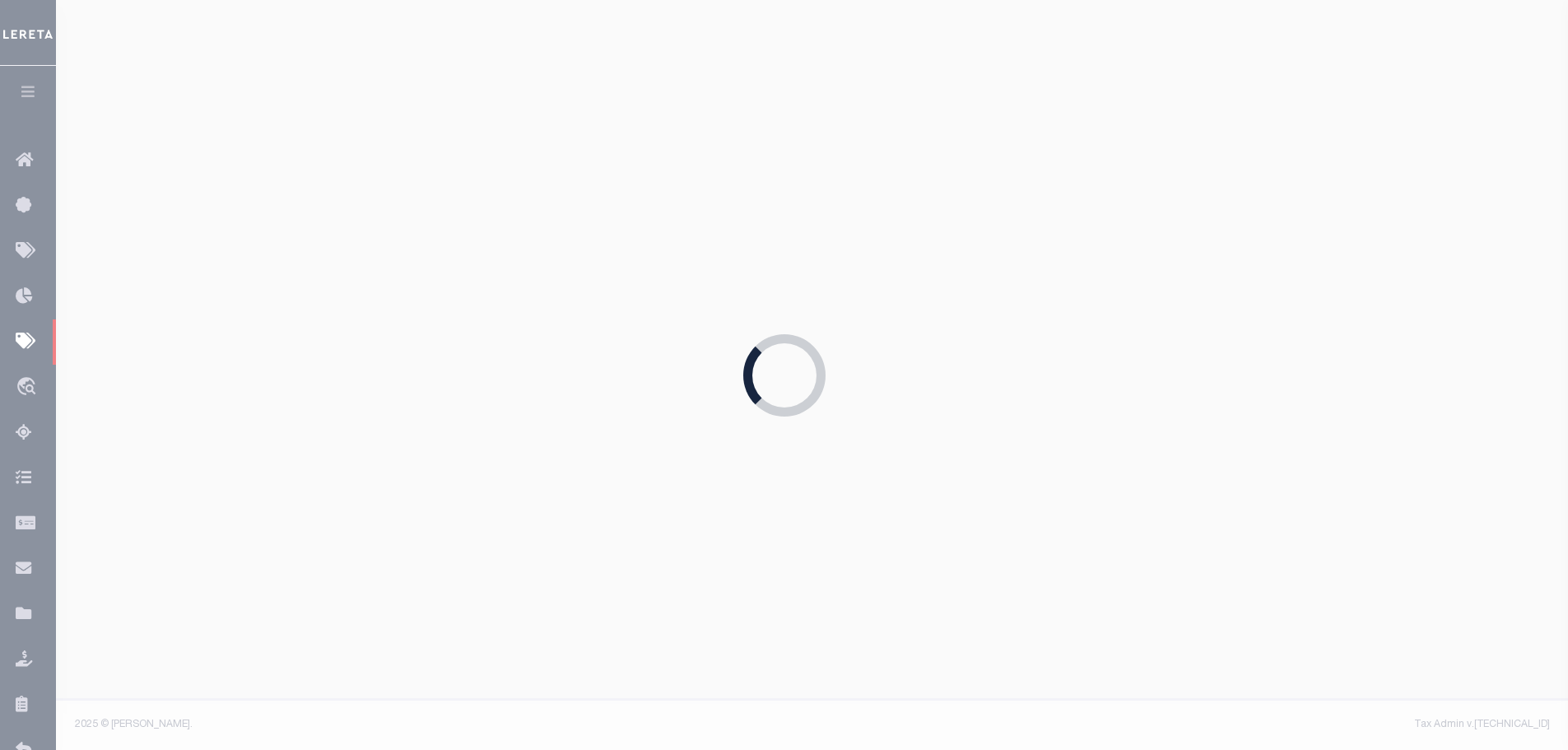
type input "[DATE]"
type input "1"
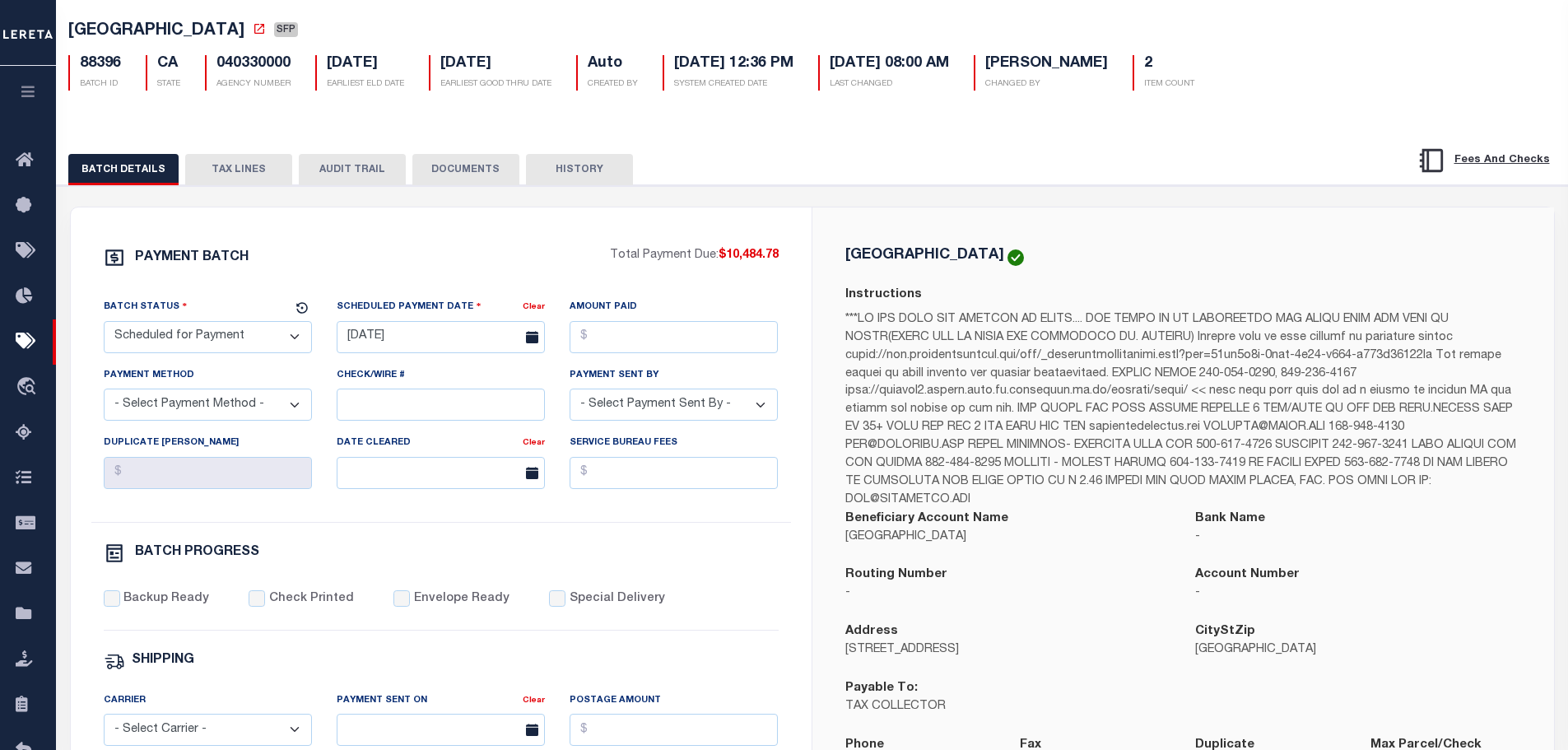
scroll to position [82, 0]
click at [222, 174] on button "TAX LINES" at bounding box center [239, 169] width 107 height 31
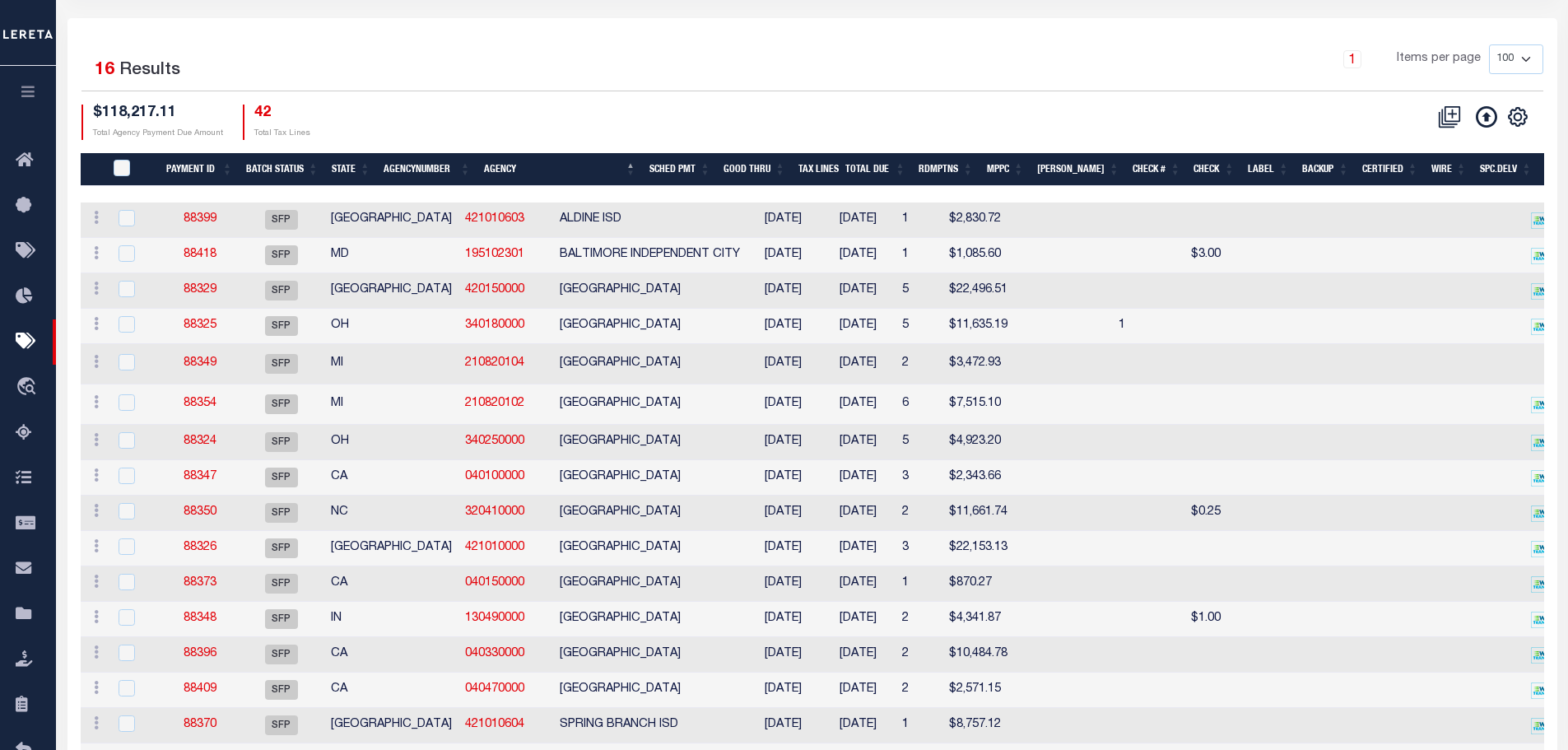
scroll to position [327, 0]
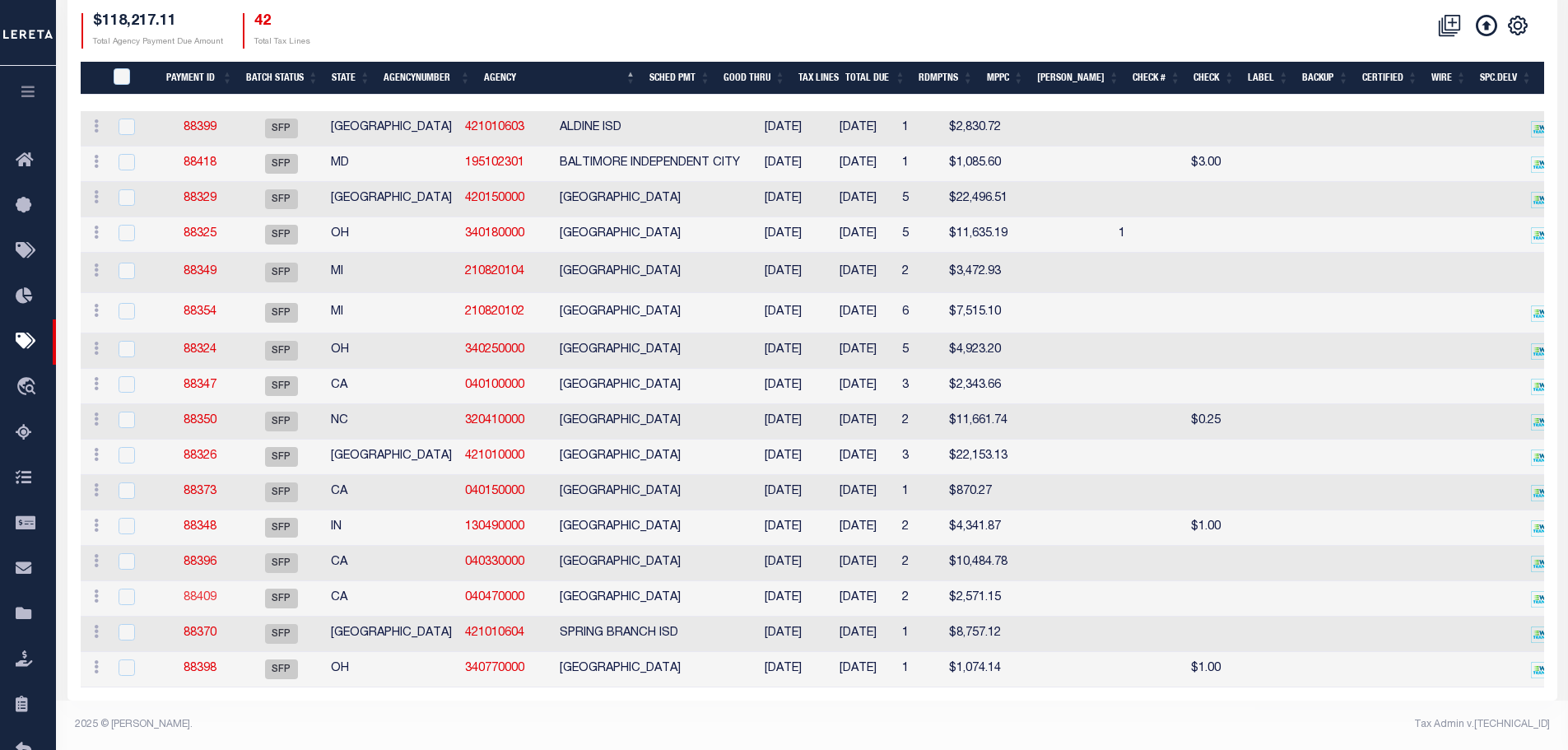
click at [207, 591] on link "88409" at bounding box center [200, 597] width 33 height 11
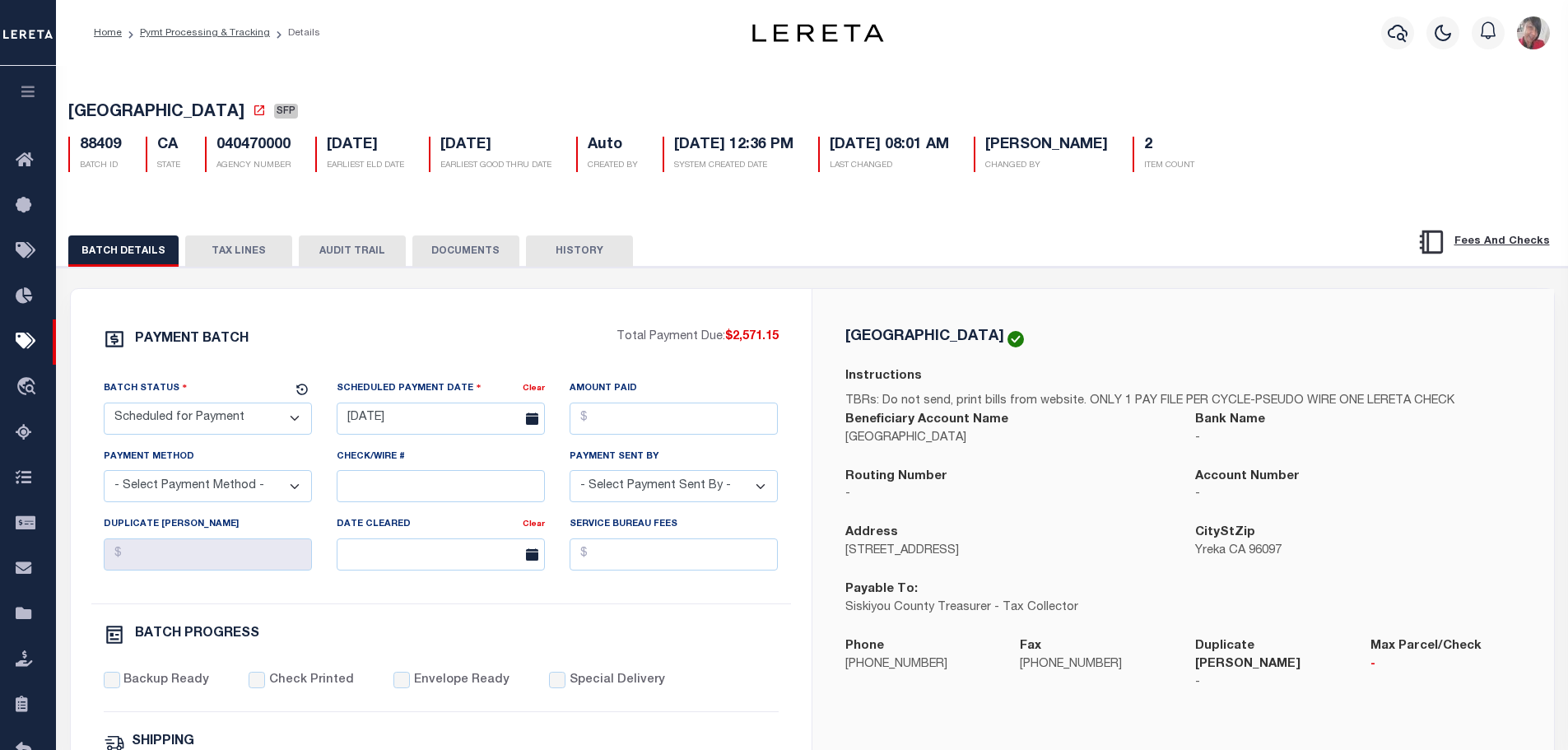
click at [227, 260] on button "TAX LINES" at bounding box center [239, 251] width 107 height 31
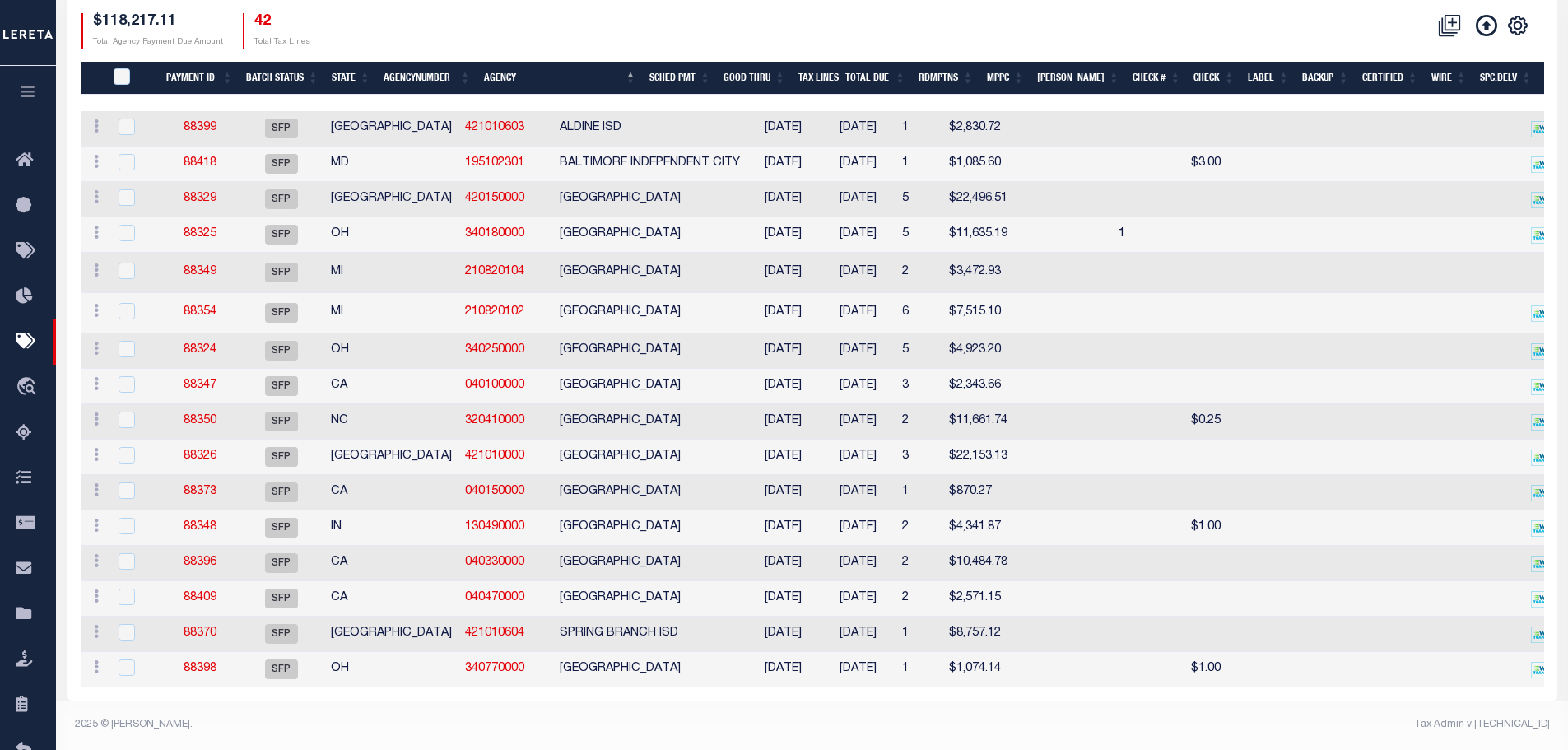
scroll to position [327, 0]
click at [197, 628] on link "88370" at bounding box center [200, 633] width 33 height 11
type input "12/12/2024"
type input "N"
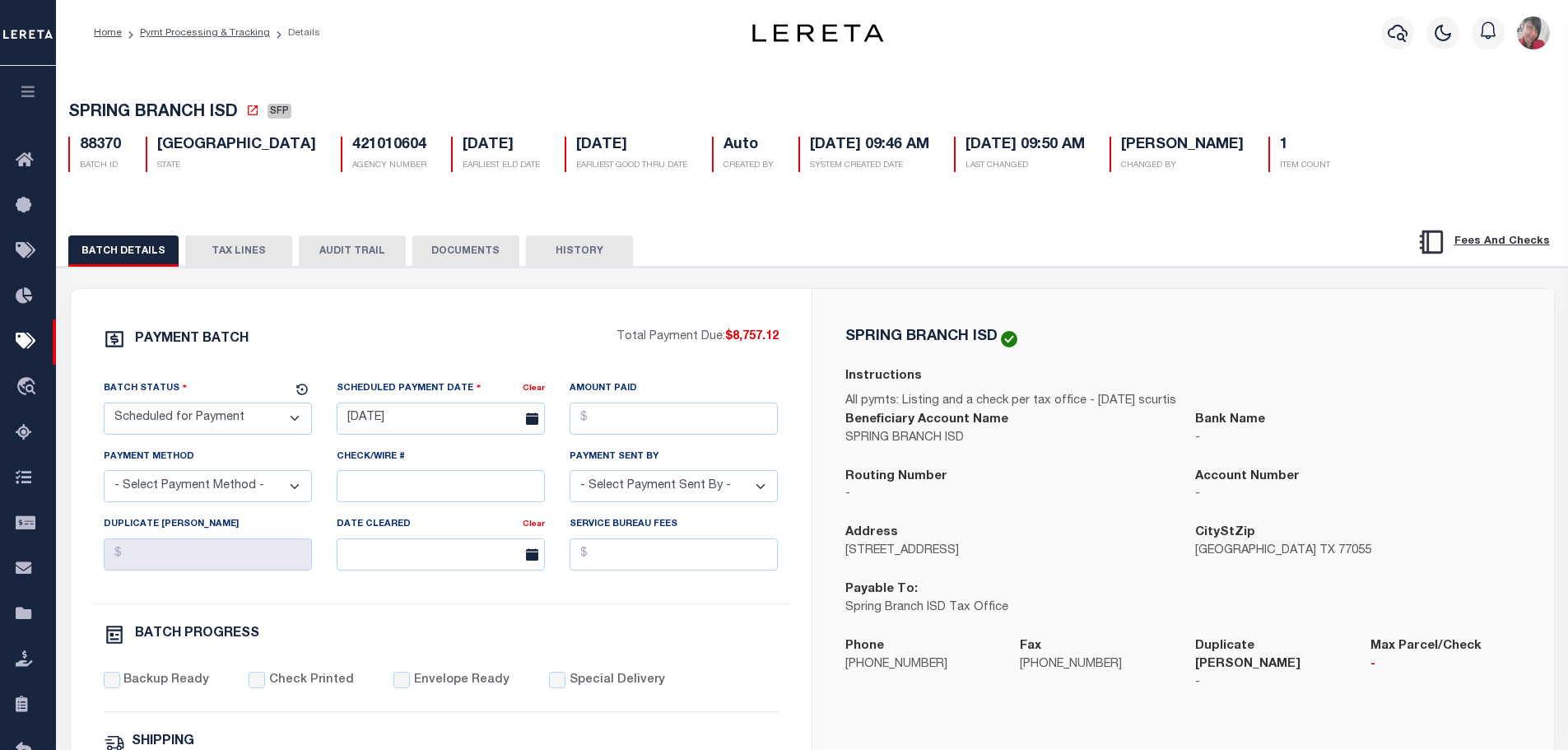
click at [251, 253] on button "TAX LINES" at bounding box center [239, 251] width 107 height 31
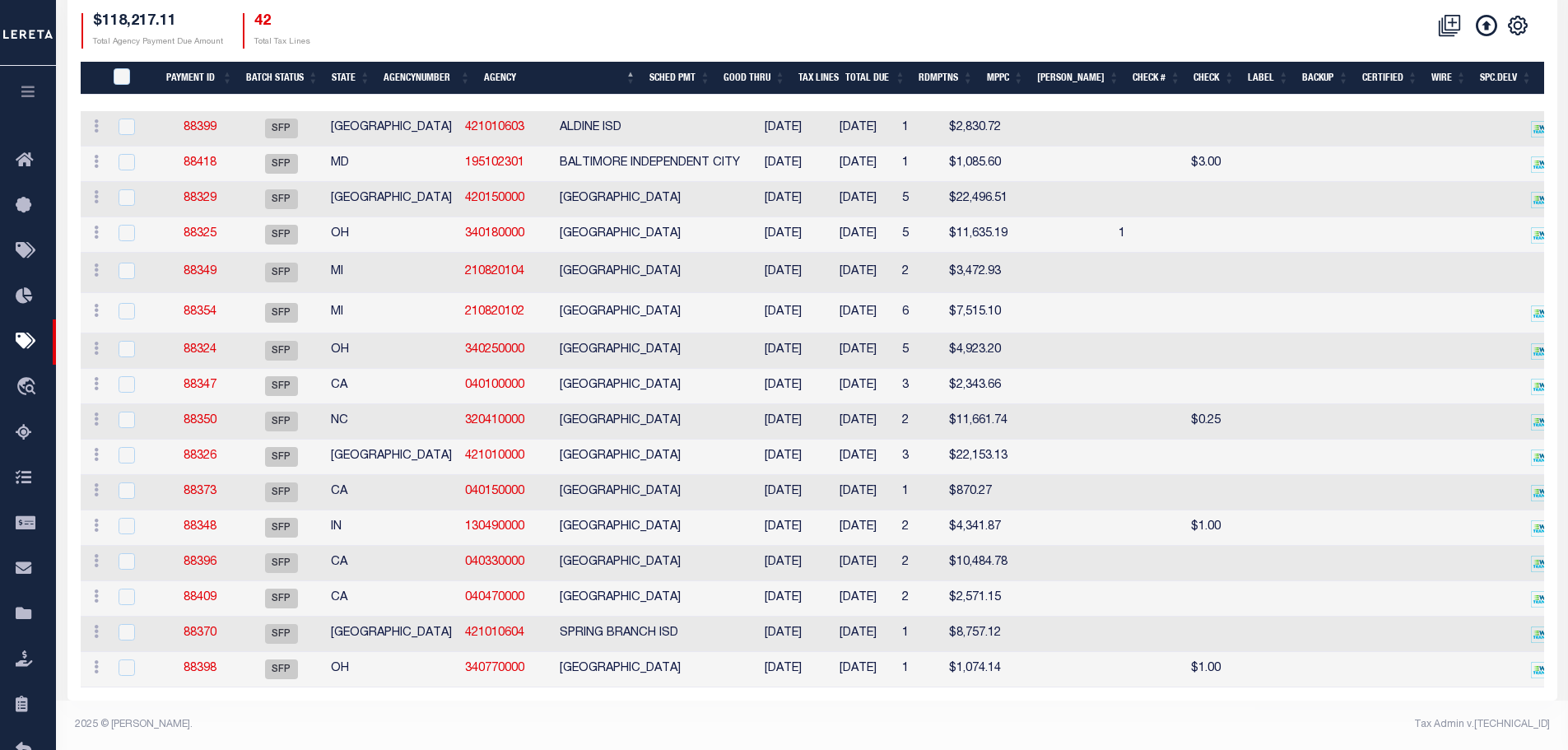
scroll to position [327, 0]
click at [201, 663] on link "88398" at bounding box center [200, 668] width 33 height 11
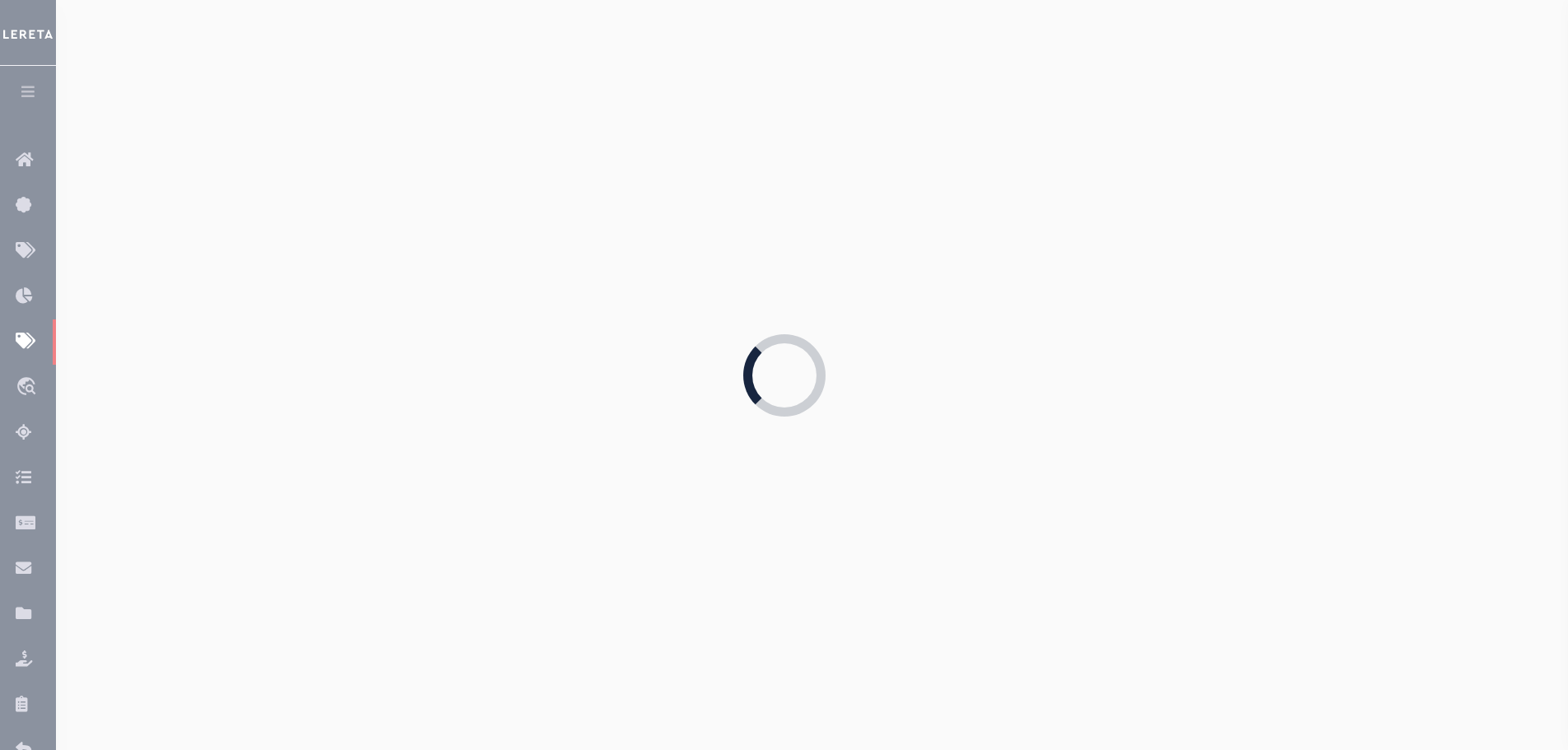
type input "07/10/2025"
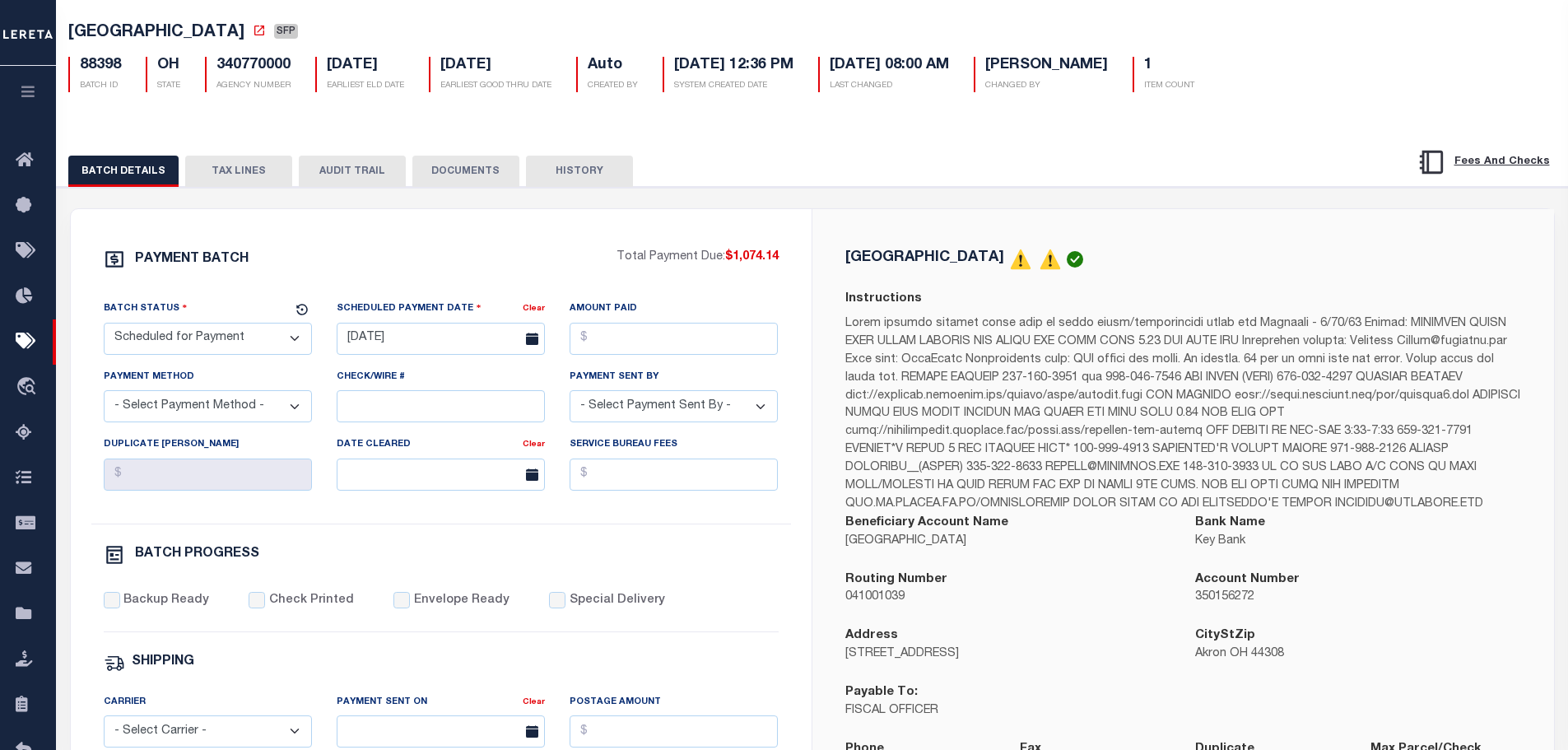
scroll to position [82, 0]
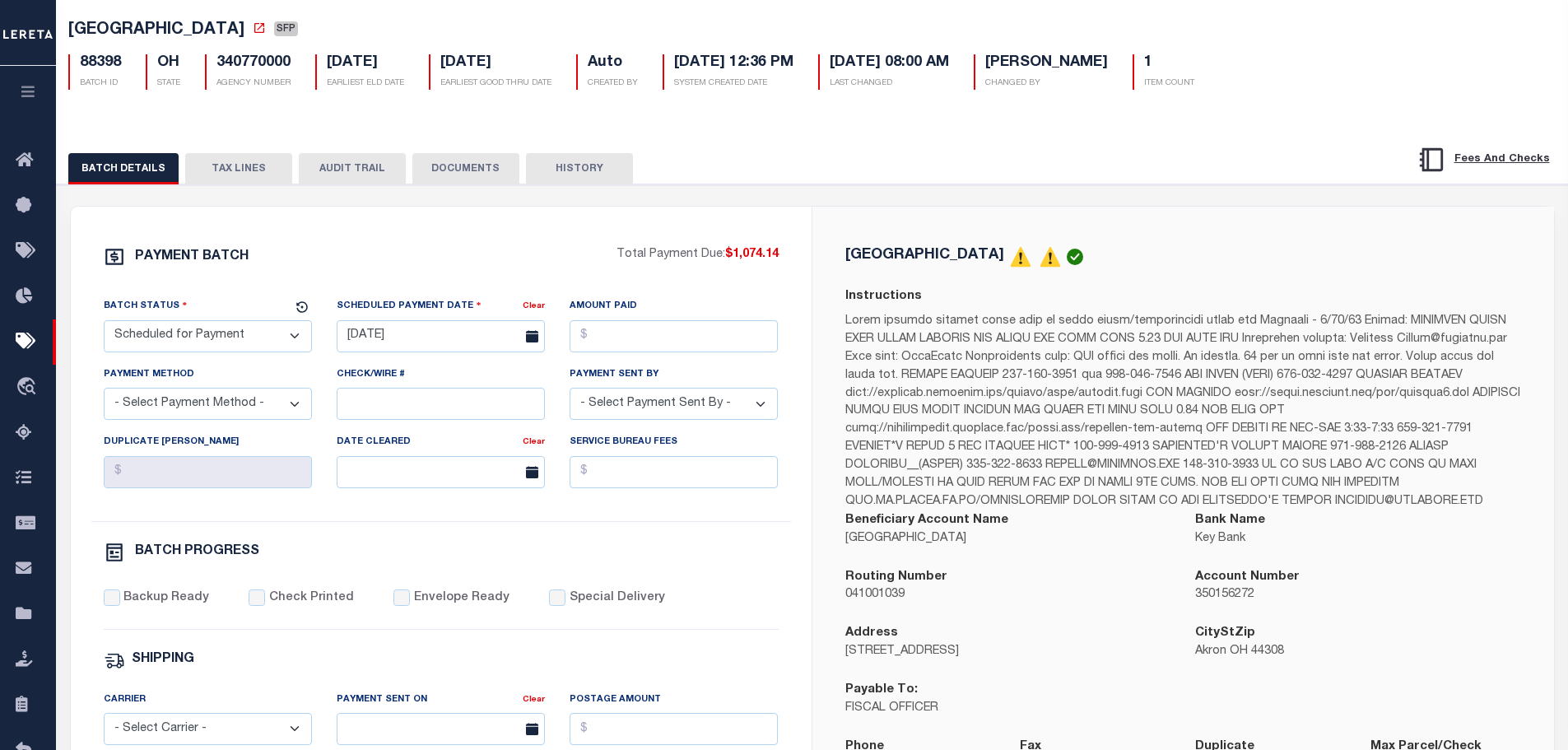
click at [232, 176] on button "TAX LINES" at bounding box center [239, 169] width 107 height 31
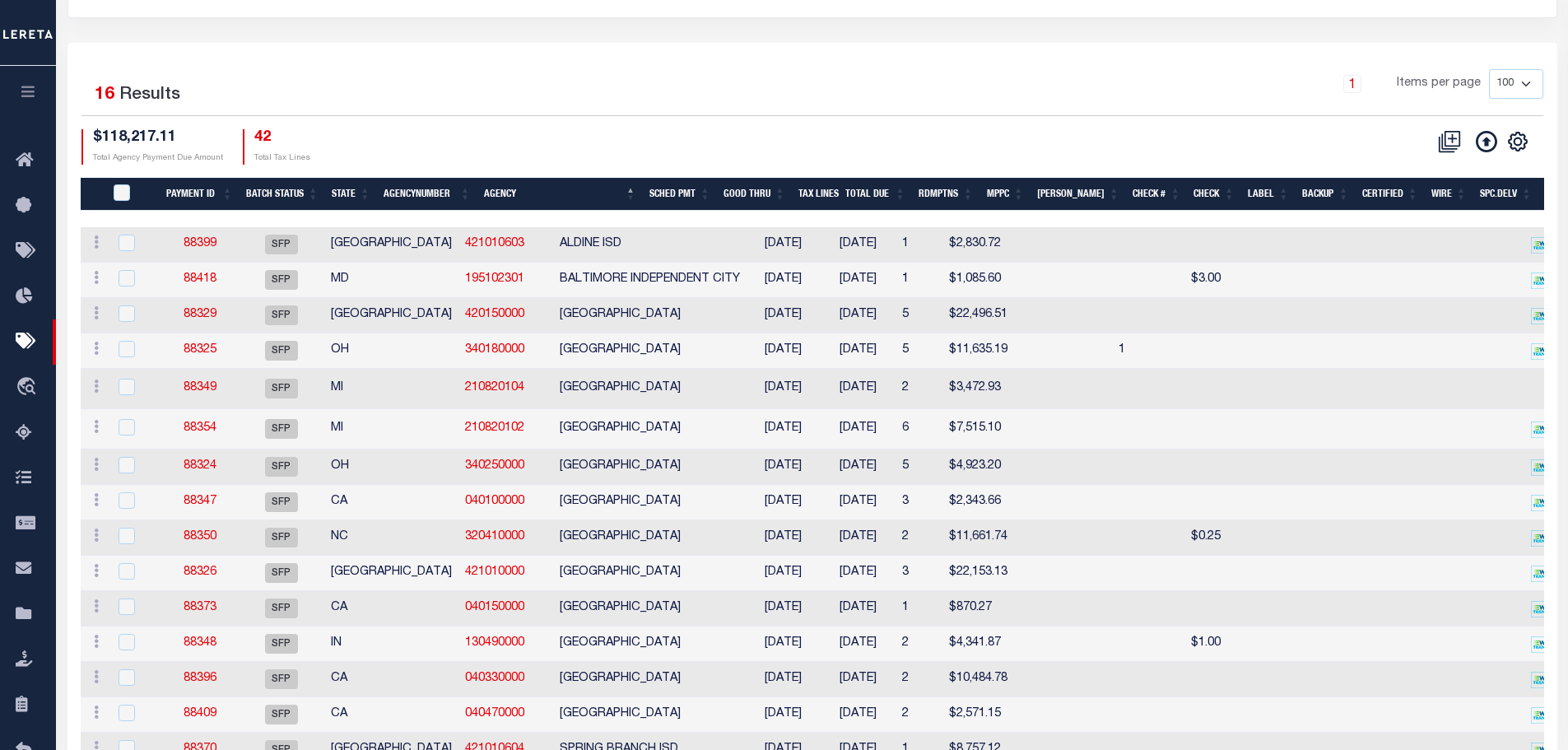
scroll to position [122, 0]
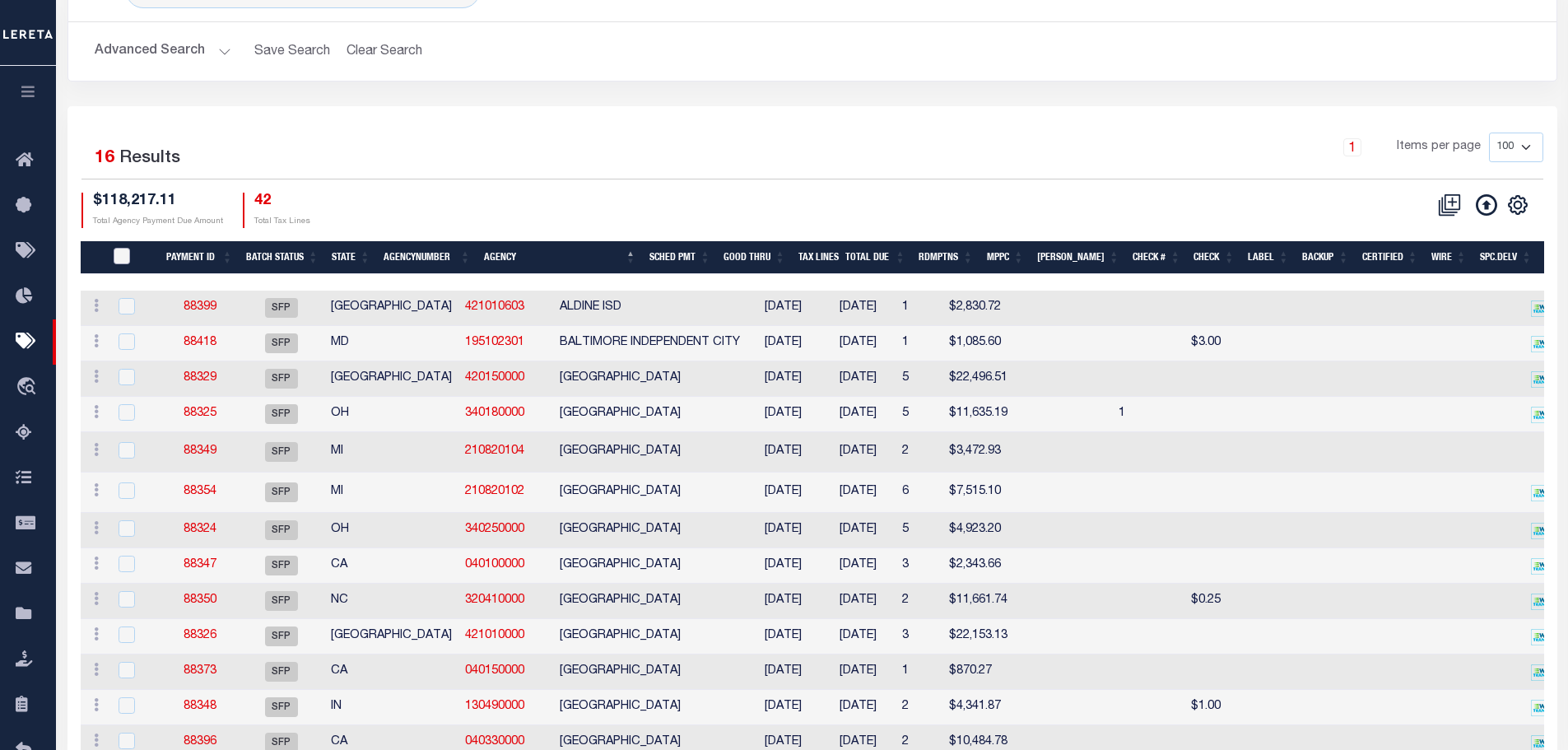
click at [127, 254] on input "PayeePmtBatchStatus" at bounding box center [122, 255] width 16 height 16
checkbox input "true"
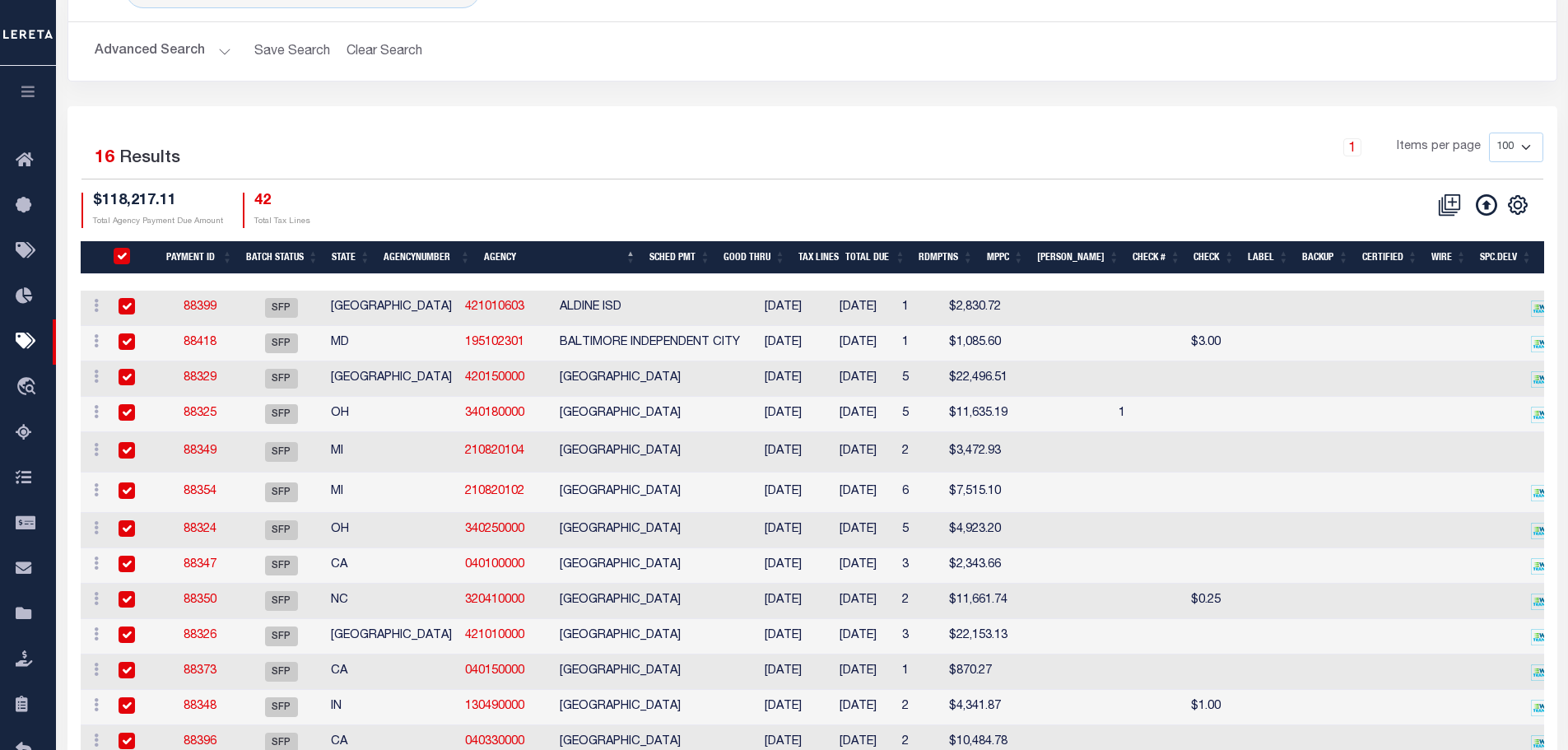
checkbox input "true"
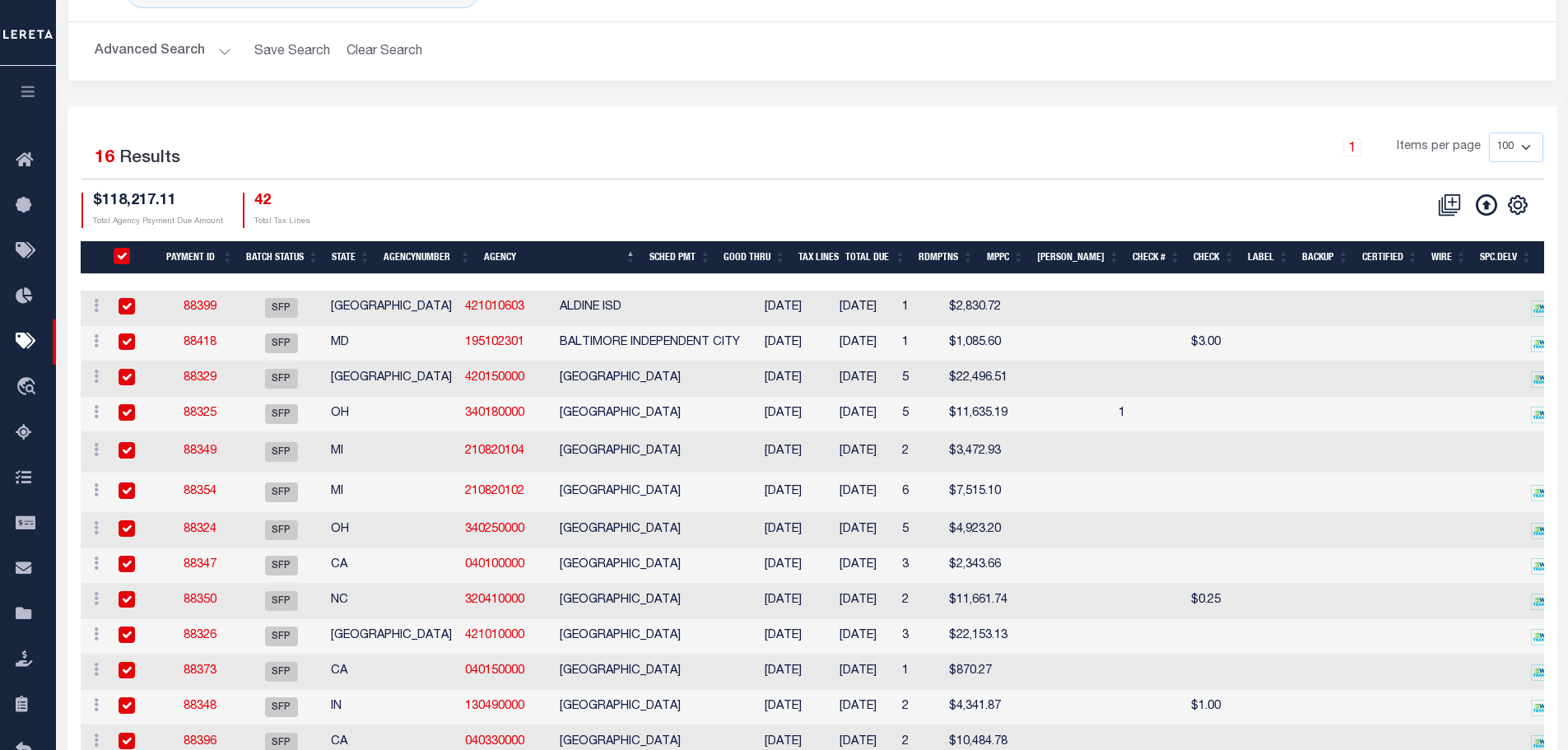
checkbox input "true"
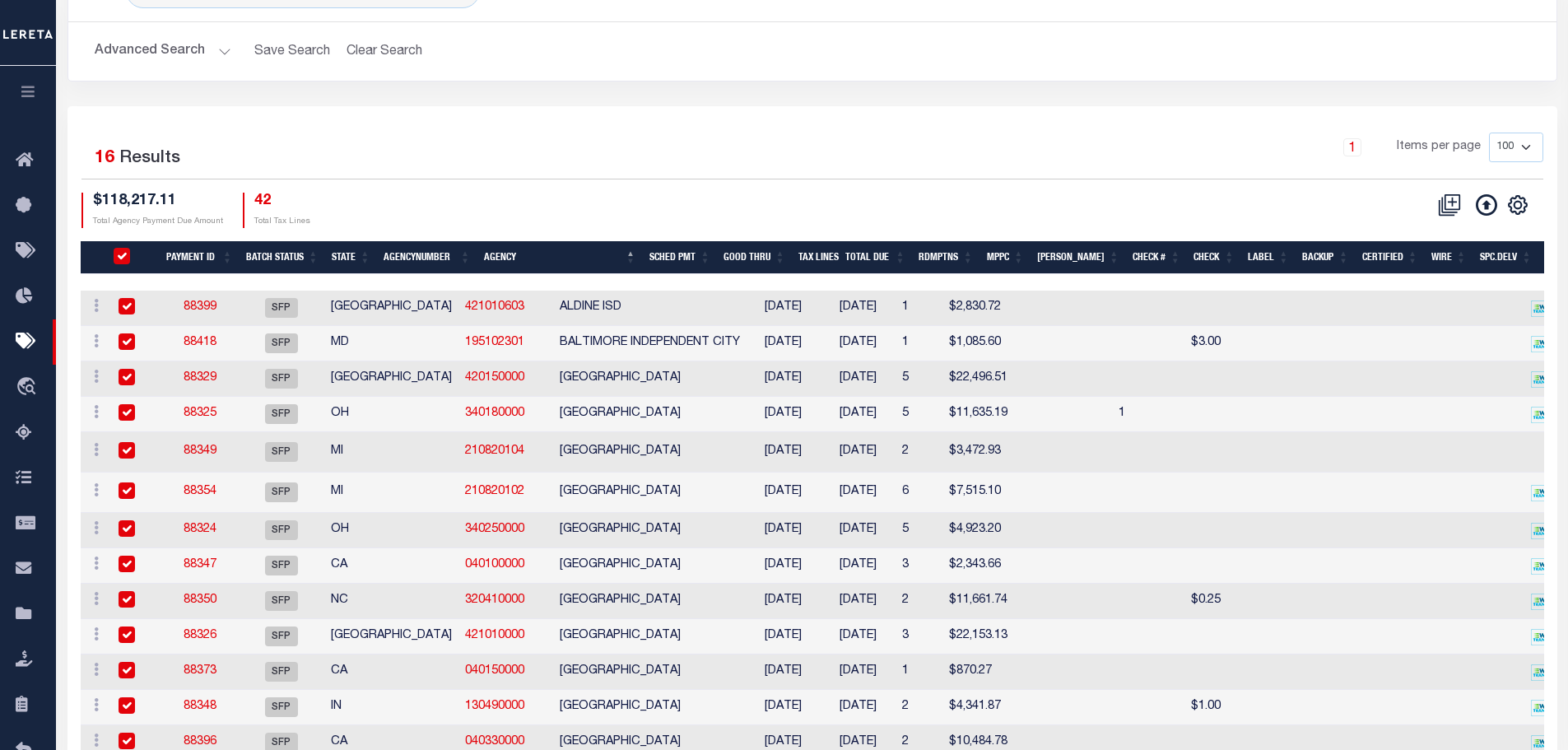
checkbox input "true"
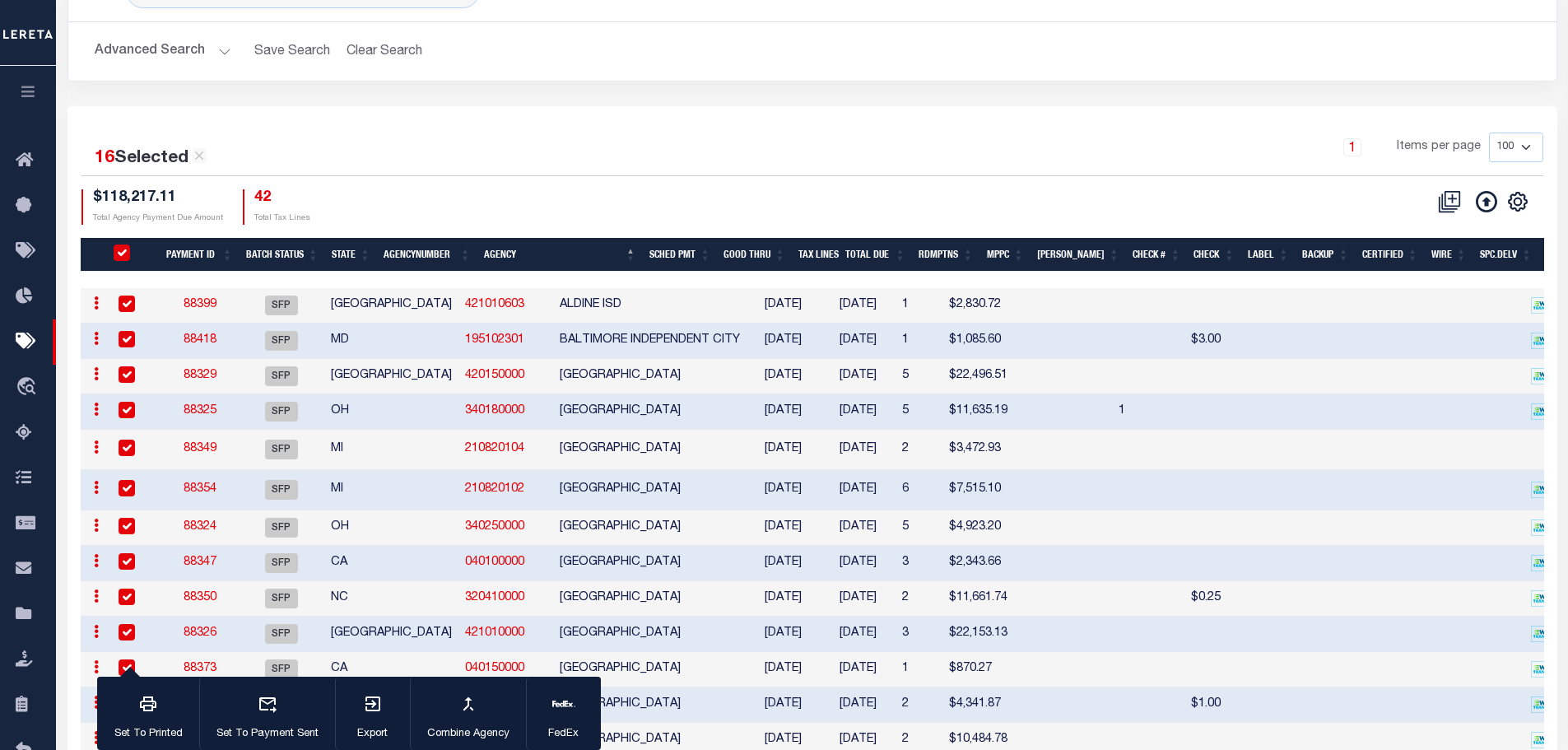
click at [126, 253] on input "PayeePmtBatchStatus" at bounding box center [122, 253] width 16 height 16
checkbox input "false"
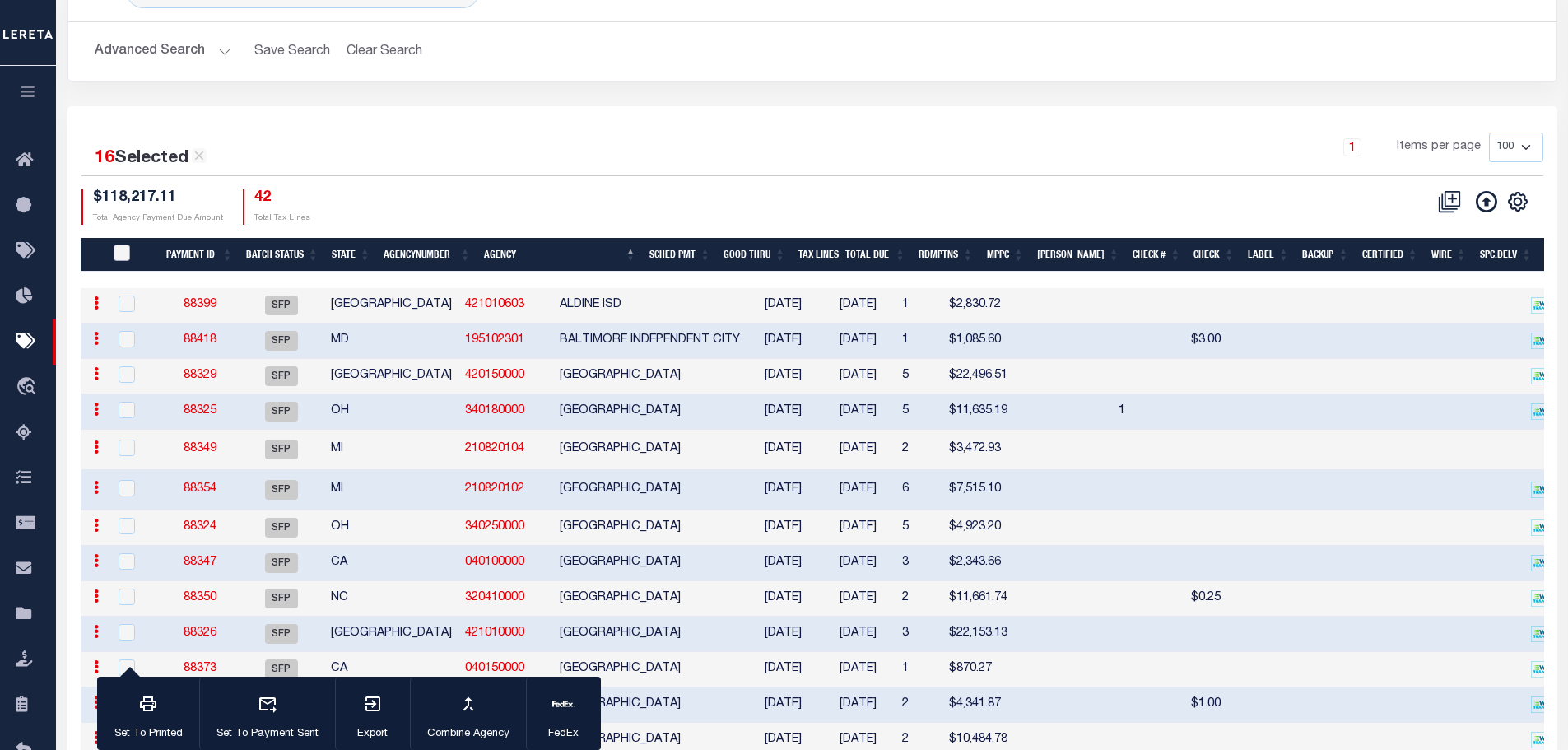
checkbox input "false"
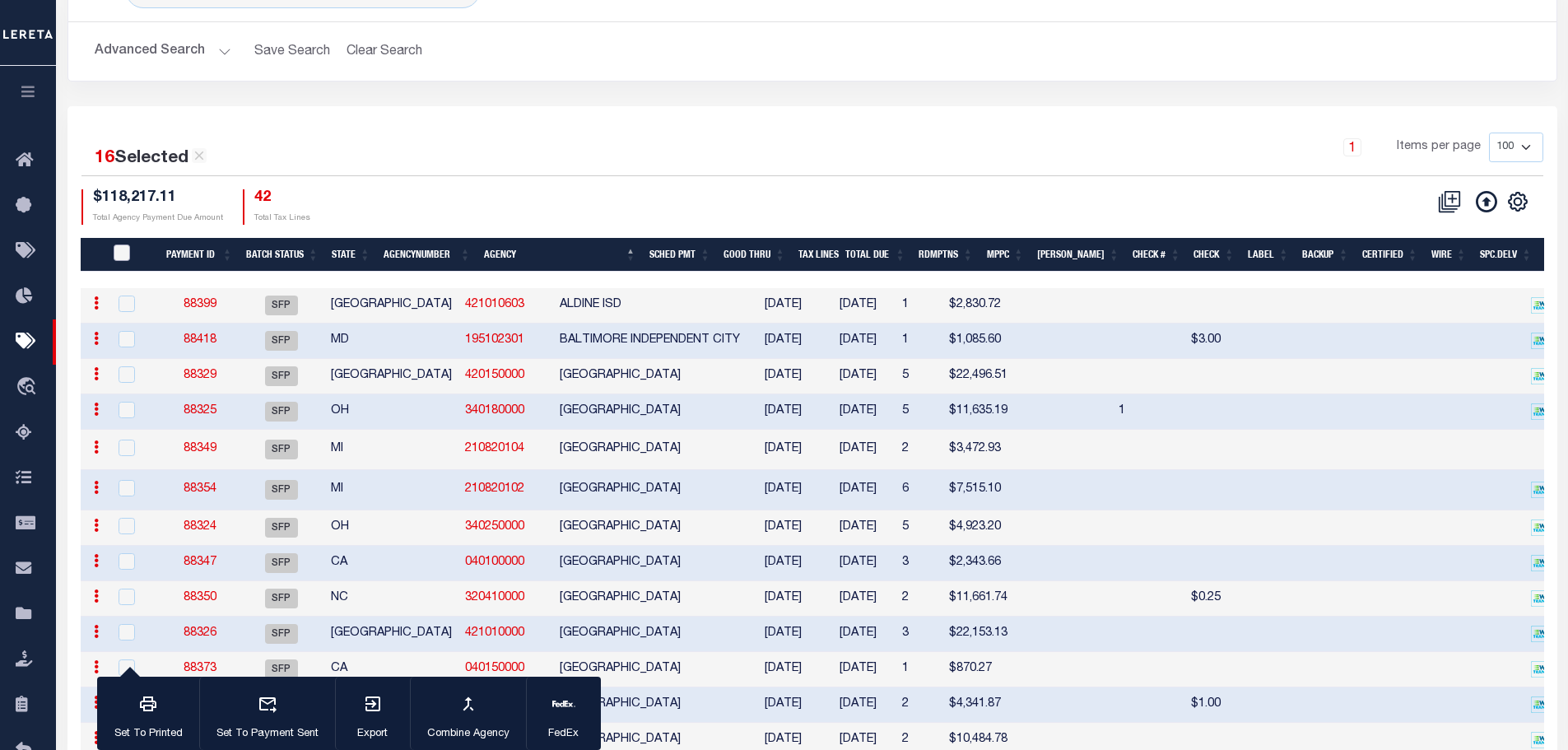
checkbox input "false"
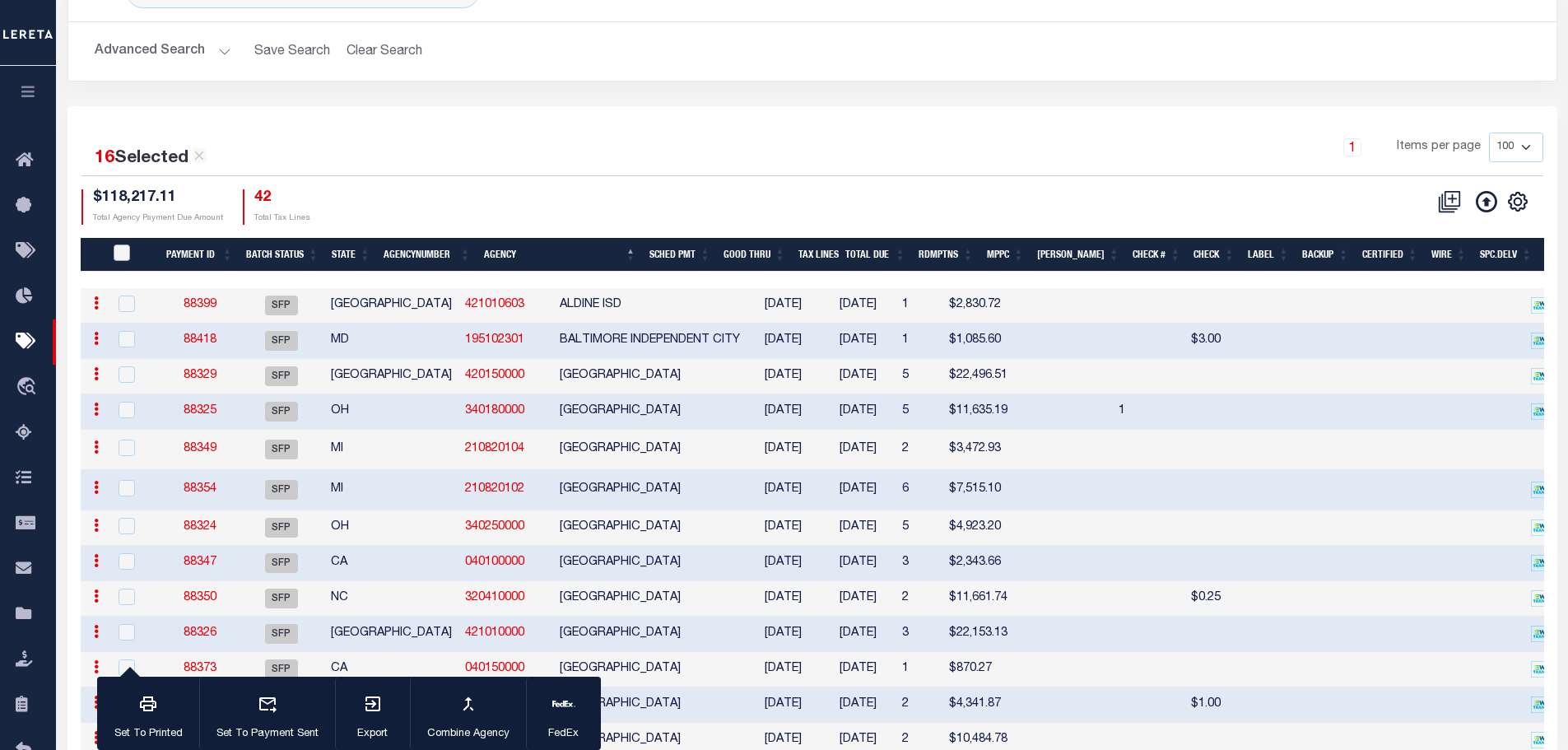
checkbox input "false"
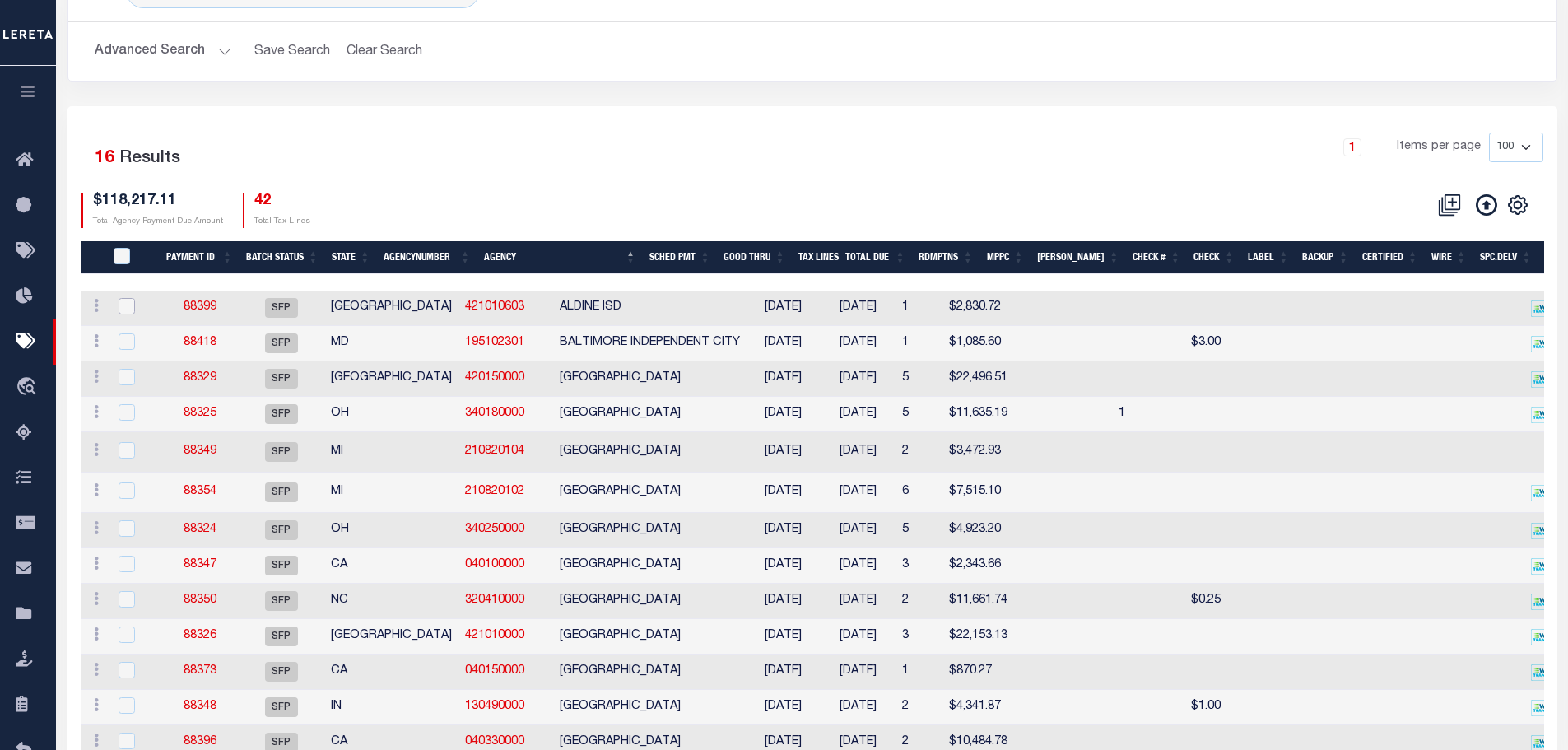
click at [125, 307] on input "checkbox" at bounding box center [126, 306] width 16 height 16
checkbox input "true"
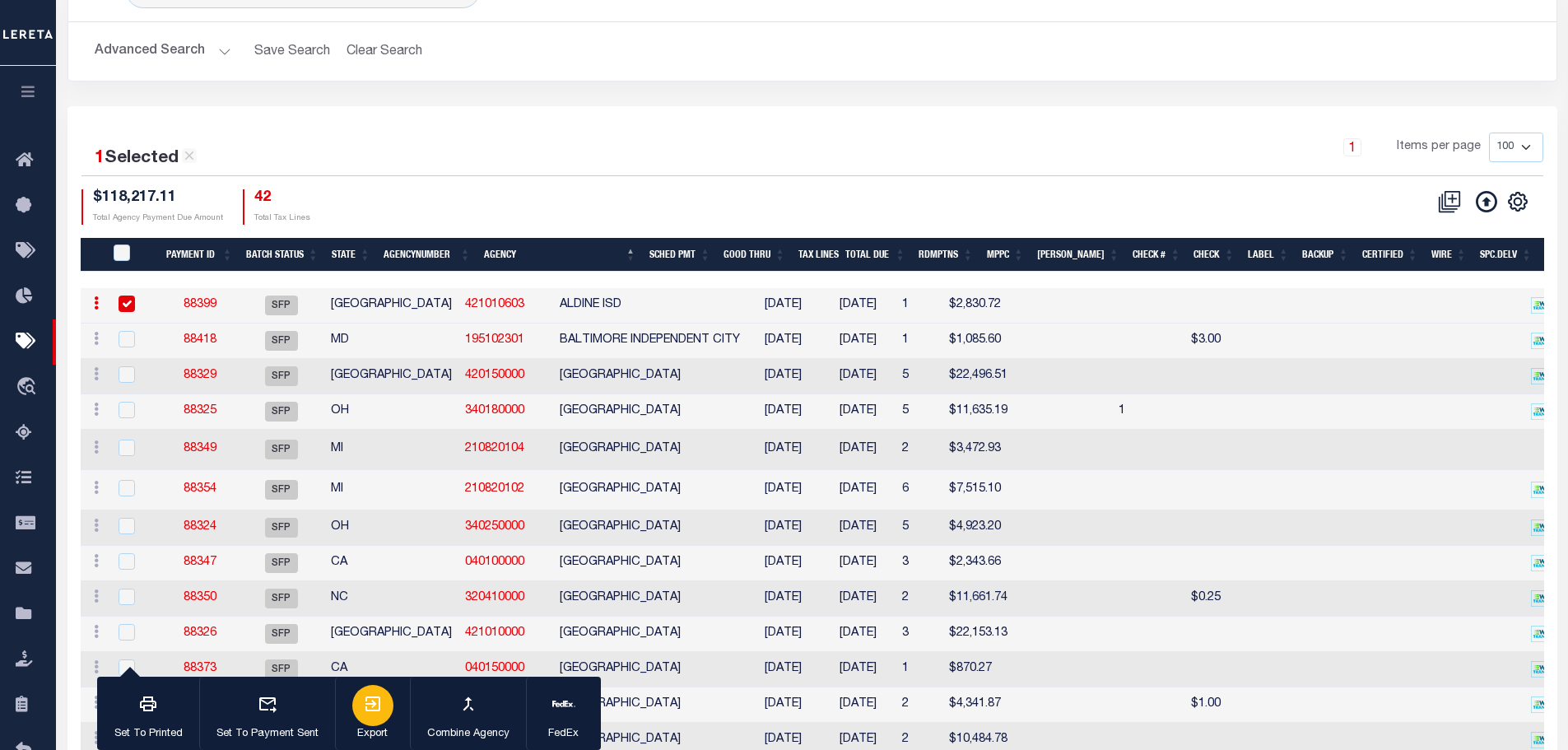
click at [379, 710] on icon "button" at bounding box center [372, 703] width 15 height 15
click at [126, 336] on input "checkbox" at bounding box center [126, 339] width 16 height 16
checkbox input "true"
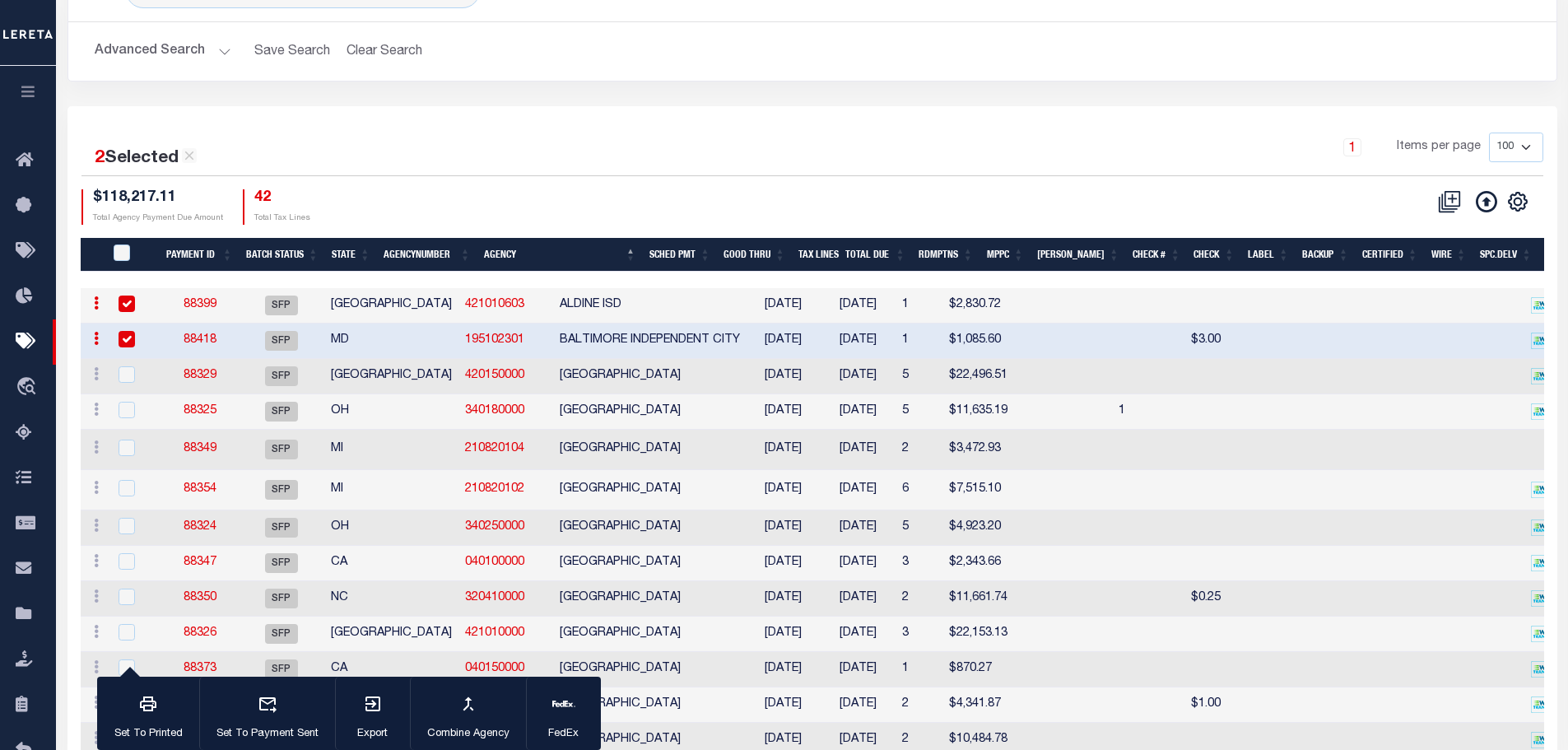
click at [124, 303] on input "checkbox" at bounding box center [126, 303] width 16 height 16
checkbox input "false"
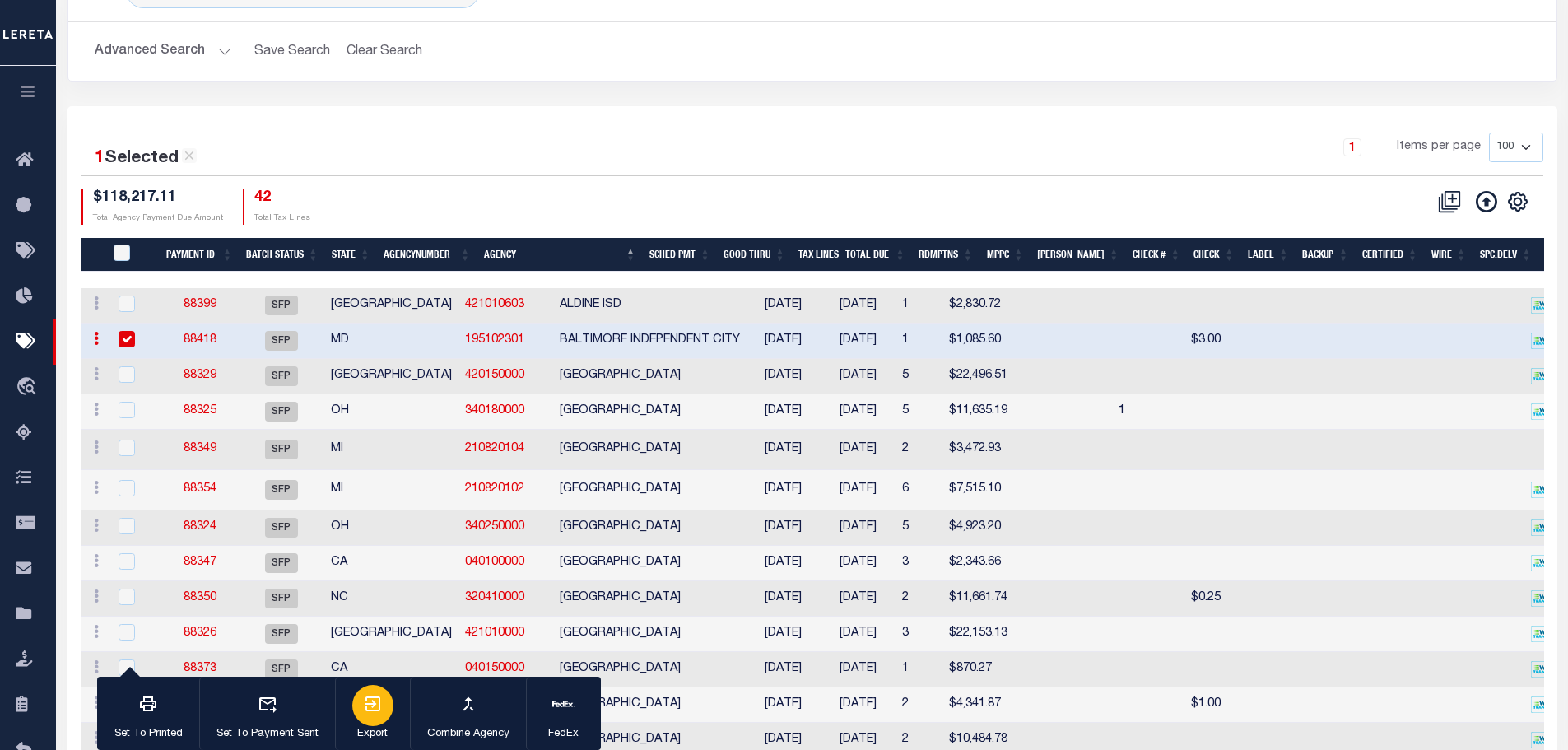
click at [380, 700] on icon "button" at bounding box center [372, 703] width 20 height 20
click at [126, 369] on input "checkbox" at bounding box center [126, 374] width 16 height 16
checkbox input "true"
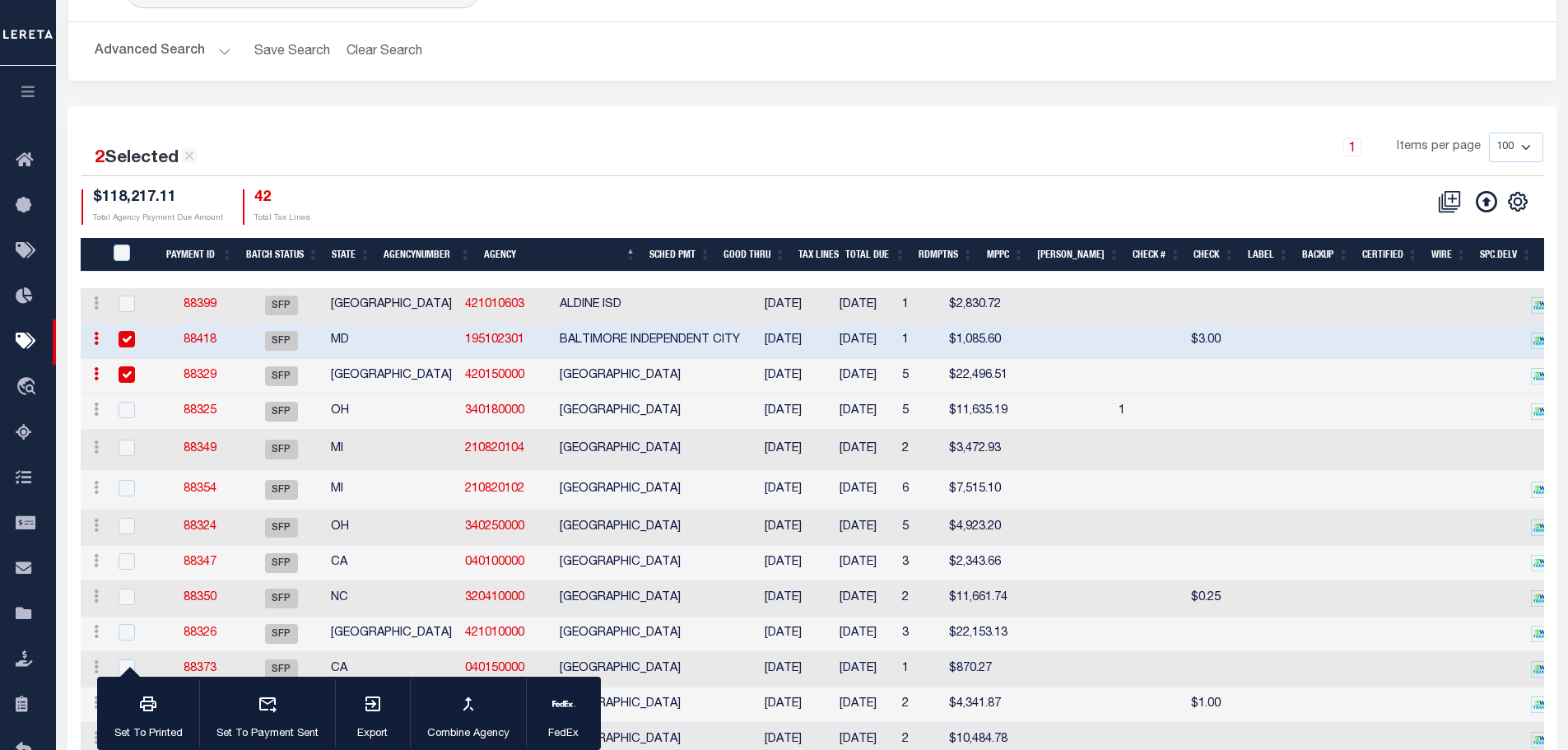
click at [125, 341] on input "checkbox" at bounding box center [126, 339] width 16 height 16
checkbox input "false"
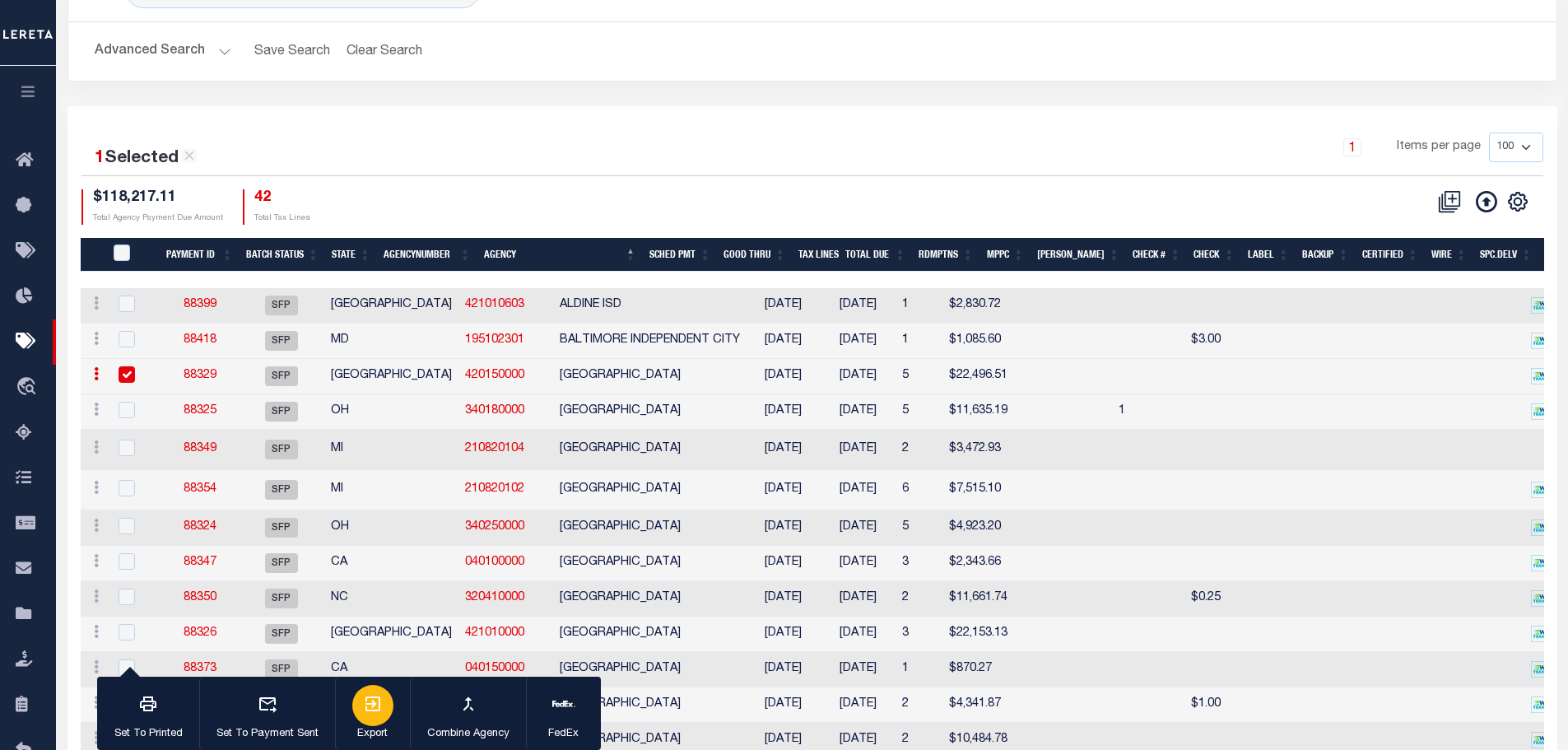
click at [373, 717] on div "button" at bounding box center [373, 705] width 41 height 41
click at [122, 412] on input "checkbox" at bounding box center [126, 409] width 16 height 16
checkbox input "true"
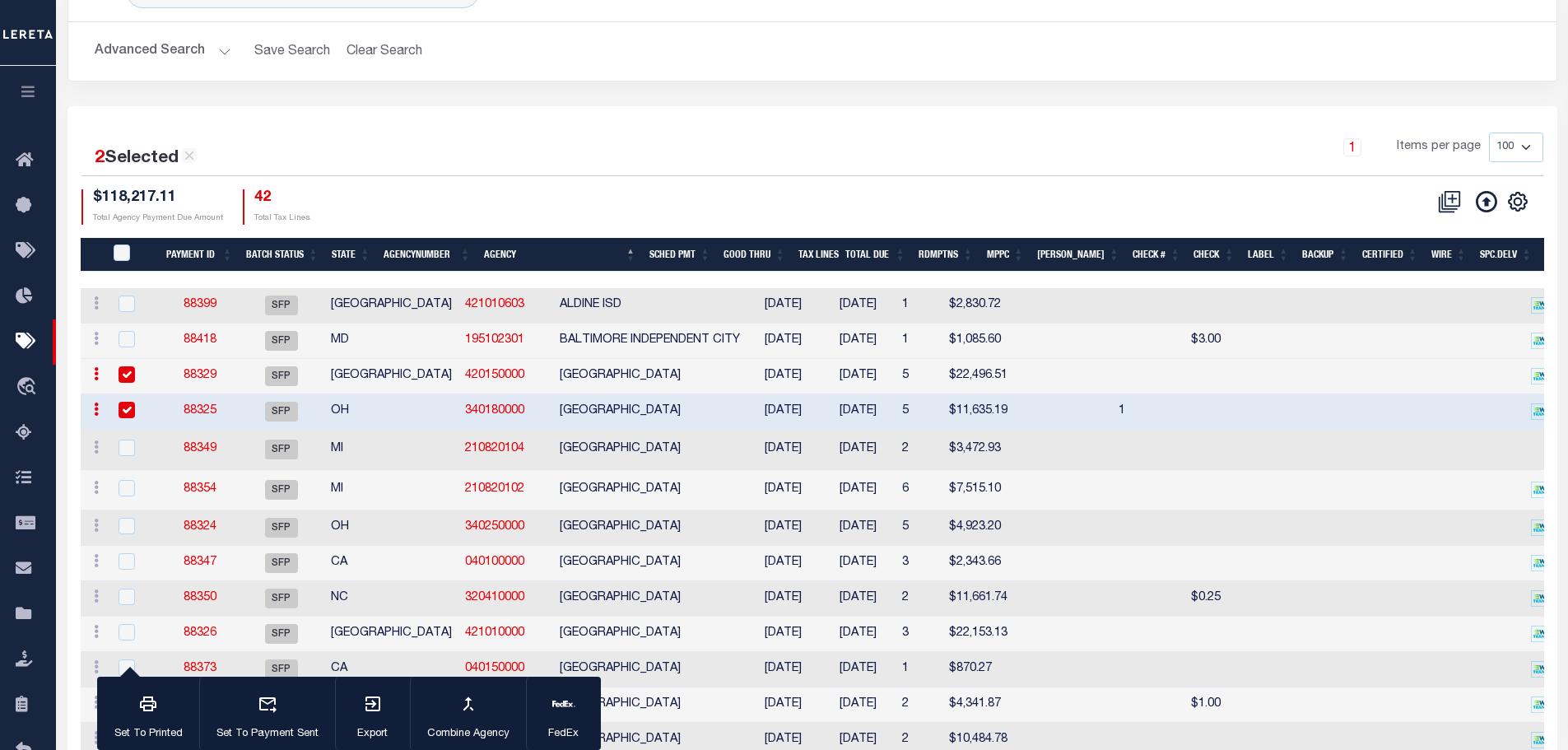
click at [129, 377] on input "checkbox" at bounding box center [126, 374] width 16 height 16
checkbox input "false"
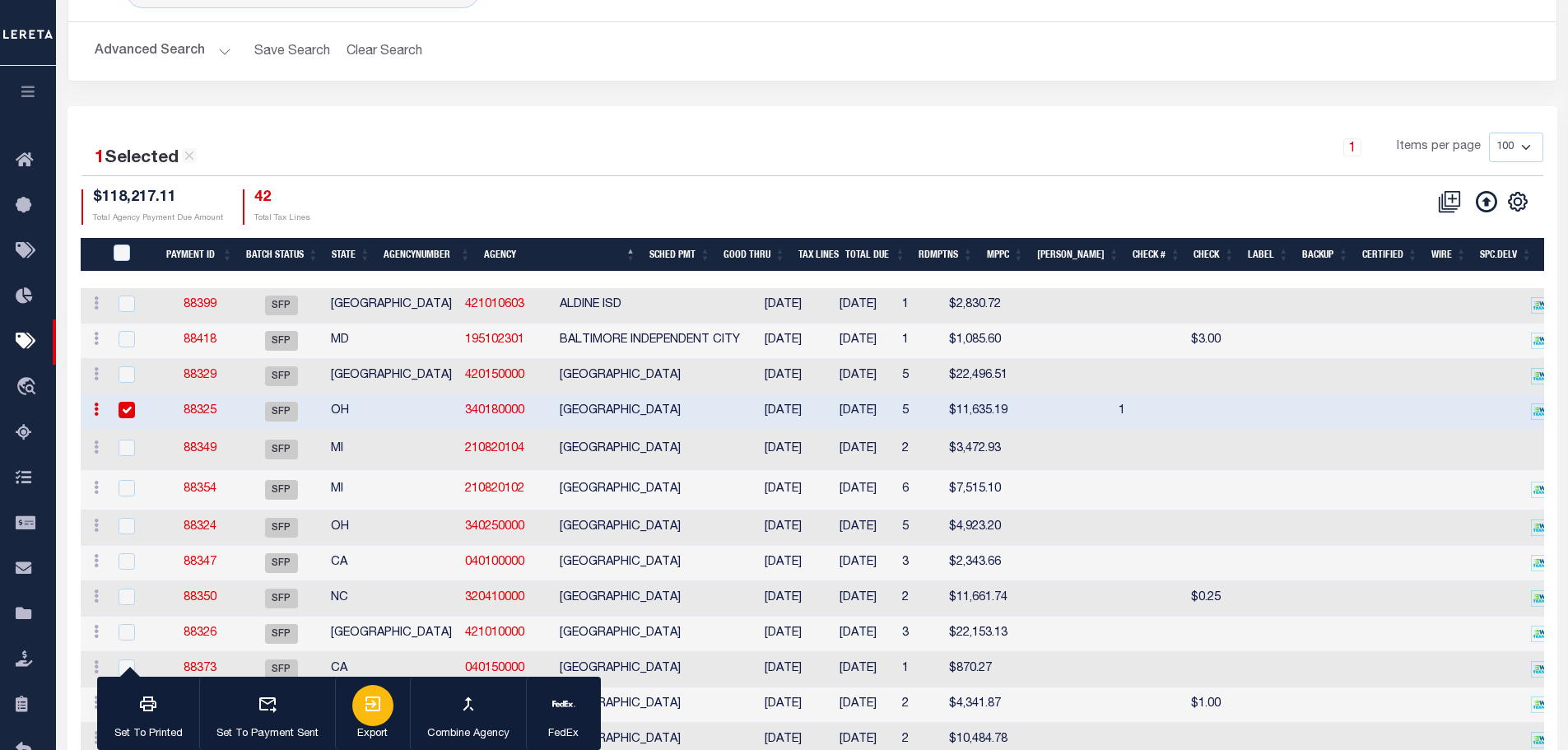
click at [364, 716] on div "button" at bounding box center [373, 705] width 41 height 41
click at [136, 446] on div at bounding box center [135, 448] width 41 height 18
checkbox input "true"
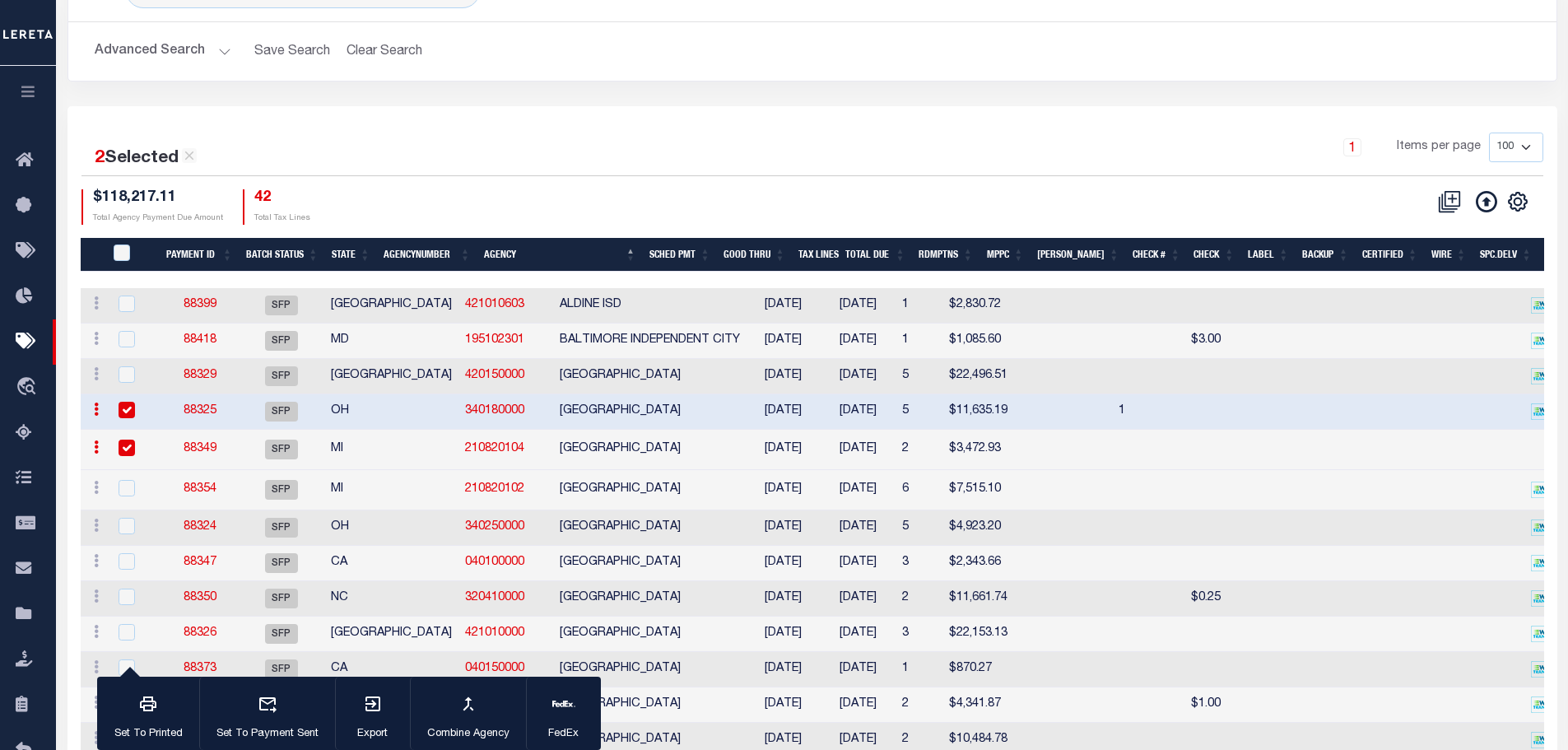
click at [120, 410] on input "checkbox" at bounding box center [126, 409] width 16 height 16
checkbox input "false"
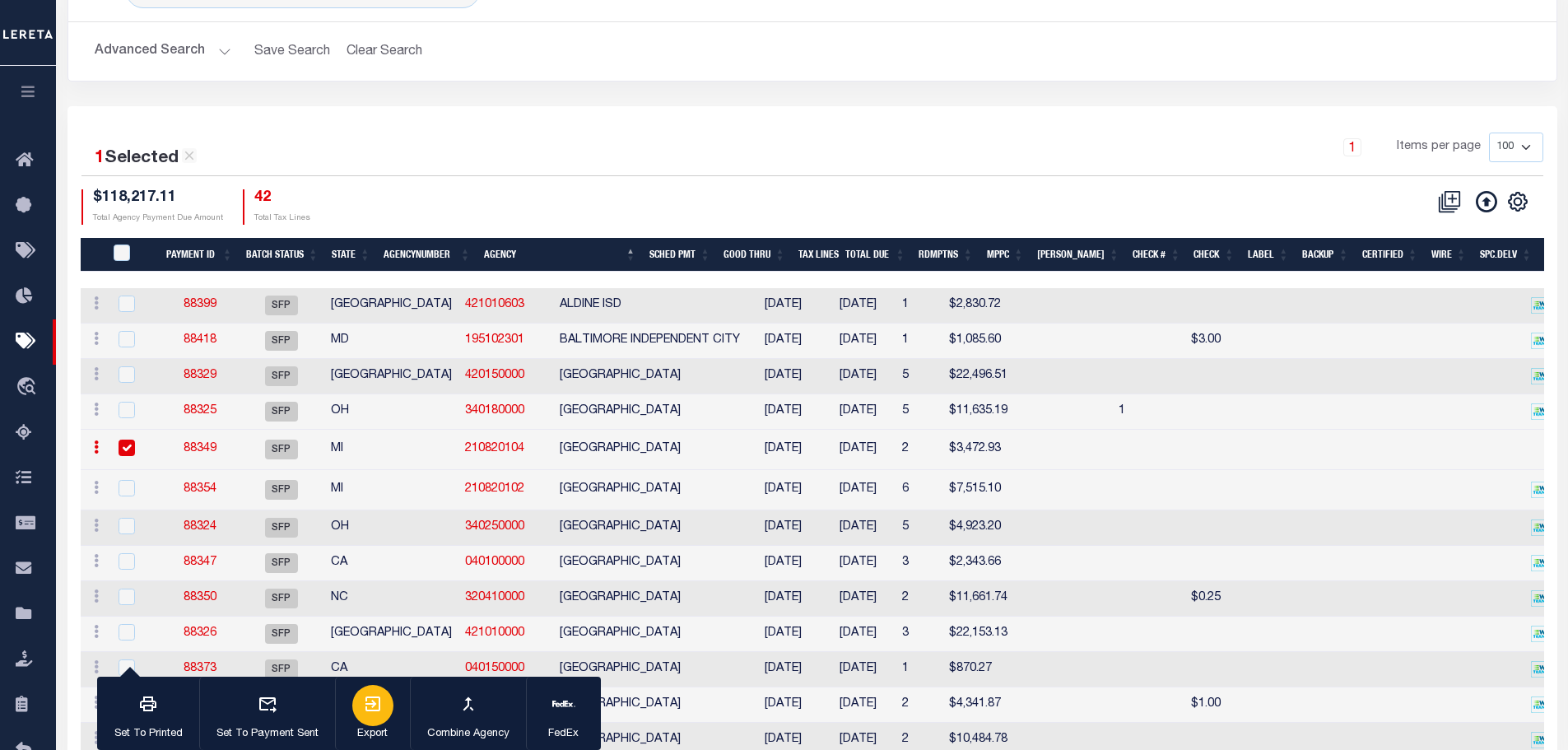
click at [377, 707] on icon "button" at bounding box center [372, 703] width 20 height 20
drag, startPoint x: 130, startPoint y: 487, endPoint x: 126, endPoint y: 473, distance: 14.6
click at [128, 484] on input "checkbox" at bounding box center [126, 488] width 16 height 16
checkbox input "true"
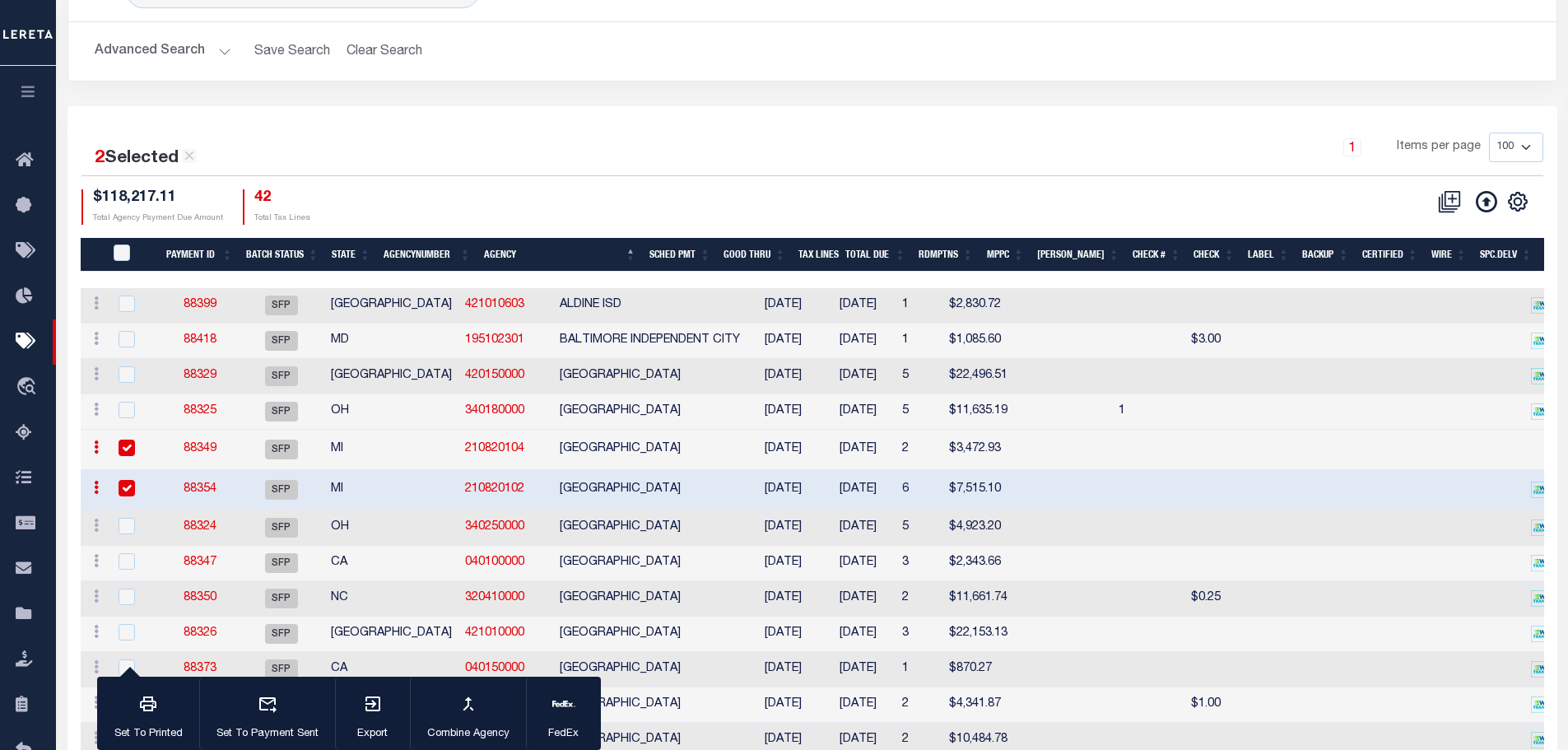
click at [122, 456] on input "checkbox" at bounding box center [126, 447] width 16 height 16
checkbox input "false"
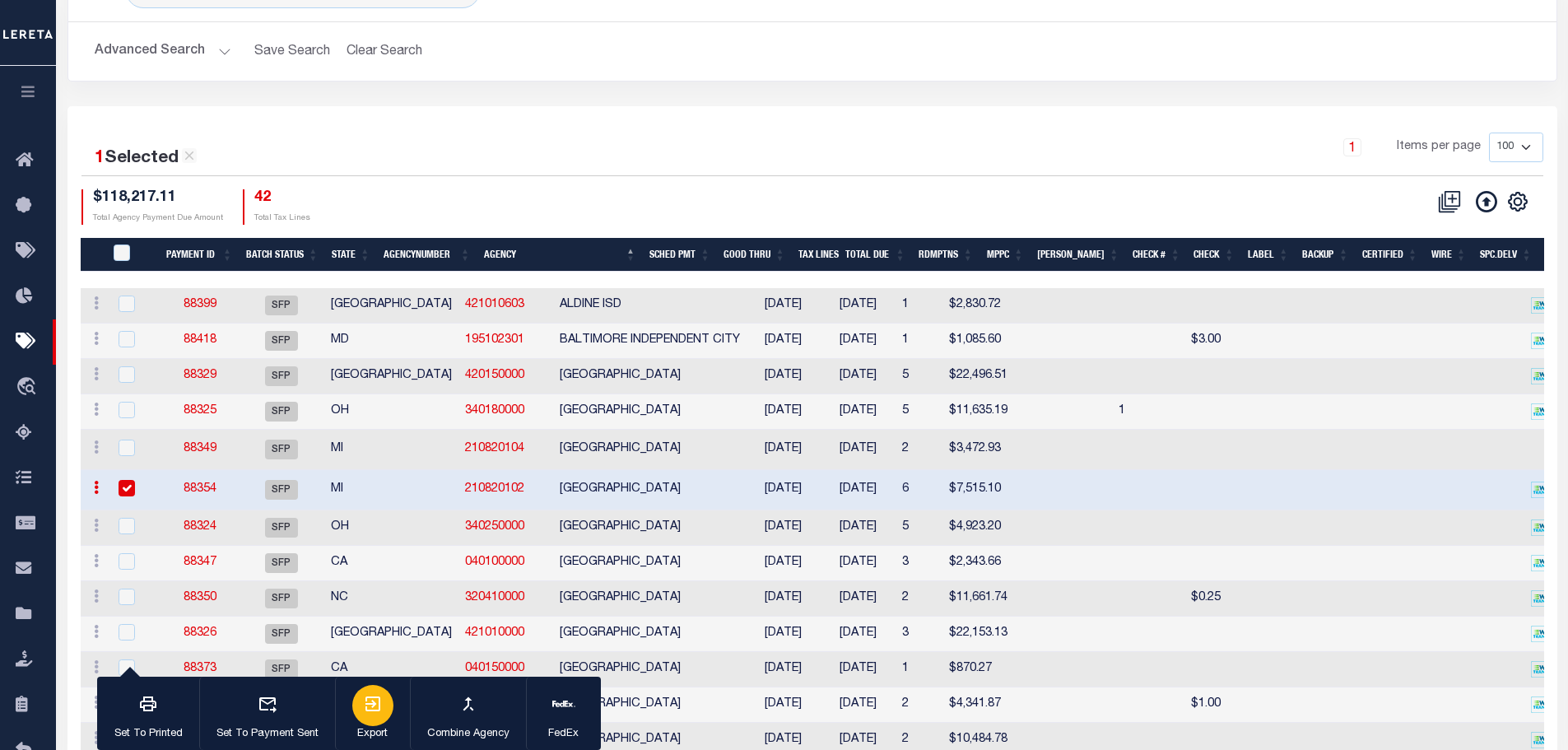
click at [374, 719] on div "button" at bounding box center [373, 705] width 41 height 41
drag, startPoint x: 130, startPoint y: 530, endPoint x: 135, endPoint y: 517, distance: 13.9
click at [130, 529] on input "checkbox" at bounding box center [126, 526] width 16 height 16
checkbox input "true"
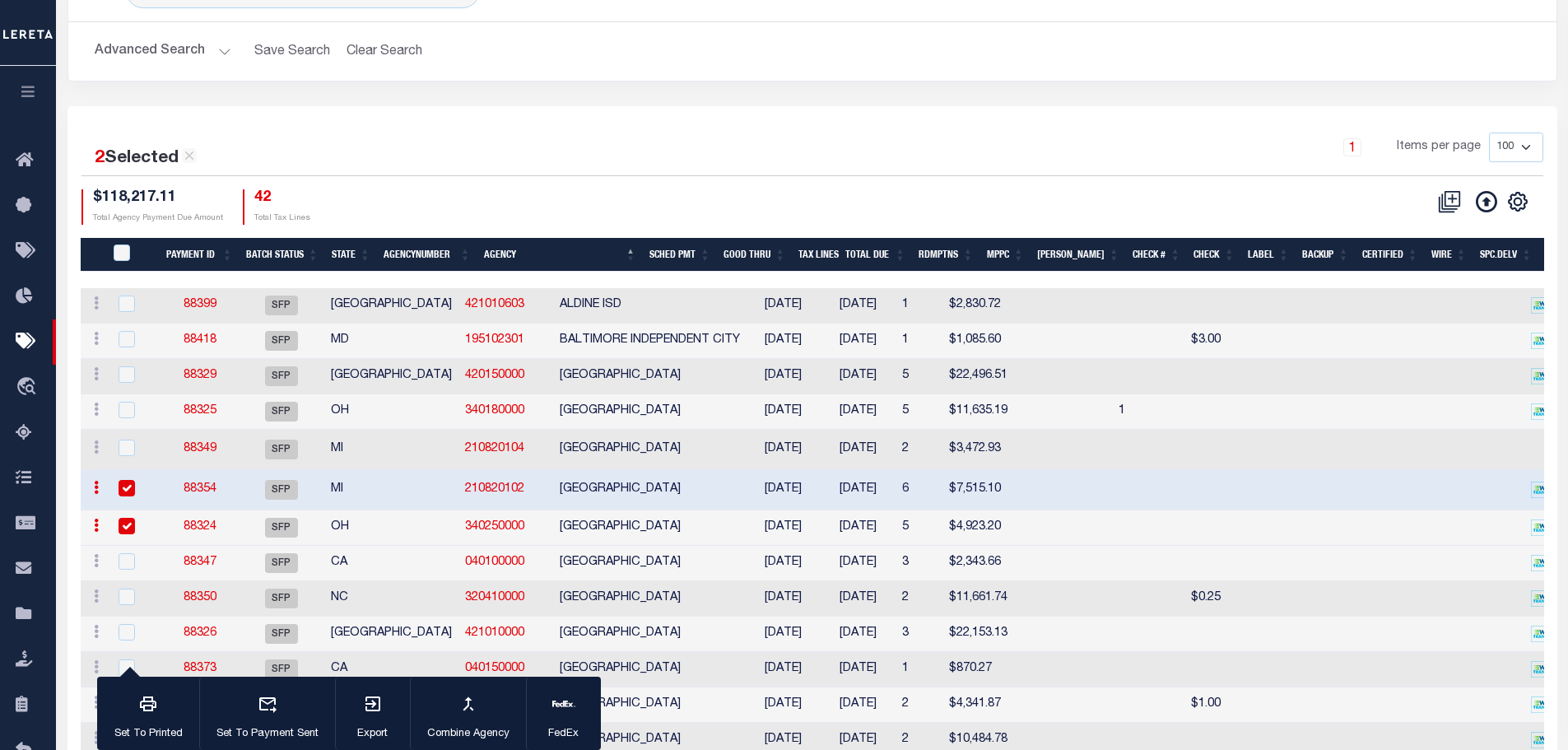
click at [124, 491] on input "checkbox" at bounding box center [126, 488] width 16 height 16
checkbox input "false"
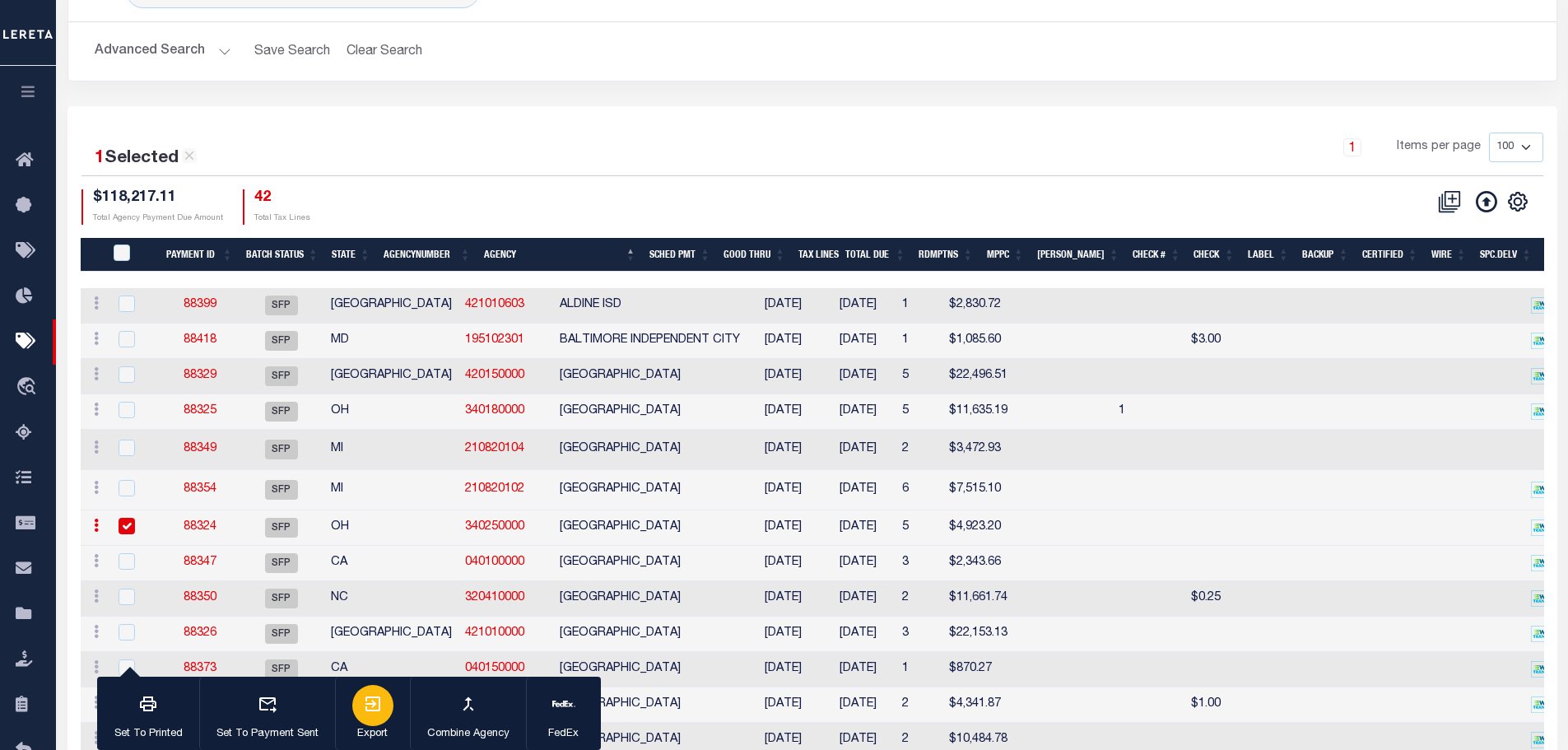
click at [378, 702] on icon "button" at bounding box center [372, 703] width 20 height 20
click at [124, 570] on input "checkbox" at bounding box center [126, 561] width 16 height 16
checkbox input "true"
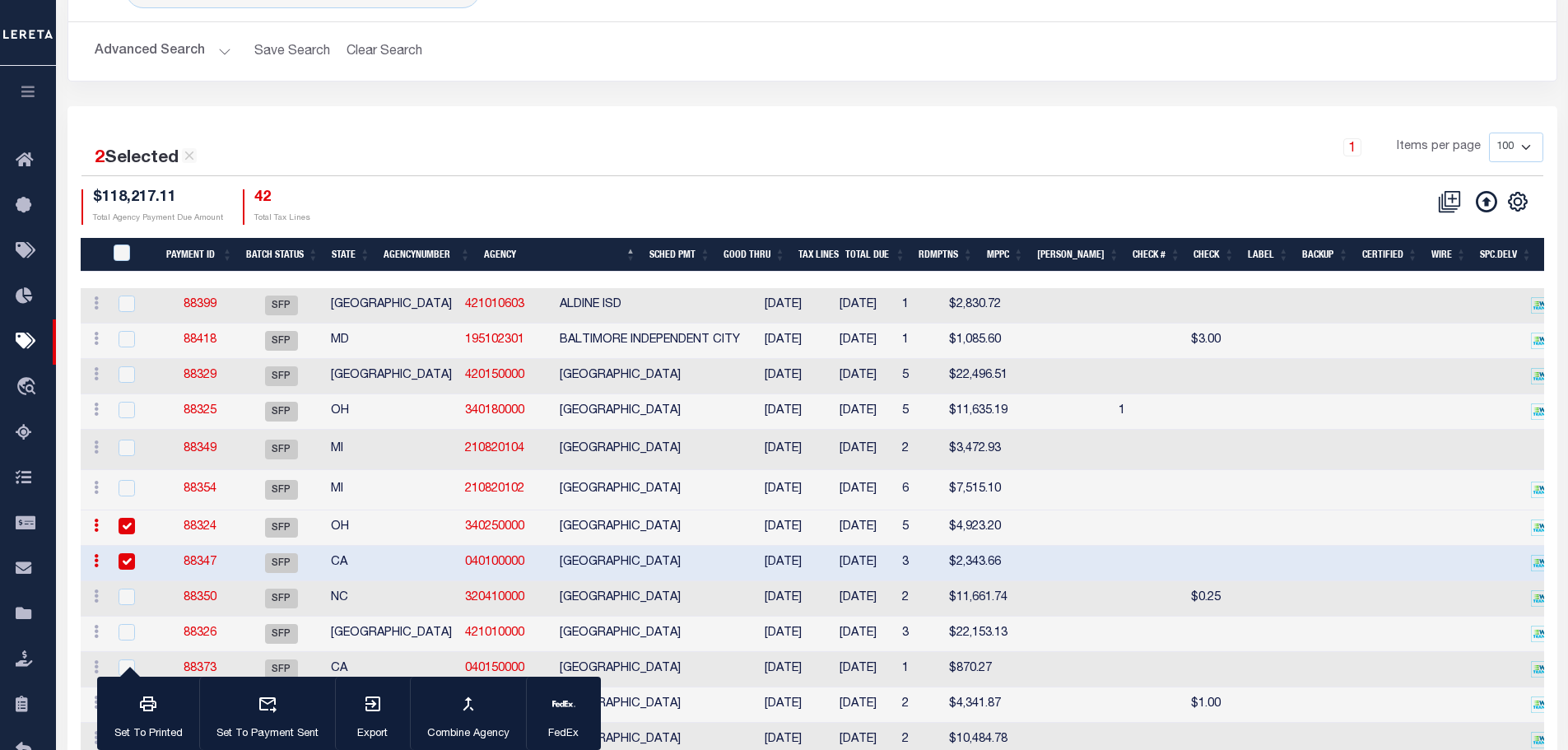
click at [134, 529] on input "checkbox" at bounding box center [126, 526] width 16 height 16
checkbox input "false"
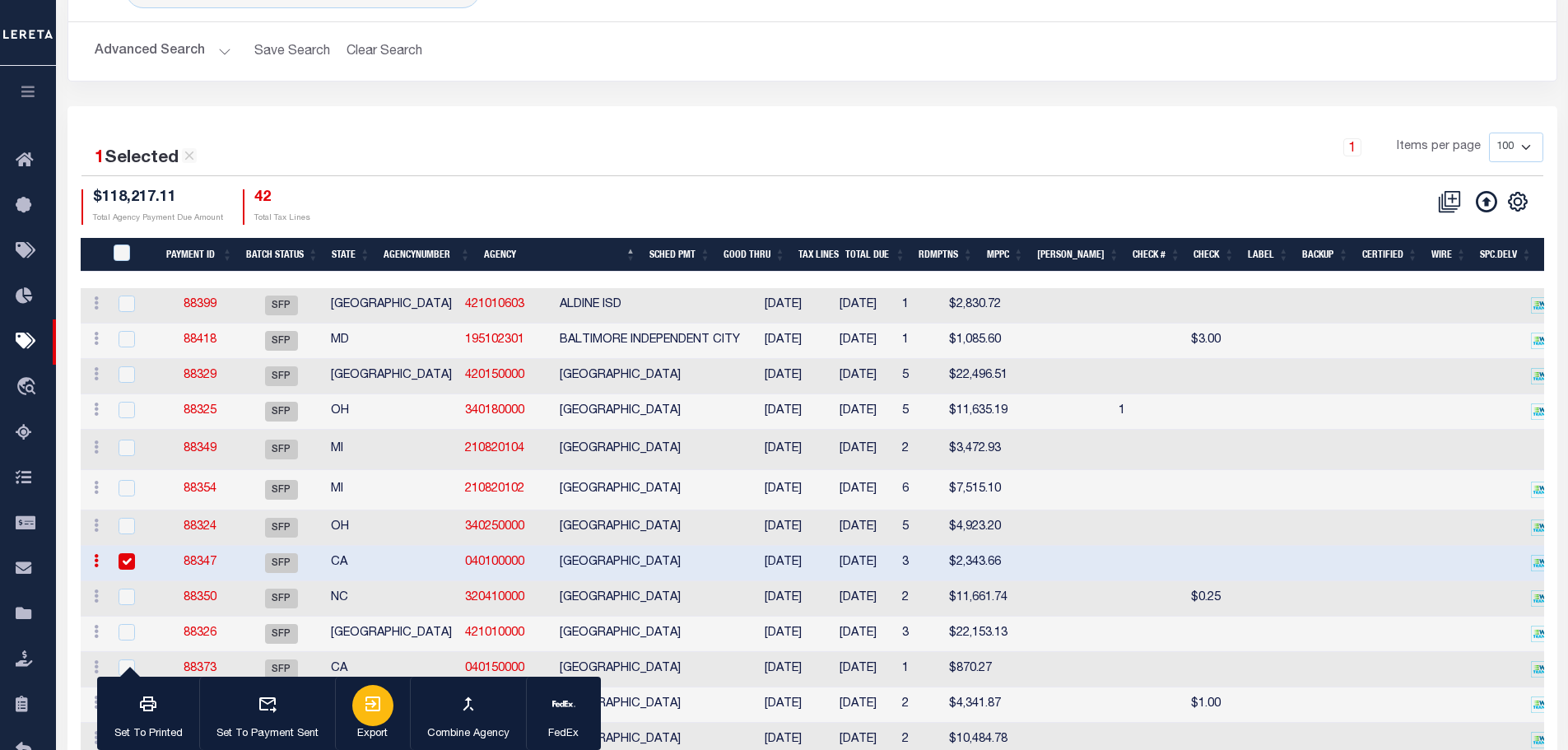
click at [378, 713] on icon "button" at bounding box center [372, 703] width 20 height 20
click at [134, 600] on input "checkbox" at bounding box center [126, 597] width 16 height 16
checkbox input "true"
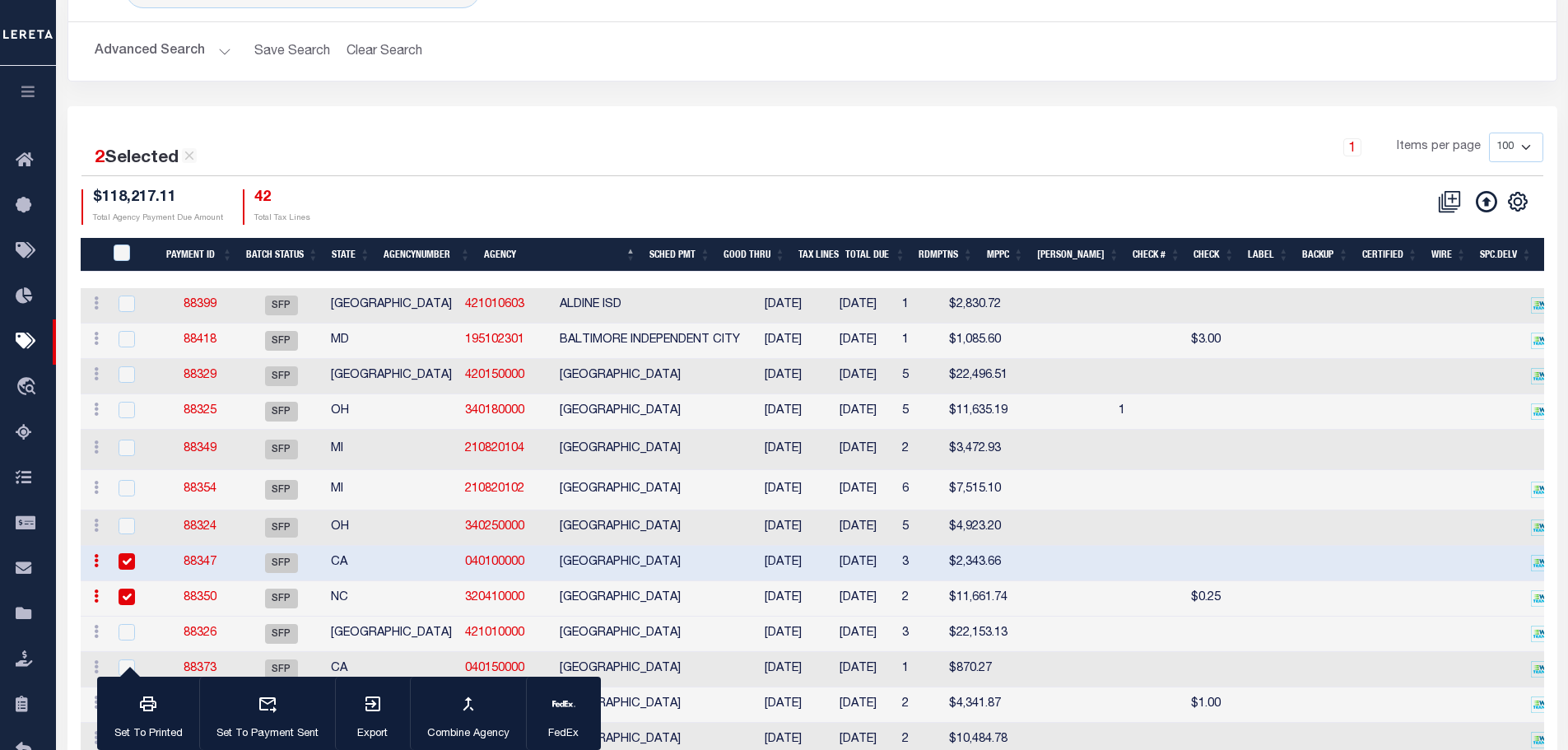
click at [128, 569] on input "checkbox" at bounding box center [126, 561] width 16 height 16
checkbox input "false"
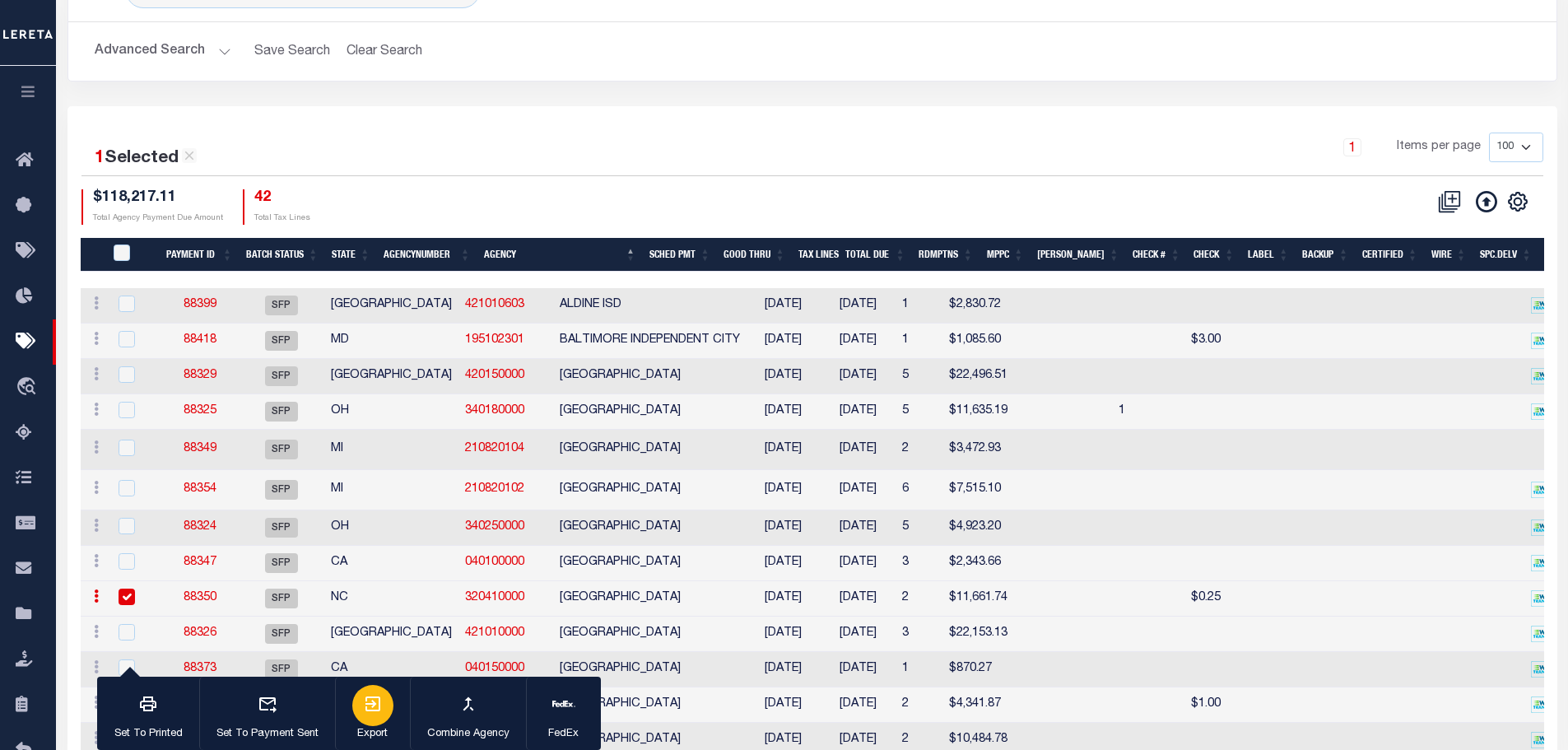
click at [384, 714] on div "button" at bounding box center [373, 705] width 41 height 41
click at [121, 637] on input "checkbox" at bounding box center [126, 632] width 16 height 16
checkbox input "true"
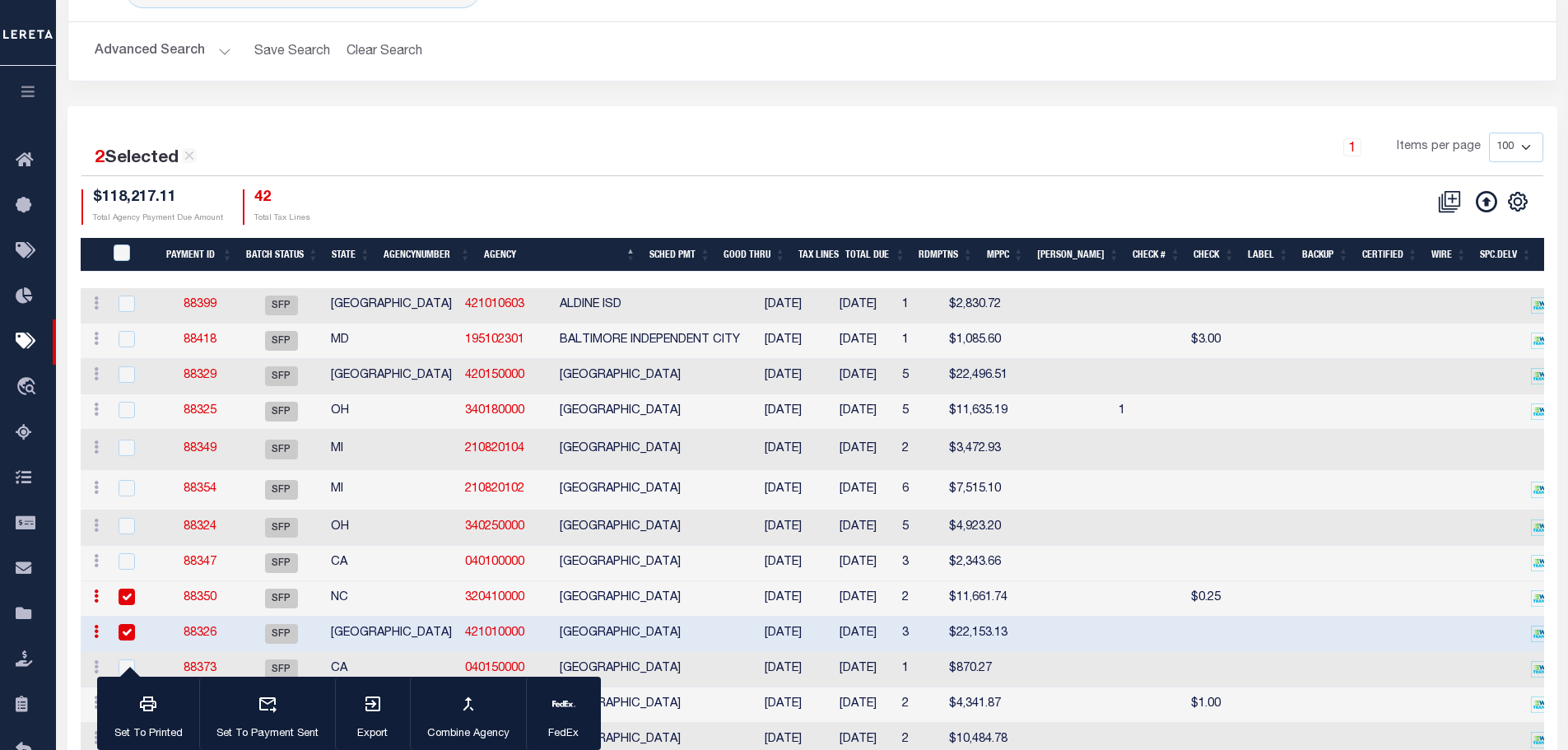
click at [128, 602] on input "checkbox" at bounding box center [126, 597] width 16 height 16
checkbox input "false"
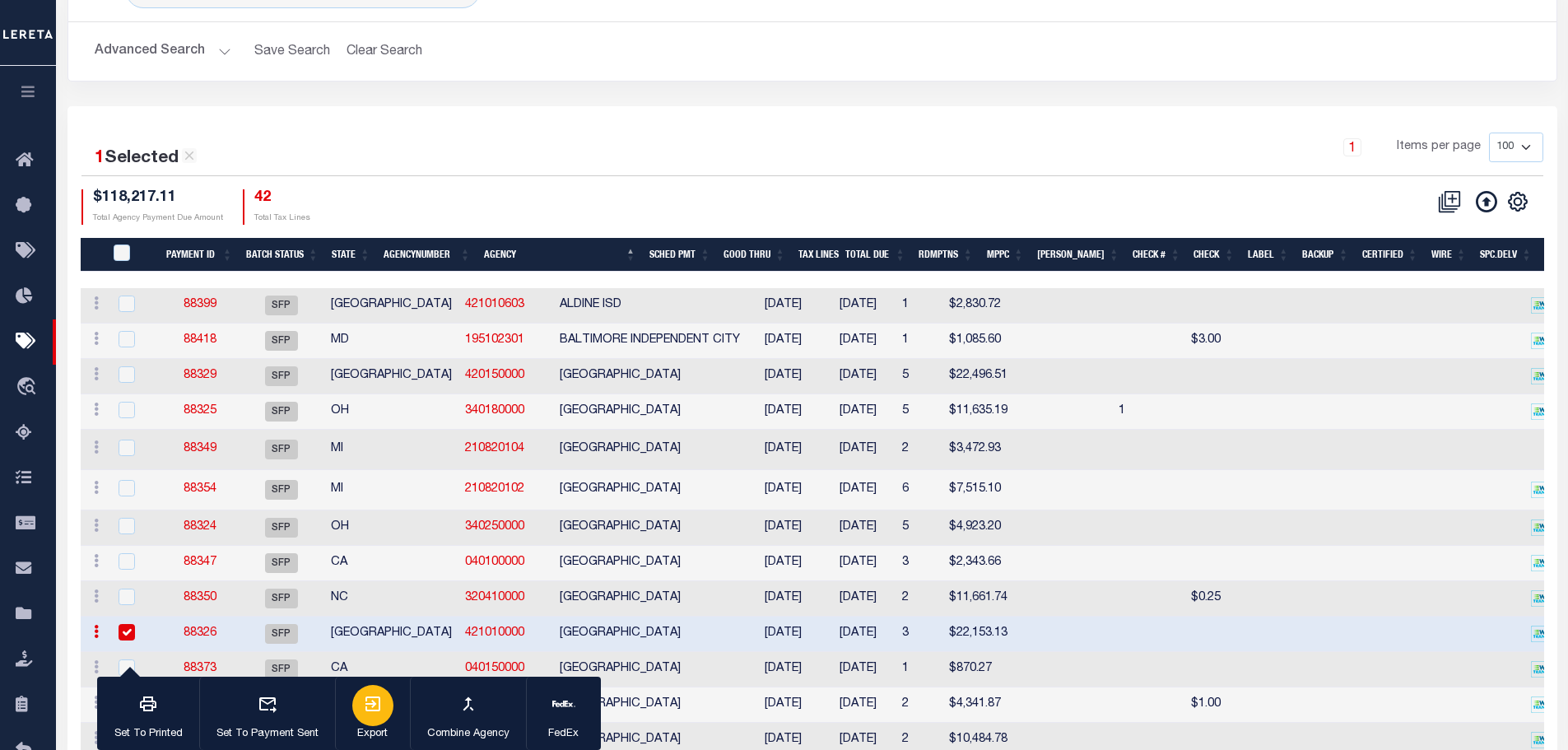
click at [384, 710] on div "button" at bounding box center [373, 705] width 41 height 41
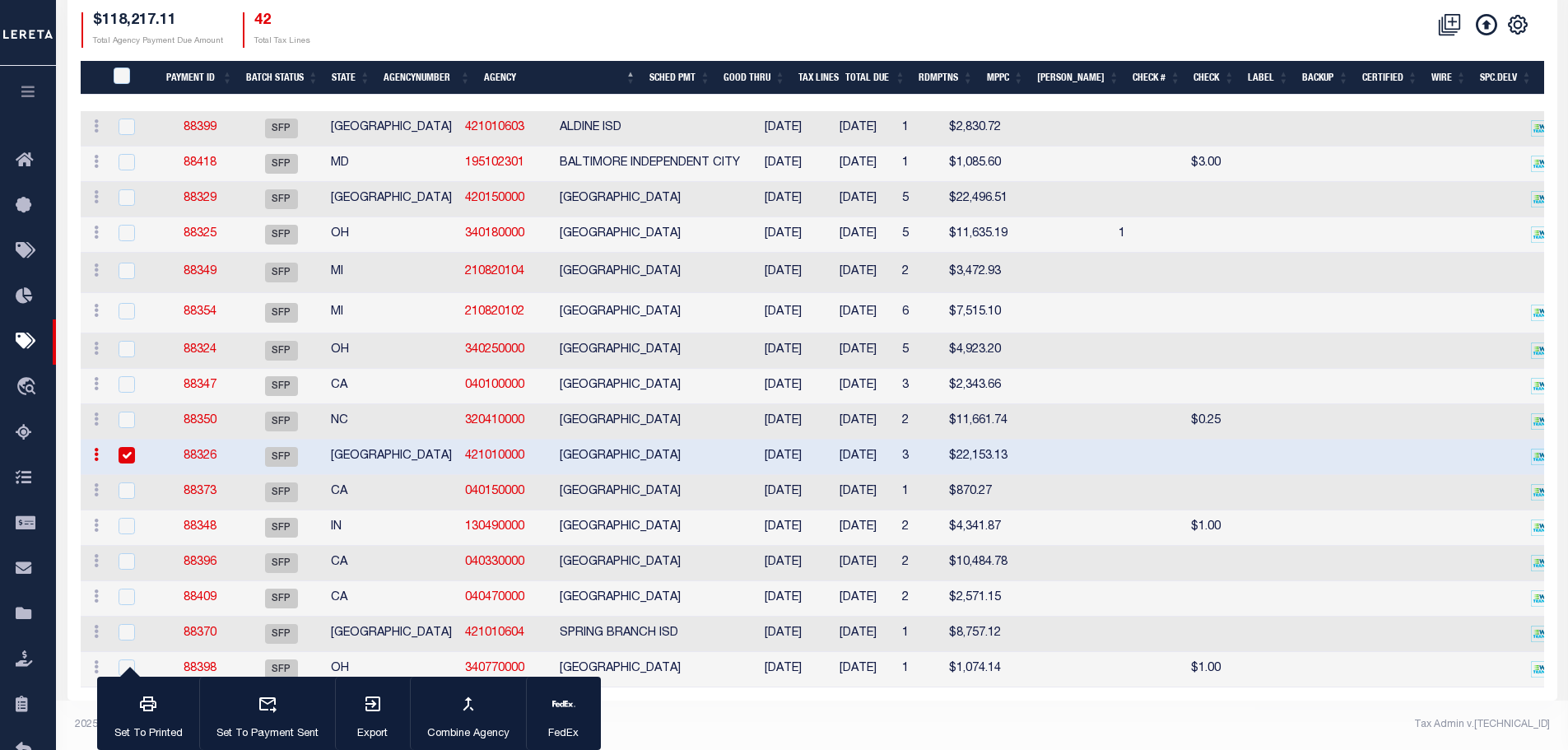
scroll to position [323, 0]
click at [136, 482] on div at bounding box center [135, 491] width 41 height 18
checkbox input "true"
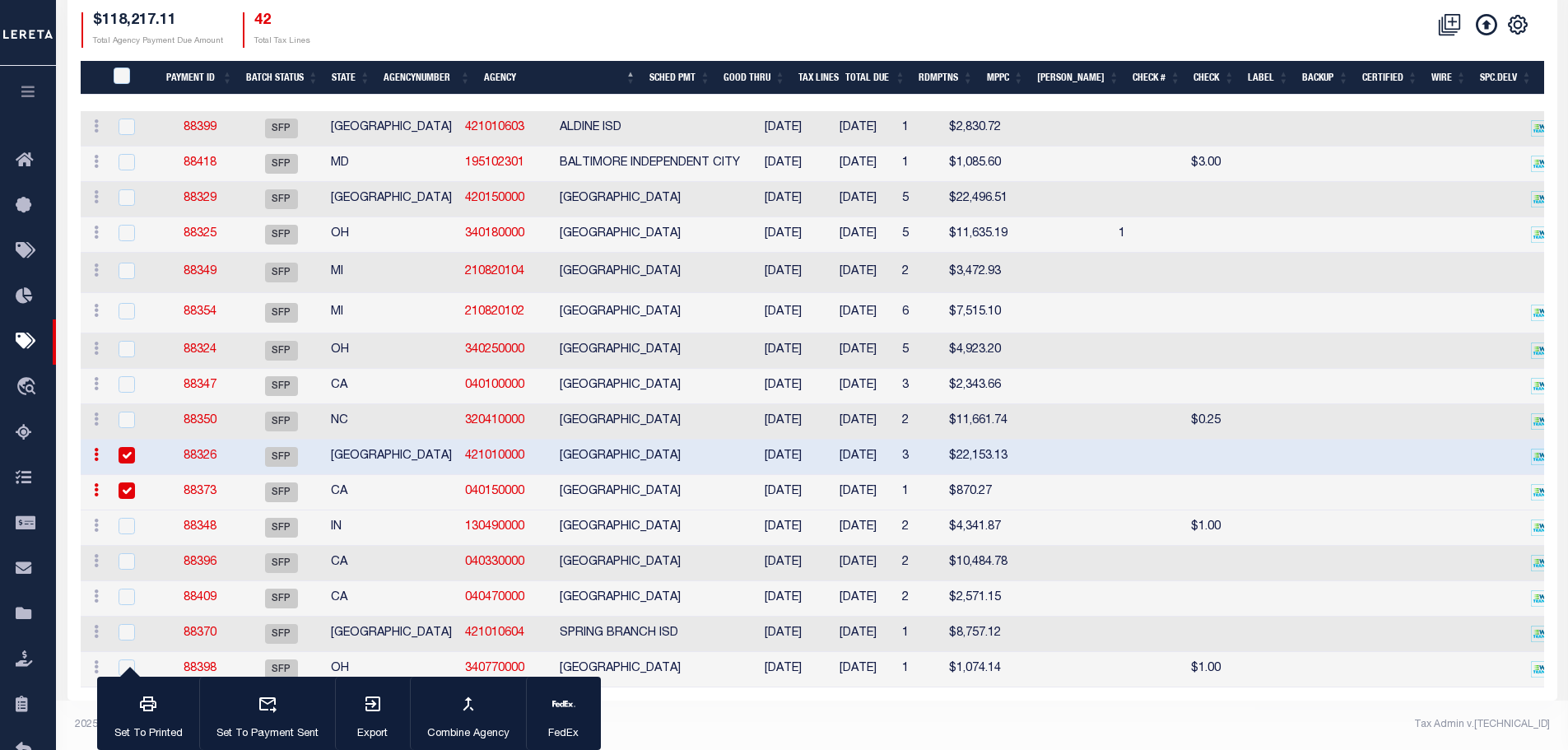
click at [127, 447] on input "checkbox" at bounding box center [126, 454] width 16 height 16
checkbox input "false"
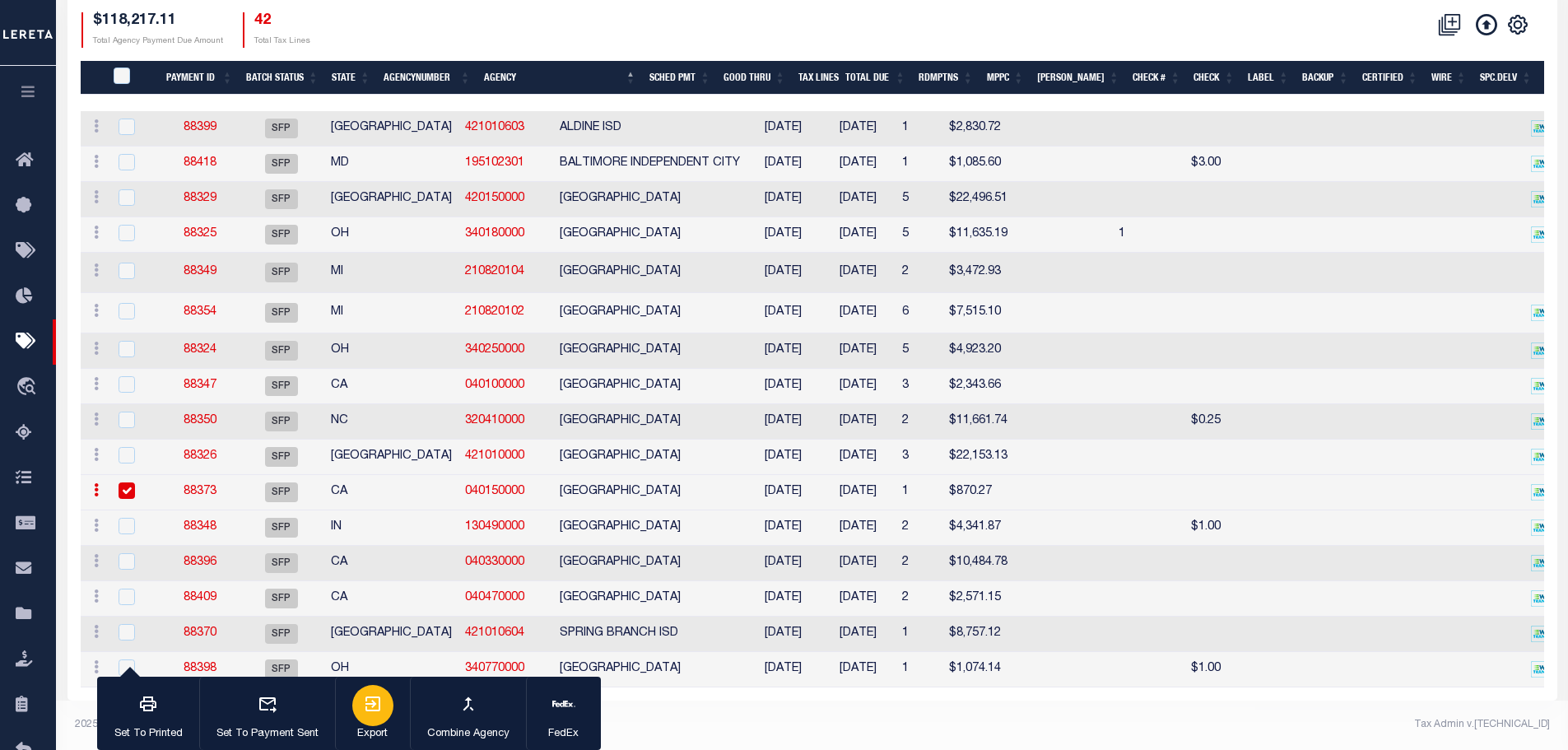
click at [374, 703] on icon "button" at bounding box center [372, 703] width 20 height 20
click at [123, 518] on input "checkbox" at bounding box center [126, 526] width 16 height 16
checkbox input "true"
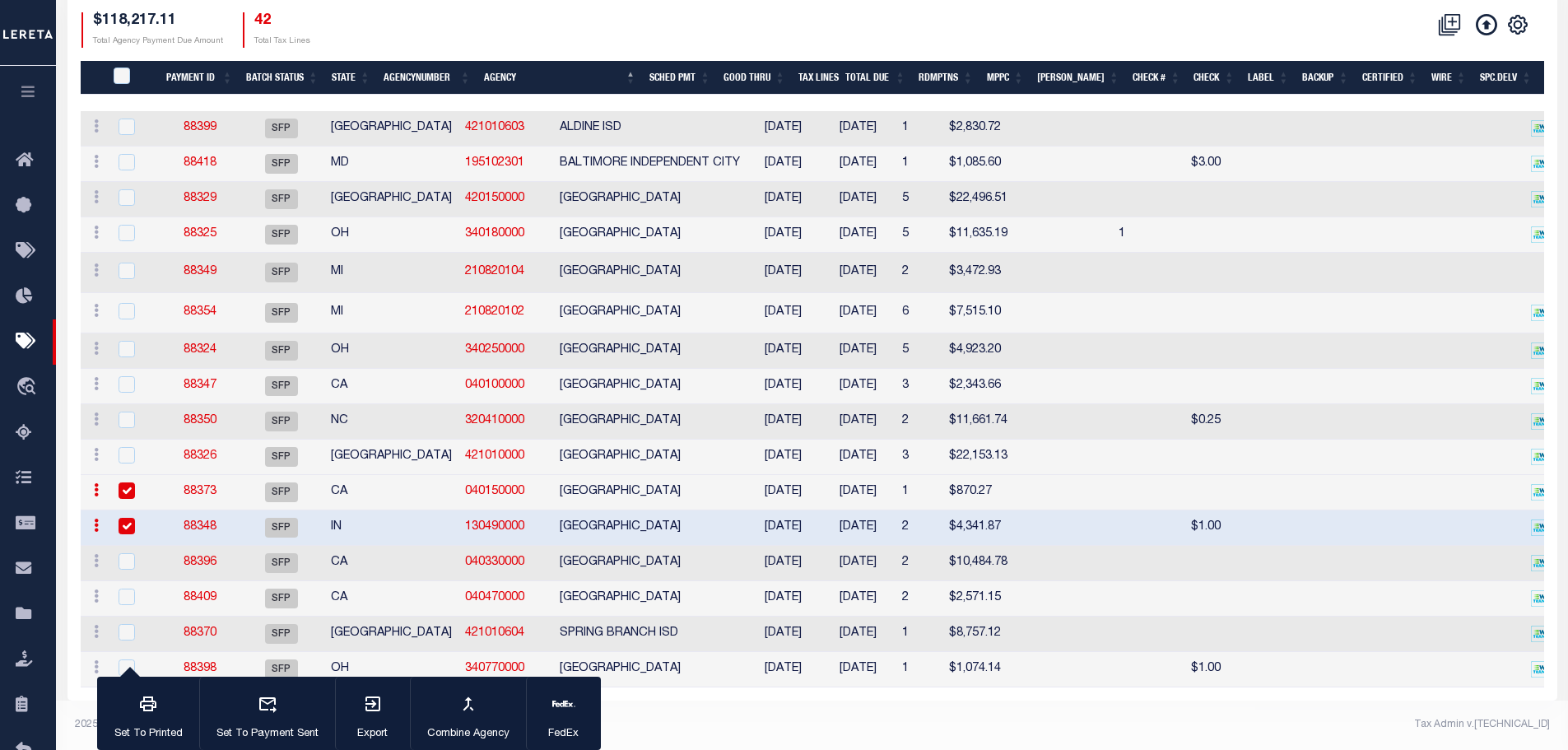
click at [130, 482] on input "checkbox" at bounding box center [126, 490] width 16 height 16
checkbox input "false"
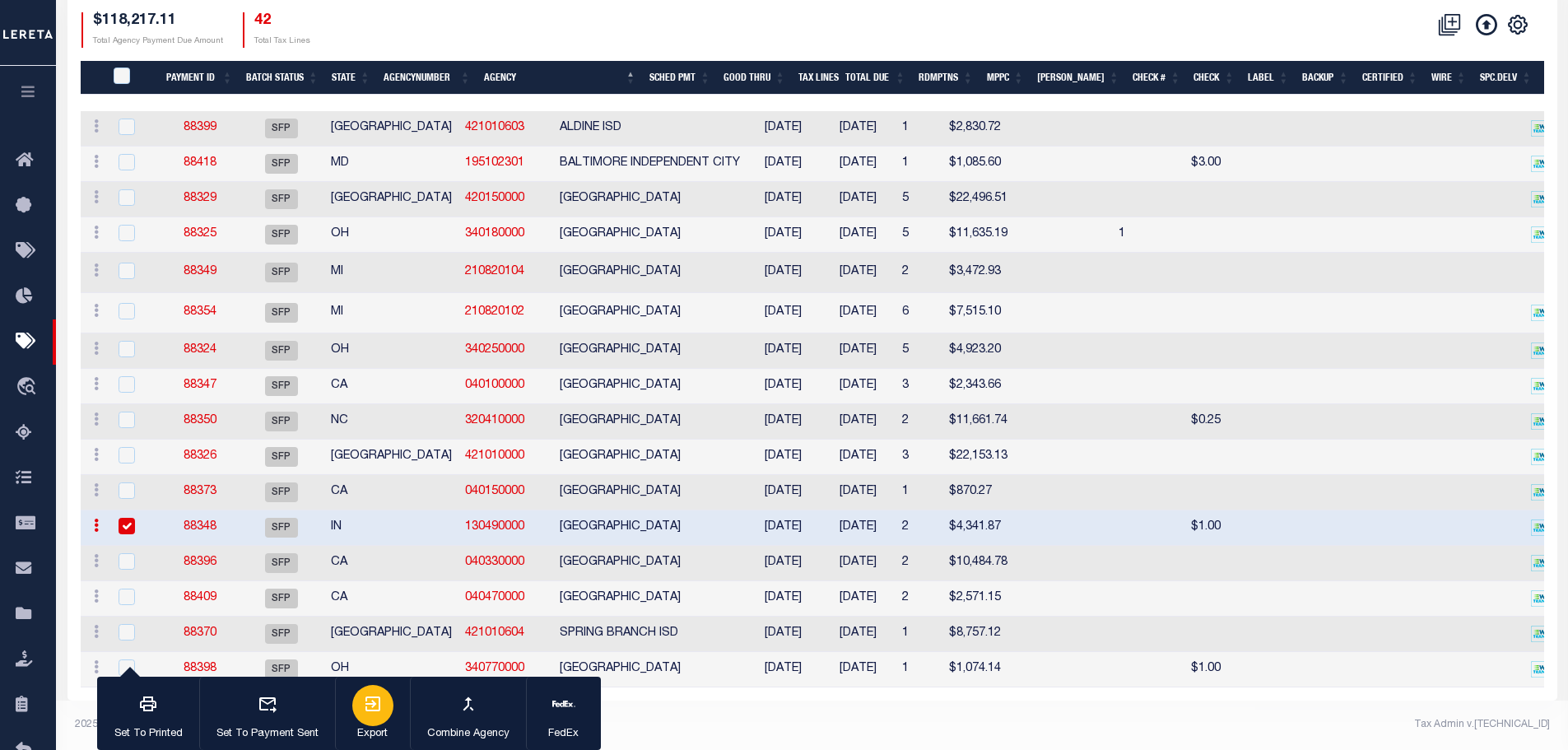
click at [371, 701] on icon "button" at bounding box center [372, 703] width 20 height 20
drag, startPoint x: 134, startPoint y: 551, endPoint x: 124, endPoint y: 532, distance: 21.5
click at [131, 553] on input "checkbox" at bounding box center [126, 561] width 16 height 16
checkbox input "true"
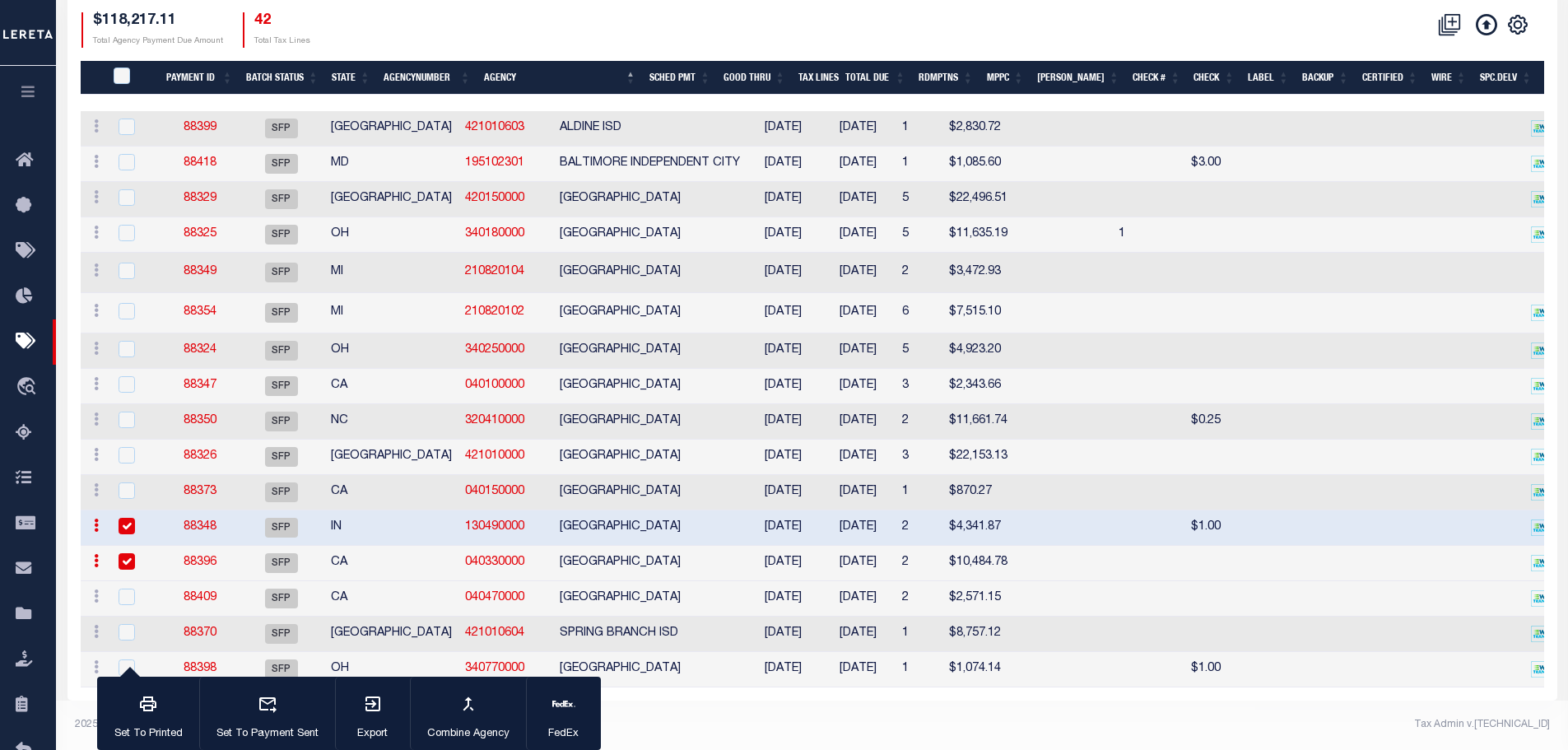
click at [128, 518] on input "checkbox" at bounding box center [126, 526] width 16 height 16
checkbox input "false"
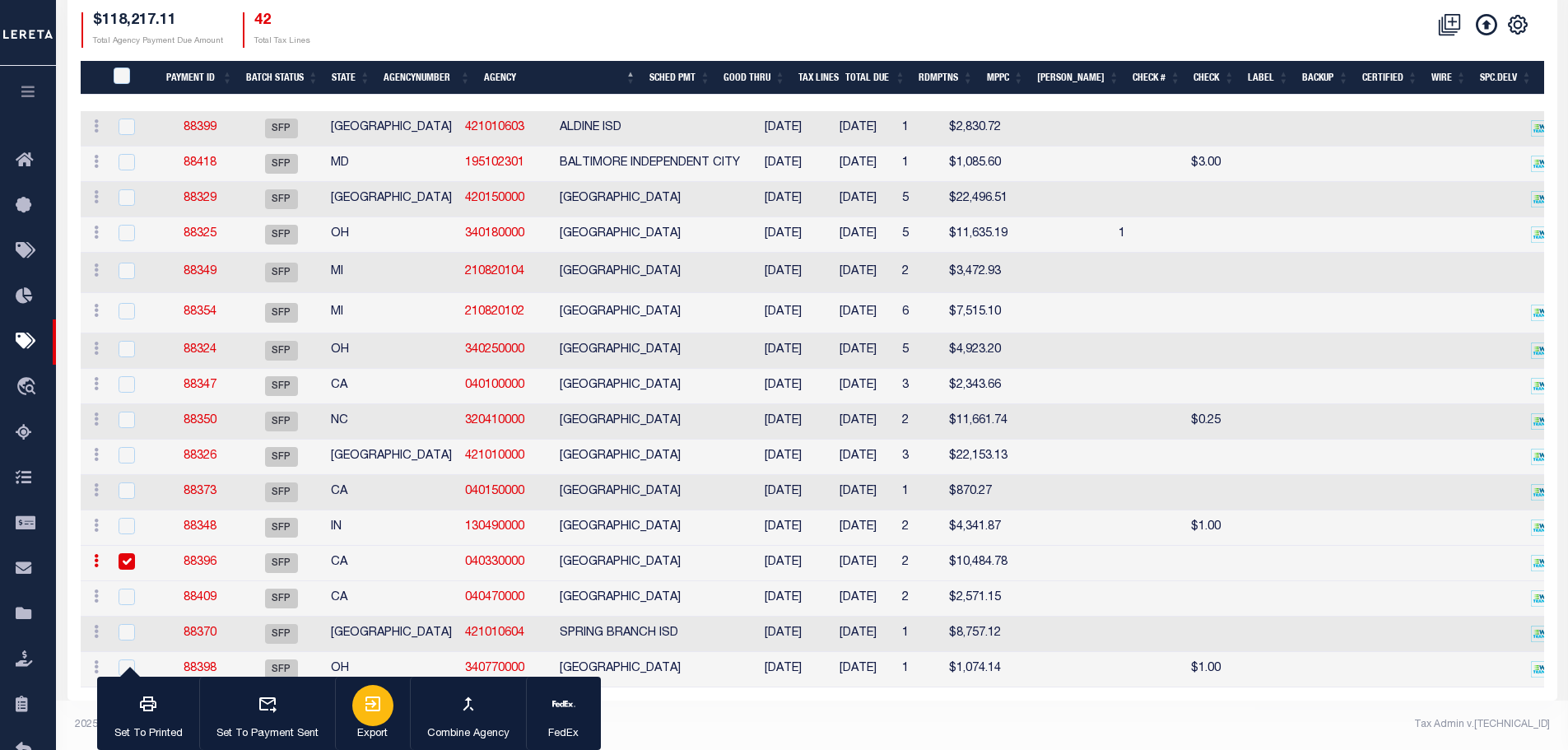
click at [367, 705] on icon "button" at bounding box center [372, 703] width 20 height 20
drag, startPoint x: 124, startPoint y: 590, endPoint x: 128, endPoint y: 578, distance: 12.6
click at [124, 589] on input "checkbox" at bounding box center [126, 597] width 16 height 16
checkbox input "true"
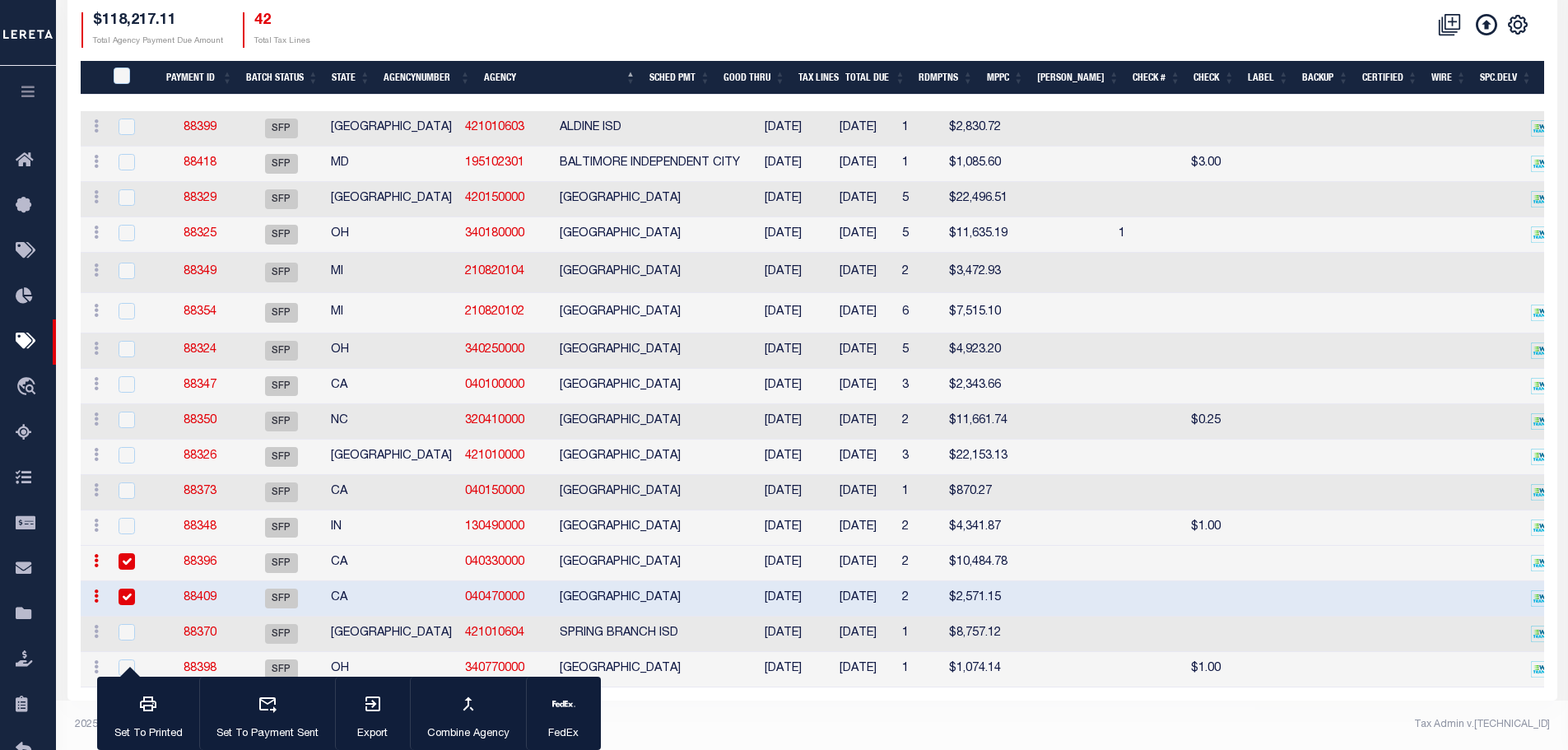
click at [138, 553] on div at bounding box center [135, 562] width 41 height 18
checkbox input "false"
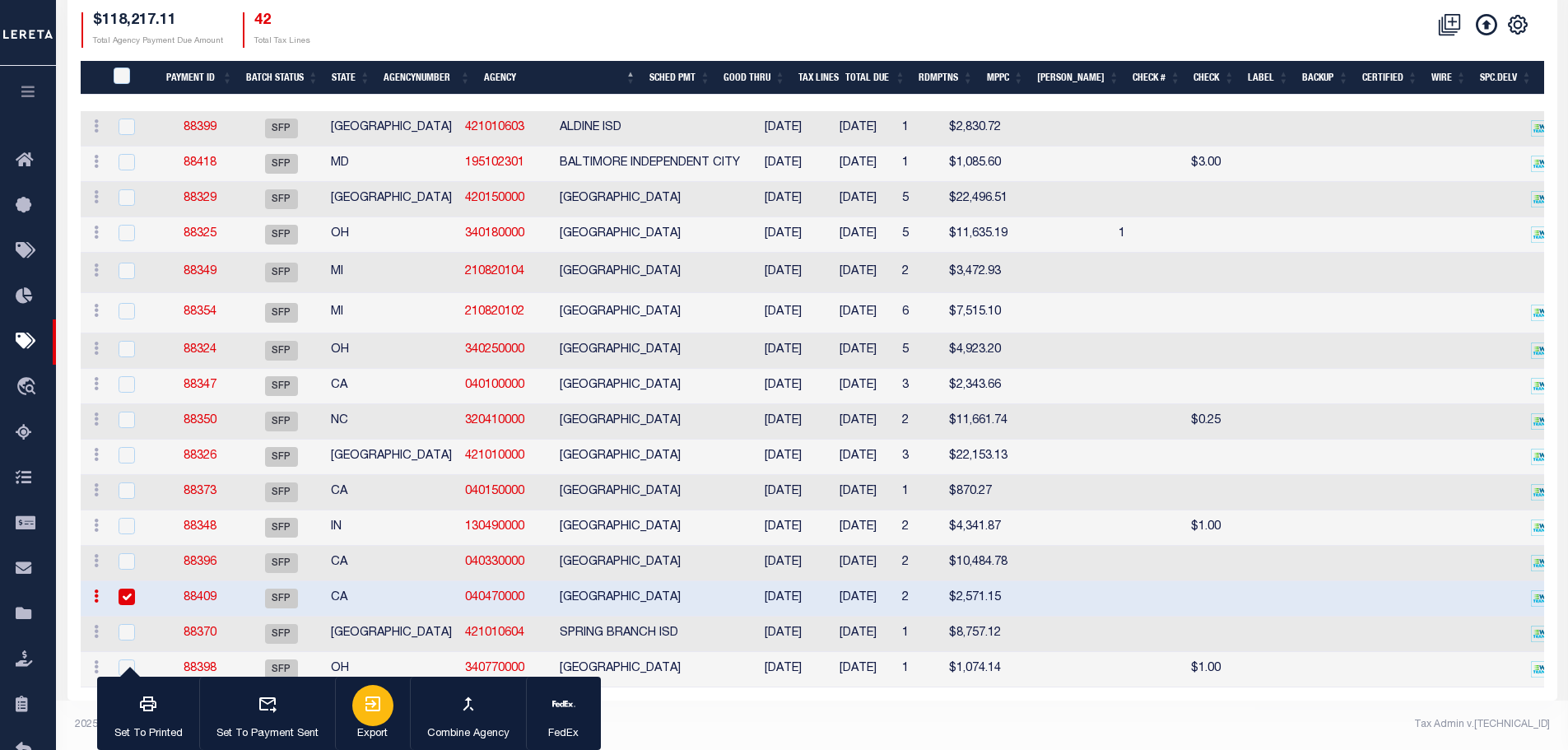
click at [363, 711] on icon "button" at bounding box center [372, 703] width 20 height 20
click at [135, 624] on div at bounding box center [135, 633] width 41 height 18
checkbox input "true"
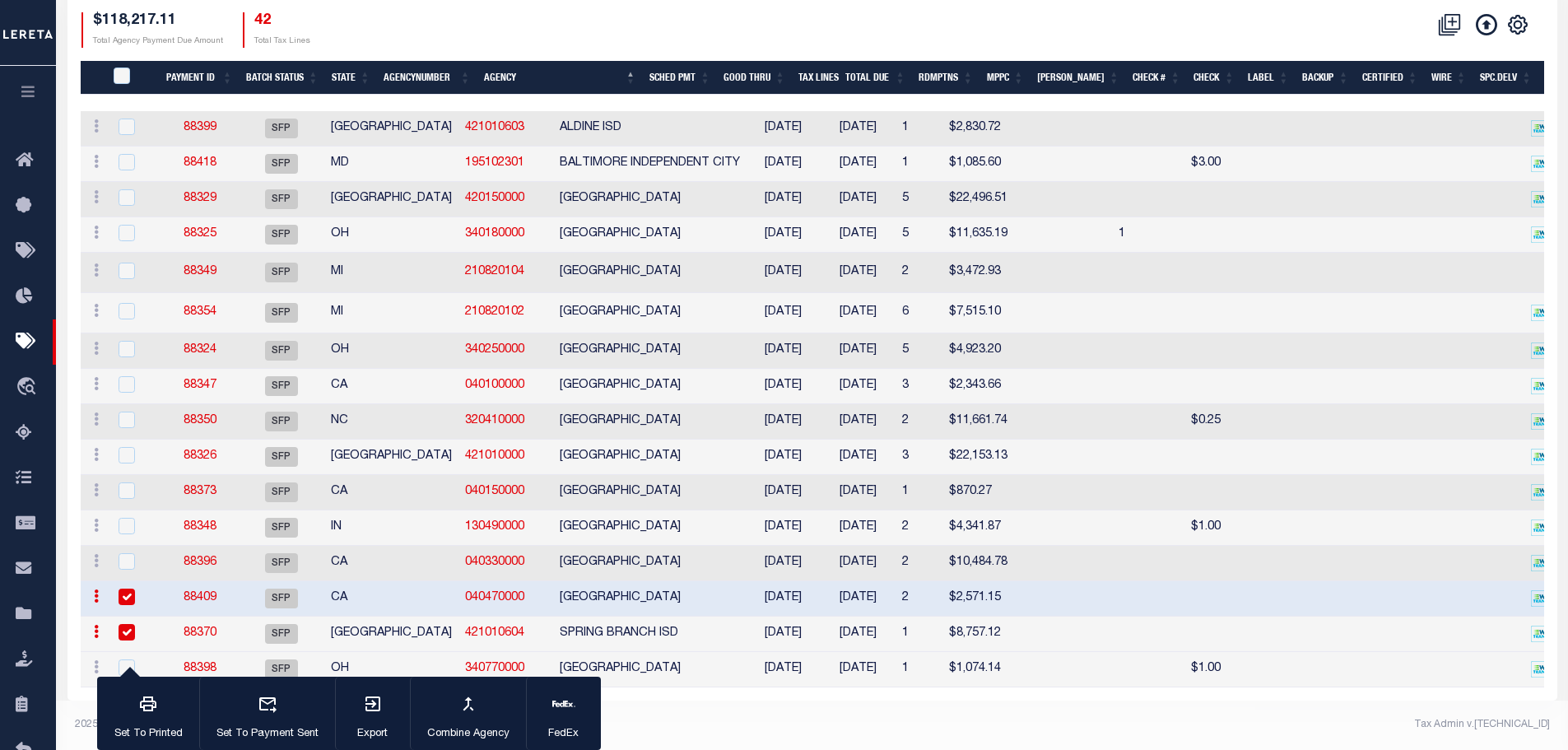
click at [123, 589] on input "checkbox" at bounding box center [126, 597] width 16 height 16
checkbox input "false"
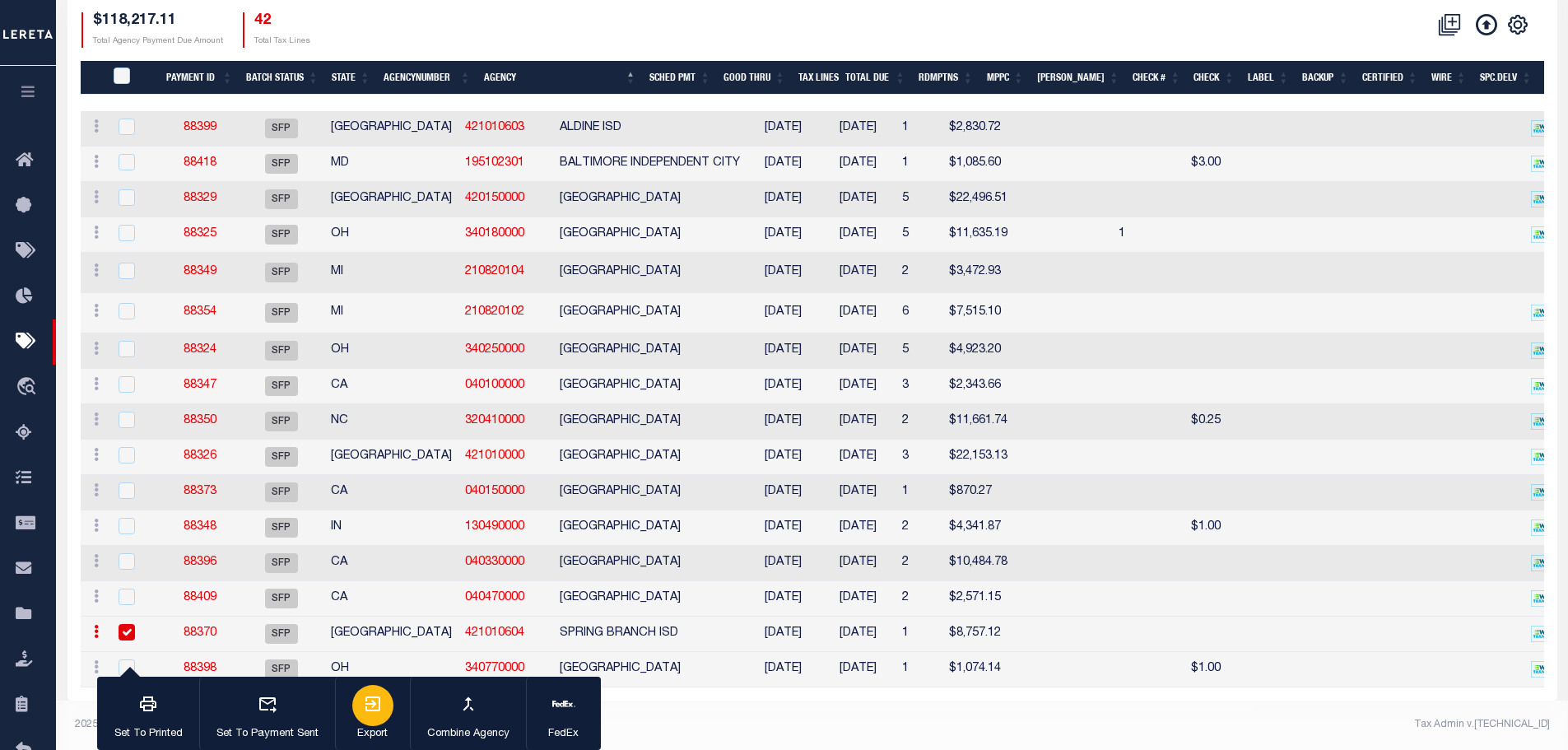
click at [365, 701] on icon "button" at bounding box center [372, 703] width 20 height 20
click at [132, 659] on input "checkbox" at bounding box center [126, 667] width 16 height 16
checkbox input "true"
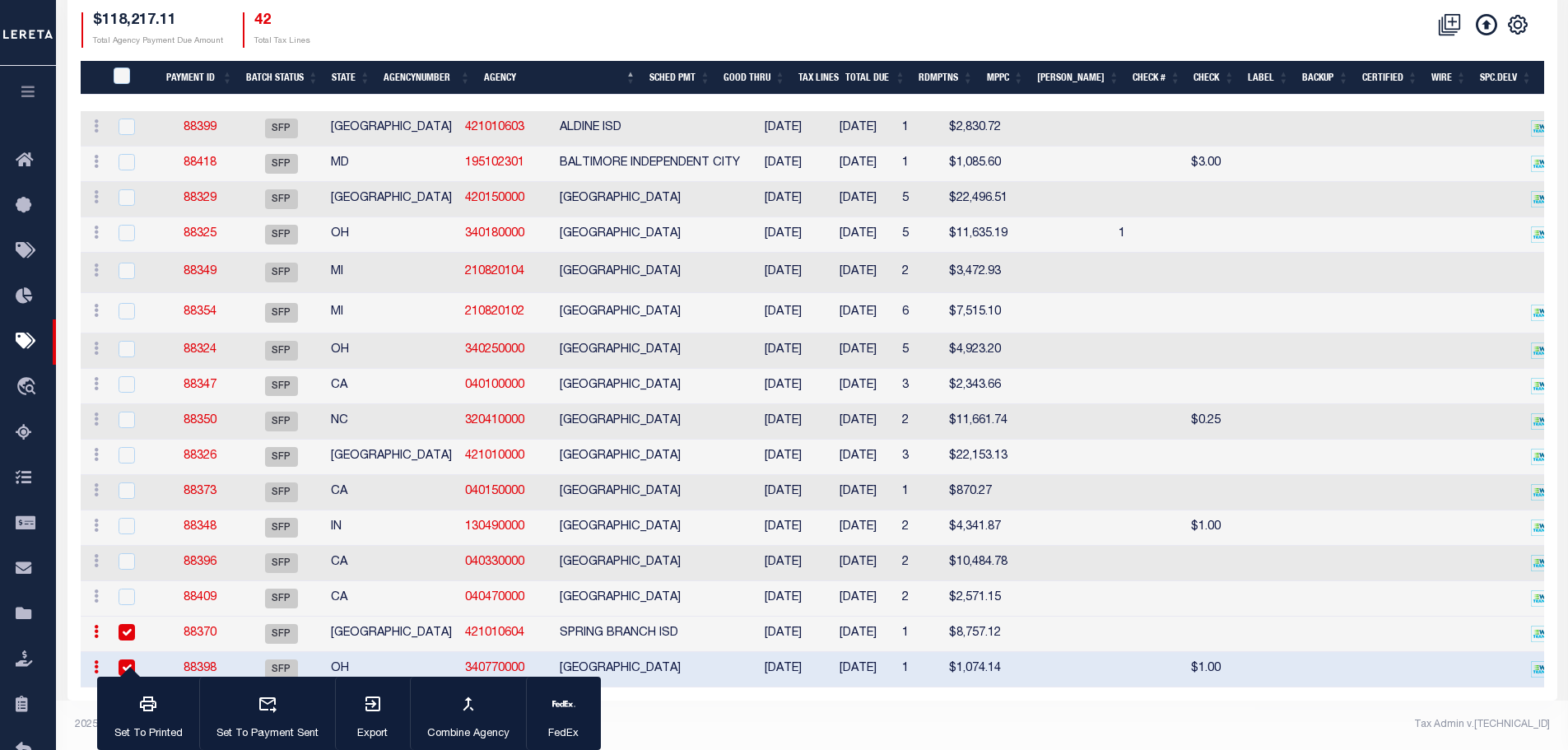
click at [127, 624] on input "checkbox" at bounding box center [126, 632] width 16 height 16
checkbox input "false"
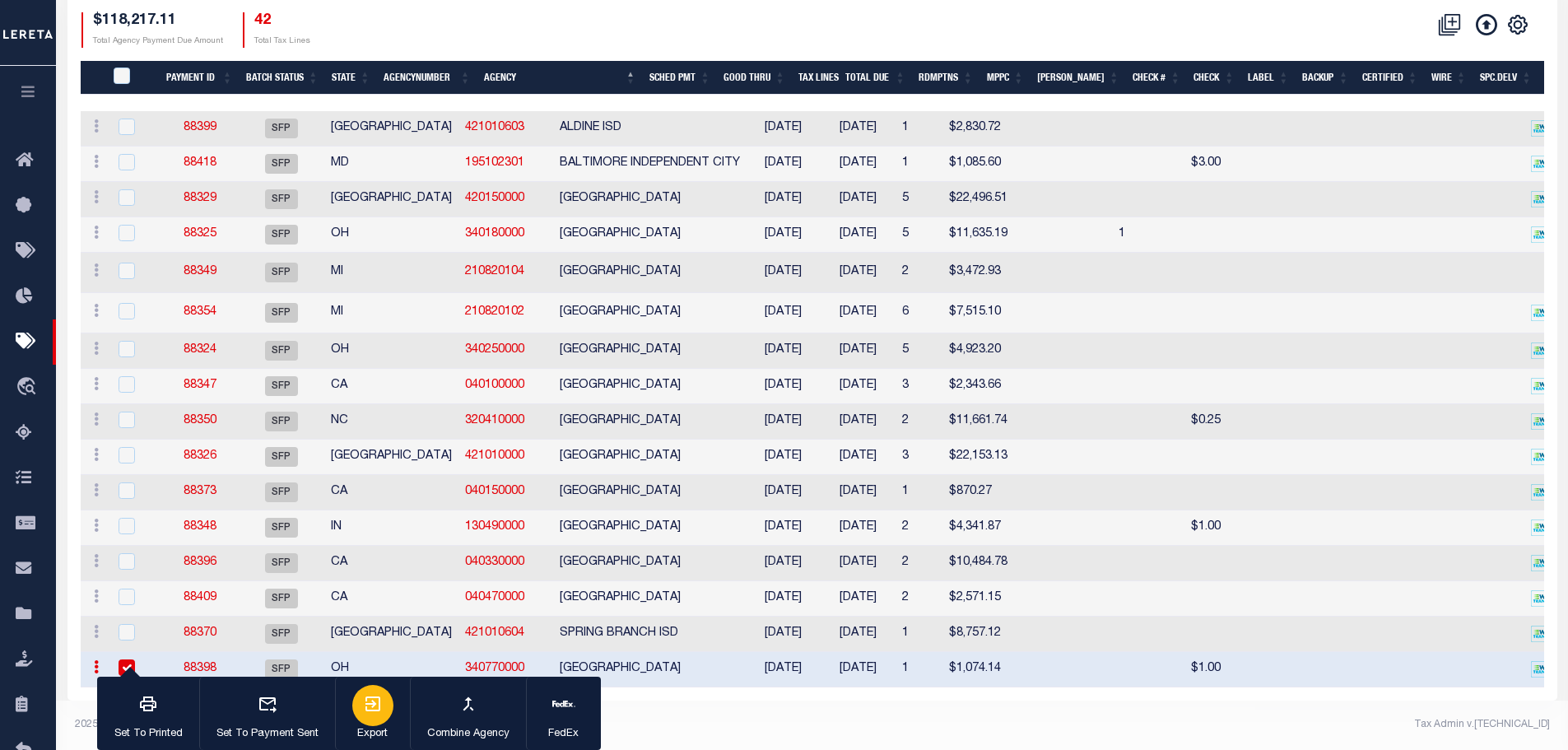
click at [370, 709] on icon "button" at bounding box center [372, 703] width 20 height 20
click at [130, 659] on input "checkbox" at bounding box center [126, 667] width 16 height 16
checkbox input "false"
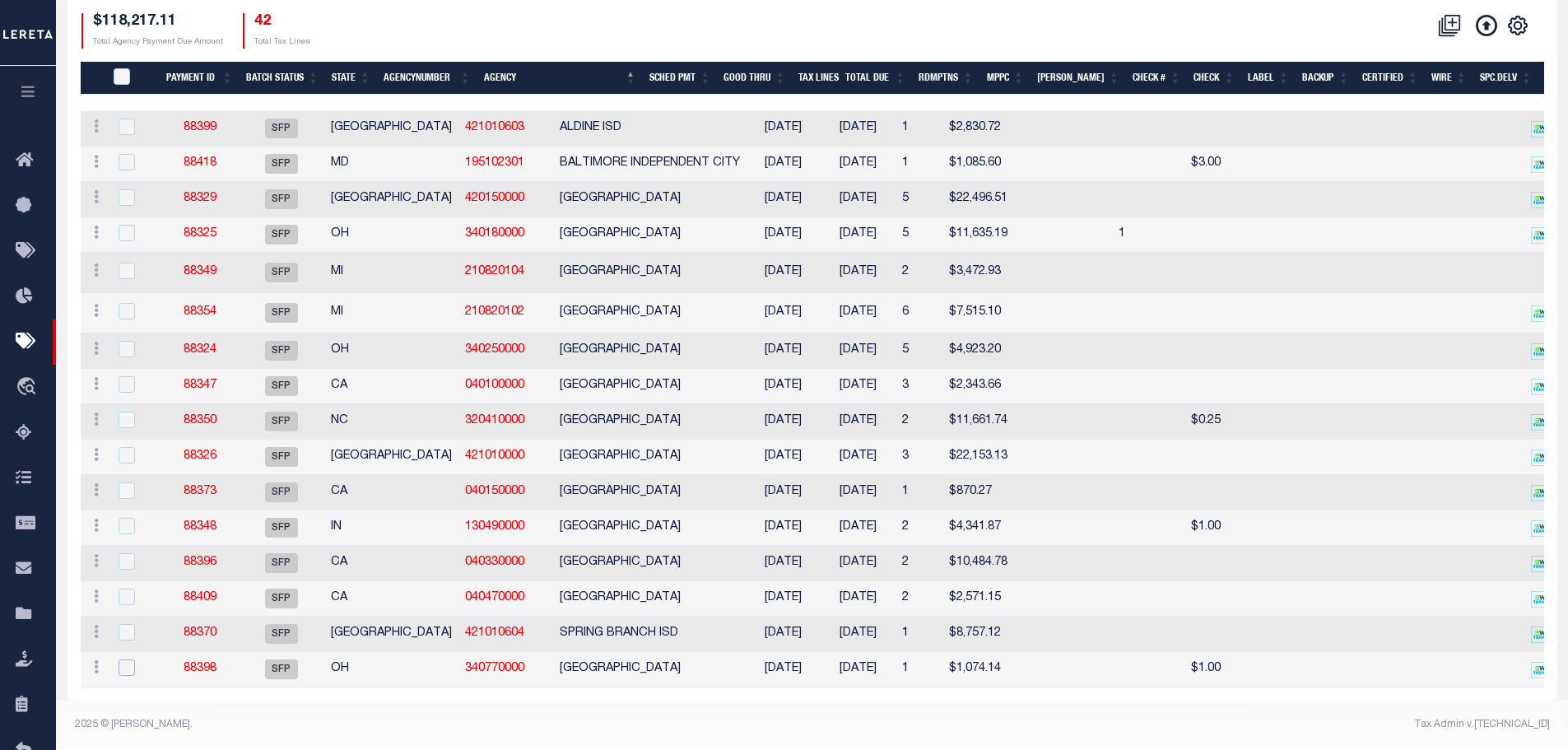
scroll to position [327, 0]
click at [26, 98] on icon "button" at bounding box center [28, 91] width 19 height 15
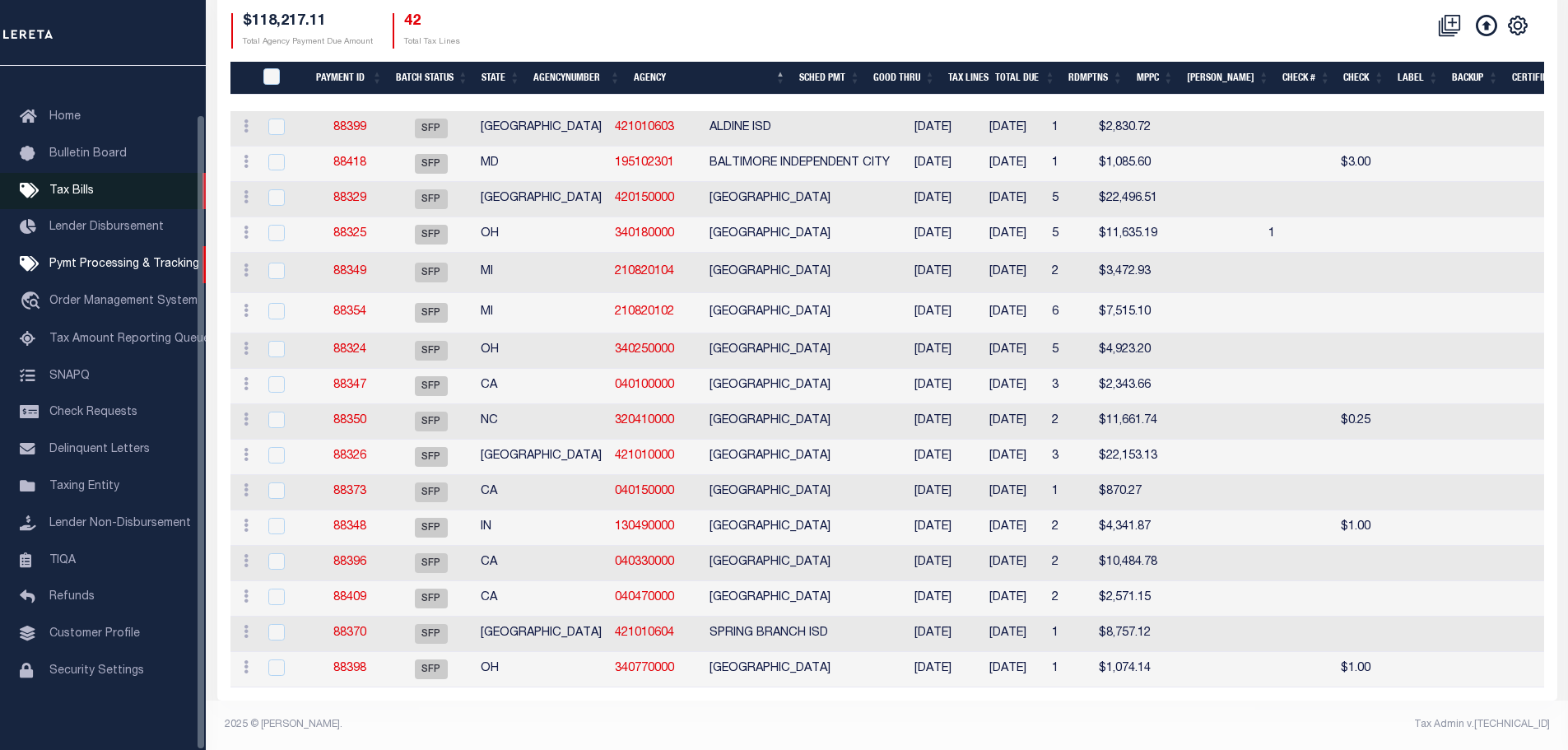
scroll to position [52, 0]
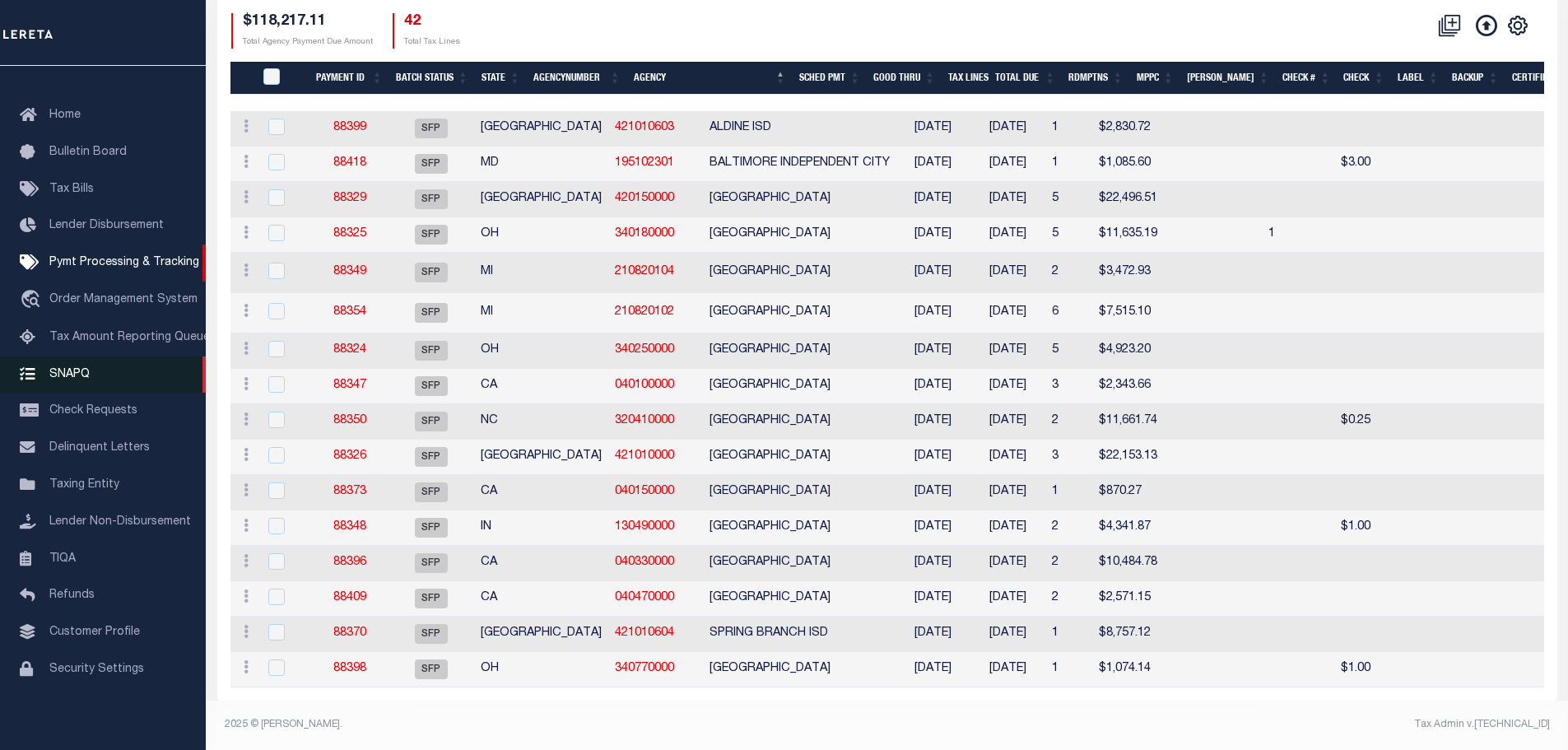
click at [86, 359] on link "SNAPQ" at bounding box center [103, 374] width 206 height 37
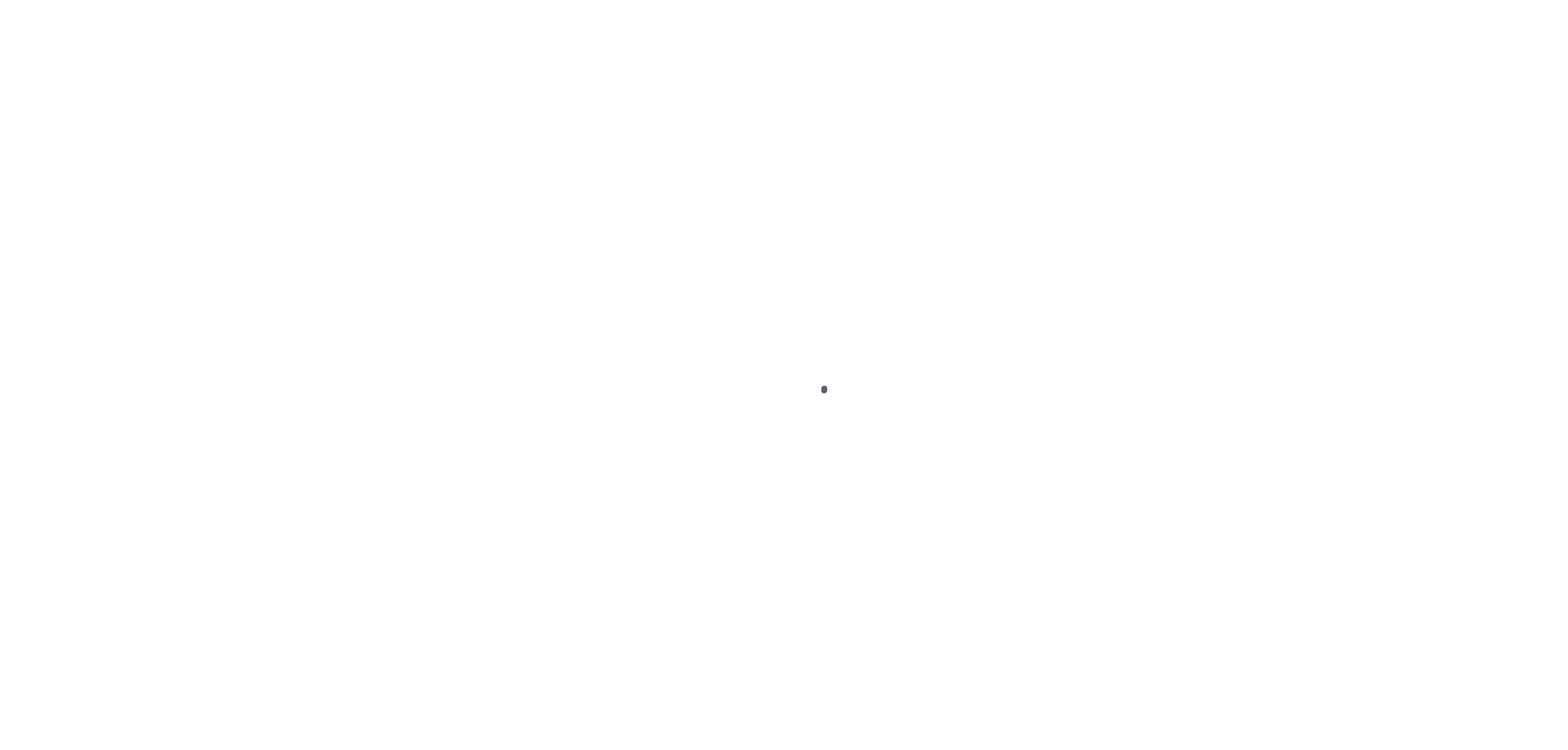
select select "DUE"
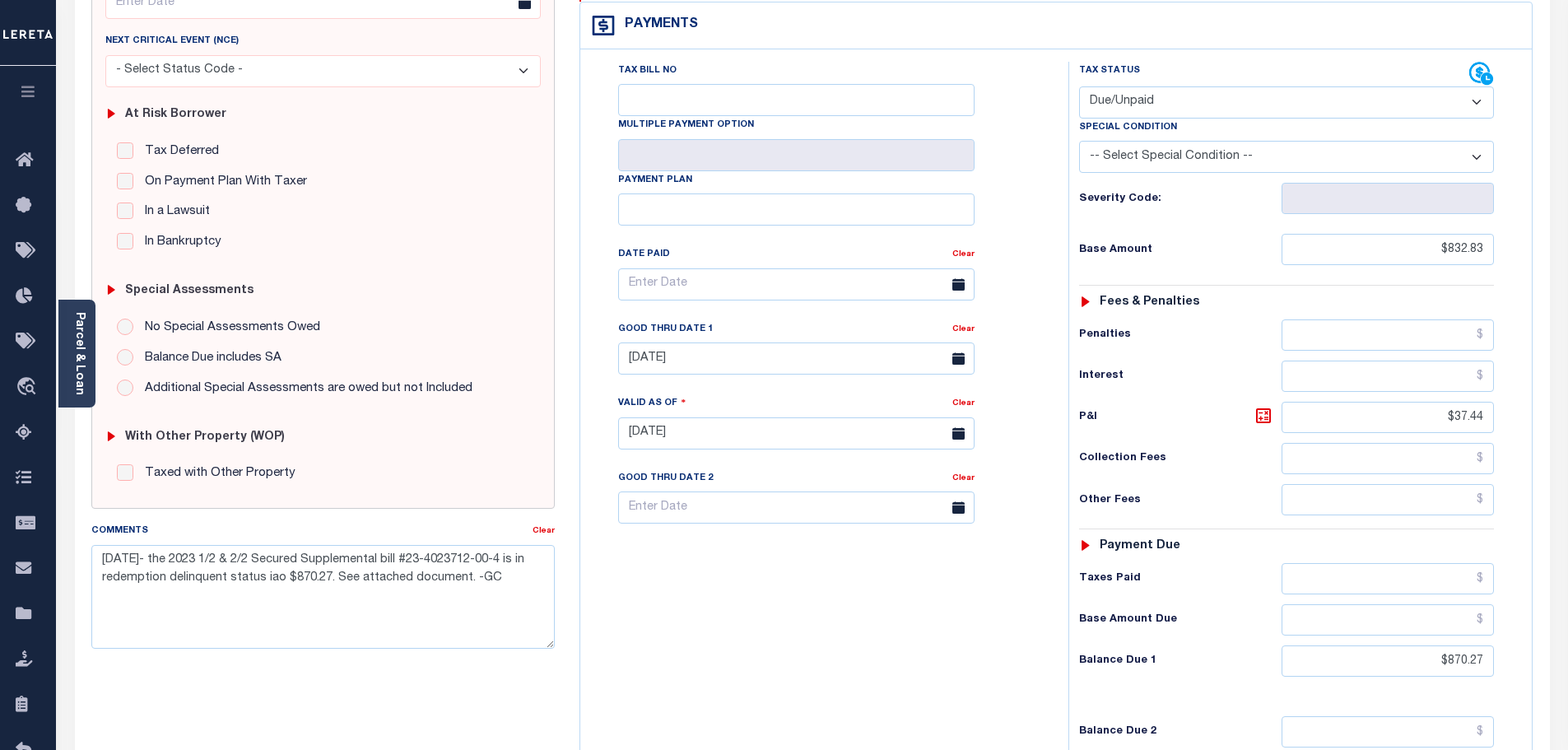
scroll to position [247, 0]
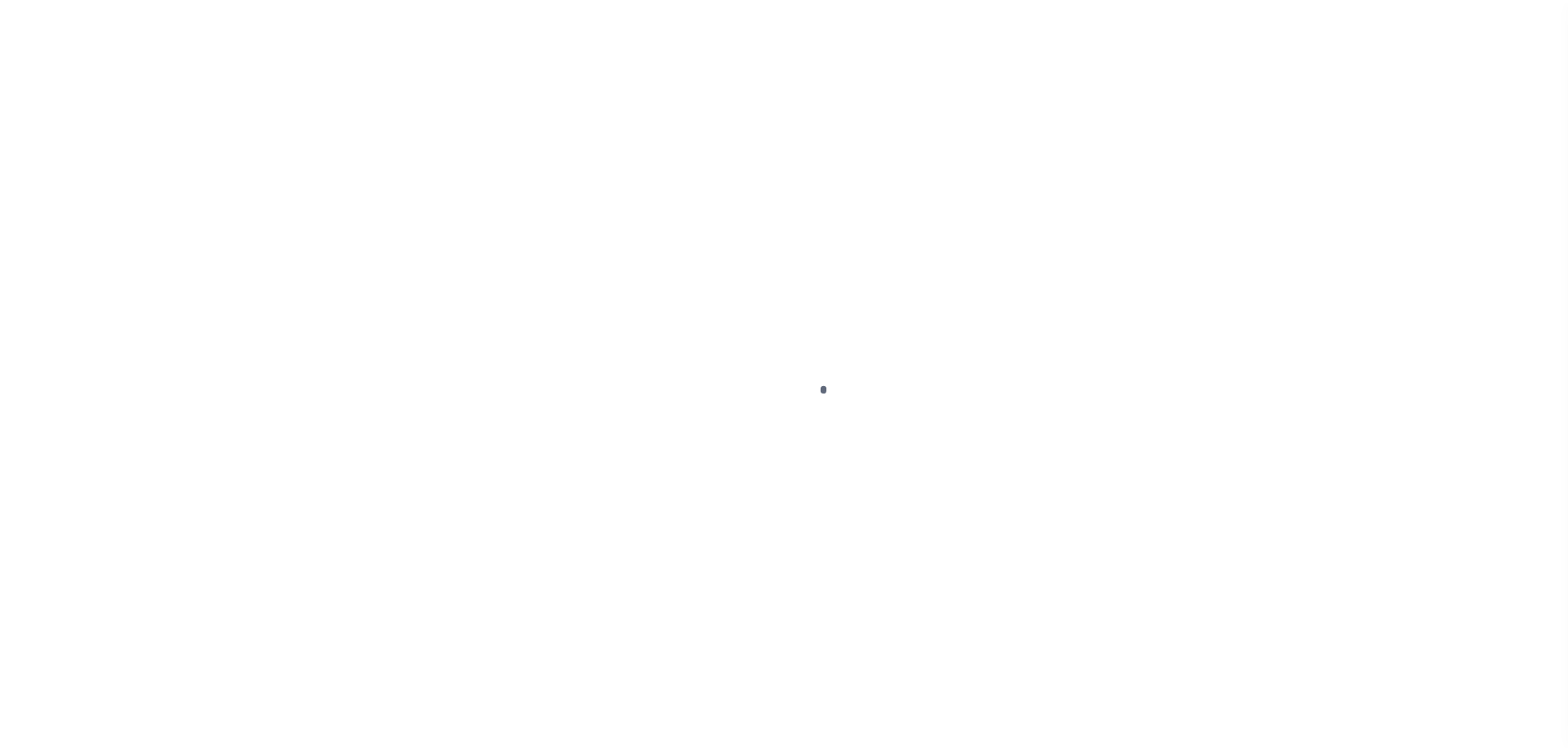
scroll to position [52, 0]
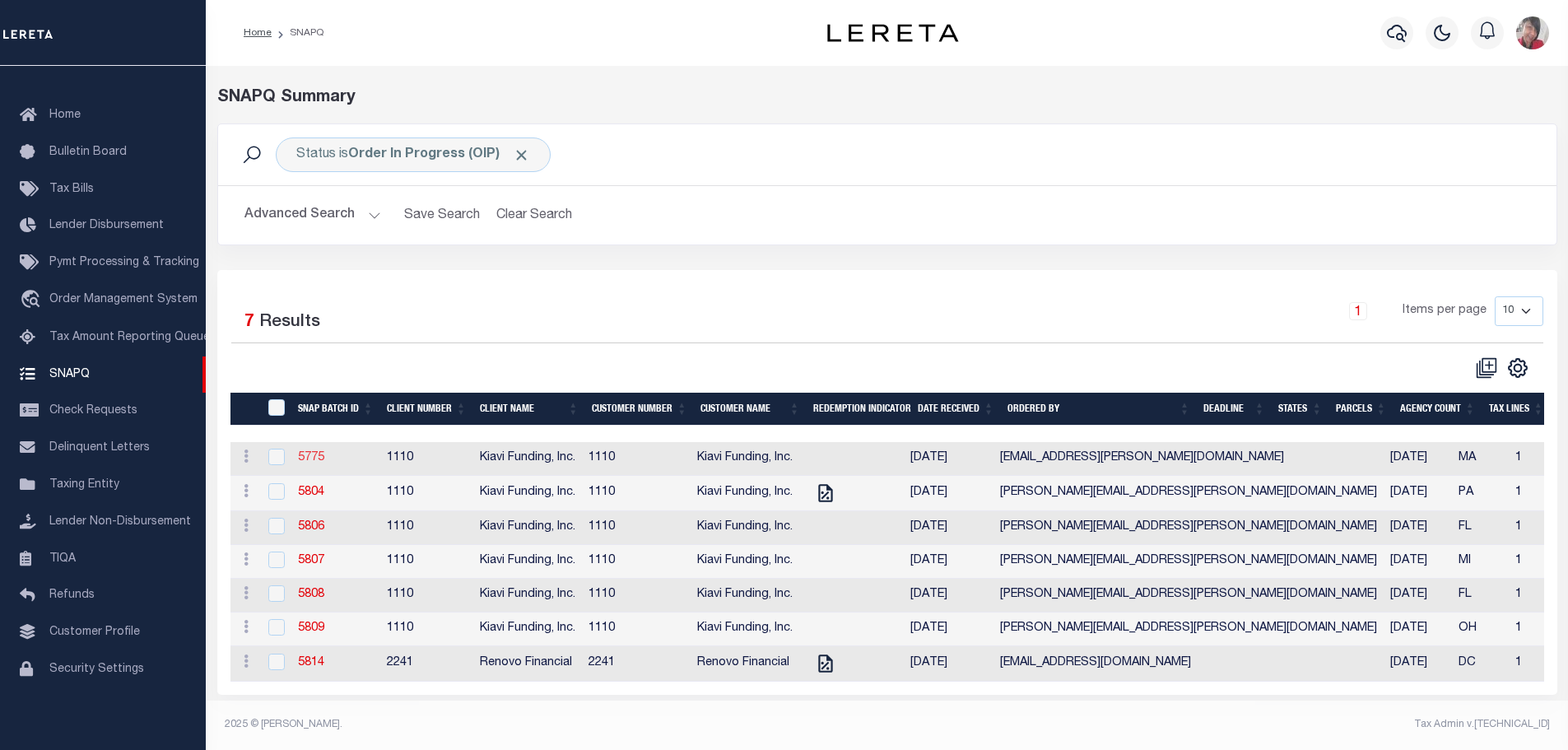
click at [309, 463] on link "5775" at bounding box center [311, 457] width 27 height 11
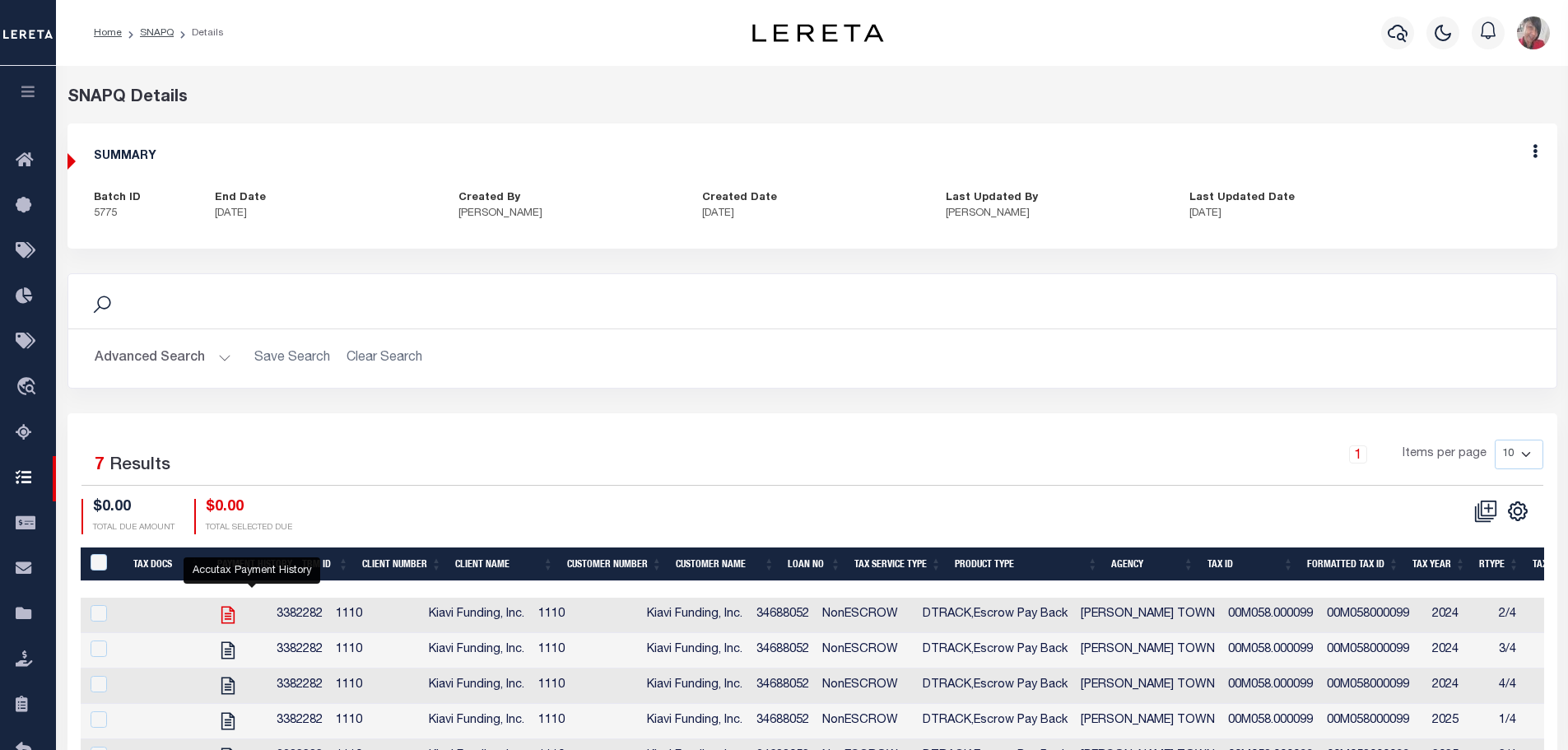
click at [234, 609] on icon "" at bounding box center [228, 616] width 13 height 17
checkbox input "true"
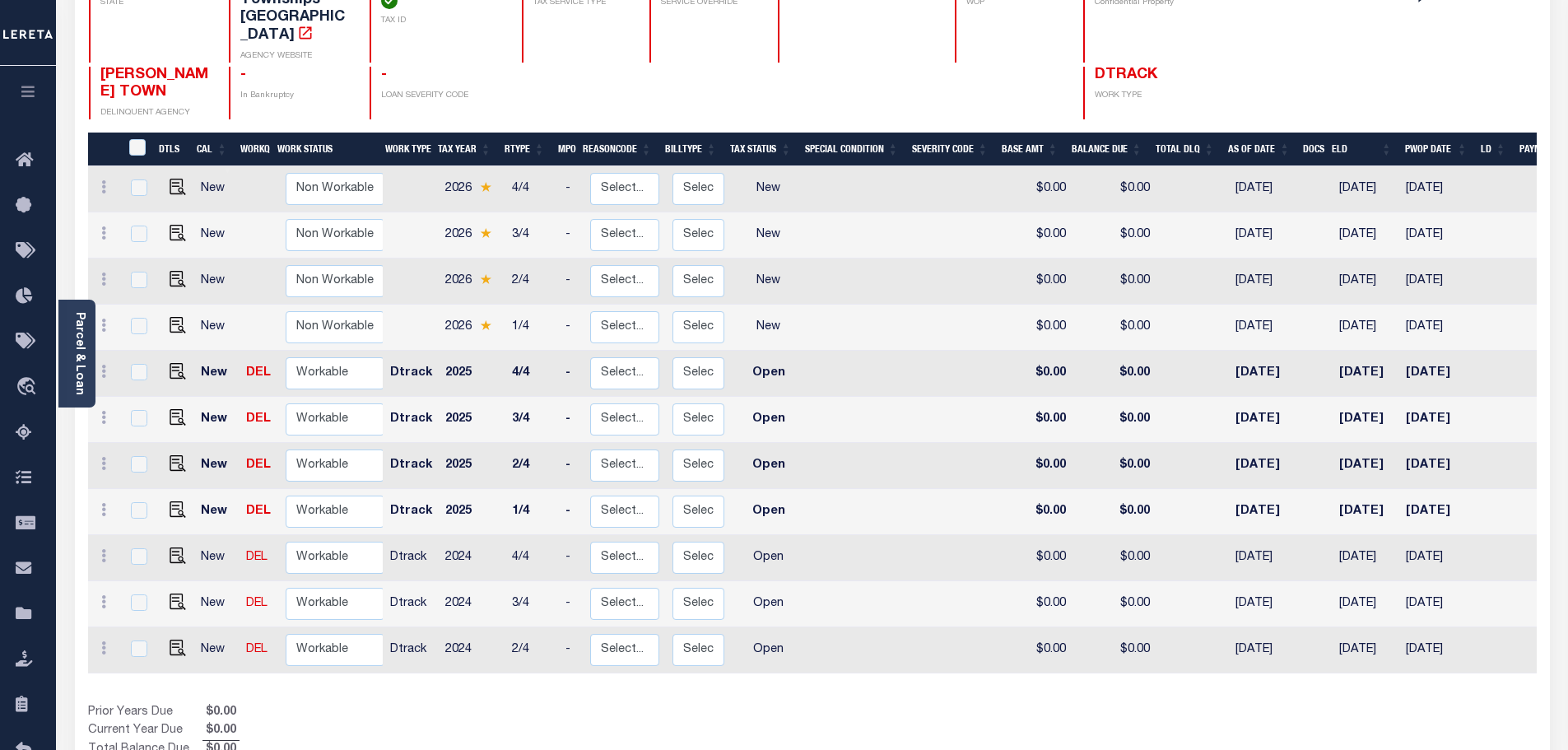
scroll to position [267, 0]
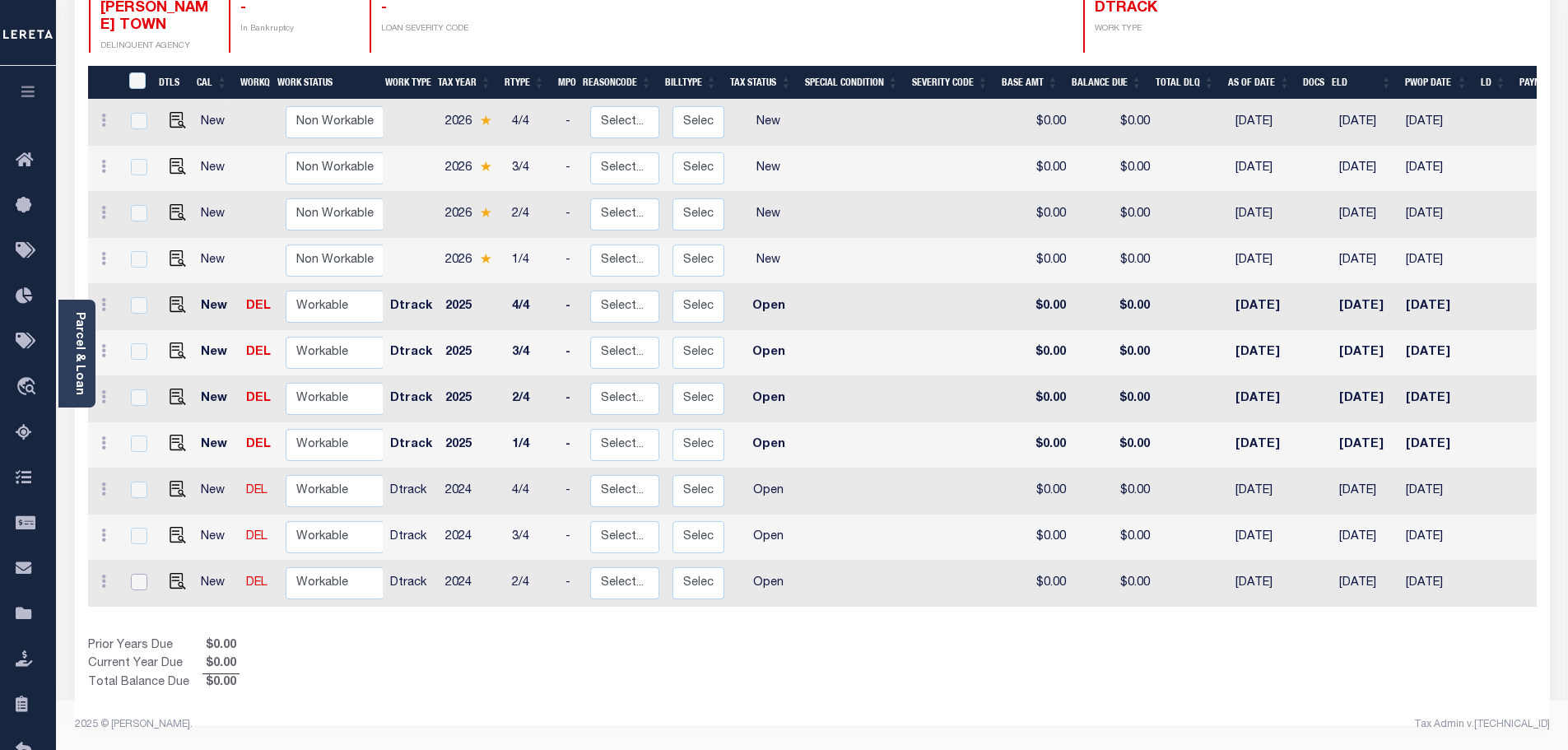
click at [136, 573] on input "checkbox" at bounding box center [139, 581] width 16 height 16
checkbox input "true"
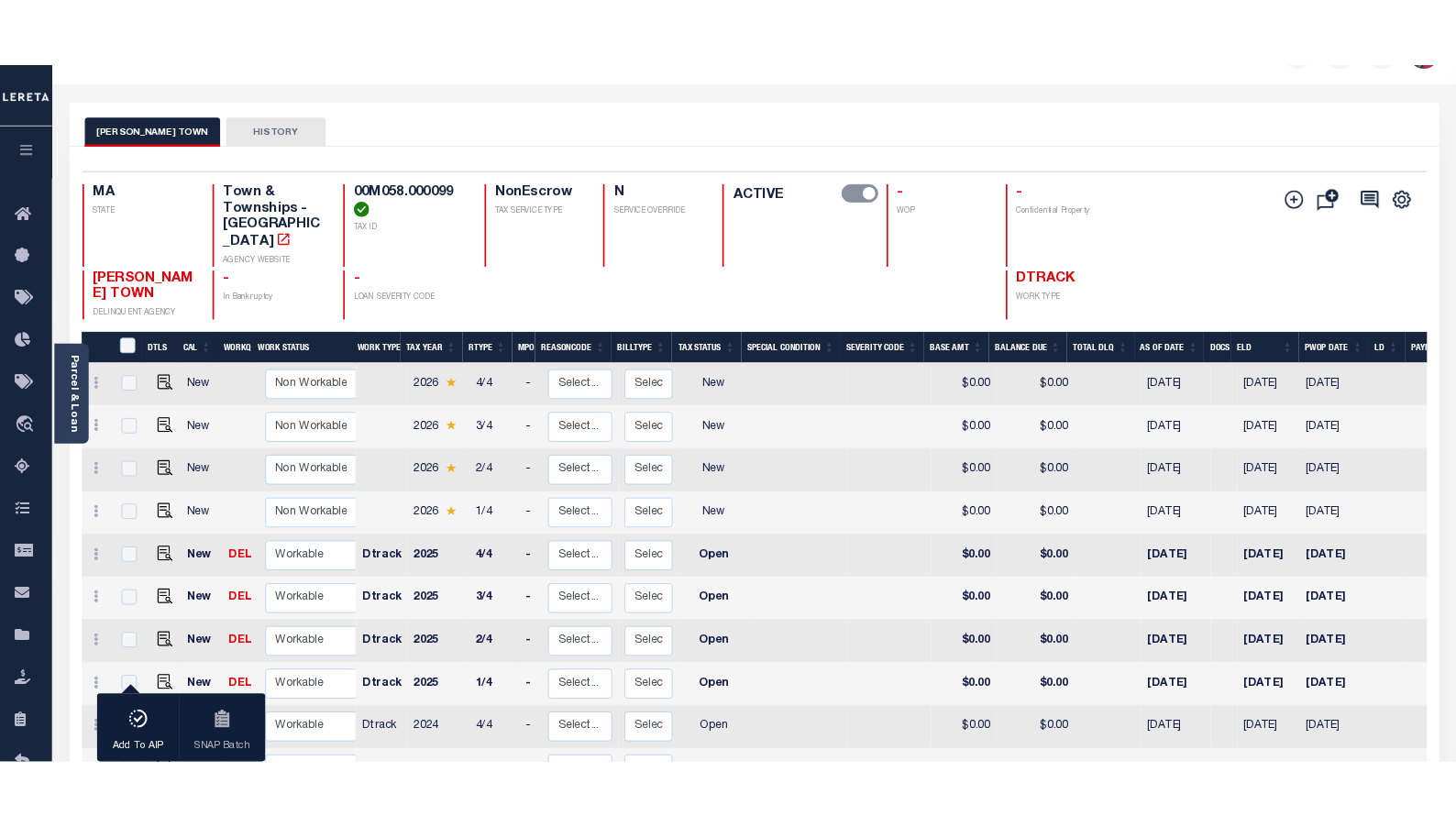
scroll to position [0, 0]
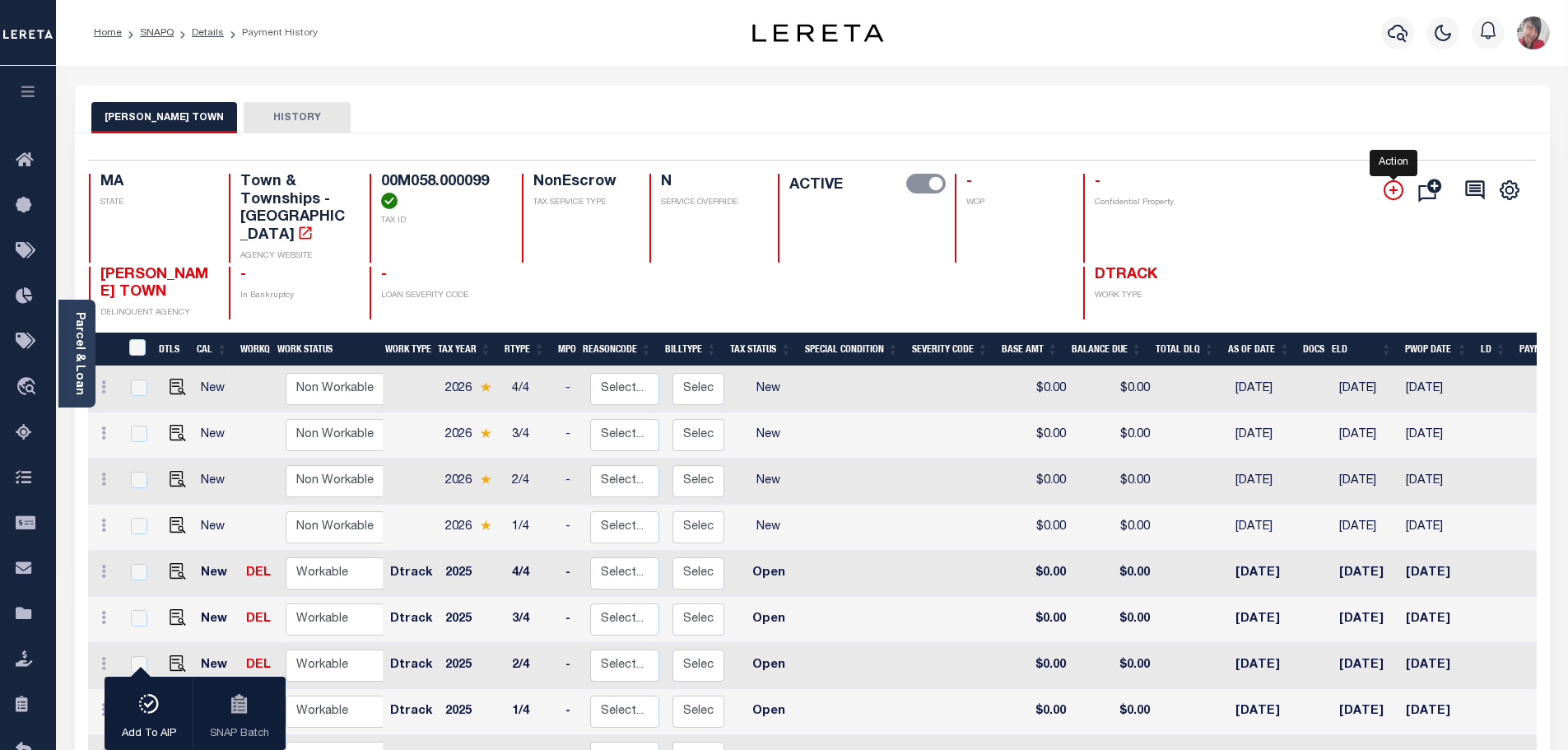
click at [1395, 184] on icon "" at bounding box center [1393, 190] width 20 height 20
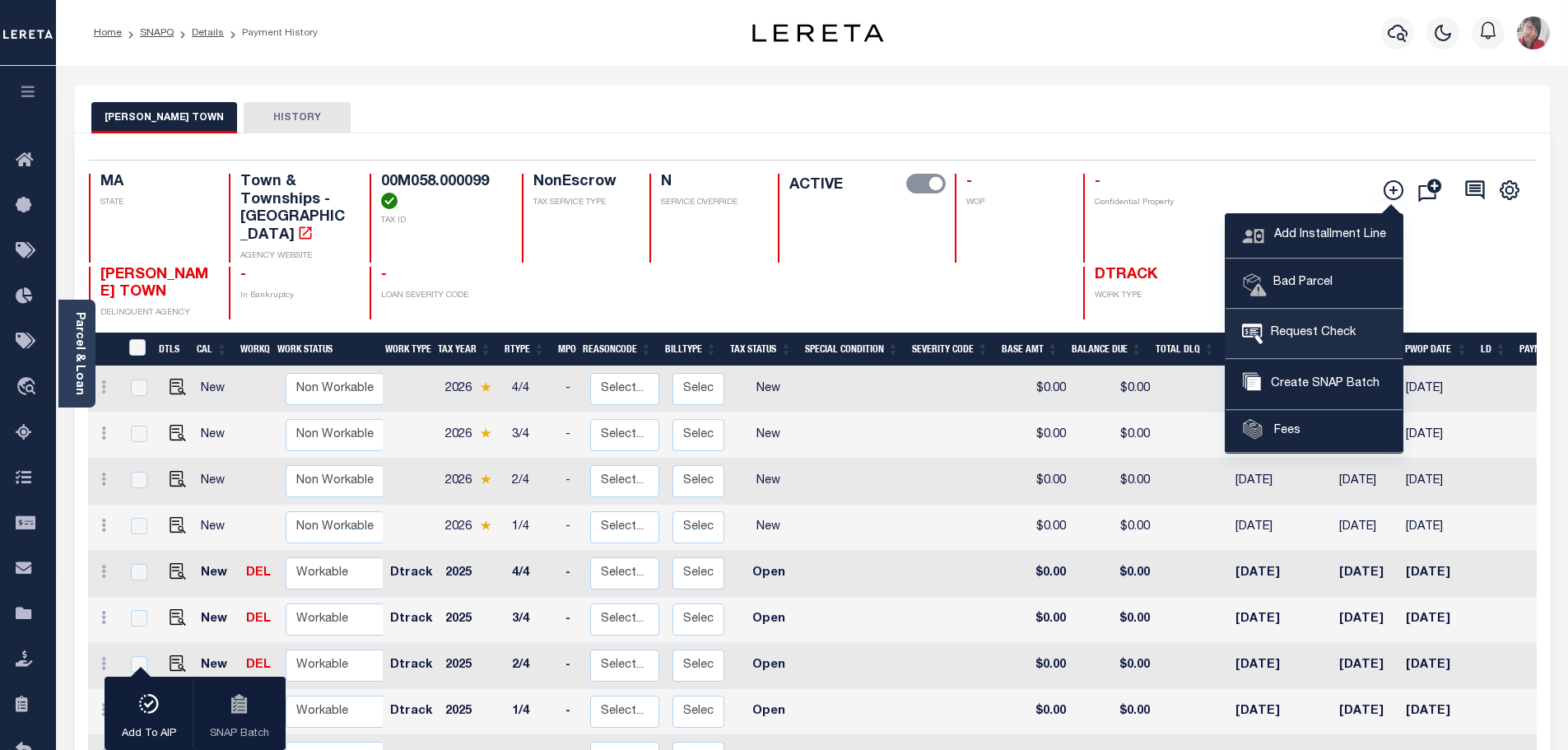
click at [1313, 333] on span "Request Check" at bounding box center [1309, 333] width 93 height 18
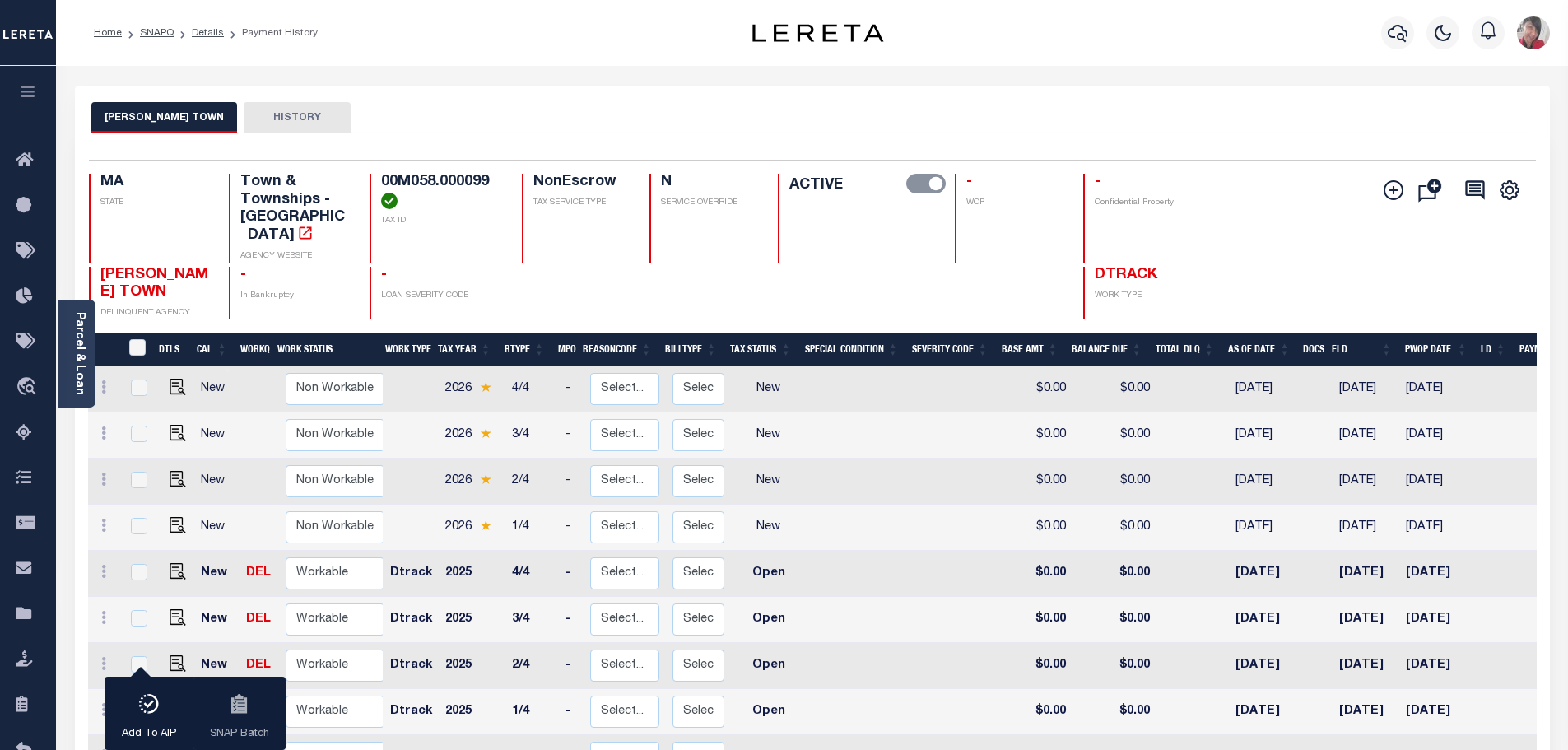
type input "[PERSON_NAME] Town Tax Collector"
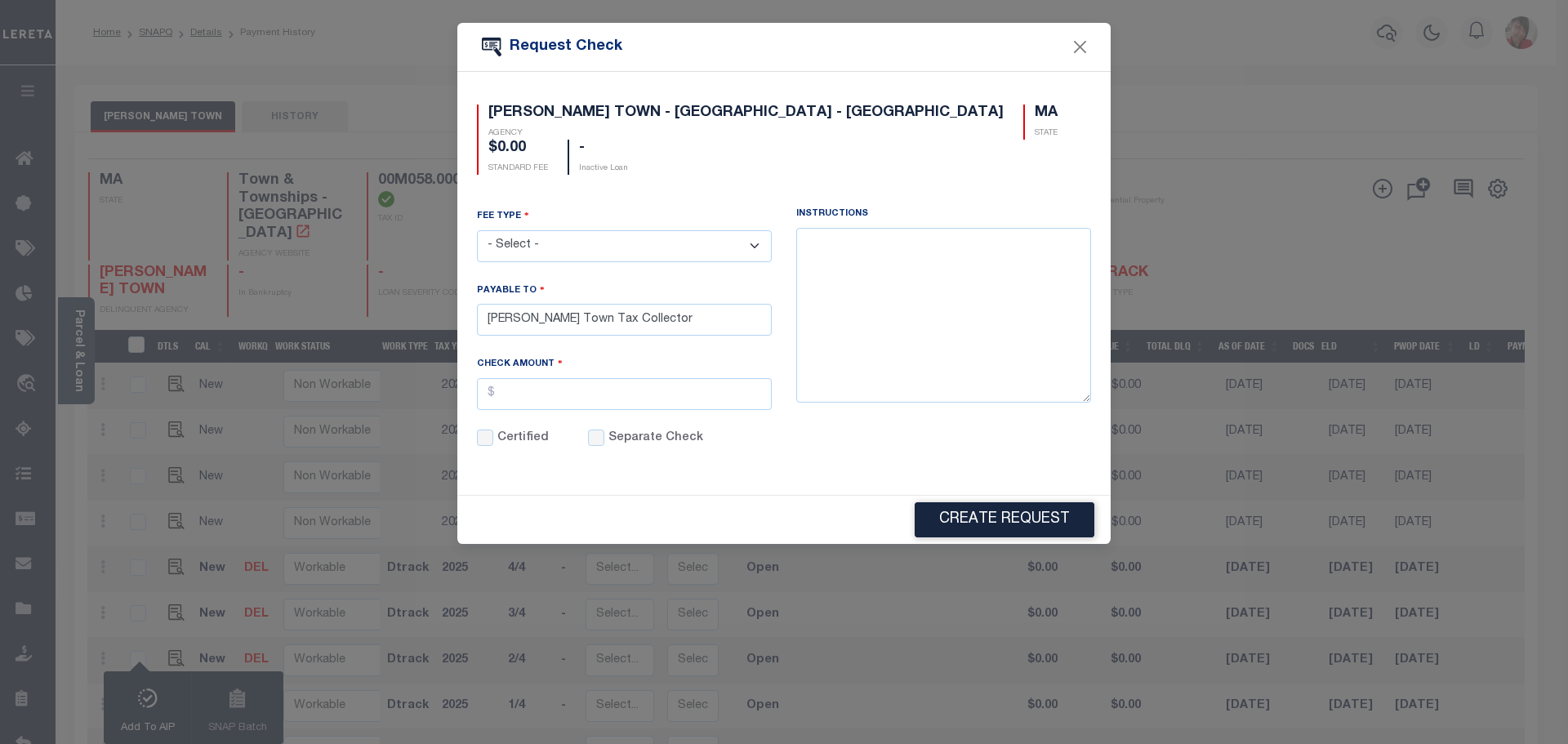
click at [760, 230] on select "- Select - ACH Advance Duplicate Bill File Fee Filing Fee Membership Fee Online…" at bounding box center [624, 245] width 295 height 32
select select "CRT"
click at [477, 230] on select "- Select - ACH Advance Duplicate Bill File Fee Filing Fee Membership Fee Online…" at bounding box center [624, 245] width 295 height 32
click at [542, 378] on input "text" at bounding box center [624, 393] width 295 height 32
click at [533, 378] on input "$20.00" at bounding box center [624, 393] width 295 height 32
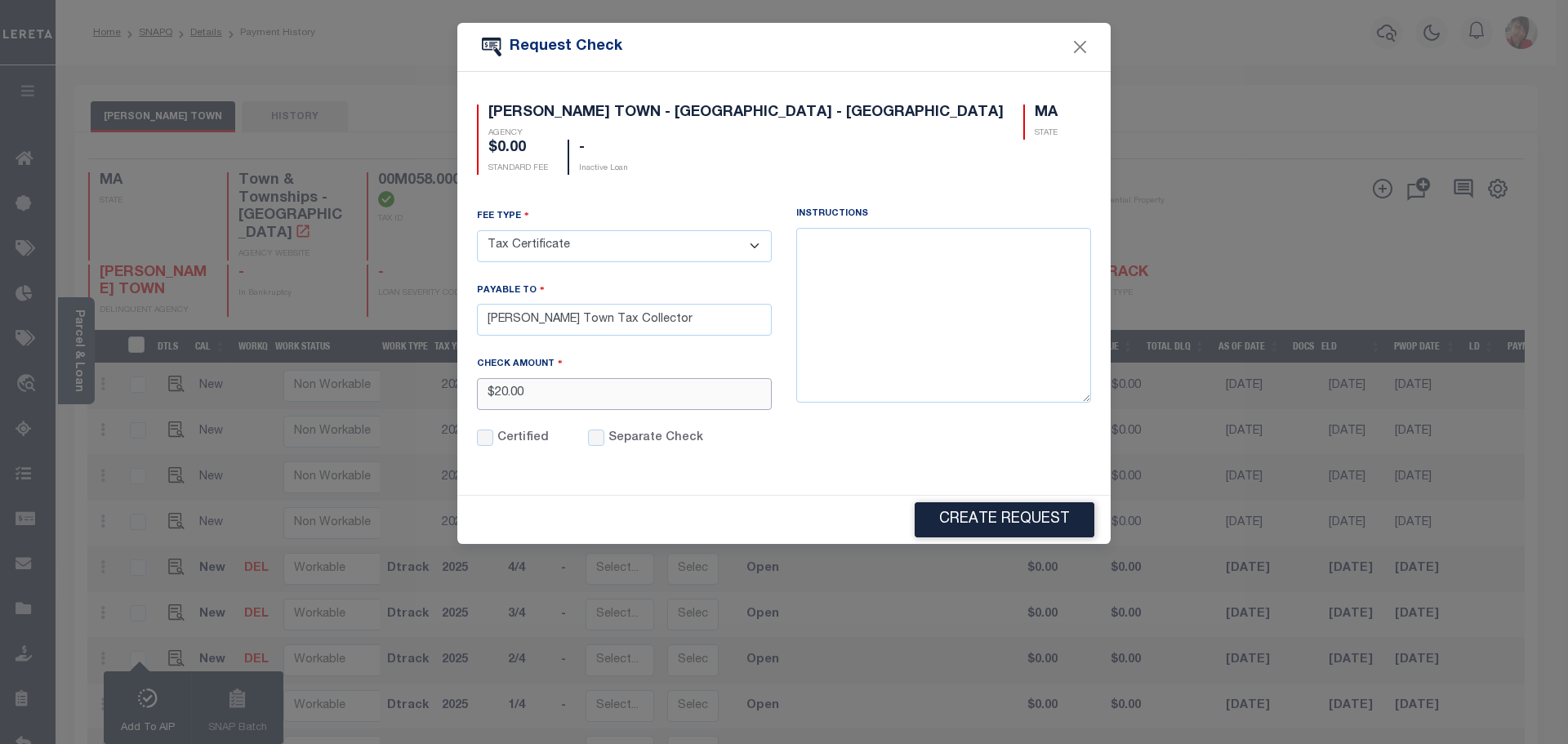
drag, startPoint x: 533, startPoint y: 357, endPoint x: 501, endPoint y: 349, distance: 33.0
click at [501, 378] on input "$20.00" at bounding box center [624, 393] width 295 height 32
type input "$25.00"
click at [1009, 502] on button "Create Request" at bounding box center [1004, 519] width 180 height 35
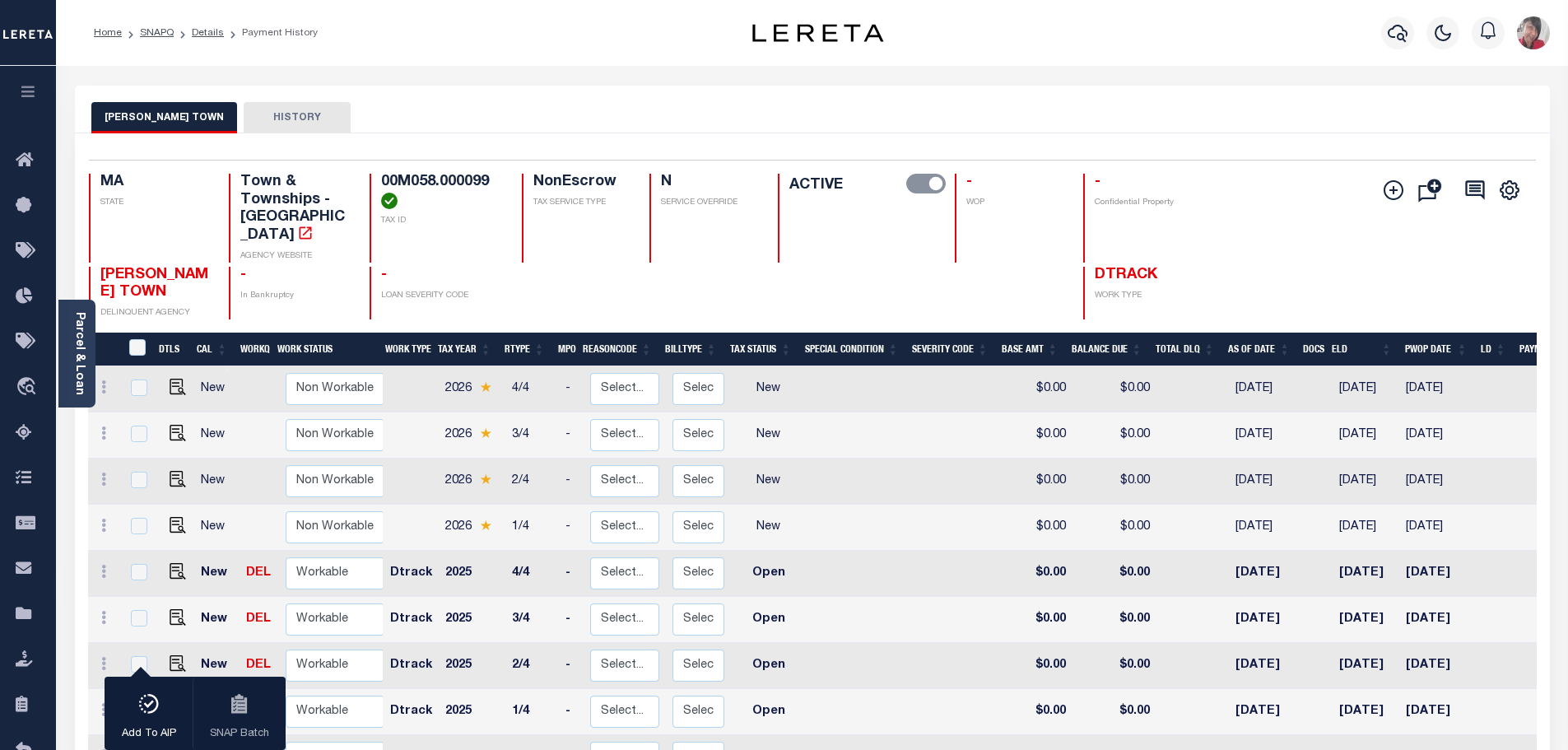
click at [23, 98] on icon "button" at bounding box center [28, 91] width 19 height 15
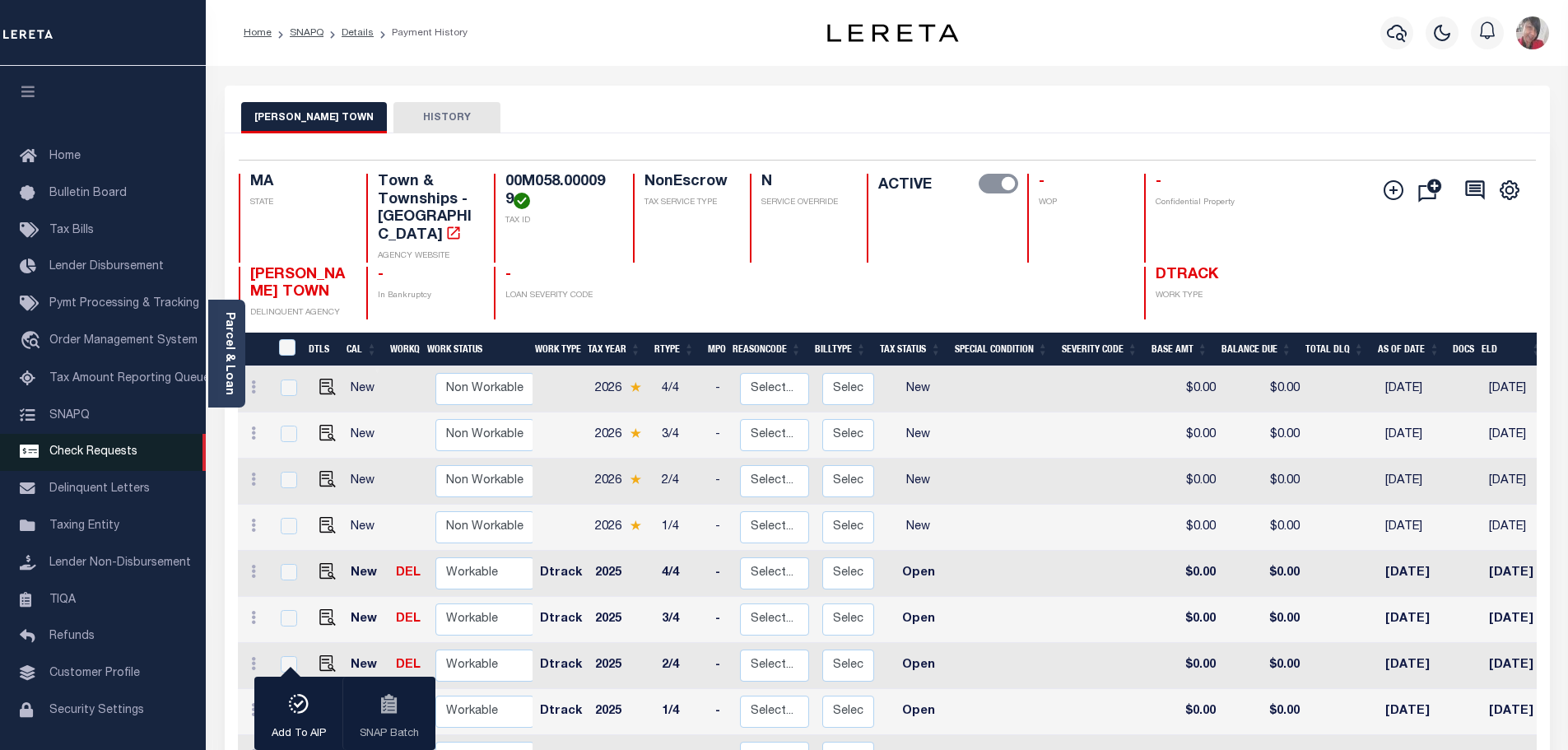
click at [105, 458] on span "Check Requests" at bounding box center [93, 451] width 88 height 11
click at [328, 609] on img "" at bounding box center [327, 617] width 16 height 16
checkbox input "true"
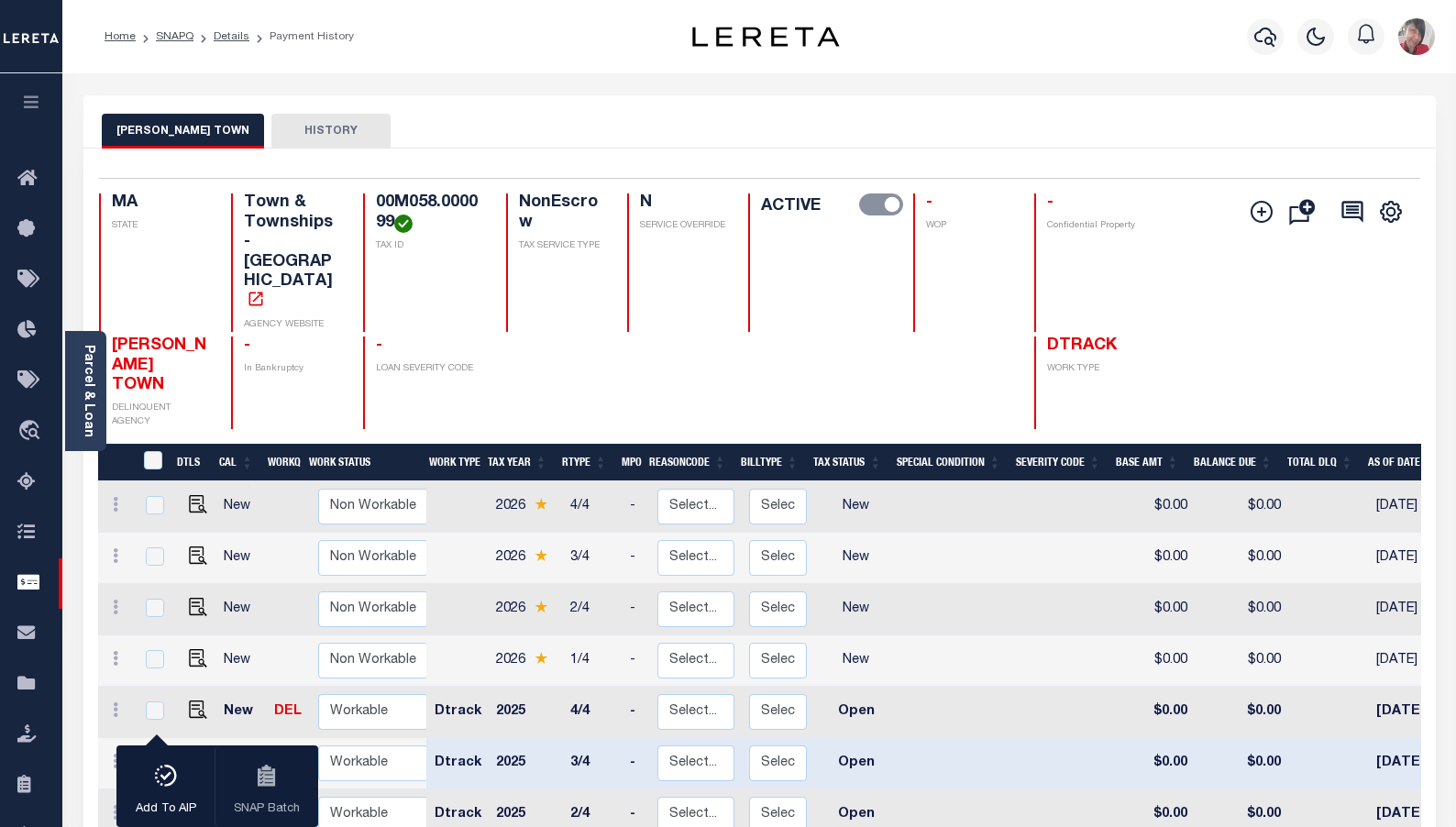
click at [31, 94] on button "button" at bounding box center [31, 104] width 62 height 62
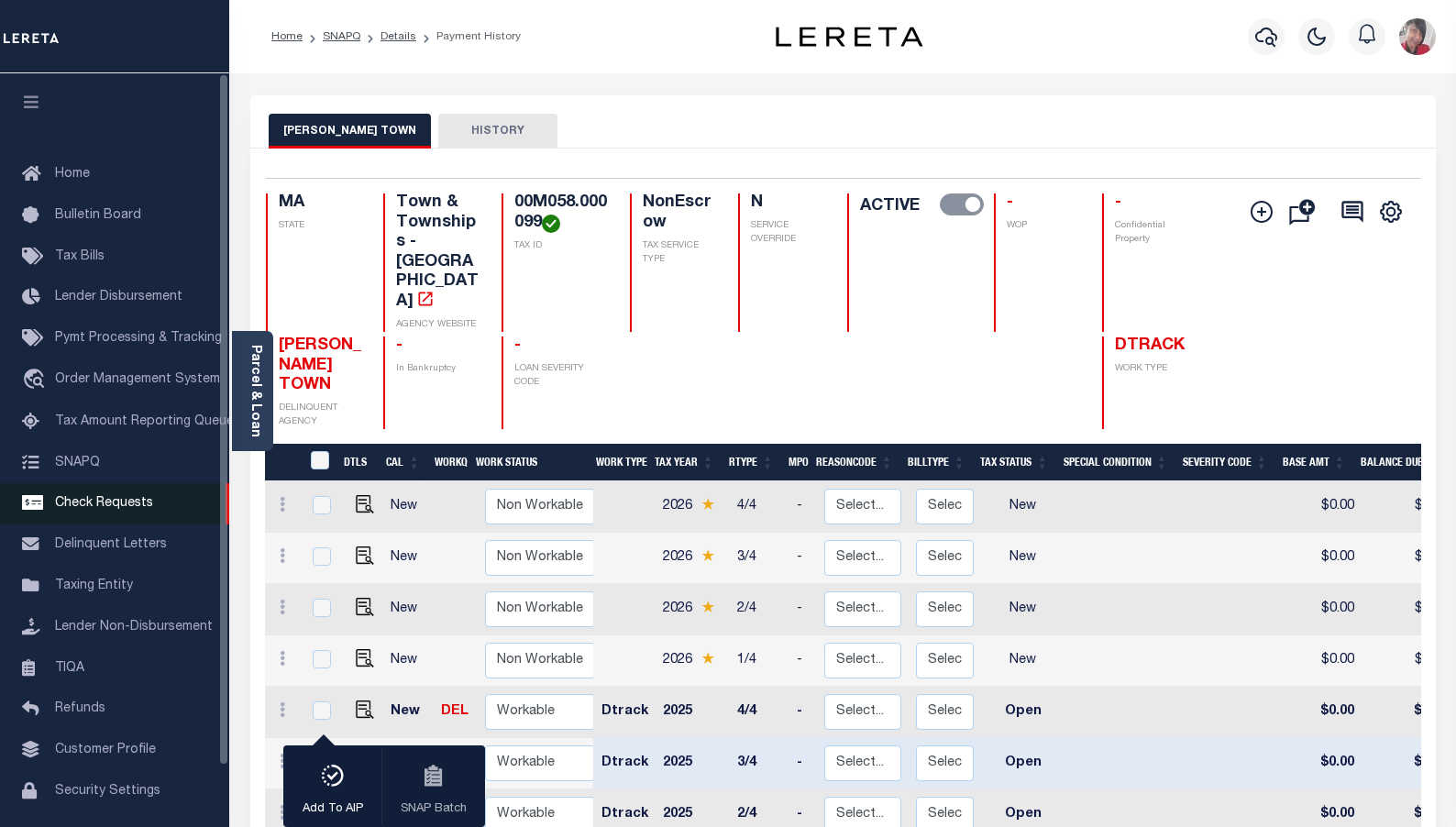
click at [58, 521] on link "Check Requests" at bounding box center [114, 503] width 230 height 41
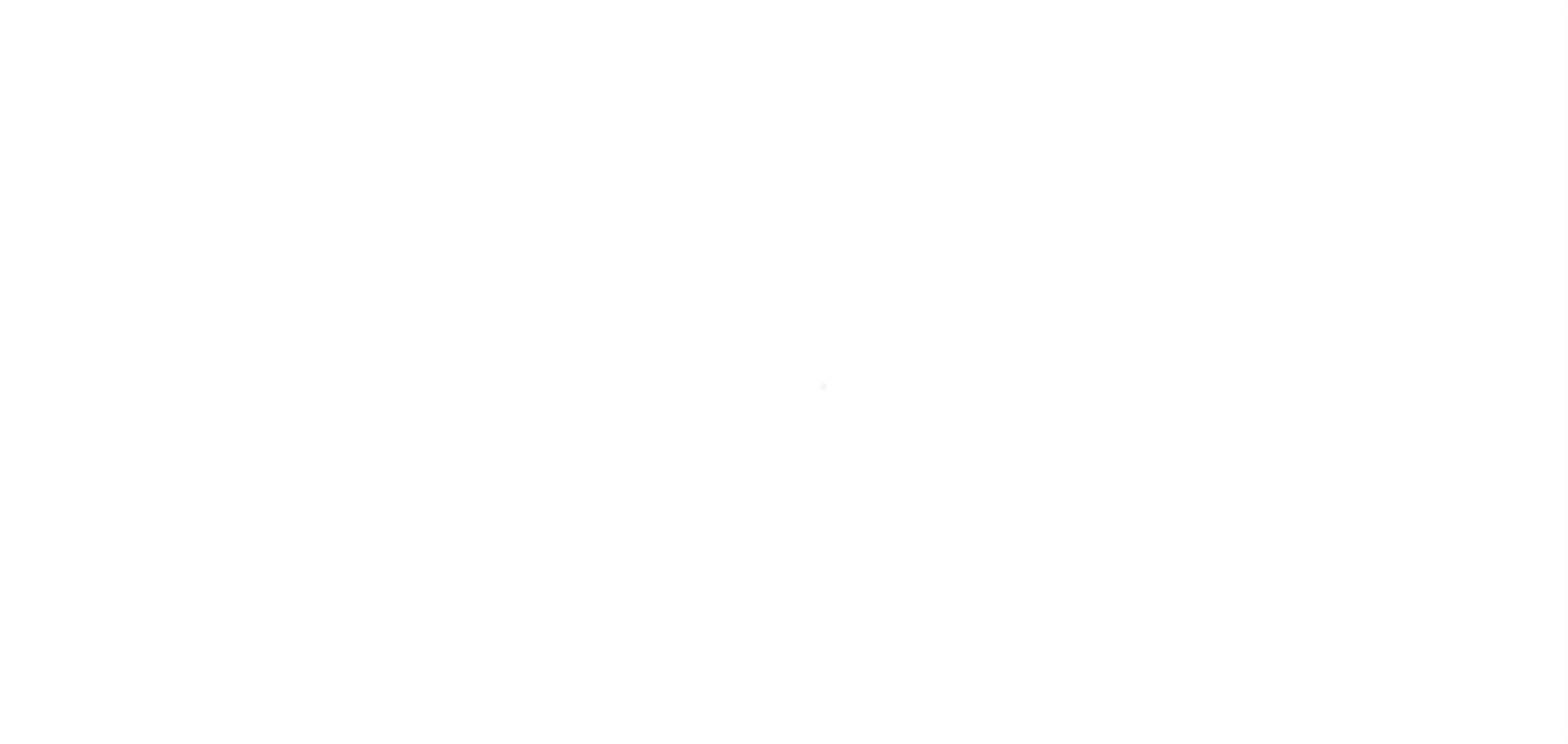
scroll to position [51, 0]
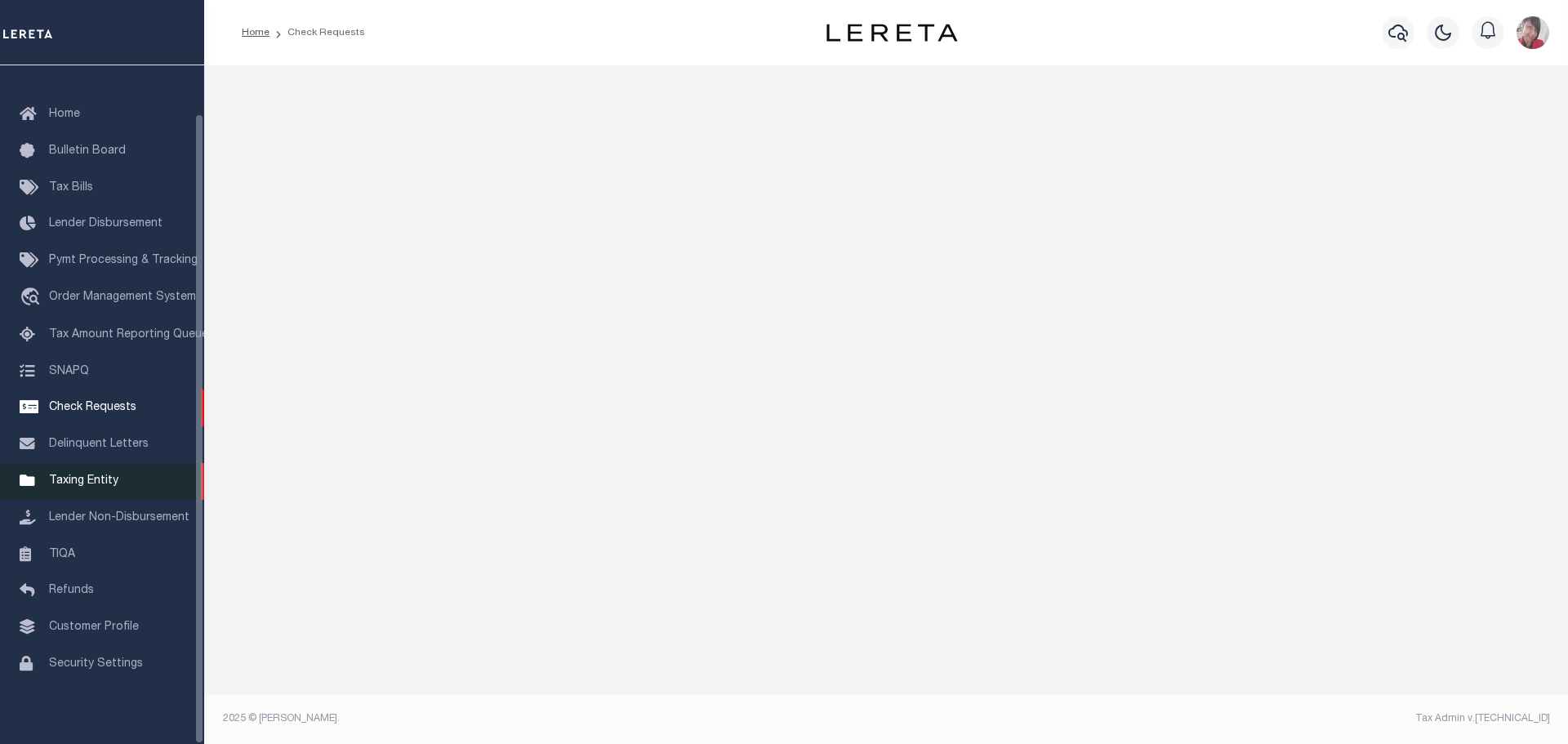
select select "50"
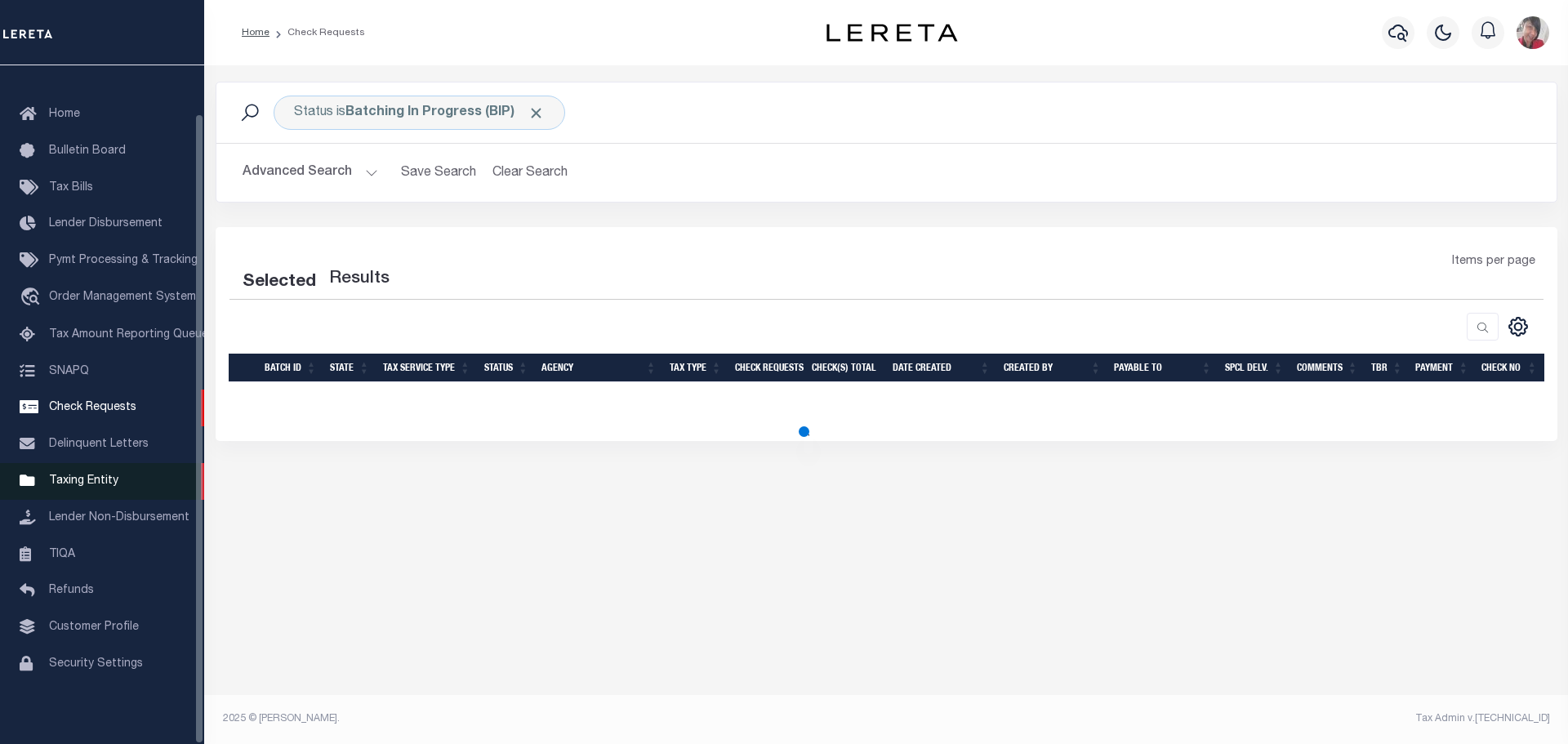
select select "50"
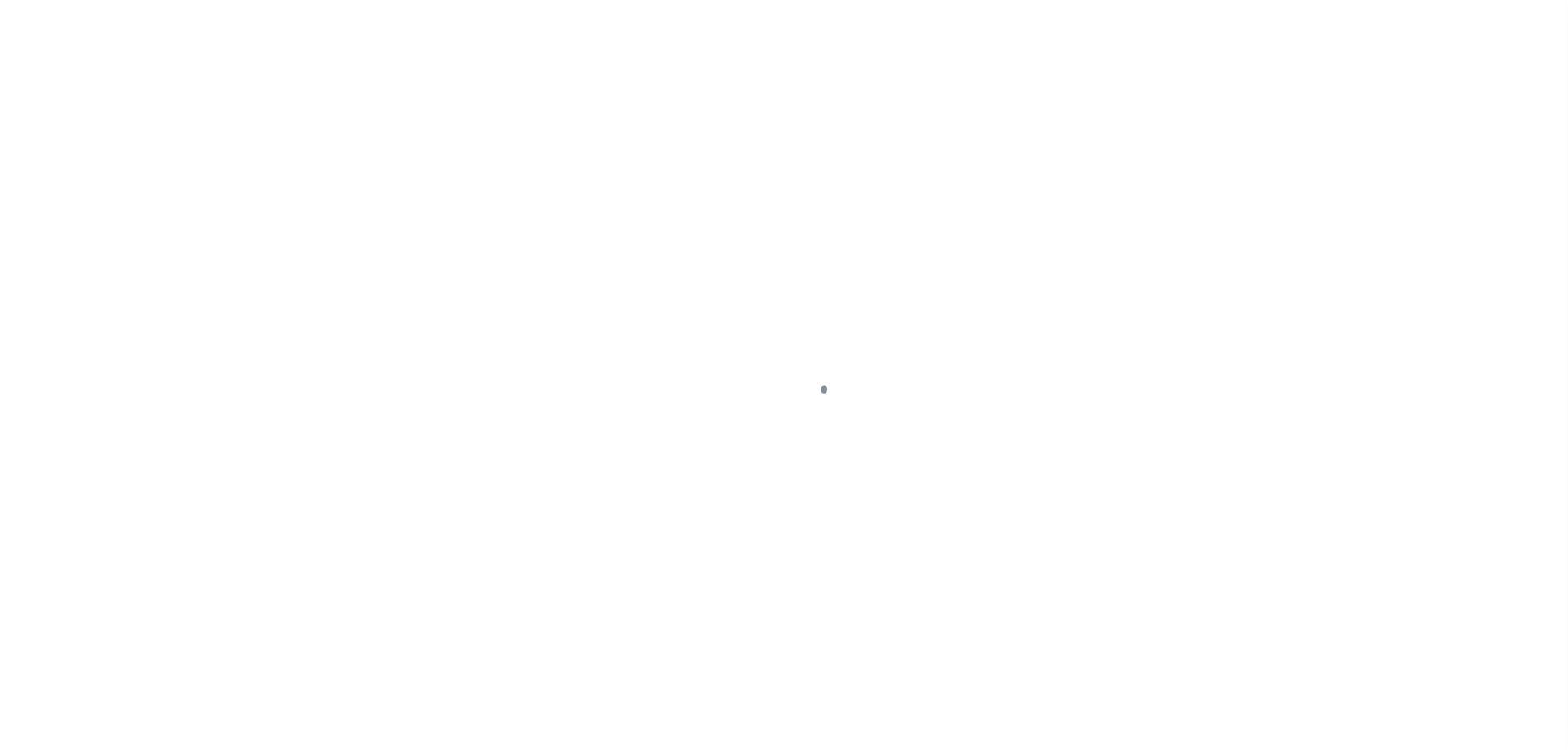
select select "OP2"
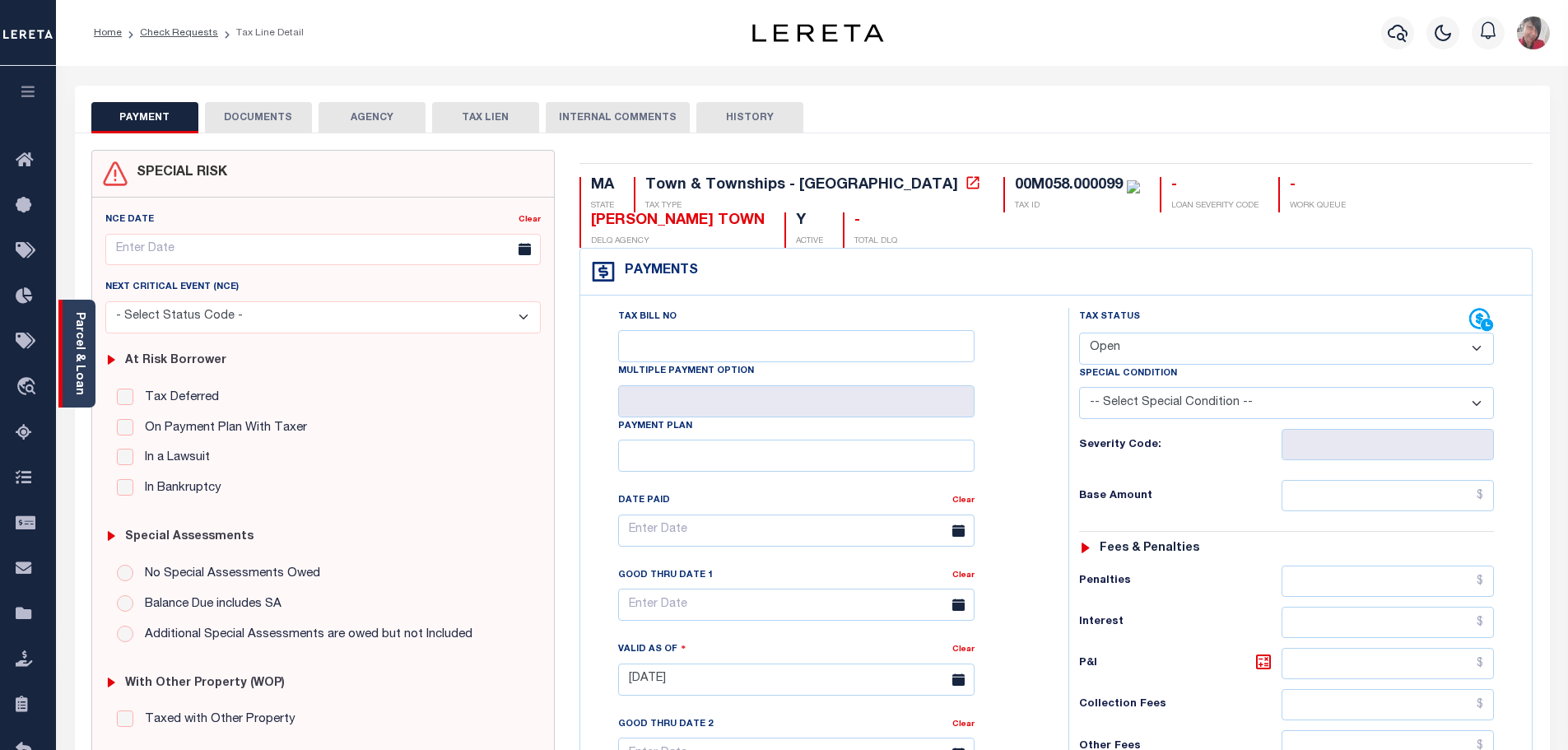
click at [83, 353] on link "Parcel & Loan" at bounding box center [78, 353] width 11 height 83
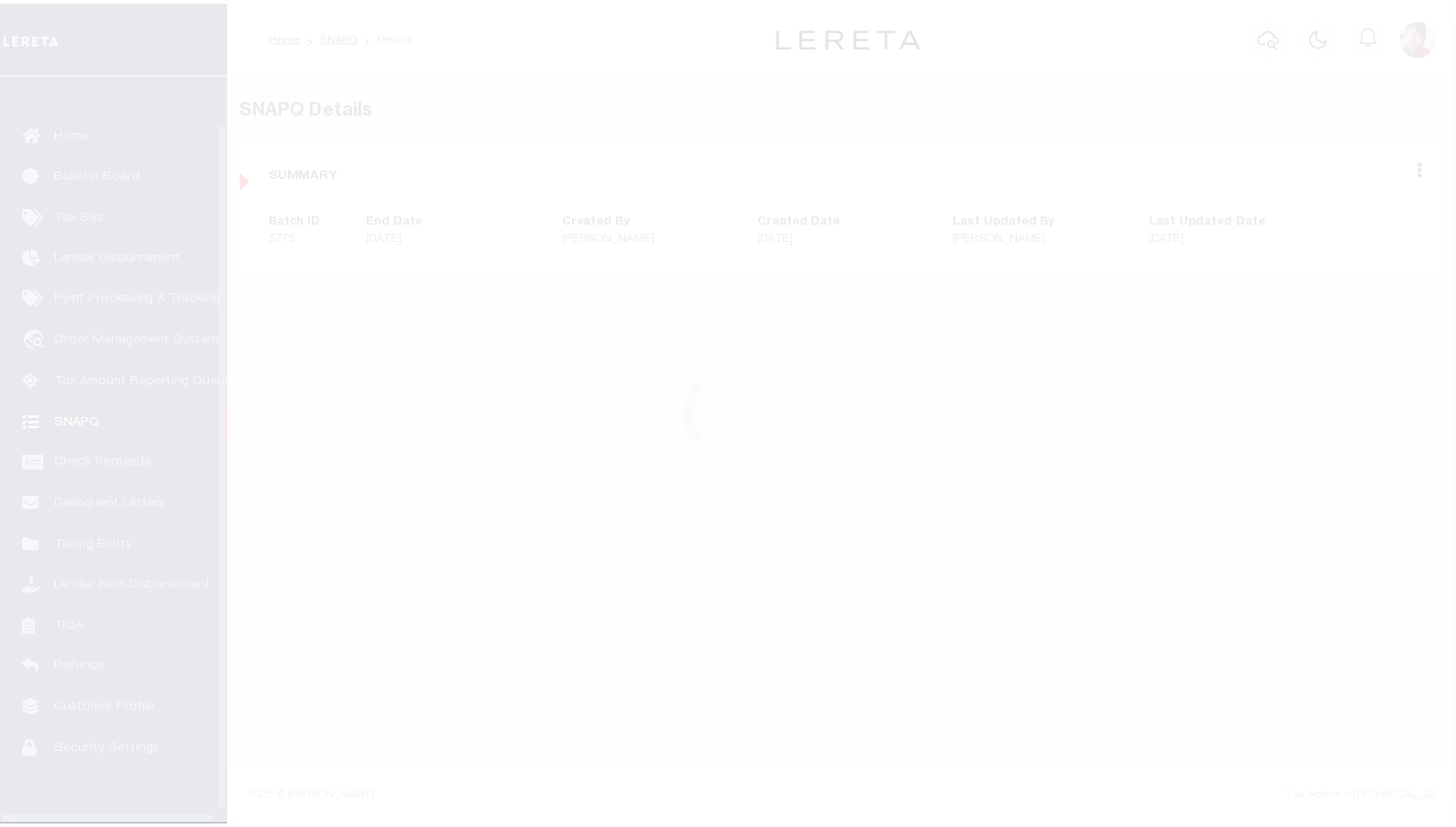
scroll to position [66, 0]
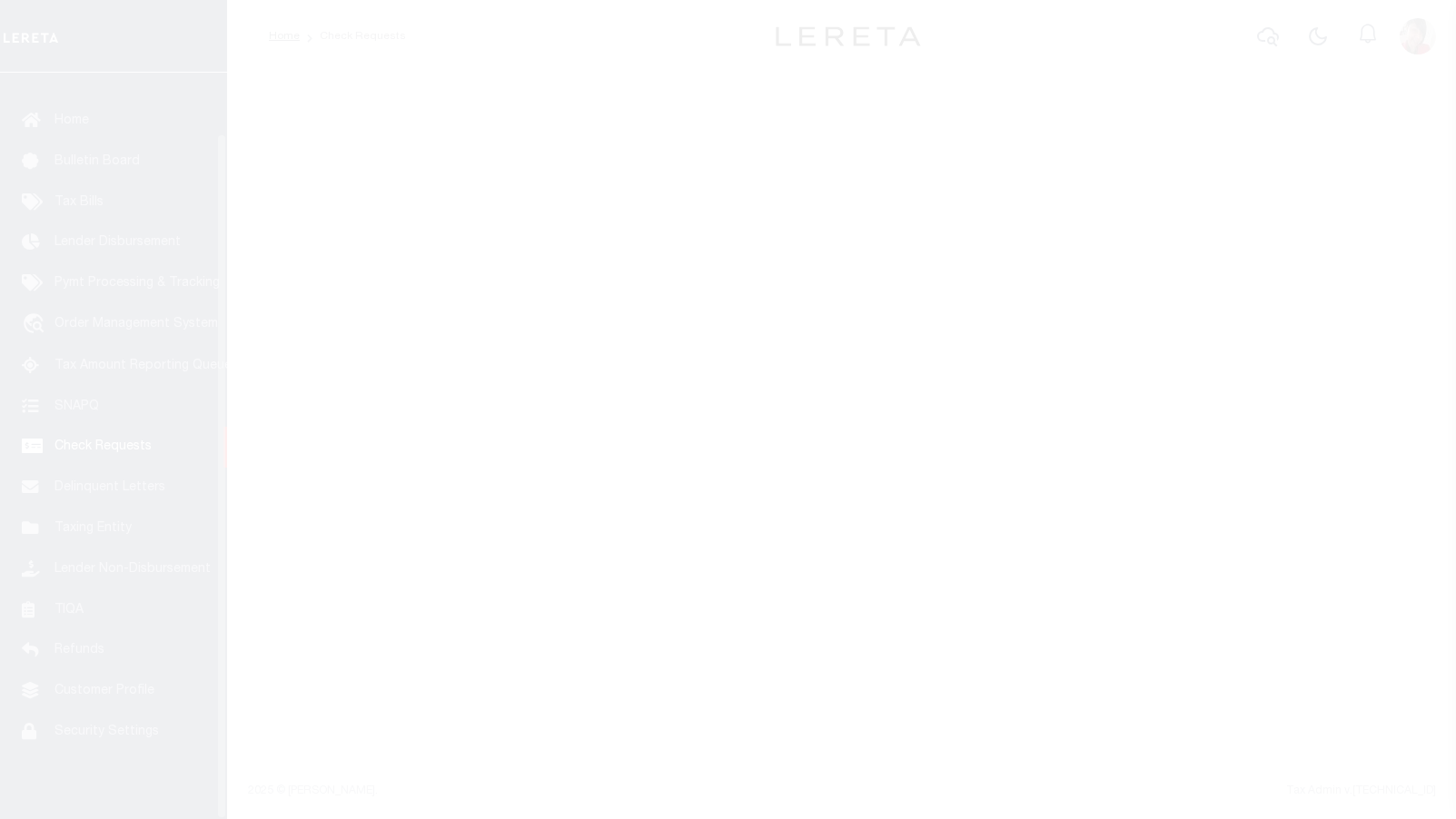
scroll to position [66, 0]
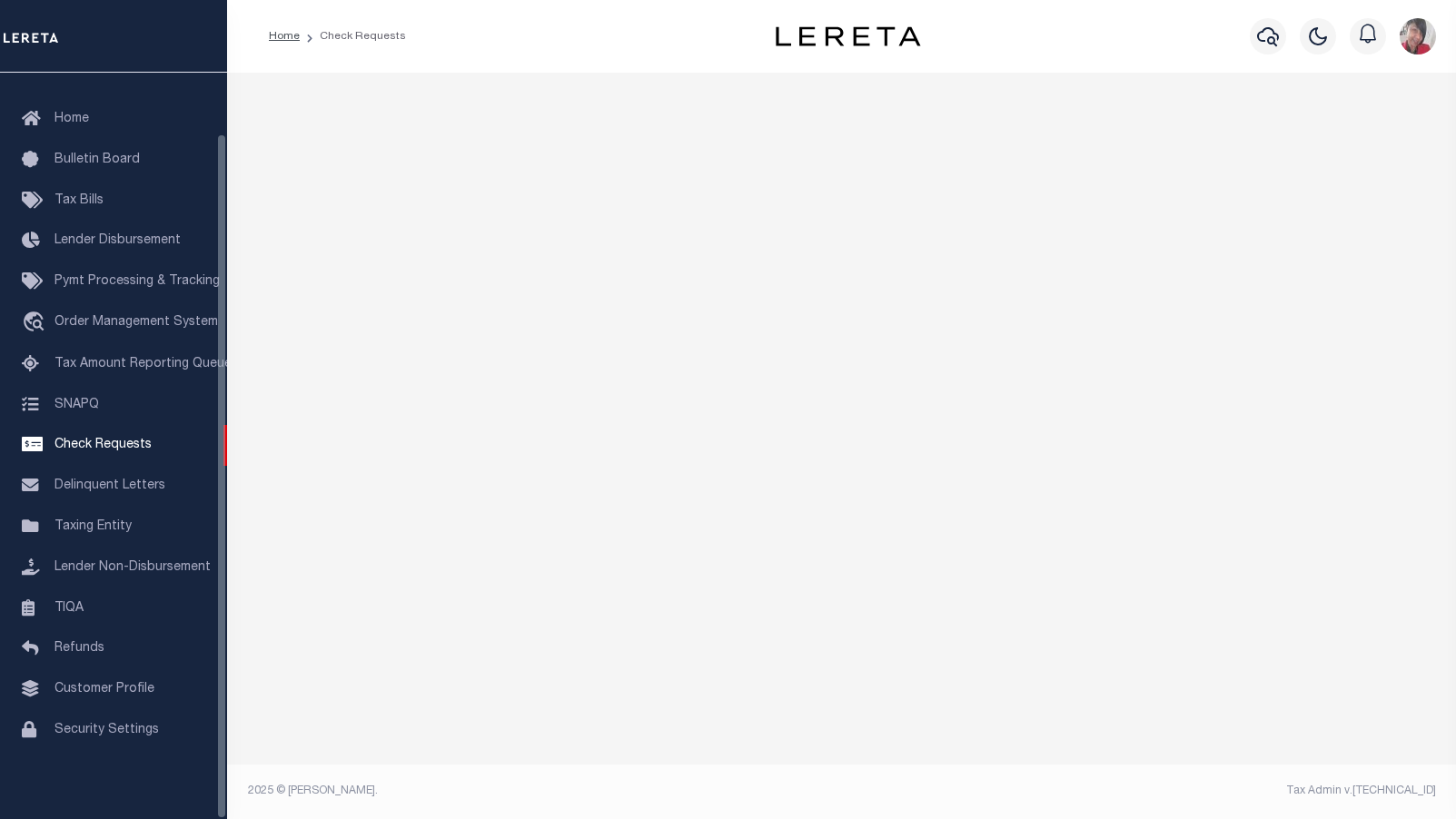
select select "50"
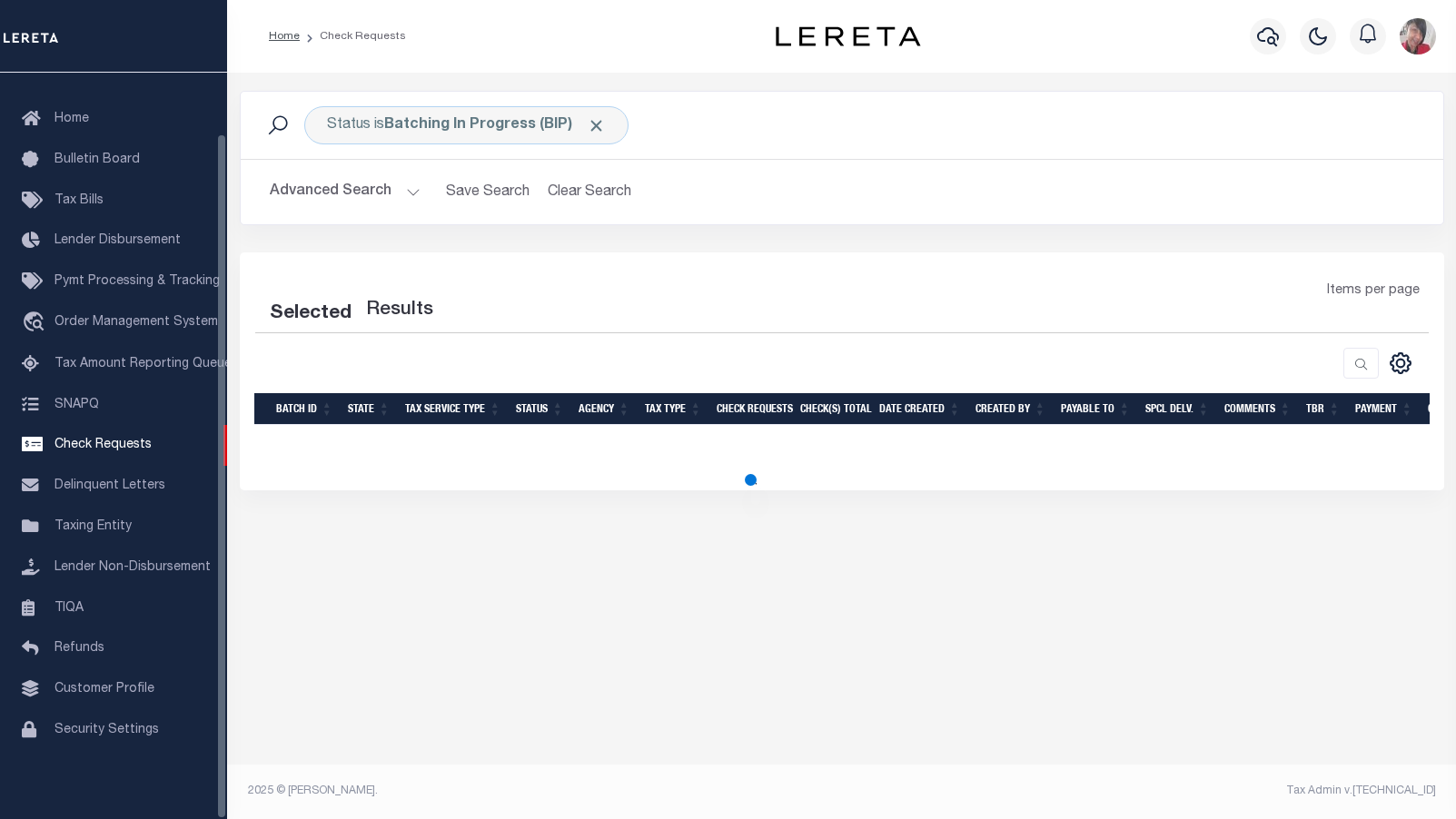
select select "50"
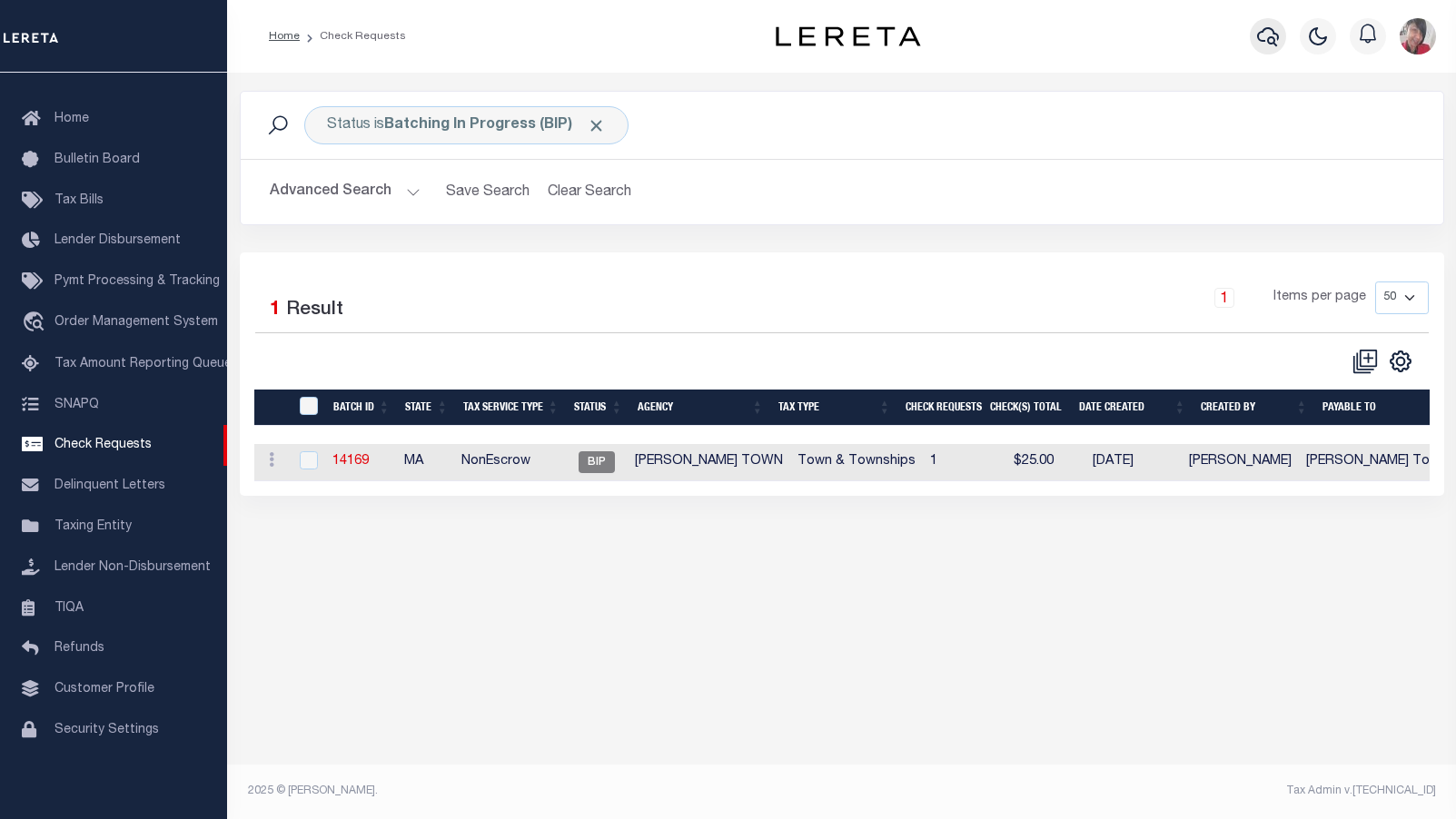
click at [1268, 45] on icon "button" at bounding box center [1268, 36] width 22 height 22
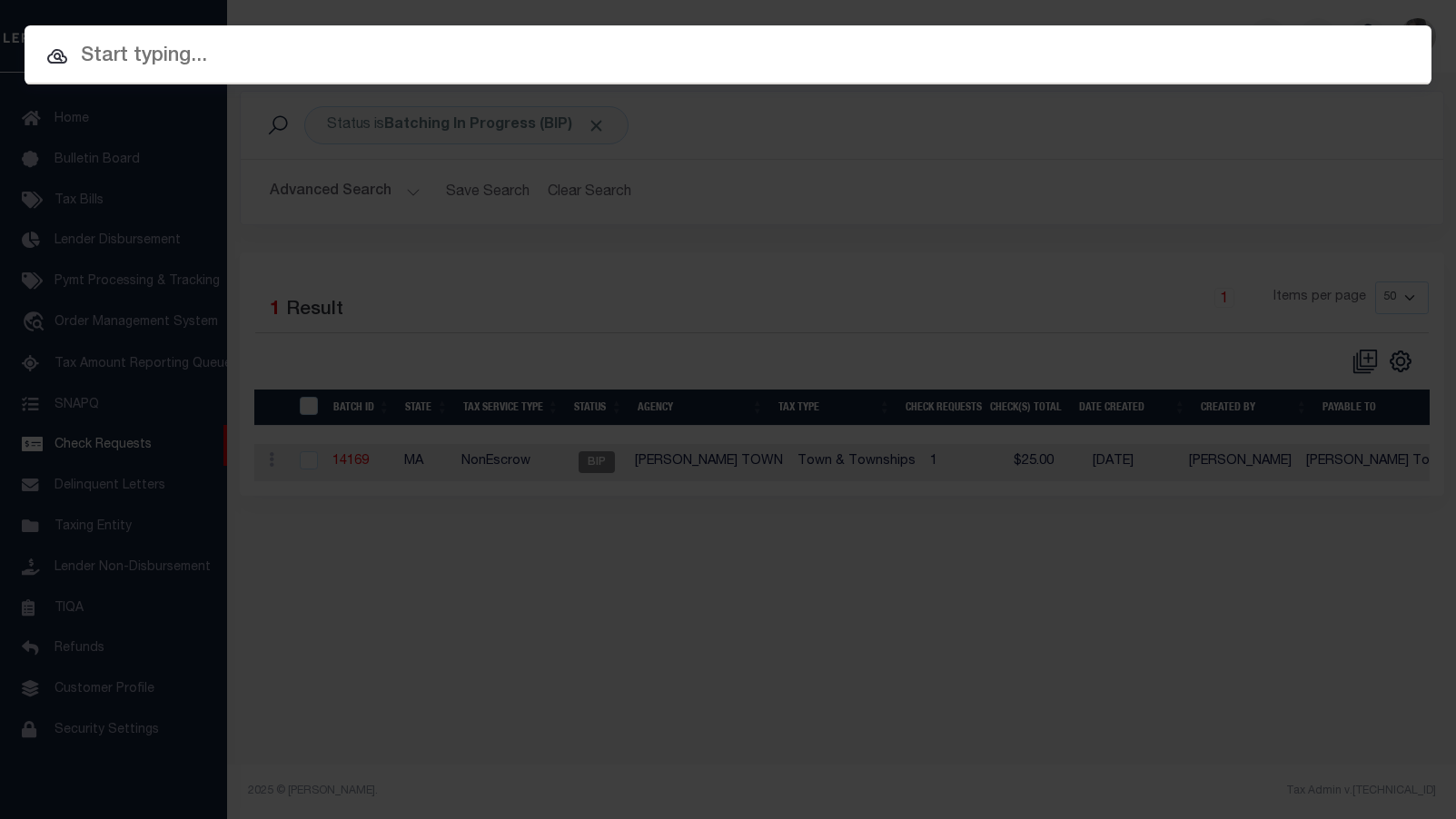
click at [763, 67] on input "text" at bounding box center [728, 56] width 1407 height 31
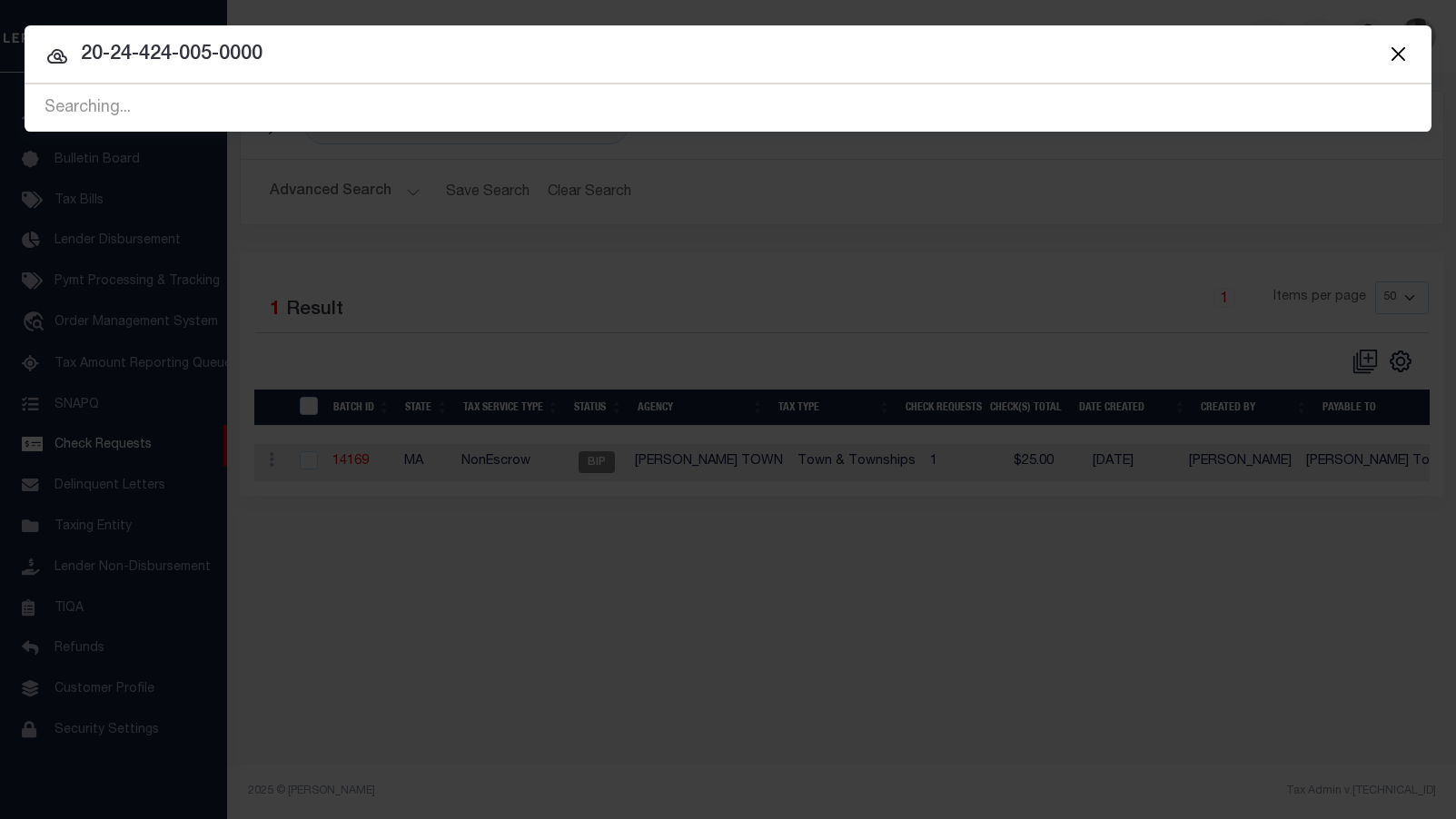
type input "20-24-424-005-0000"
click at [543, 96] on div "Searching..." at bounding box center [728, 108] width 1407 height 47
click at [303, 96] on div "Searching..." at bounding box center [728, 108] width 1407 height 47
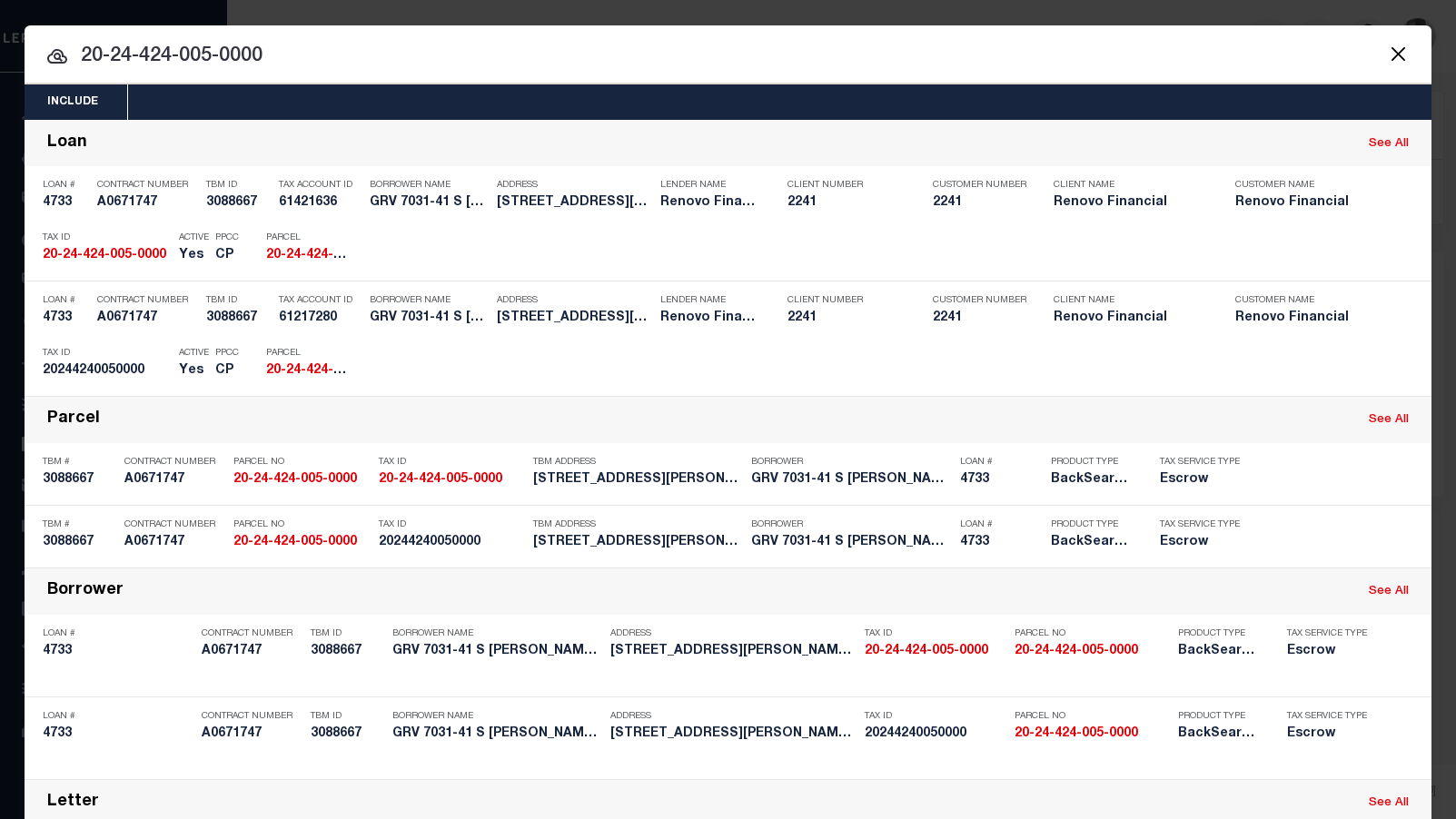
drag, startPoint x: 295, startPoint y: 48, endPoint x: 56, endPoint y: 68, distance: 239.8
click at [56, 68] on input "20-24-424-005-0000" at bounding box center [728, 56] width 1407 height 31
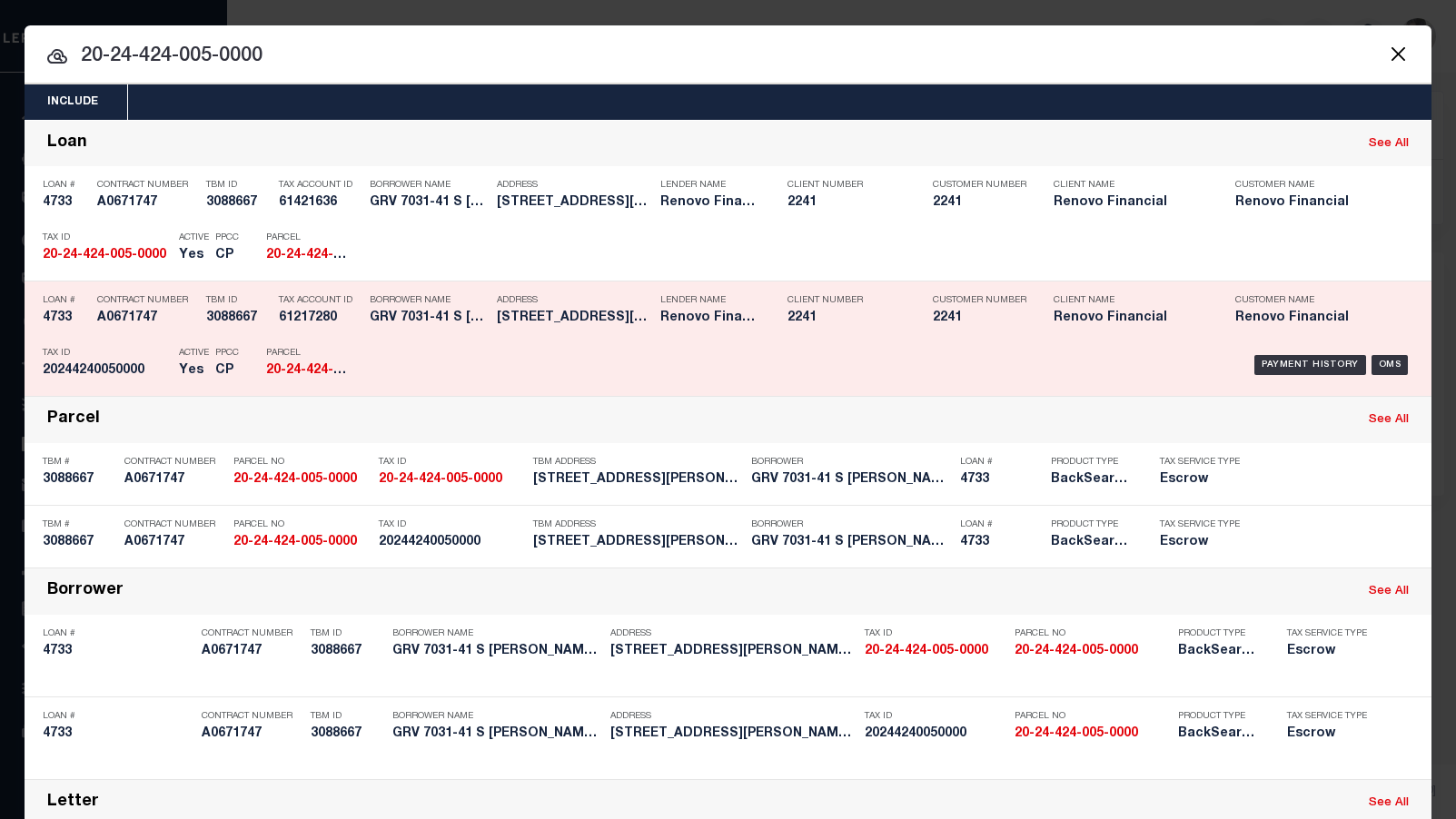
click at [468, 365] on div "Payment History OMS" at bounding box center [894, 364] width 1038 height 52
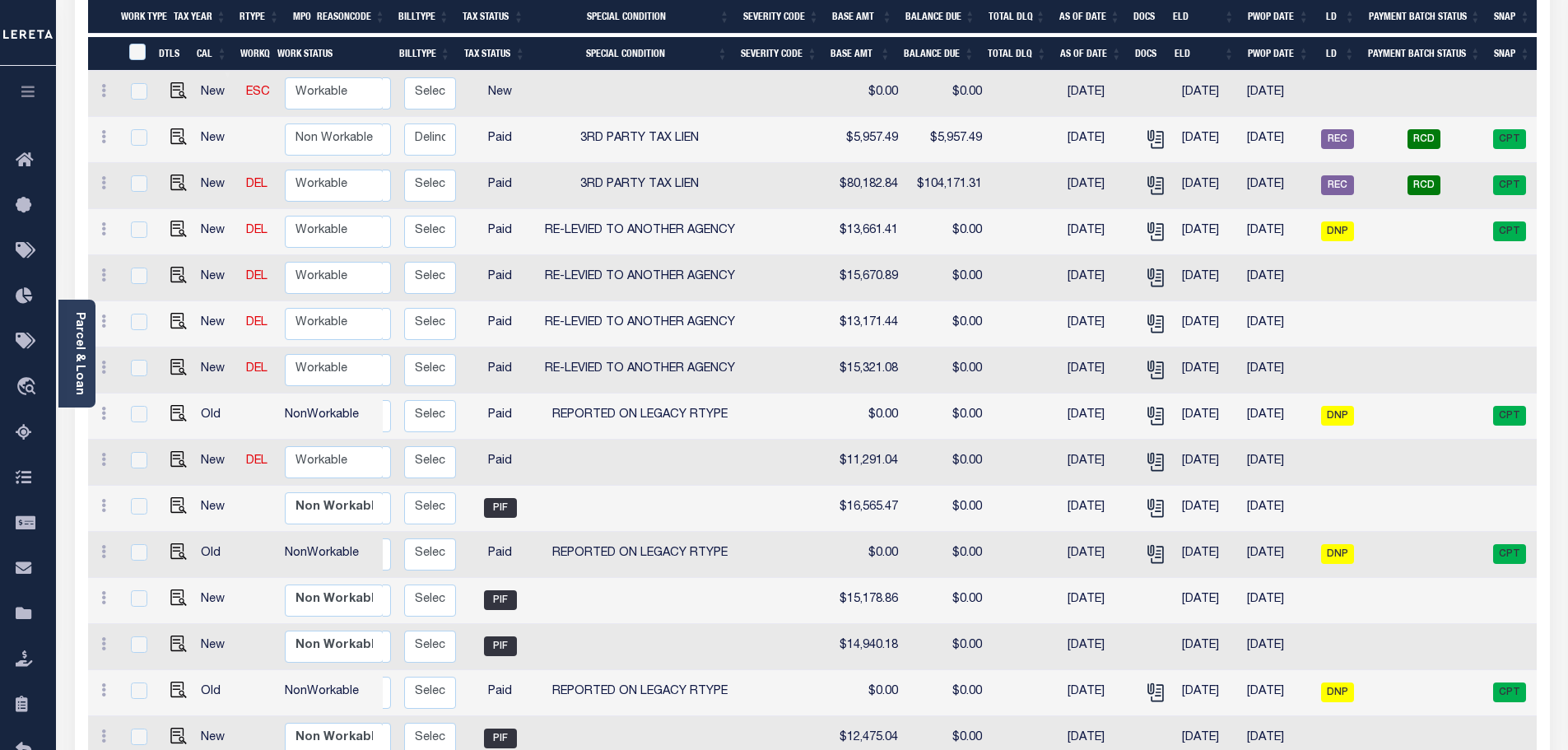
scroll to position [165, 0]
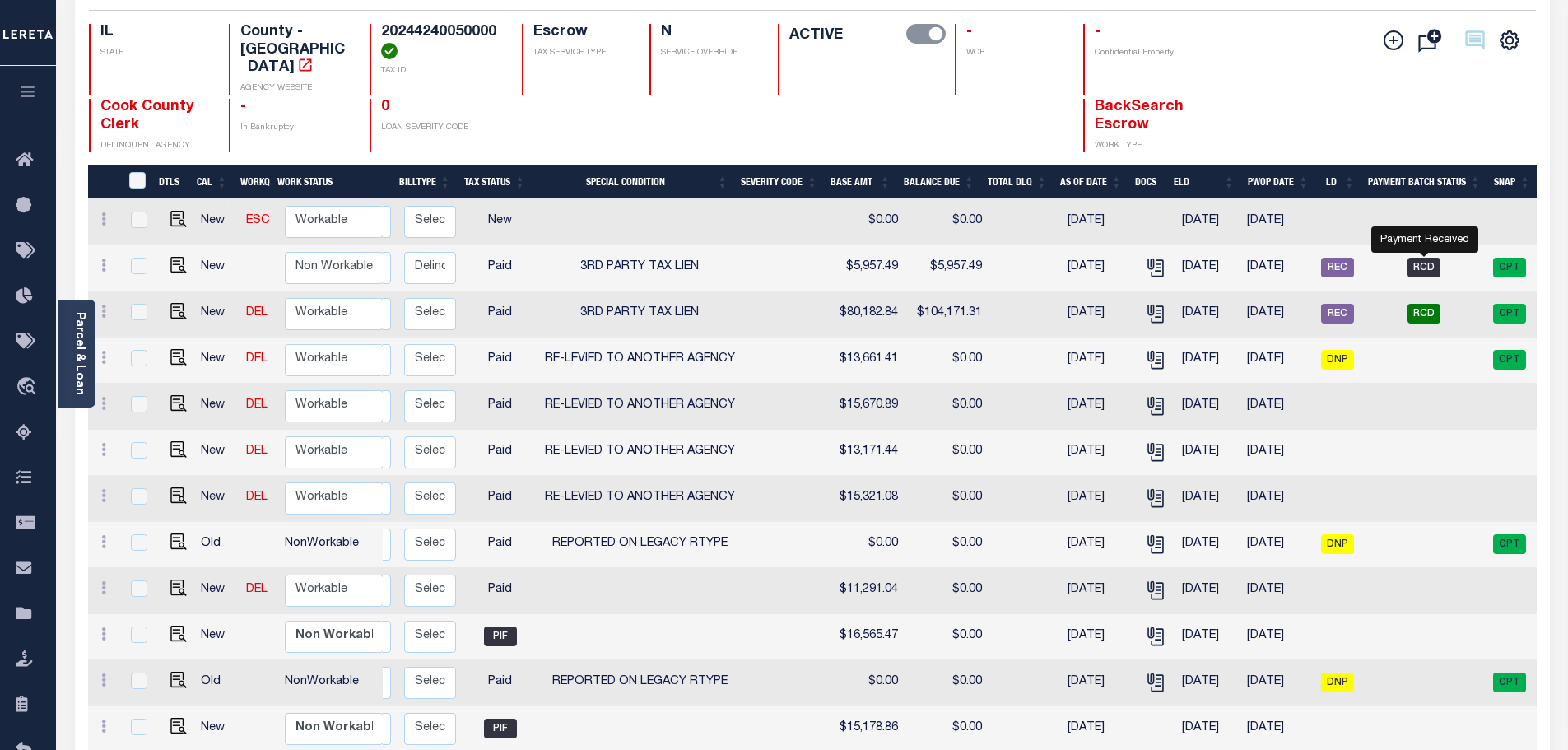
click at [1306, 258] on span "RCD" at bounding box center [1424, 267] width 33 height 20
checkbox input "true"
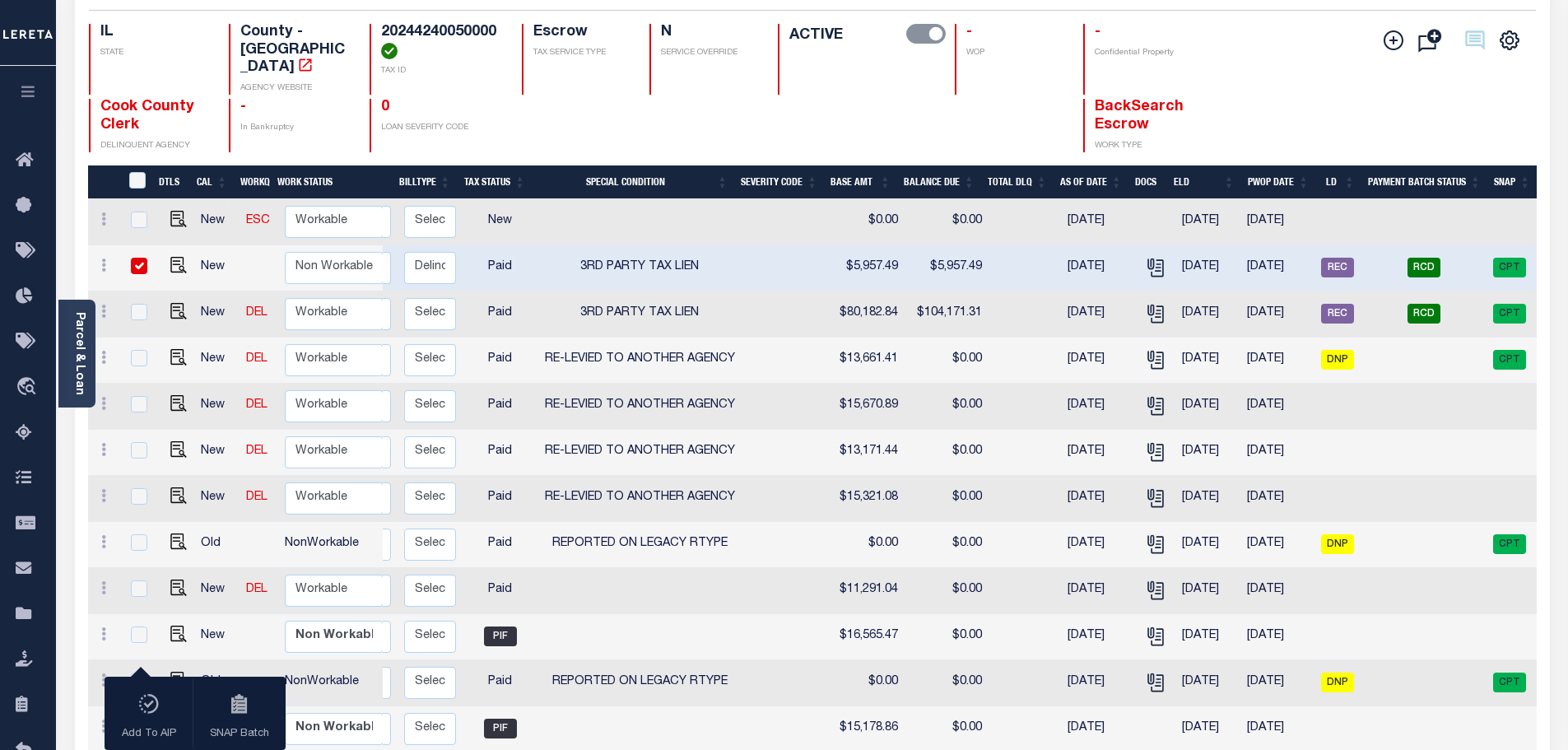
scroll to position [0, 268]
click at [1306, 303] on span "RCD" at bounding box center [1424, 313] width 33 height 20
checkbox input "true"
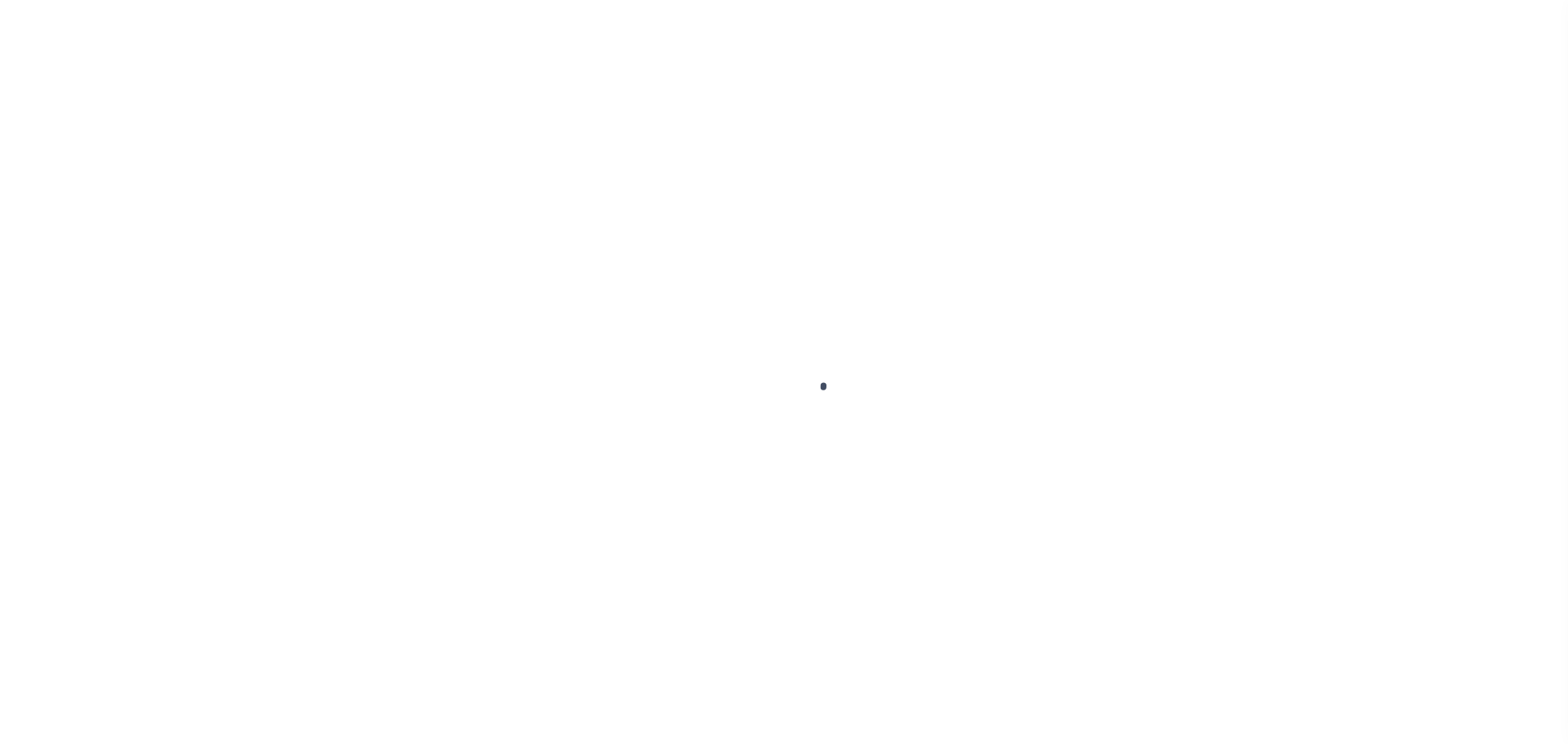
select select "RCD"
select select "CCK"
select select "[PERSON_NAME]"
select select "FDX"
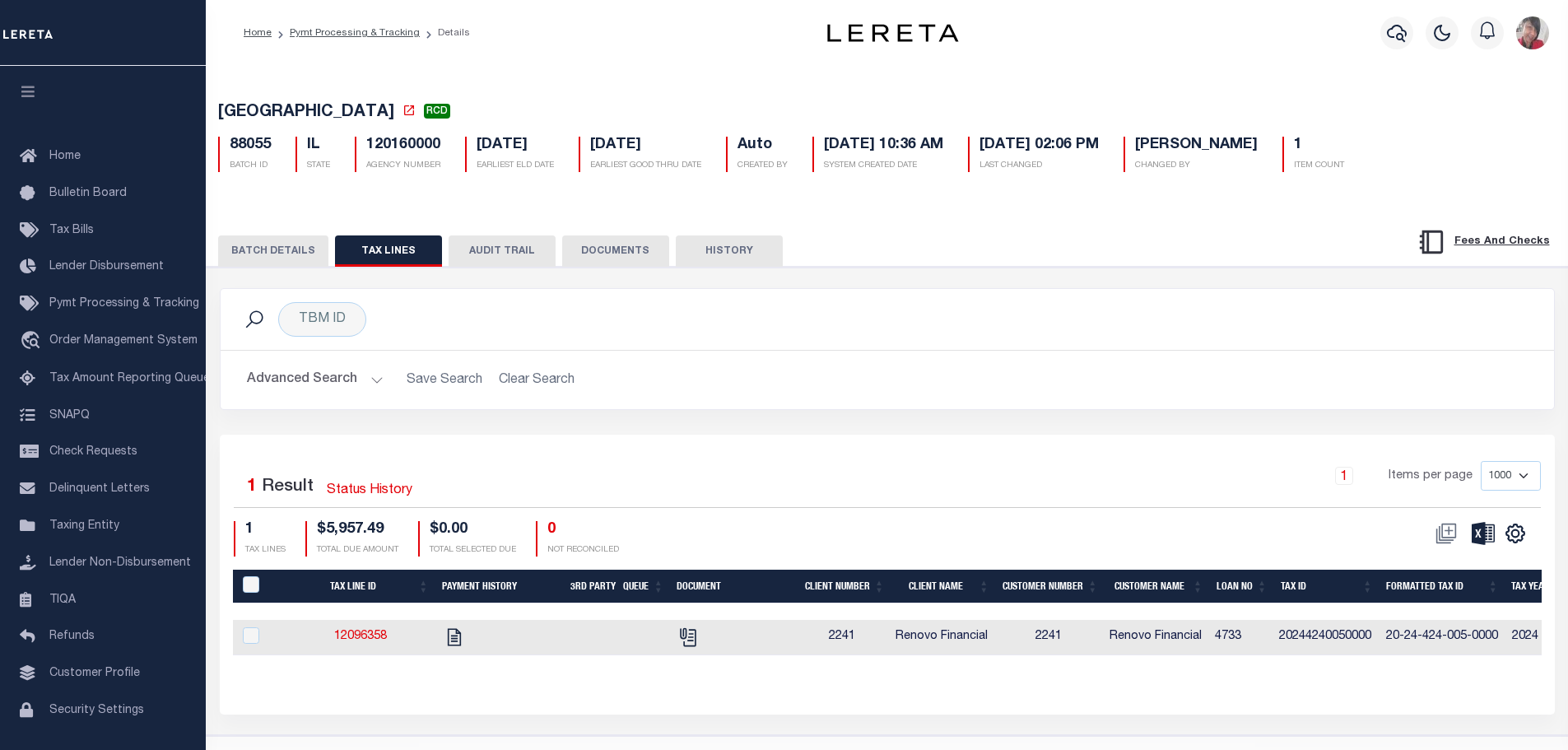
click at [266, 248] on button "BATCH DETAILS" at bounding box center [273, 251] width 110 height 31
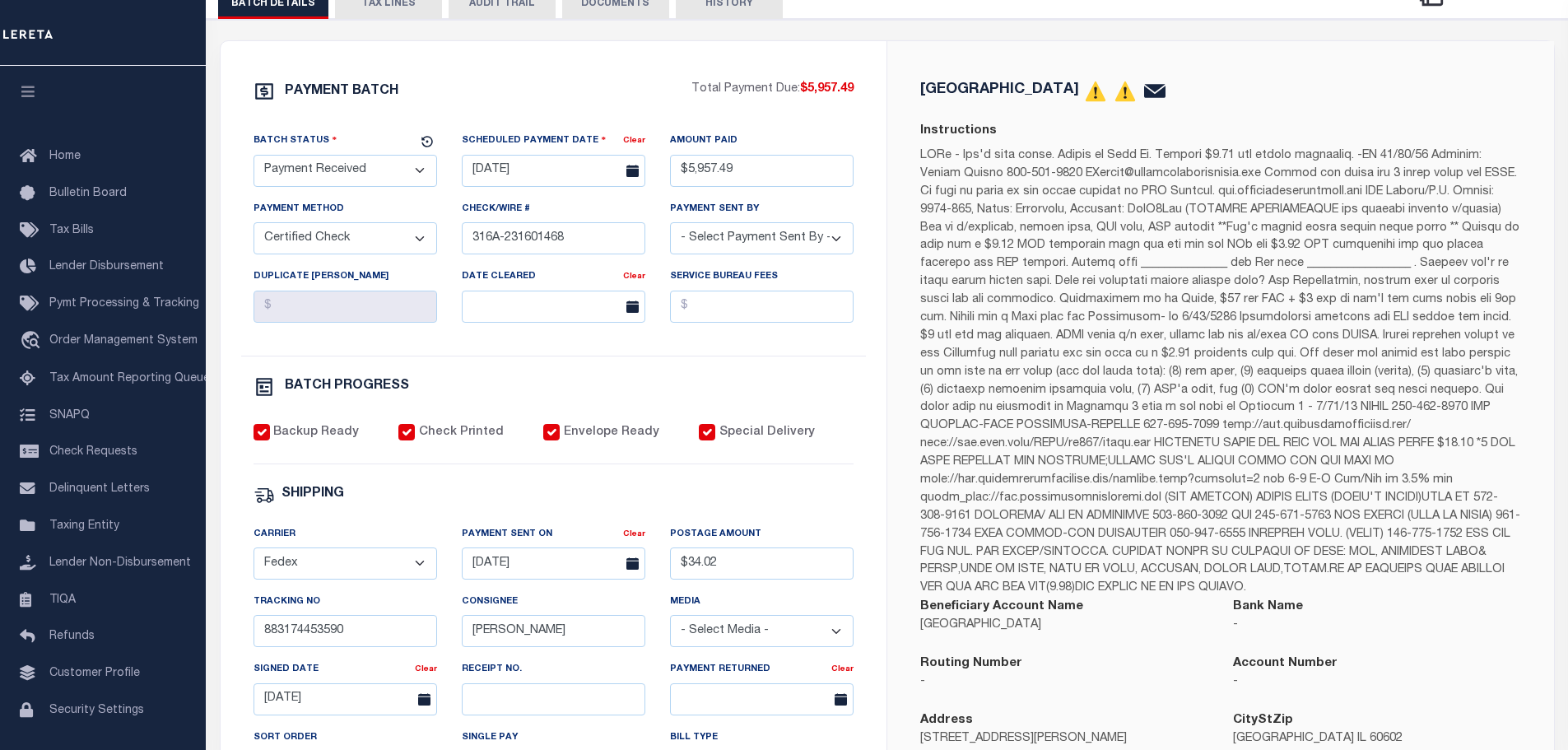
scroll to position [247, 0]
drag, startPoint x: 576, startPoint y: 251, endPoint x: 506, endPoint y: 244, distance: 70.3
click at [506, 244] on input "316A-231601468" at bounding box center [553, 239] width 184 height 32
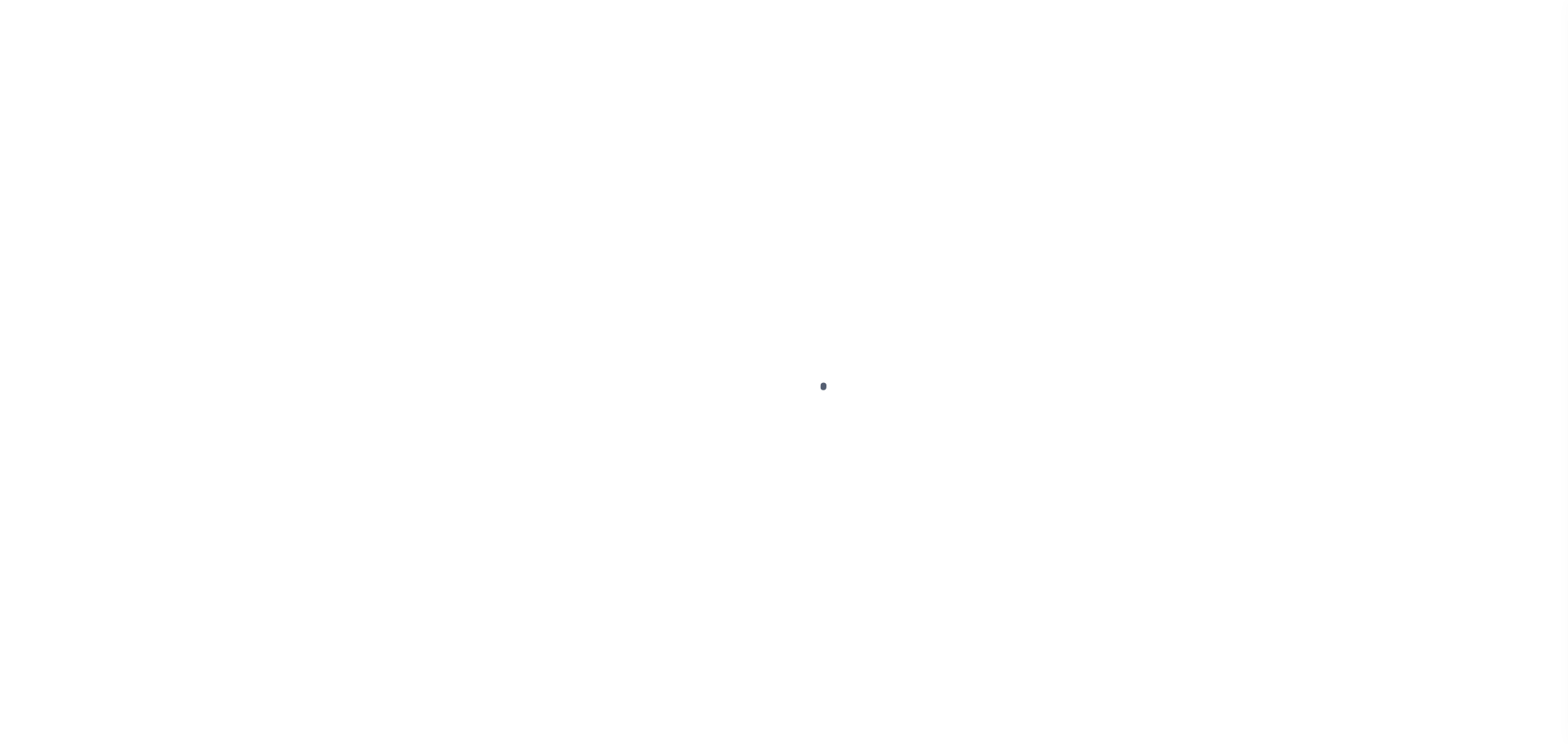
select select "RCD"
select select "CCK"
select select "[PERSON_NAME]"
select select "FDX"
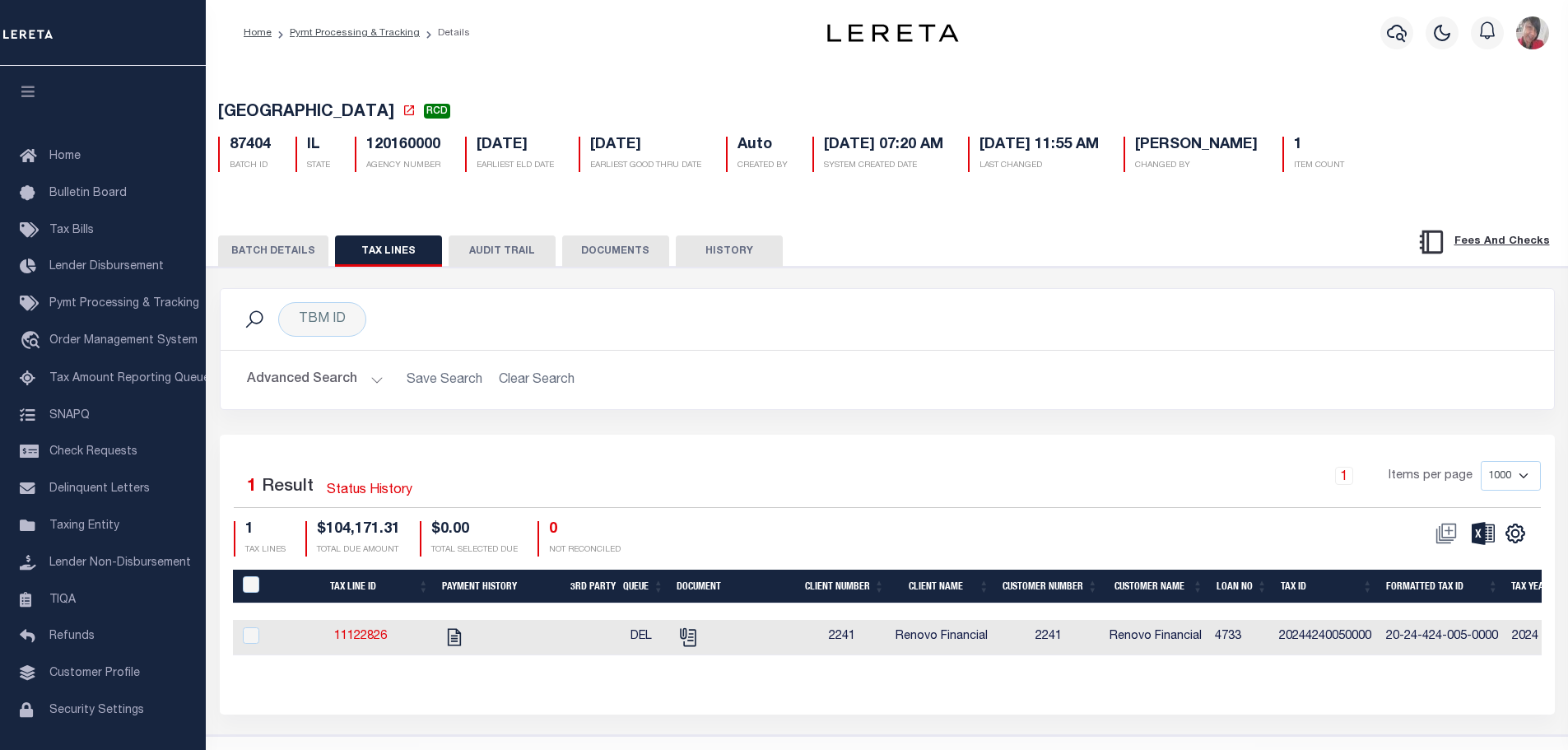
click at [268, 256] on button "BATCH DETAILS" at bounding box center [273, 251] width 110 height 31
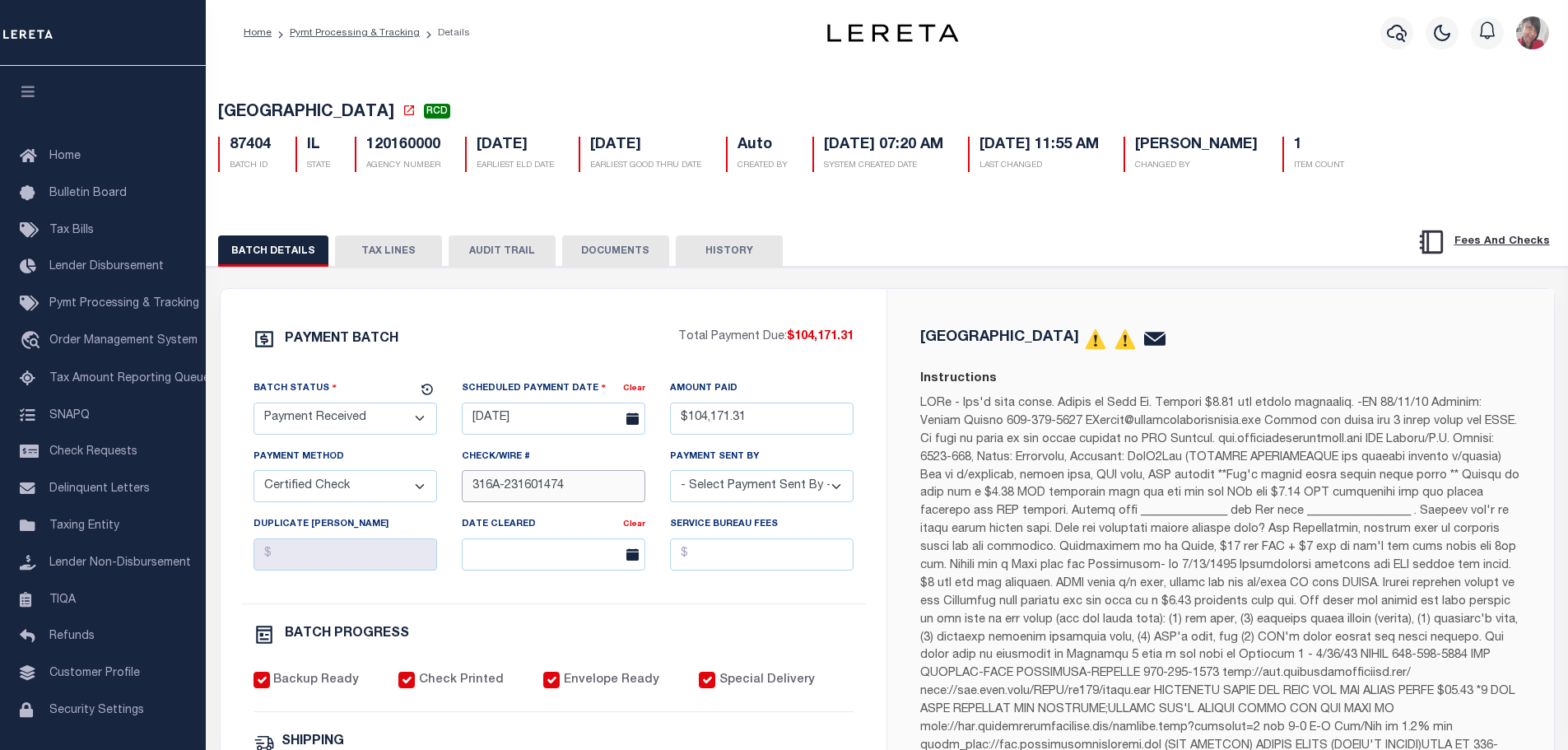
drag, startPoint x: 579, startPoint y: 489, endPoint x: 507, endPoint y: 482, distance: 72.3
click at [507, 482] on input "316A-231601474" at bounding box center [553, 485] width 184 height 32
